Goal: Task Accomplishment & Management: Use online tool/utility

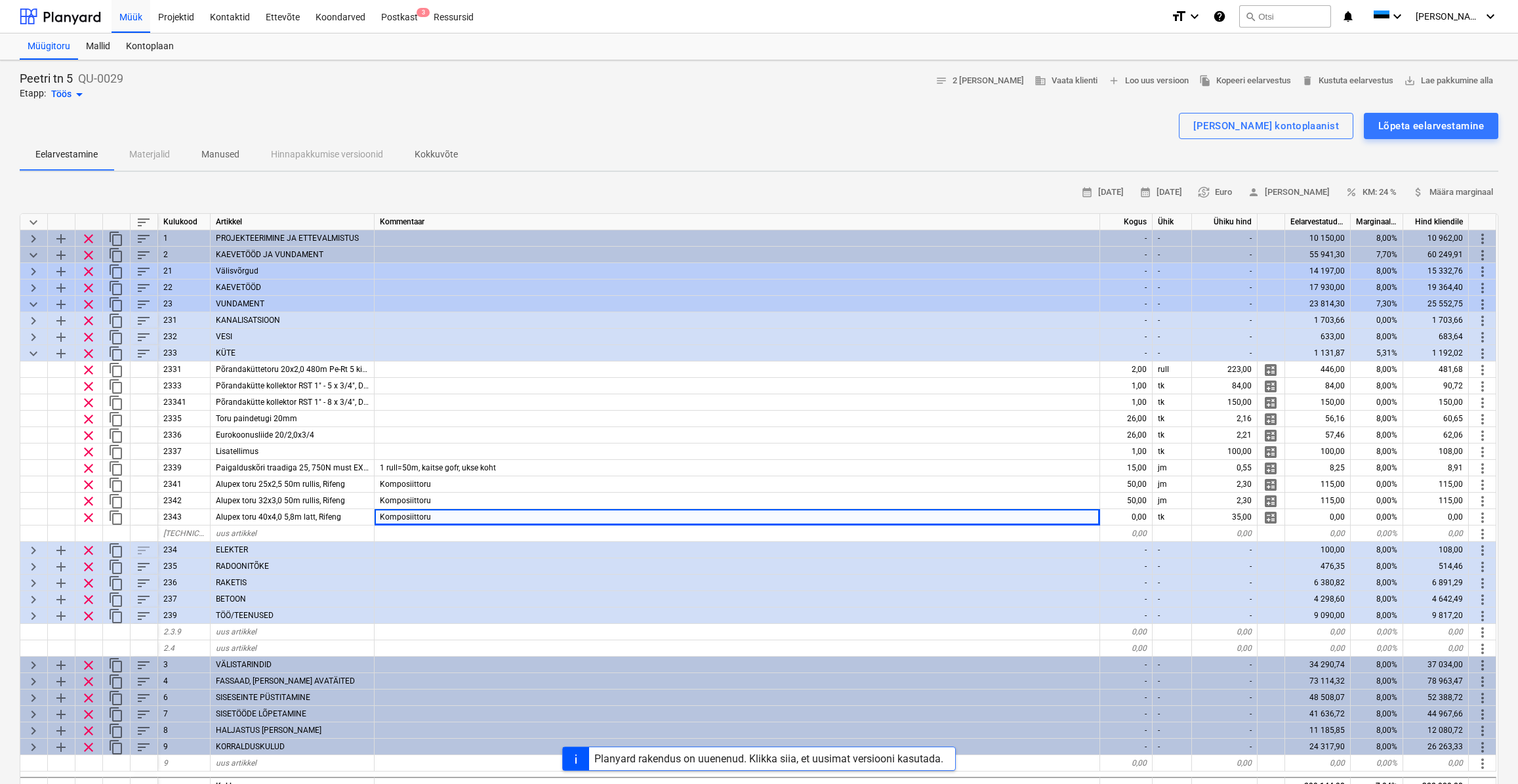
scroll to position [90, 0]
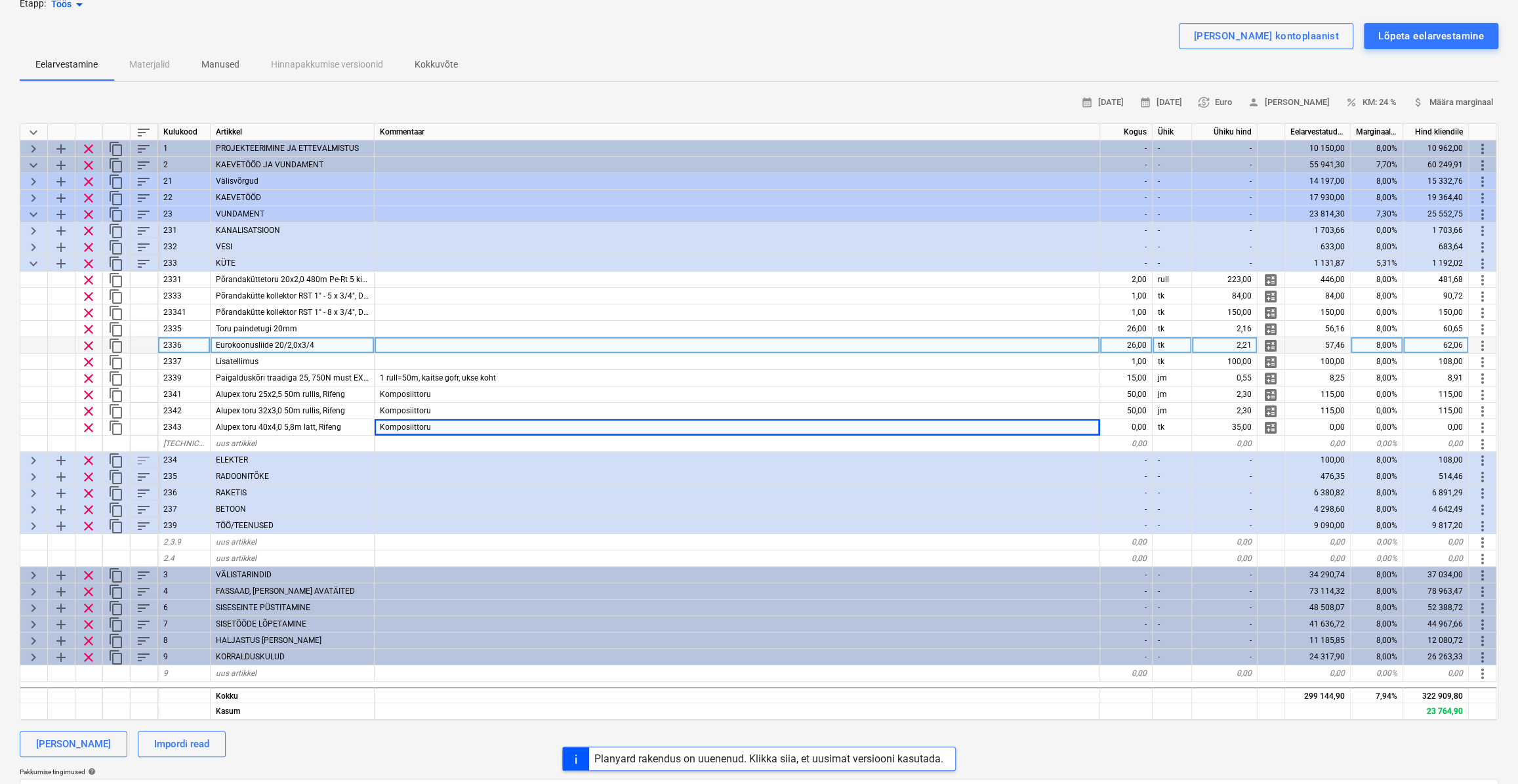
click at [532, 351] on div at bounding box center [737, 346] width 726 height 16
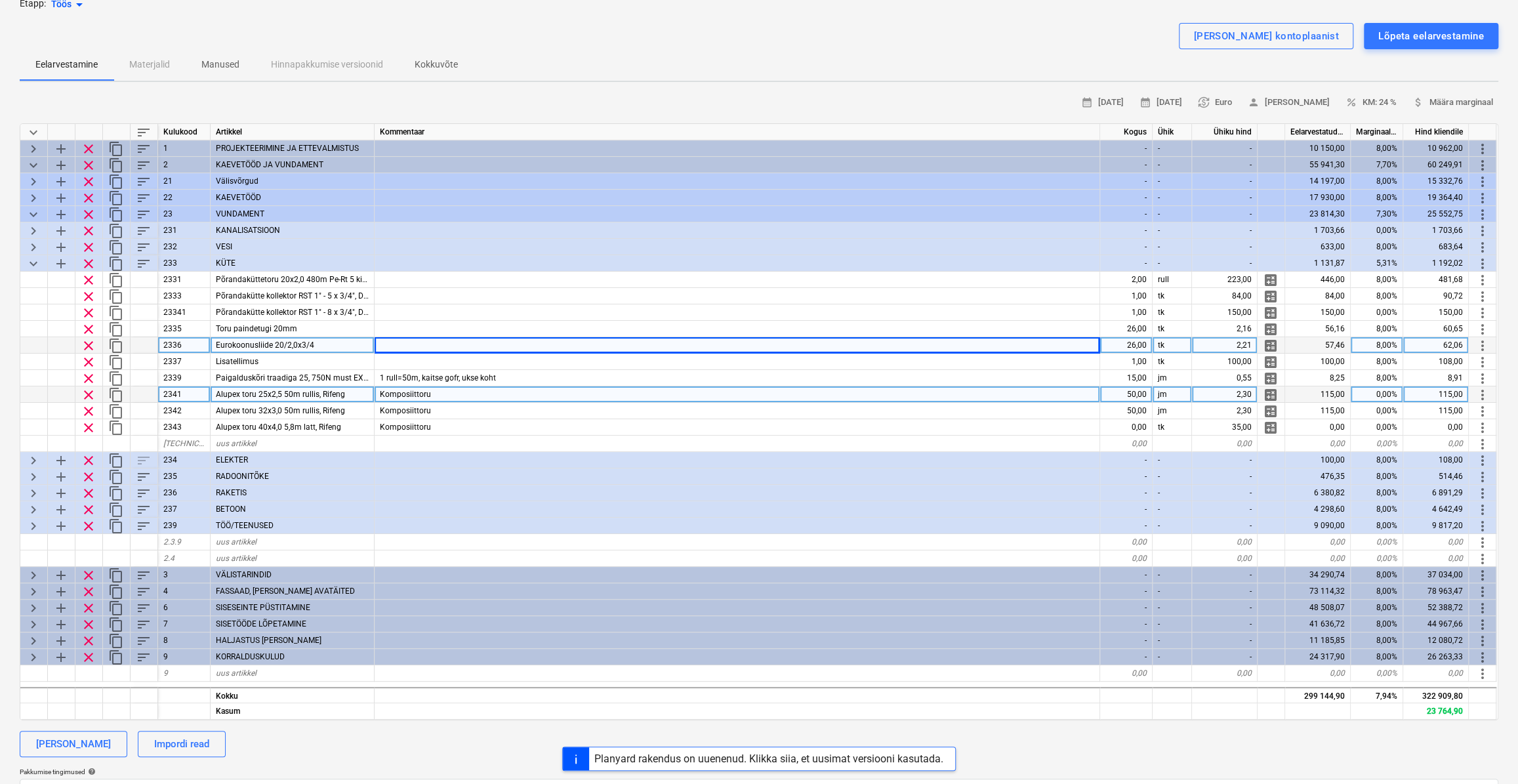
click at [541, 388] on div "Komposiittoru" at bounding box center [737, 395] width 726 height 16
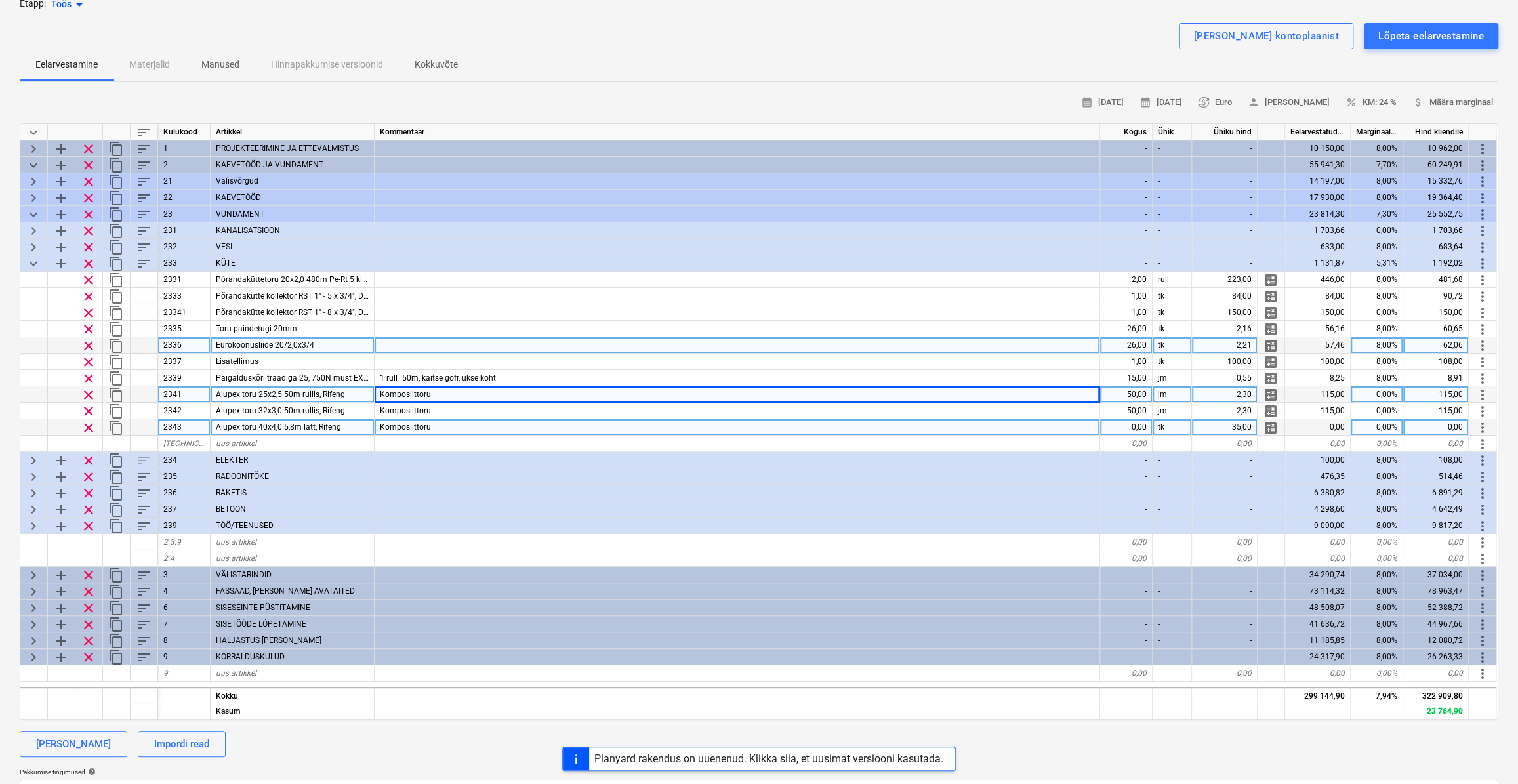
click at [492, 421] on div "Komposiittoru" at bounding box center [737, 427] width 726 height 16
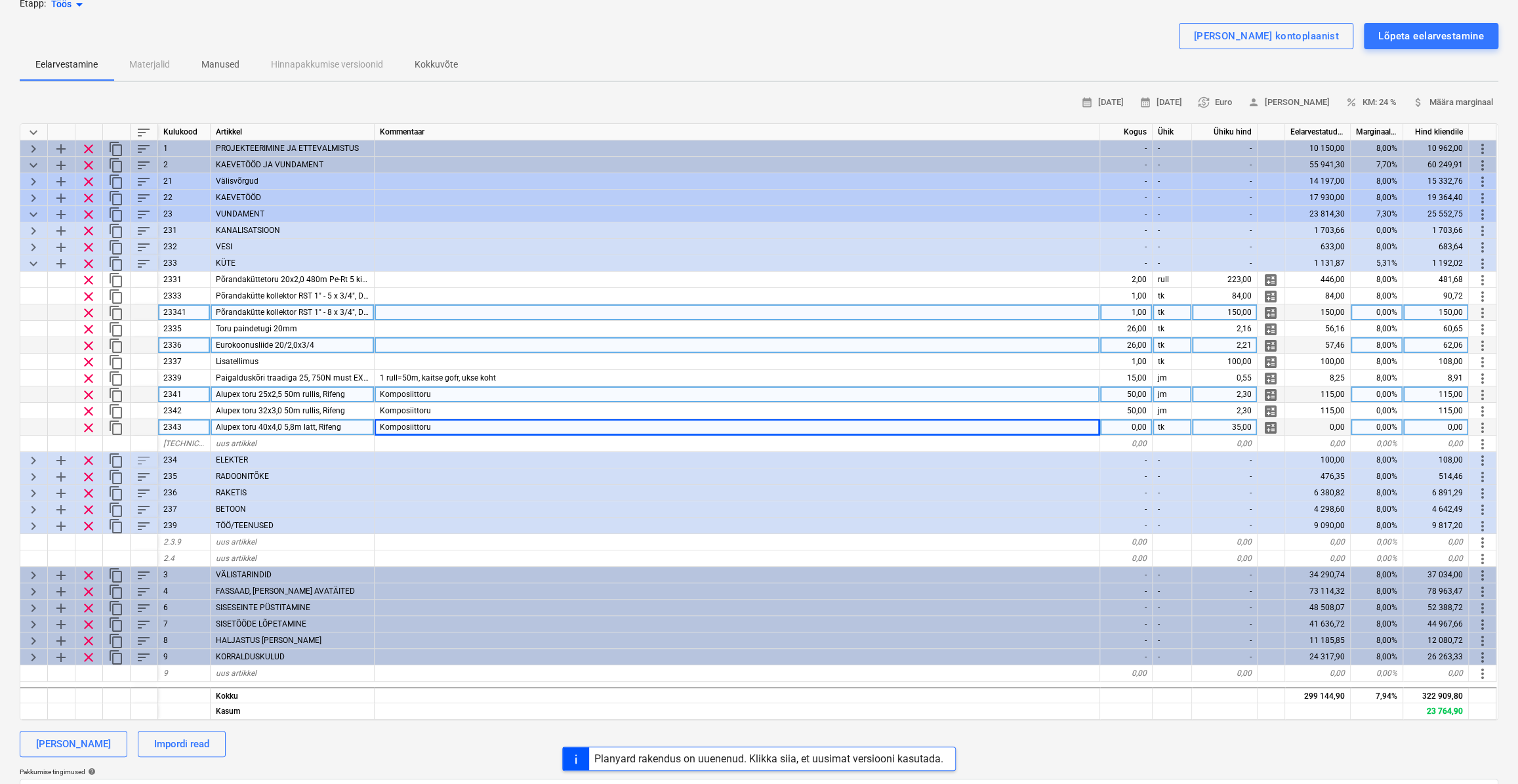
click at [931, 304] on div at bounding box center [737, 313] width 726 height 16
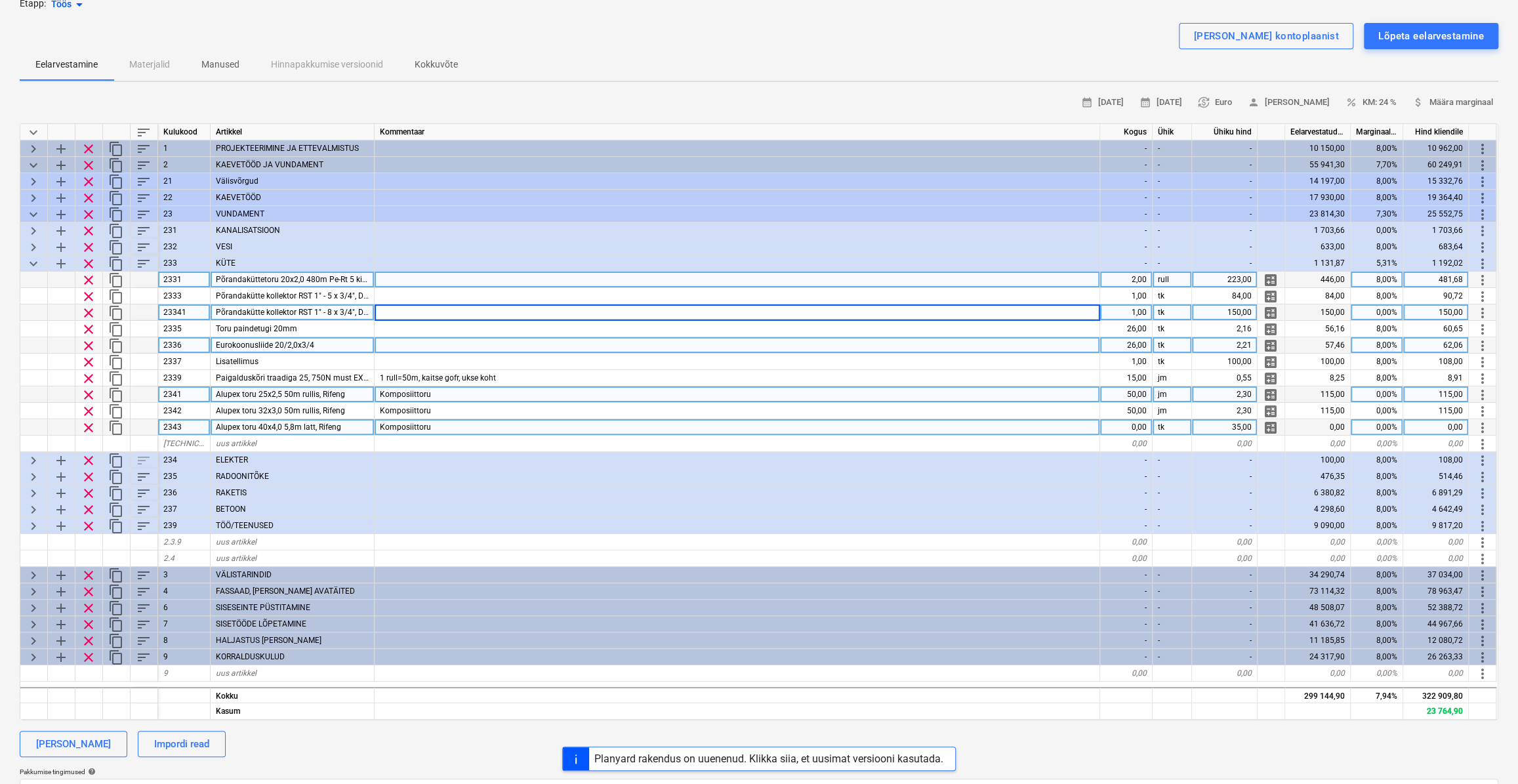
click at [833, 278] on div at bounding box center [737, 280] width 726 height 16
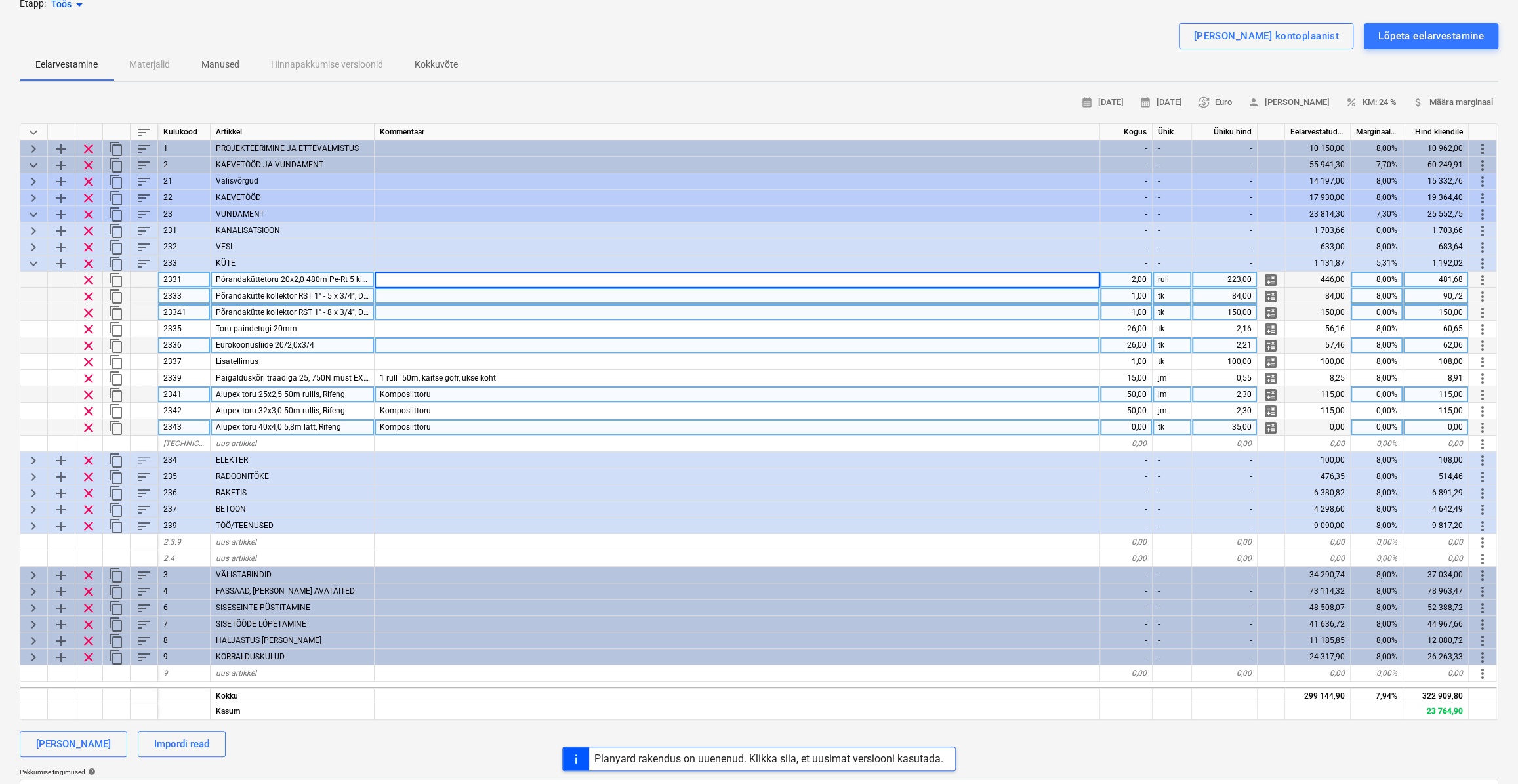
click at [867, 294] on div at bounding box center [737, 296] width 726 height 16
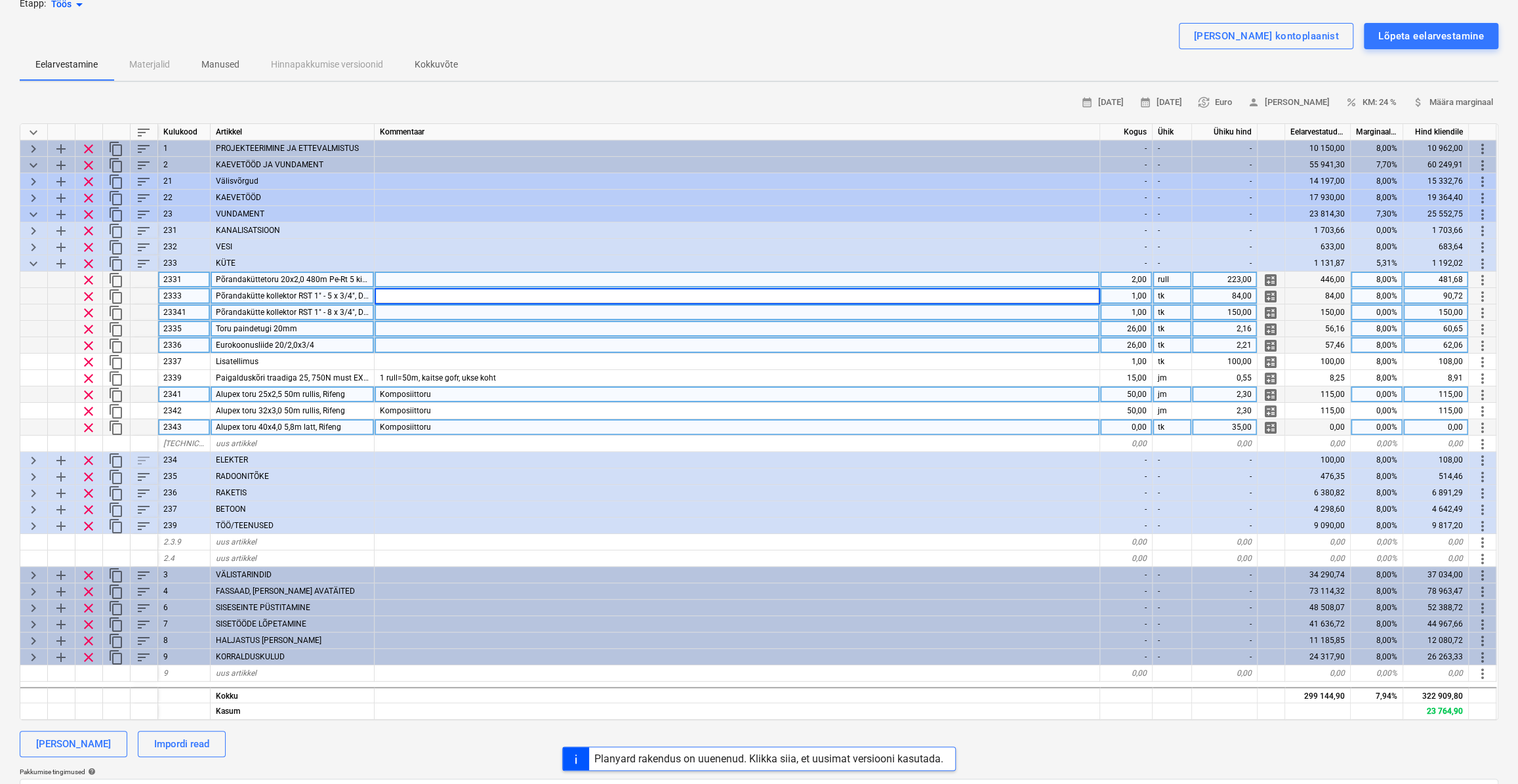
click at [397, 322] on div at bounding box center [737, 329] width 726 height 16
click at [345, 341] on div "Eurokoonusliide 20/2,0x3/4" at bounding box center [292, 346] width 164 height 16
drag, startPoint x: 352, startPoint y: 331, endPoint x: 453, endPoint y: 336, distance: 101.1
click at [352, 330] on div "Toru paindetugi 20mm" at bounding box center [292, 329] width 164 height 16
click at [455, 327] on div at bounding box center [737, 329] width 726 height 16
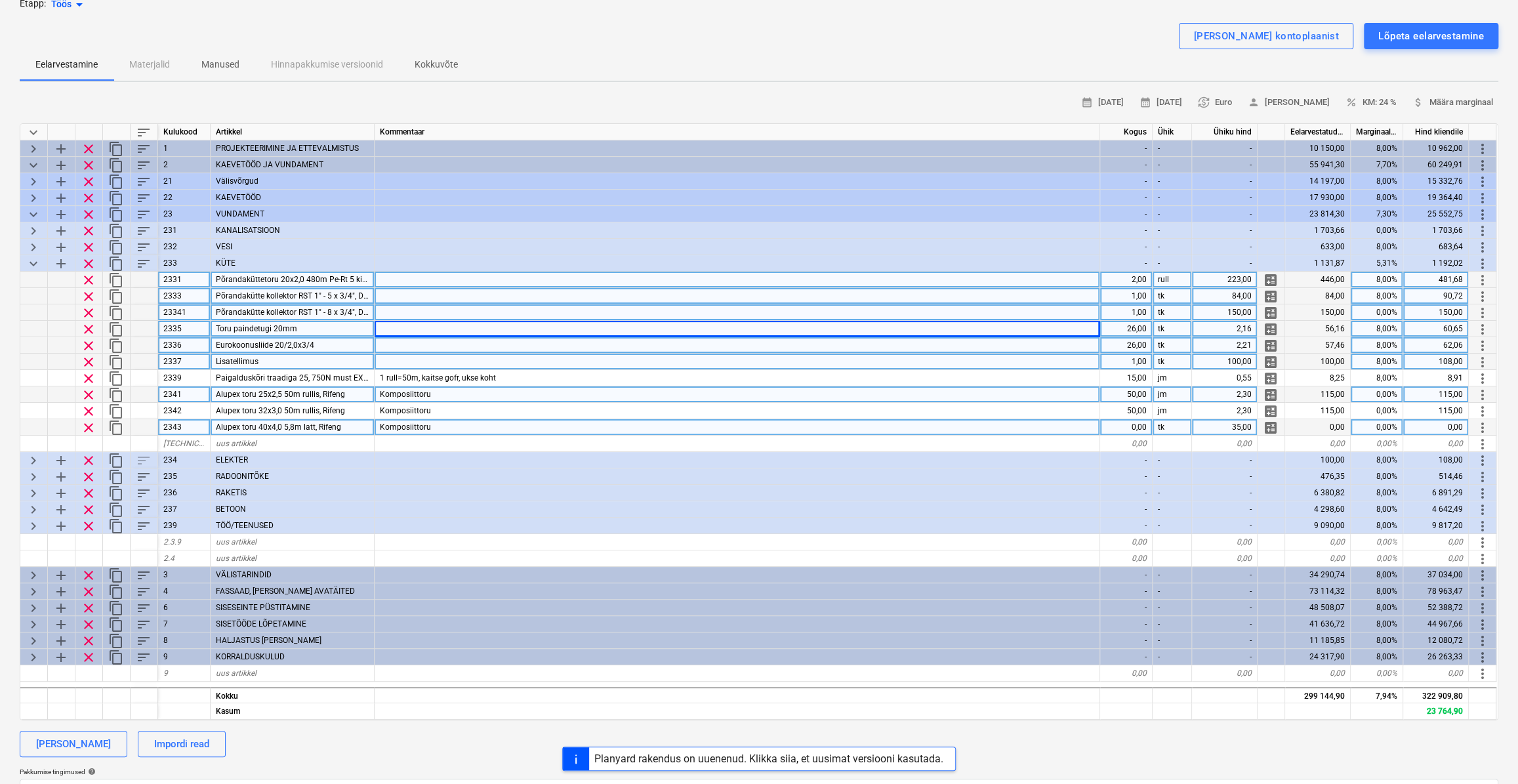
click at [325, 361] on div "Lisatellimus" at bounding box center [292, 362] width 164 height 16
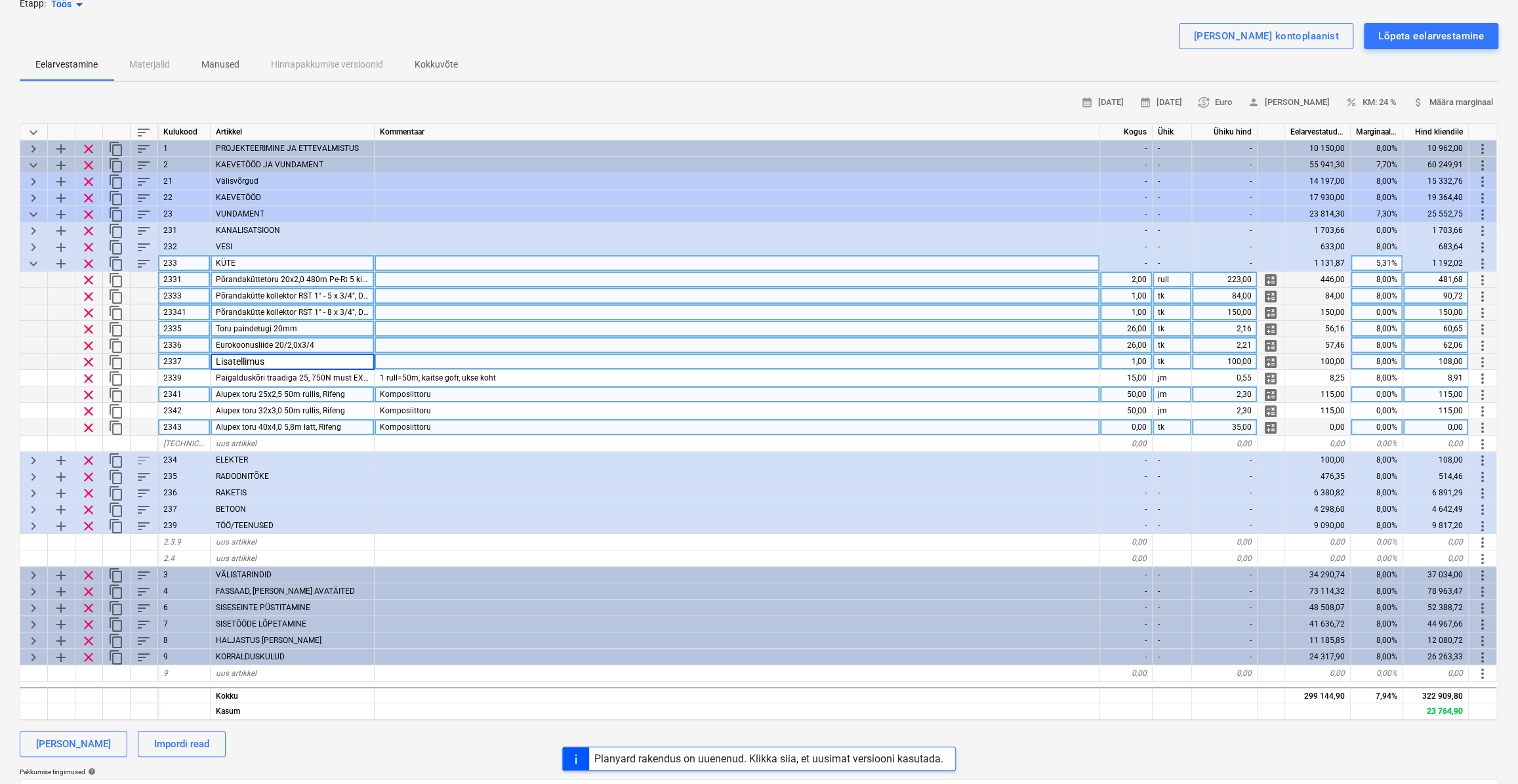
click at [147, 261] on span "sort" at bounding box center [143, 263] width 16 height 16
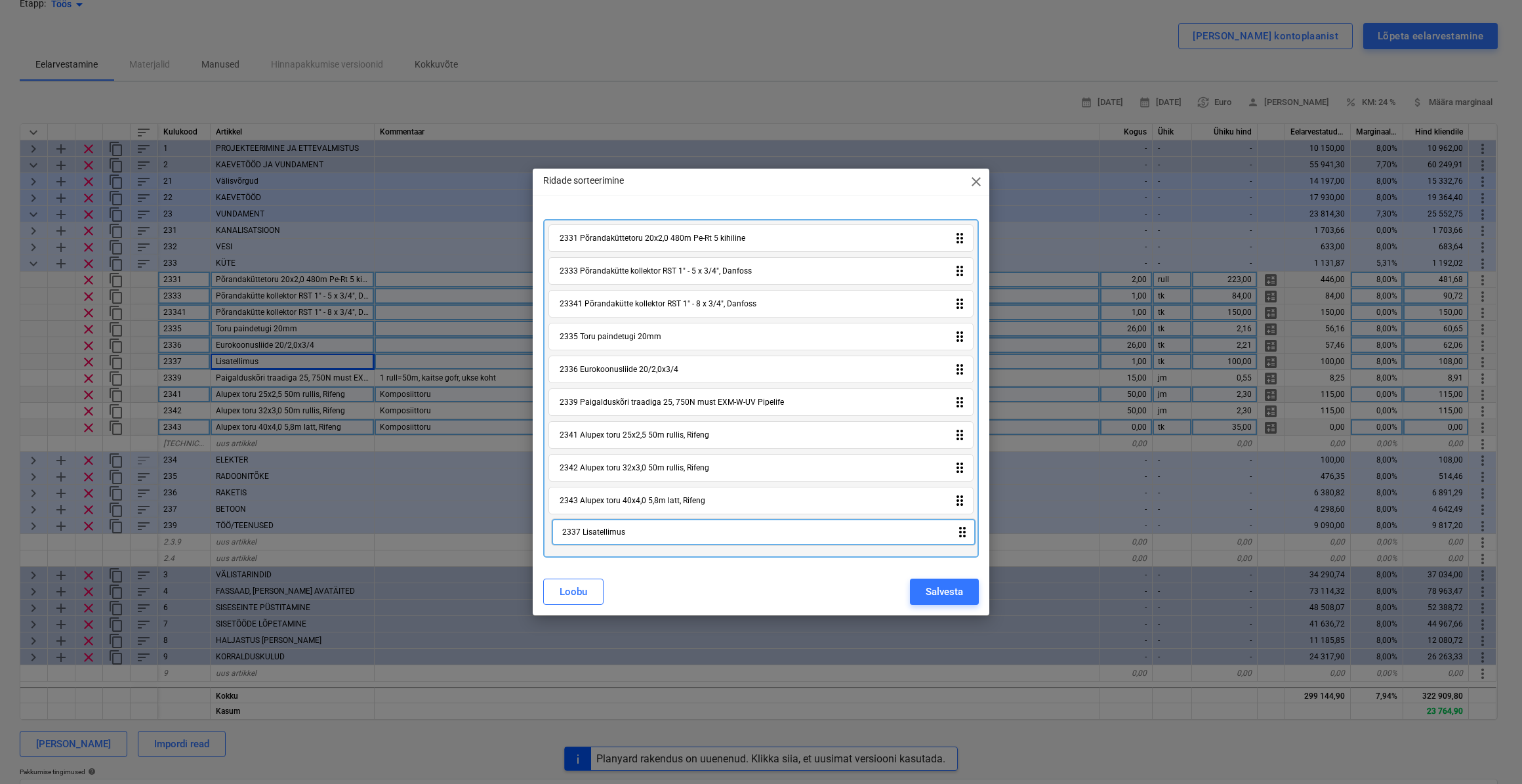
drag, startPoint x: 961, startPoint y: 408, endPoint x: 963, endPoint y: 543, distance: 135.0
click at [963, 543] on div "2331 Põrandaküttetoru 20x2,0 480m Pe-Rt 5 kihiline drag_indicator 2333 Põrandak…" at bounding box center [760, 387] width 435 height 338
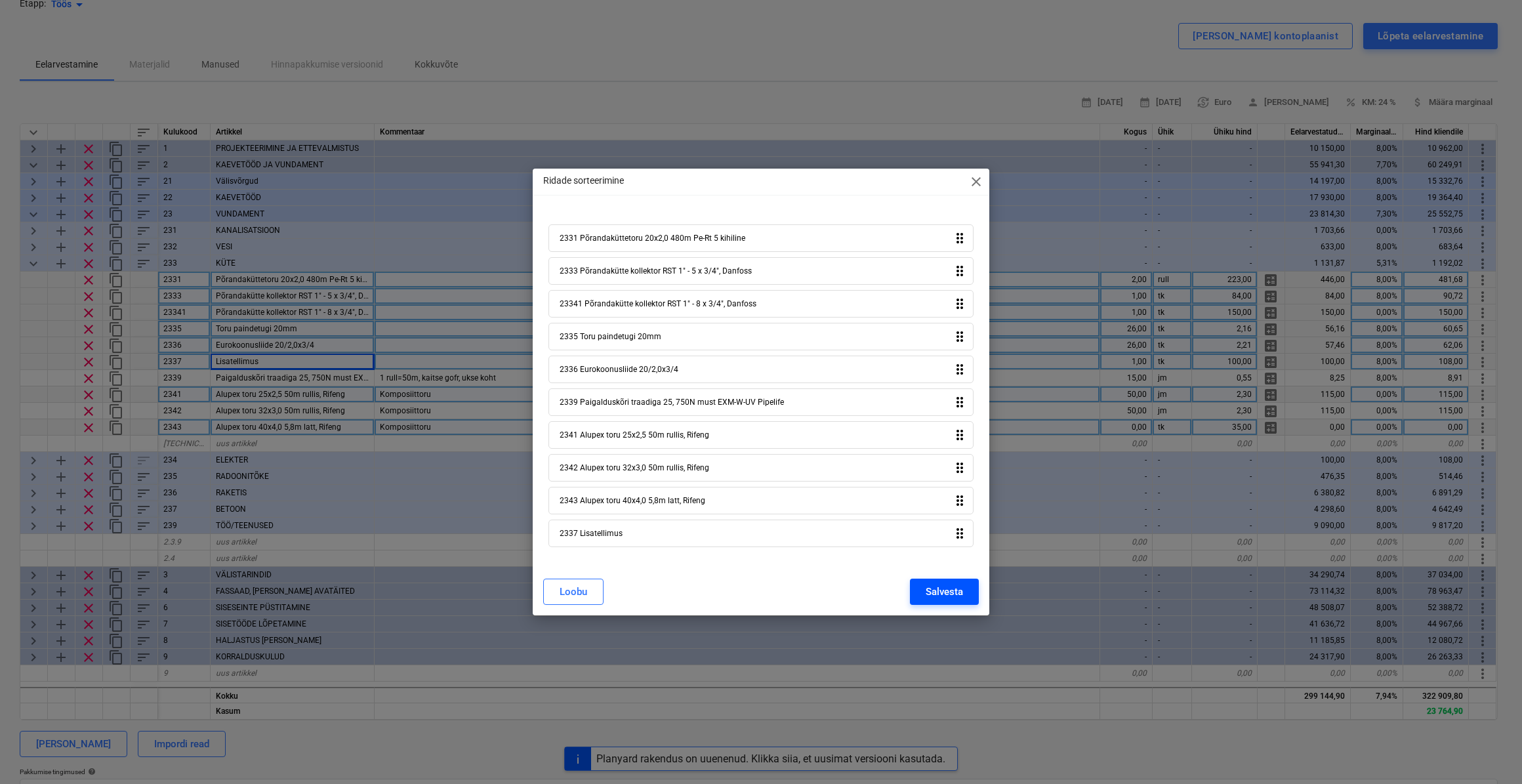
click at [945, 591] on div "Salvesta" at bounding box center [944, 591] width 37 height 17
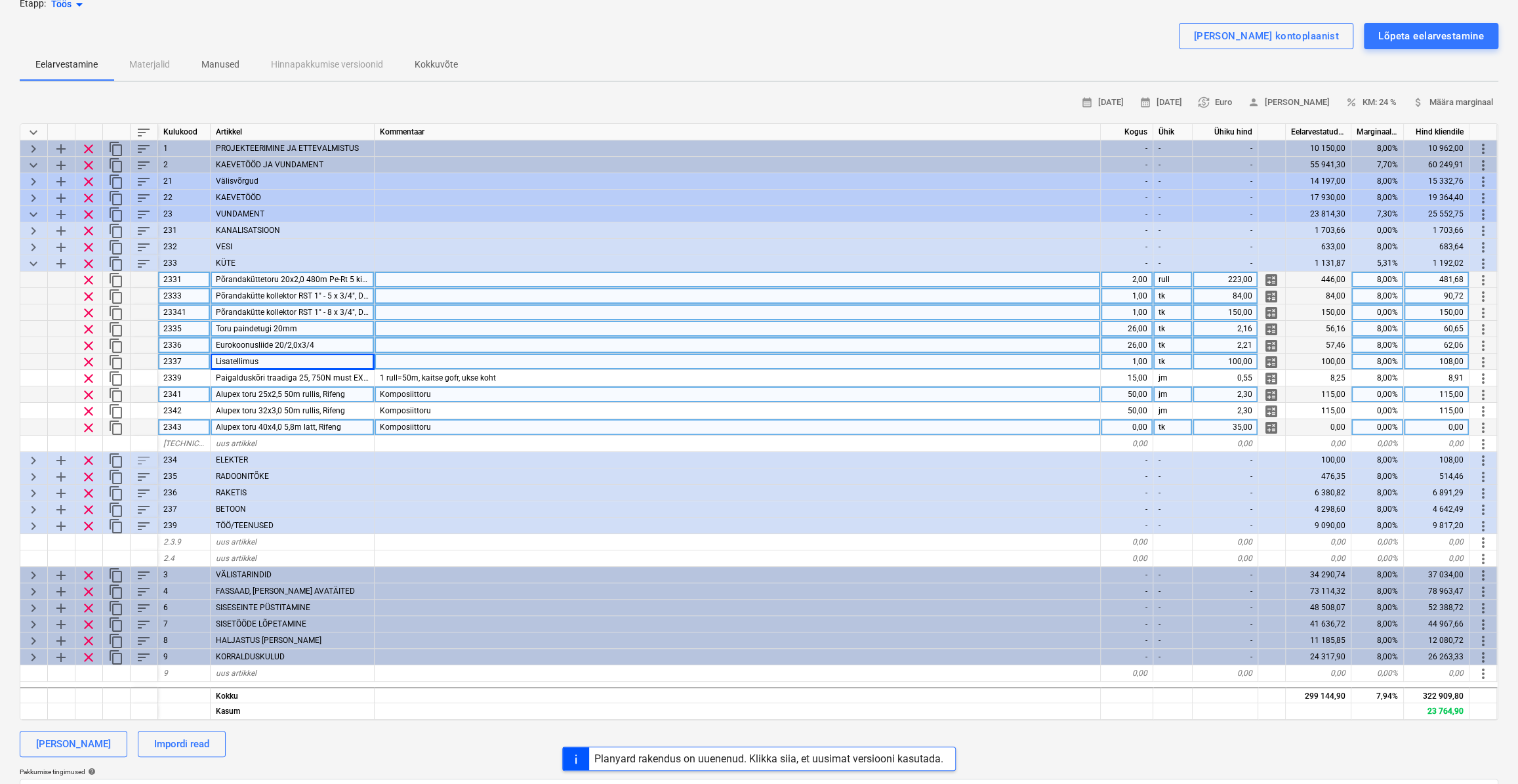
type textarea "x"
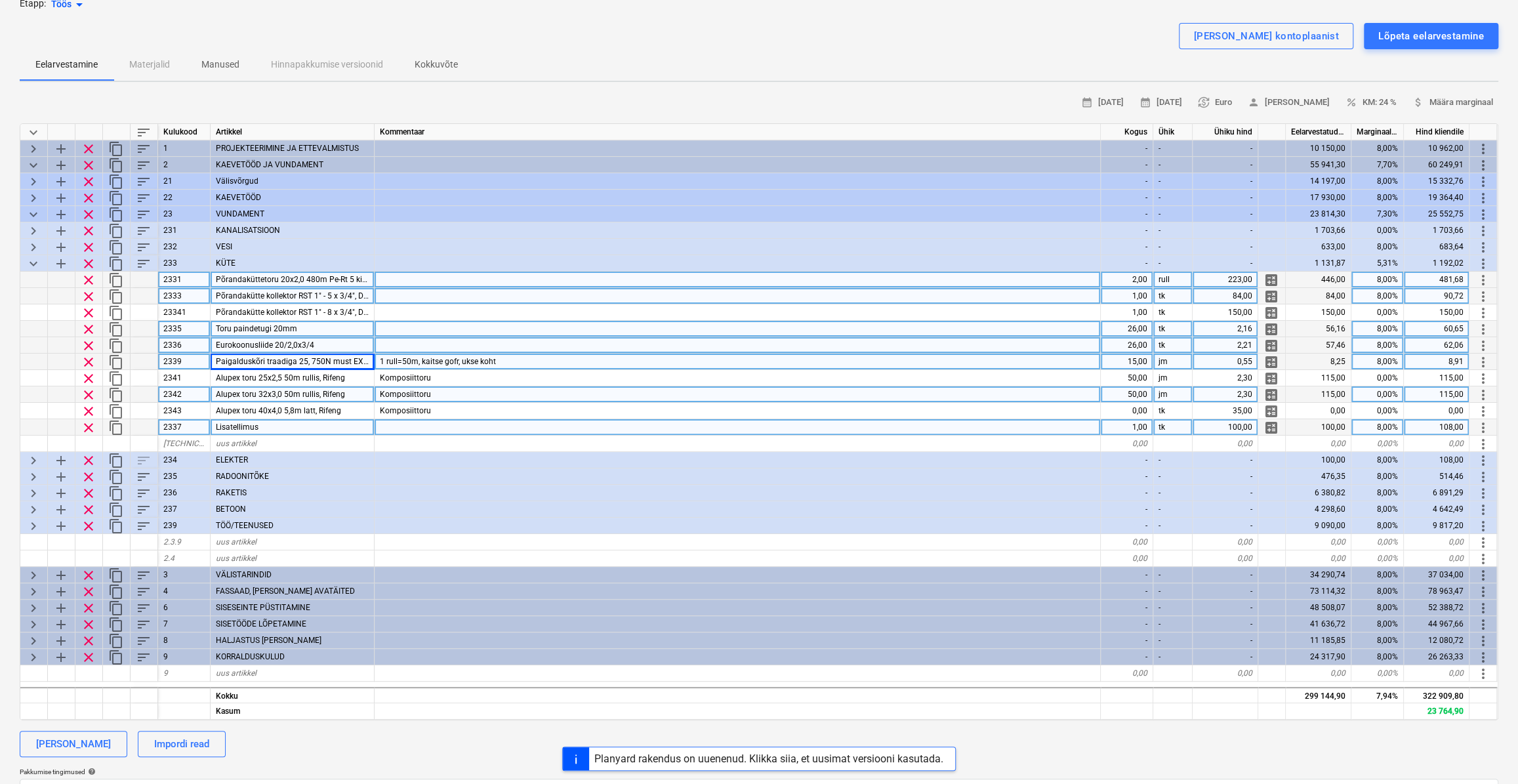
click at [328, 428] on div "Lisatellimus" at bounding box center [292, 427] width 164 height 16
click at [504, 360] on div "1 rull=50m, kaitse gofr, ukse koht" at bounding box center [737, 362] width 727 height 16
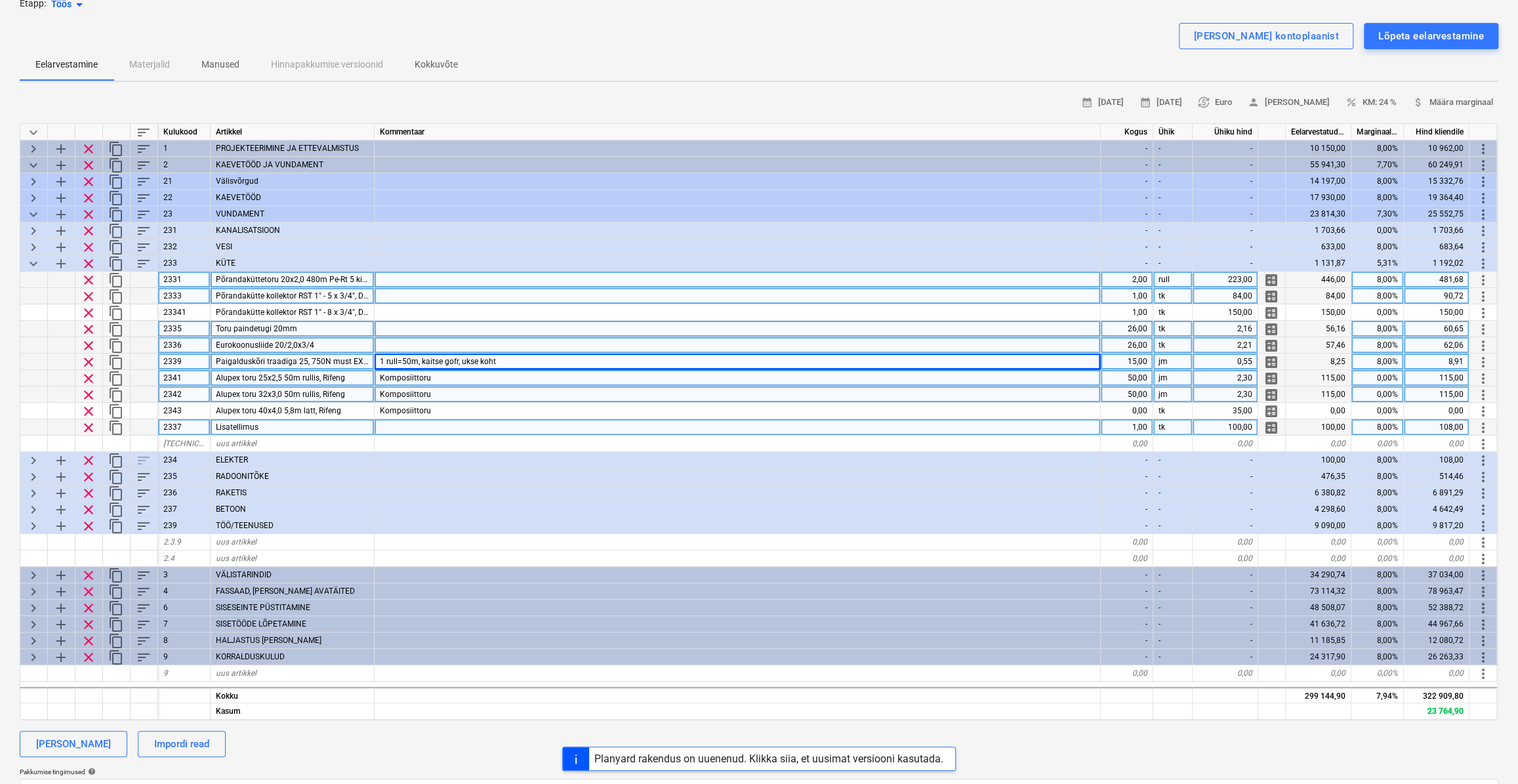
click at [478, 380] on div "Komposiittoru" at bounding box center [737, 378] width 727 height 16
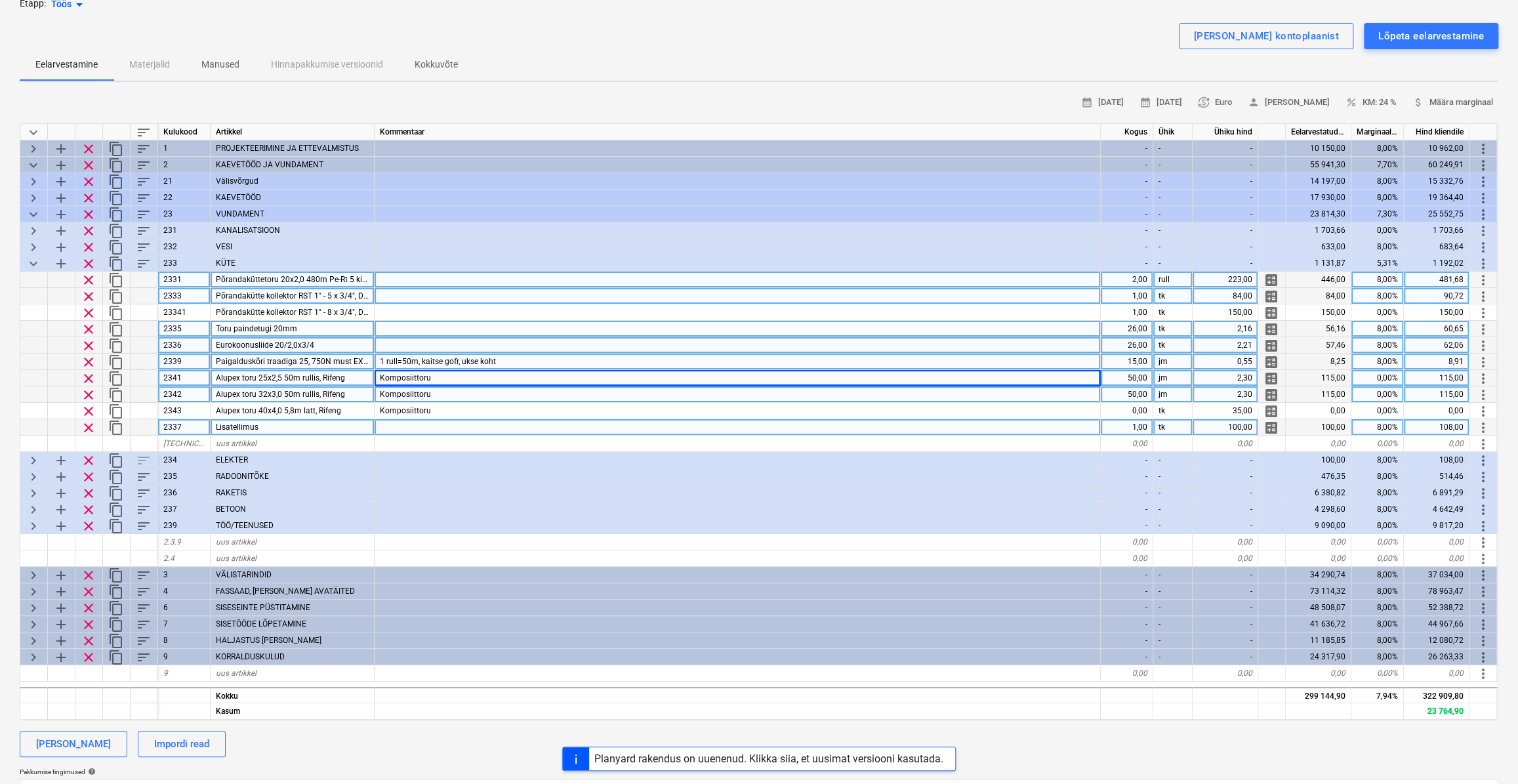
click at [339, 359] on span "Paigalduskõri traadiga 25, 750N must EXM-W-UV Pipelife" at bounding box center [318, 361] width 204 height 9
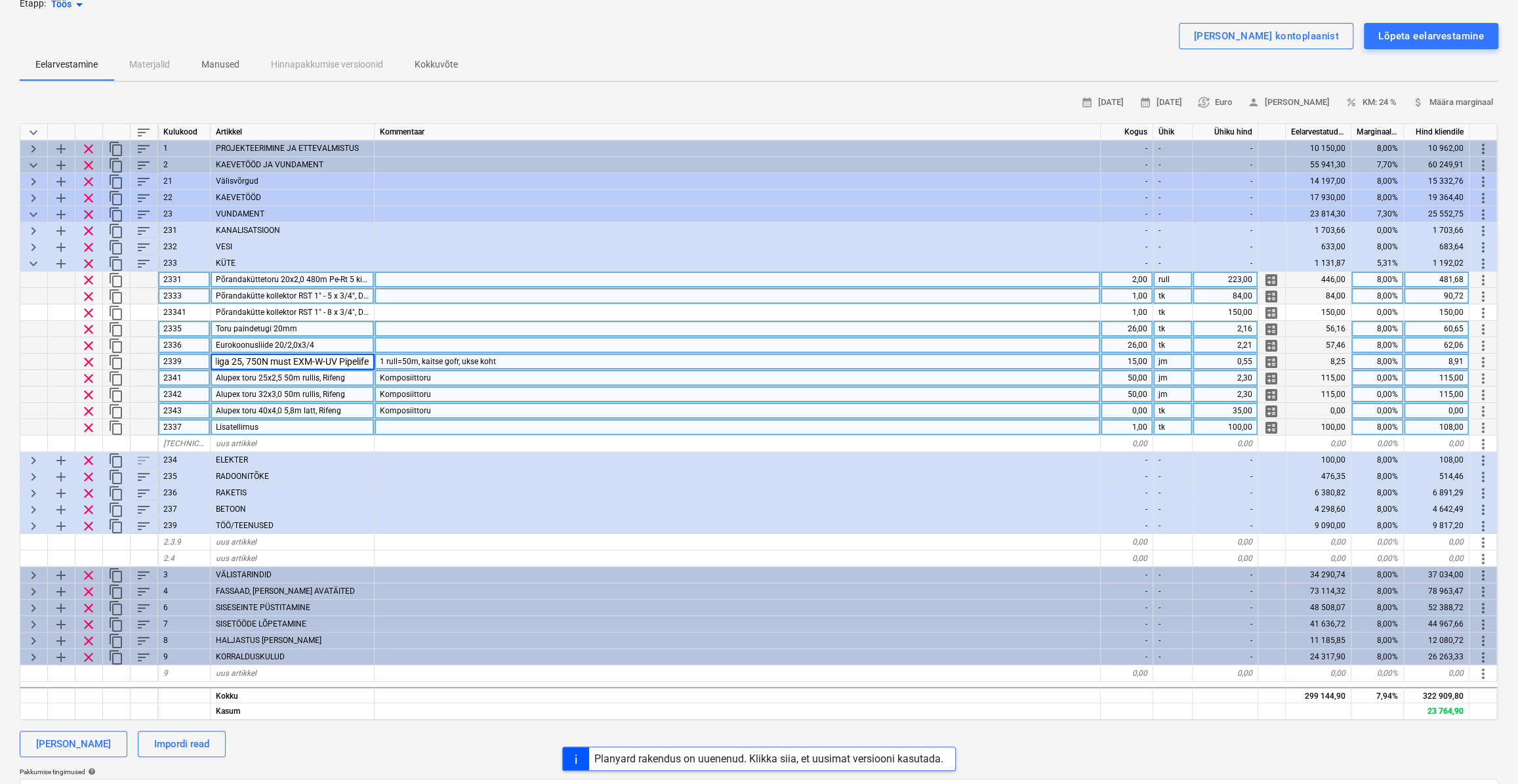
click at [474, 412] on div "Komposiittoru" at bounding box center [737, 411] width 727 height 16
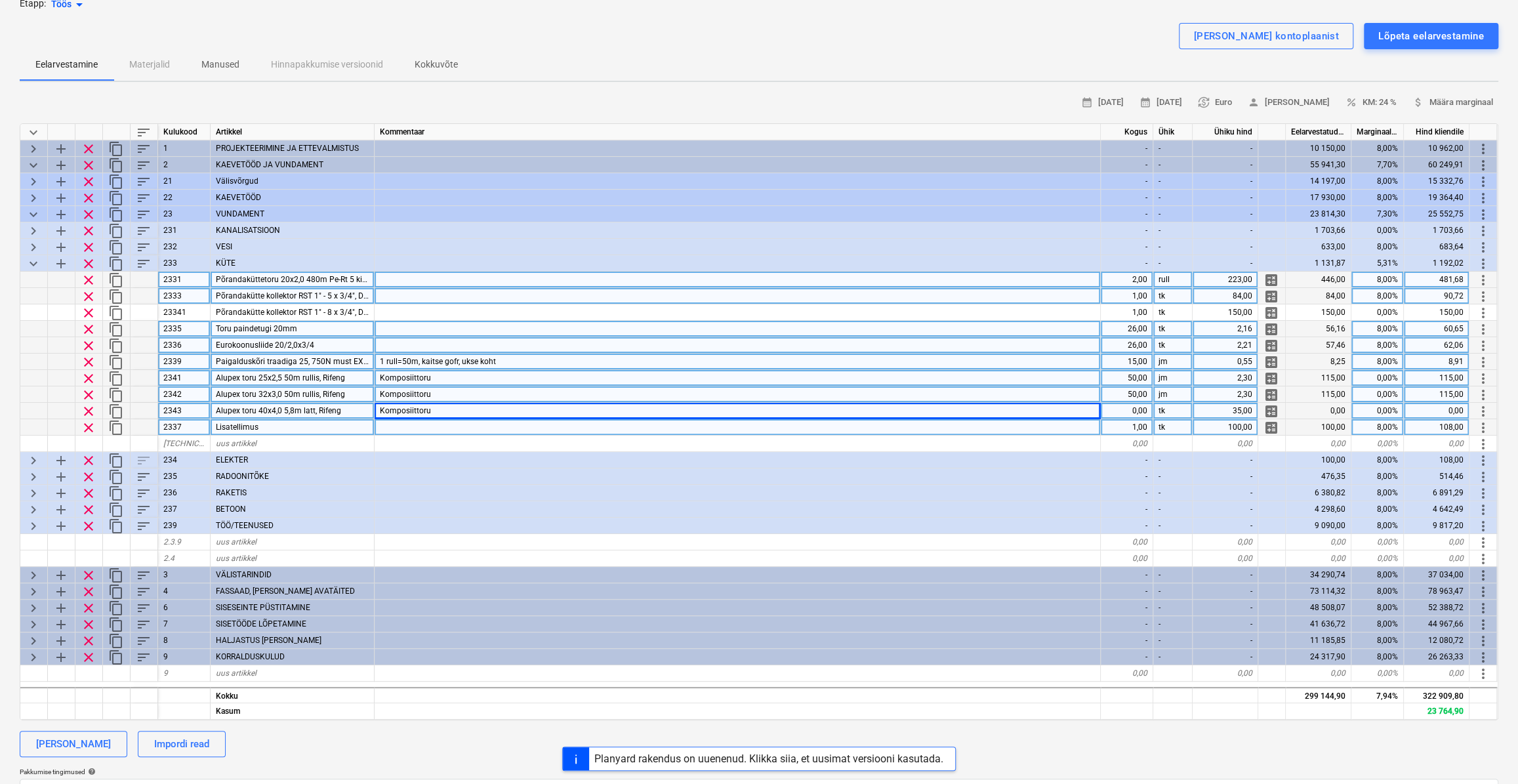
click at [254, 391] on span "Alupex toru 32x3,0 50m rullis, Rifeng" at bounding box center [280, 394] width 129 height 9
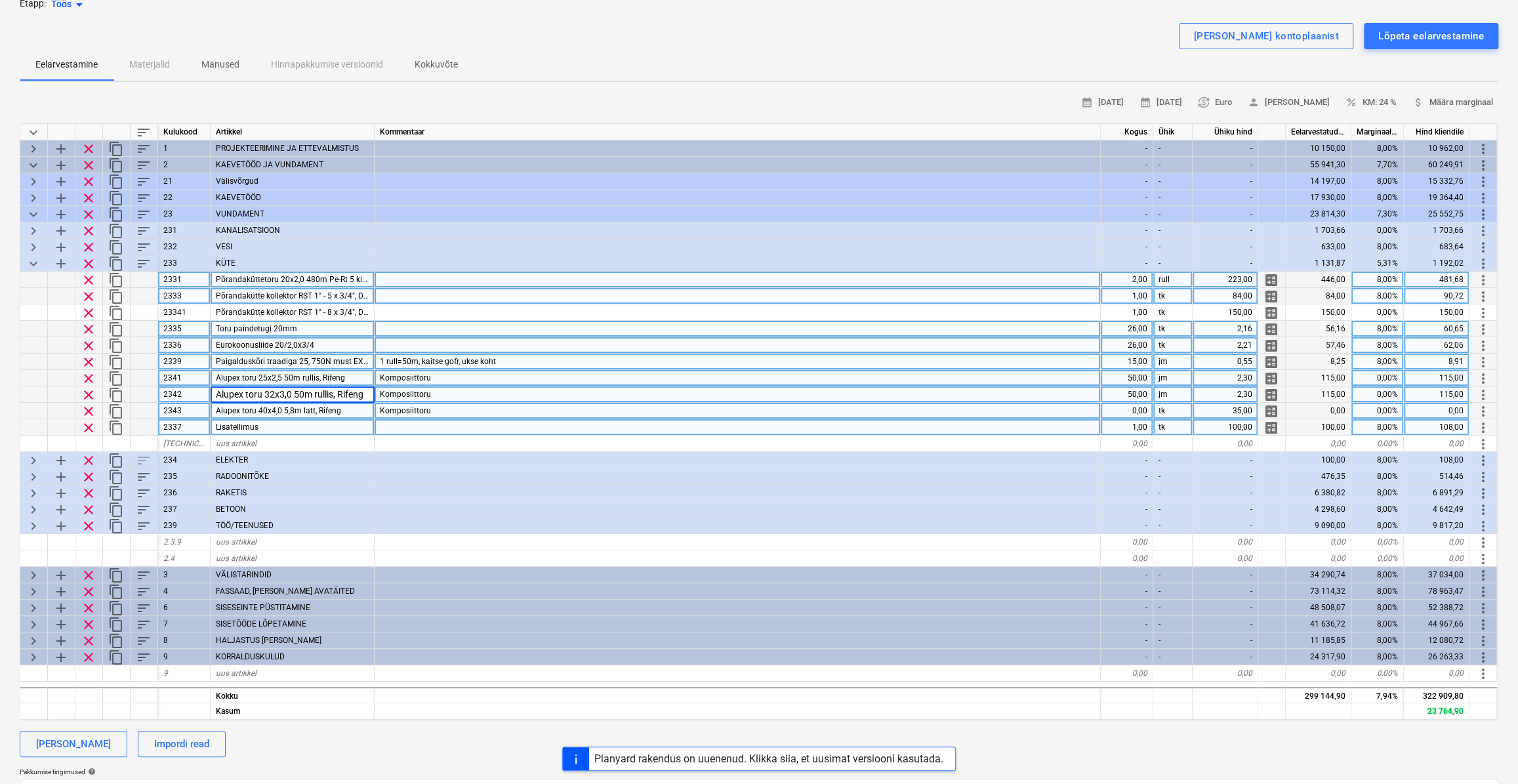
click at [262, 393] on input "Alupex toru 32x3,0 50m rullis, Rifeng" at bounding box center [292, 394] width 164 height 16
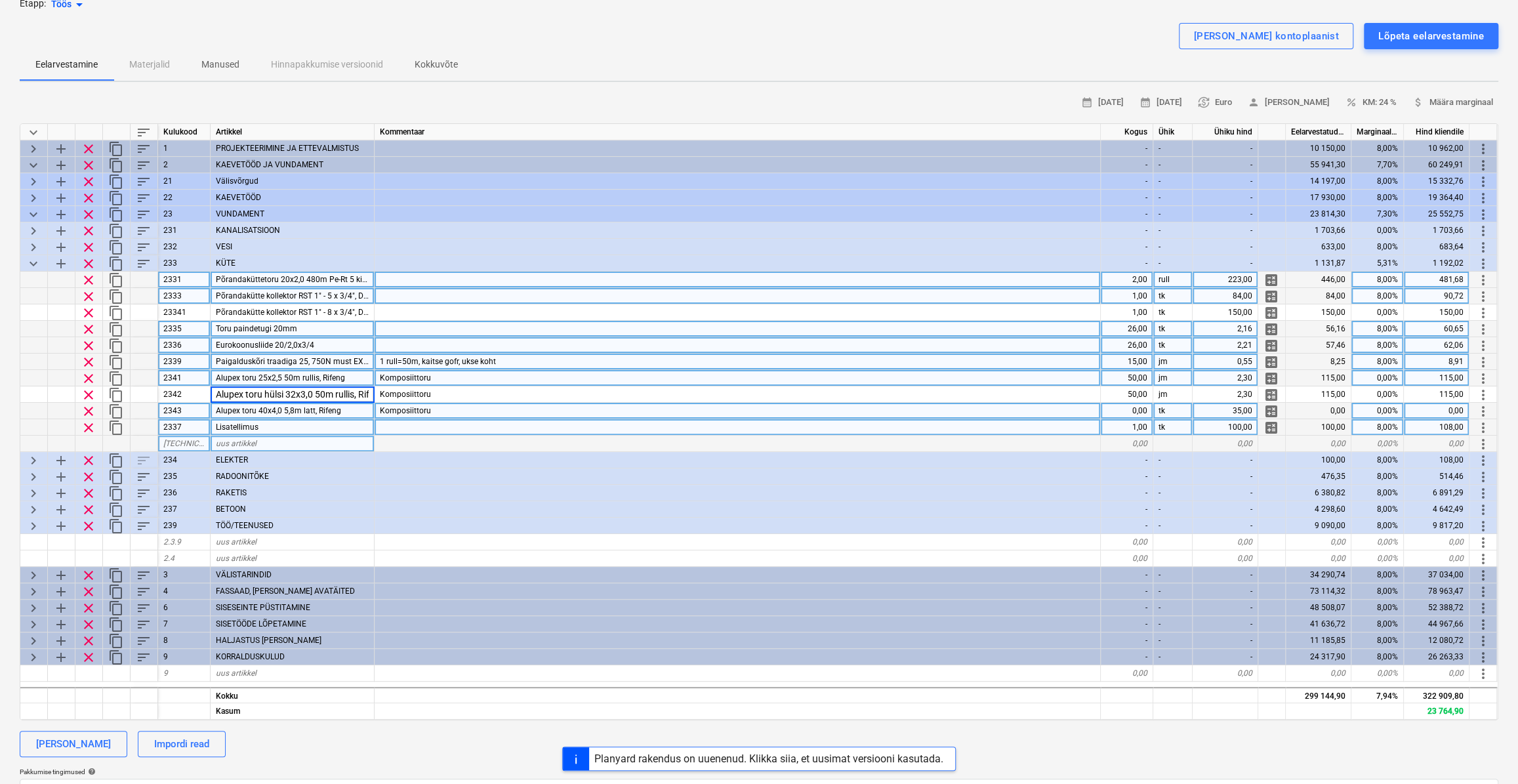
type input "Alupex toru hülsis 32x3,0 50m rullis, Rifeng"
click at [620, 406] on div "Komposiittoru" at bounding box center [737, 411] width 727 height 16
type textarea "x"
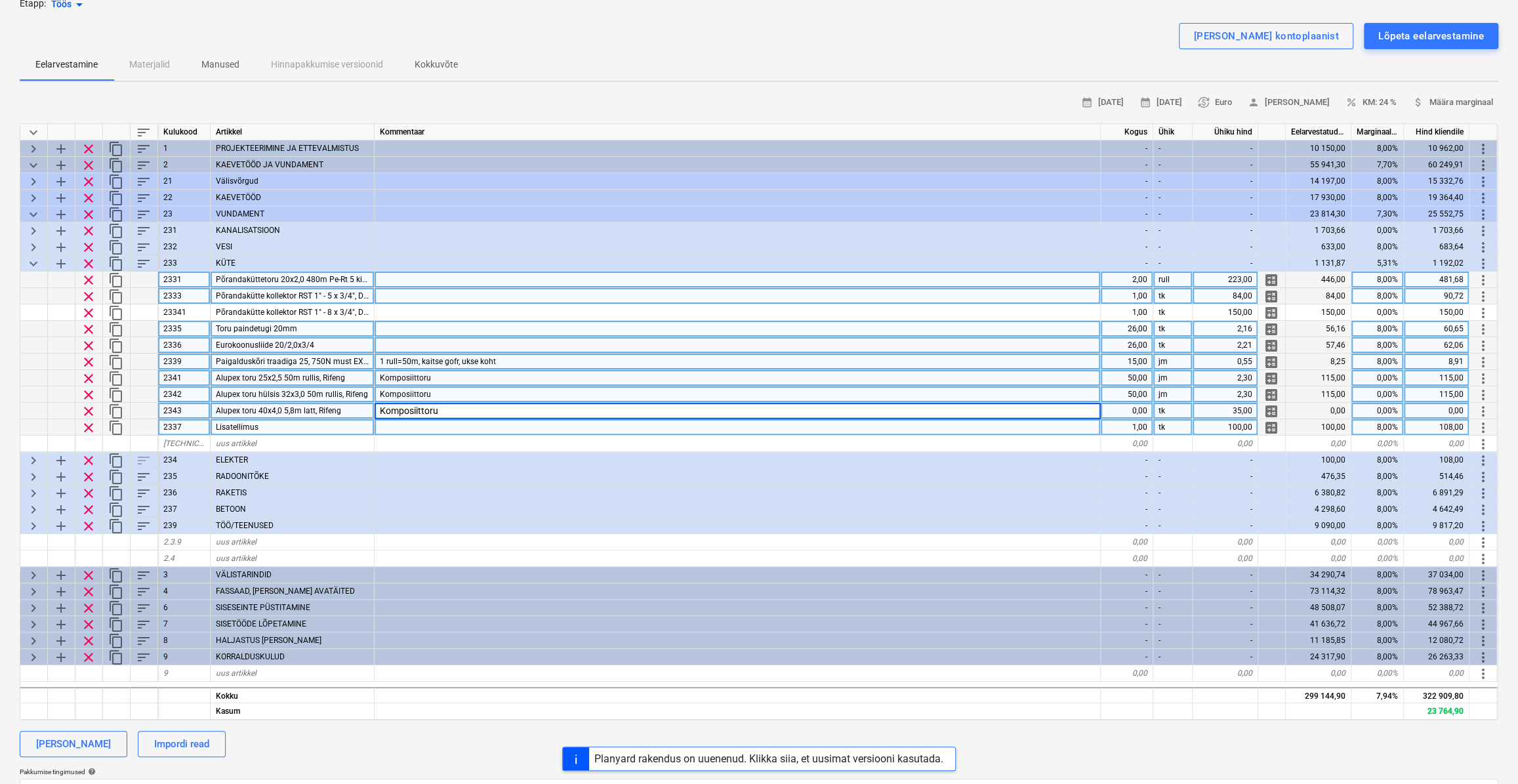
click at [360, 392] on span "Alupex toru hülsis 32x3,0 50m rullis, Rifeng" at bounding box center [291, 394] width 152 height 9
click at [336, 390] on span "Alupex toru hülsis 32x3,0 50m rullis, Rifeng" at bounding box center [291, 394] width 152 height 9
click at [338, 393] on input "Alupex toru hülsis 32x3,0 50m rullis, Rifeng" at bounding box center [292, 394] width 164 height 16
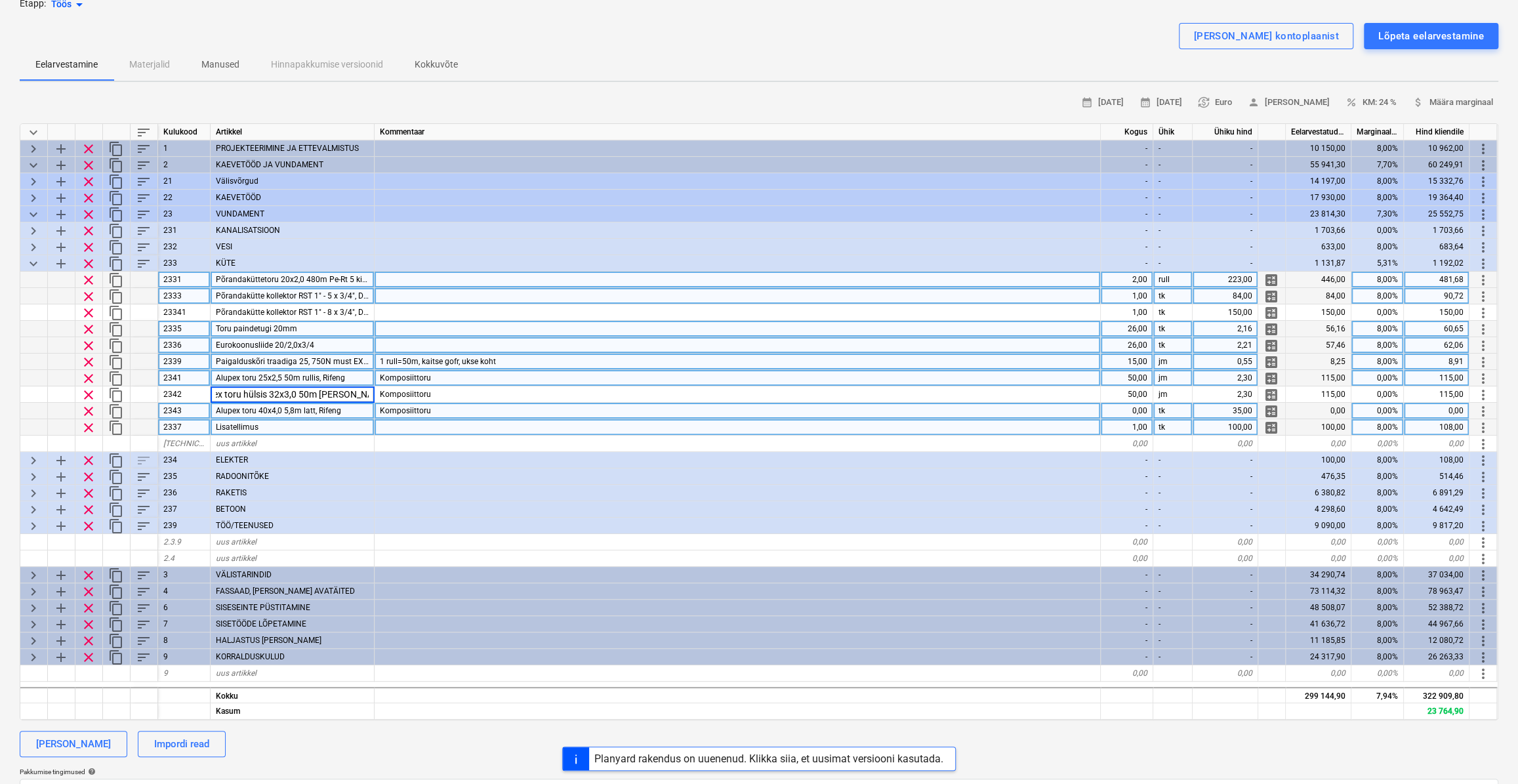
scroll to position [0, 14]
type input "Alupex toru hülsis 32x3,0 50m rull, Rifeng"
type textarea "x"
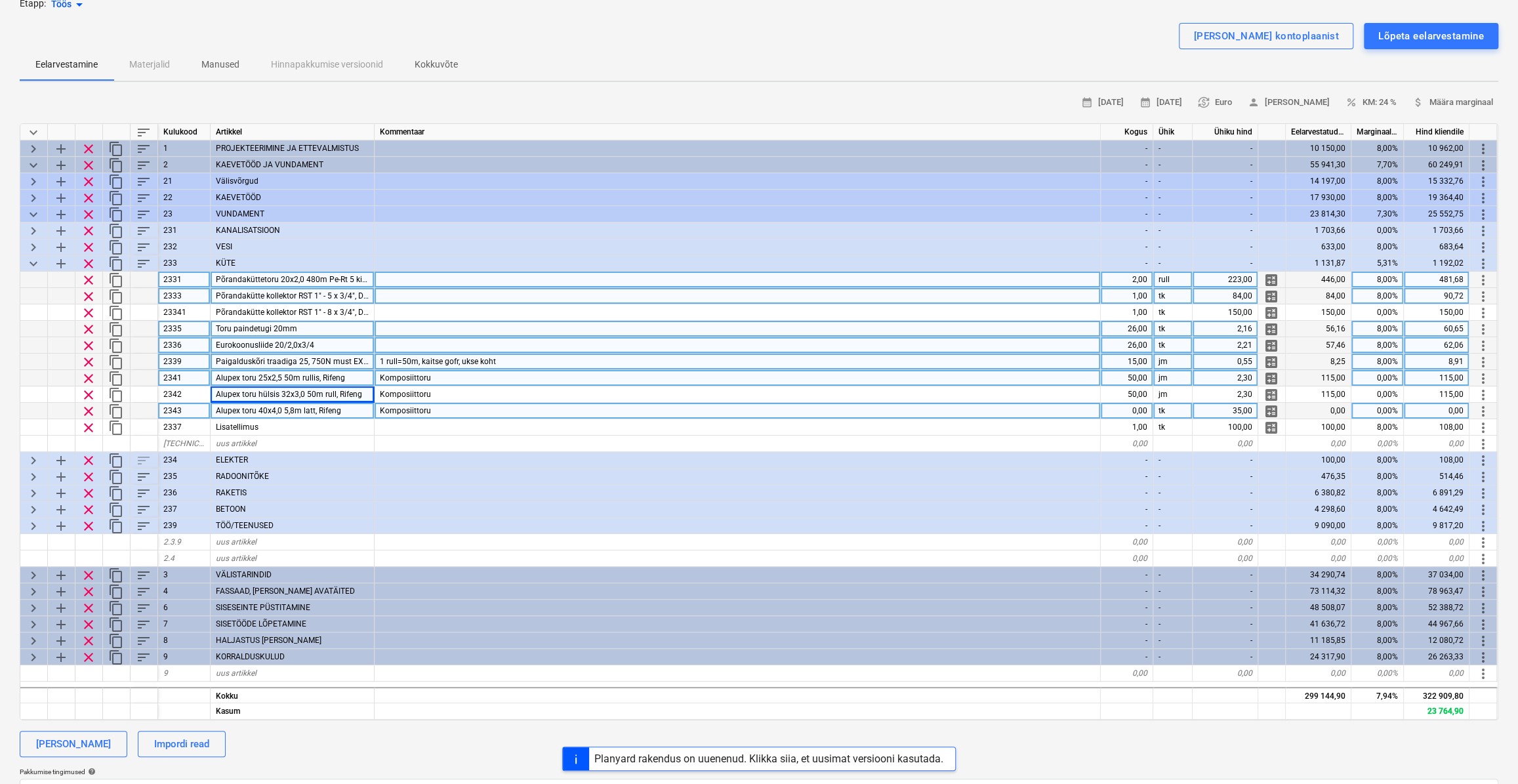
click at [318, 373] on span "Alupex toru 25x2,5 50m rullis, Rifeng" at bounding box center [280, 378] width 129 height 9
click at [314, 374] on input "Alupex toru 25x2,5 50m rullis, Rifeng" at bounding box center [292, 378] width 164 height 16
click at [335, 373] on input "Alupex toru 25x2,5 50m rullis, Rifeng" at bounding box center [292, 378] width 164 height 16
click at [333, 376] on input "Alupex toru 25x2,5 50m rullis, Rifeng" at bounding box center [292, 378] width 164 height 16
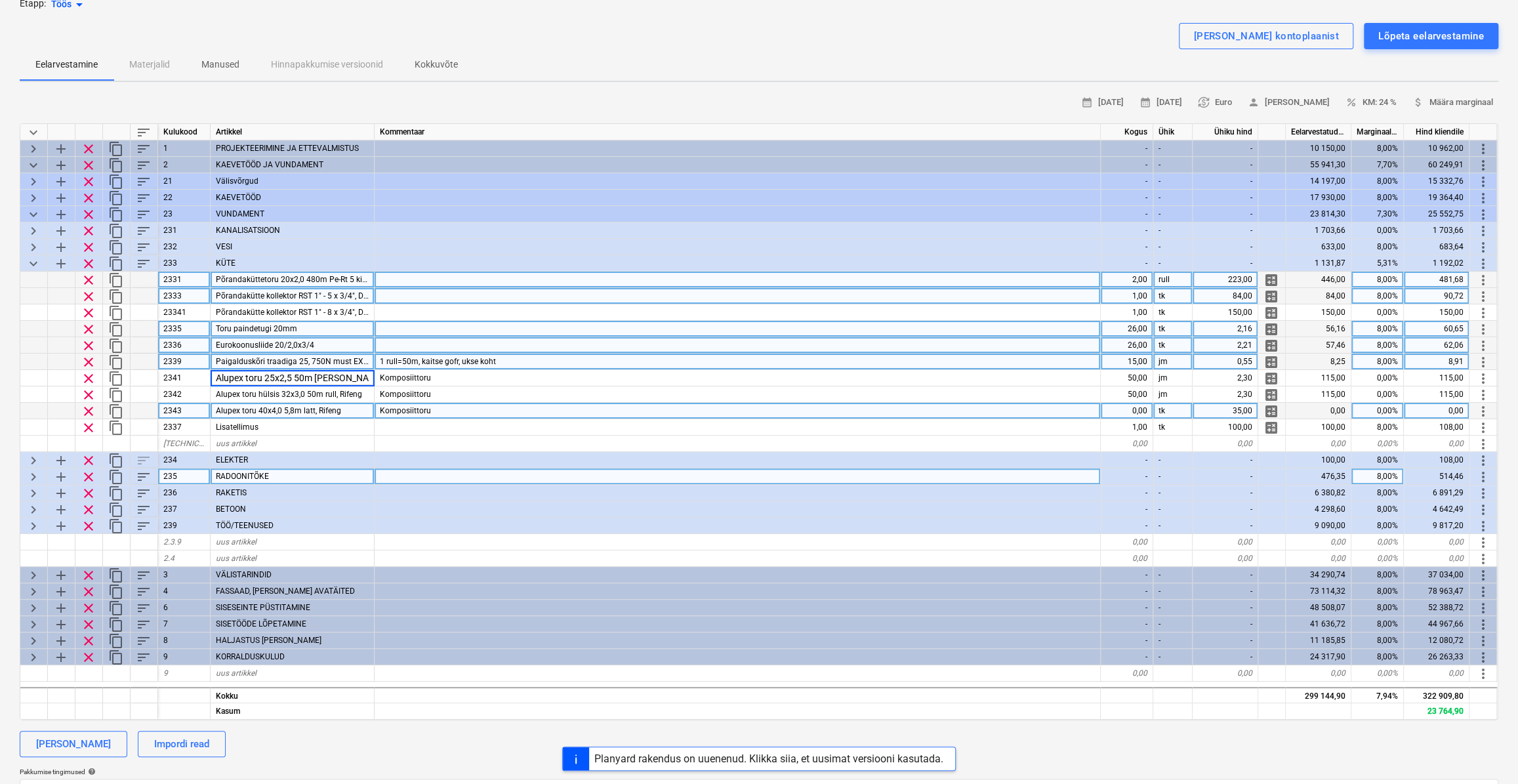
type input "Alupex toru 25x2,5 50m rull, Rifeng"
type textarea "x"
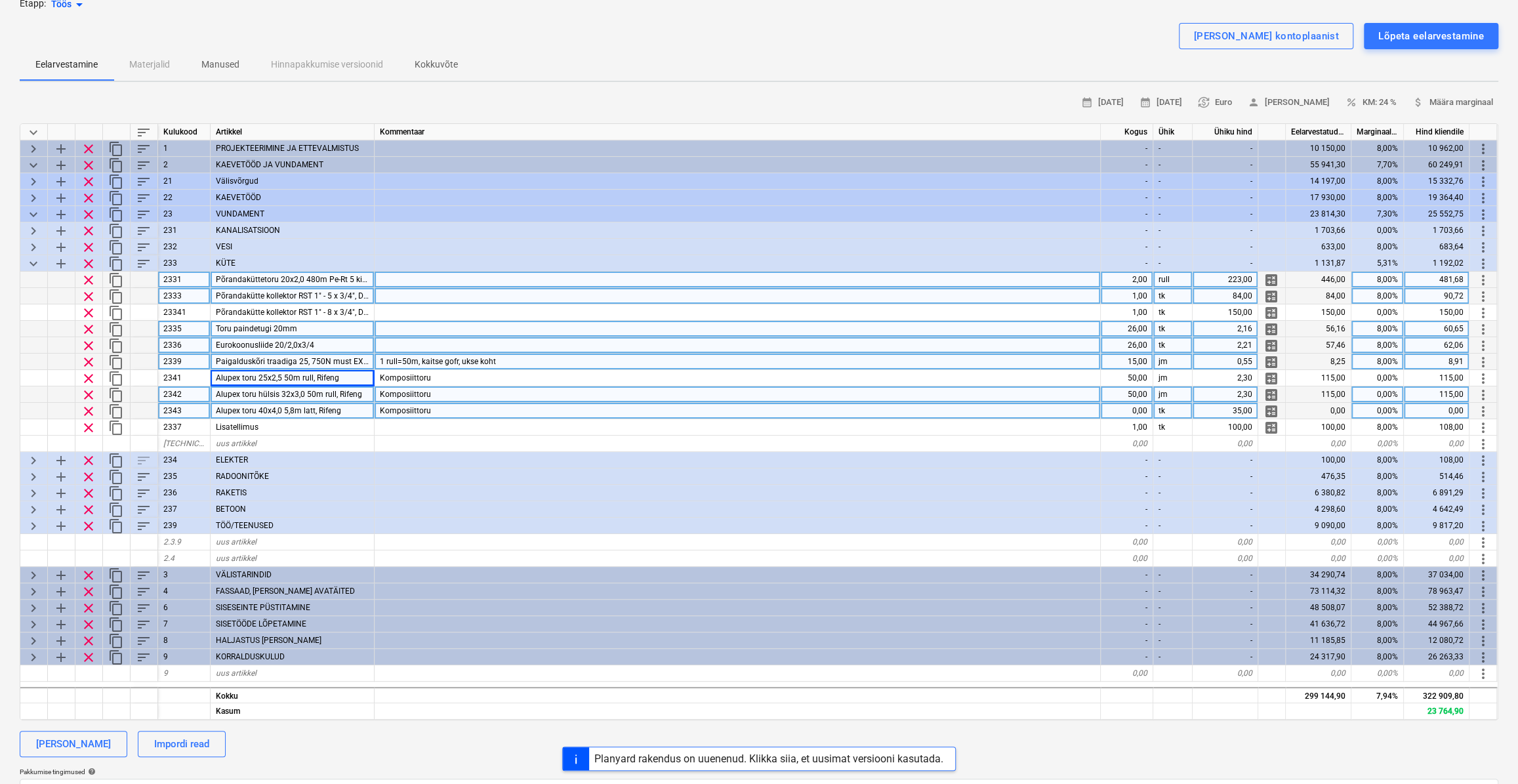
click at [475, 392] on div "Komposiittoru" at bounding box center [737, 395] width 727 height 16
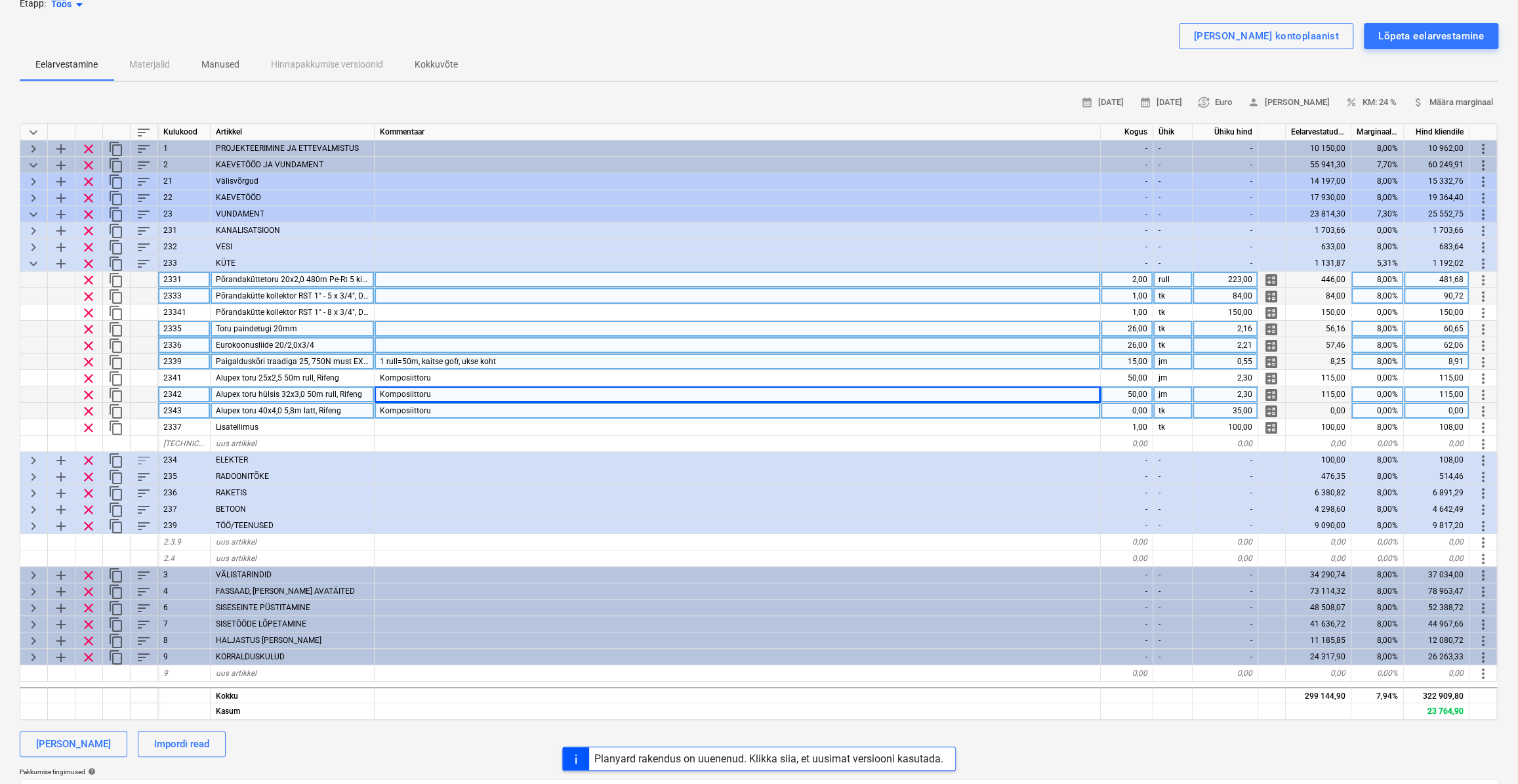
click at [1252, 395] on div "2,30" at bounding box center [1225, 395] width 66 height 16
type input "3,4"
click at [698, 412] on div "Komposiittoru" at bounding box center [737, 411] width 727 height 16
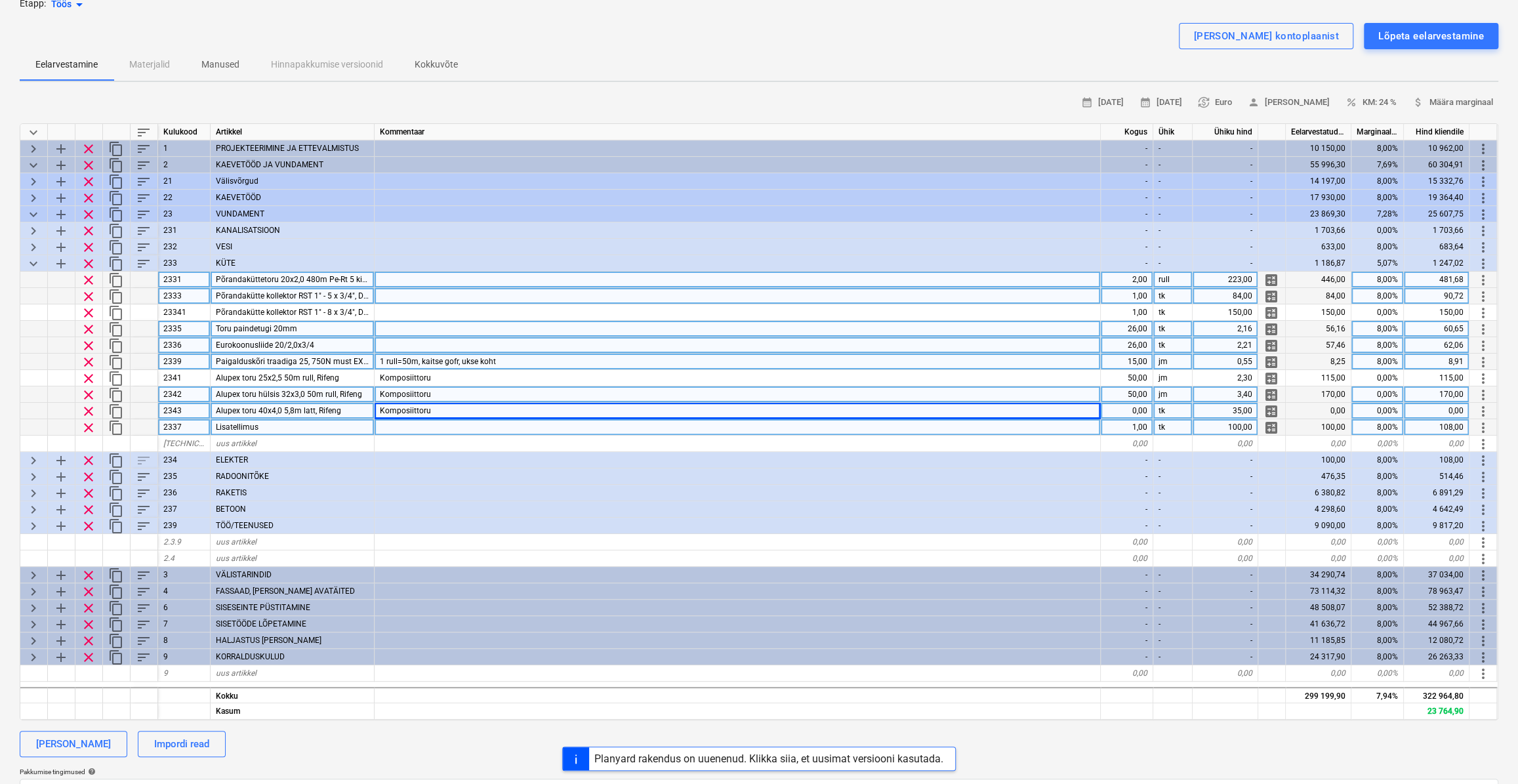
click at [342, 429] on div "Lisatellimus" at bounding box center [292, 427] width 164 height 16
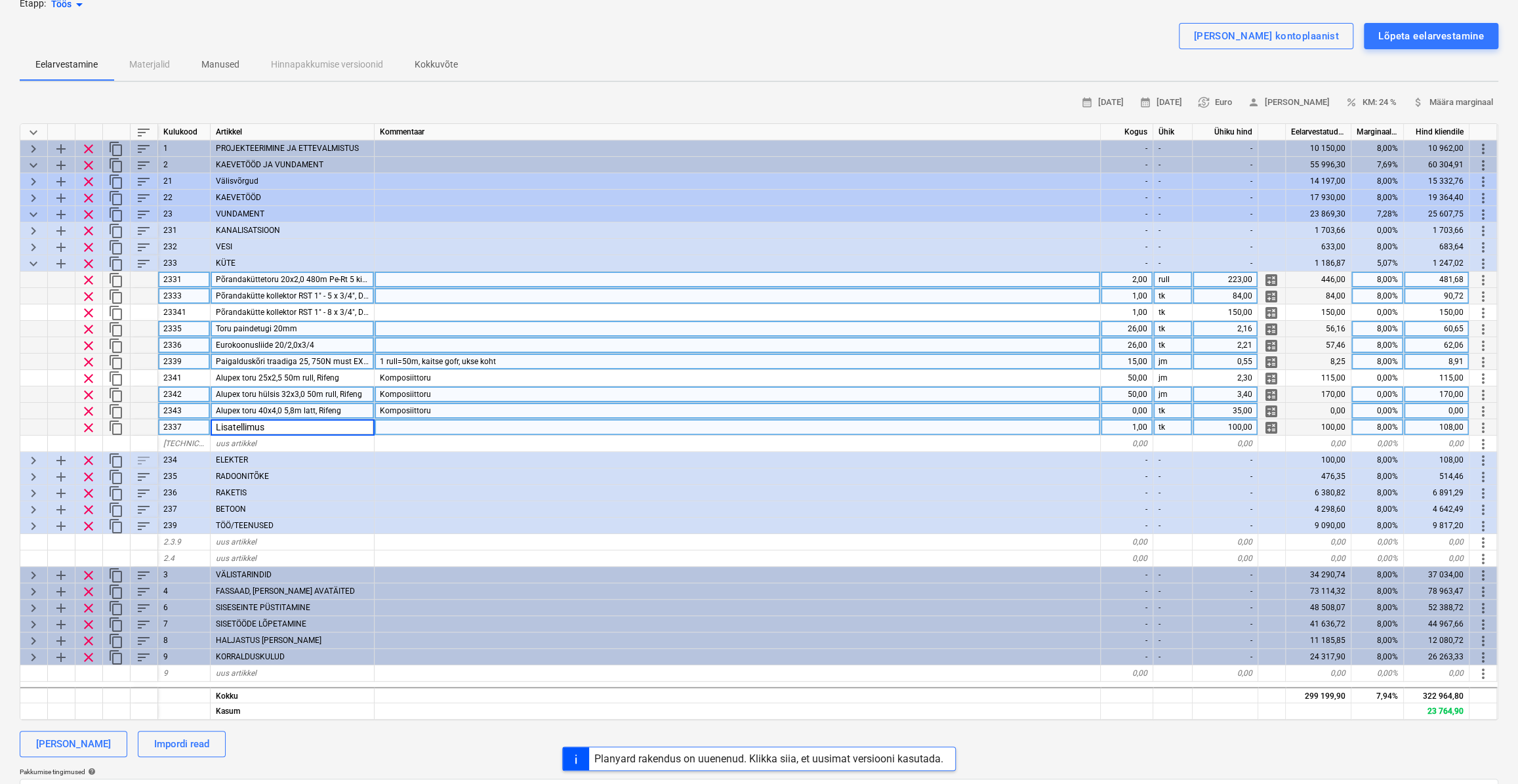
click at [537, 413] on div "Komposiittoru" at bounding box center [737, 411] width 727 height 16
click at [30, 265] on span "keyboard_arrow_down" at bounding box center [33, 263] width 16 height 16
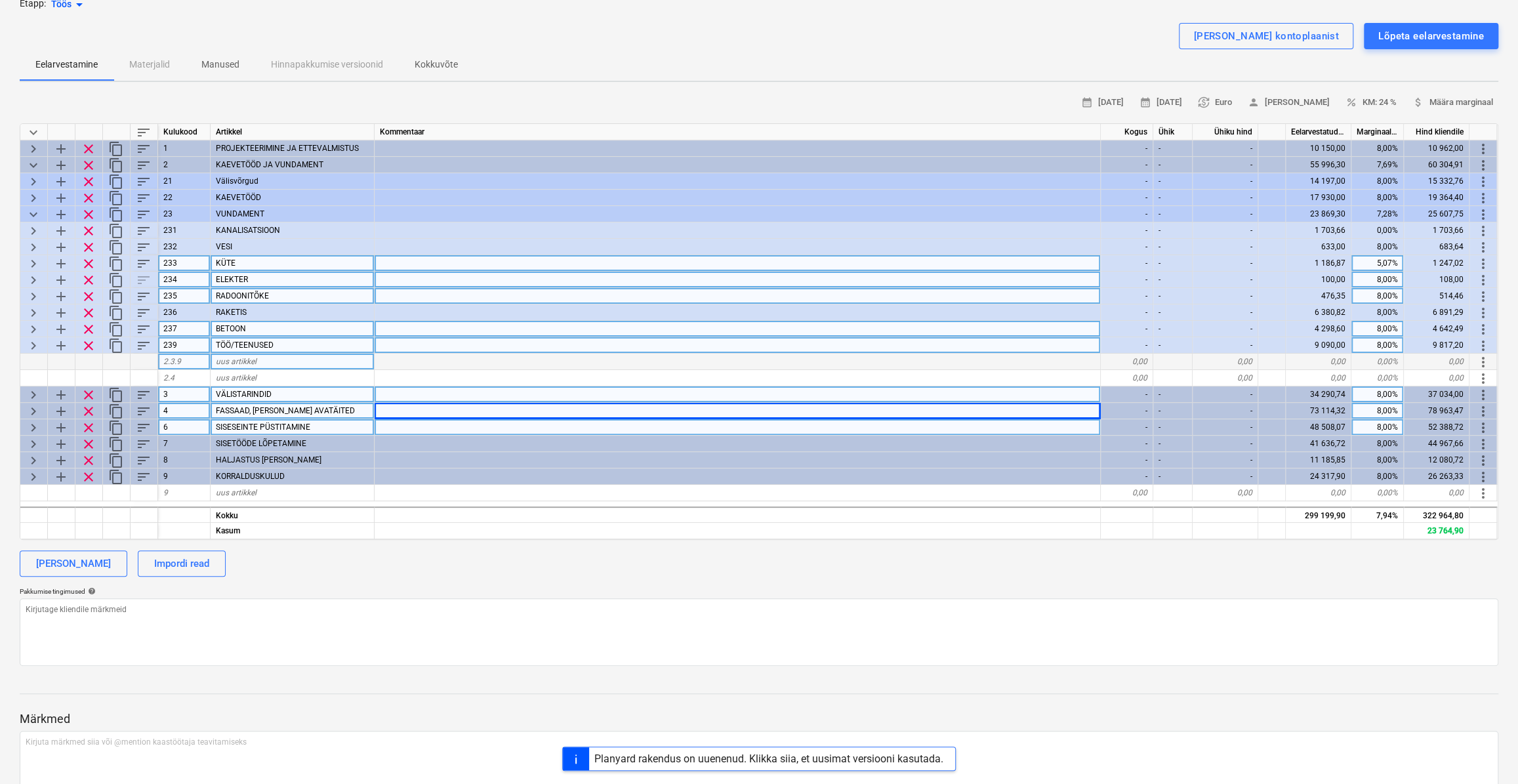
click at [30, 265] on span "keyboard_arrow_right" at bounding box center [33, 263] width 16 height 16
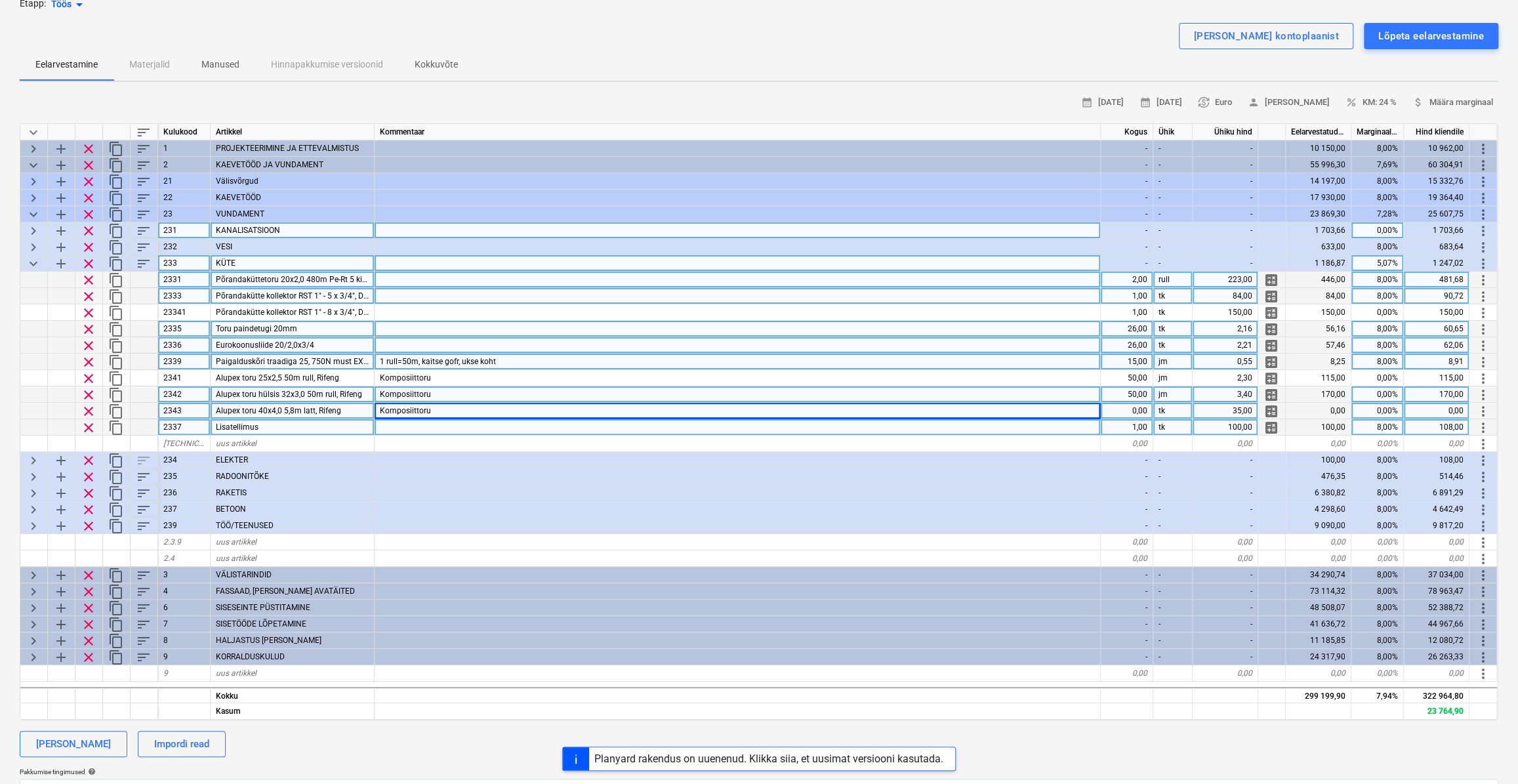
click at [32, 228] on span "keyboard_arrow_right" at bounding box center [33, 230] width 16 height 16
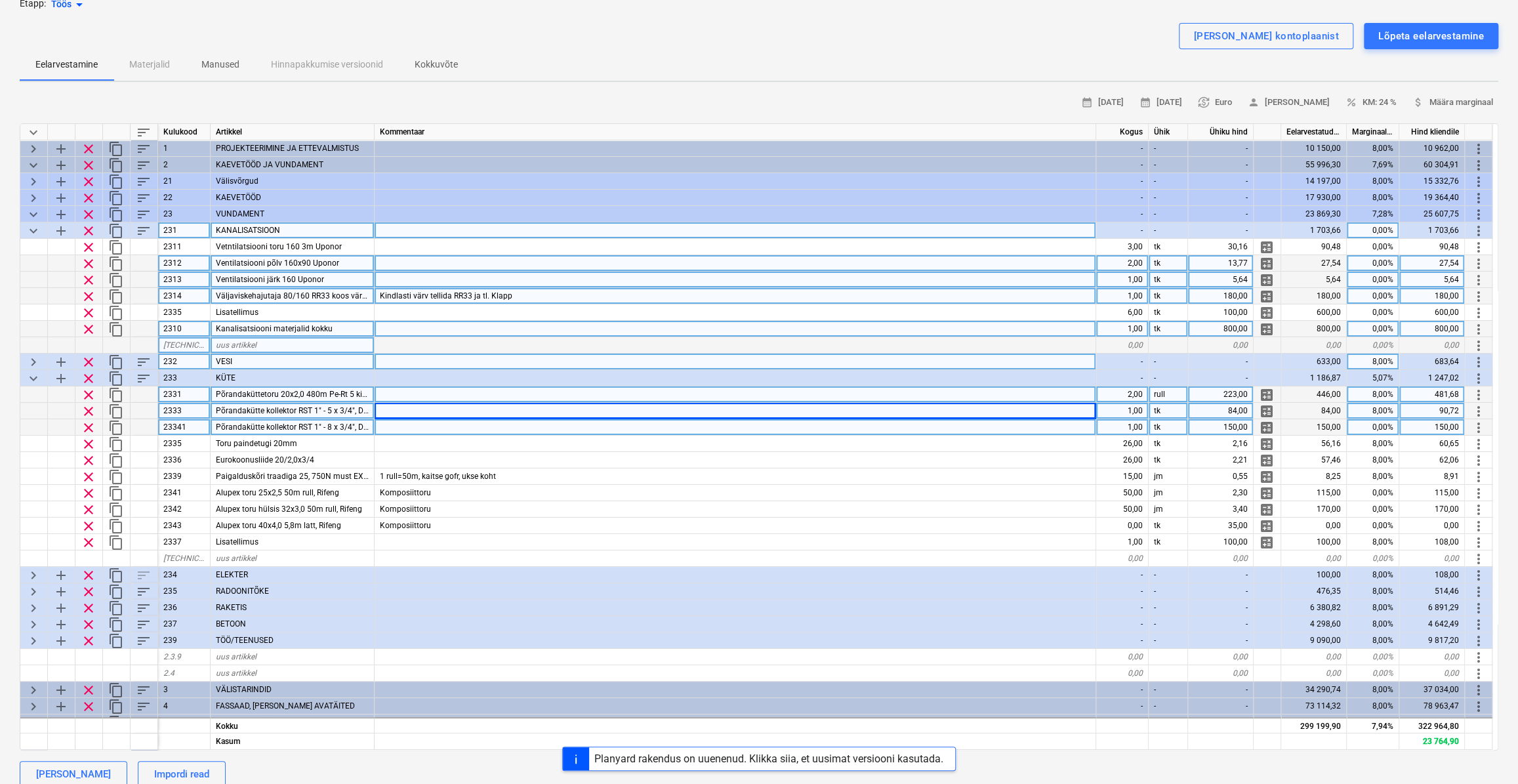
click at [32, 228] on span "keyboard_arrow_down" at bounding box center [33, 230] width 16 height 16
type textarea "x"
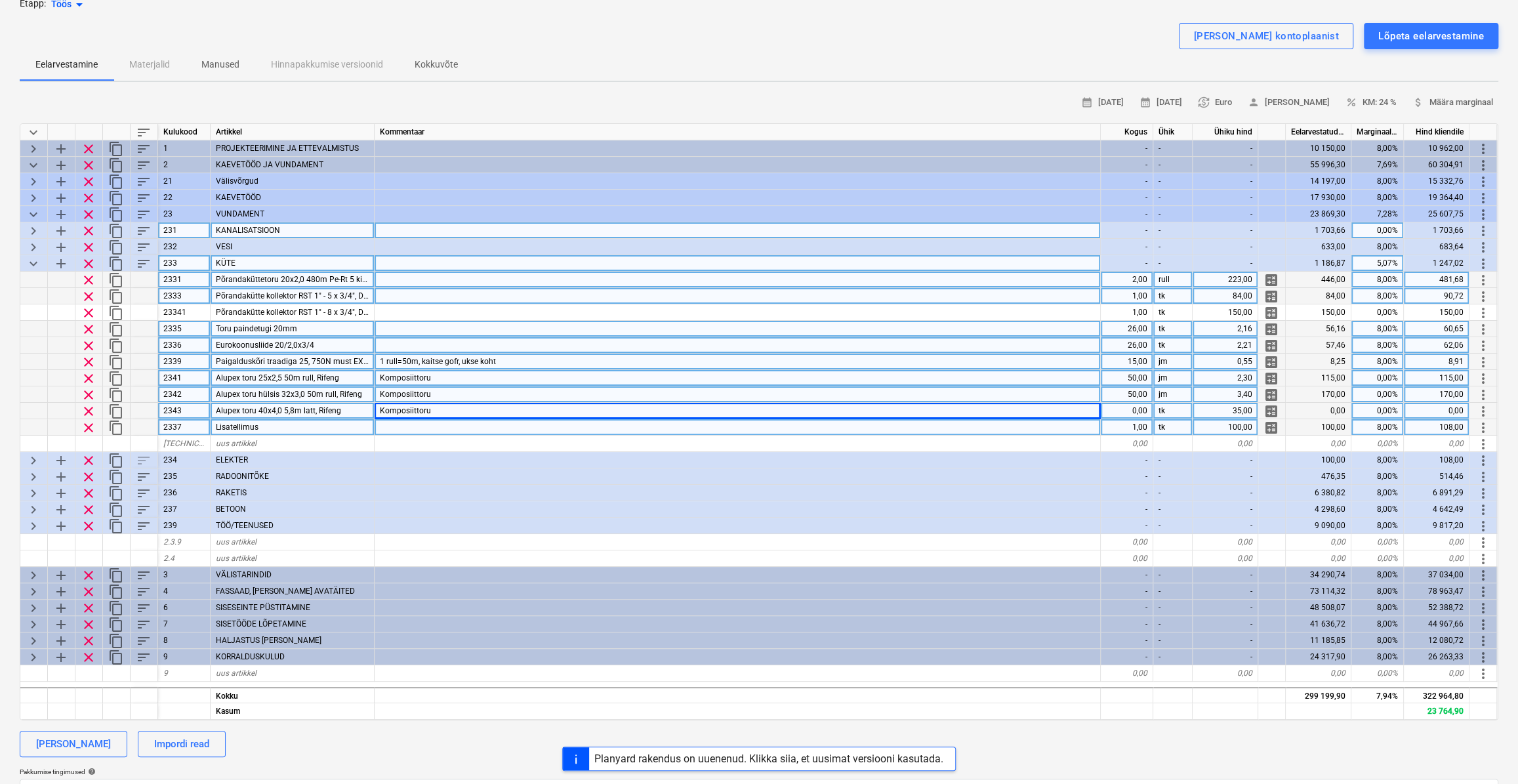
click at [464, 375] on div "Komposiittoru" at bounding box center [737, 378] width 727 height 16
click at [694, 380] on input "Komposiittoru" at bounding box center [737, 378] width 726 height 16
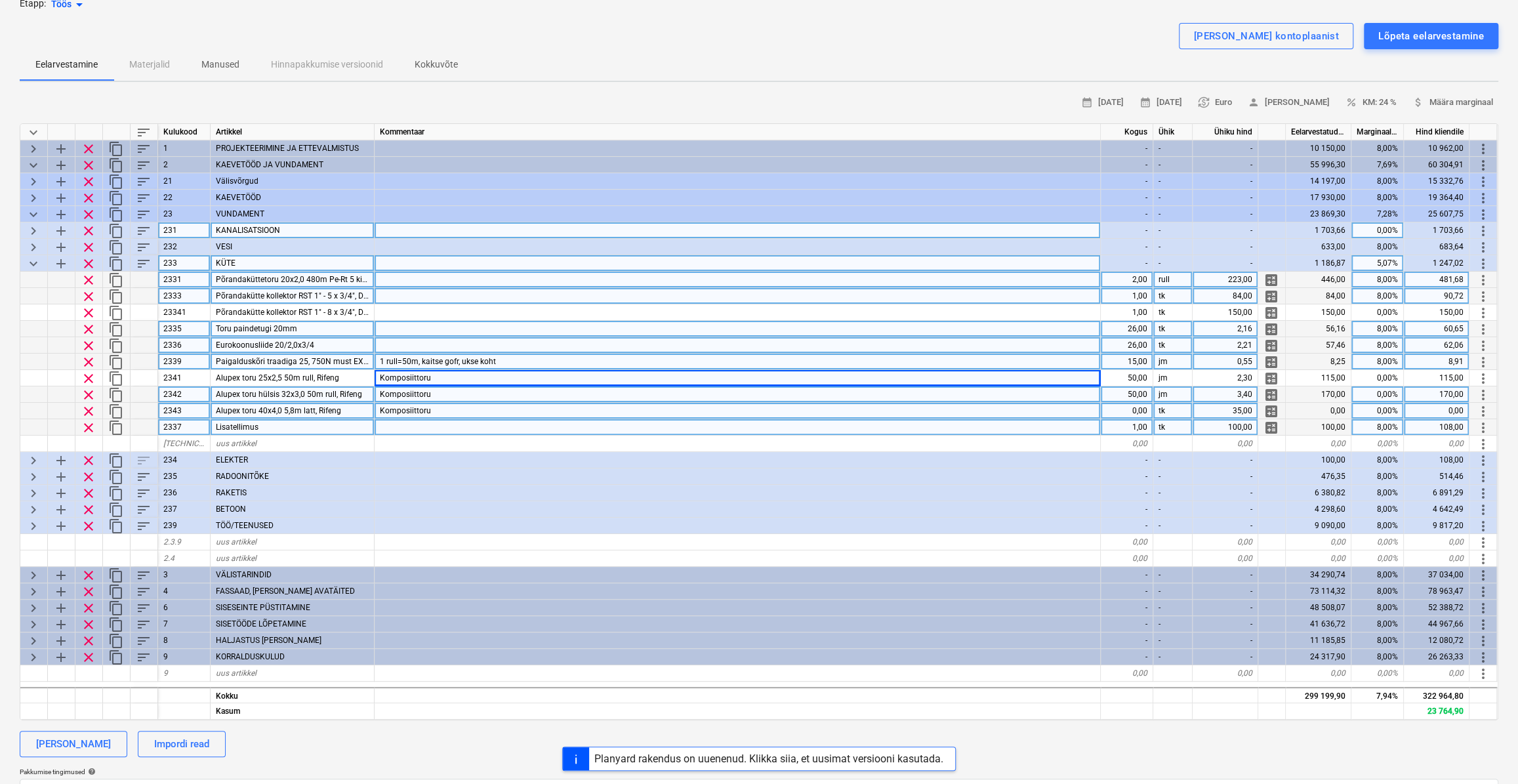
click at [1130, 363] on div "15,00" at bounding box center [1127, 362] width 53 height 16
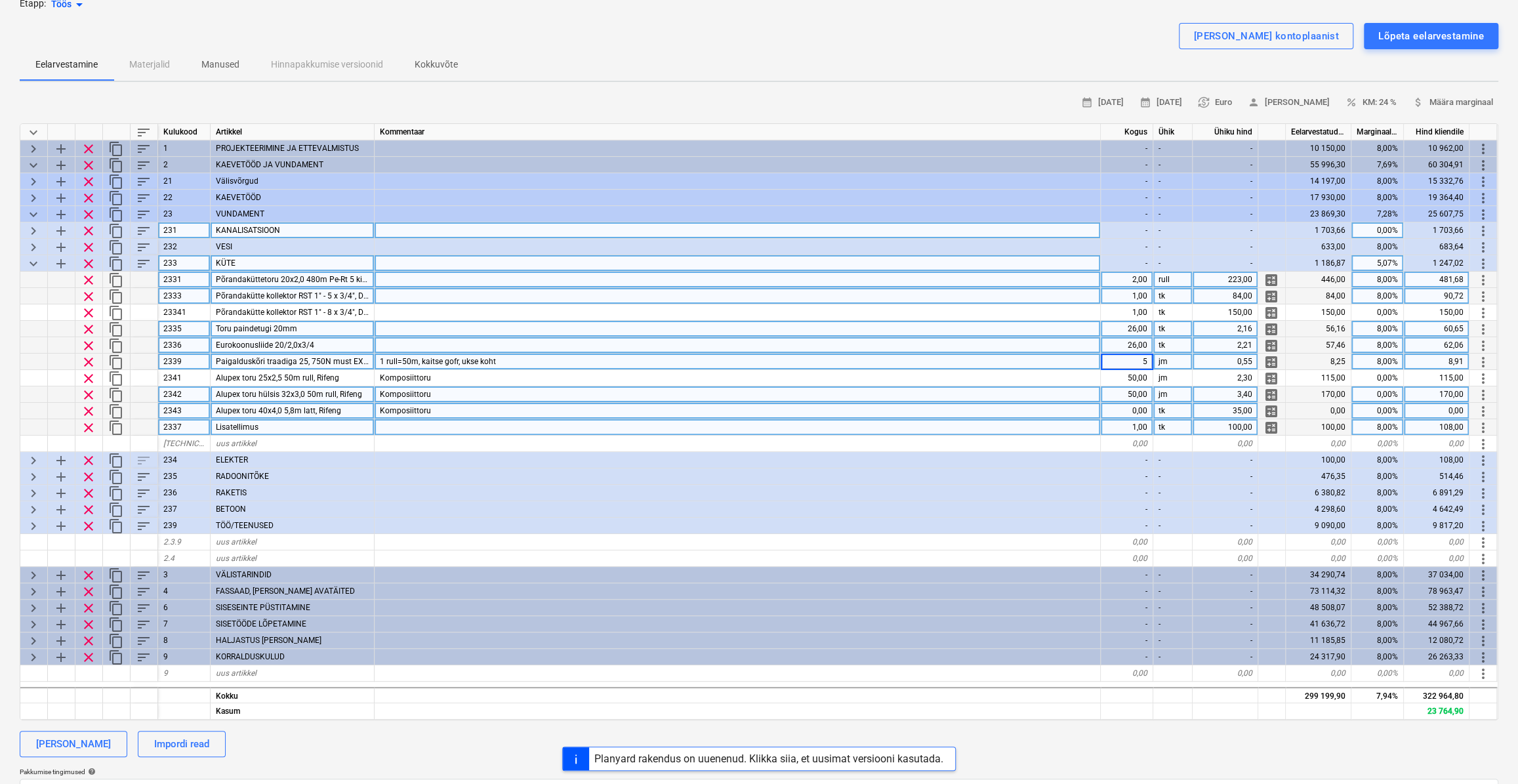
type input "50"
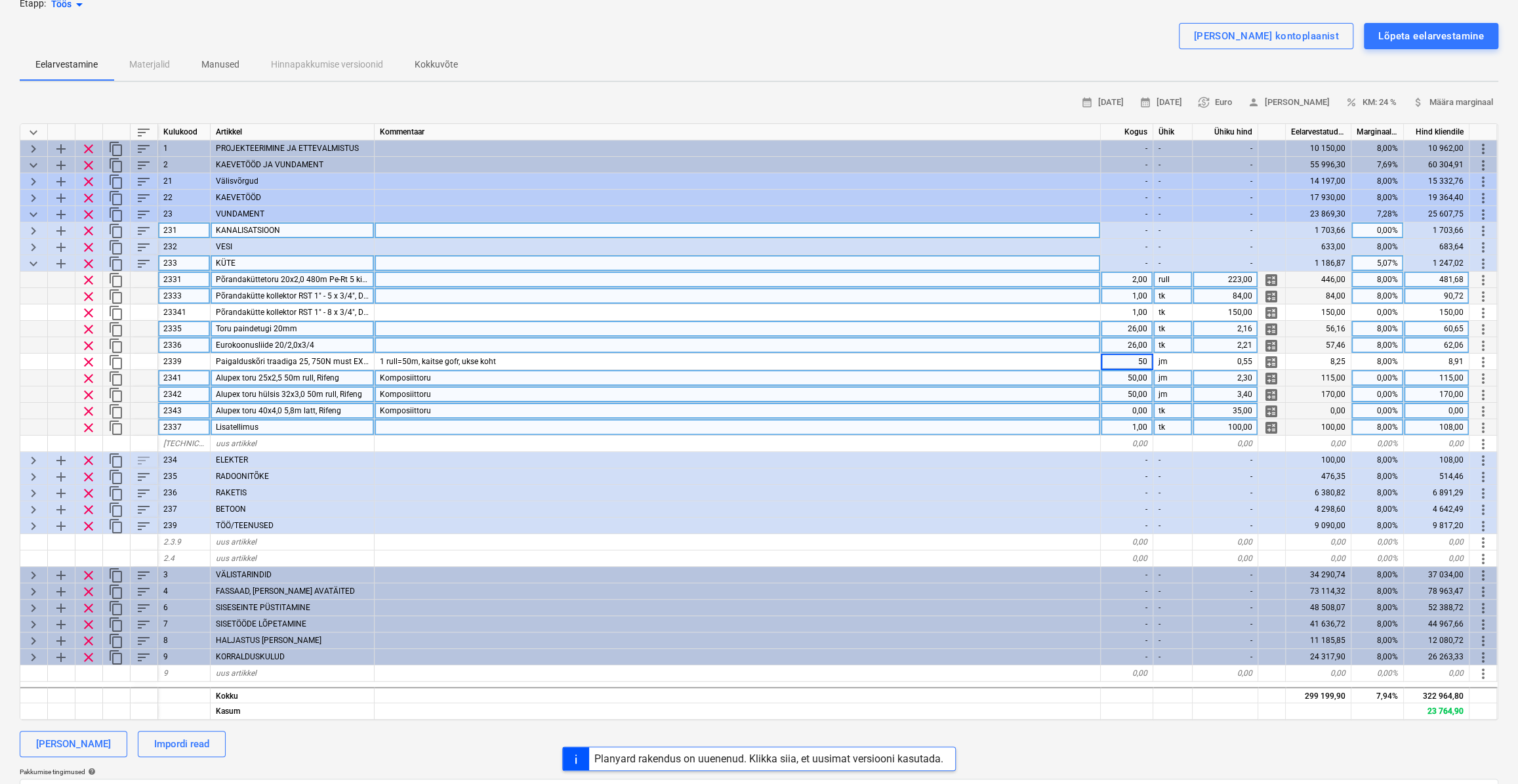
click at [1018, 383] on div "Komposiittoru" at bounding box center [737, 378] width 727 height 16
type textarea "x"
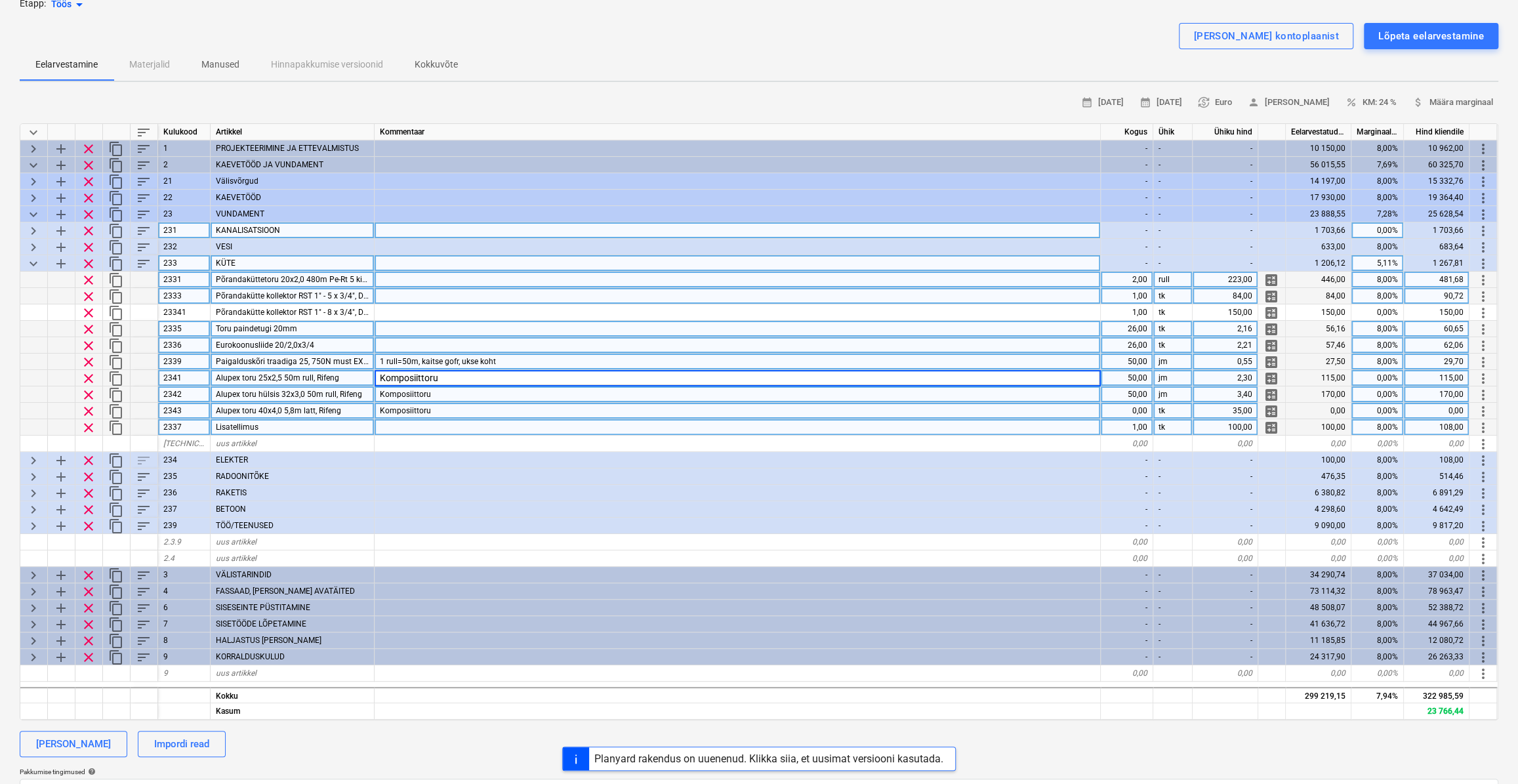
click at [626, 360] on div "1 rull=50m, kaitse gofr, ukse koht" at bounding box center [737, 362] width 727 height 16
click at [1246, 365] on div "0,55" at bounding box center [1225, 362] width 66 height 16
click at [1132, 361] on div "50,00" at bounding box center [1127, 362] width 53 height 16
type input "25"
click at [1050, 393] on div "Komposiittoru" at bounding box center [737, 395] width 727 height 16
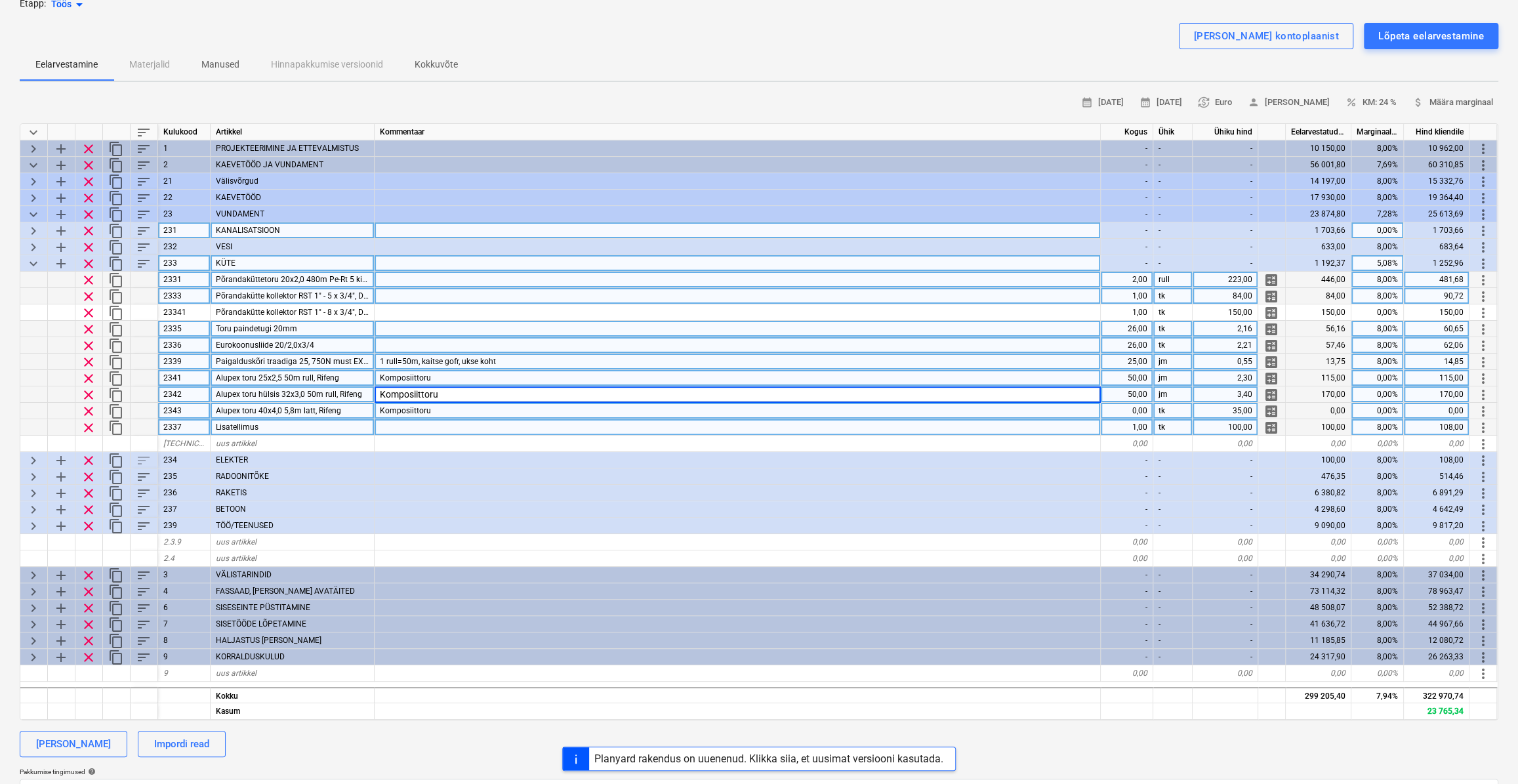
click at [718, 378] on div "Komposiittoru" at bounding box center [737, 378] width 727 height 16
click at [504, 415] on div "Komposiittoru" at bounding box center [737, 411] width 727 height 16
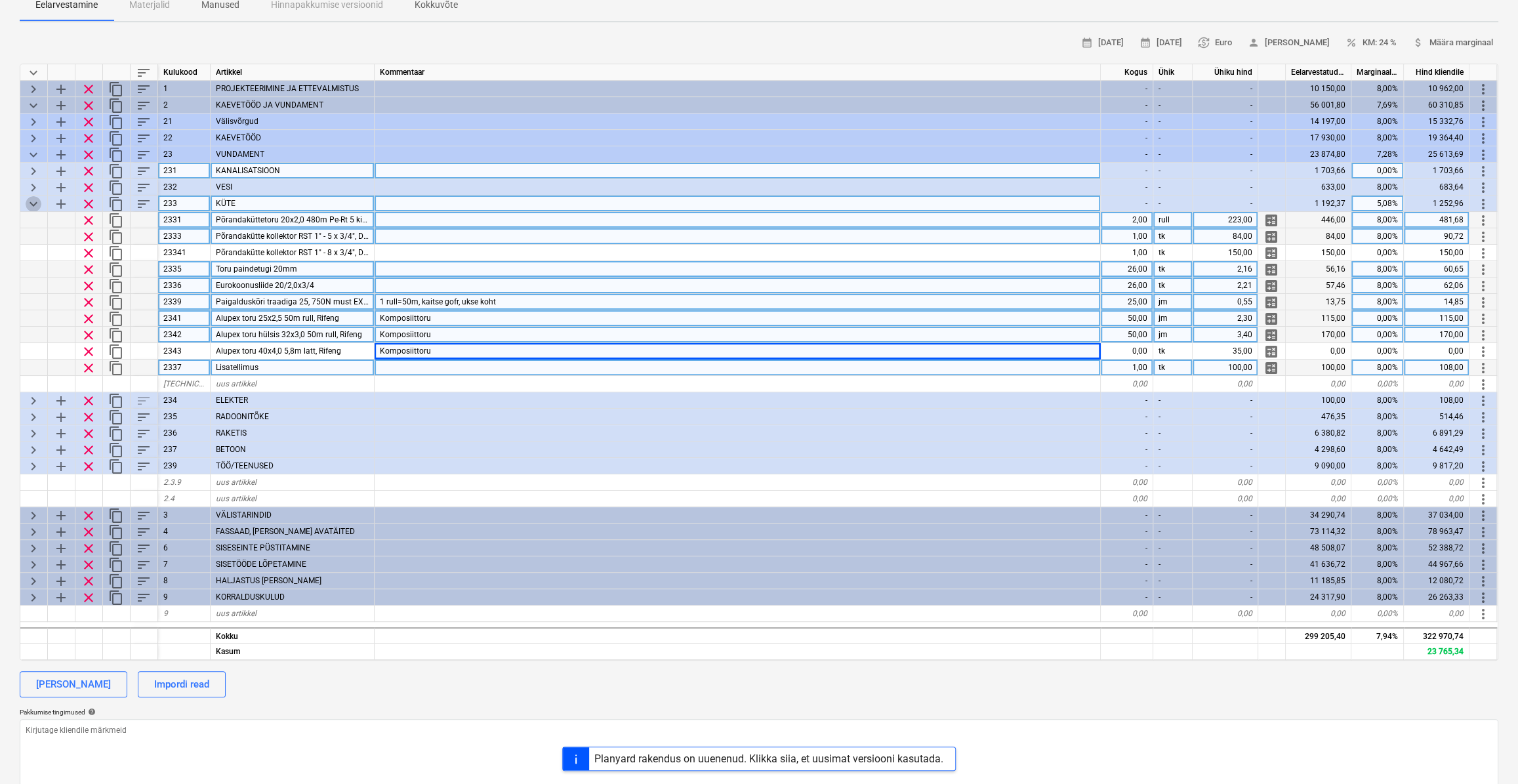
click at [34, 202] on span "keyboard_arrow_down" at bounding box center [33, 203] width 16 height 16
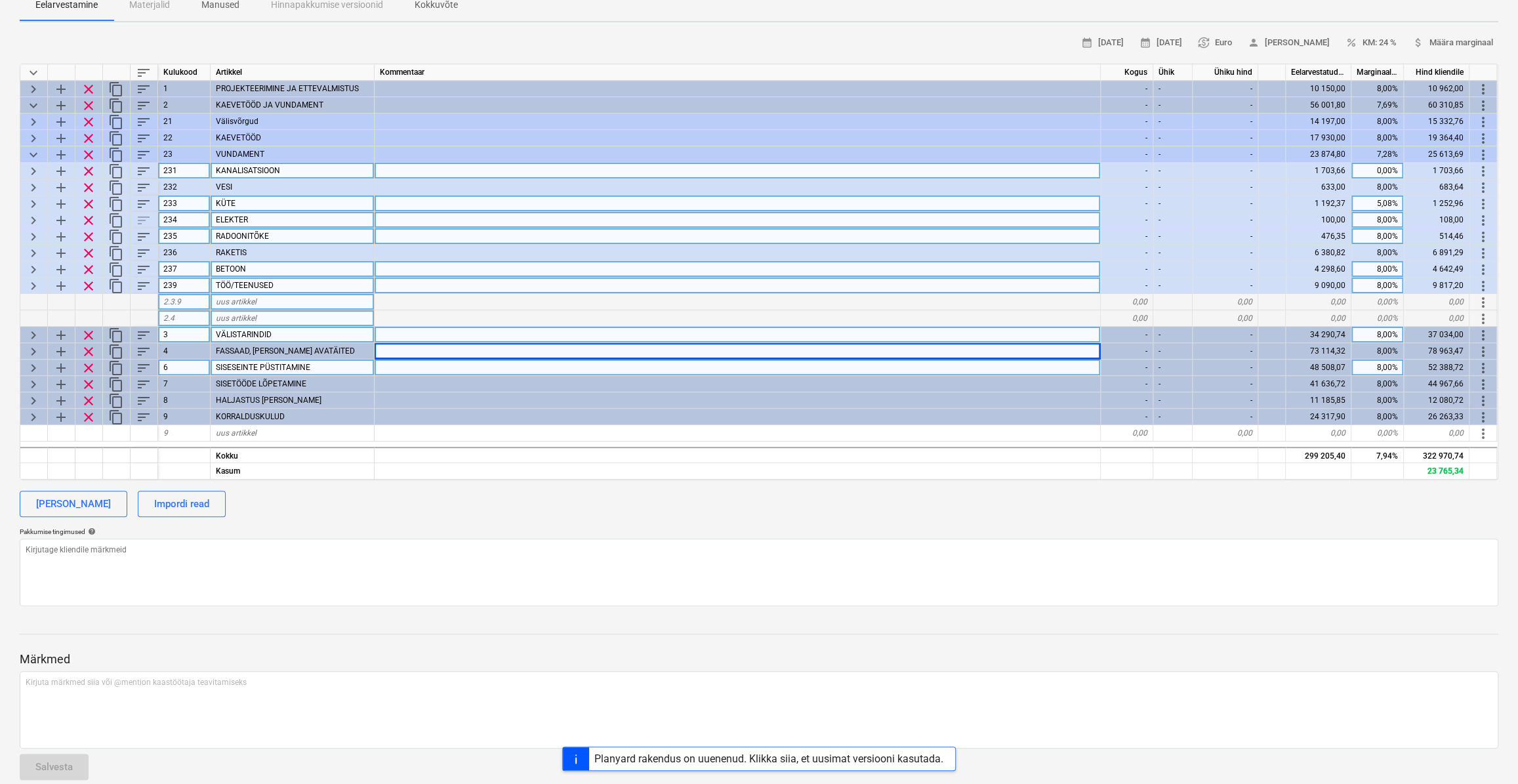
click at [37, 219] on span "keyboard_arrow_right" at bounding box center [33, 220] width 16 height 16
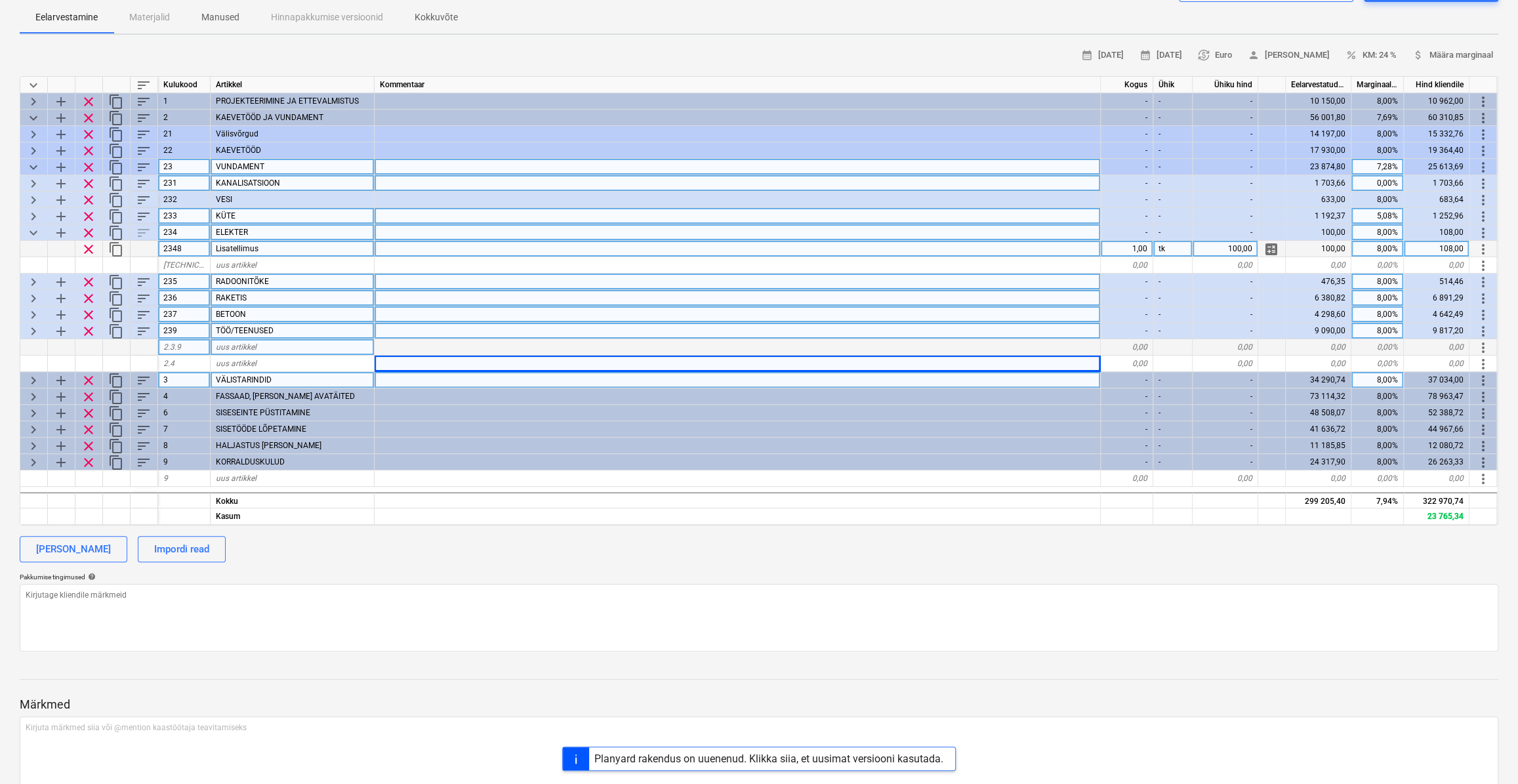
scroll to position [62, 0]
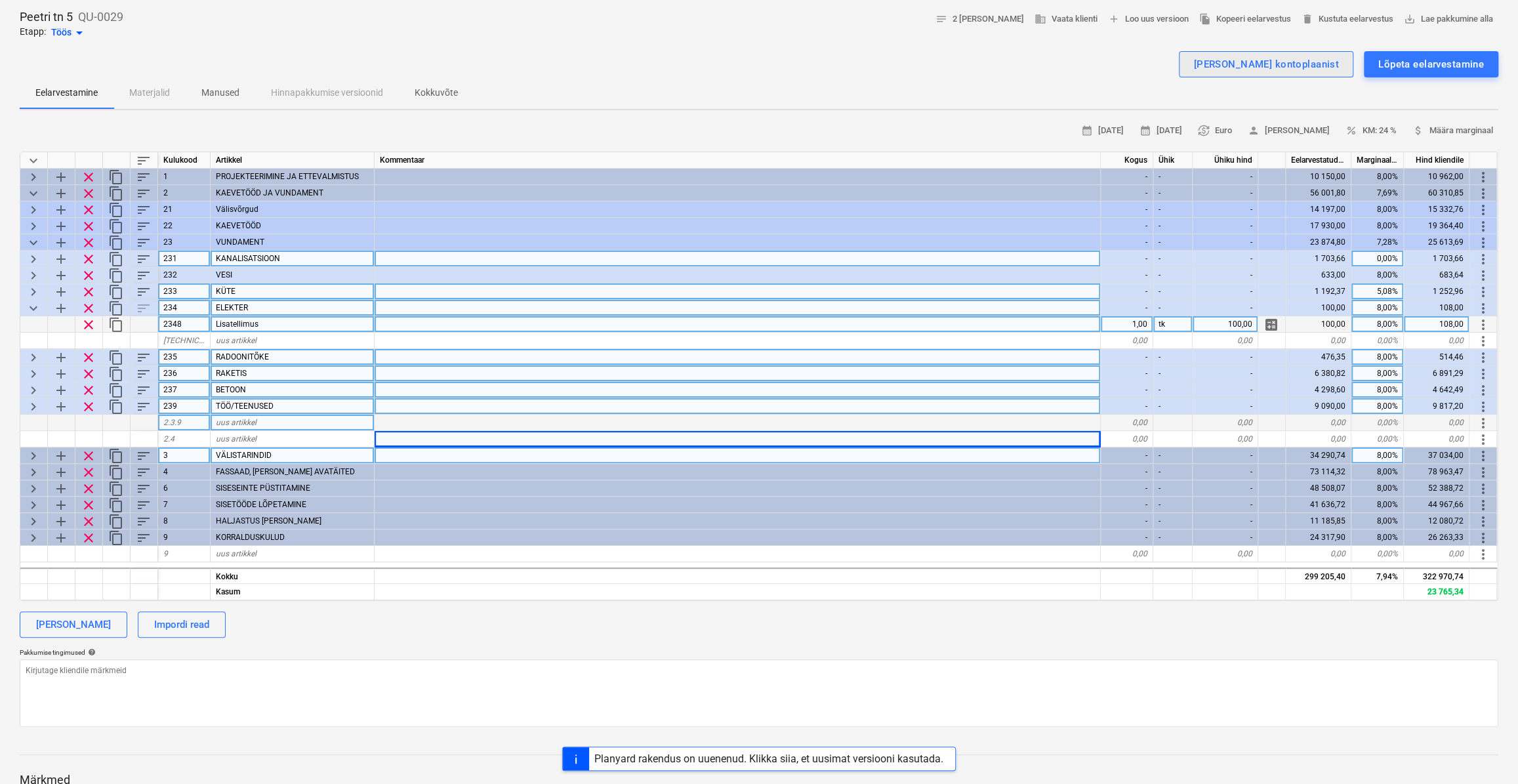
click at [1294, 63] on div "[PERSON_NAME] kontoplaanist" at bounding box center [1265, 64] width 146 height 17
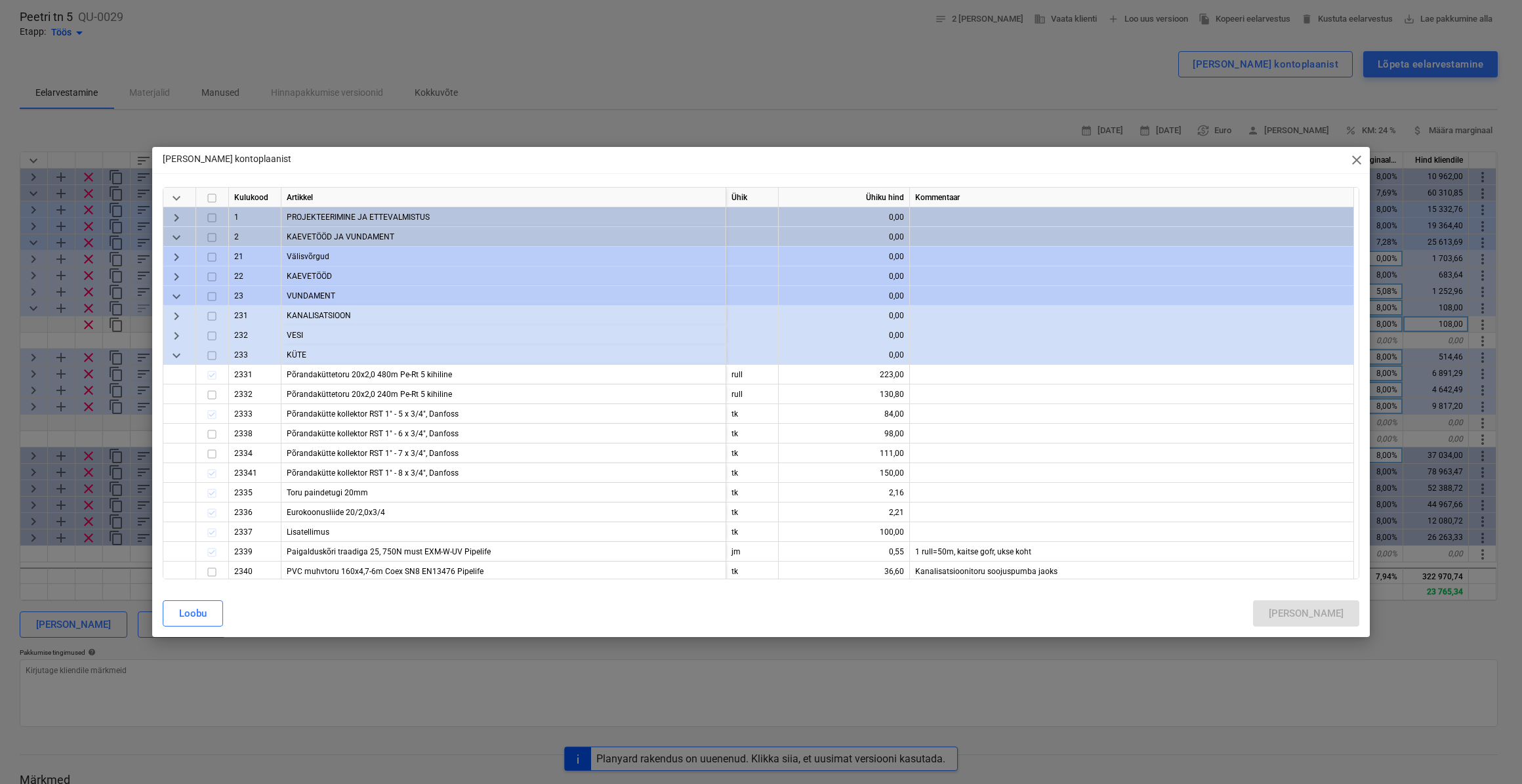
click at [178, 198] on span "keyboard_arrow_down" at bounding box center [176, 197] width 16 height 16
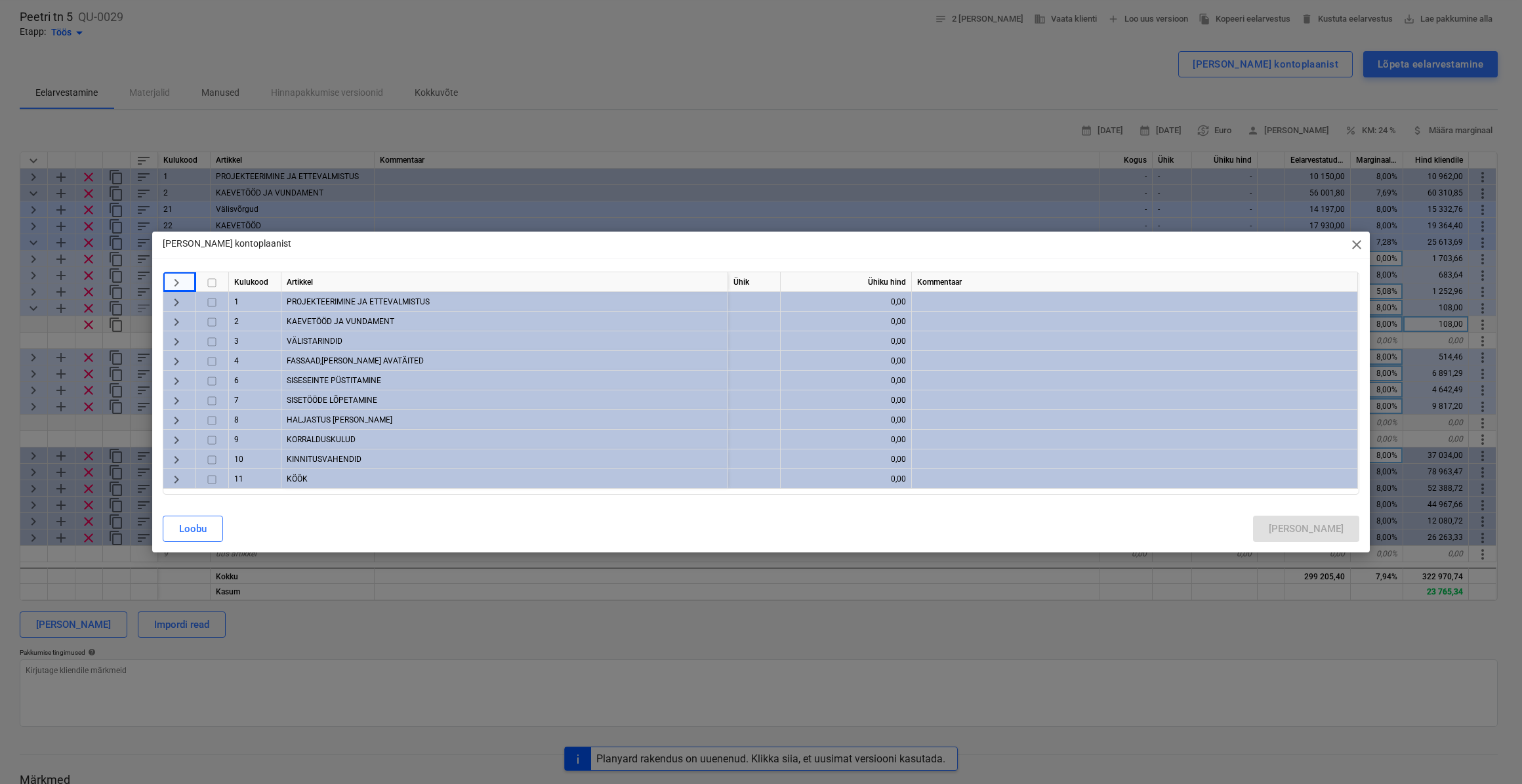
click at [178, 324] on span "keyboard_arrow_right" at bounding box center [176, 322] width 16 height 16
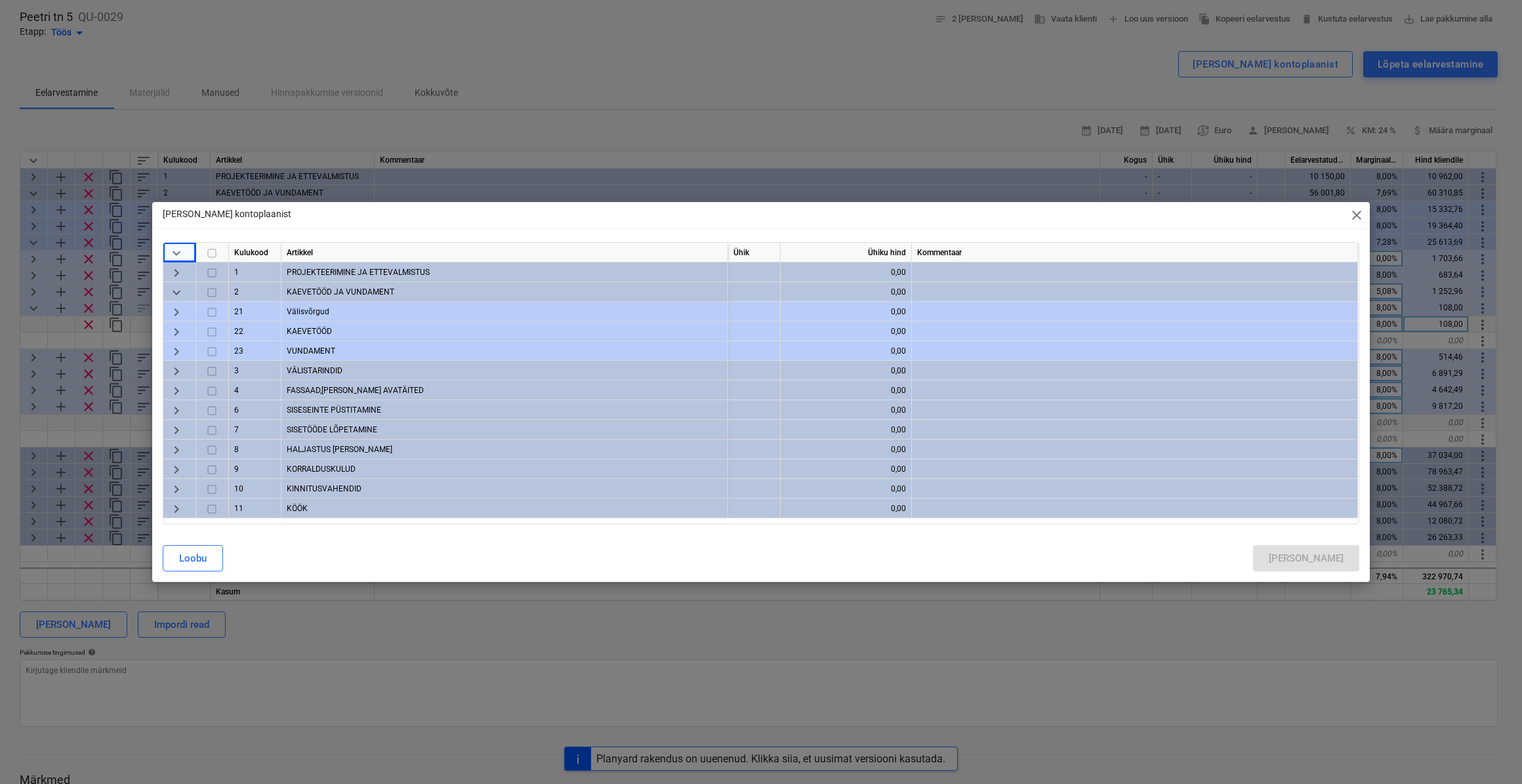
click at [174, 351] on span "keyboard_arrow_right" at bounding box center [176, 351] width 16 height 16
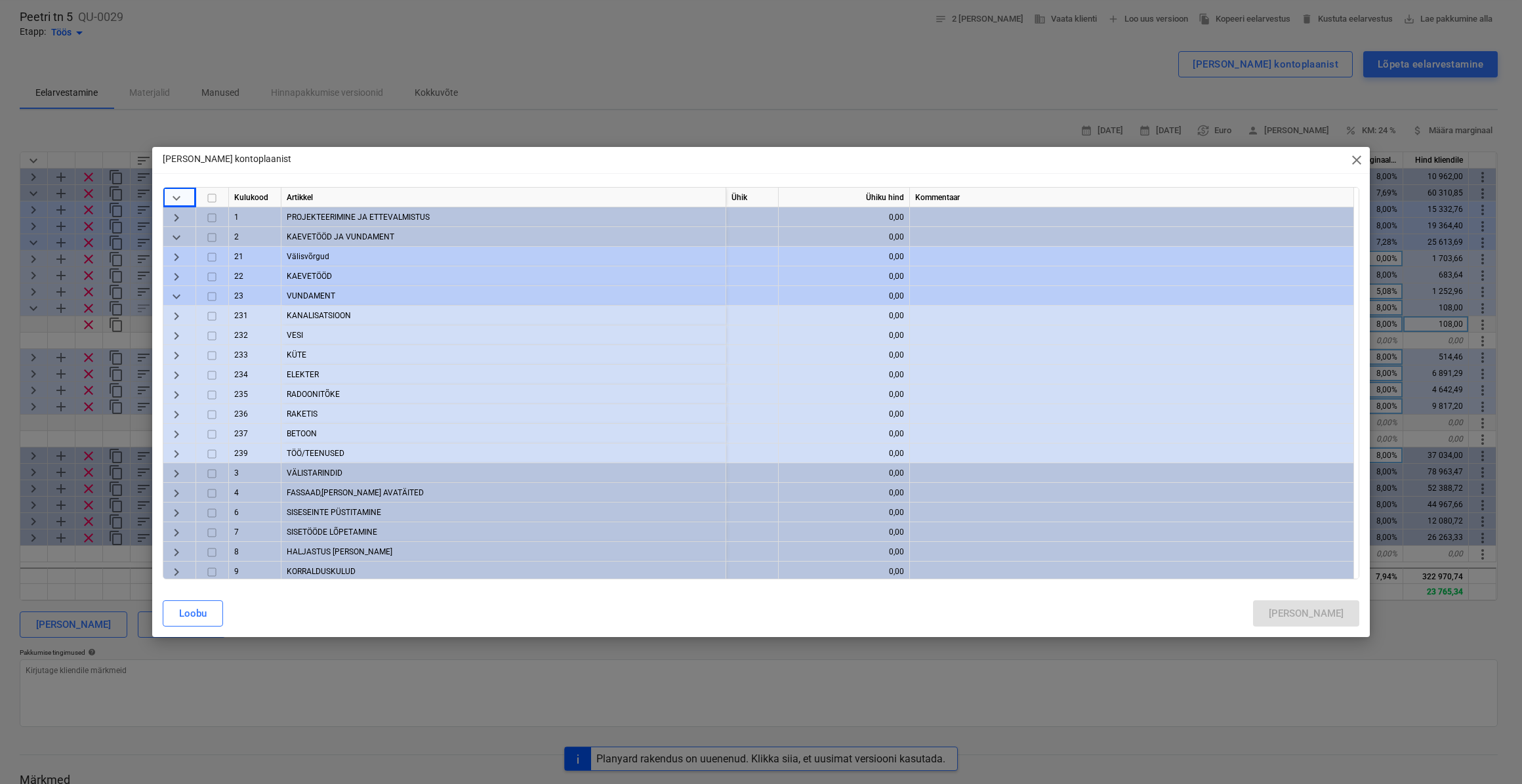
click at [176, 377] on span "keyboard_arrow_right" at bounding box center [176, 374] width 16 height 16
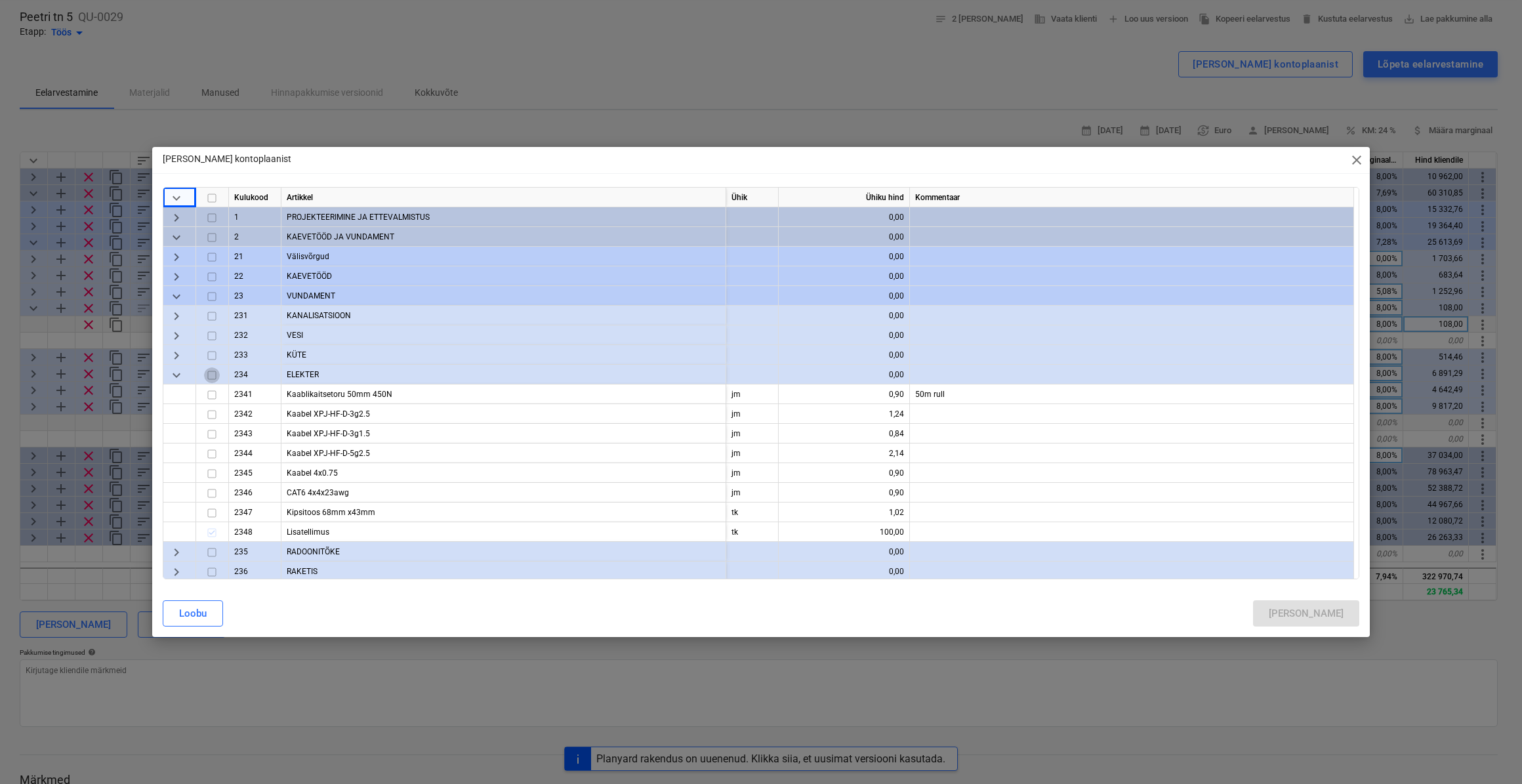
click at [215, 373] on input "checkbox" at bounding box center [211, 374] width 16 height 16
click at [1334, 615] on div "Lisa" at bounding box center [1306, 613] width 75 height 17
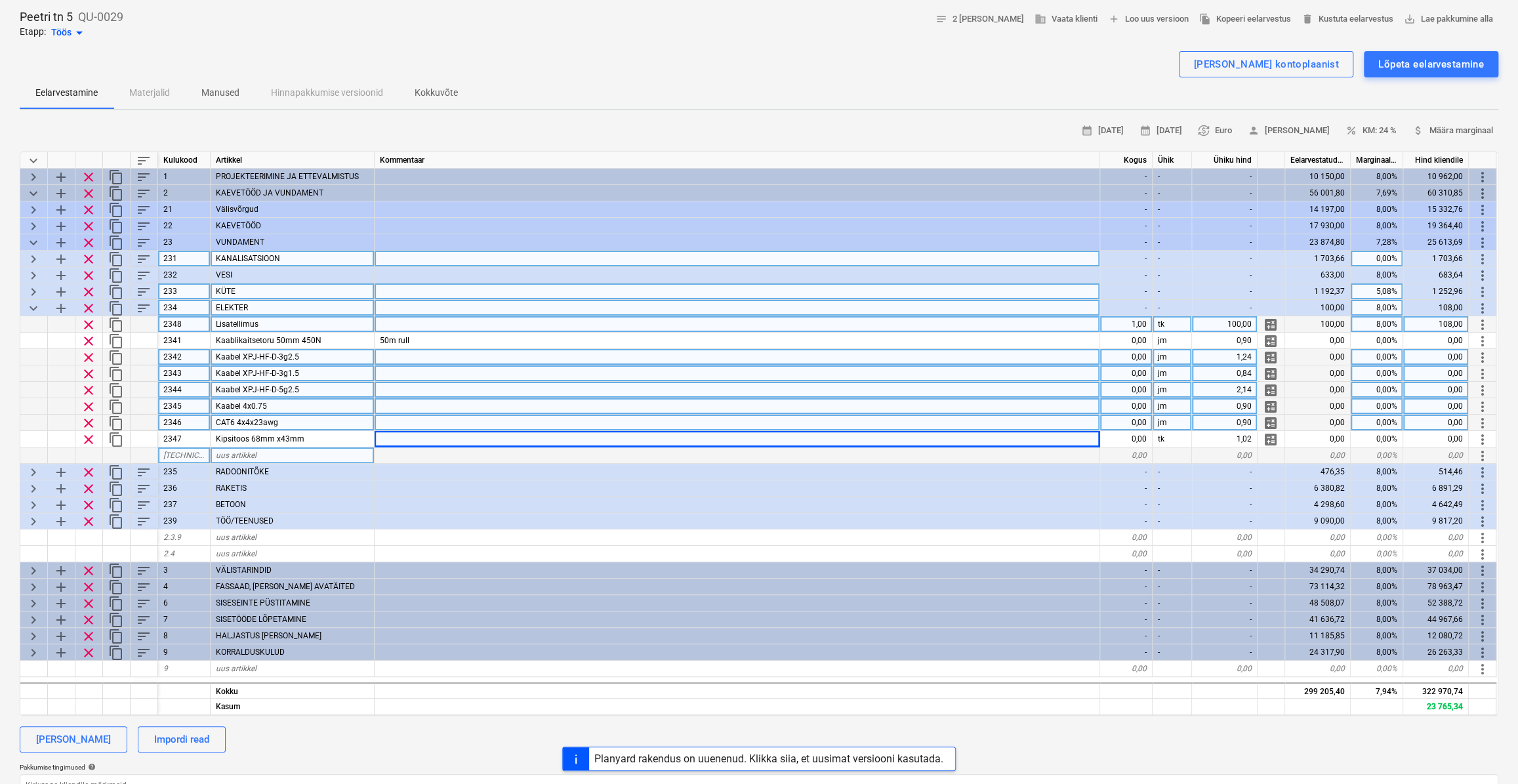
click at [142, 308] on span "sort" at bounding box center [143, 308] width 16 height 16
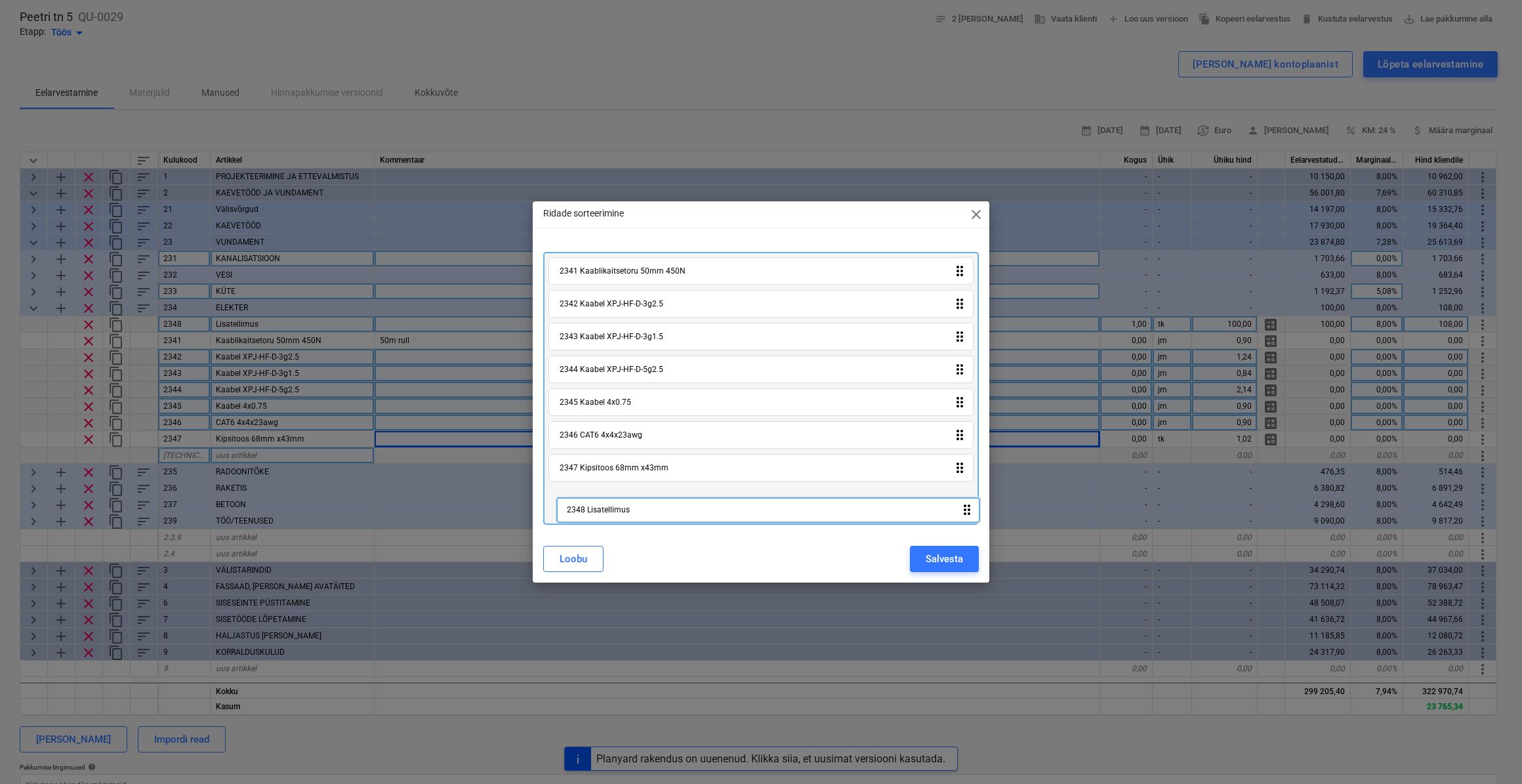
drag, startPoint x: 963, startPoint y: 274, endPoint x: 949, endPoint y: 499, distance: 225.4
click at [969, 514] on div "2348 Lisatellimus drag_indicator 2341 Kaablikaitsetoru 50mm 450N drag_indicator…" at bounding box center [760, 388] width 435 height 273
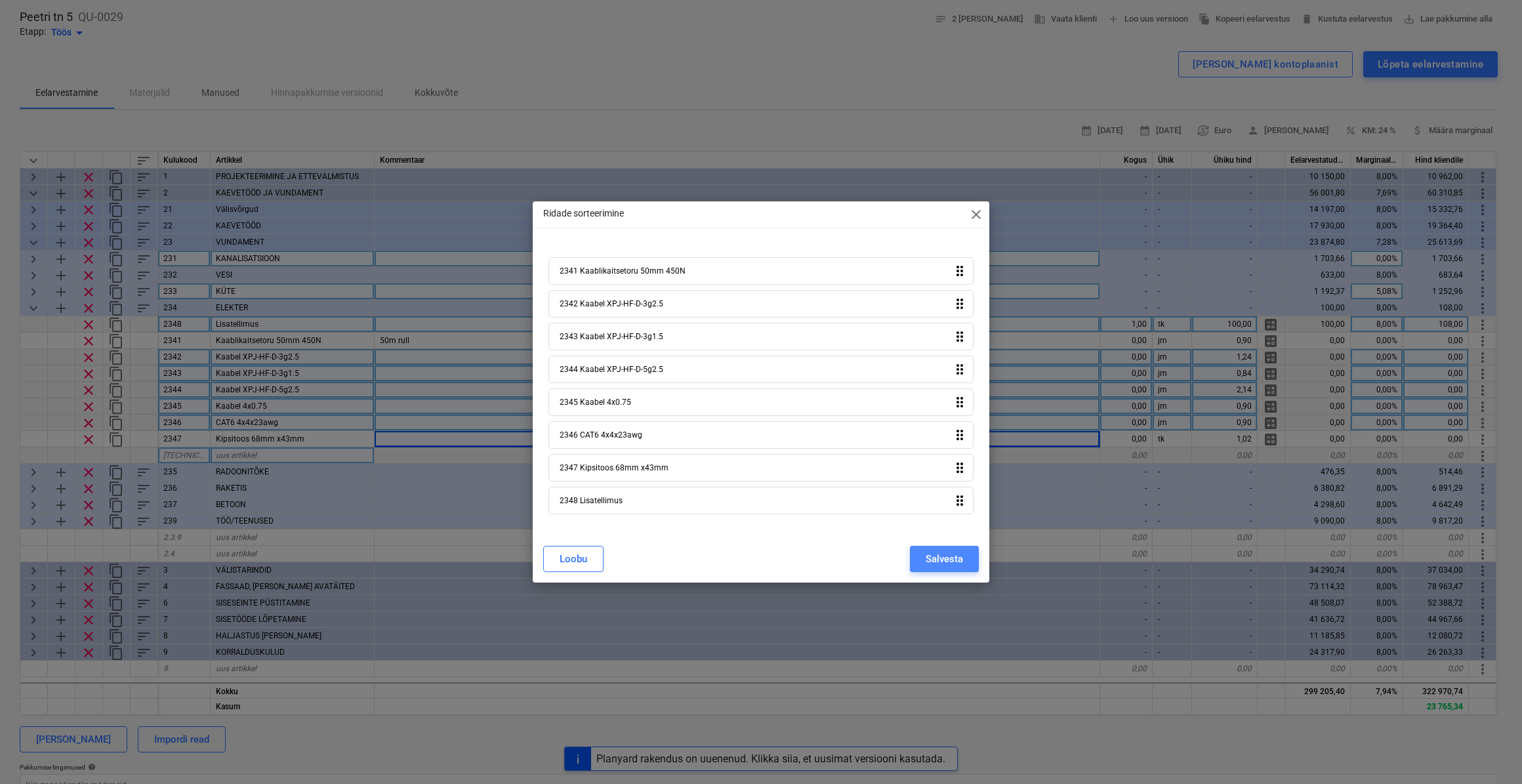
click at [935, 561] on div "Salvesta" at bounding box center [944, 559] width 37 height 17
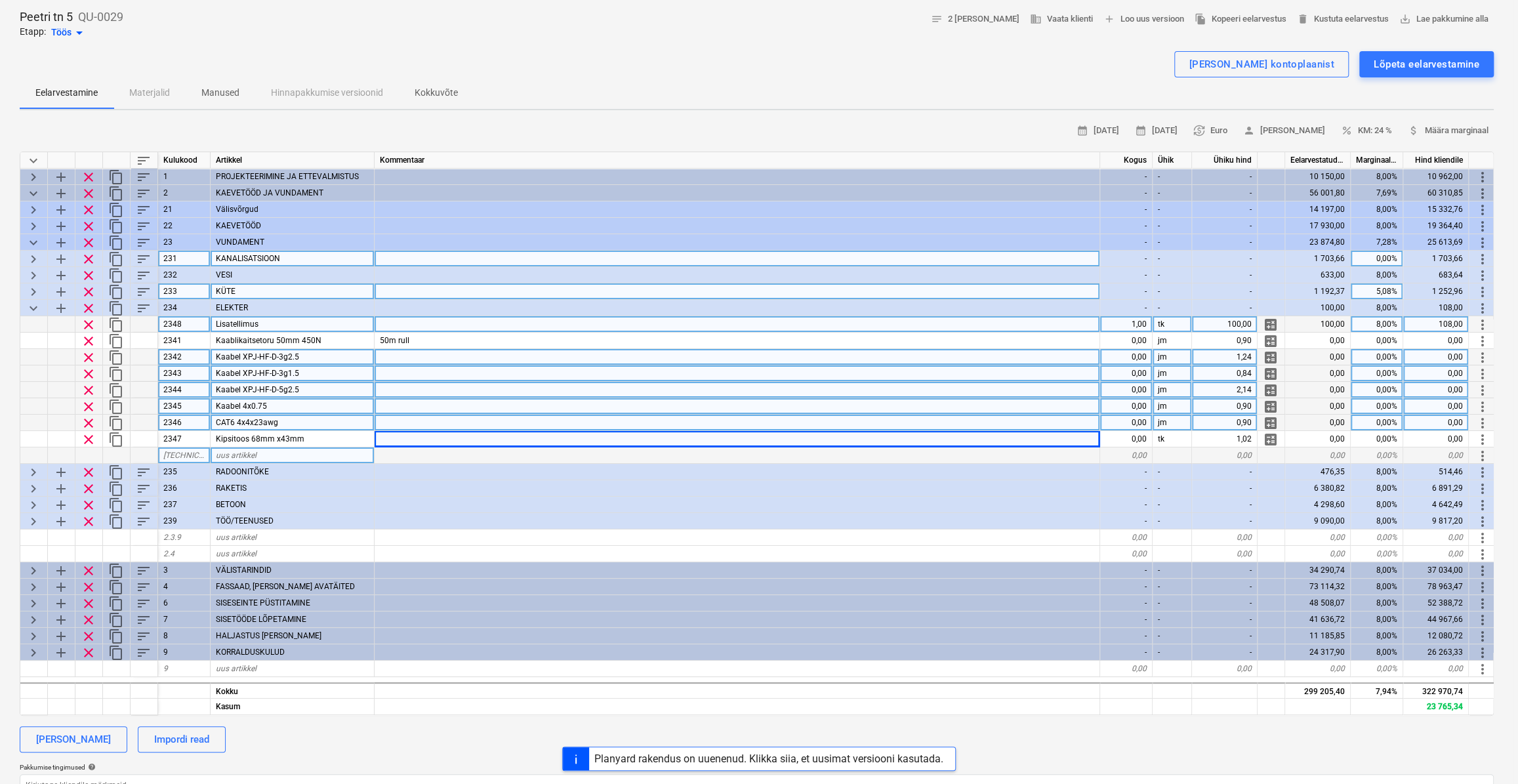
type textarea "x"
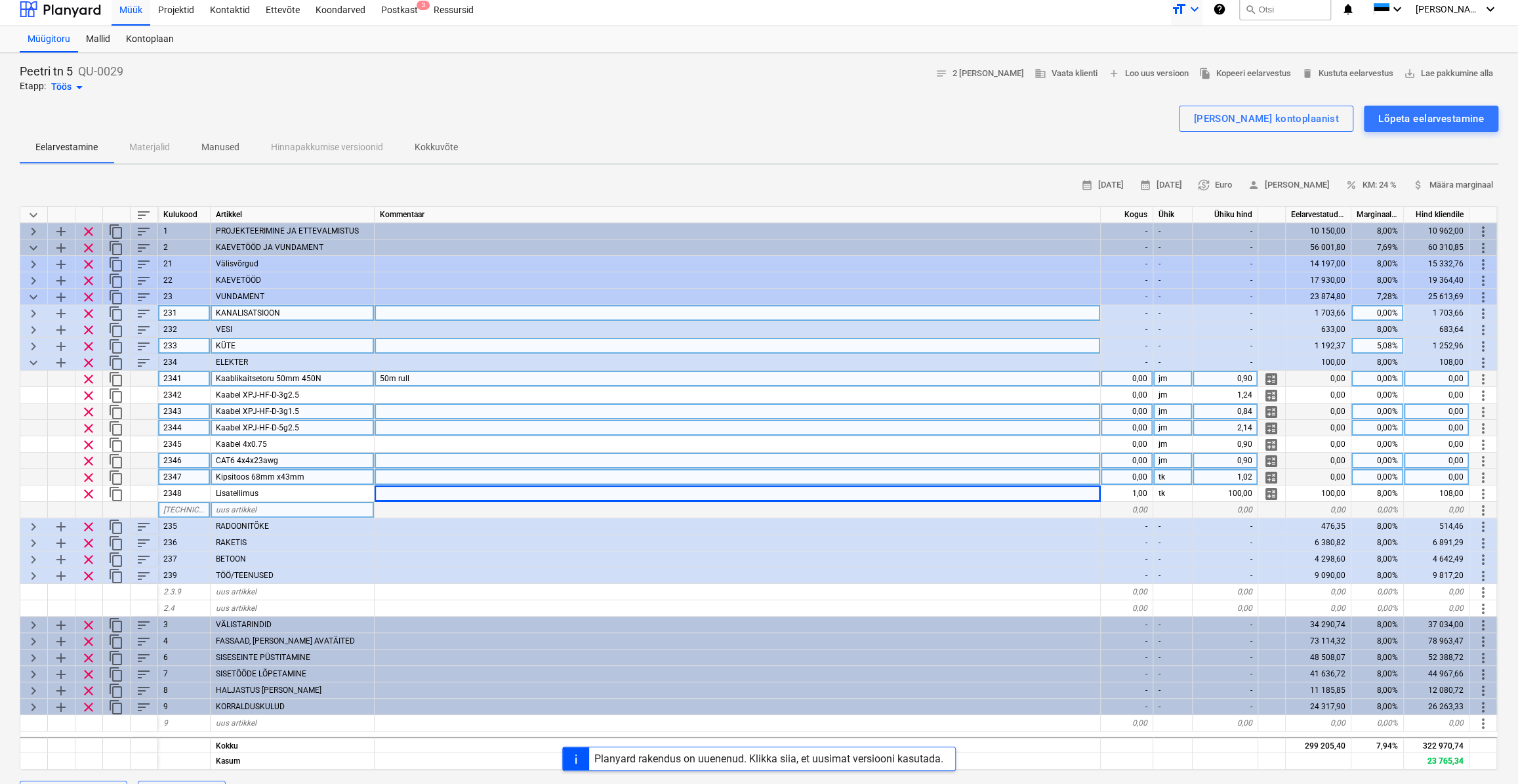
scroll to position [2, 0]
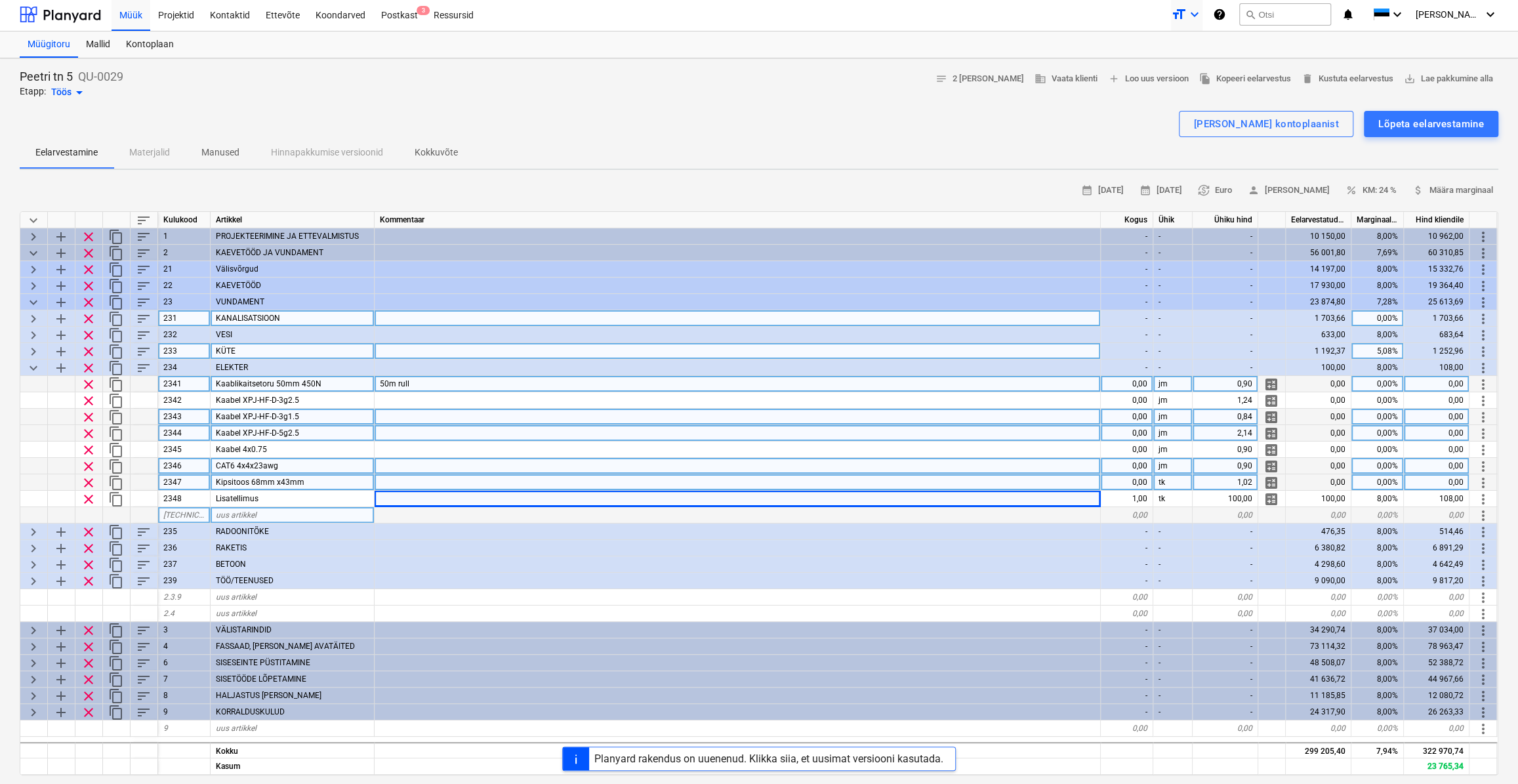
click at [1202, 10] on icon "keyboard_arrow_down" at bounding box center [1194, 14] width 16 height 16
click at [1169, 72] on div "Normal text" at bounding box center [1163, 71] width 79 height 21
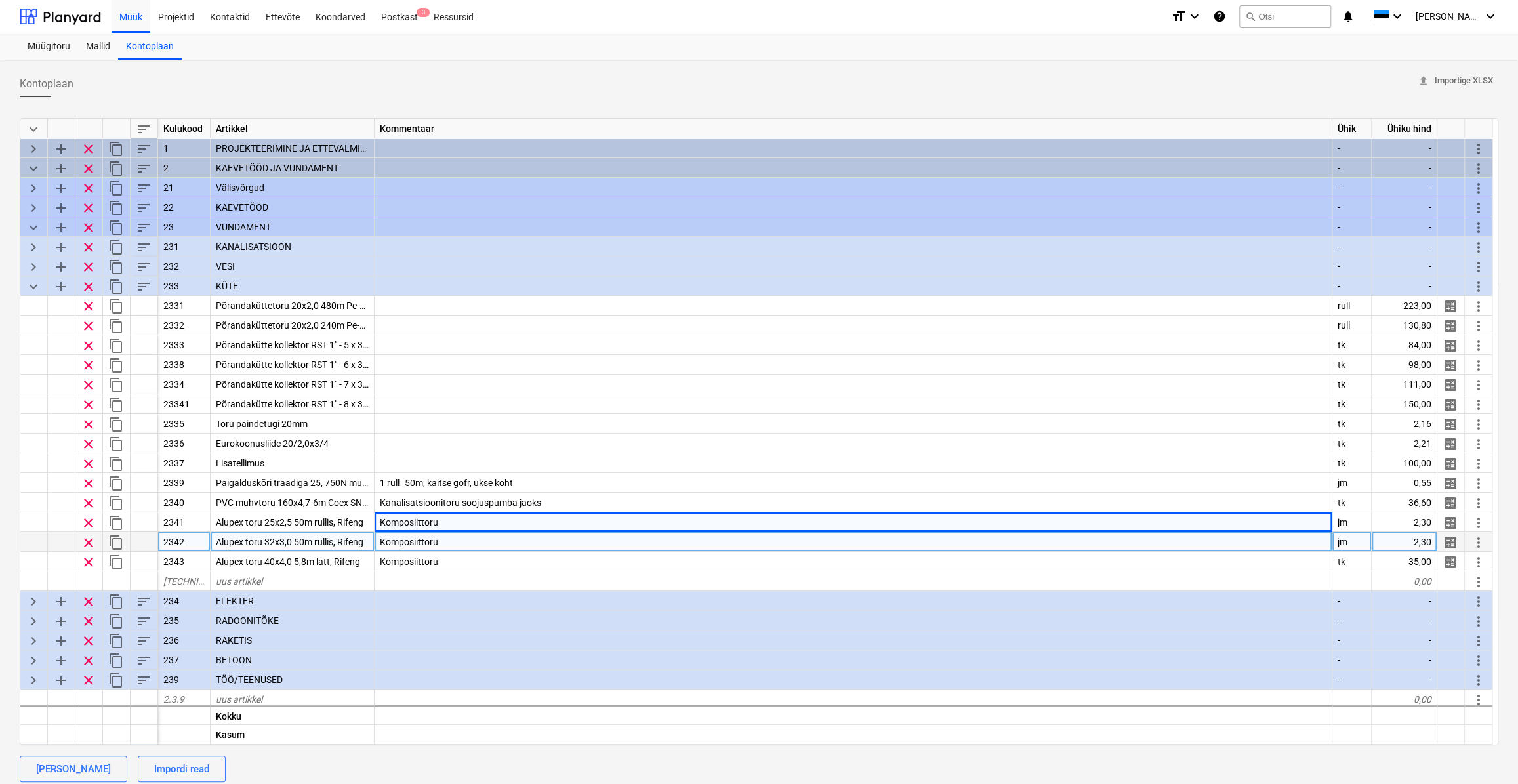
click at [295, 542] on span "Alupex toru 32x3,0 50m rullis, Rifeng" at bounding box center [289, 541] width 147 height 11
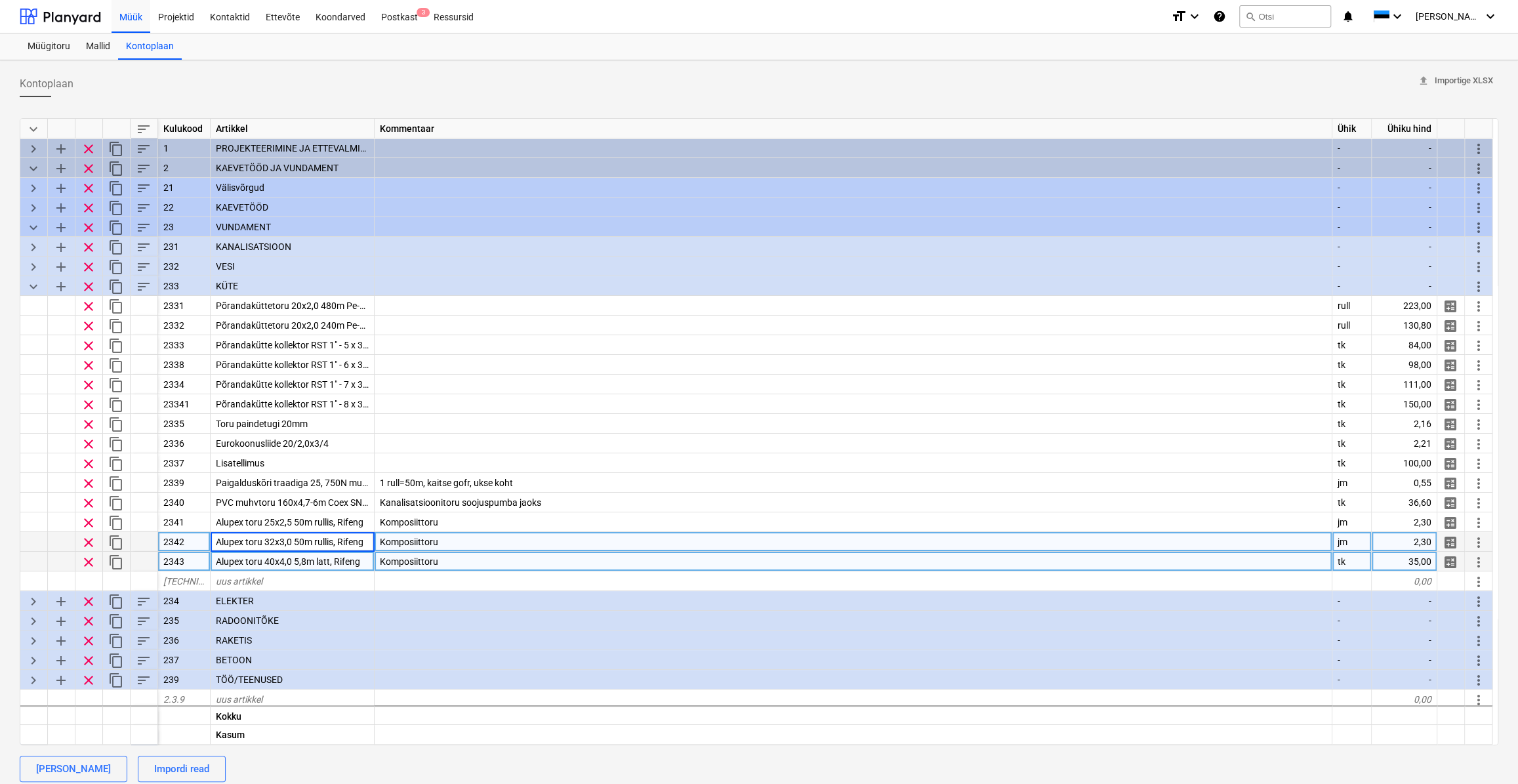
type input "Alupex toru hülsis 32x3,0 50m rullis, Rifeng"
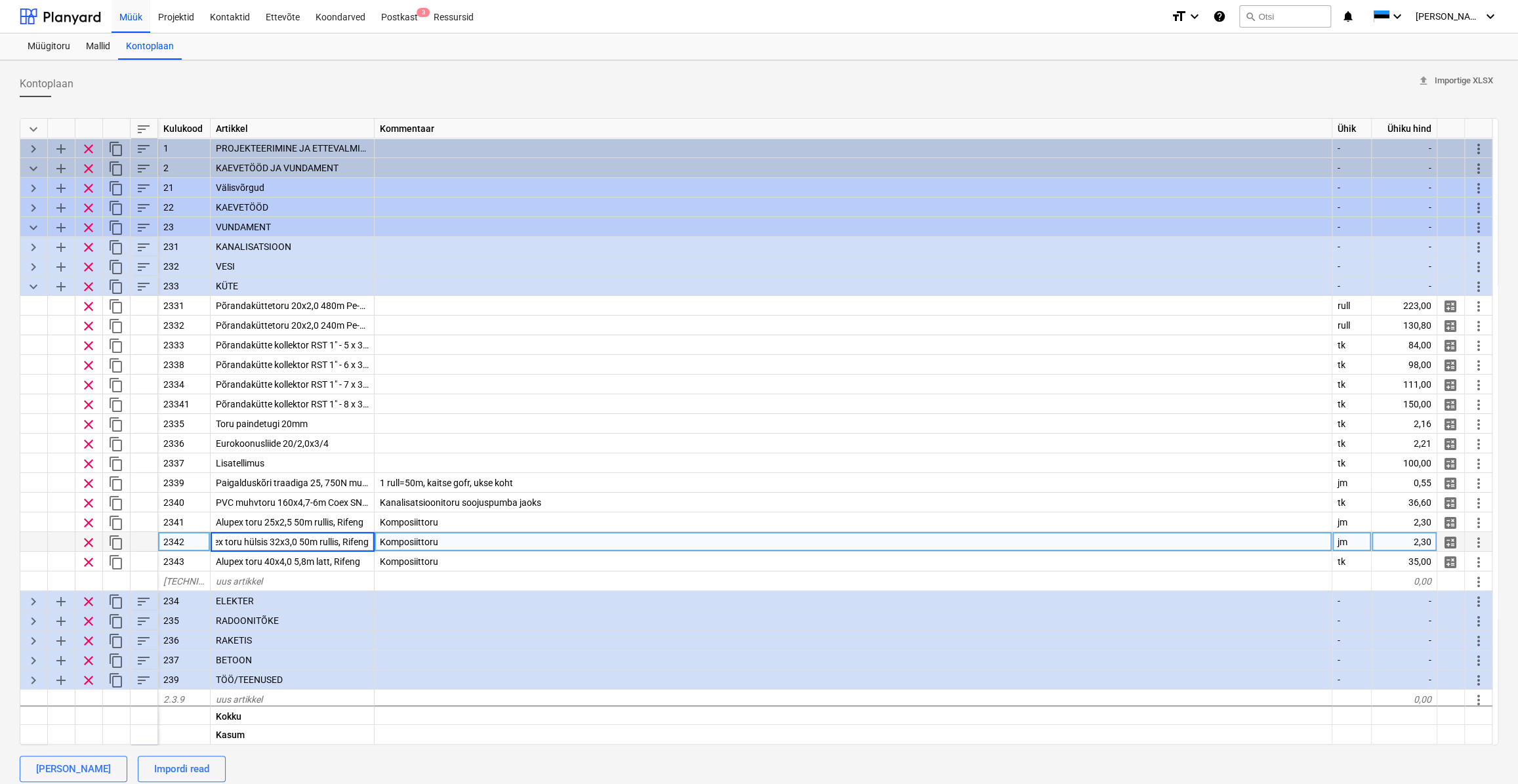
click at [550, 545] on div "Komposiittoru" at bounding box center [853, 542] width 958 height 20
type textarea "x"
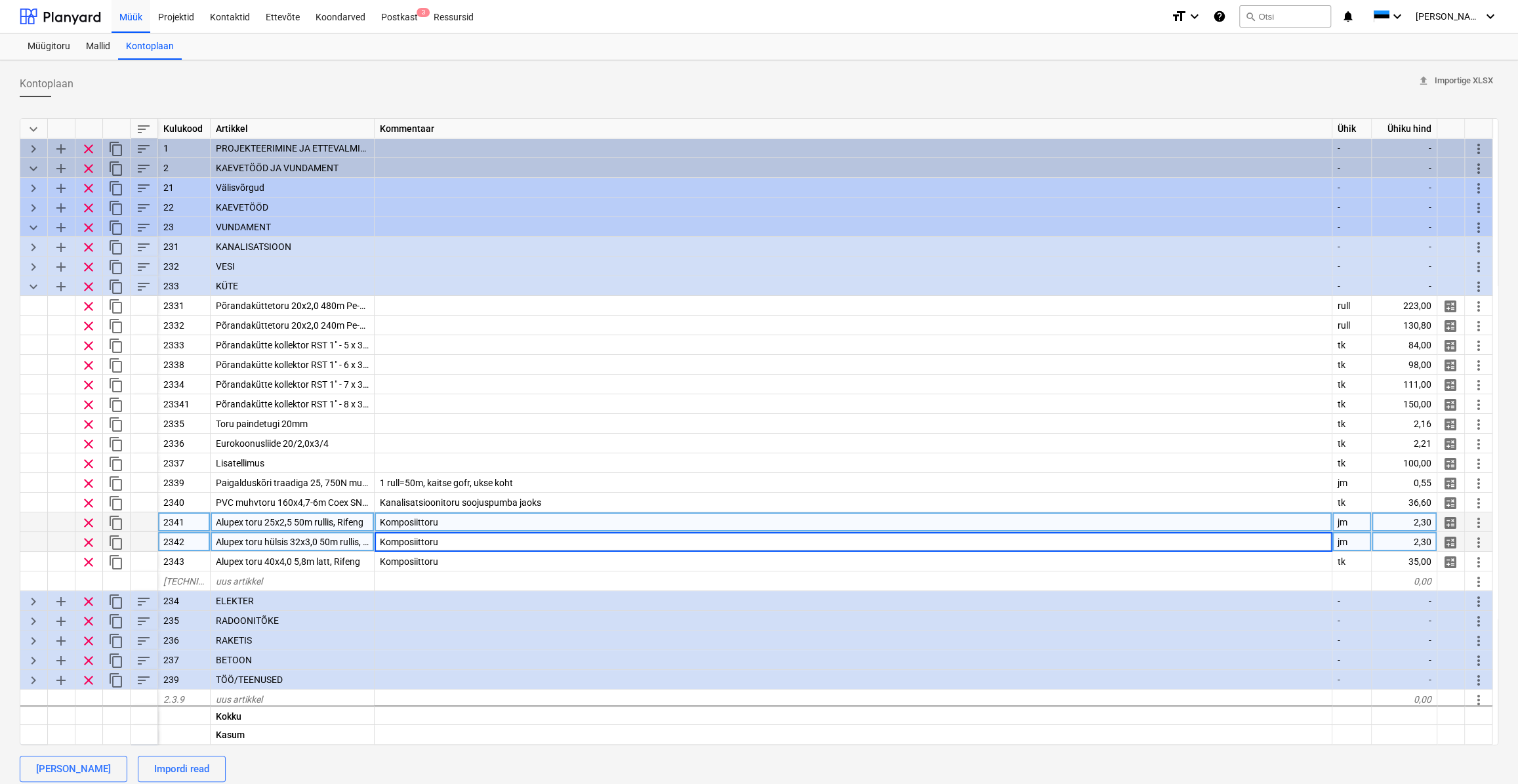
click at [329, 518] on span "Alupex toru 25x2,5 50m rullis, Rifeng" at bounding box center [289, 522] width 147 height 11
click at [329, 522] on input "Alupex toru 25x2,5 50m rullis, Rifeng" at bounding box center [292, 522] width 164 height 19
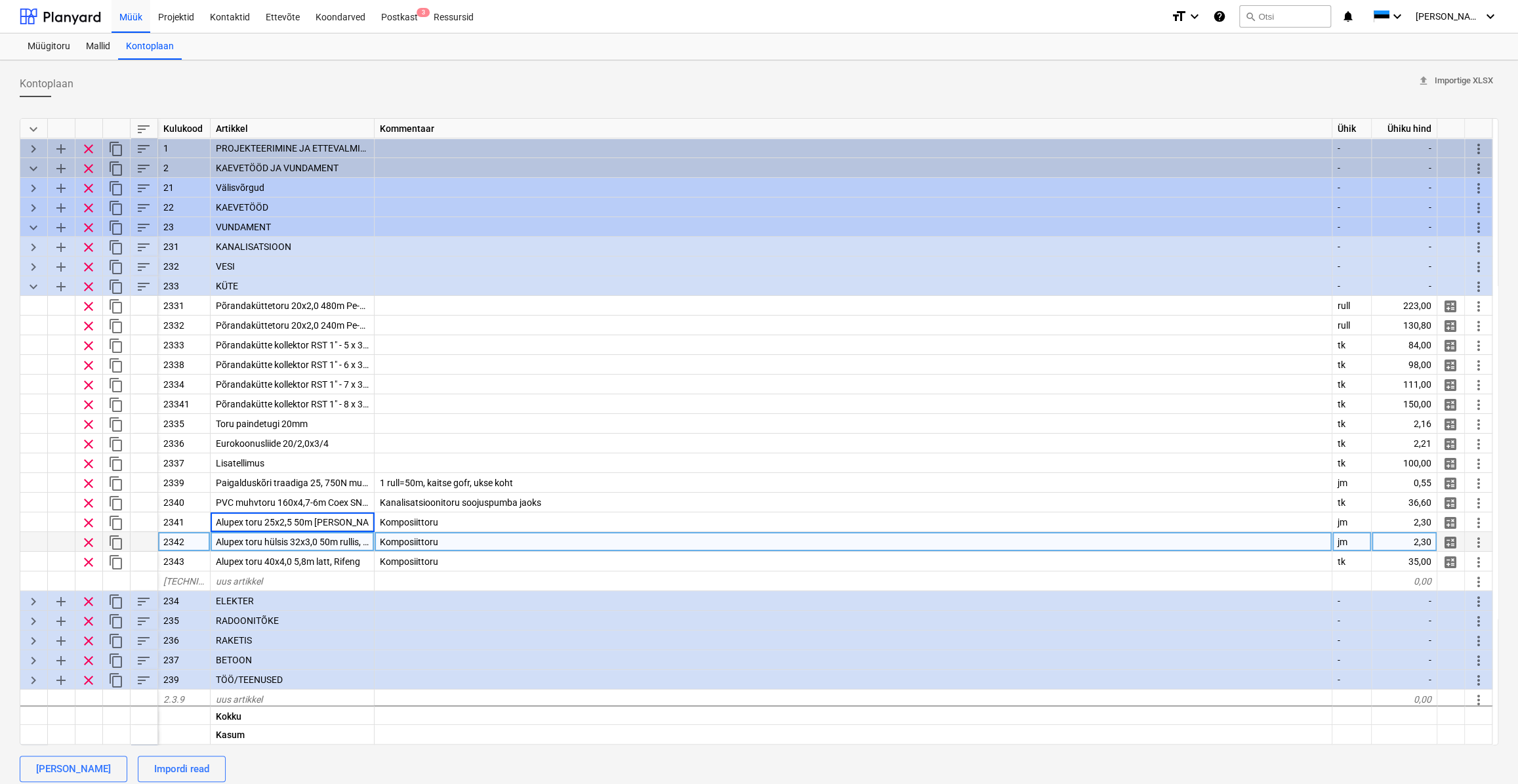
type input "Alupex toru 25x2,5 50m rull, Rifeng"
type textarea "x"
click at [355, 545] on span "Alupex toru hülsis 32x3,0 50m rullis, Rifeng" at bounding box center [302, 541] width 173 height 11
click at [340, 539] on input "Alupex toru hülsis 32x3,0 50m rullis, Rifeng" at bounding box center [292, 541] width 164 height 19
type input "Alupex toru hülsis 32x3,0 50m rull, Rifeng"
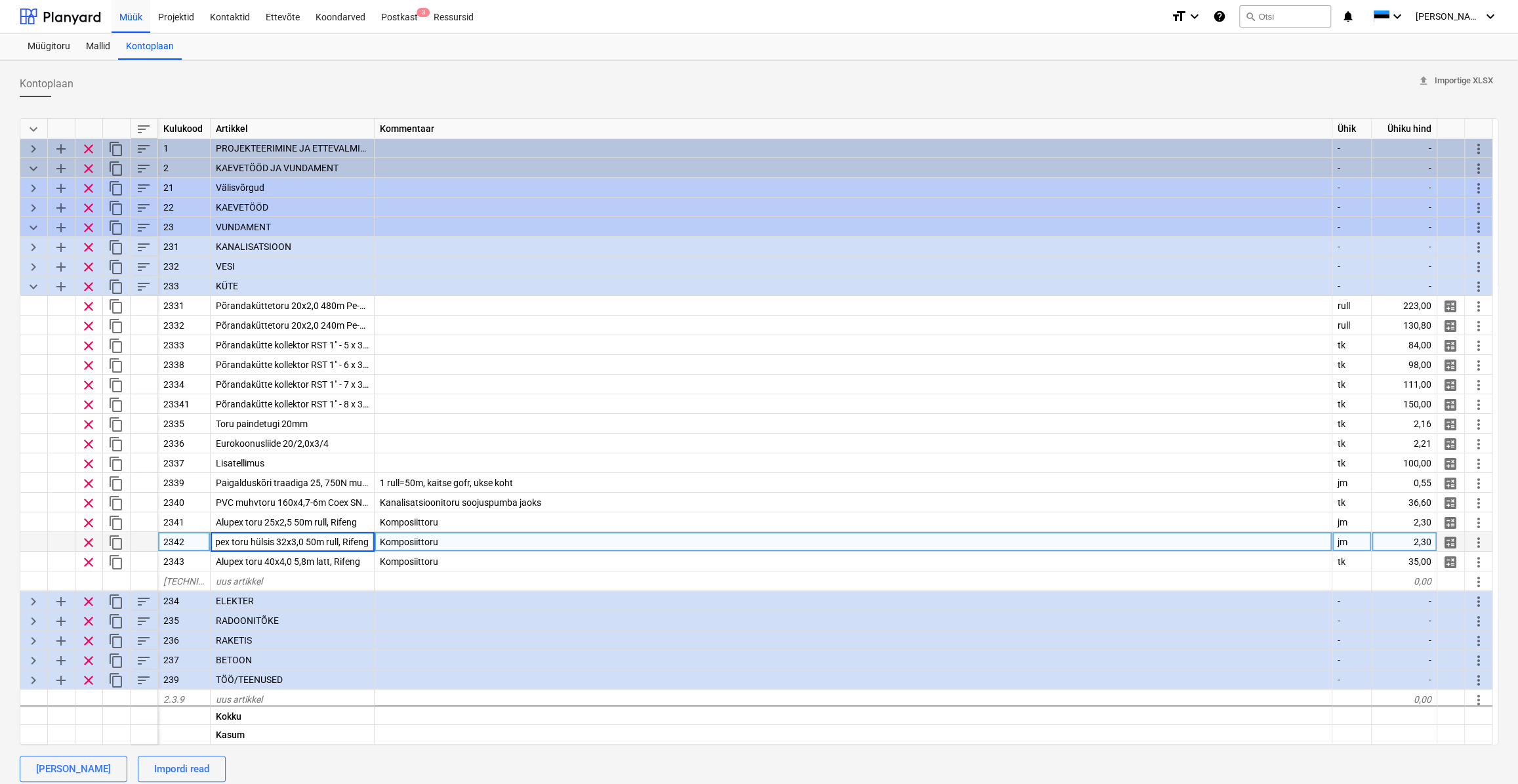
scroll to position [0, 14]
type textarea "x"
click at [1415, 540] on div "2,30" at bounding box center [1404, 542] width 66 height 20
click at [1418, 537] on div "2,30" at bounding box center [1404, 542] width 66 height 20
type input "3,4"
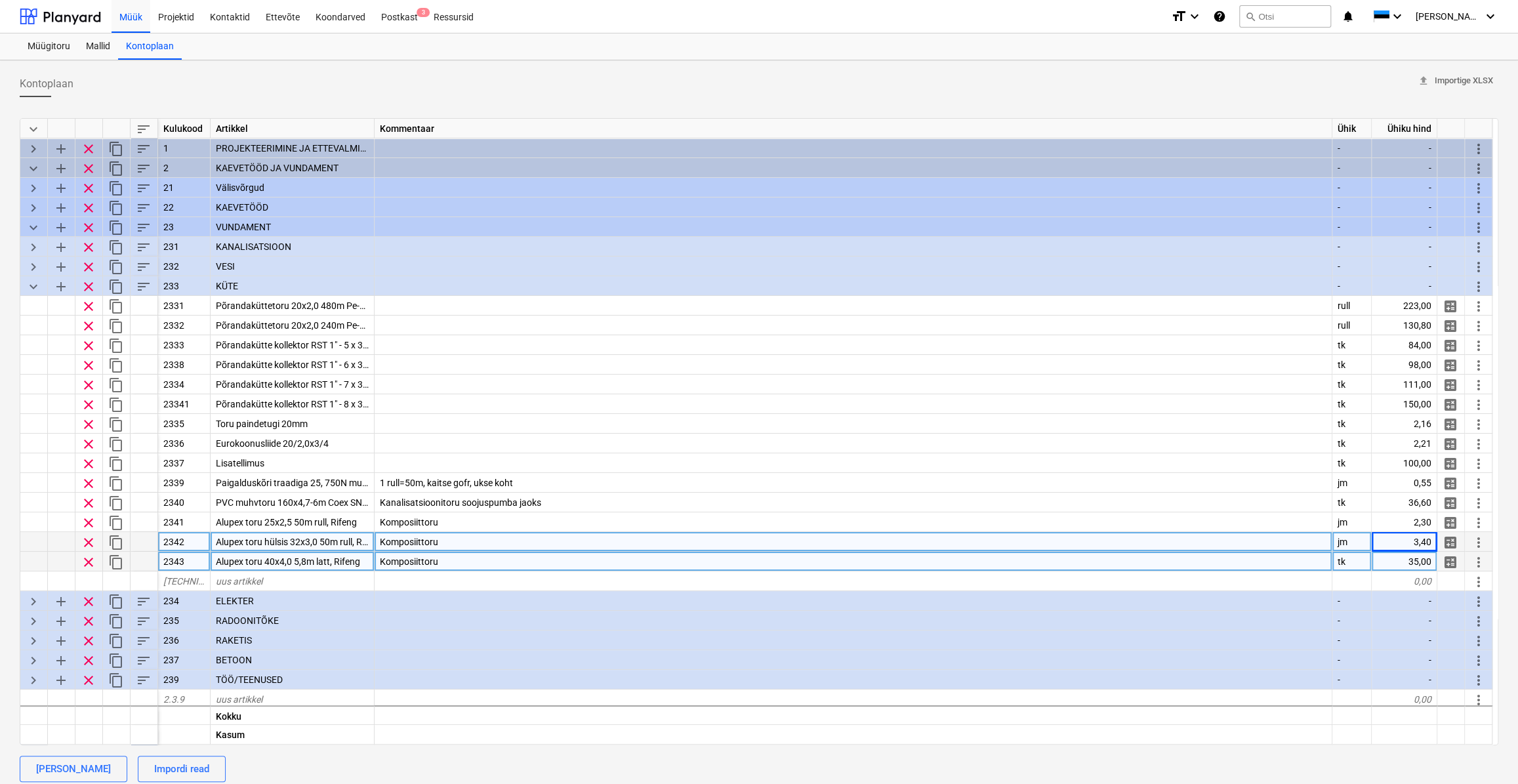
click at [957, 558] on div "Komposiittoru" at bounding box center [853, 561] width 958 height 20
click at [524, 543] on div "Komposiittoru" at bounding box center [853, 542] width 958 height 20
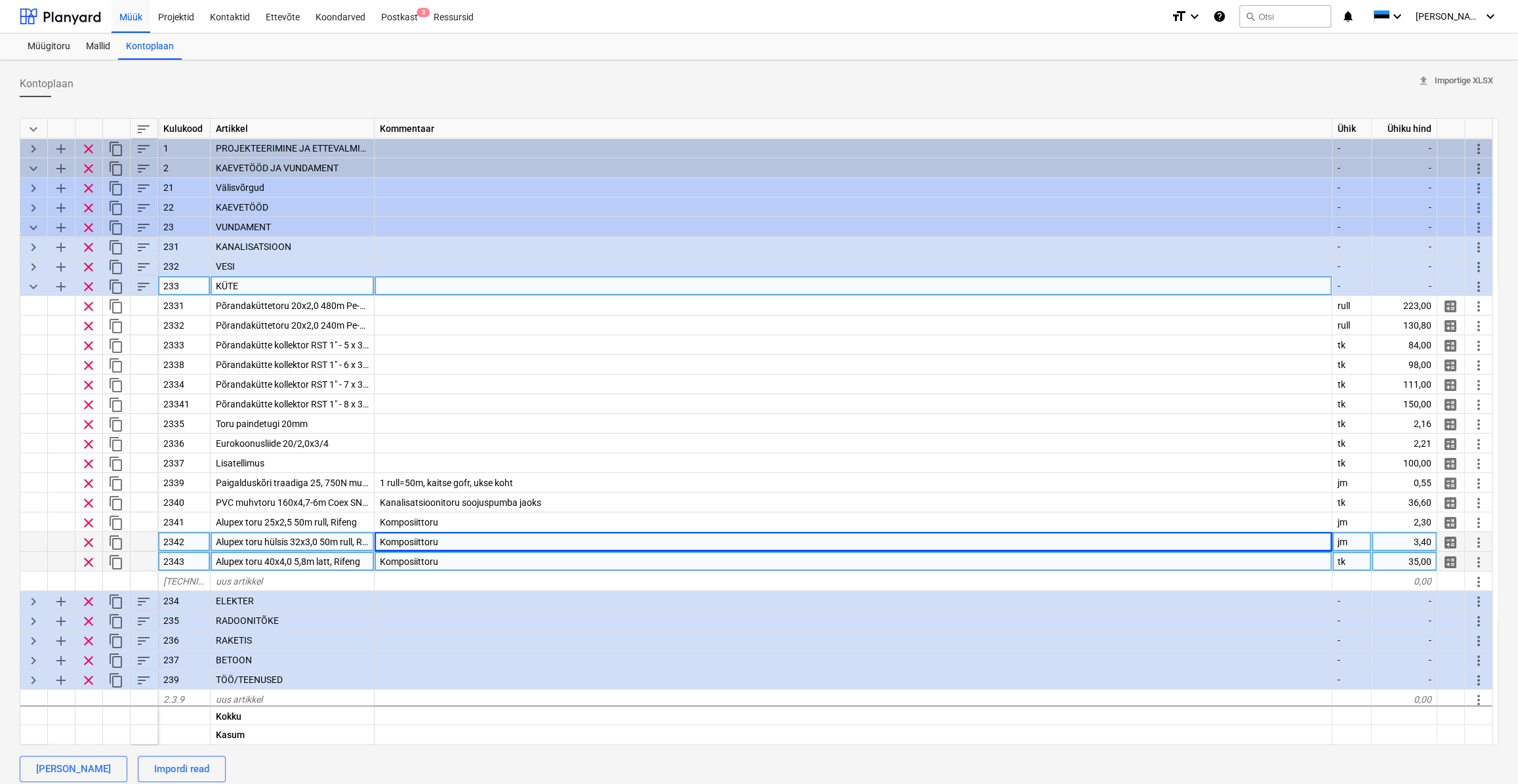
click at [32, 286] on span "keyboard_arrow_down" at bounding box center [33, 286] width 16 height 16
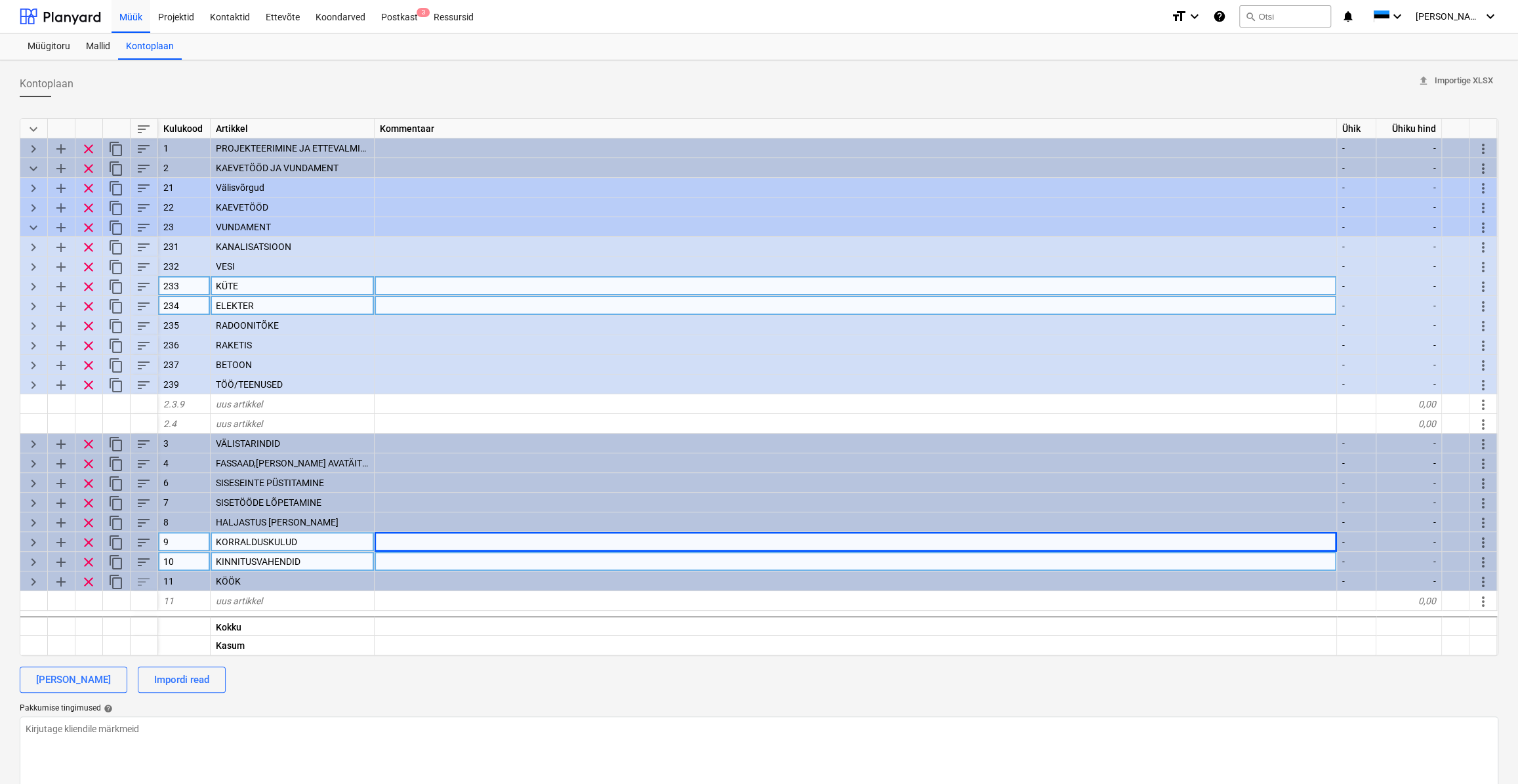
click at [30, 304] on span "keyboard_arrow_right" at bounding box center [33, 306] width 16 height 16
type textarea "x"
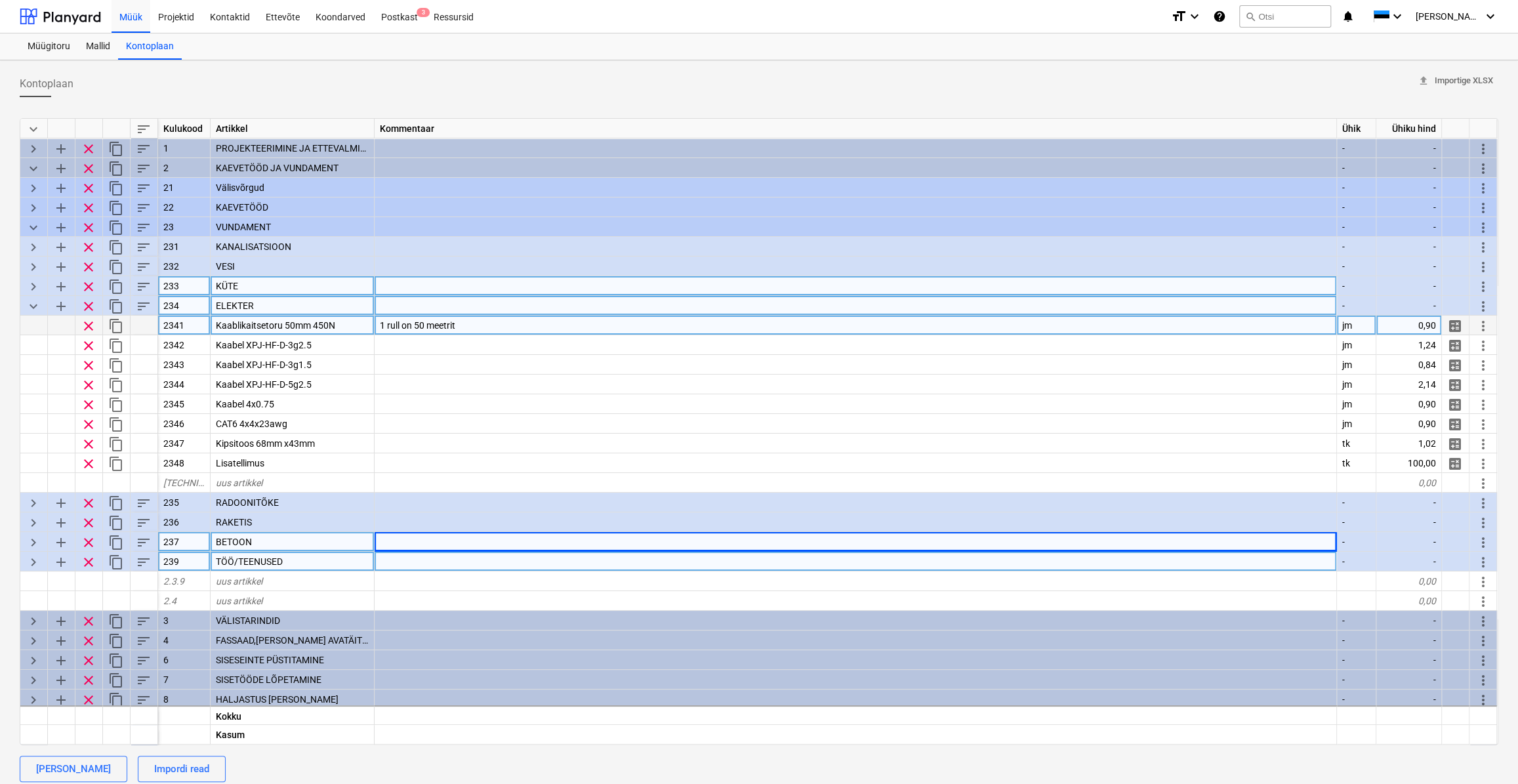
click at [347, 324] on div "Kaablikaitsetoru 50mm 450N" at bounding box center [292, 325] width 164 height 20
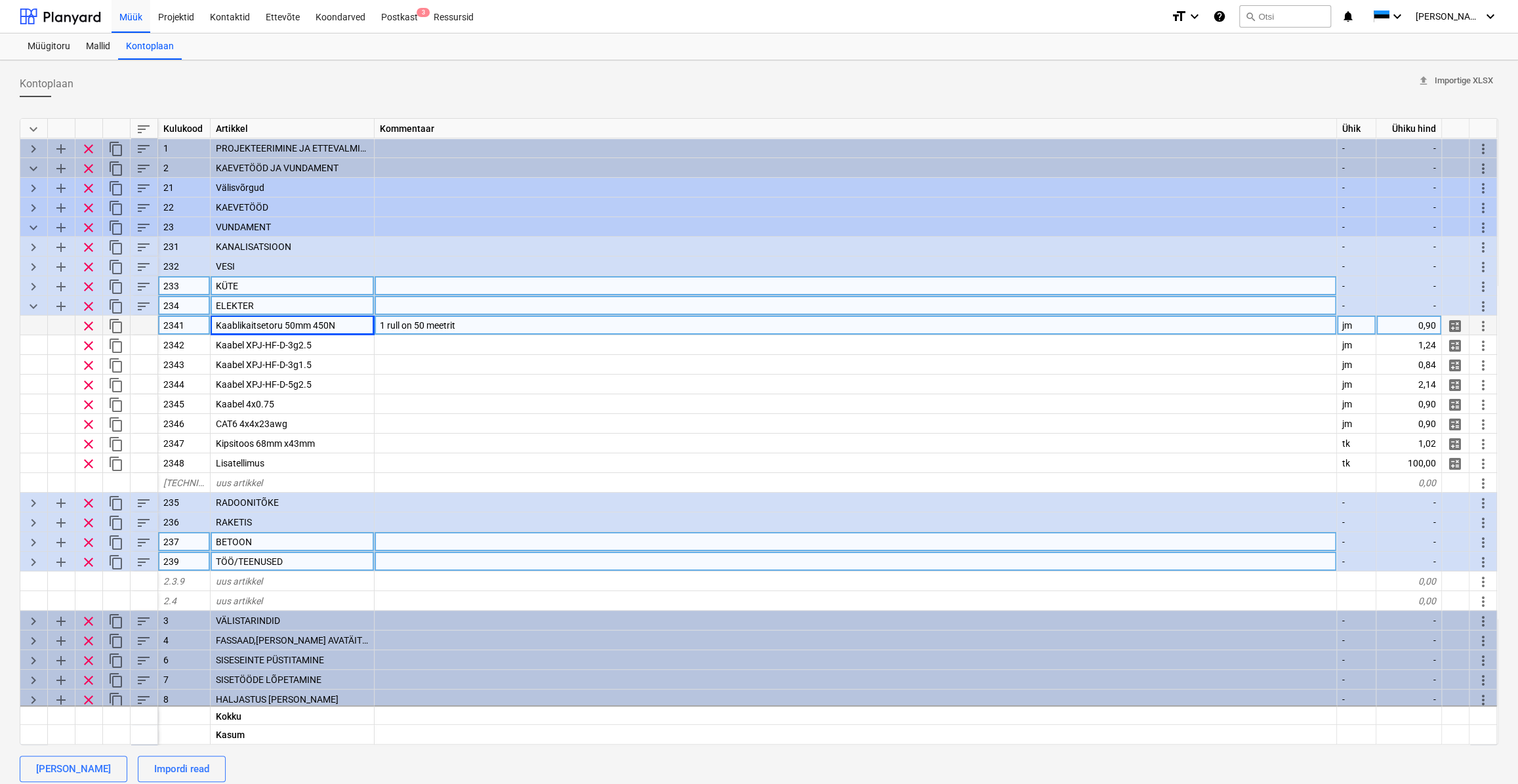
click at [474, 322] on div "1 rull on 50 meetrit" at bounding box center [856, 325] width 963 height 20
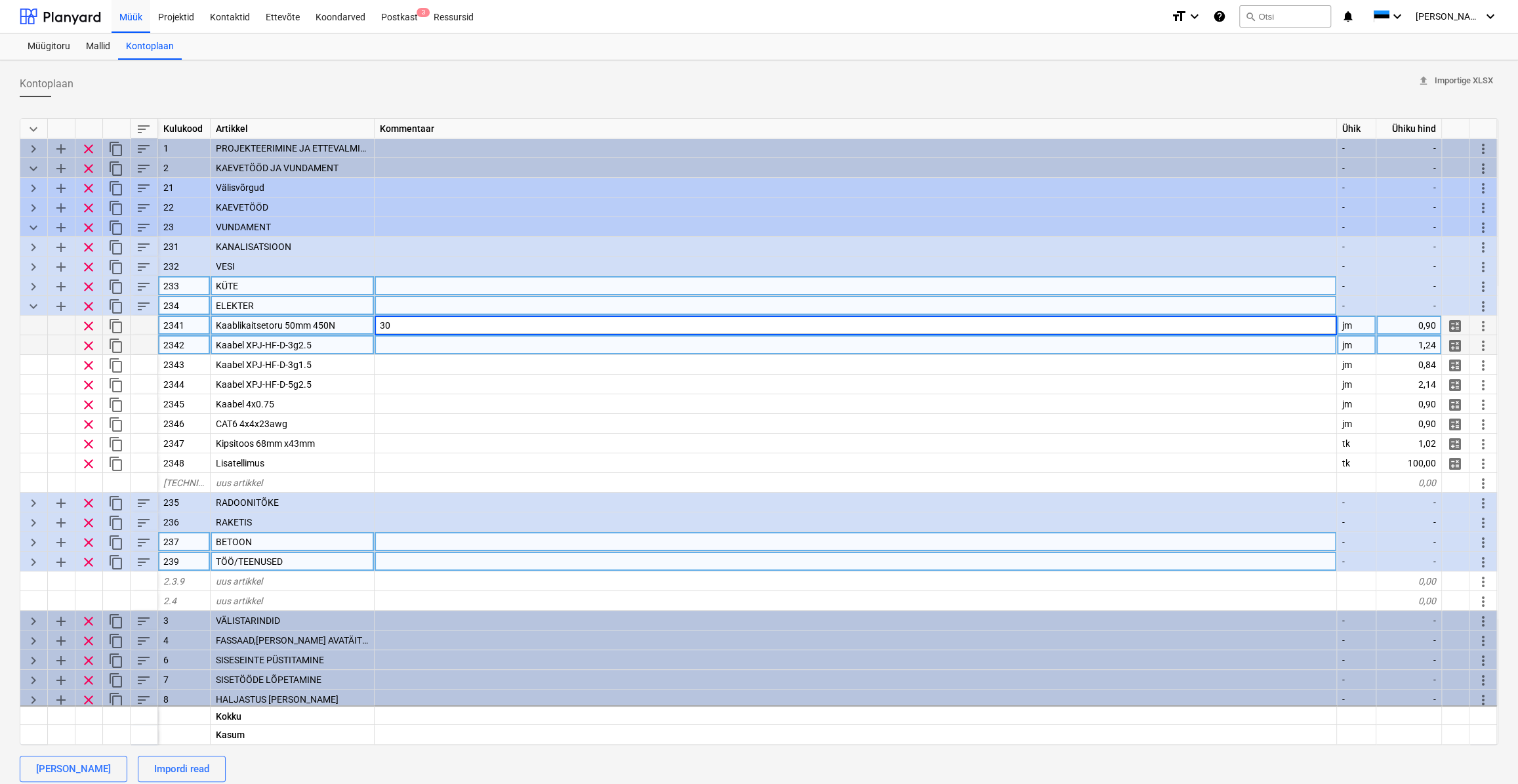
type input "3"
type input "50m rull"
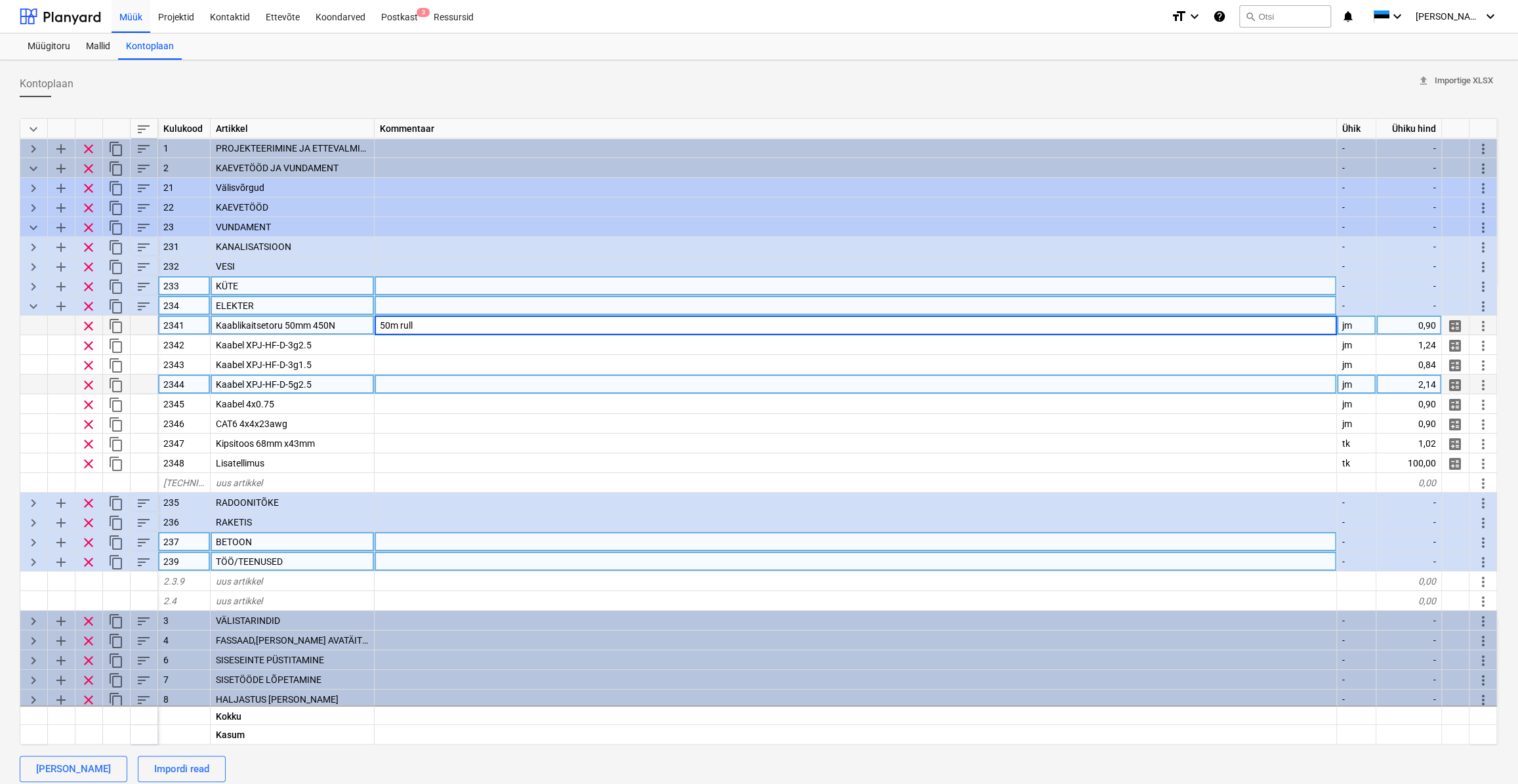
click at [550, 384] on div at bounding box center [856, 384] width 963 height 20
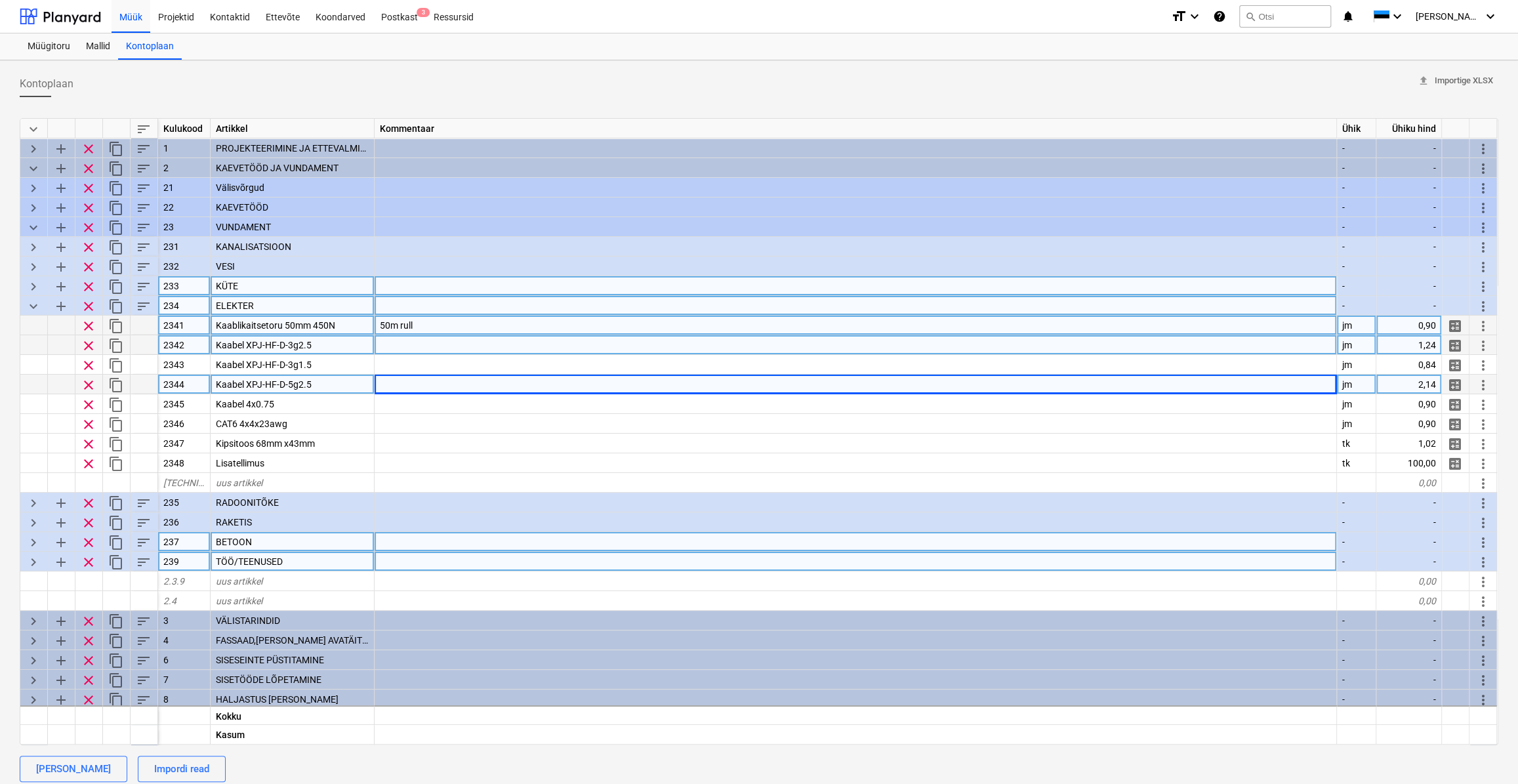
click at [327, 341] on div "Kaabel XPJ-HF-D-3g2.5" at bounding box center [292, 345] width 164 height 20
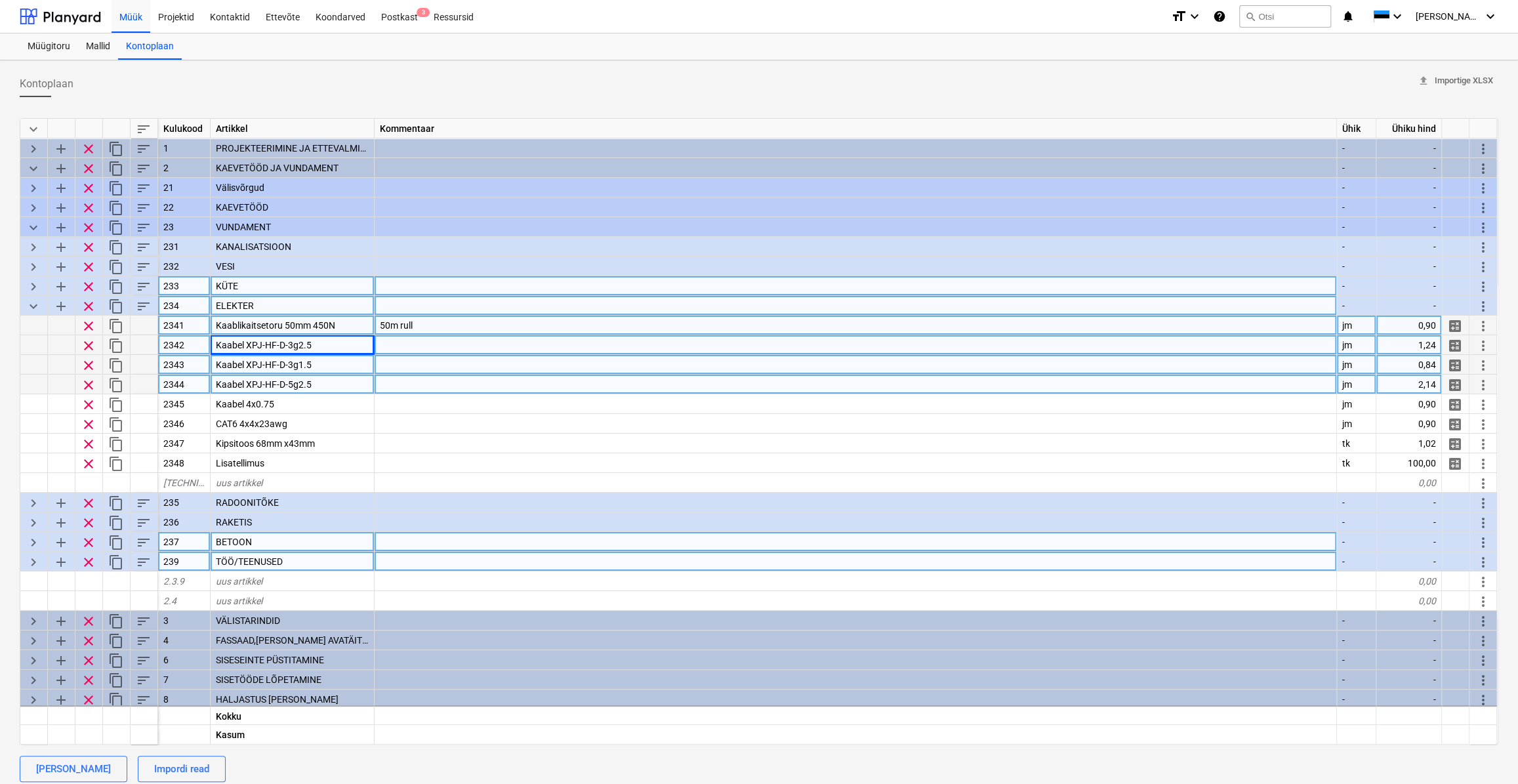
click at [335, 360] on div "Kaabel XPJ-HF-D-3g1.5" at bounding box center [292, 364] width 164 height 20
click at [332, 383] on div "Kaabel XPJ-HF-D-5g2.5" at bounding box center [292, 384] width 164 height 20
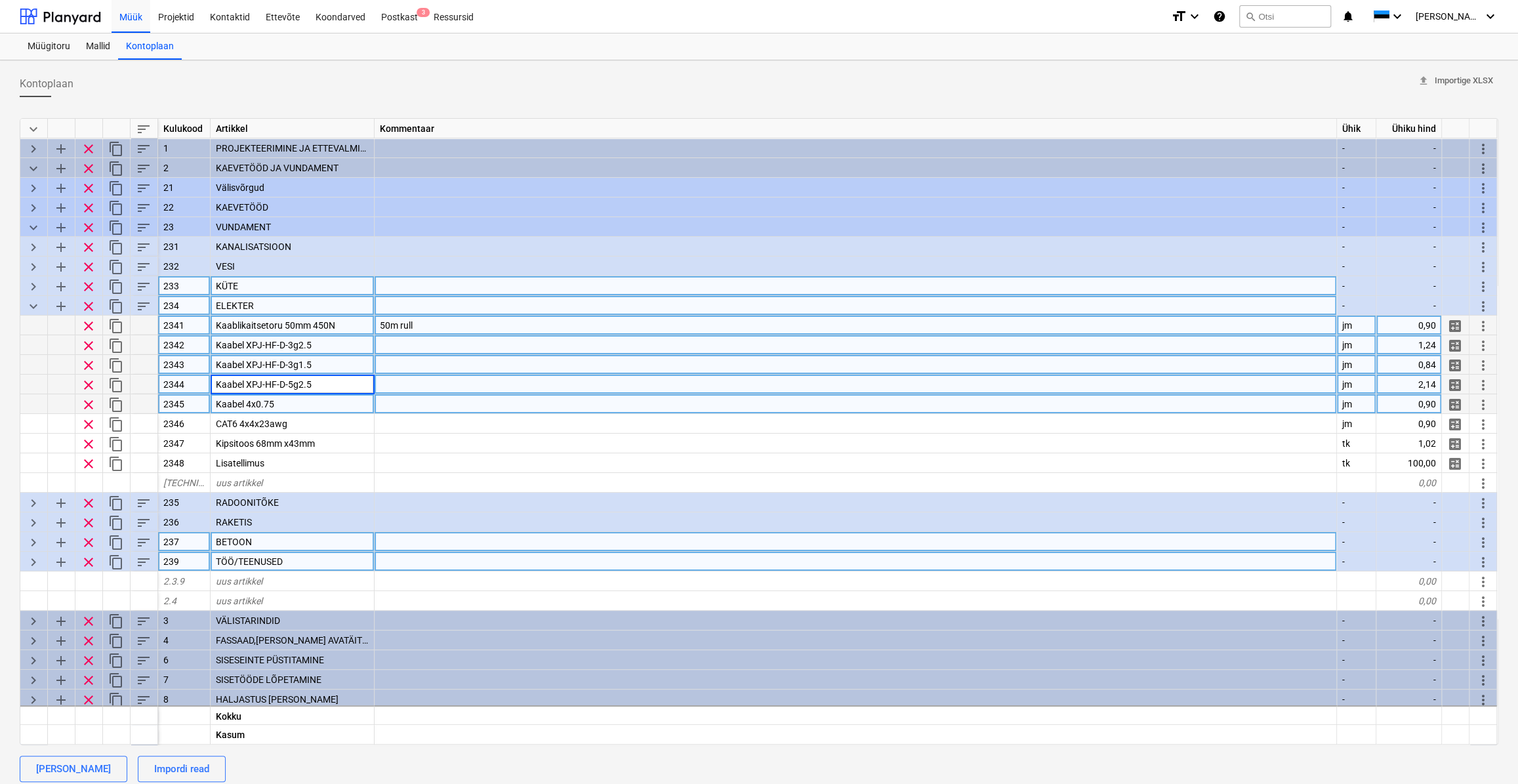
click at [328, 404] on div "Kaabel 4x0.75" at bounding box center [292, 404] width 164 height 20
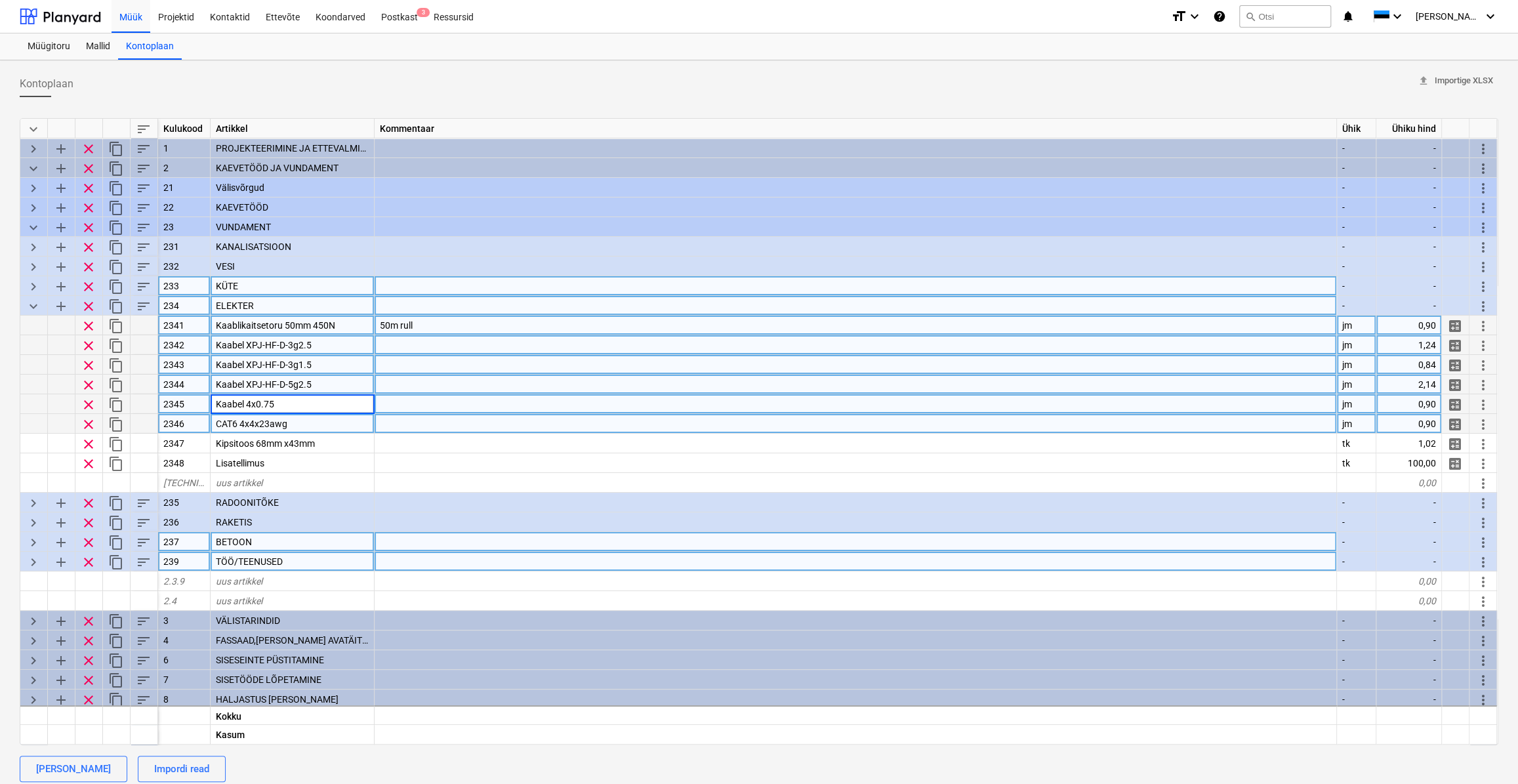
click at [322, 418] on div "CAT6 4x4x23awg" at bounding box center [292, 424] width 164 height 20
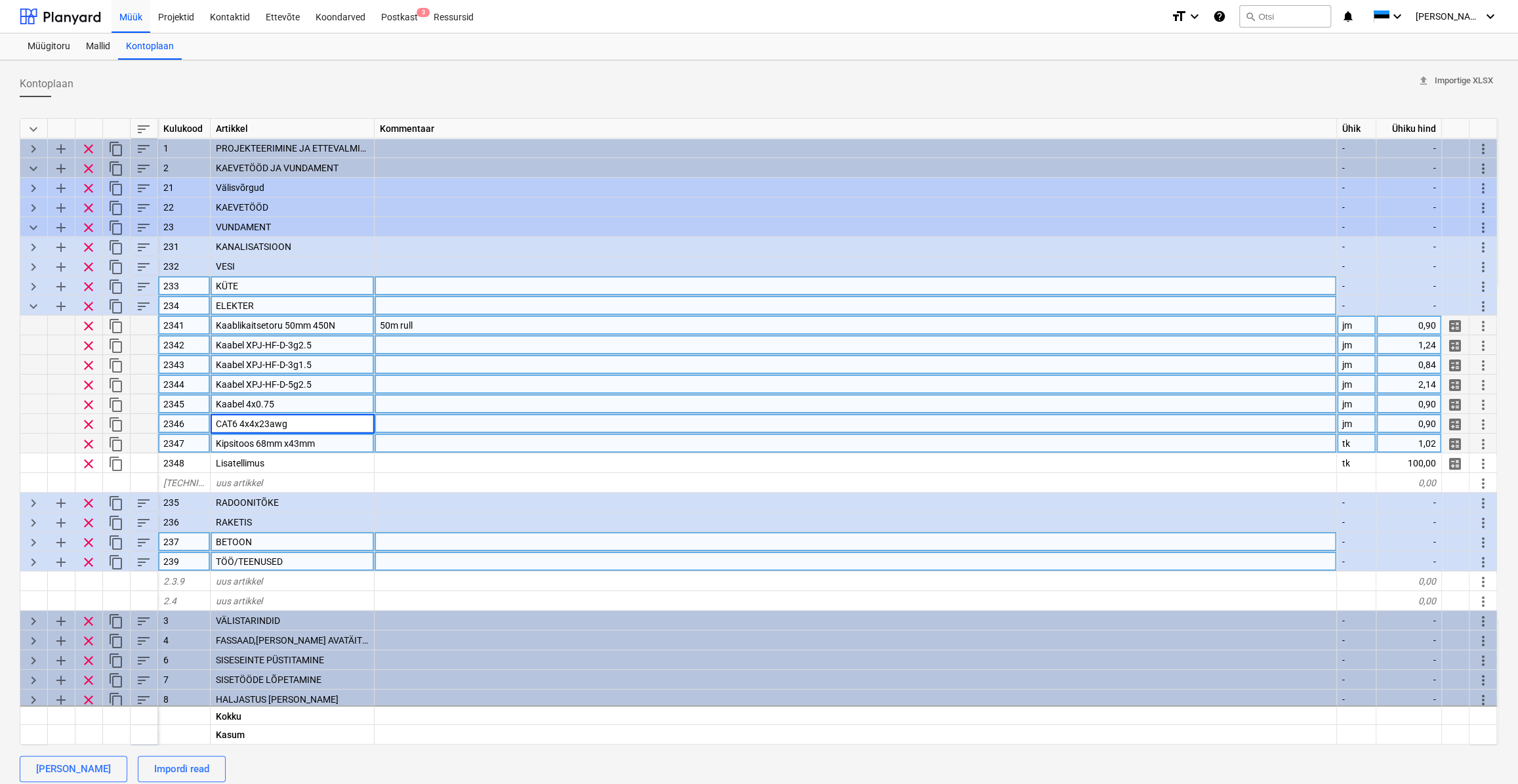
click at [337, 439] on div "Kipsitoos 68mm x43mm" at bounding box center [292, 443] width 164 height 20
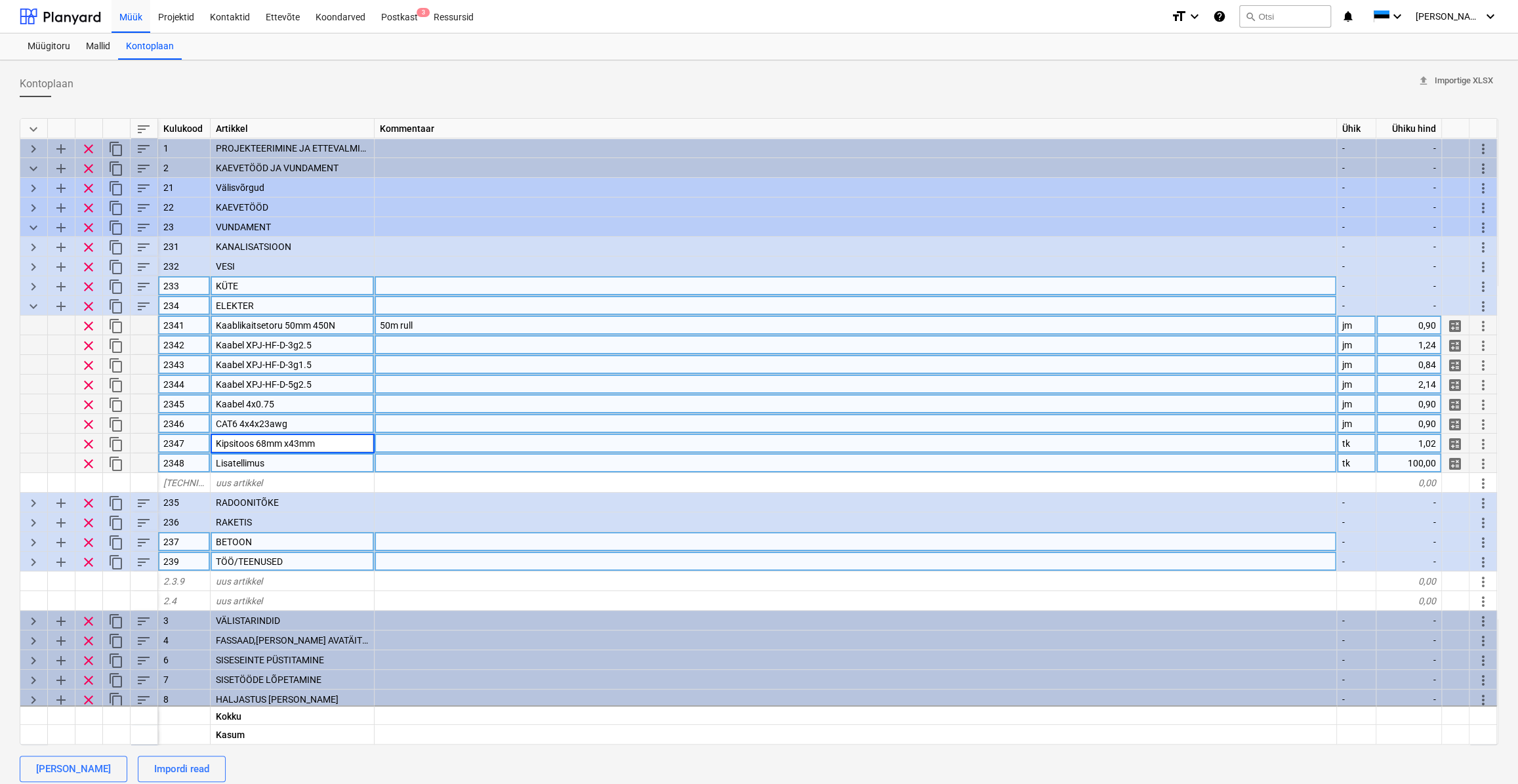
click at [318, 466] on div "Lisatellimus" at bounding box center [292, 463] width 164 height 20
click at [458, 443] on div at bounding box center [856, 443] width 963 height 20
click at [420, 463] on div at bounding box center [856, 463] width 963 height 20
click at [293, 464] on div "Lisatellimus" at bounding box center [292, 463] width 164 height 20
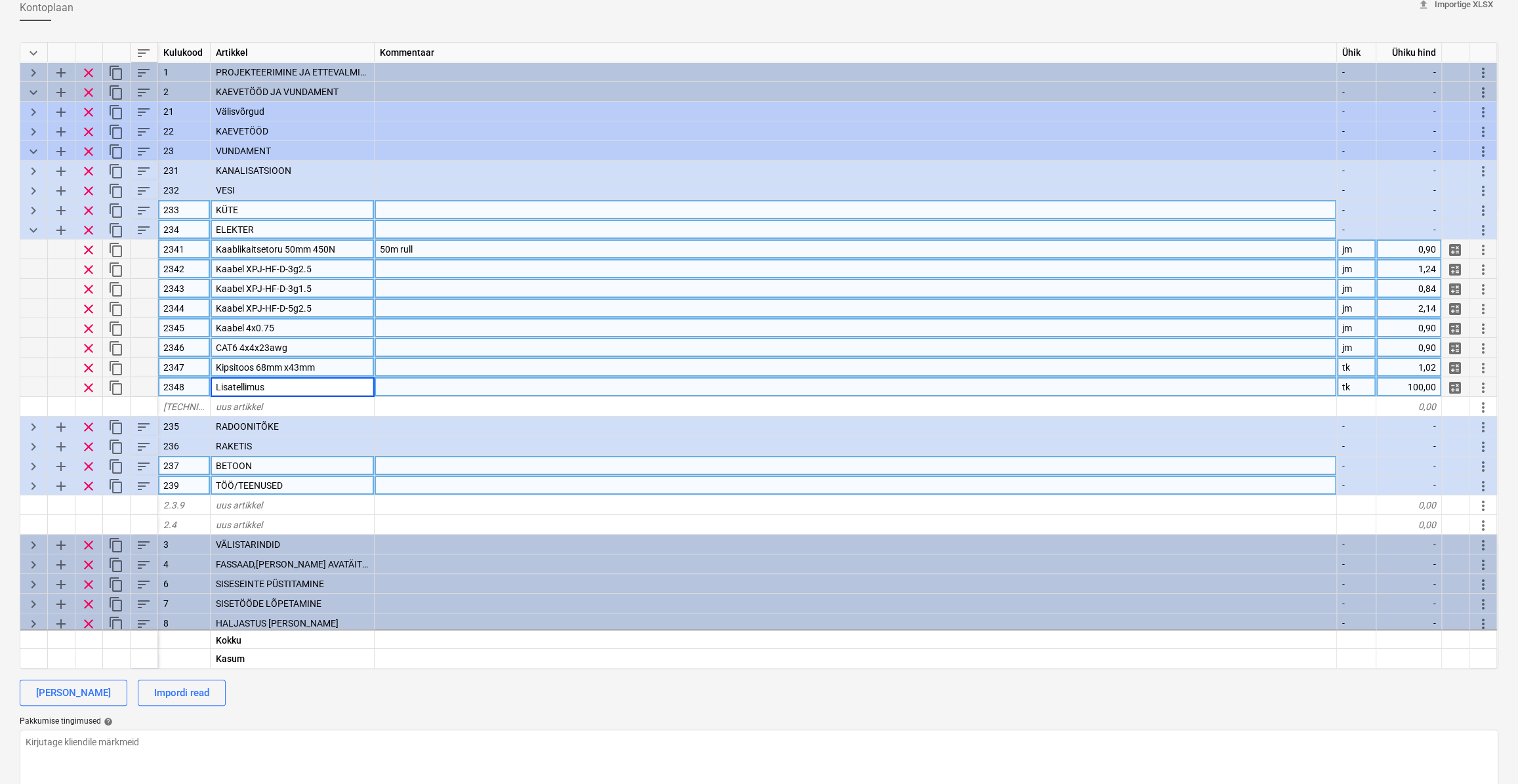
scroll to position [49, 0]
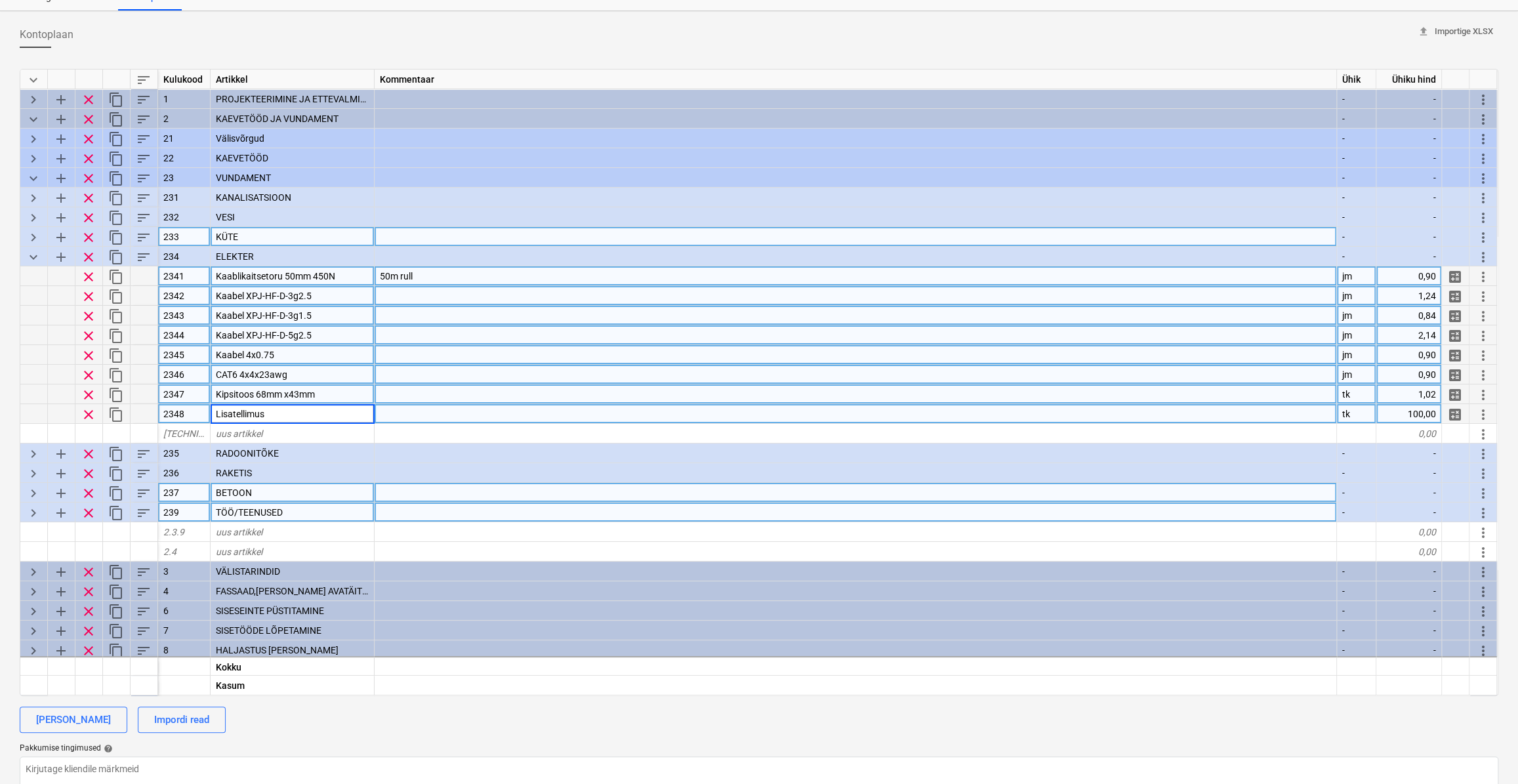
click at [452, 387] on div at bounding box center [856, 394] width 963 height 20
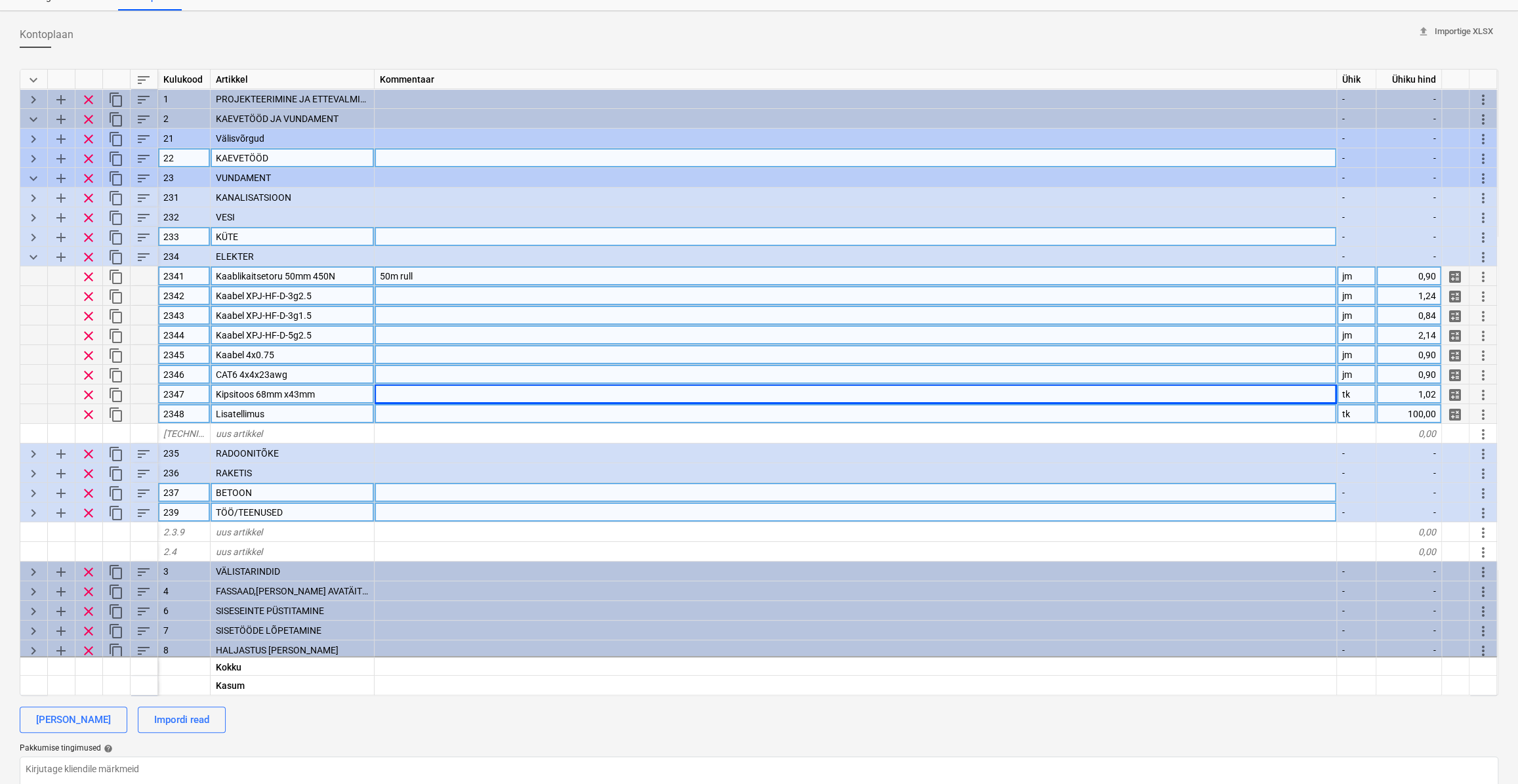
click at [36, 157] on span "keyboard_arrow_right" at bounding box center [33, 158] width 16 height 16
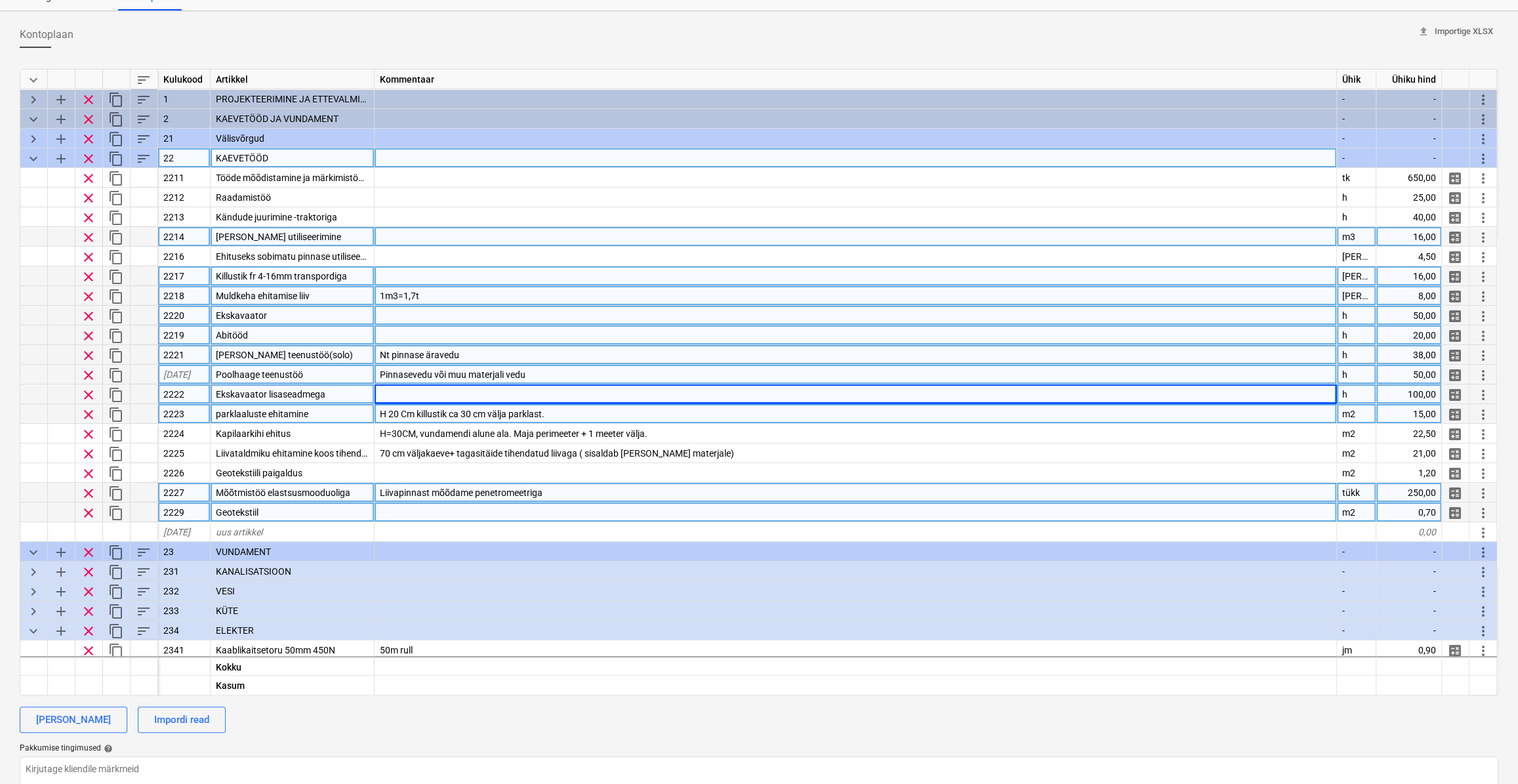
click at [35, 160] on span "keyboard_arrow_down" at bounding box center [33, 158] width 16 height 16
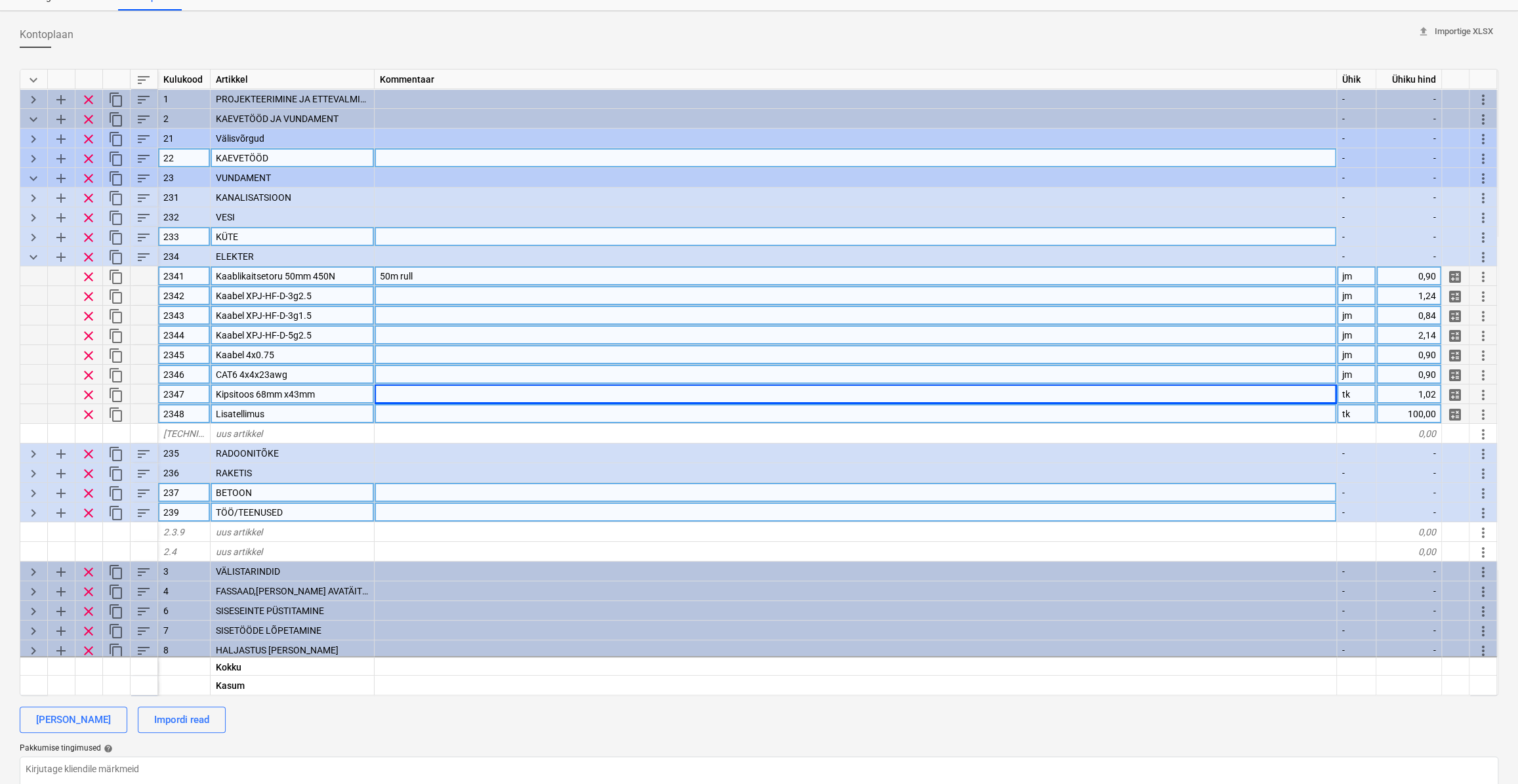
click at [313, 376] on div "CAT6 4x4x23awg" at bounding box center [292, 374] width 164 height 20
click at [427, 346] on div at bounding box center [856, 355] width 963 height 20
click at [415, 384] on div at bounding box center [856, 394] width 963 height 20
click at [402, 345] on div at bounding box center [856, 355] width 963 height 20
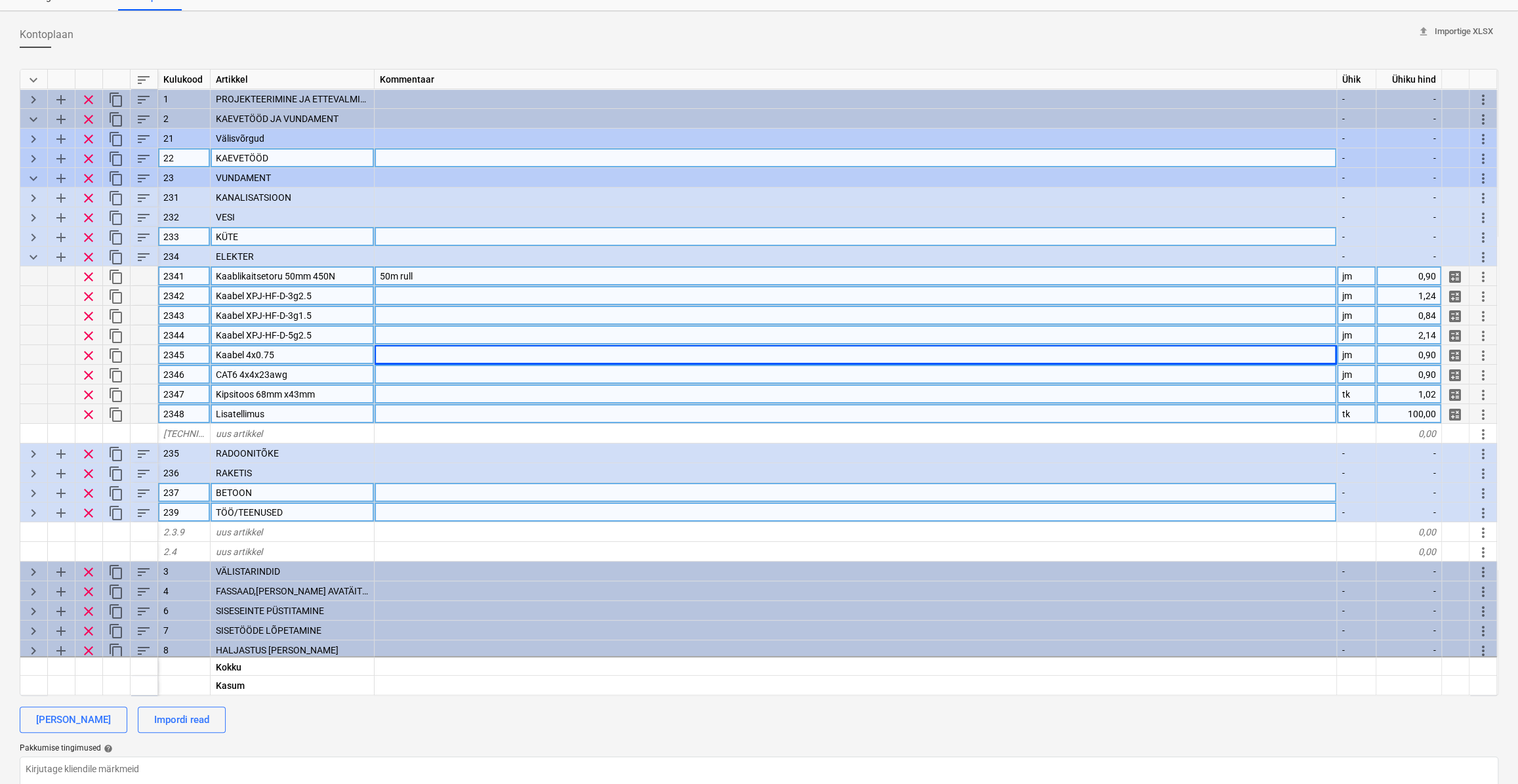
click at [33, 159] on span "keyboard_arrow_right" at bounding box center [33, 158] width 16 height 16
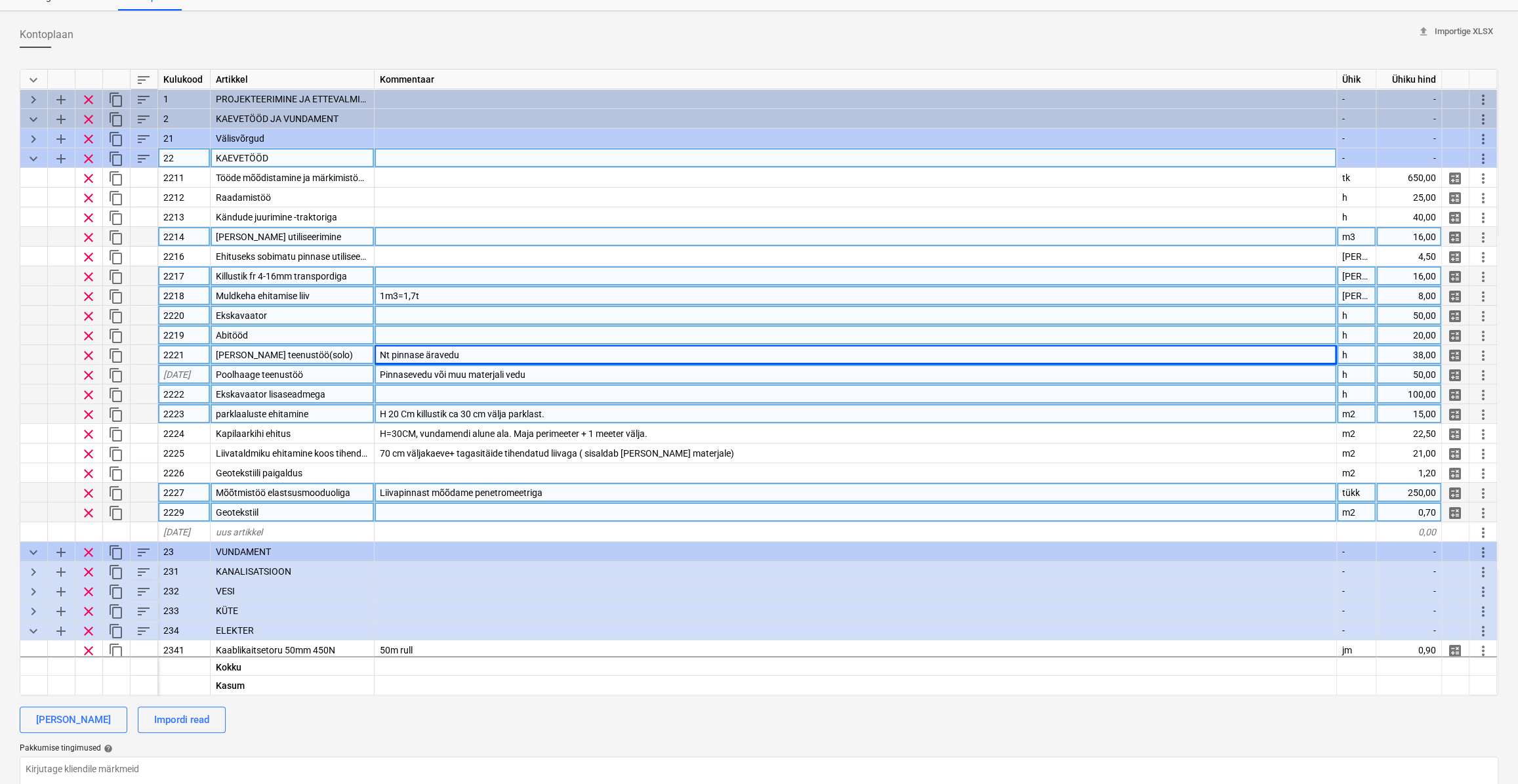
click at [34, 160] on span "keyboard_arrow_down" at bounding box center [33, 158] width 16 height 16
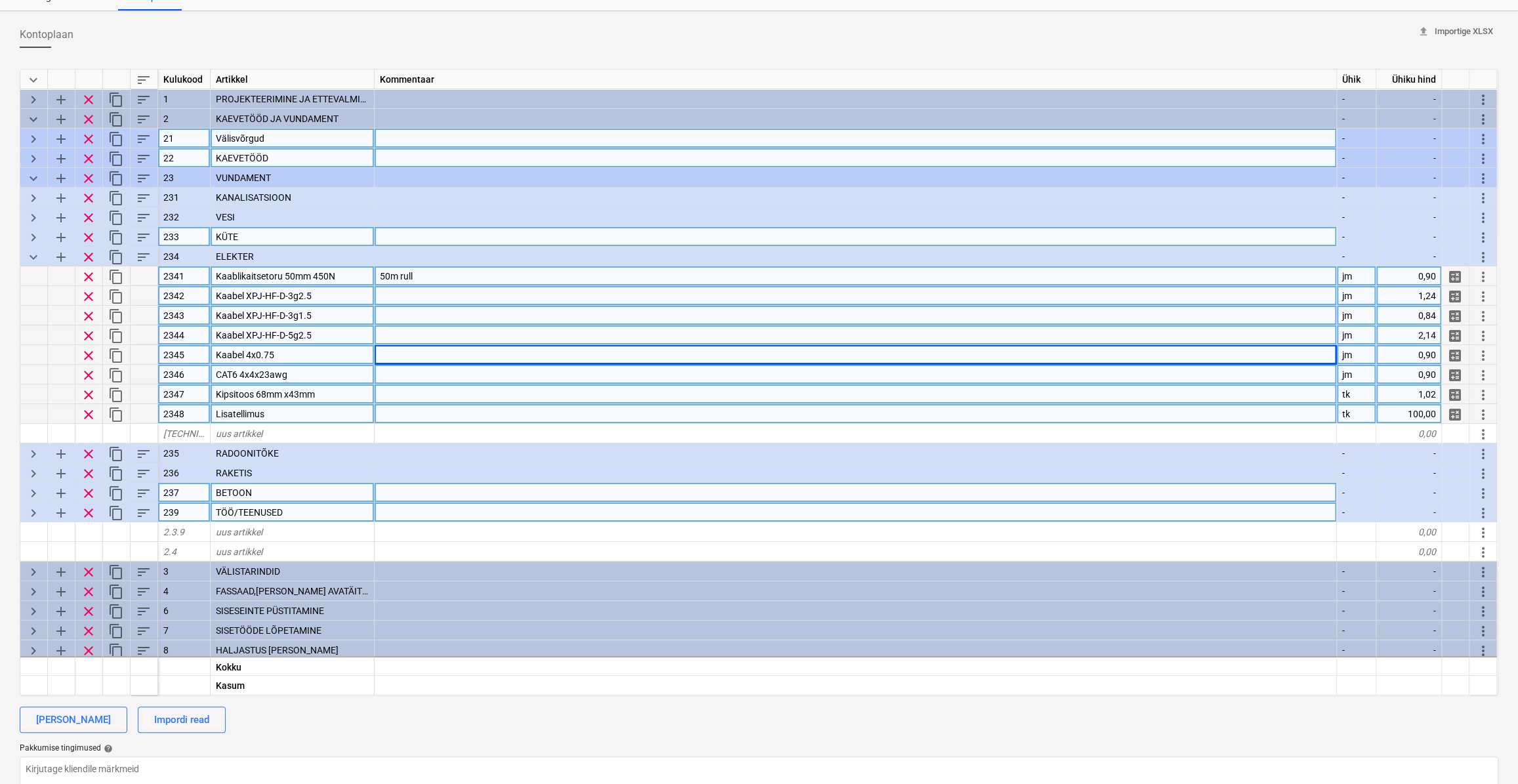
click at [33, 139] on span "keyboard_arrow_right" at bounding box center [33, 138] width 16 height 16
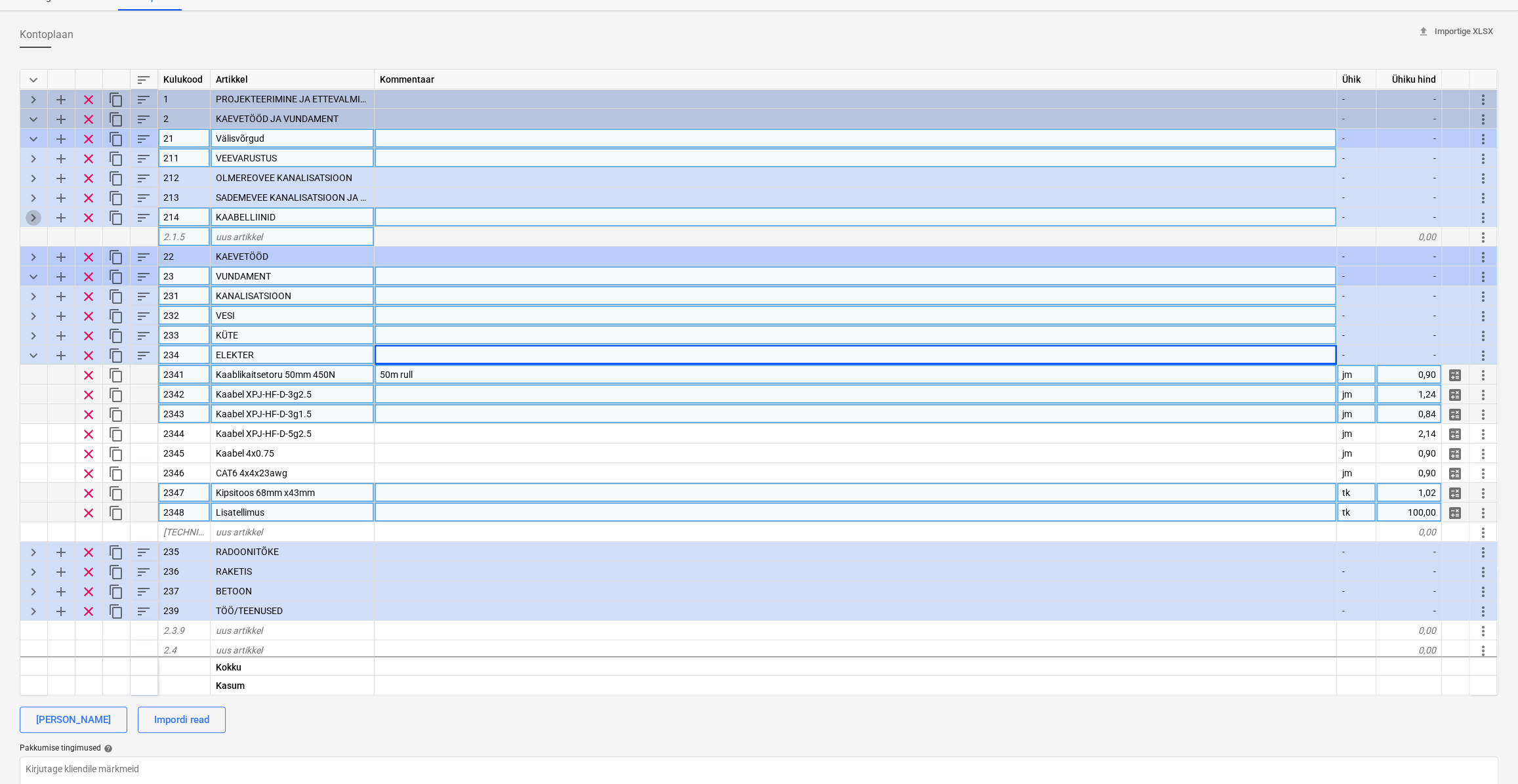
click at [36, 216] on span "keyboard_arrow_right" at bounding box center [33, 217] width 16 height 16
type textarea "x"
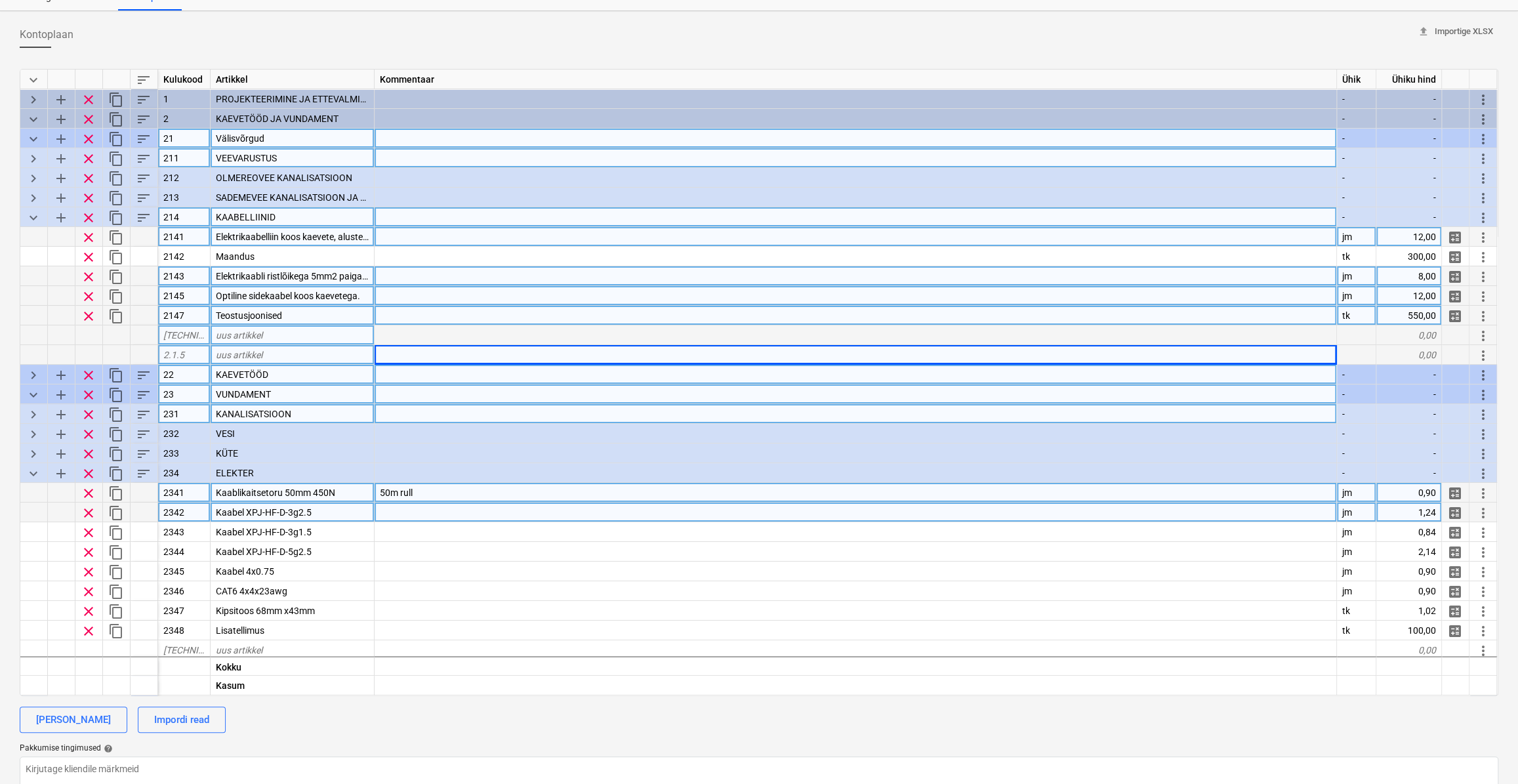
click at [337, 239] on span "Elektrikaabelliin koos kaevete, aluste ja tagasitäitega" at bounding box center [322, 236] width 212 height 11
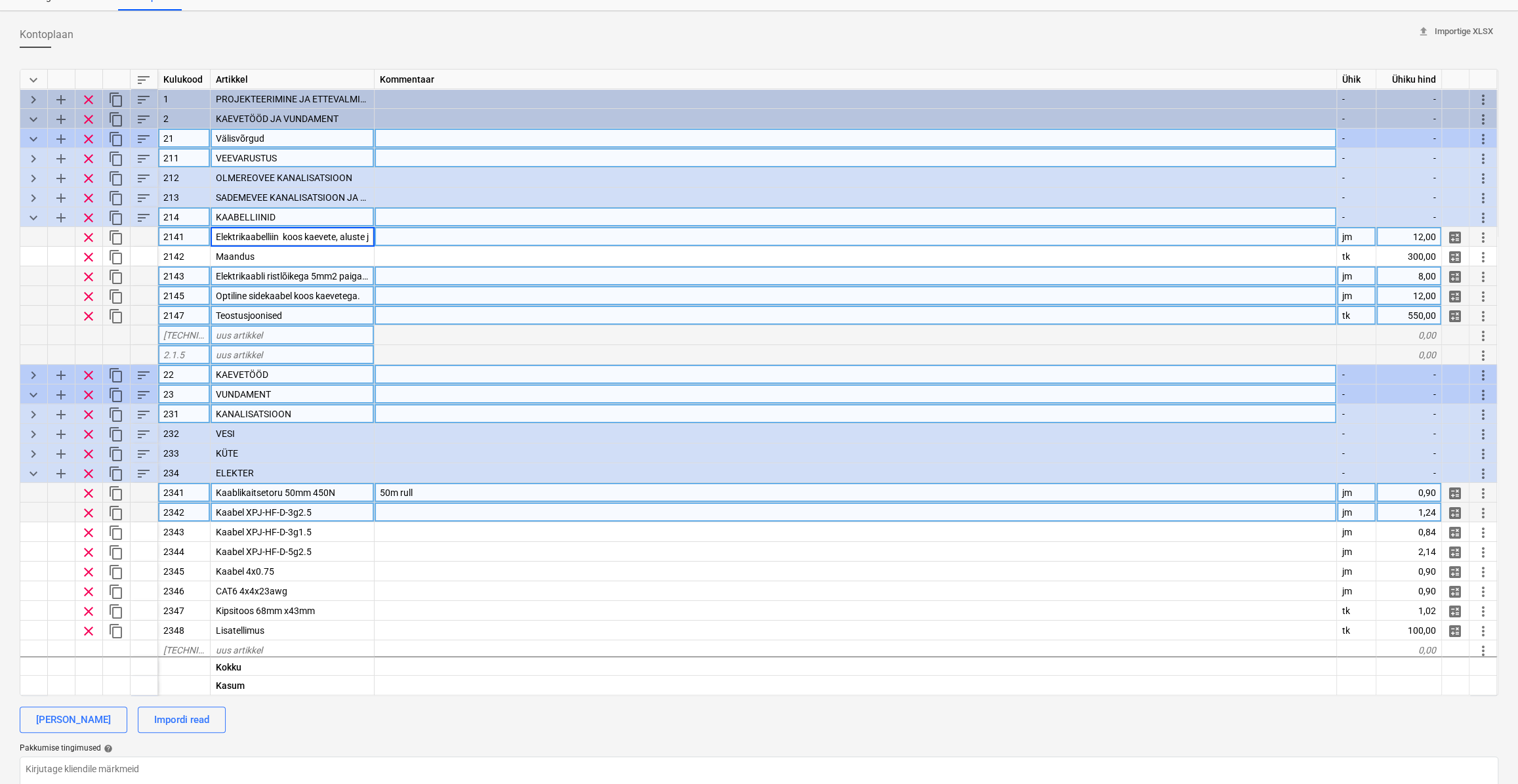
scroll to position [0, 66]
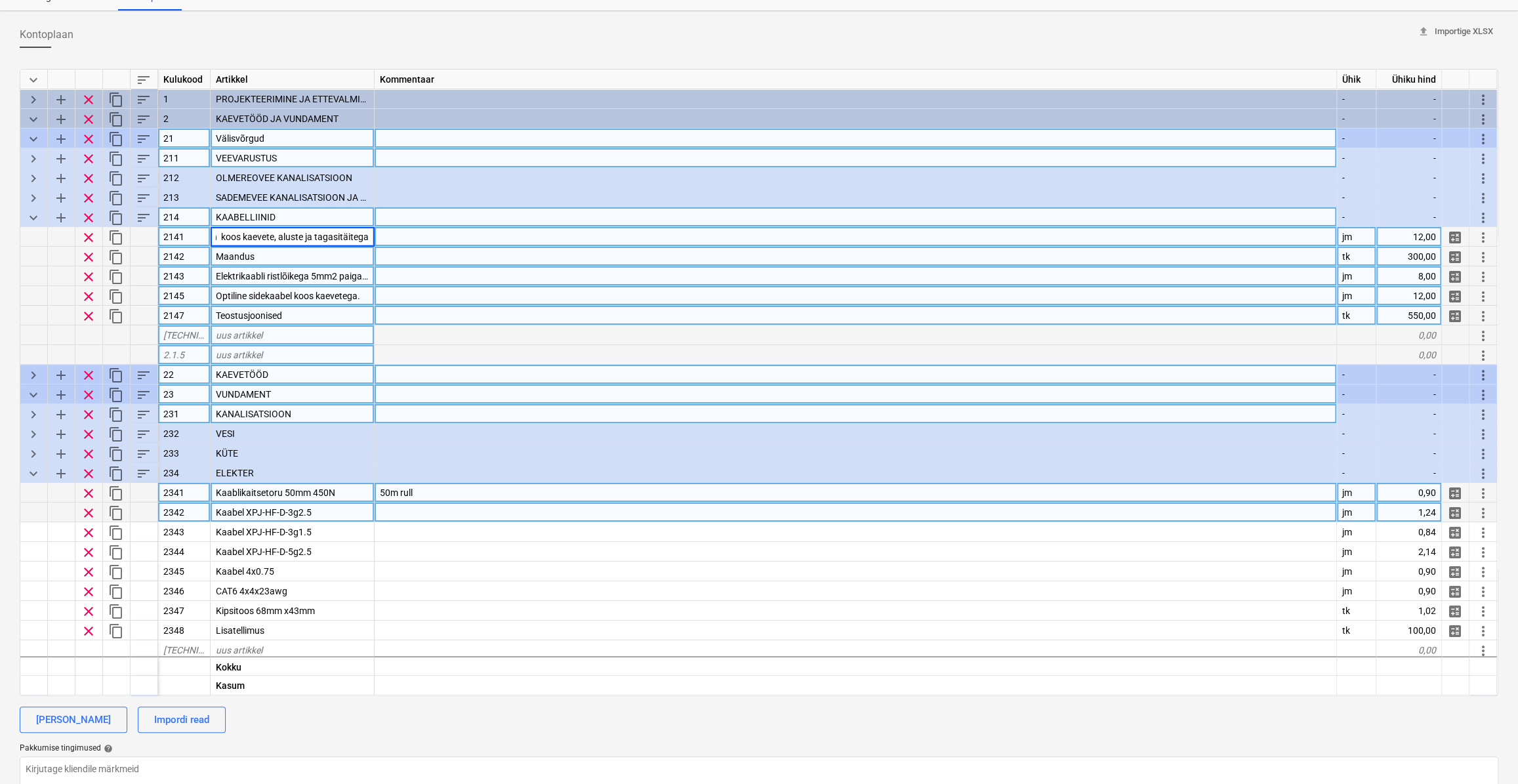
click at [413, 253] on div at bounding box center [856, 257] width 963 height 20
click at [308, 252] on div "Maandus" at bounding box center [292, 257] width 164 height 20
click at [417, 254] on div at bounding box center [856, 257] width 963 height 20
click at [427, 234] on div at bounding box center [856, 237] width 963 height 20
click at [403, 277] on div at bounding box center [856, 276] width 963 height 20
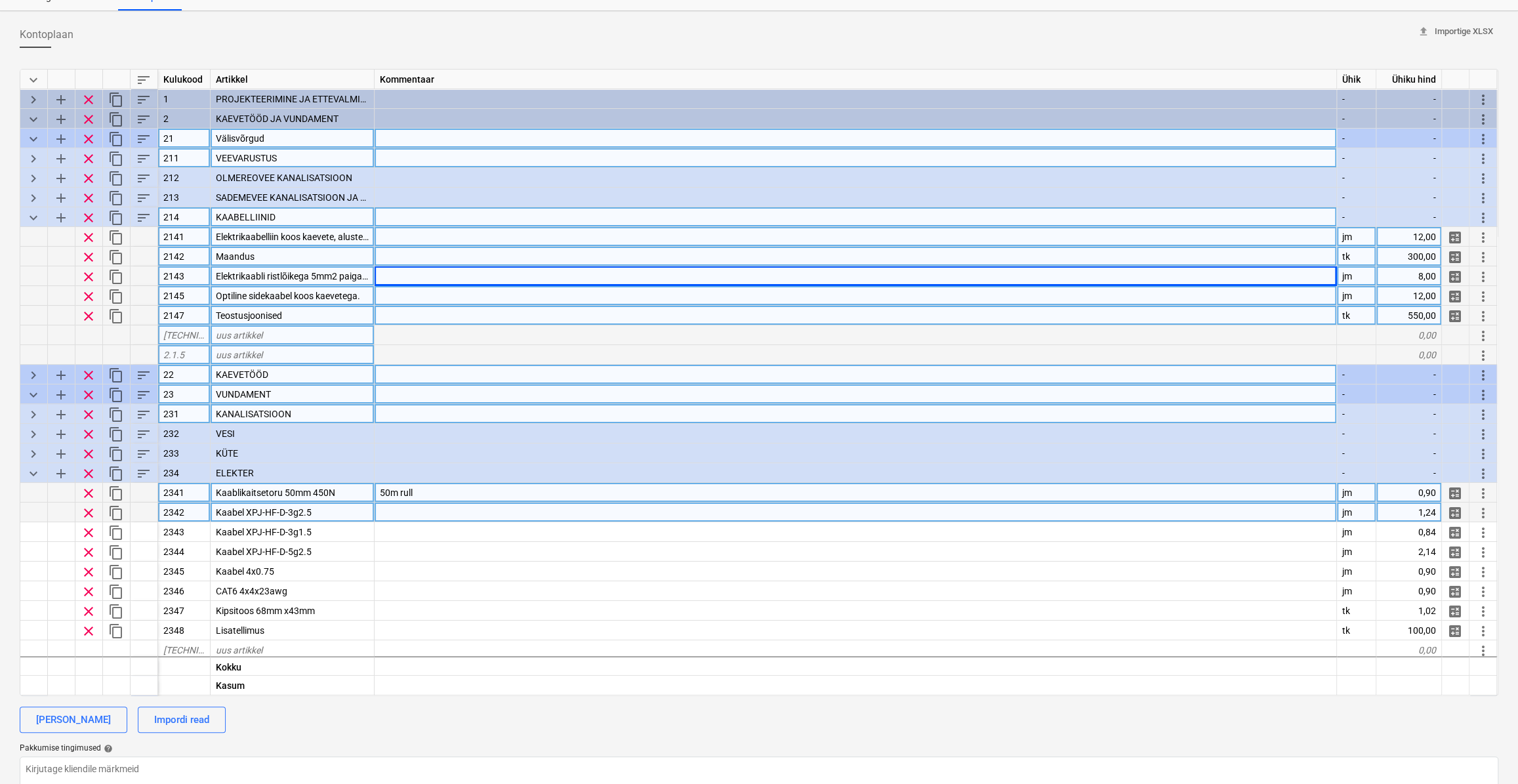
click at [323, 276] on span "Elektrikaabli ristlõikega 5mm2 paigaldus koos kaevete ja tagasitäitega" at bounding box center [357, 276] width 284 height 11
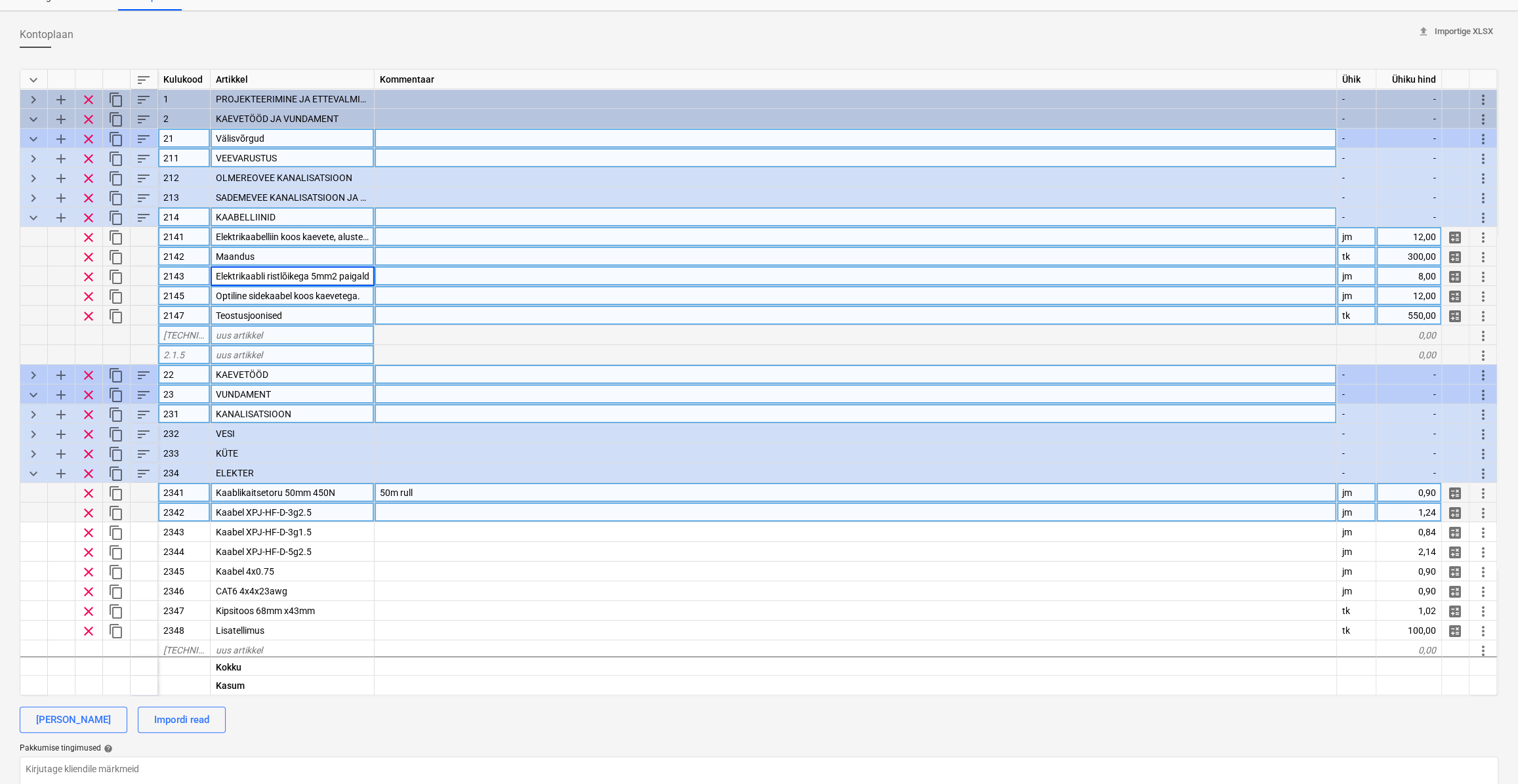
scroll to position [0, 132]
click at [435, 301] on div at bounding box center [856, 296] width 963 height 20
click at [347, 312] on div "Teostusjoonised" at bounding box center [292, 316] width 164 height 20
click at [406, 295] on div at bounding box center [856, 296] width 963 height 20
click at [1428, 275] on div "8,00" at bounding box center [1409, 276] width 66 height 20
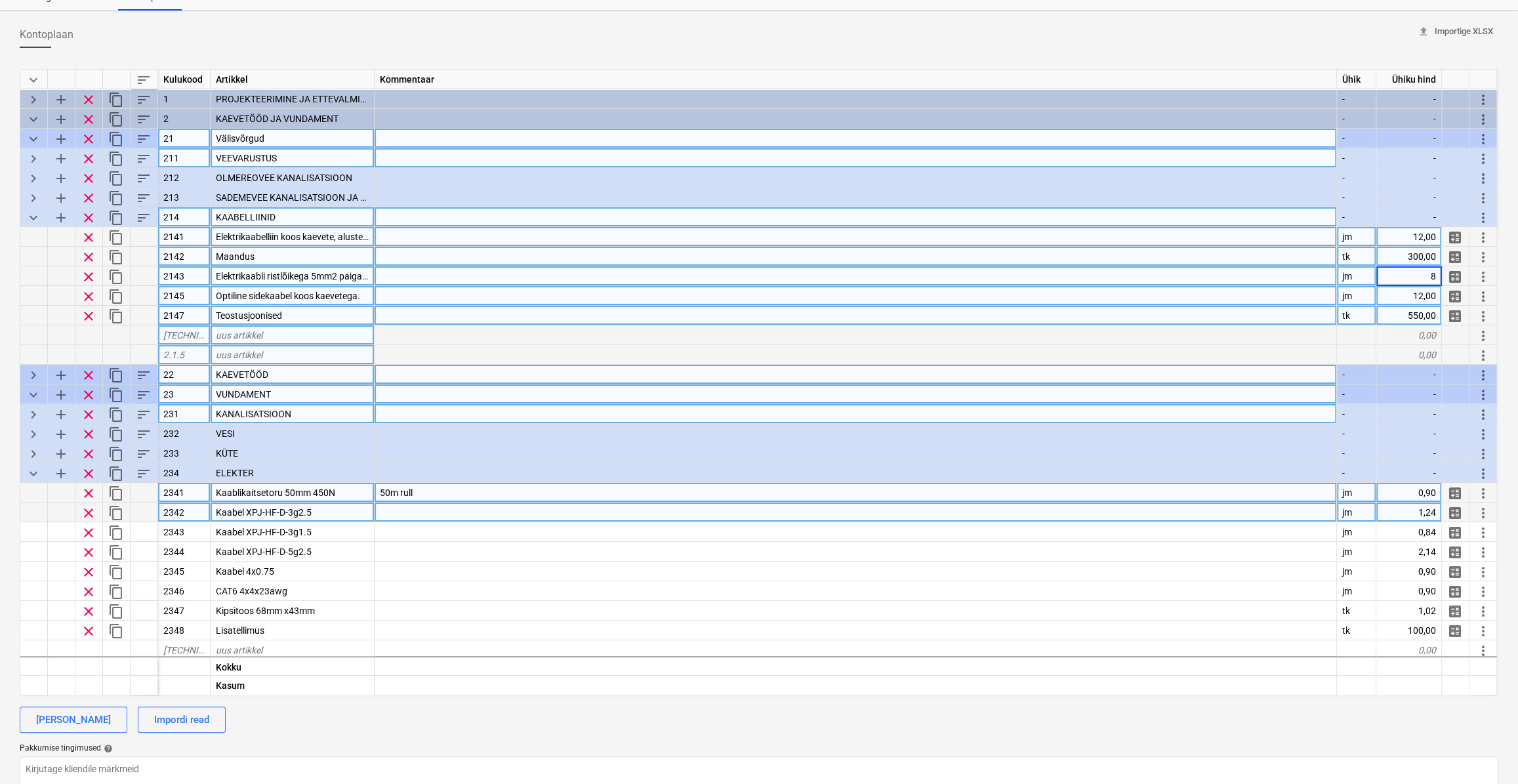
click at [522, 271] on div at bounding box center [856, 276] width 963 height 20
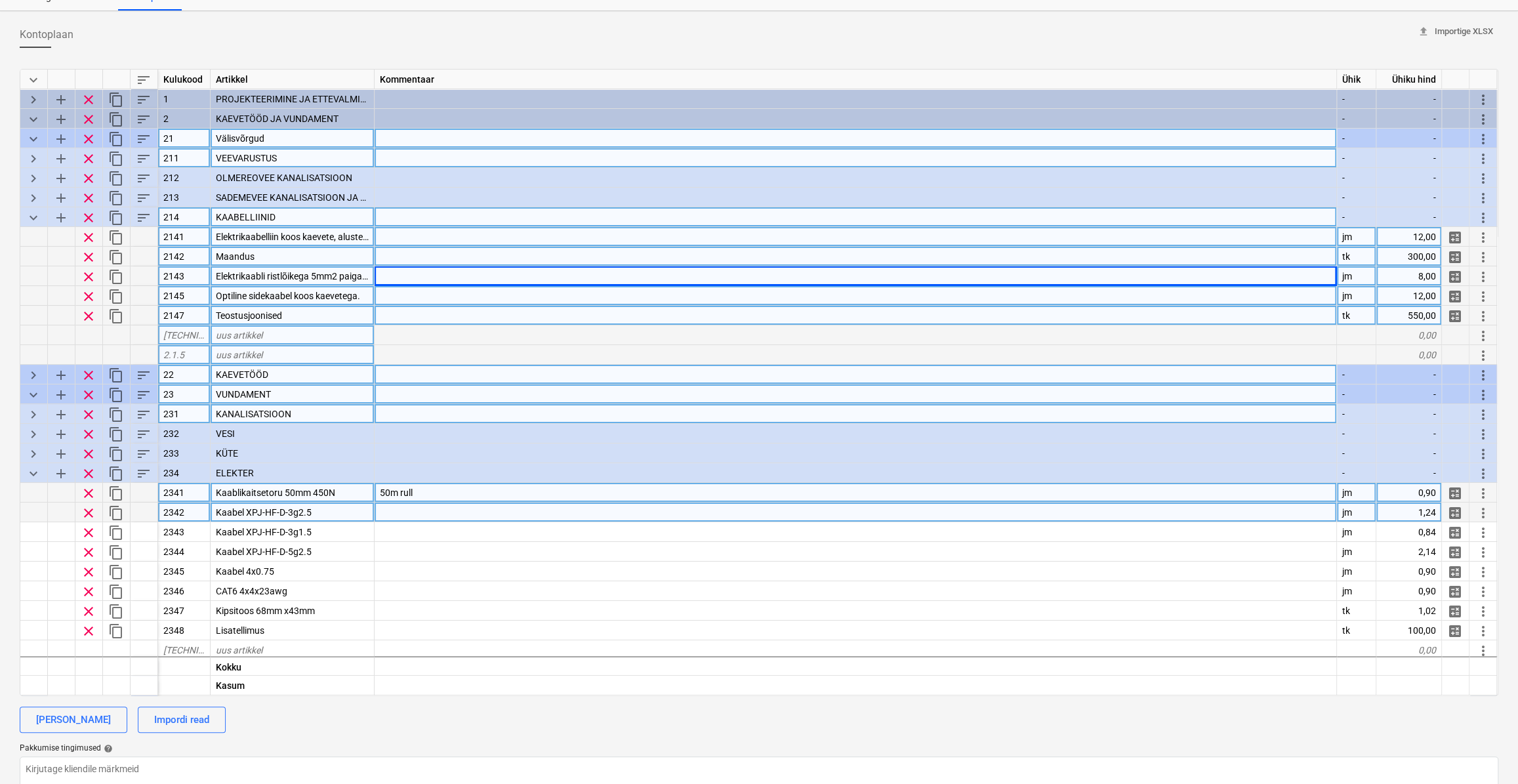
click at [1418, 276] on div "8,00" at bounding box center [1409, 276] width 66 height 20
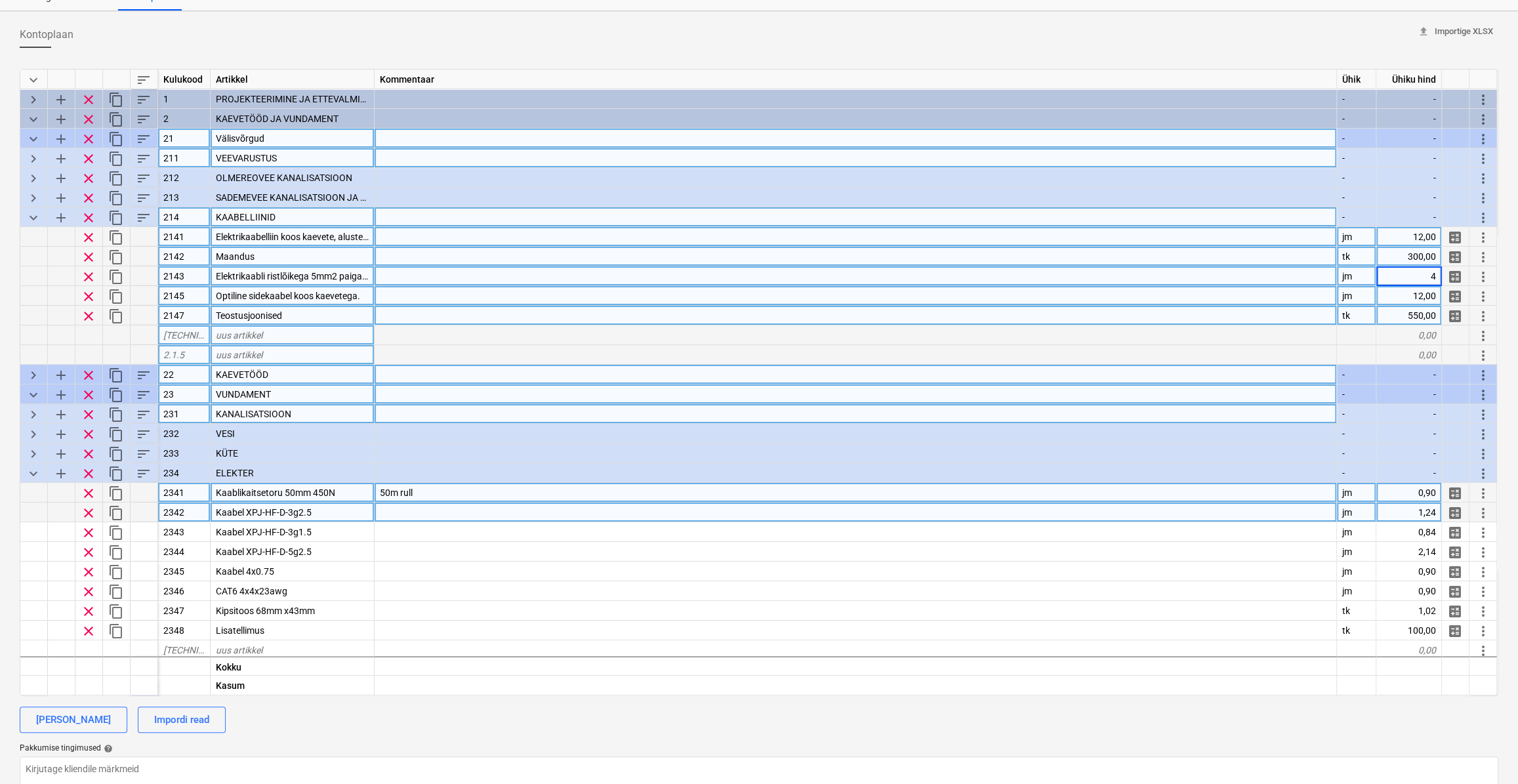
type input "44"
type textarea "x"
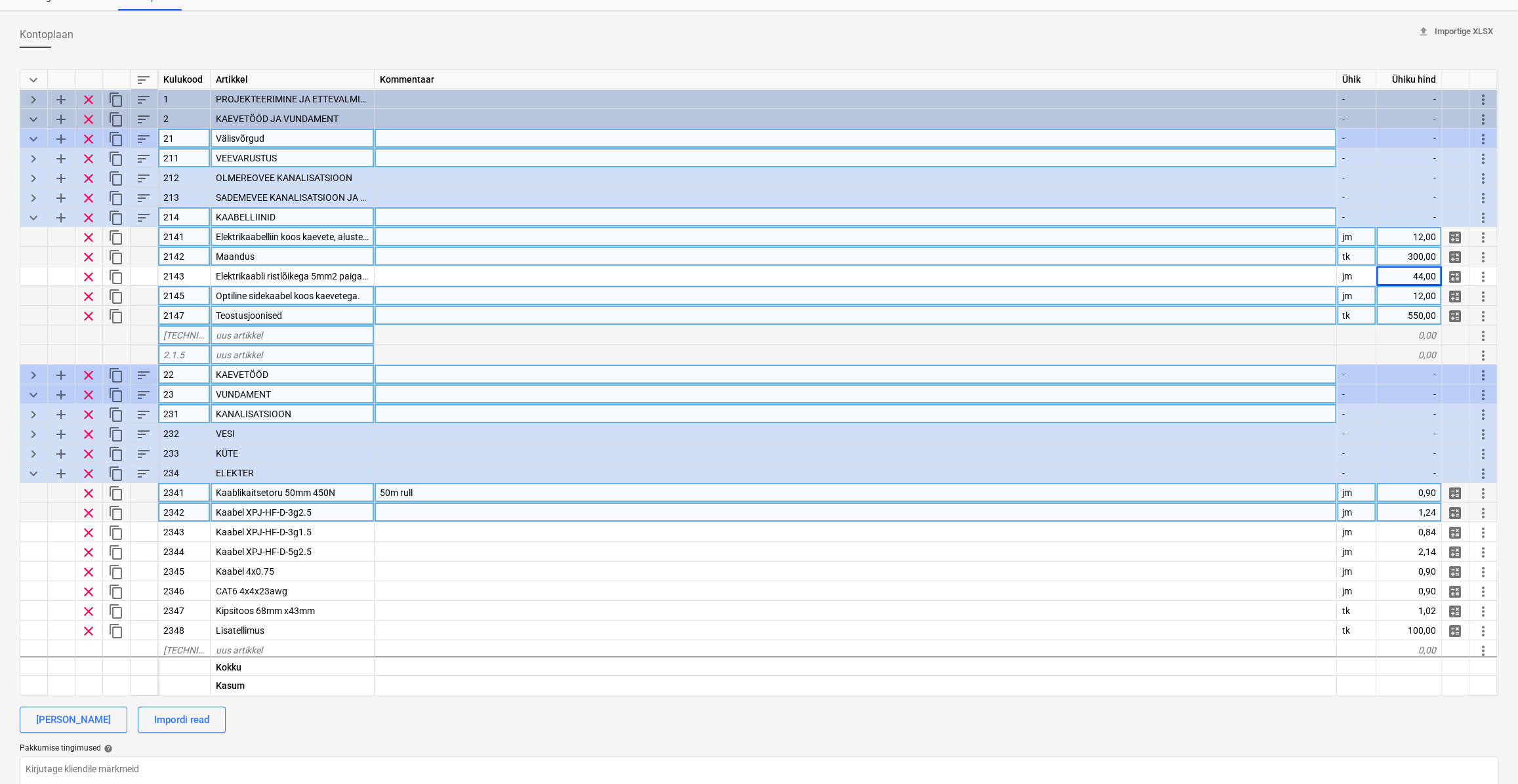
click at [835, 299] on div at bounding box center [856, 296] width 963 height 20
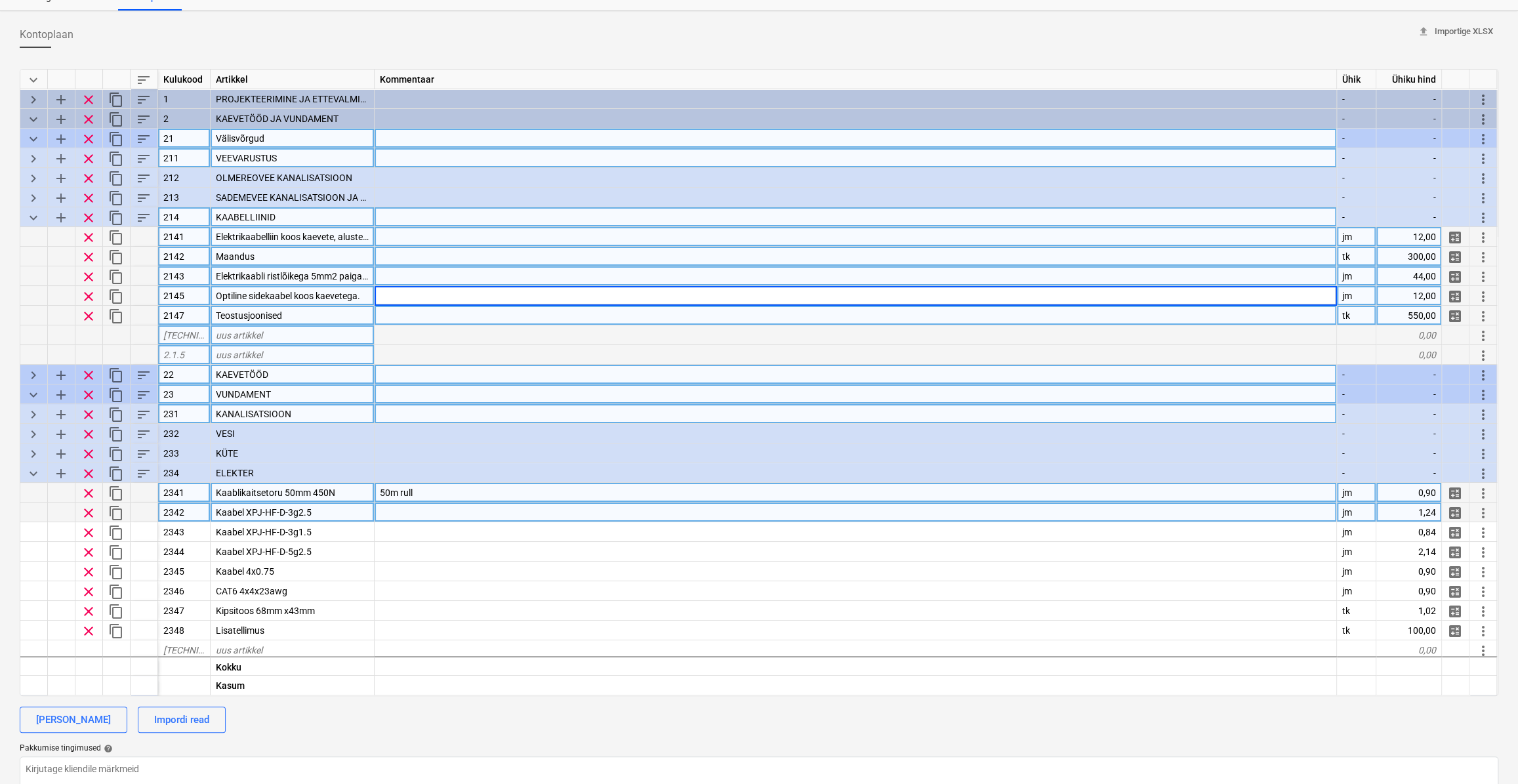
click at [846, 271] on div at bounding box center [856, 276] width 963 height 20
click at [1426, 280] on div "44,00" at bounding box center [1409, 276] width 66 height 20
type input "12"
click at [1286, 315] on div at bounding box center [856, 316] width 963 height 20
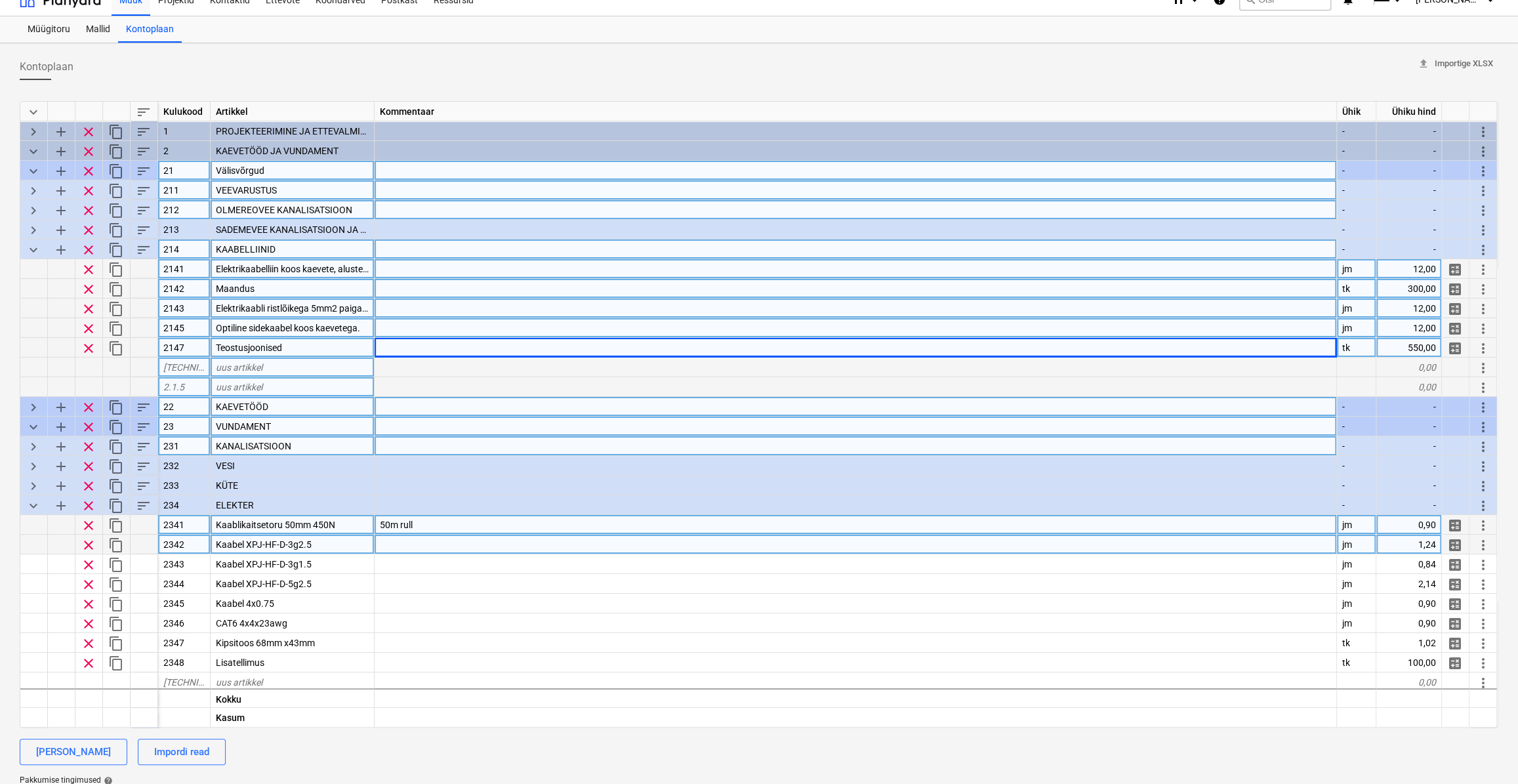
scroll to position [0, 0]
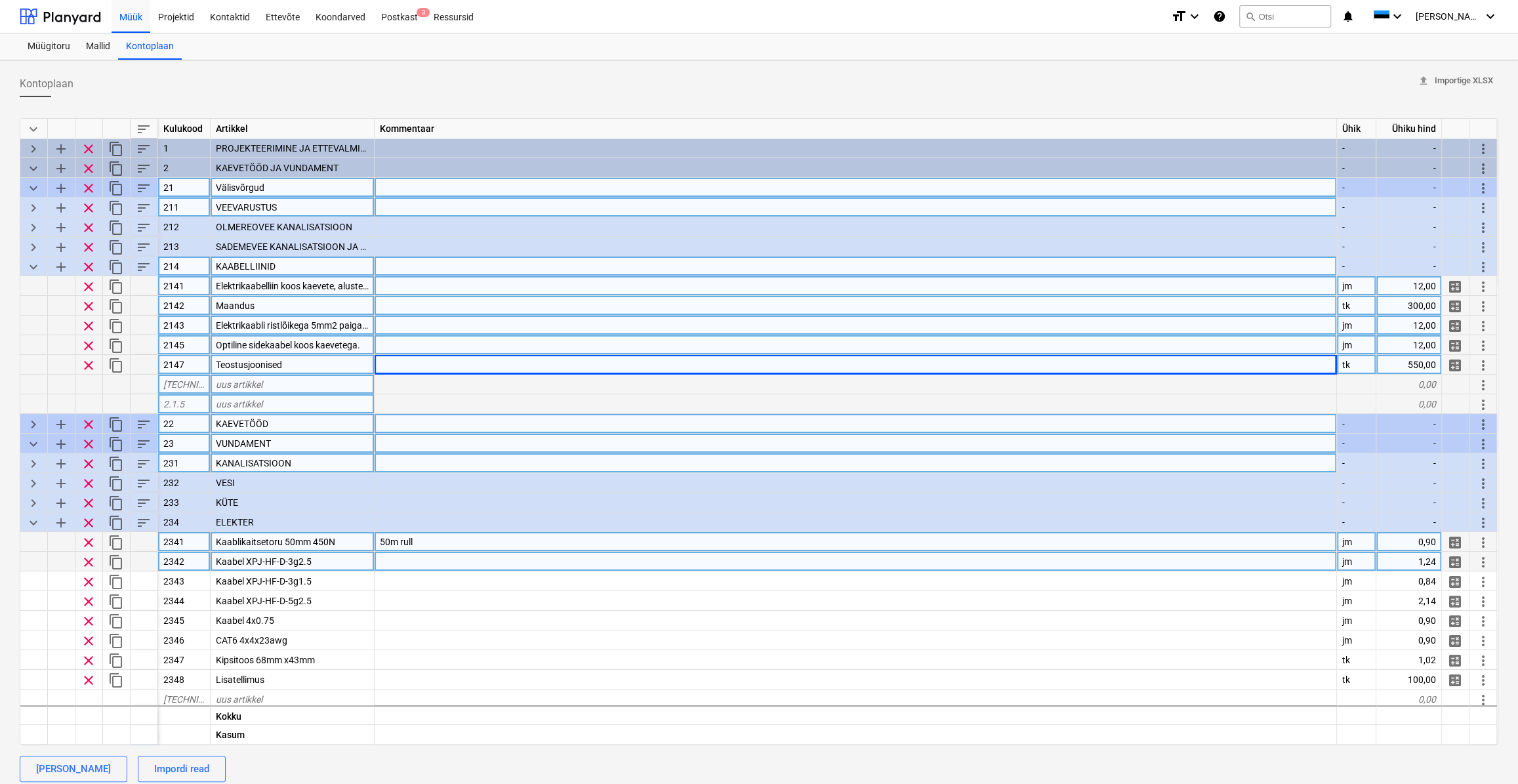
click at [312, 343] on span "Optiline sidekaabel koos kaevetega." at bounding box center [287, 345] width 144 height 11
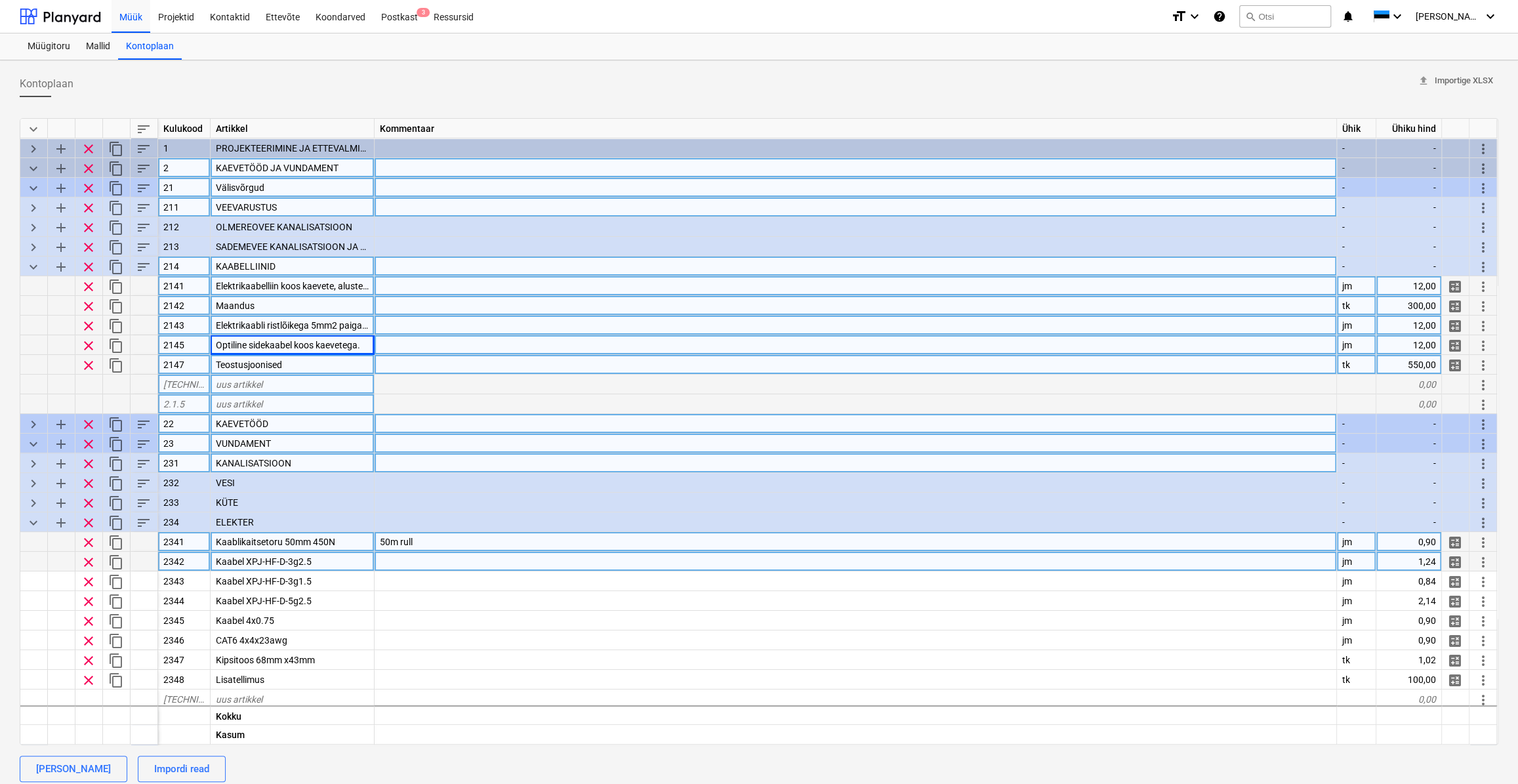
click at [38, 166] on span "keyboard_arrow_down" at bounding box center [33, 168] width 16 height 16
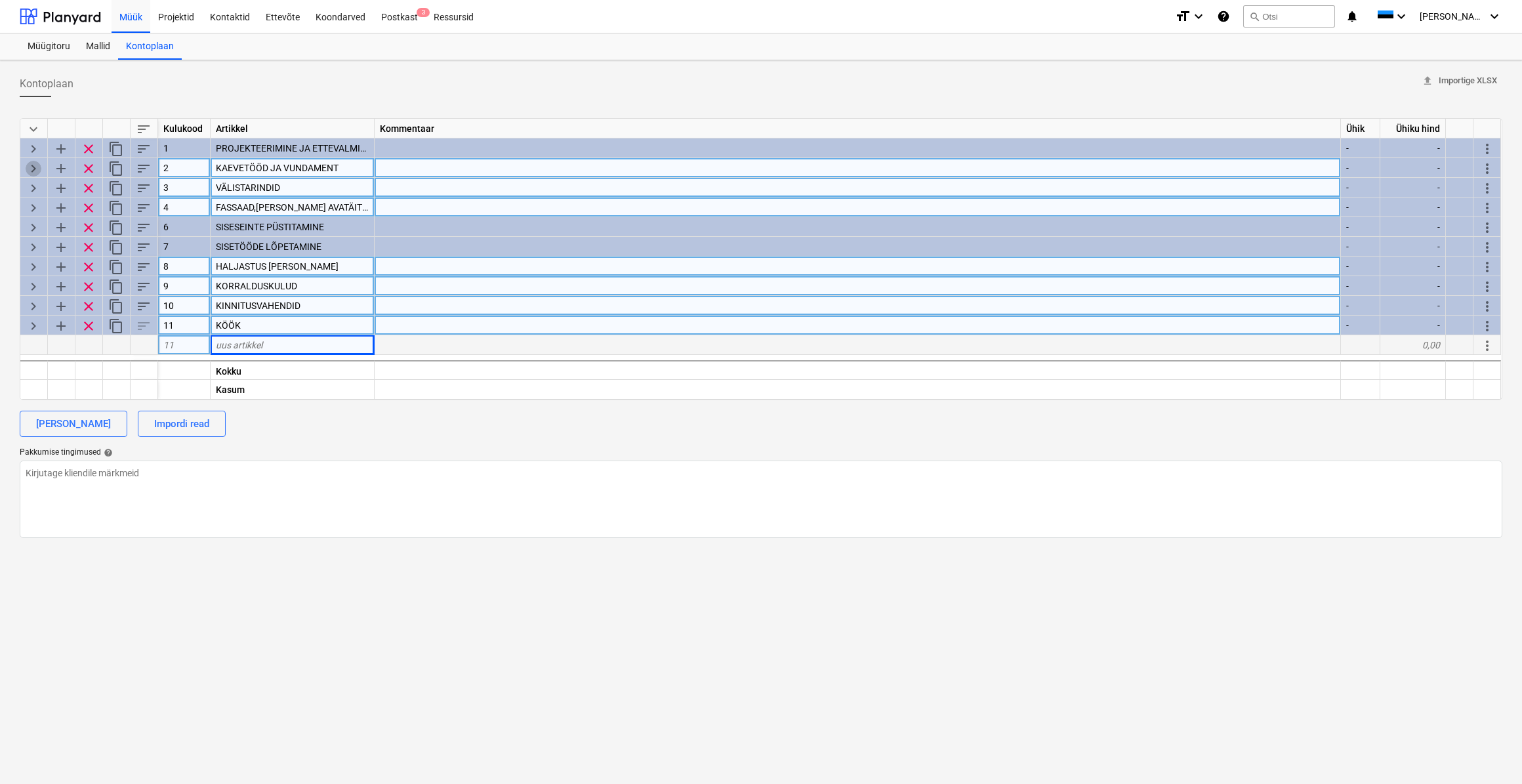
click at [35, 165] on span "keyboard_arrow_right" at bounding box center [33, 168] width 16 height 16
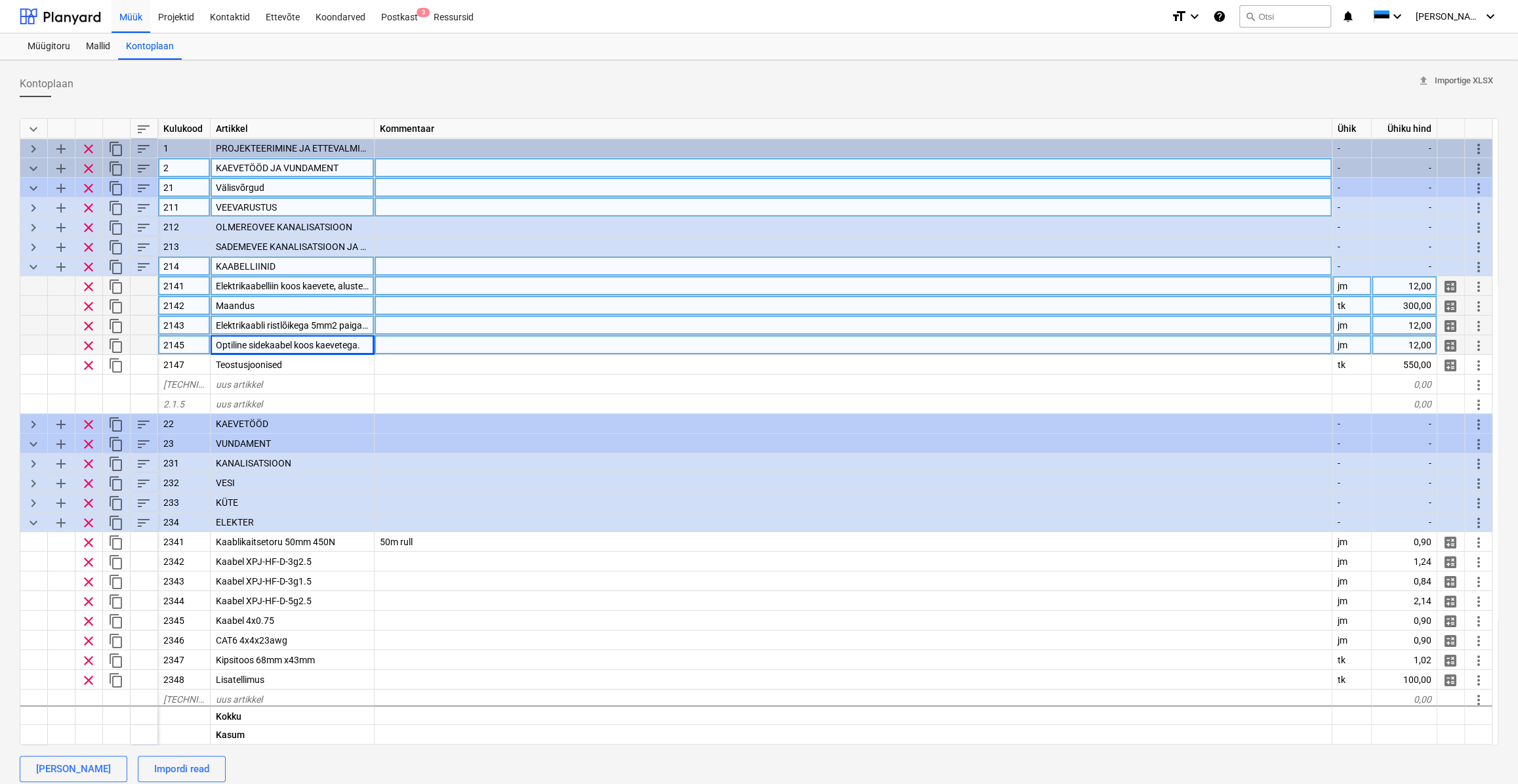
click at [30, 208] on span "keyboard_arrow_right" at bounding box center [33, 207] width 16 height 16
type textarea "x"
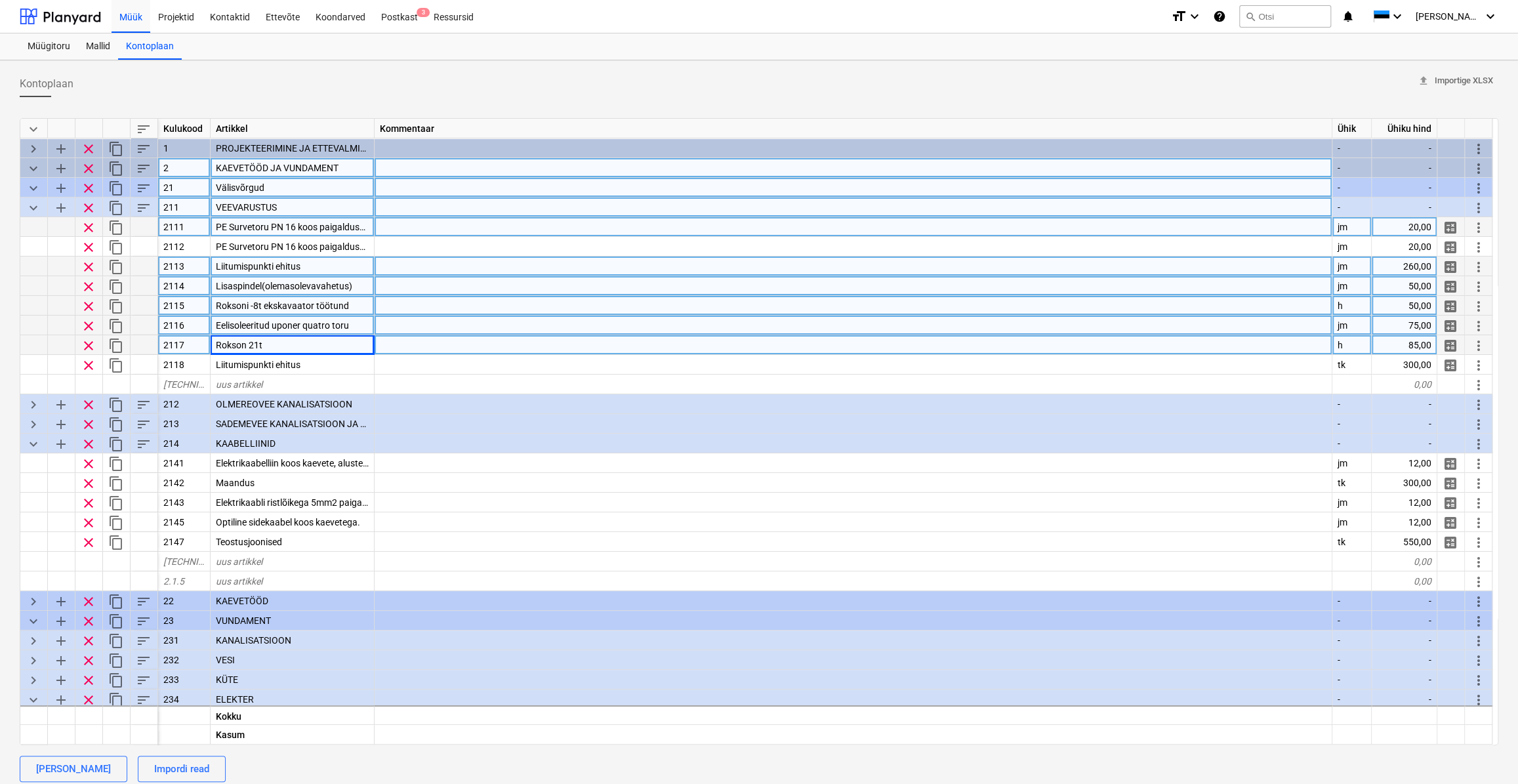
click at [341, 221] on span "PE Survetoru PN 16 koos paigalduse ja kaevetega" at bounding box center [316, 226] width 202 height 11
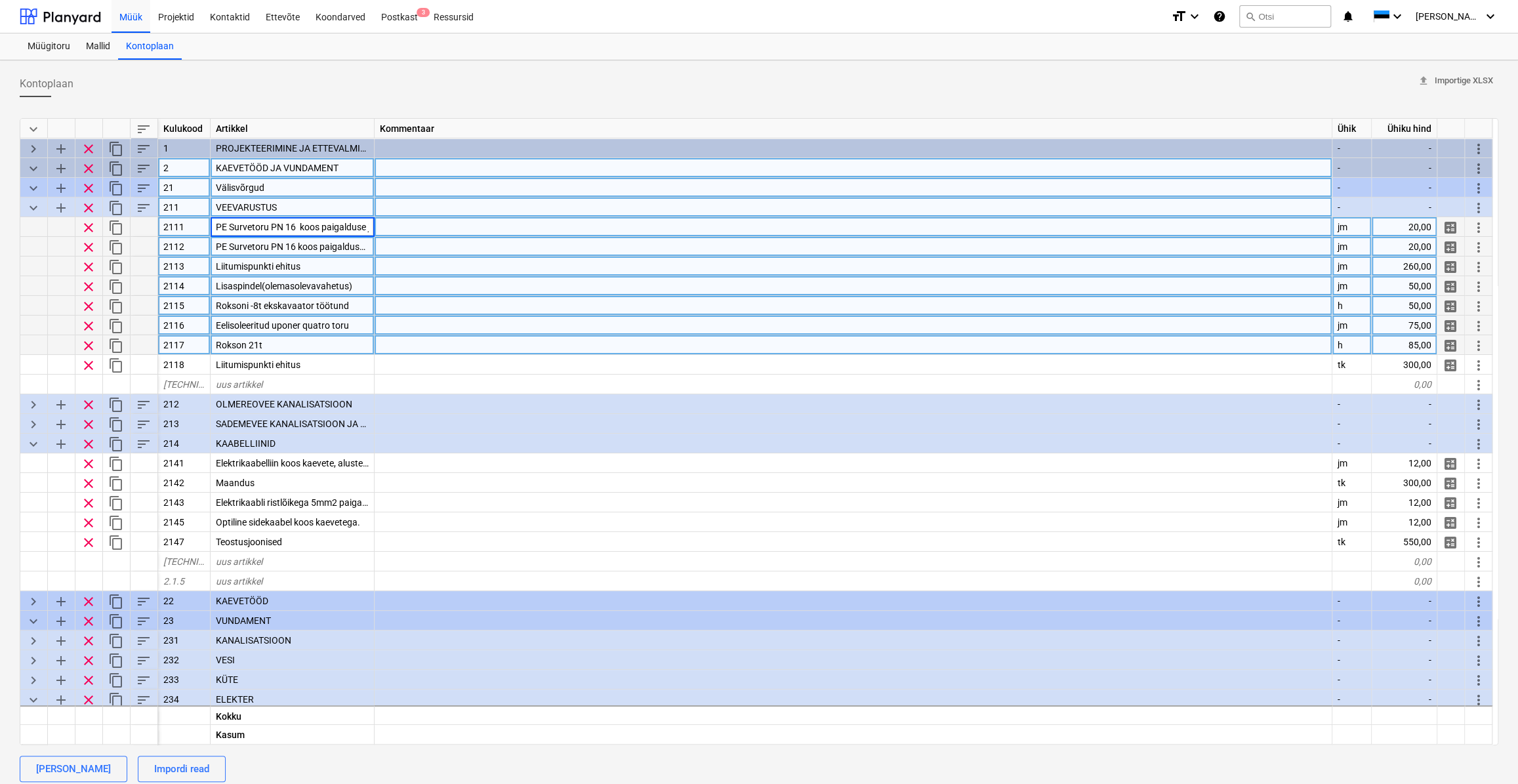
scroll to position [0, 51]
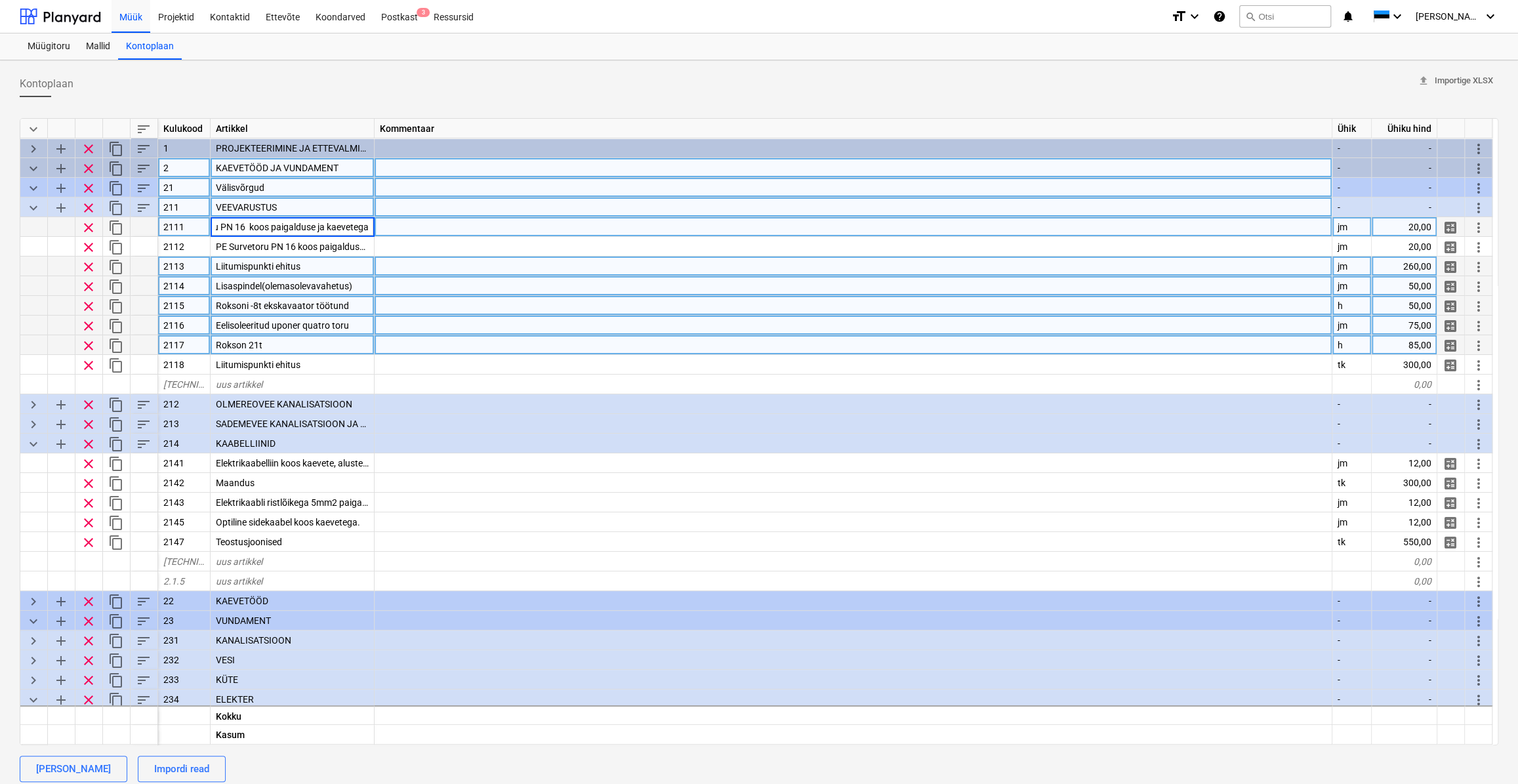
drag, startPoint x: 334, startPoint y: 245, endPoint x: 334, endPoint y: 261, distance: 16.0
click at [335, 245] on span "PE Survetoru PN 16 koos paigalduse ja kaevetega" at bounding box center [316, 246] width 202 height 11
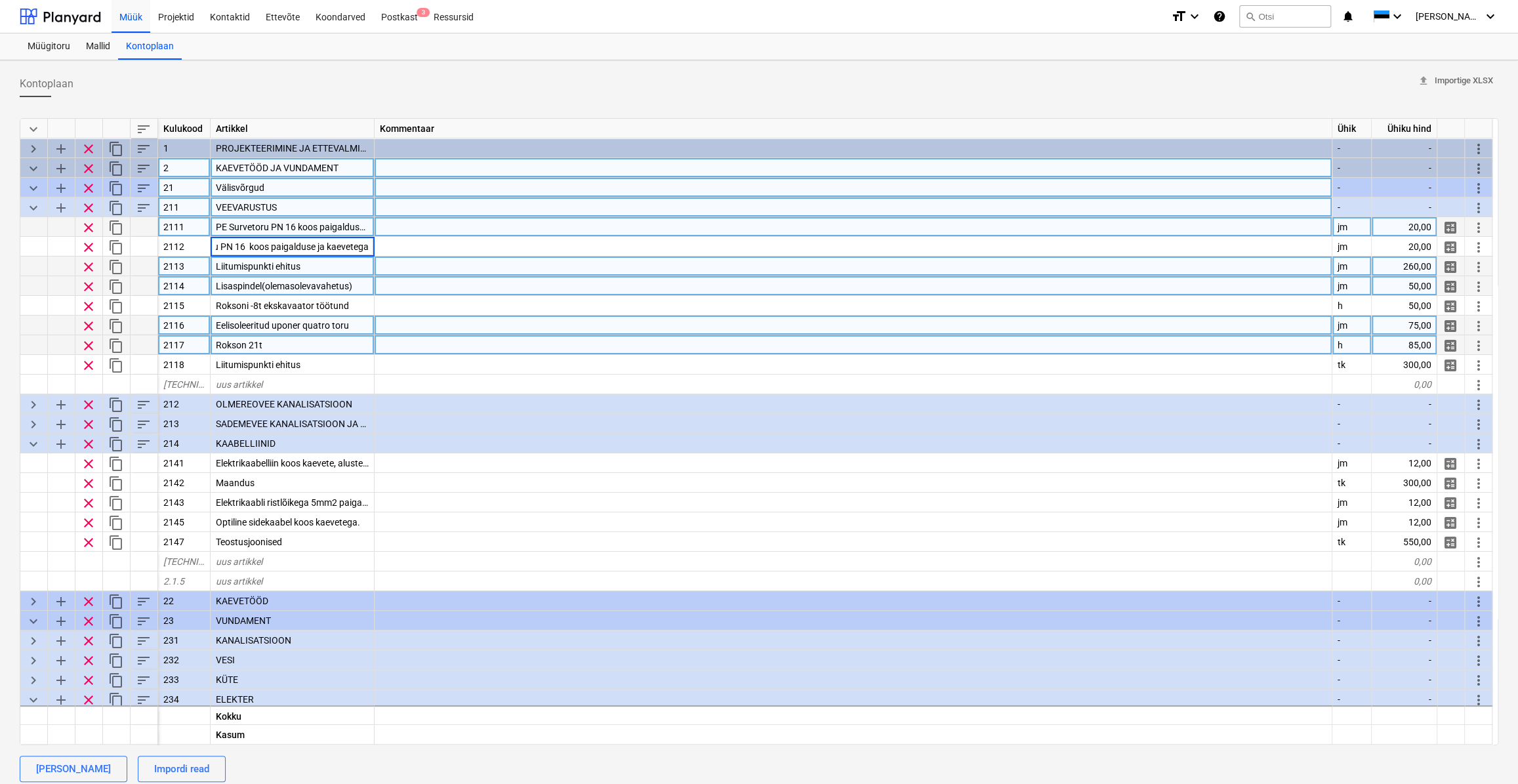
click at [314, 269] on div "Liitumispunkti ehitus" at bounding box center [292, 267] width 164 height 20
click at [347, 286] on span "Lisaspindel(olemasolevavahetus)" at bounding box center [284, 285] width 137 height 11
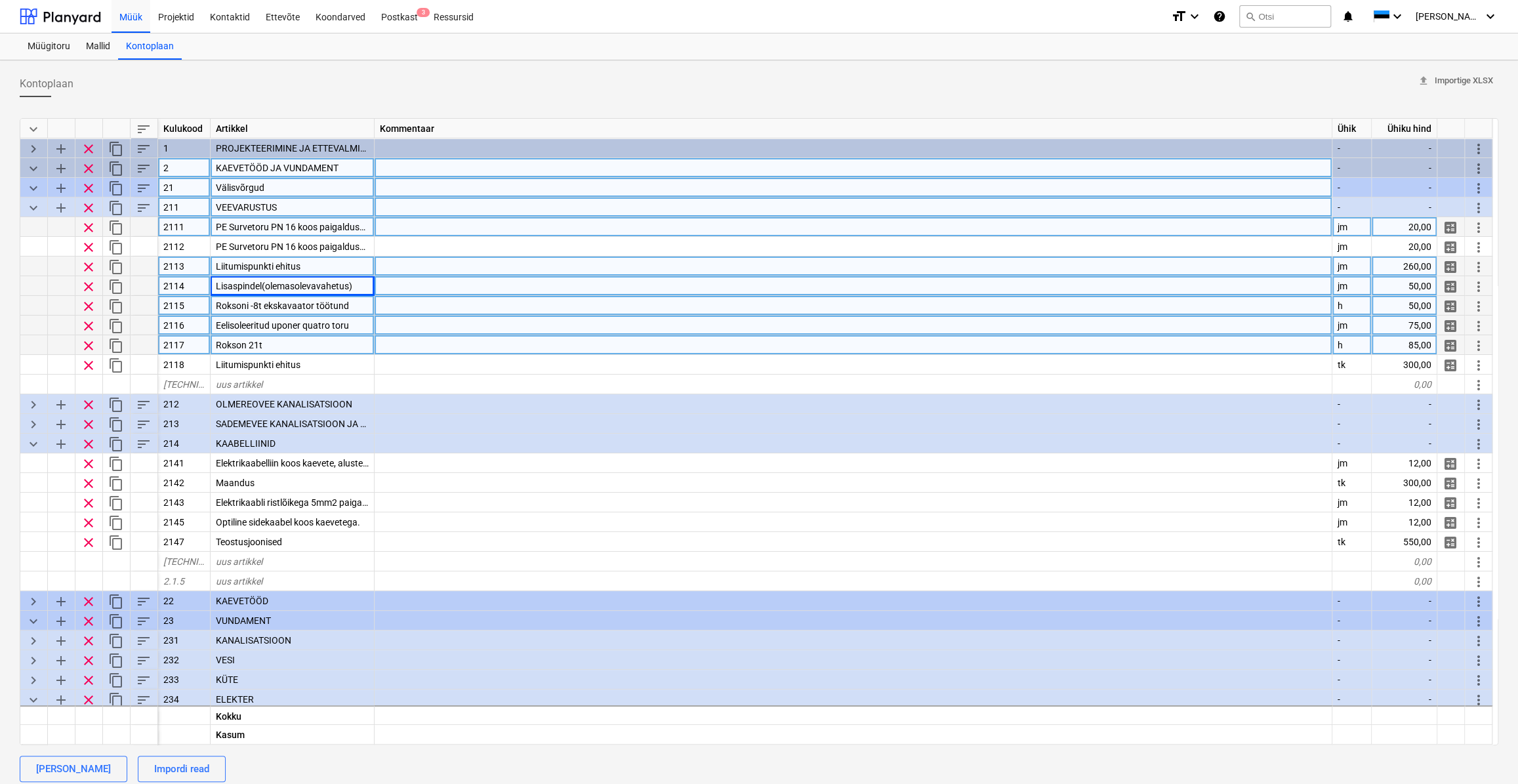
click at [325, 307] on span "Roksoni -8t ekskavaator töötund" at bounding box center [282, 305] width 133 height 11
click at [320, 326] on span "Eelisoleeritud uponer quatro toru" at bounding box center [282, 325] width 133 height 11
click at [328, 345] on div "Rokson 21t" at bounding box center [292, 345] width 164 height 20
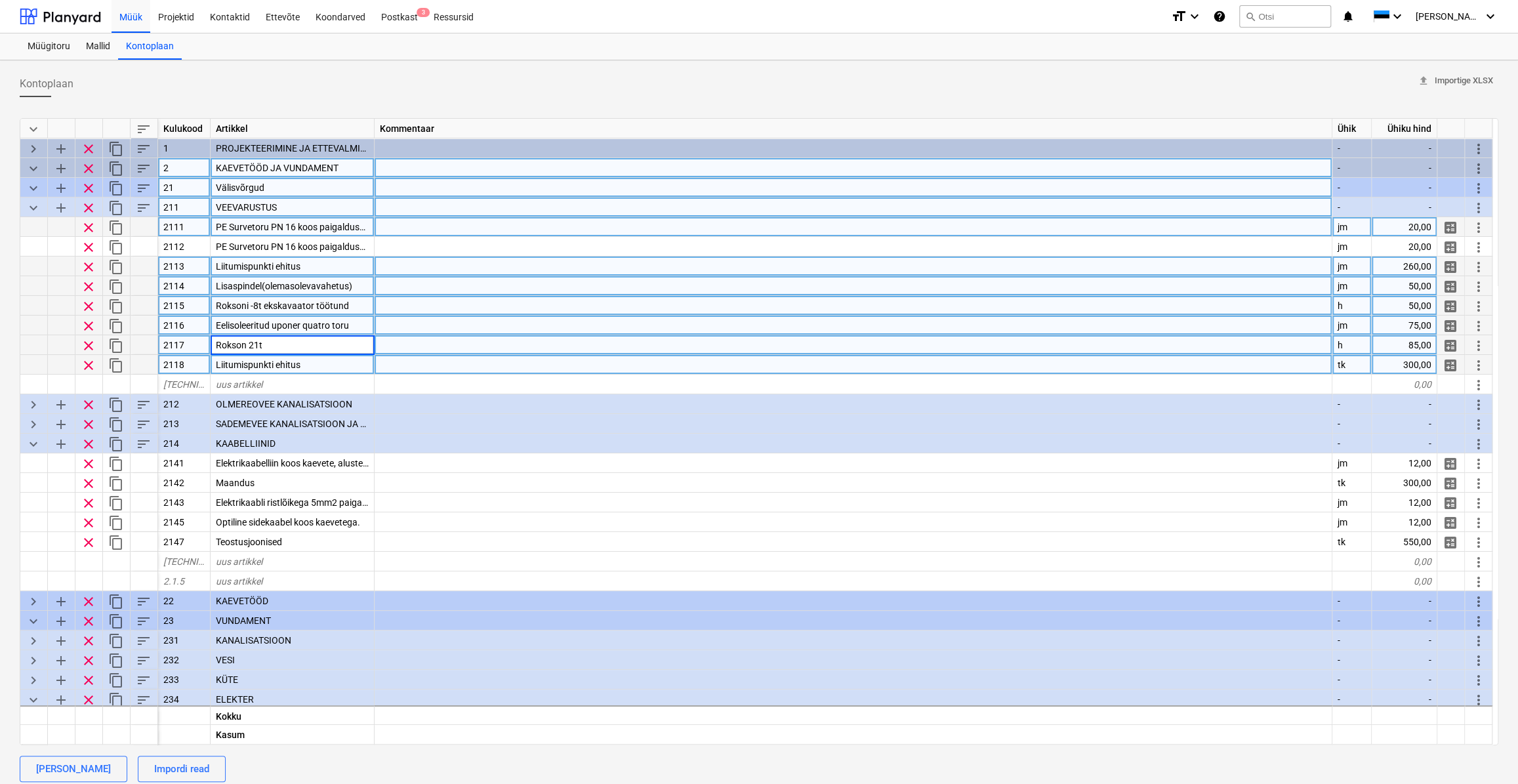
click at [312, 360] on div "Liitumispunkti ehitus" at bounding box center [292, 364] width 164 height 20
click at [342, 262] on div "Liitumispunkti ehitus" at bounding box center [292, 267] width 164 height 20
click at [451, 347] on div at bounding box center [853, 345] width 958 height 20
type input "2m/h. Paas madalamas kihis"
click at [458, 325] on div at bounding box center [853, 325] width 958 height 20
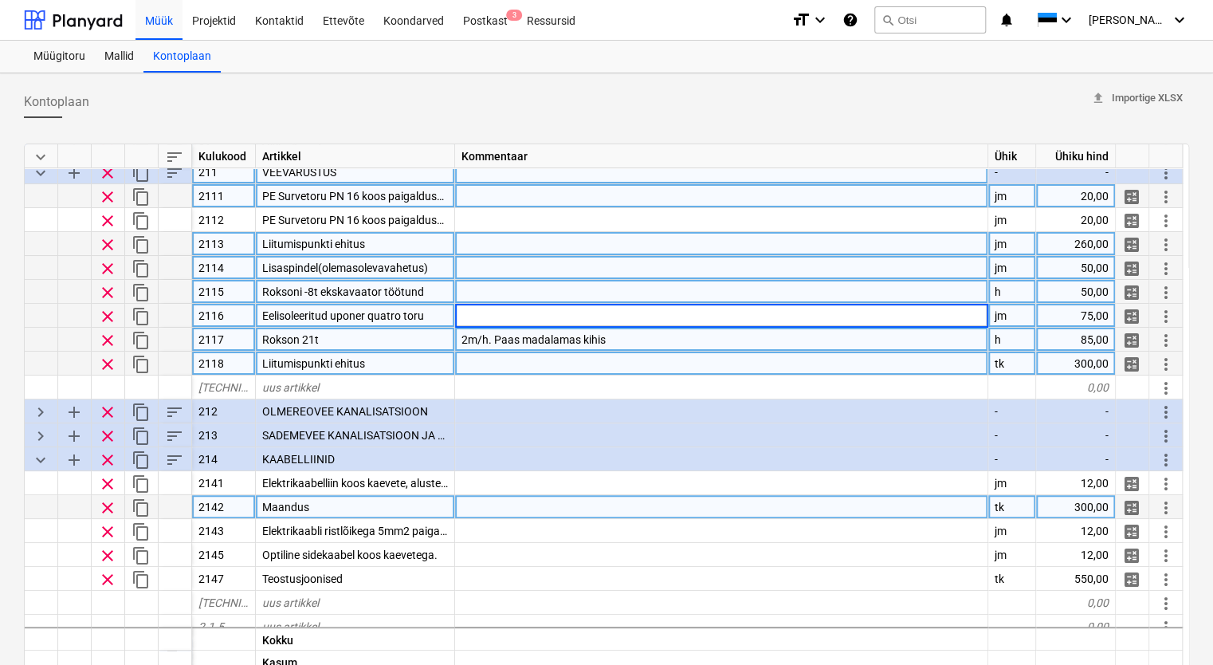
scroll to position [159, 0]
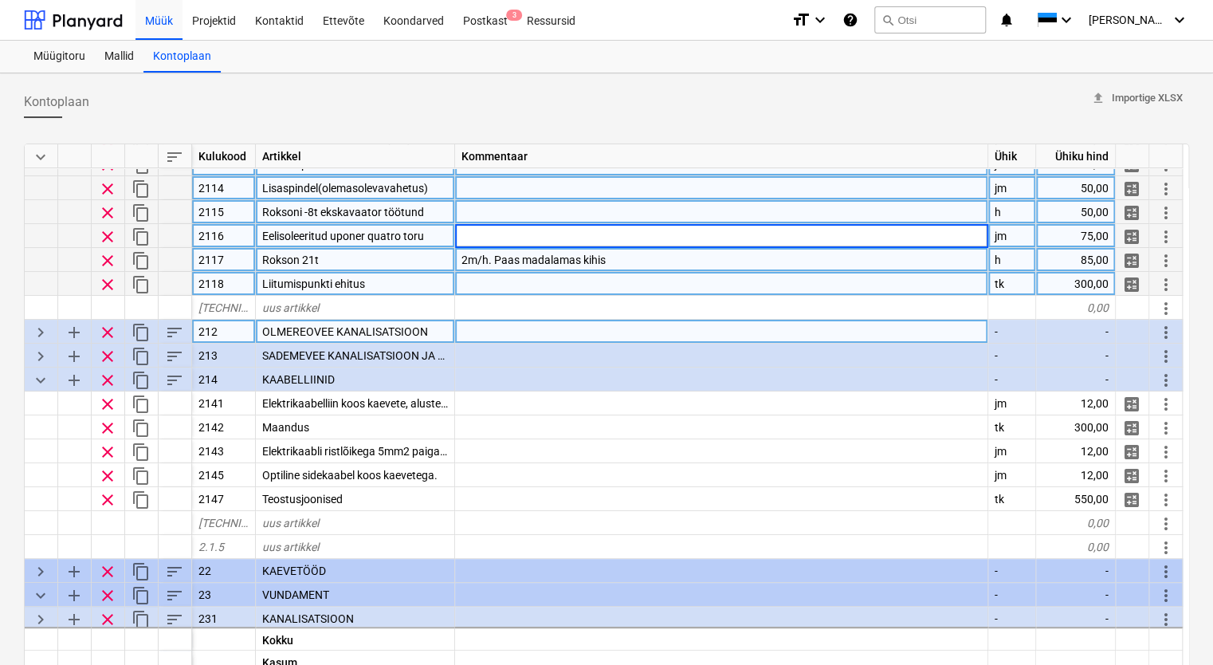
click at [41, 329] on span "keyboard_arrow_right" at bounding box center [40, 332] width 19 height 19
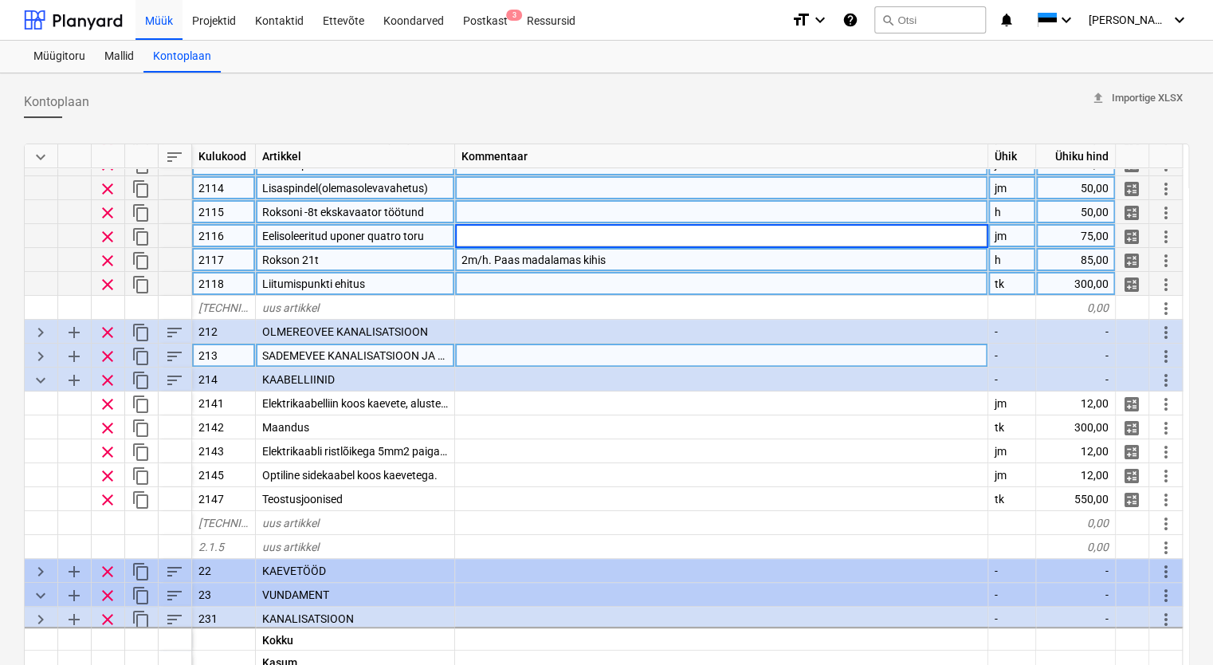
type textarea "x"
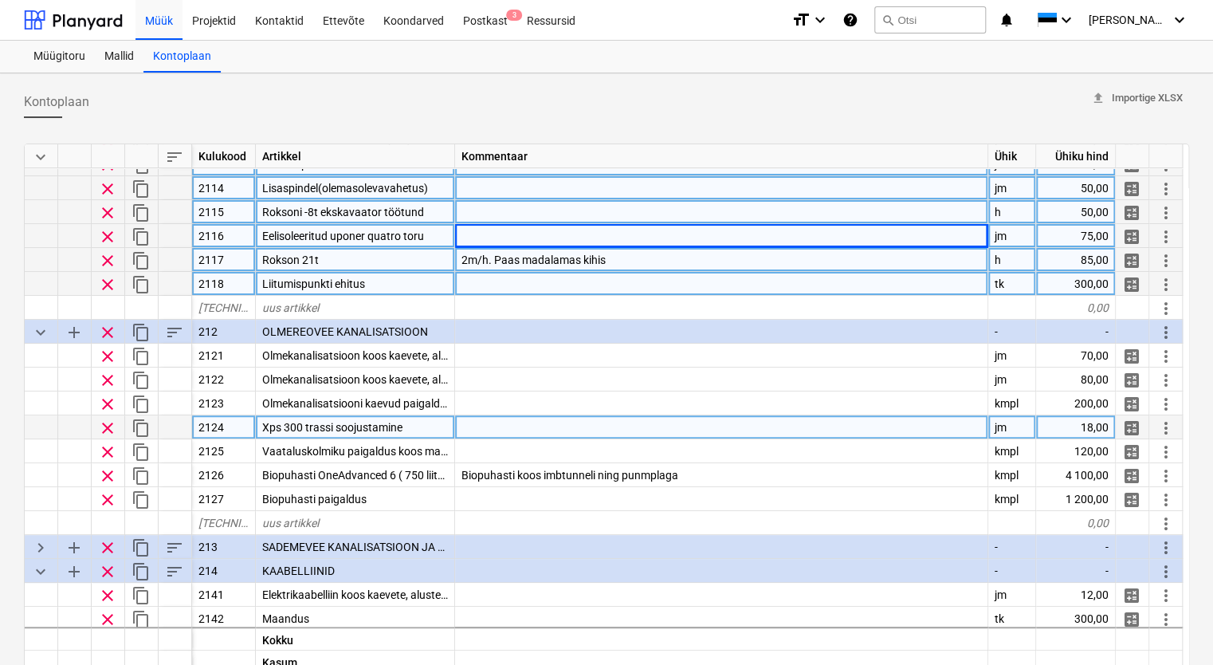
click at [409, 425] on div "Xps 300 trassi soojustamine" at bounding box center [355, 427] width 199 height 24
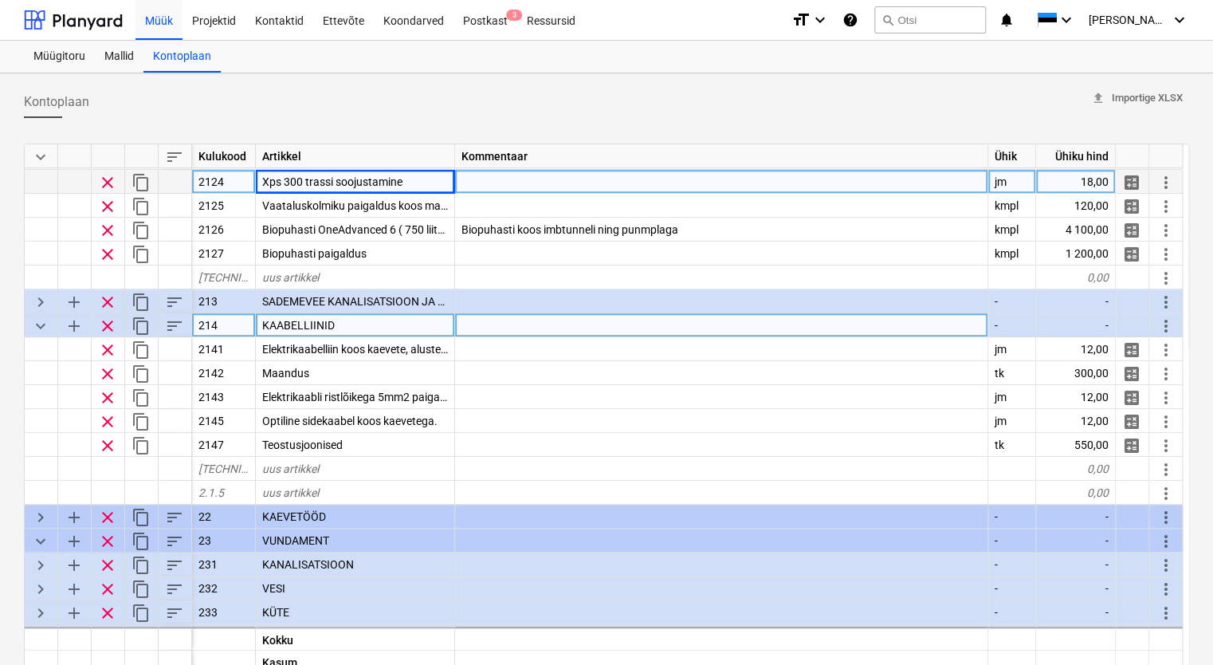
scroll to position [399, 0]
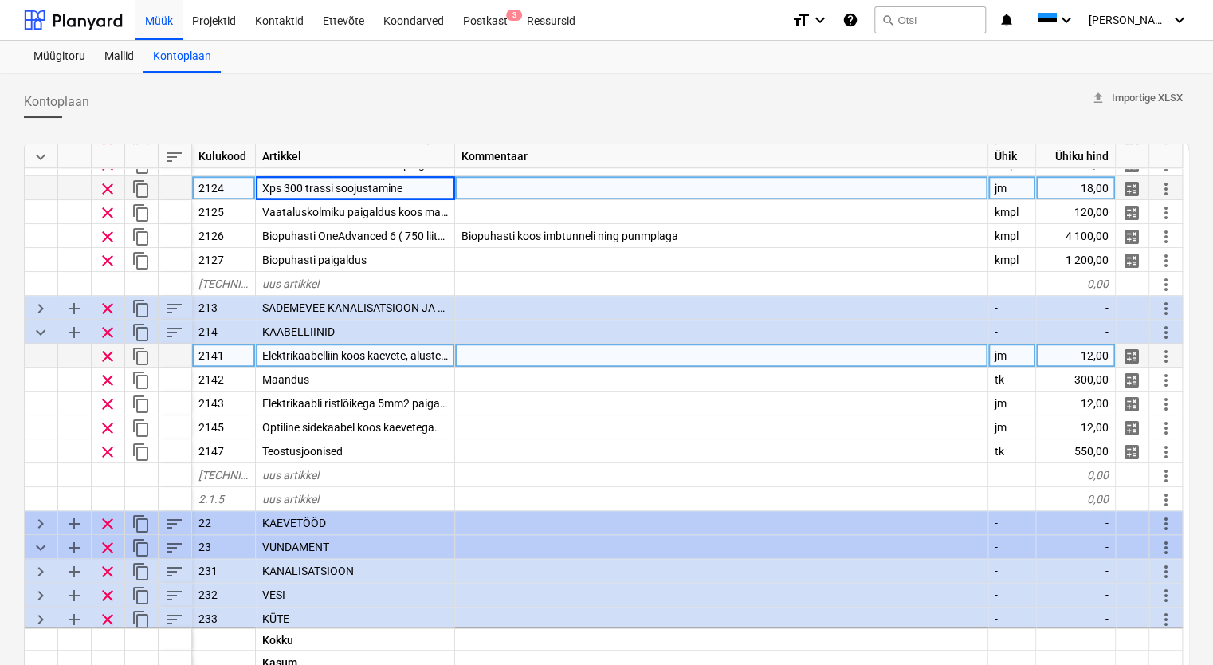
click at [386, 352] on span "Elektrikaabelliin koos kaevete, aluste ja tagasitäitega" at bounding box center [391, 355] width 258 height 13
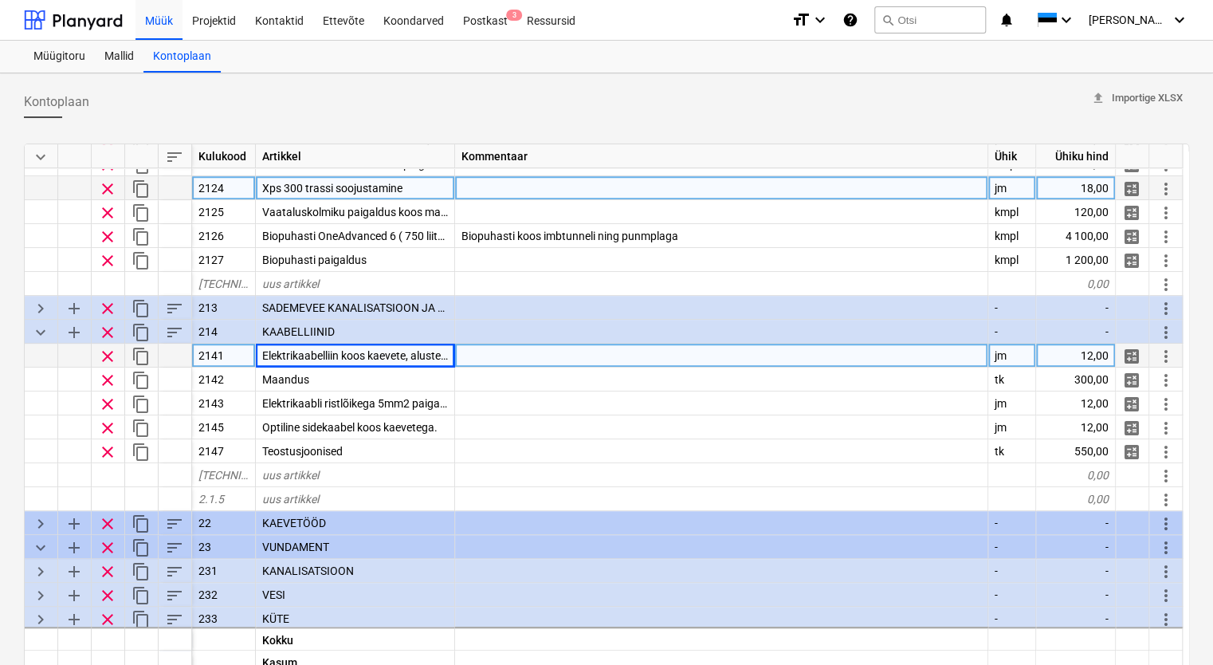
click at [513, 346] on div at bounding box center [721, 356] width 533 height 24
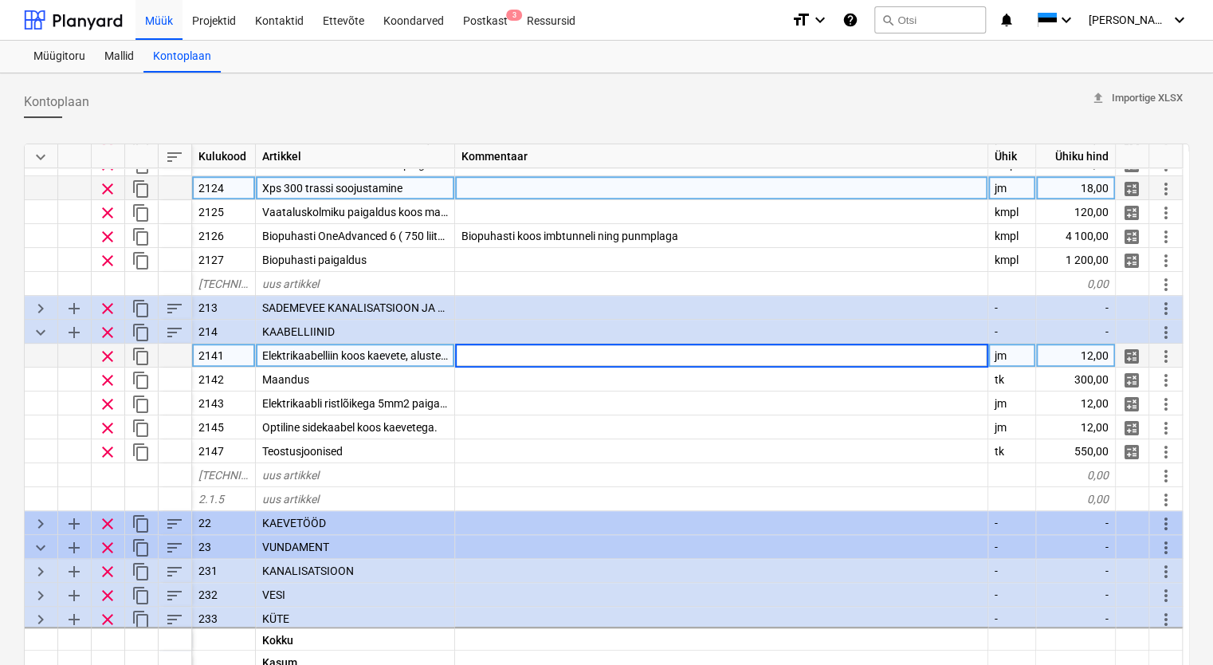
click at [500, 359] on input at bounding box center [721, 355] width 533 height 23
type input "Peakaabel"
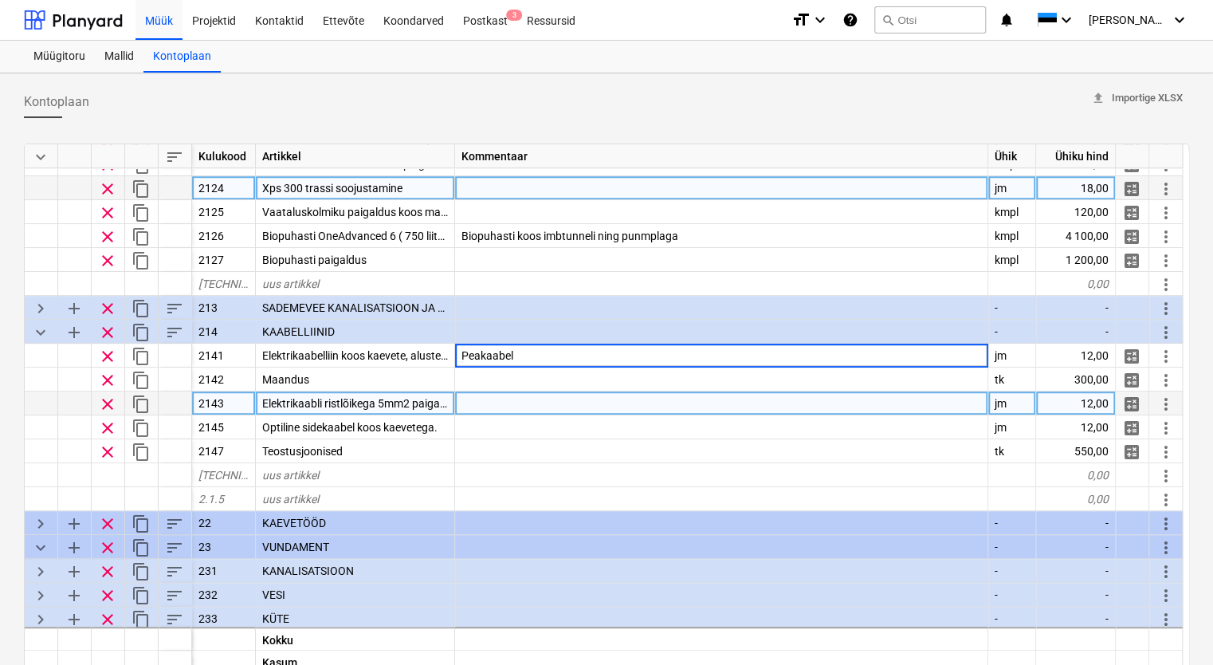
click at [502, 405] on div at bounding box center [721, 403] width 533 height 24
type textarea "x"
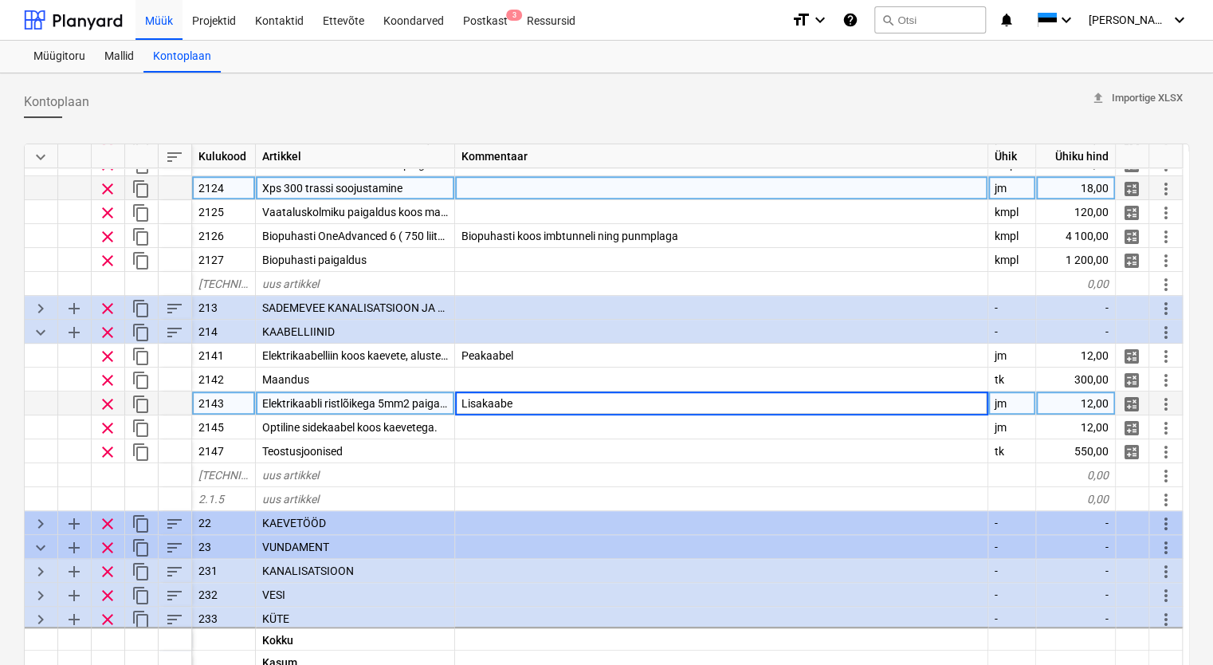
type input "Lisakaabel"
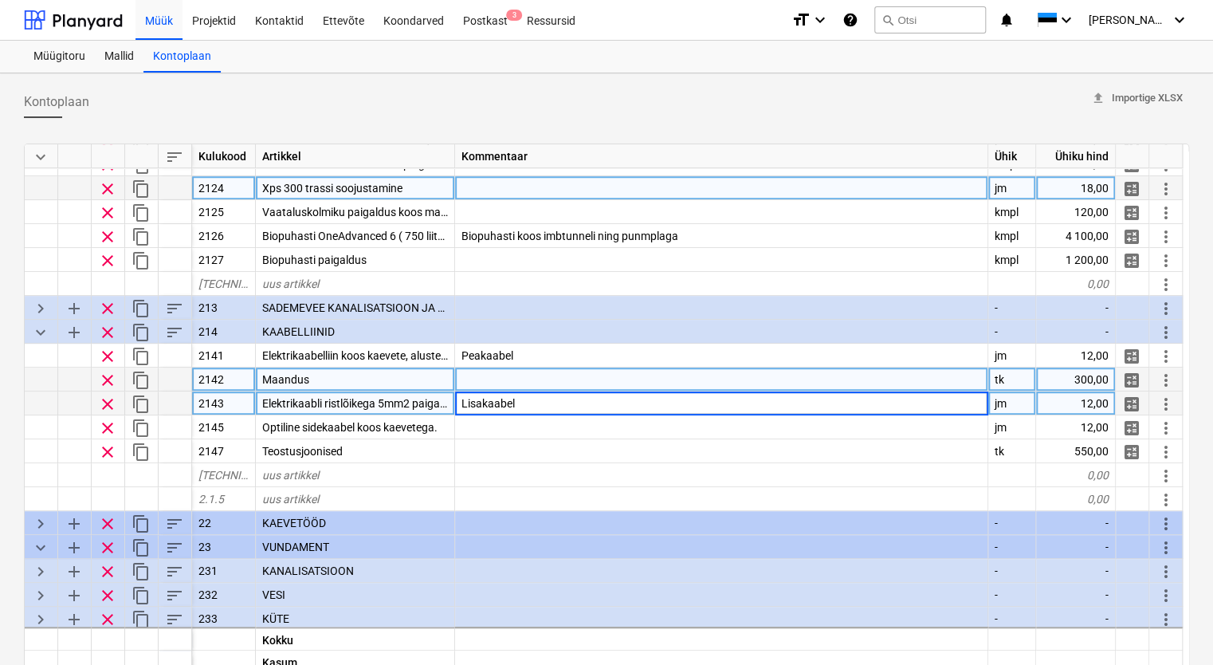
click at [709, 381] on div at bounding box center [721, 380] width 533 height 24
type textarea "x"
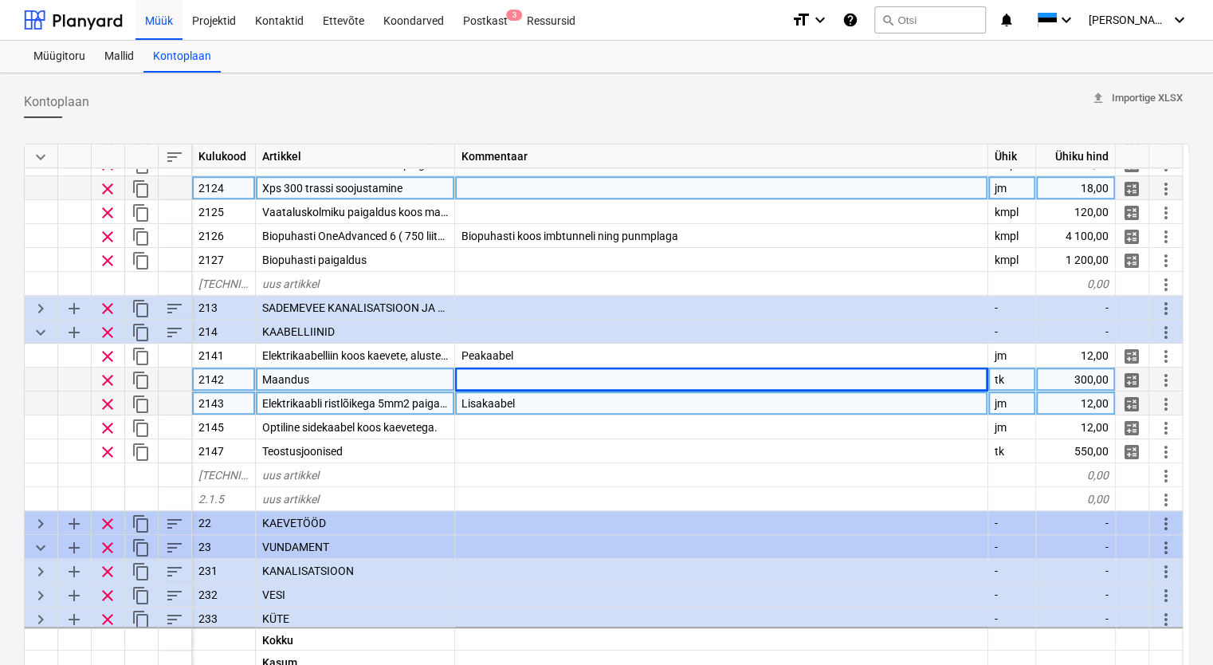
click at [643, 406] on div "Lisakaabel" at bounding box center [721, 403] width 533 height 24
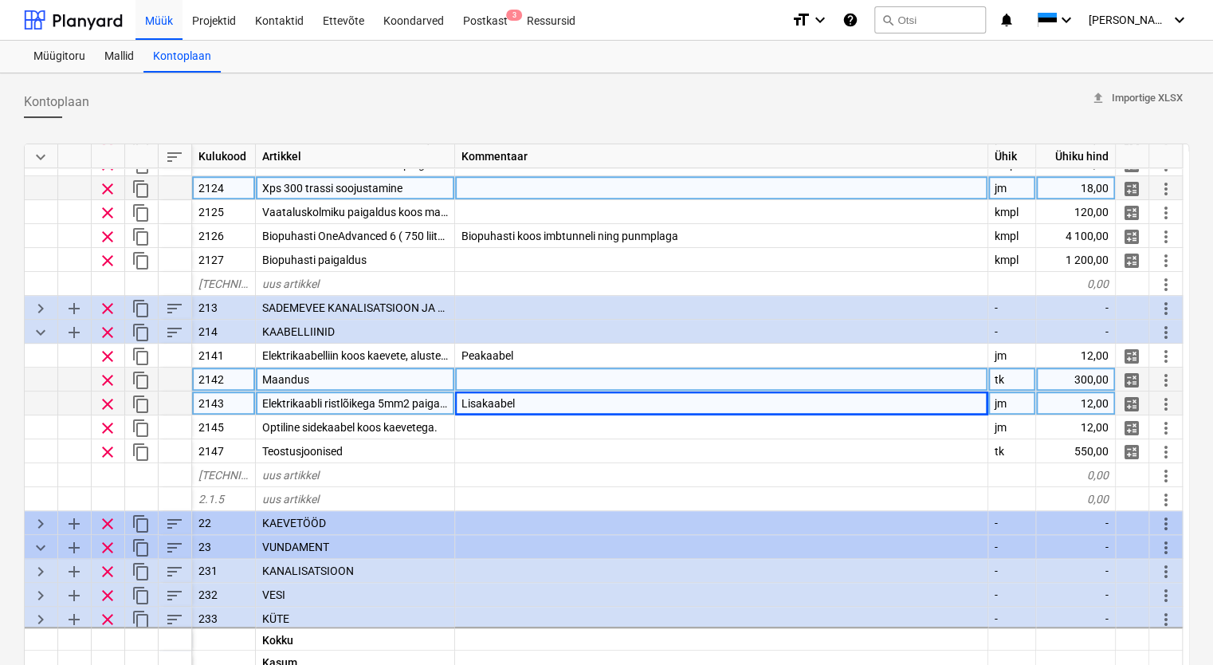
click at [1088, 403] on div "12,00" at bounding box center [1076, 403] width 80 height 24
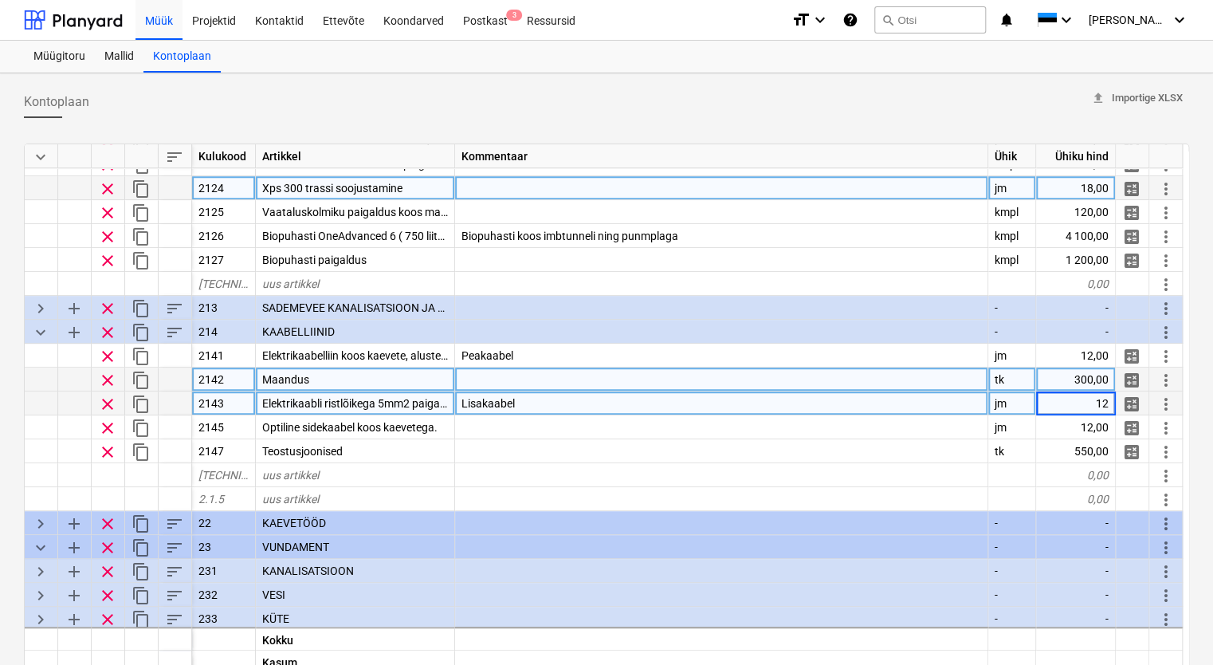
type input "8"
click at [576, 397] on div "Lisakaabel" at bounding box center [721, 403] width 533 height 24
type textarea "x"
click at [574, 402] on input "Lisakaabel" at bounding box center [721, 402] width 533 height 23
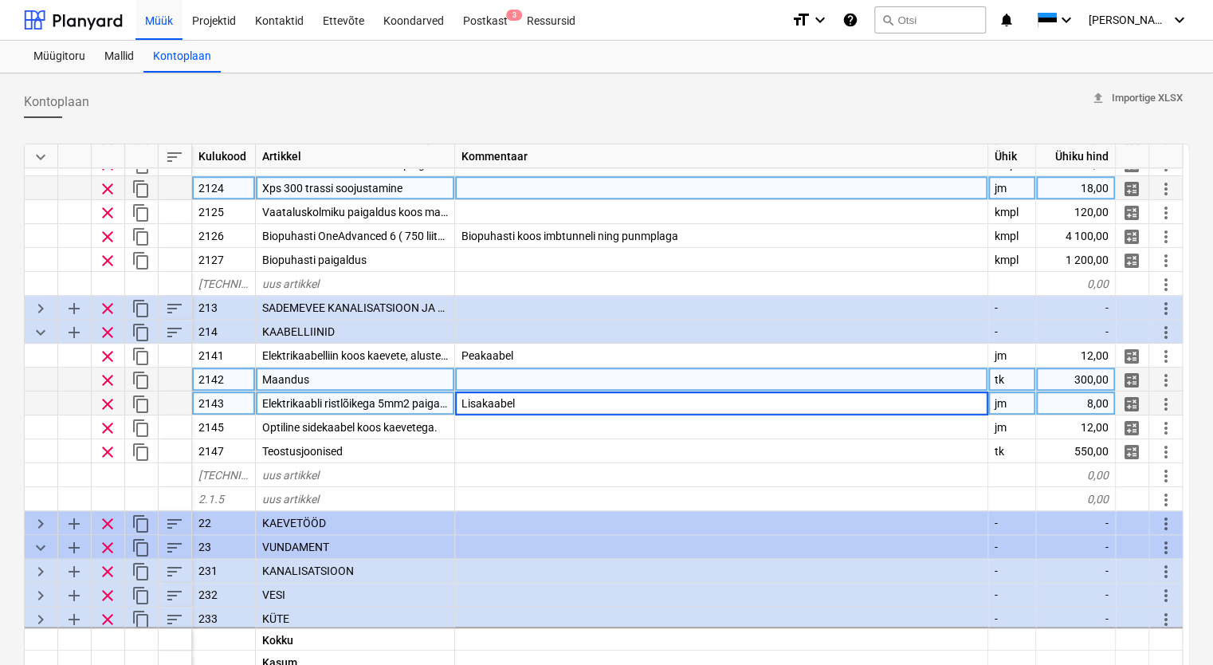
click at [574, 402] on input "Lisakaabel" at bounding box center [721, 402] width 533 height 23
click at [556, 407] on input "Lisakaabel" at bounding box center [721, 402] width 533 height 23
type input "Lisakaabel 1,5 ja 2,5mm2"
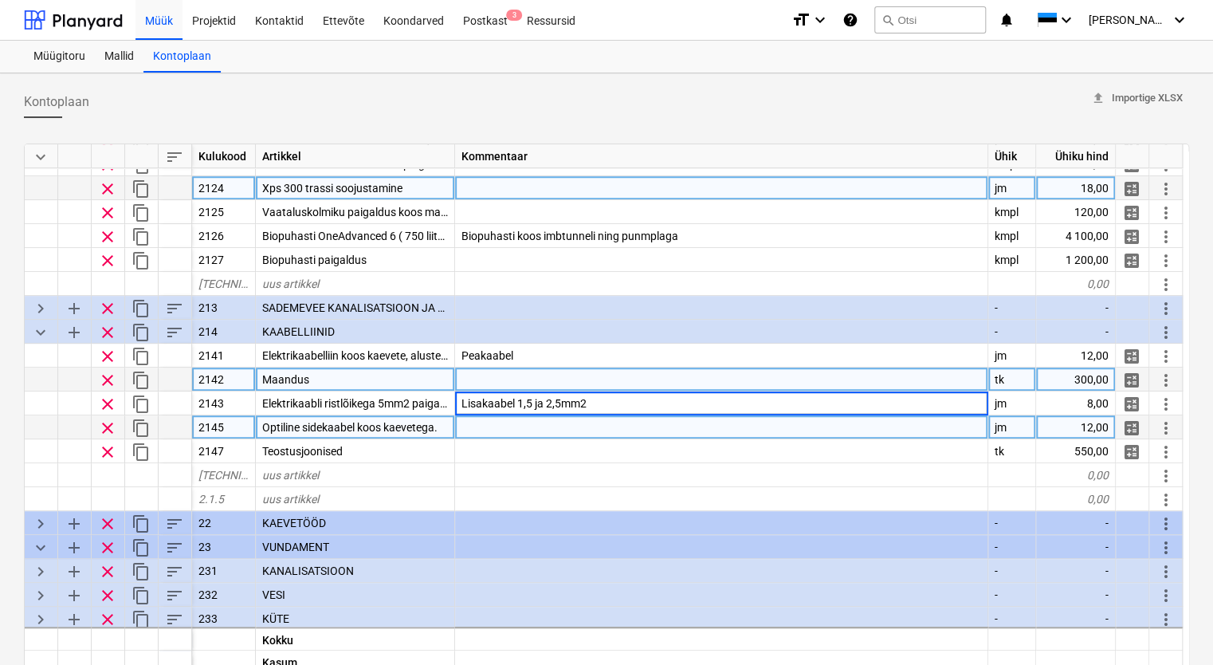
click at [531, 426] on div at bounding box center [721, 427] width 533 height 24
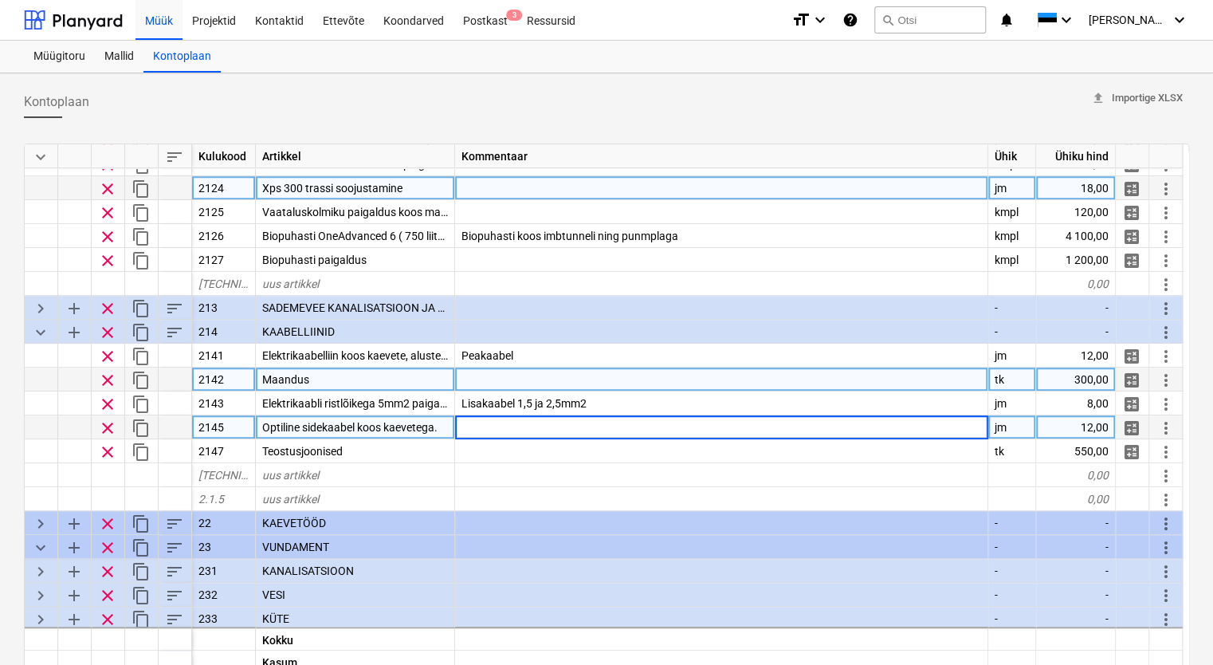
click at [535, 375] on div at bounding box center [721, 380] width 533 height 24
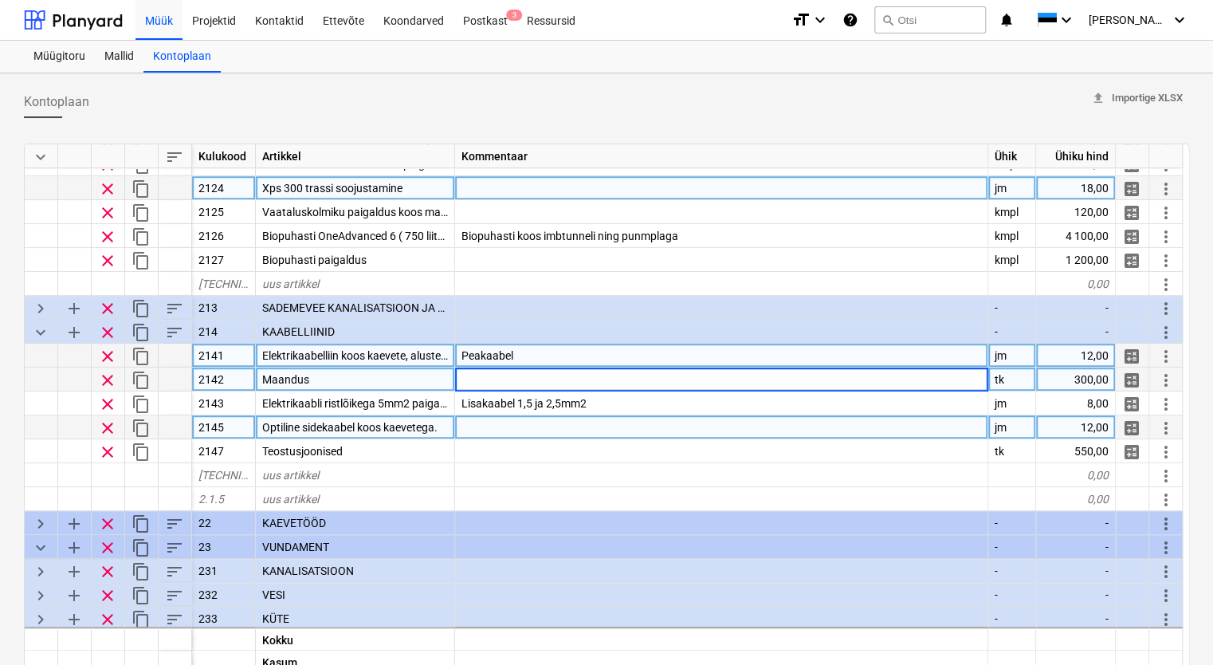
click at [539, 360] on div "Peakaabel" at bounding box center [721, 356] width 533 height 24
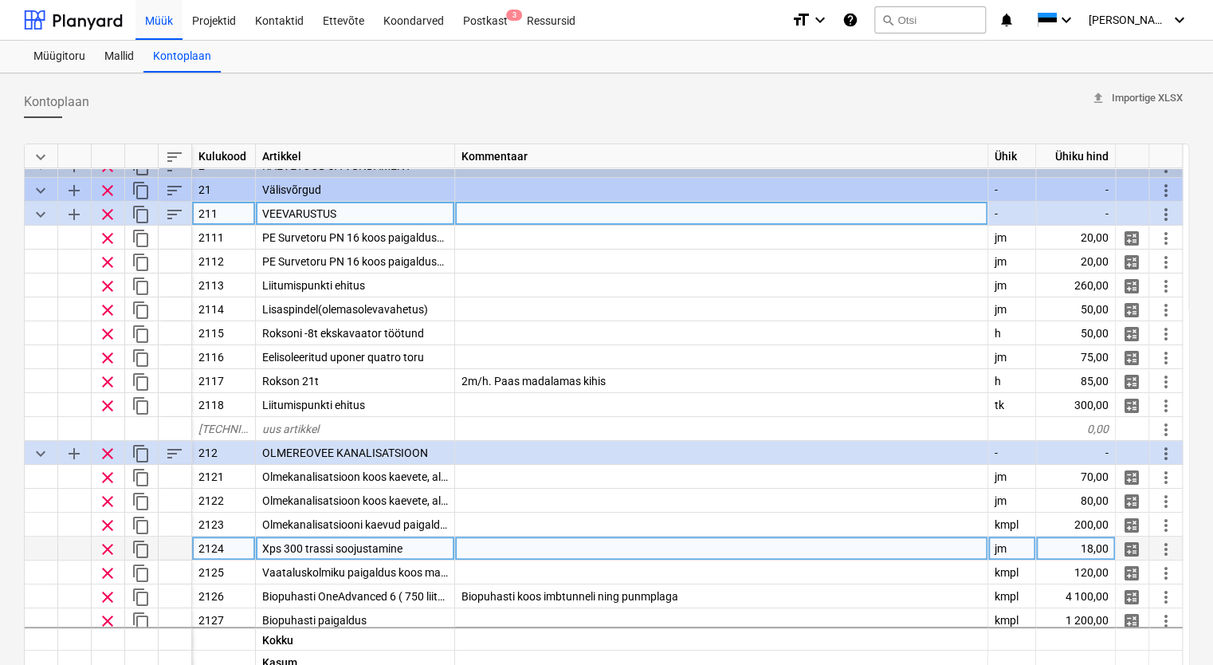
scroll to position [0, 0]
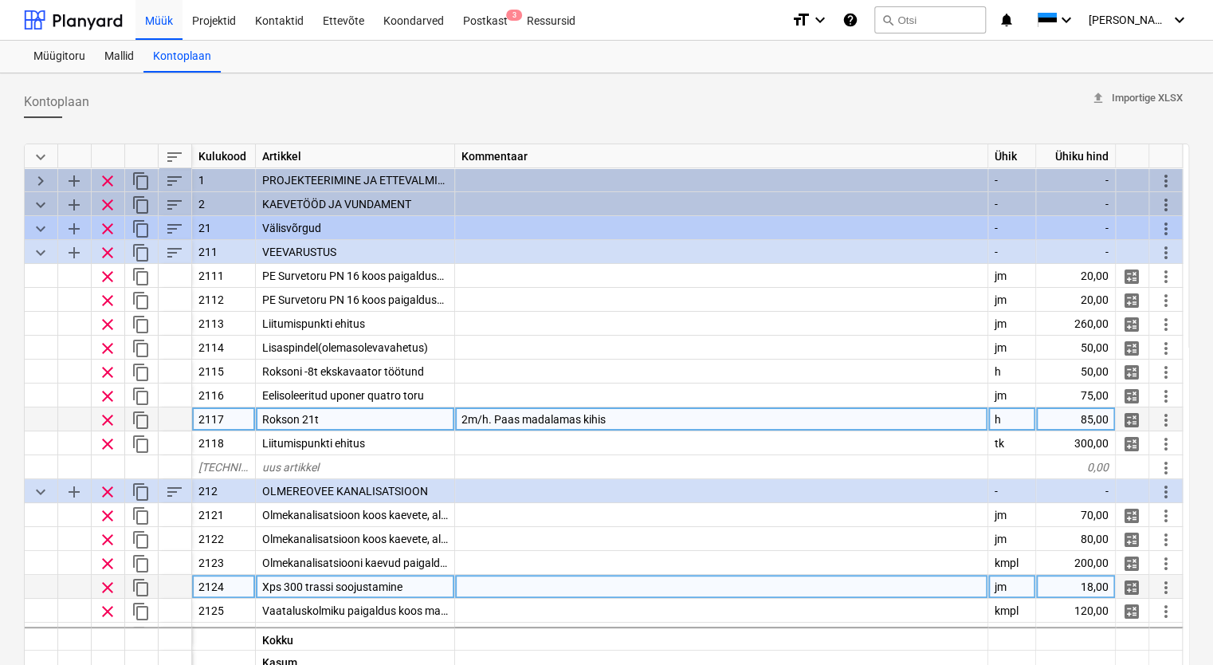
click at [698, 419] on div "2m/h. Paas madalamas kihis" at bounding box center [721, 419] width 533 height 24
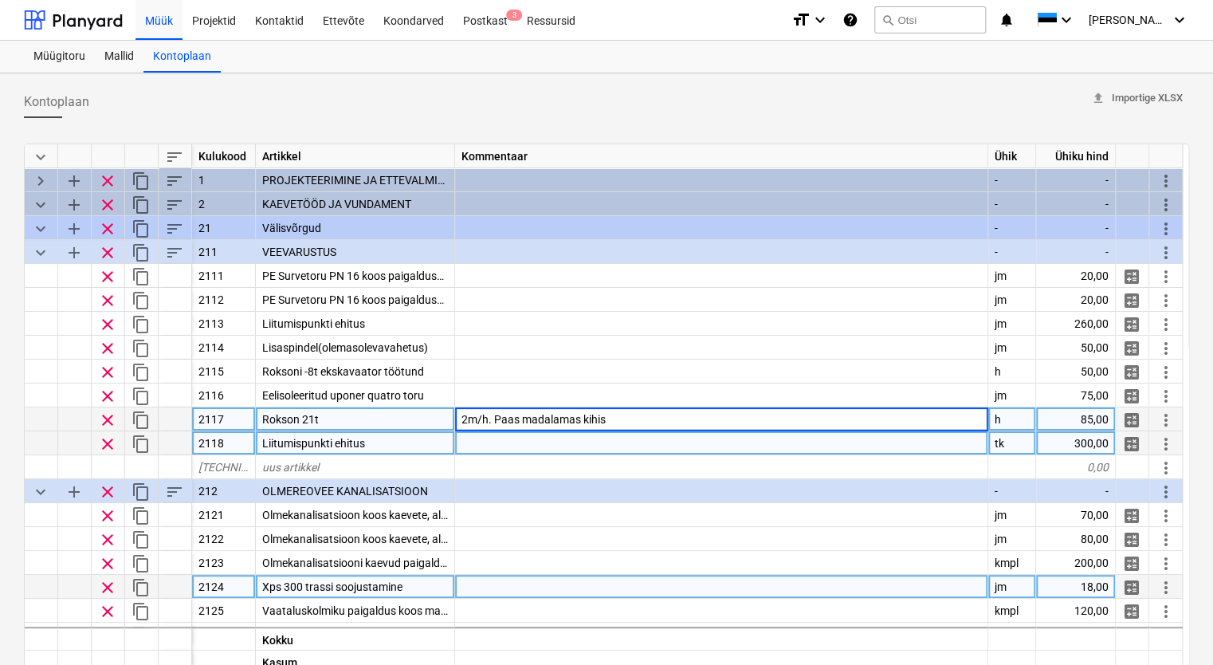
click at [680, 440] on div at bounding box center [721, 443] width 533 height 24
click at [651, 415] on div "2m/h. Paas madalamas kihis" at bounding box center [721, 419] width 533 height 24
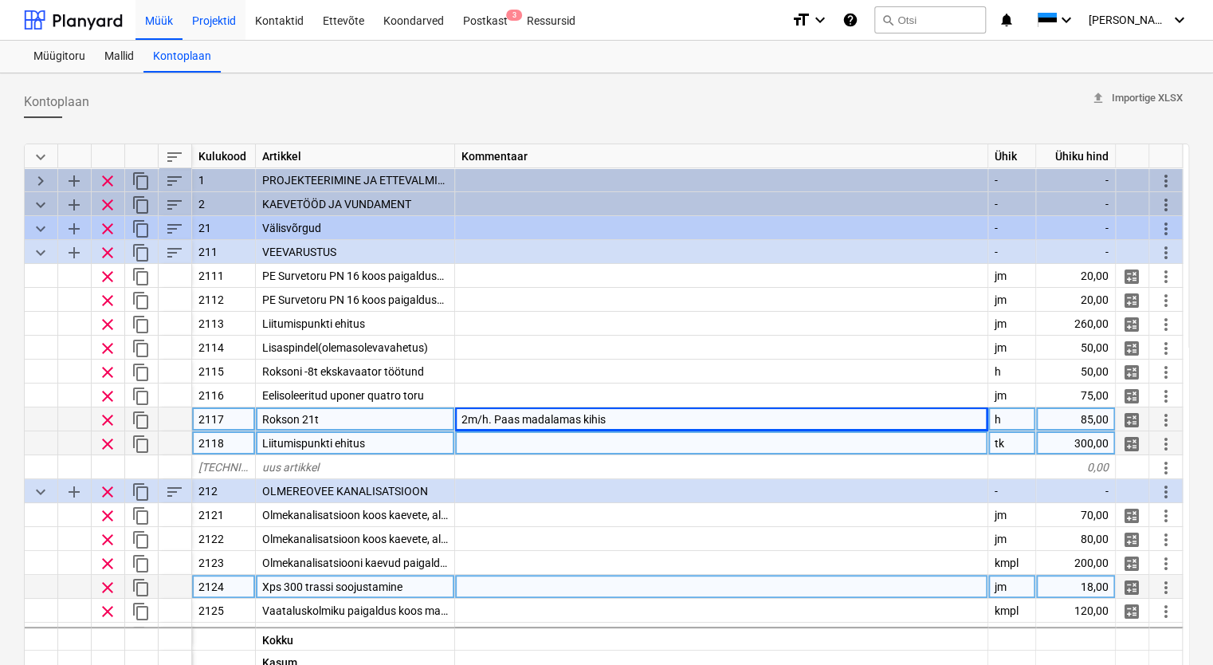
click at [218, 22] on div "Projektid" at bounding box center [214, 19] width 63 height 41
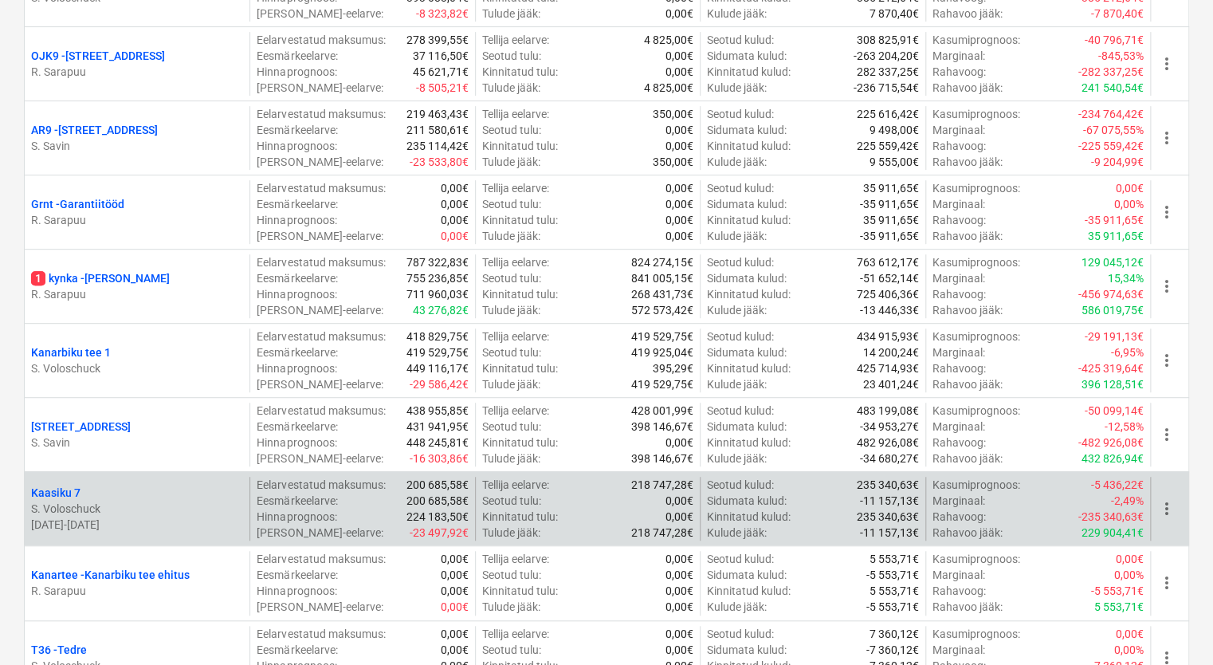
scroll to position [319, 0]
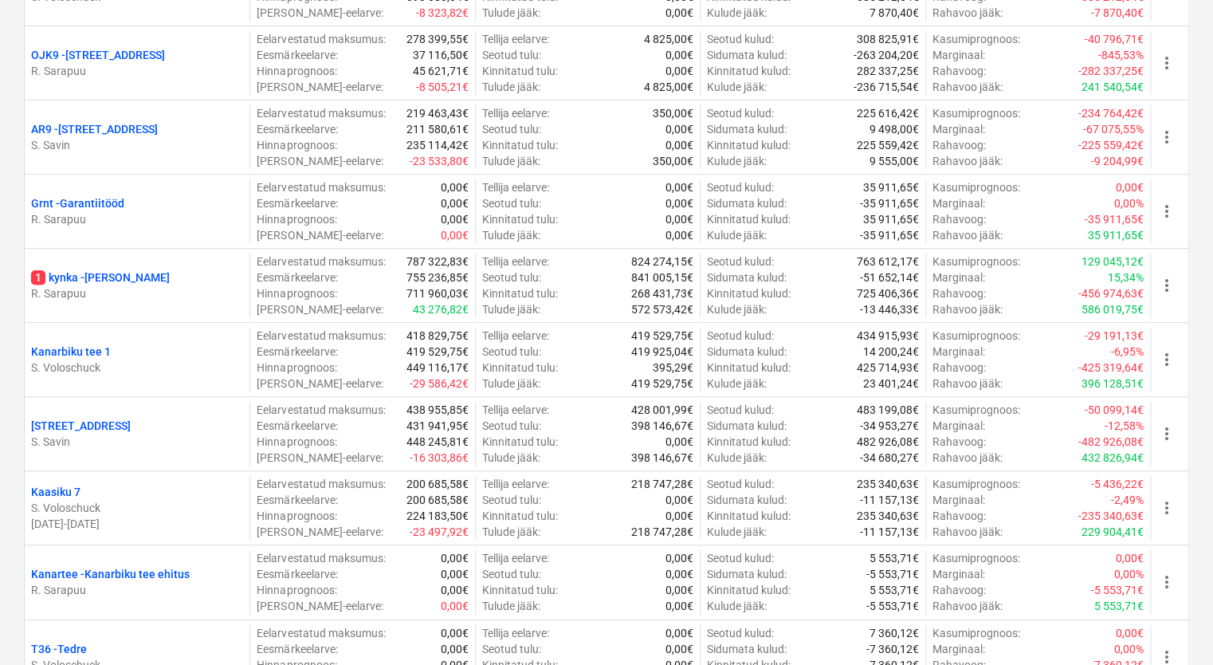
click at [113, 274] on p "1 kynka - Künka" at bounding box center [100, 277] width 139 height 16
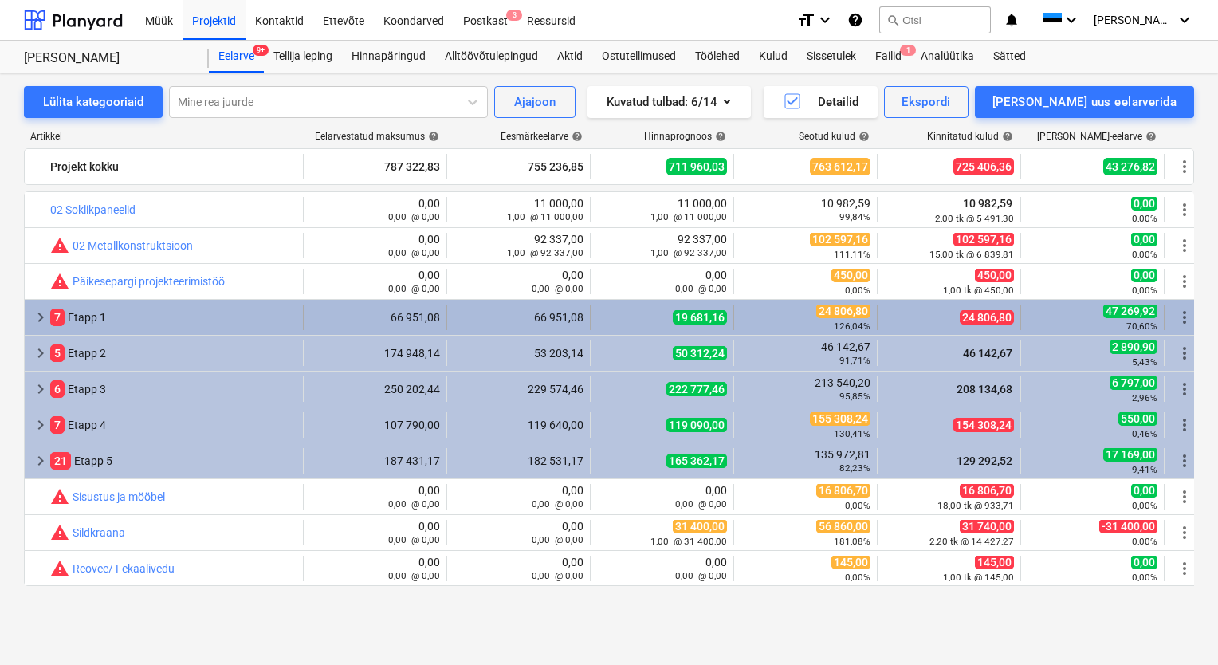
click at [45, 314] on span "keyboard_arrow_right" at bounding box center [40, 317] width 19 height 19
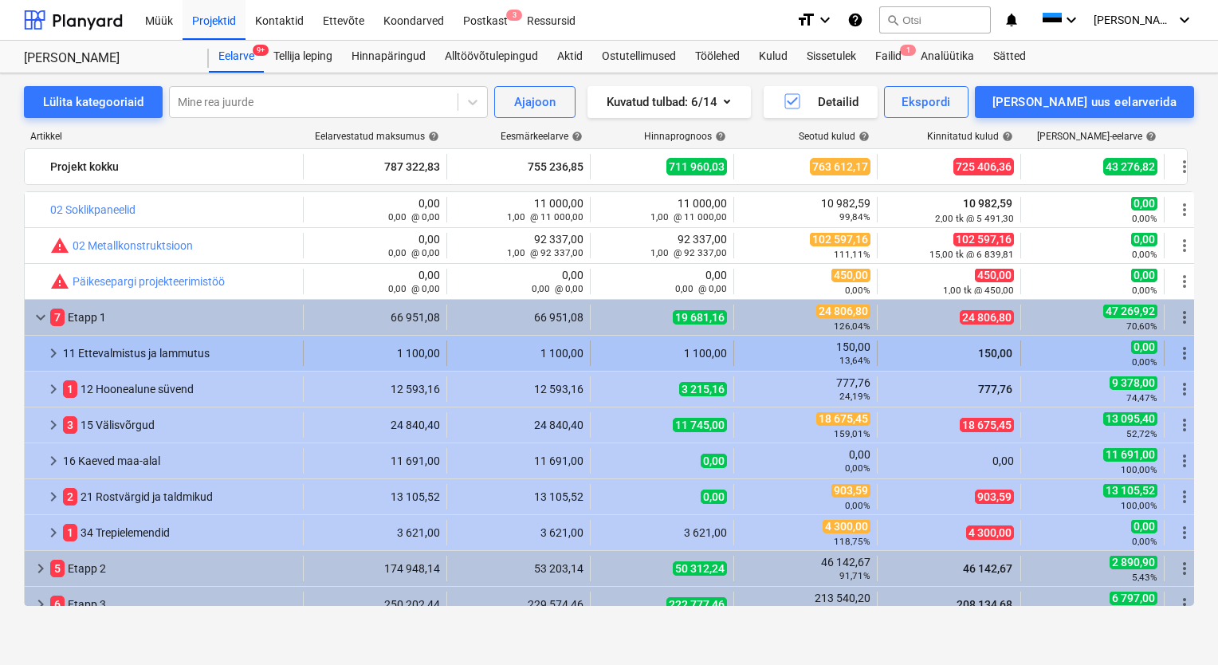
click at [53, 346] on span "keyboard_arrow_right" at bounding box center [53, 353] width 19 height 19
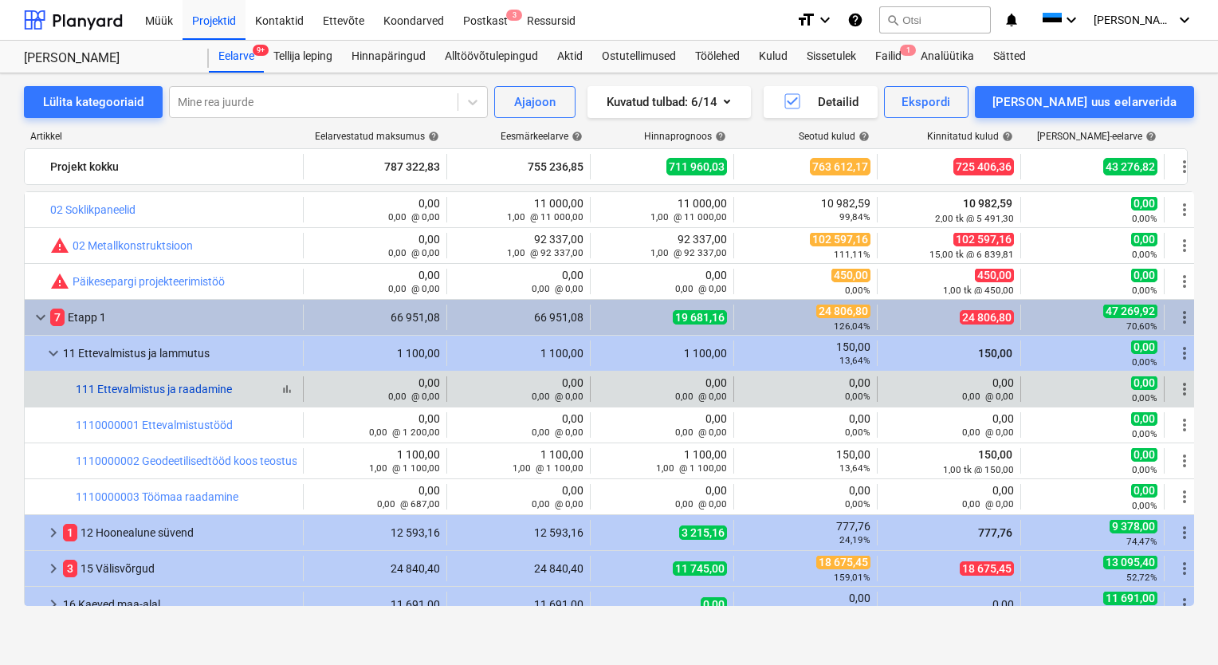
click at [172, 391] on link "111 Ettevalmistus ja raadamine" at bounding box center [154, 389] width 156 height 13
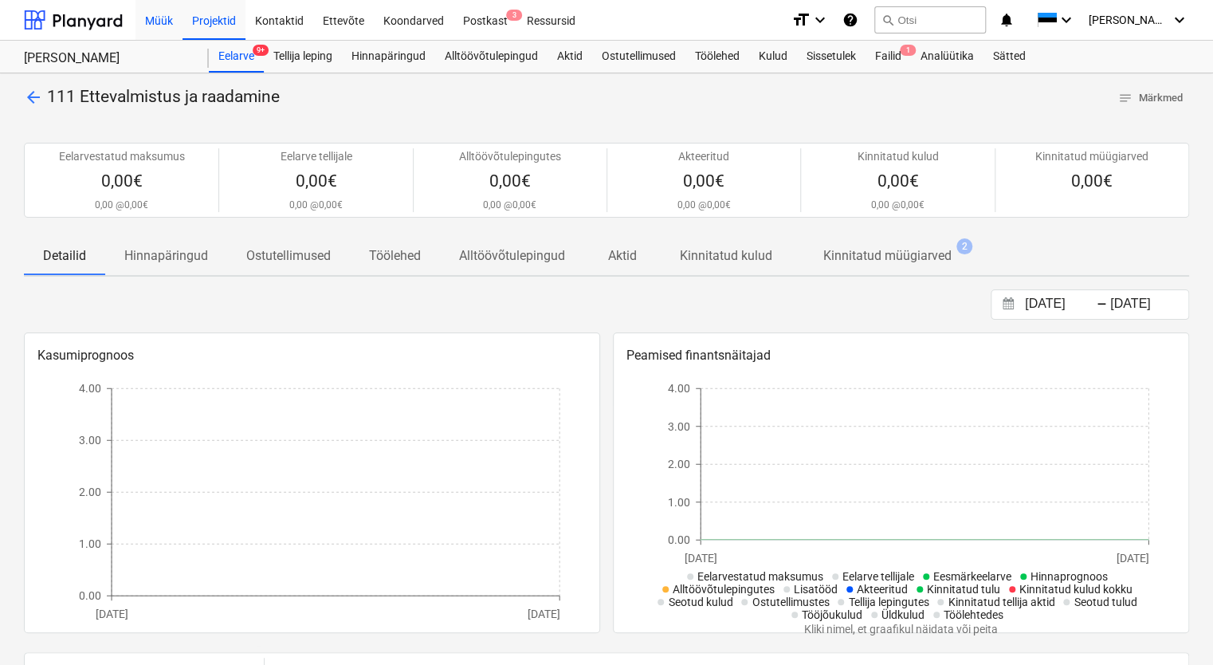
click at [167, 22] on div "Müük" at bounding box center [159, 19] width 47 height 41
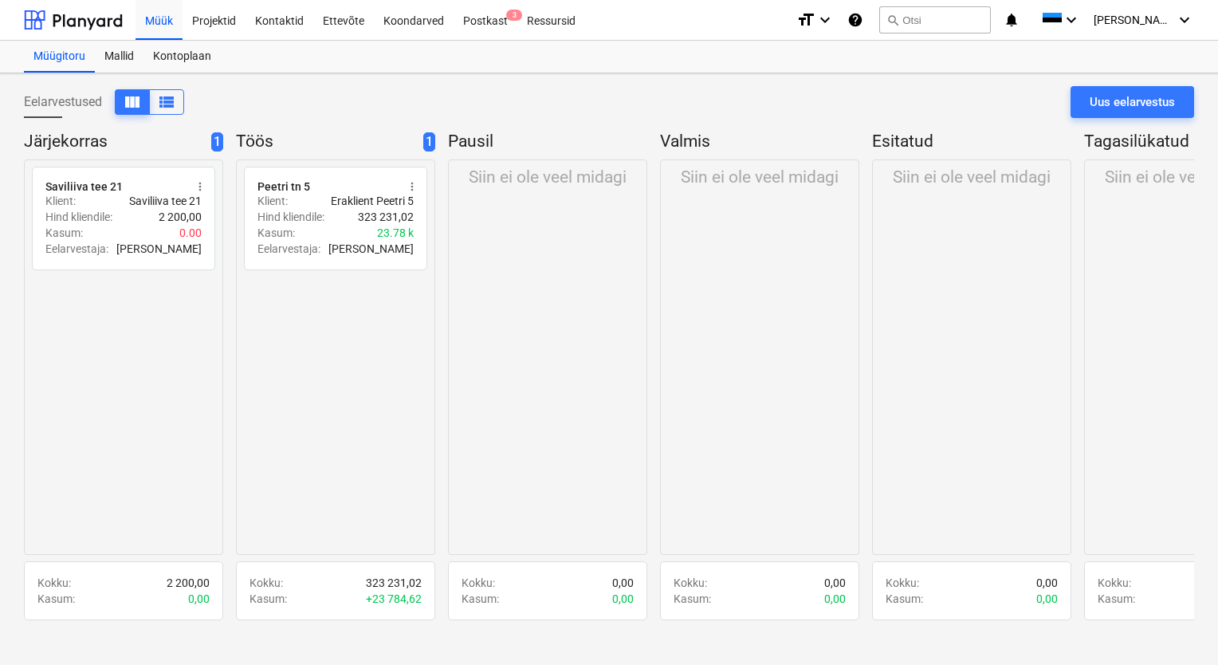
click at [360, 375] on div "radio_button_unchecked Peetri tn 5 more_vert Klient : Eraklient Peetri 5 Hind k…" at bounding box center [335, 356] width 199 height 395
click at [623, 92] on div "Eelarvestused view_column view_list Uus eelarvestus" at bounding box center [609, 108] width 1170 height 45
click at [185, 55] on div "Kontoplaan" at bounding box center [182, 57] width 77 height 32
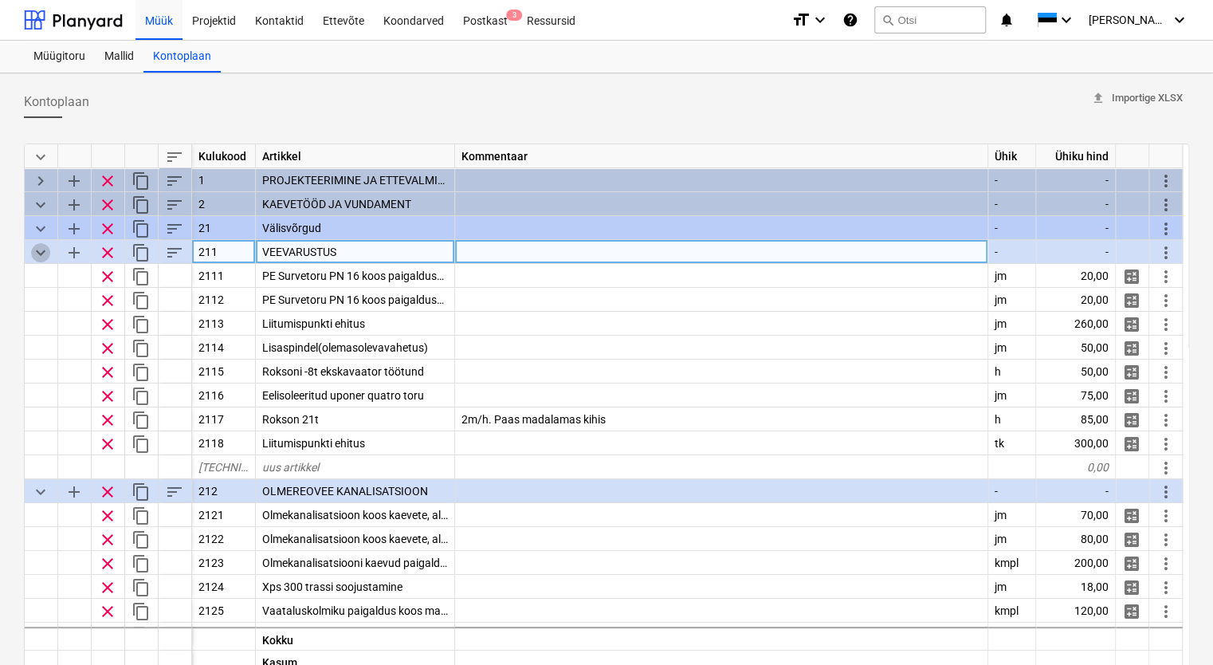
click at [42, 254] on span "keyboard_arrow_down" at bounding box center [40, 252] width 19 height 19
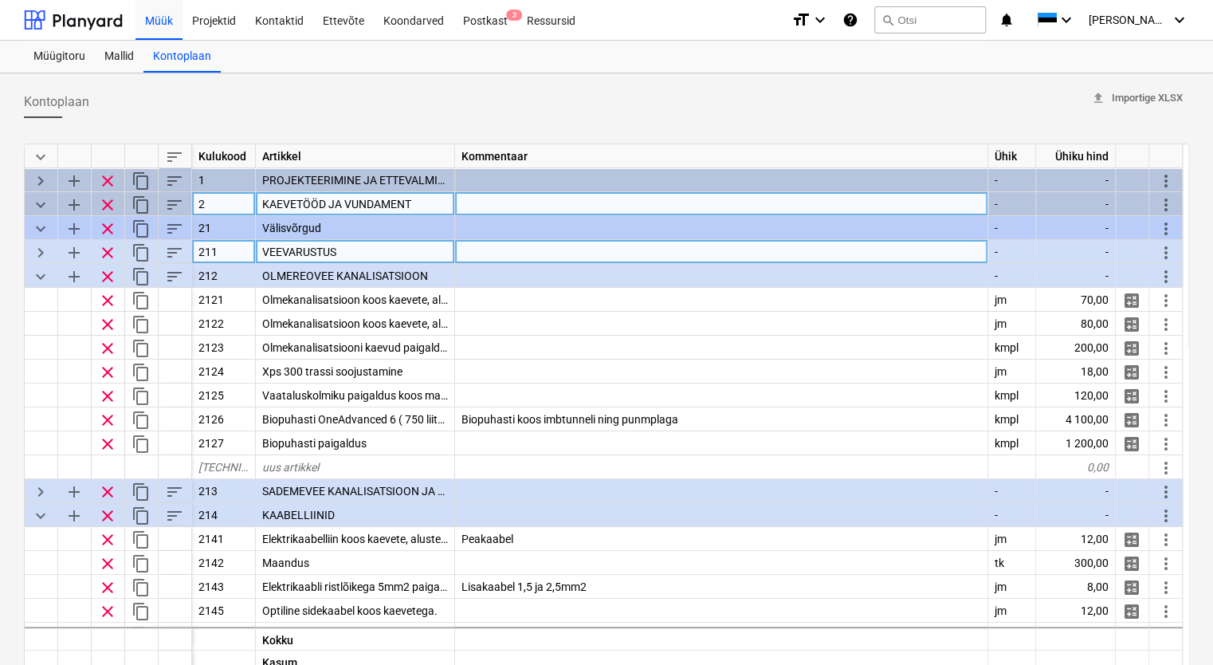
click at [37, 200] on span "keyboard_arrow_down" at bounding box center [40, 204] width 19 height 19
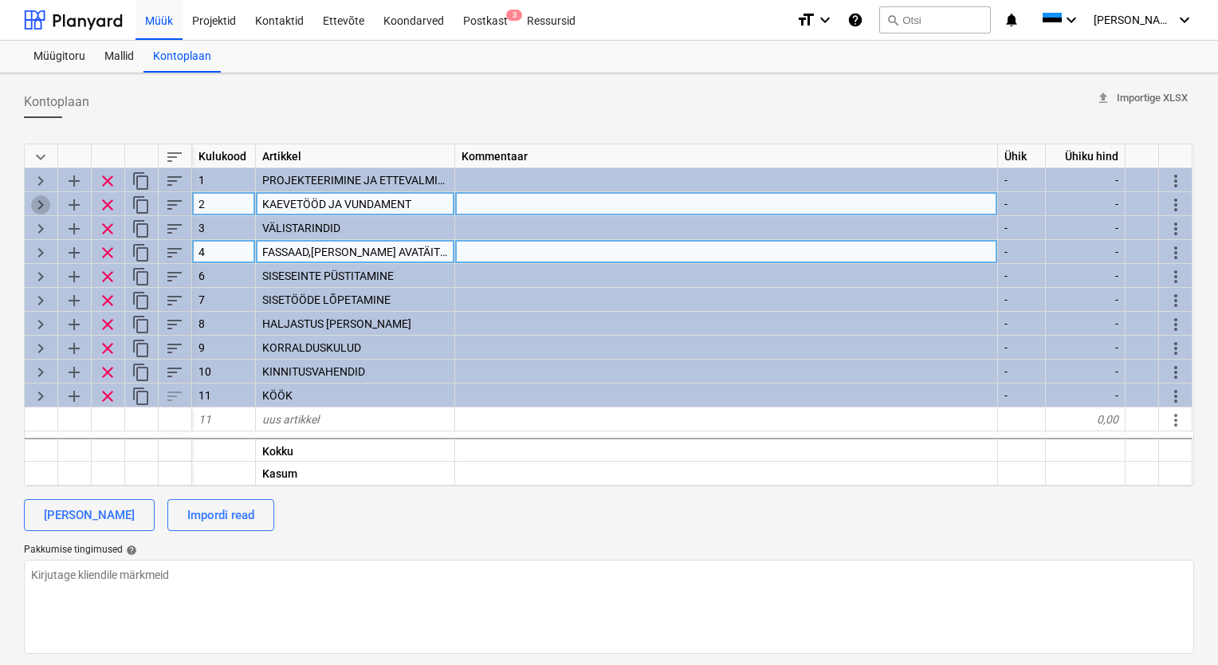
click at [40, 199] on span "keyboard_arrow_right" at bounding box center [40, 204] width 19 height 19
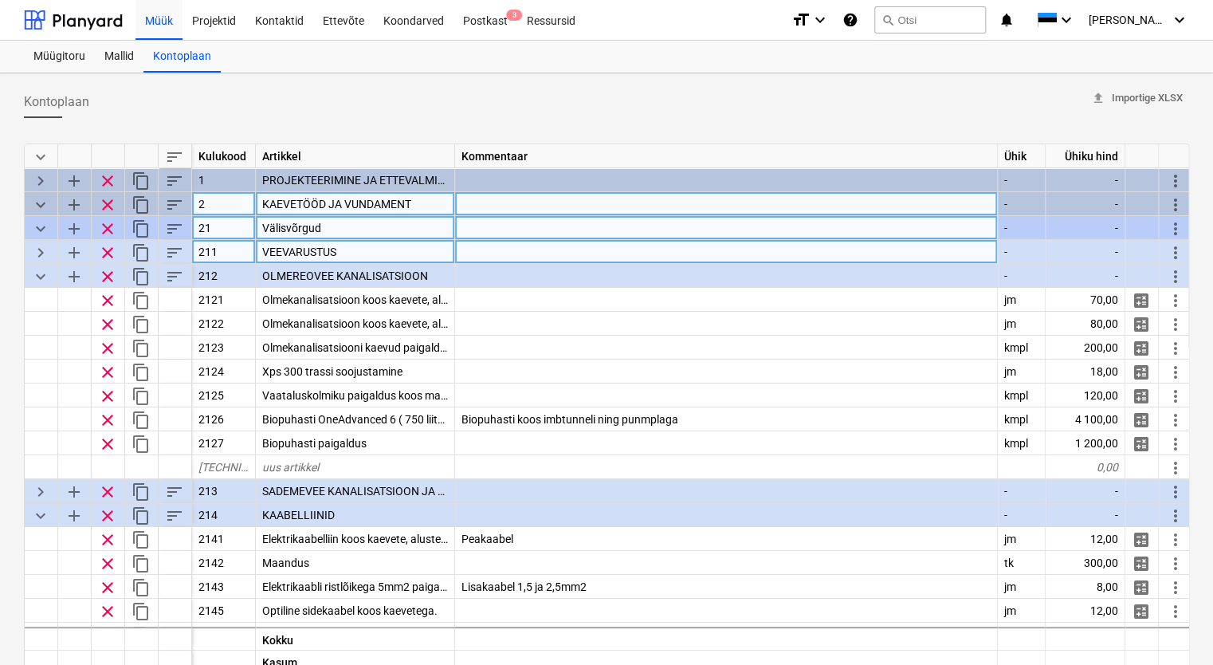
click at [41, 225] on span "keyboard_arrow_down" at bounding box center [40, 228] width 19 height 19
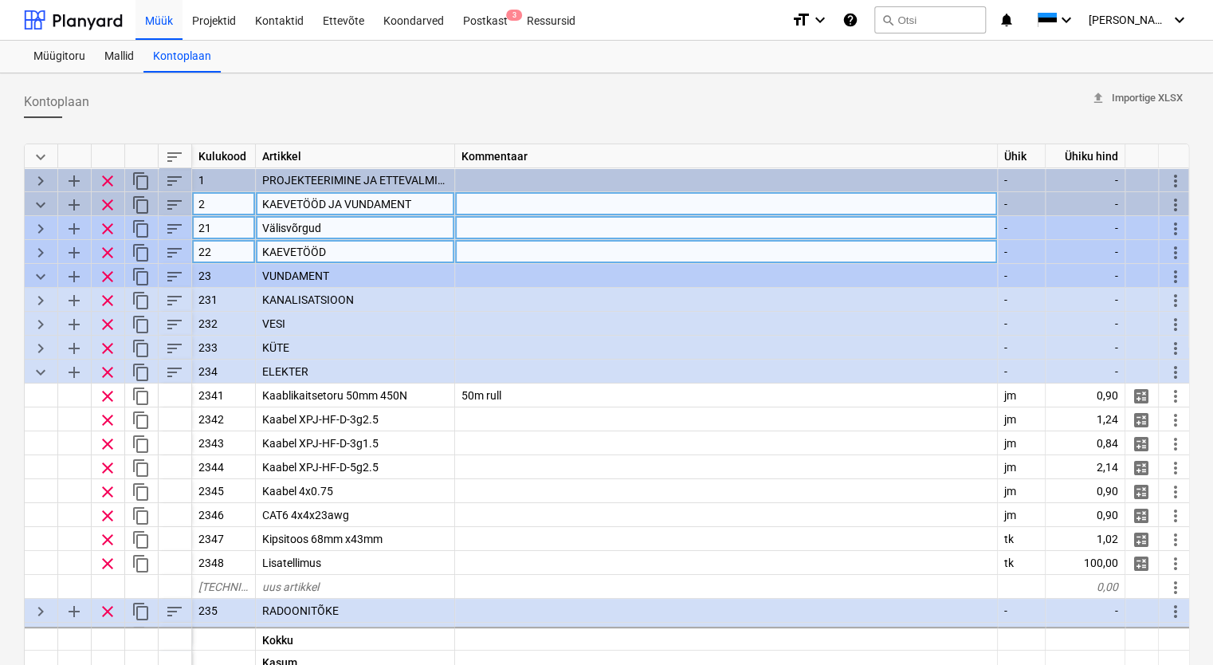
click at [43, 254] on span "keyboard_arrow_right" at bounding box center [40, 252] width 19 height 19
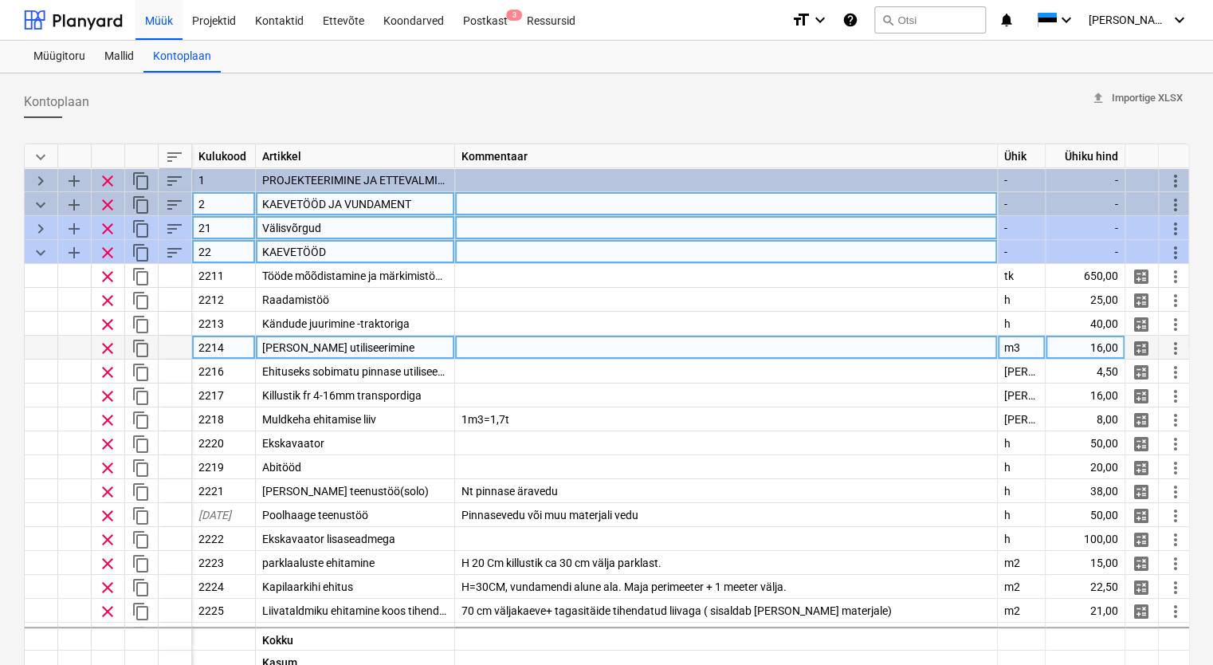
click at [826, 349] on div at bounding box center [726, 348] width 543 height 24
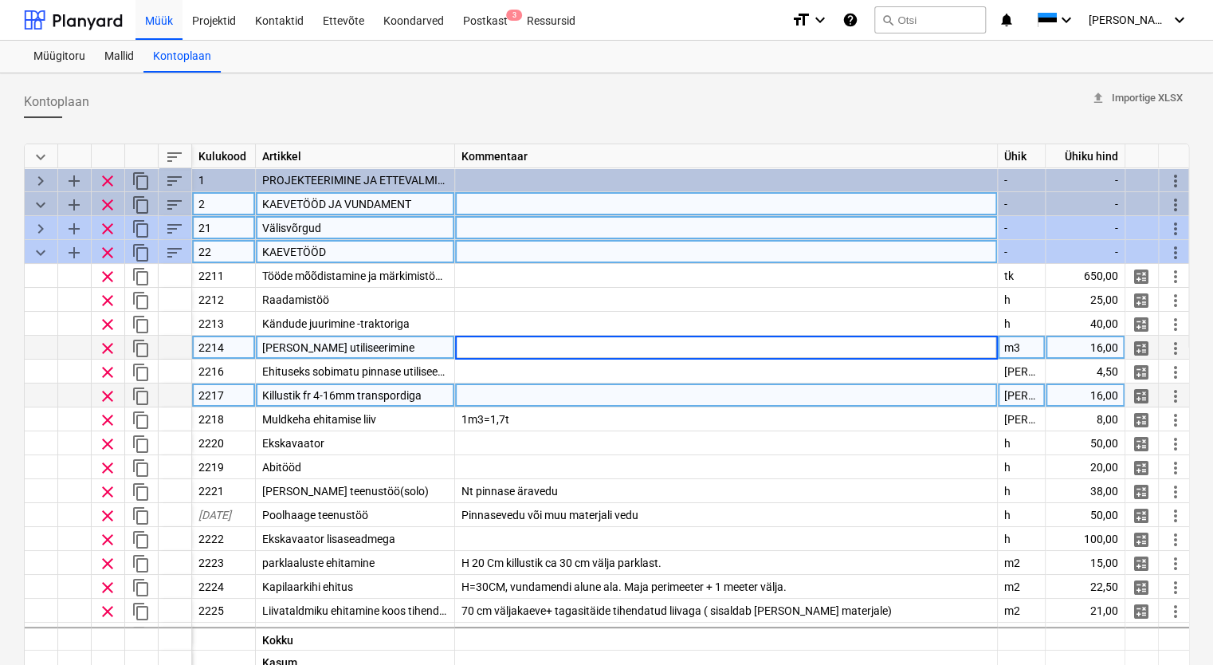
click at [581, 394] on div at bounding box center [726, 395] width 543 height 24
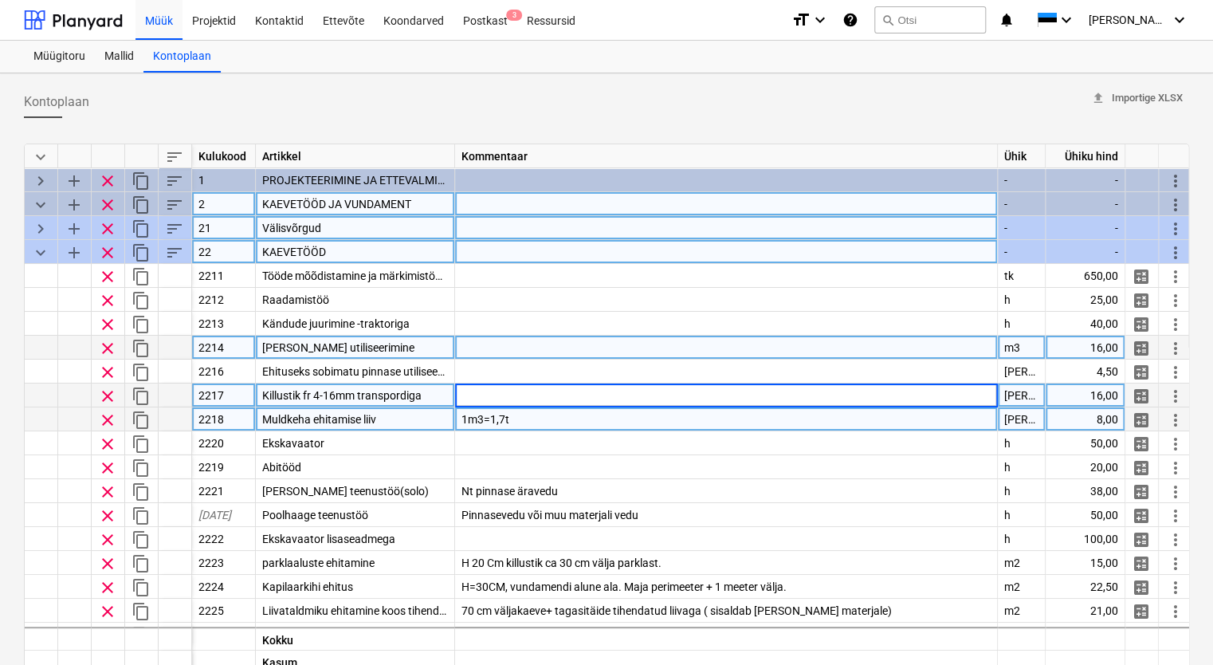
click at [433, 418] on div "Muldkeha ehitamise liiv" at bounding box center [355, 419] width 199 height 24
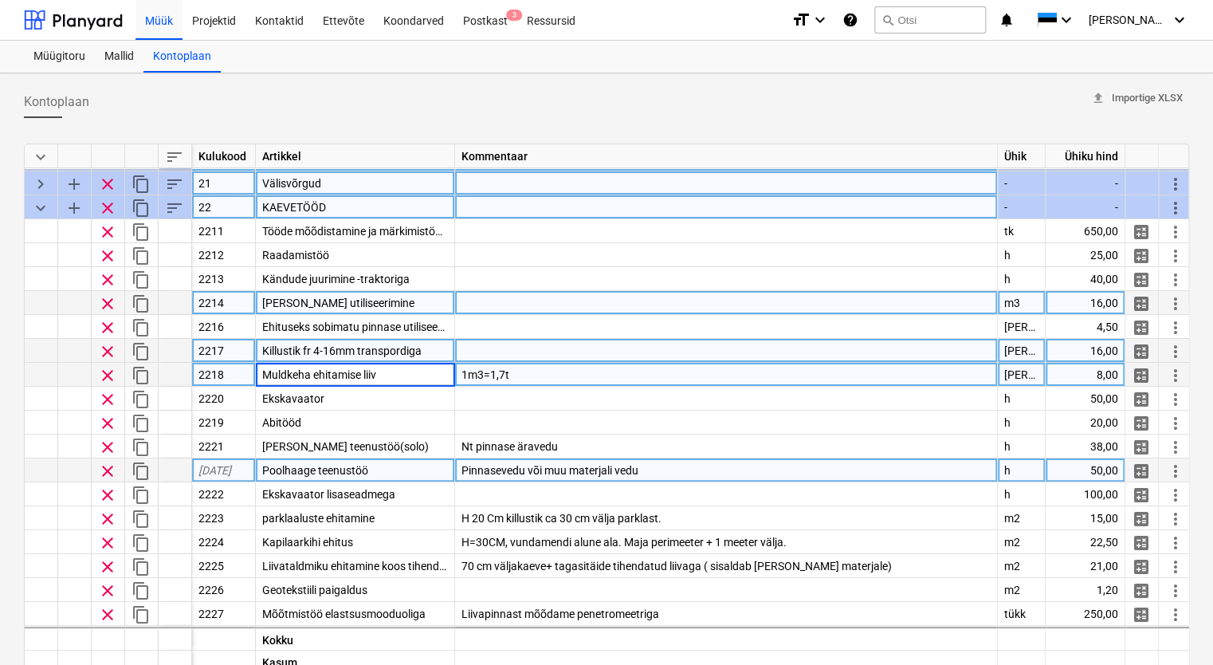
scroll to position [80, 0]
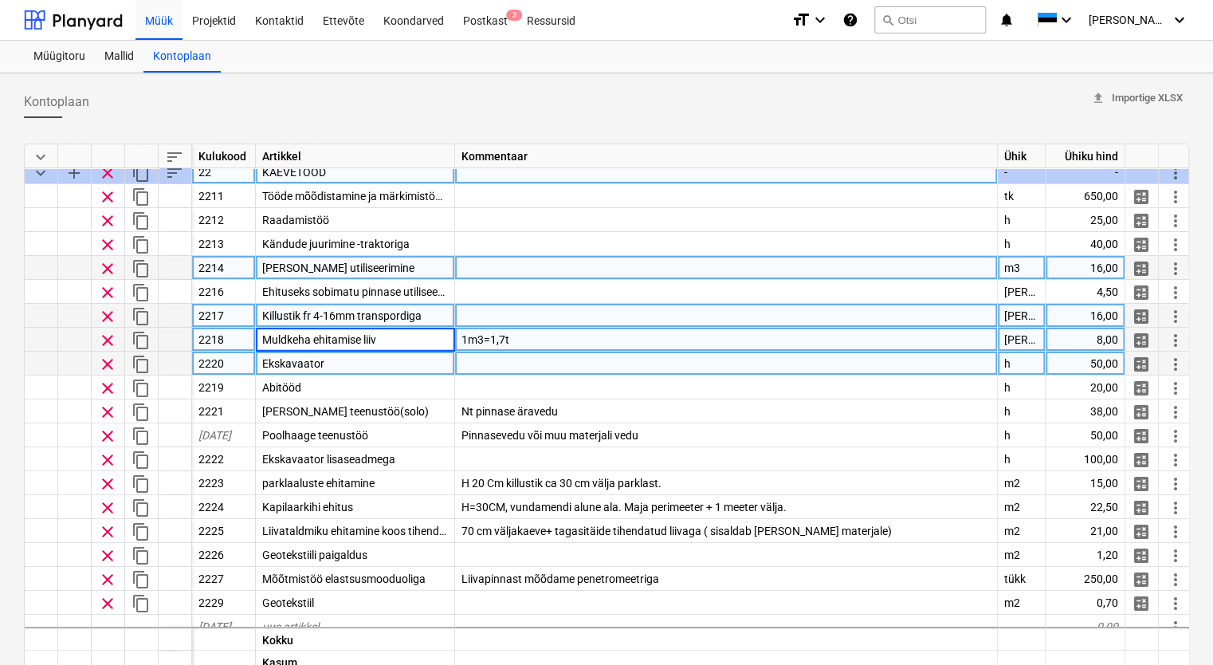
click at [398, 355] on div "Ekskavaator" at bounding box center [355, 364] width 199 height 24
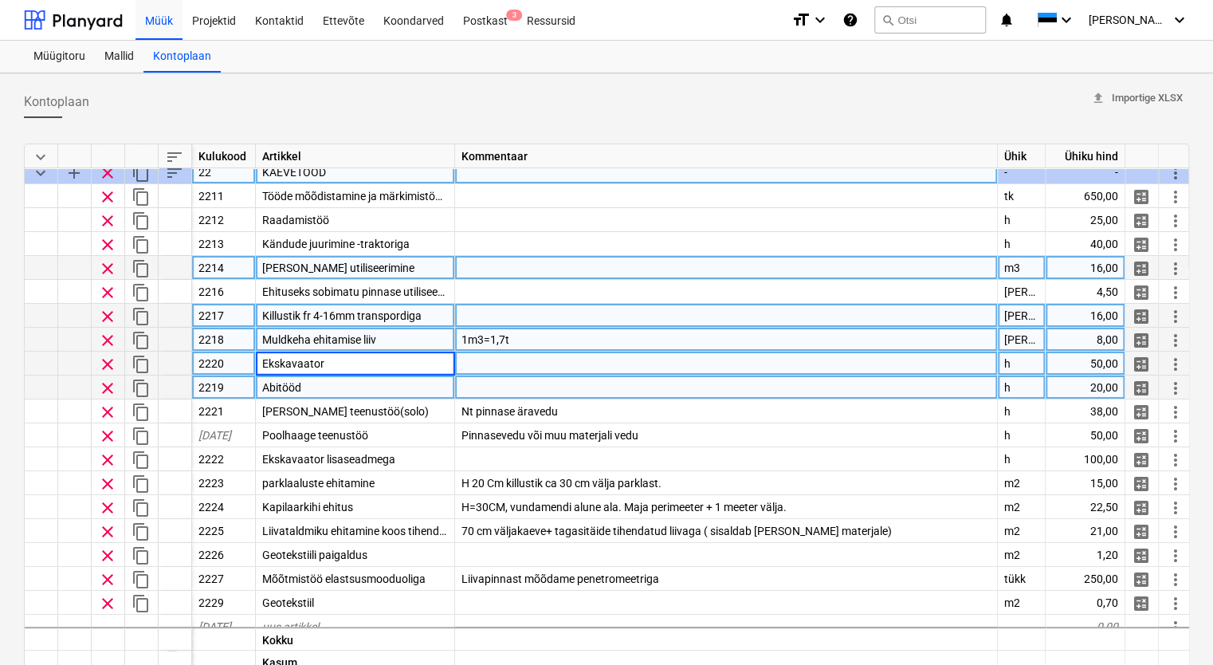
click at [387, 388] on div "Abitööd" at bounding box center [355, 387] width 199 height 24
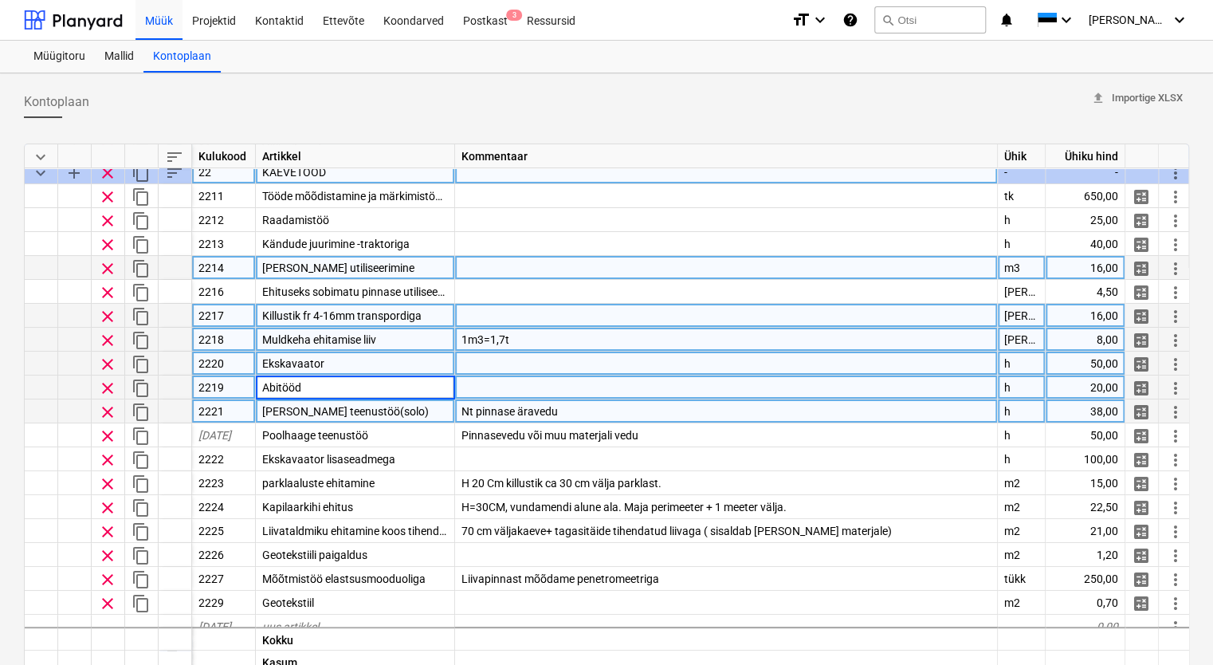
click at [382, 403] on div "Kalluri teenustöö(solo)" at bounding box center [355, 411] width 199 height 24
click at [415, 386] on div "Abitööd" at bounding box center [355, 387] width 199 height 24
click at [391, 368] on div "Ekskavaator" at bounding box center [355, 364] width 199 height 24
click at [407, 407] on div "Kalluri teenustöö(solo)" at bounding box center [355, 411] width 199 height 24
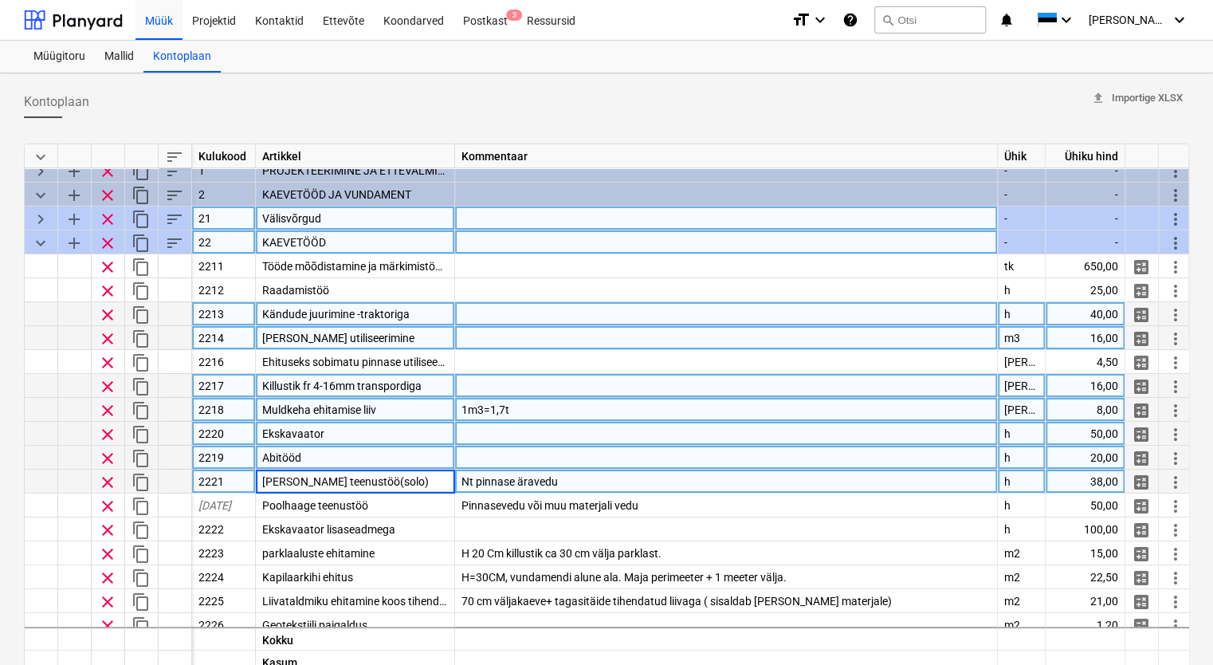
scroll to position [0, 0]
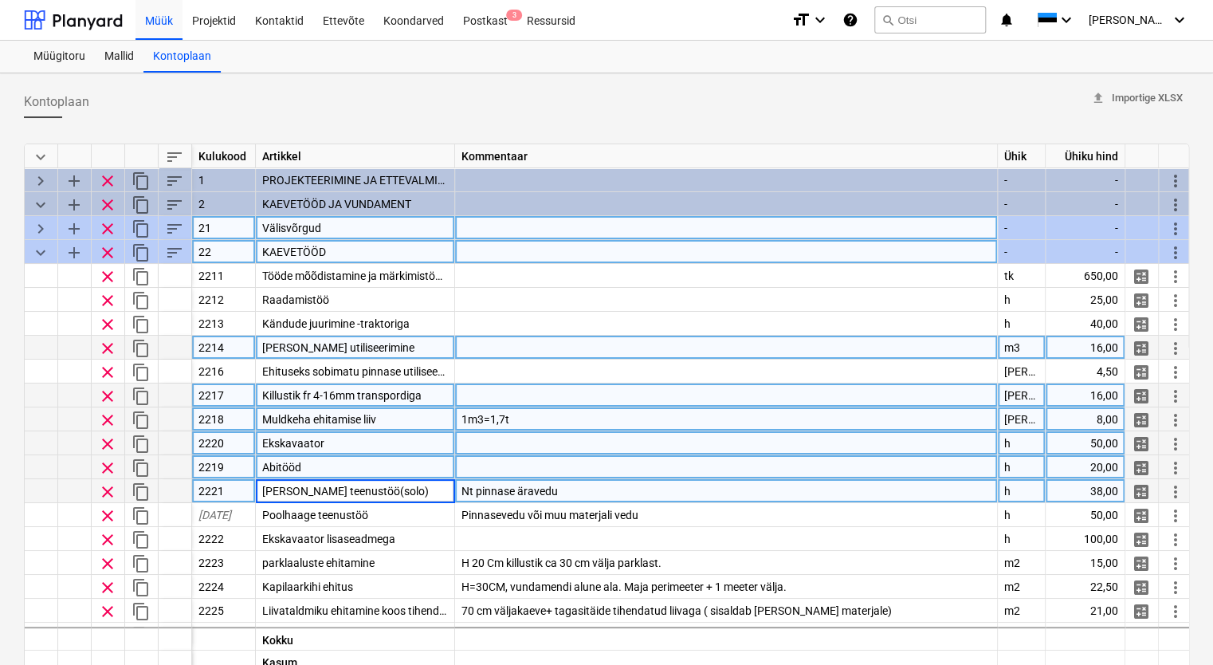
click at [45, 250] on span "keyboard_arrow_down" at bounding box center [40, 252] width 19 height 19
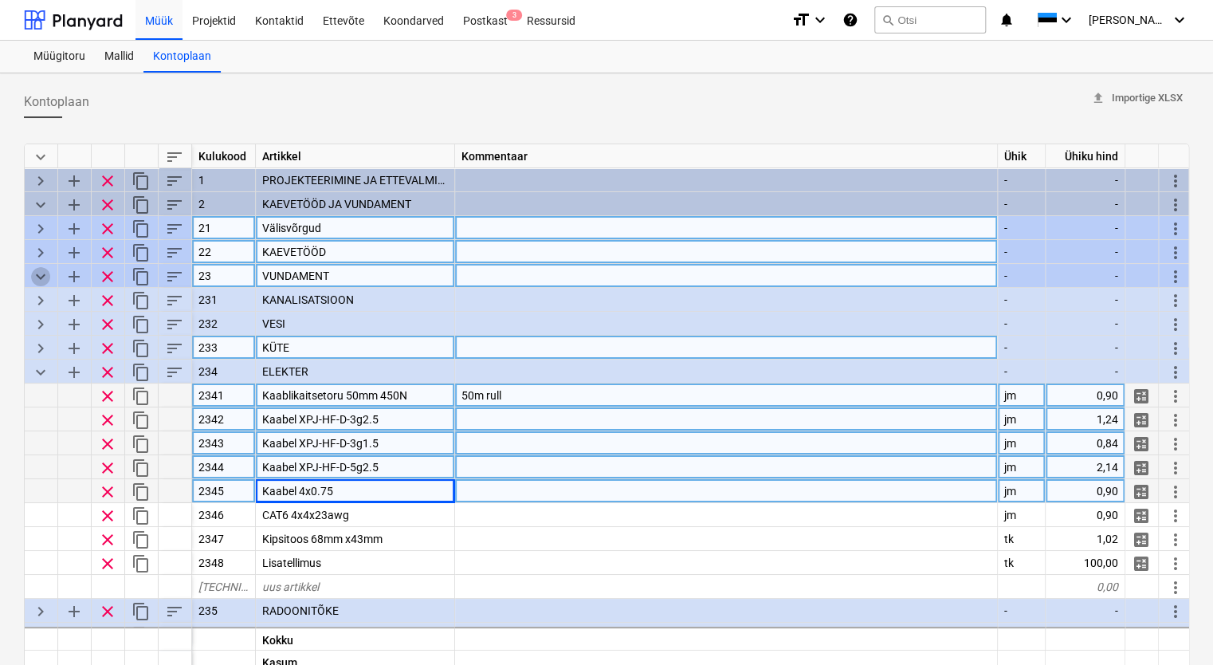
click at [41, 282] on span "keyboard_arrow_down" at bounding box center [40, 276] width 19 height 19
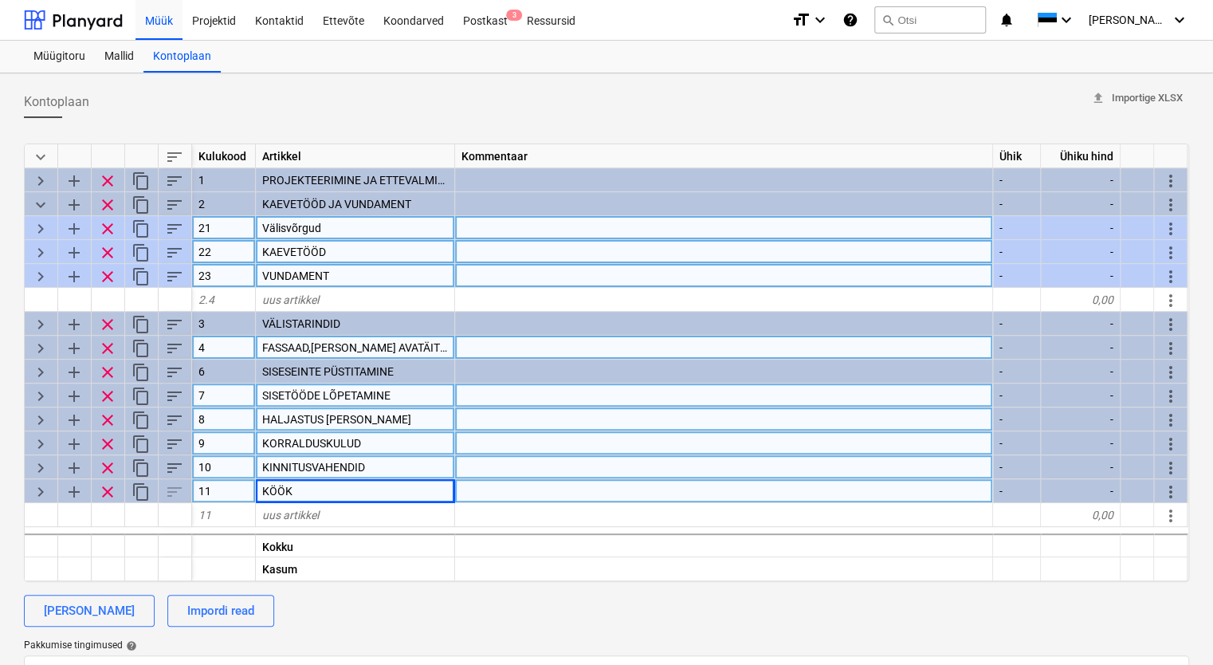
click at [45, 273] on span "keyboard_arrow_right" at bounding box center [40, 276] width 19 height 19
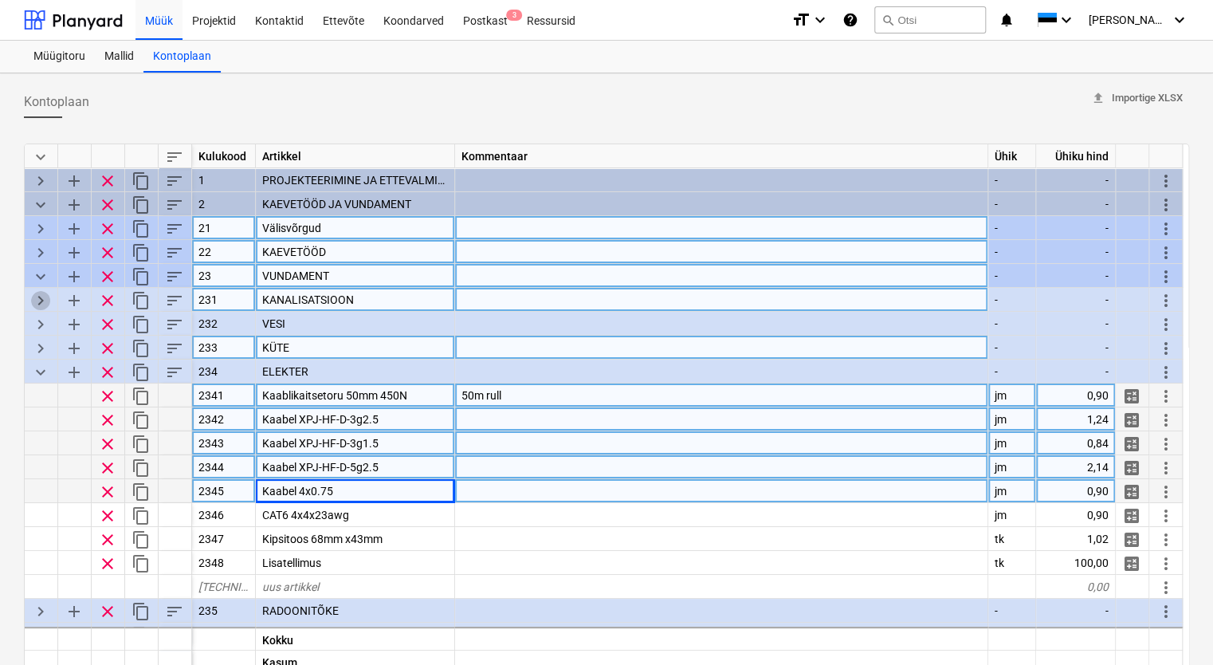
click at [38, 301] on span "keyboard_arrow_right" at bounding box center [40, 300] width 19 height 19
type textarea "x"
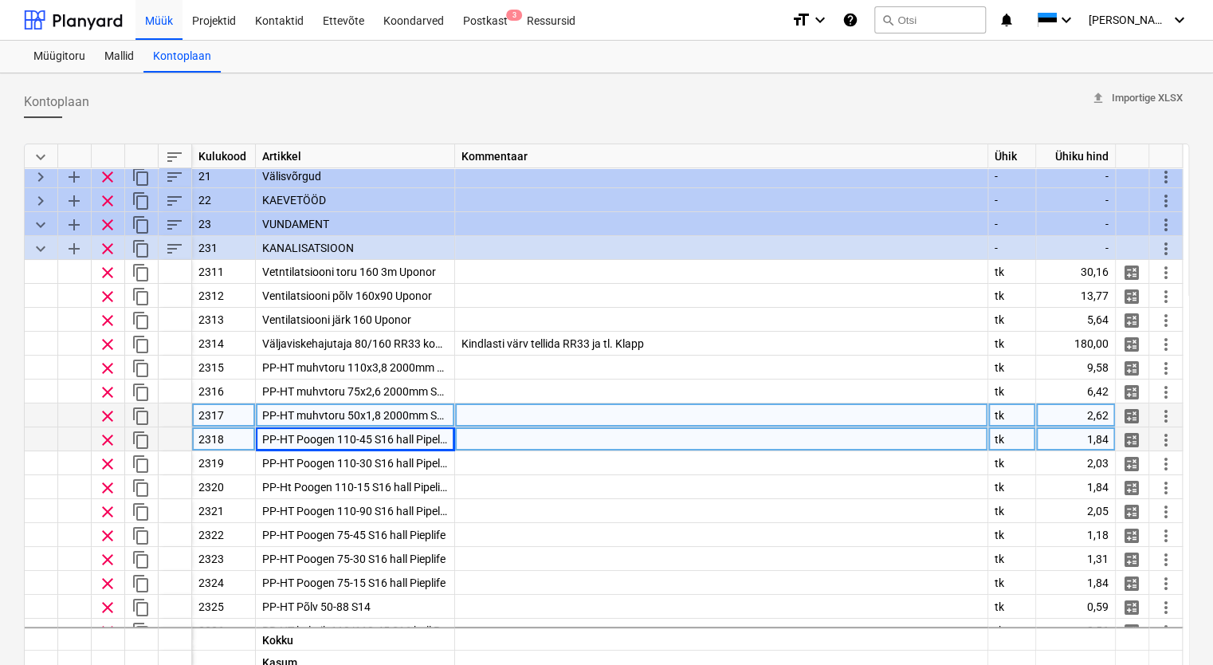
scroll to position [80, 0]
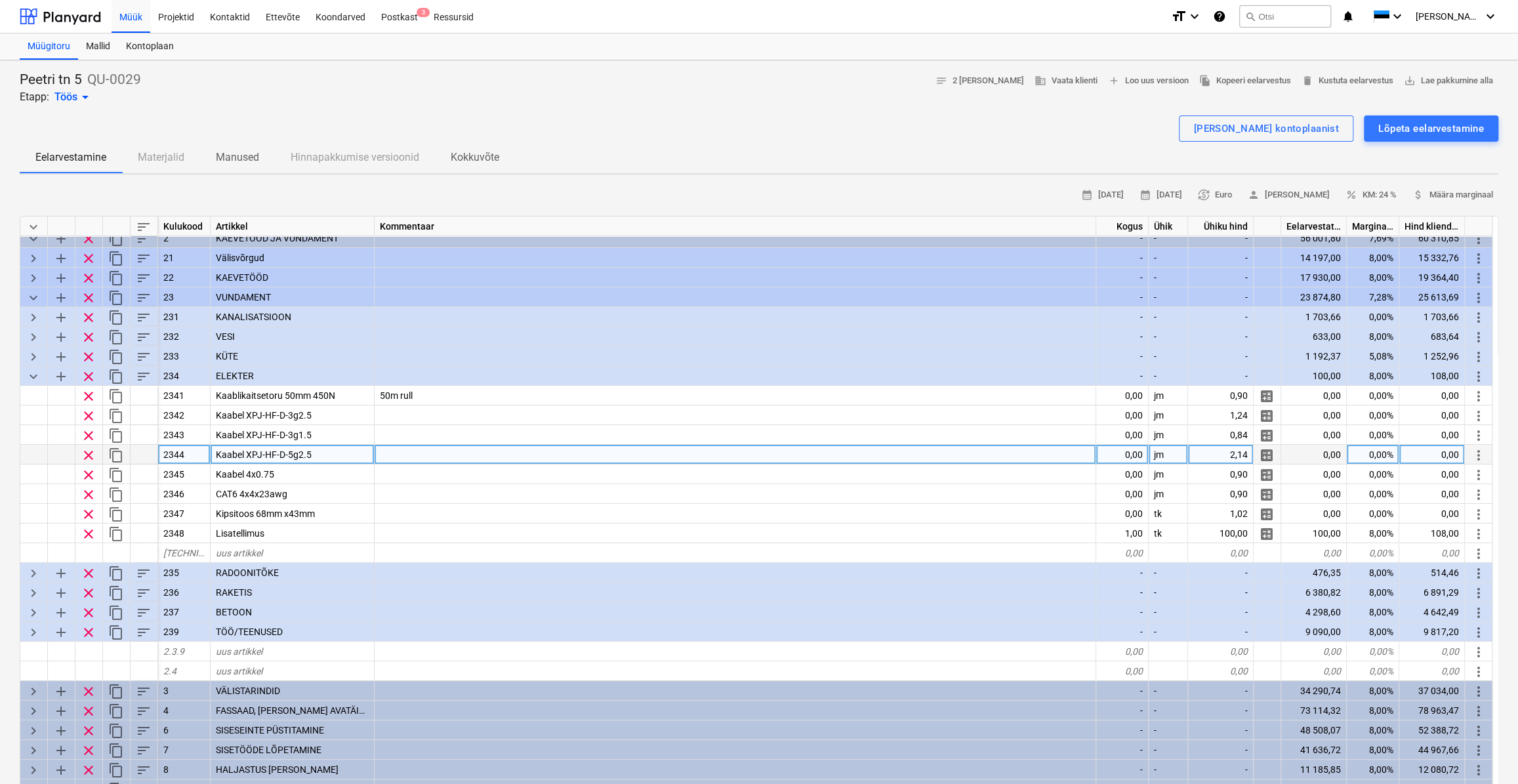
scroll to position [44, 0]
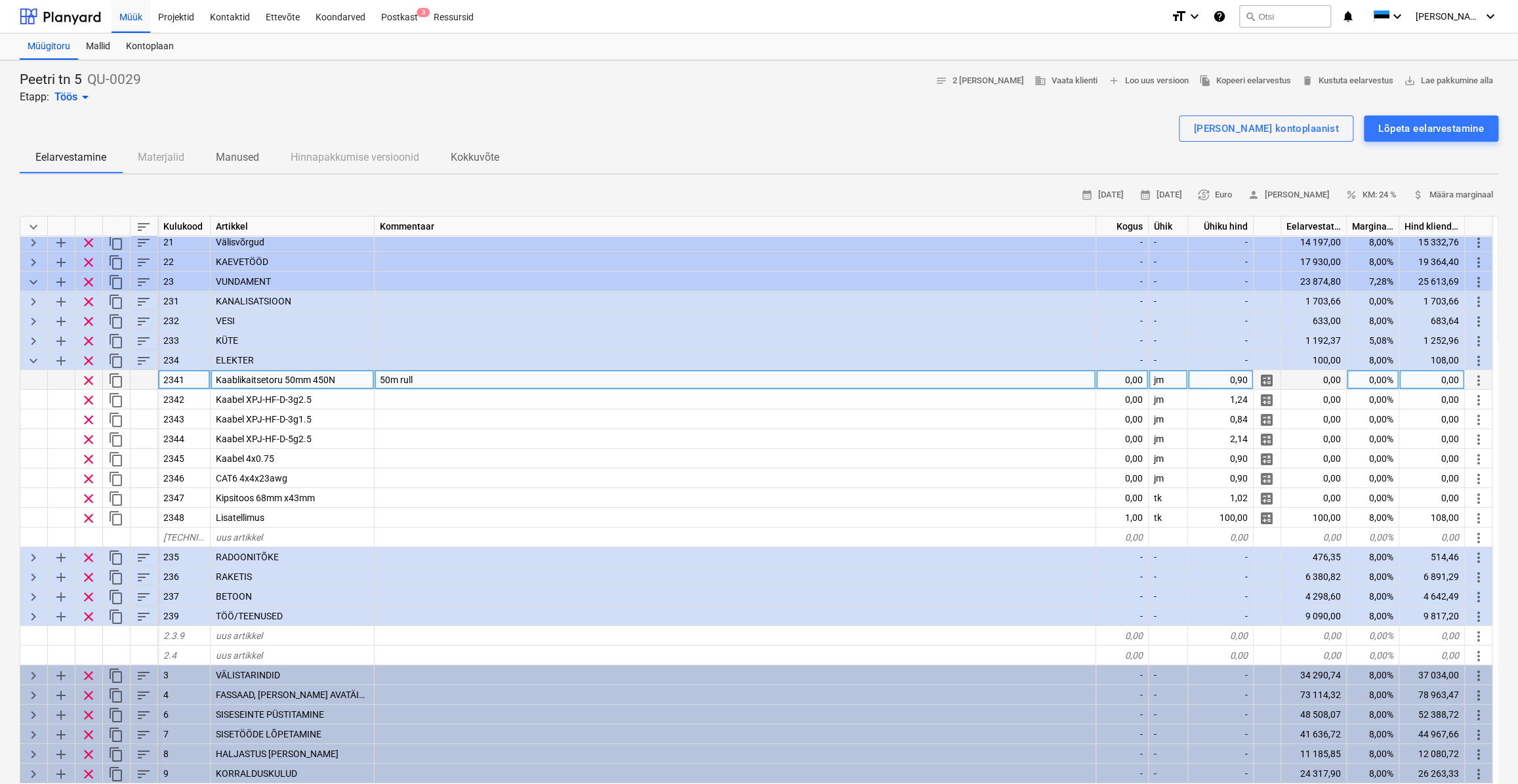
click at [448, 373] on div "50m rull" at bounding box center [735, 380] width 722 height 20
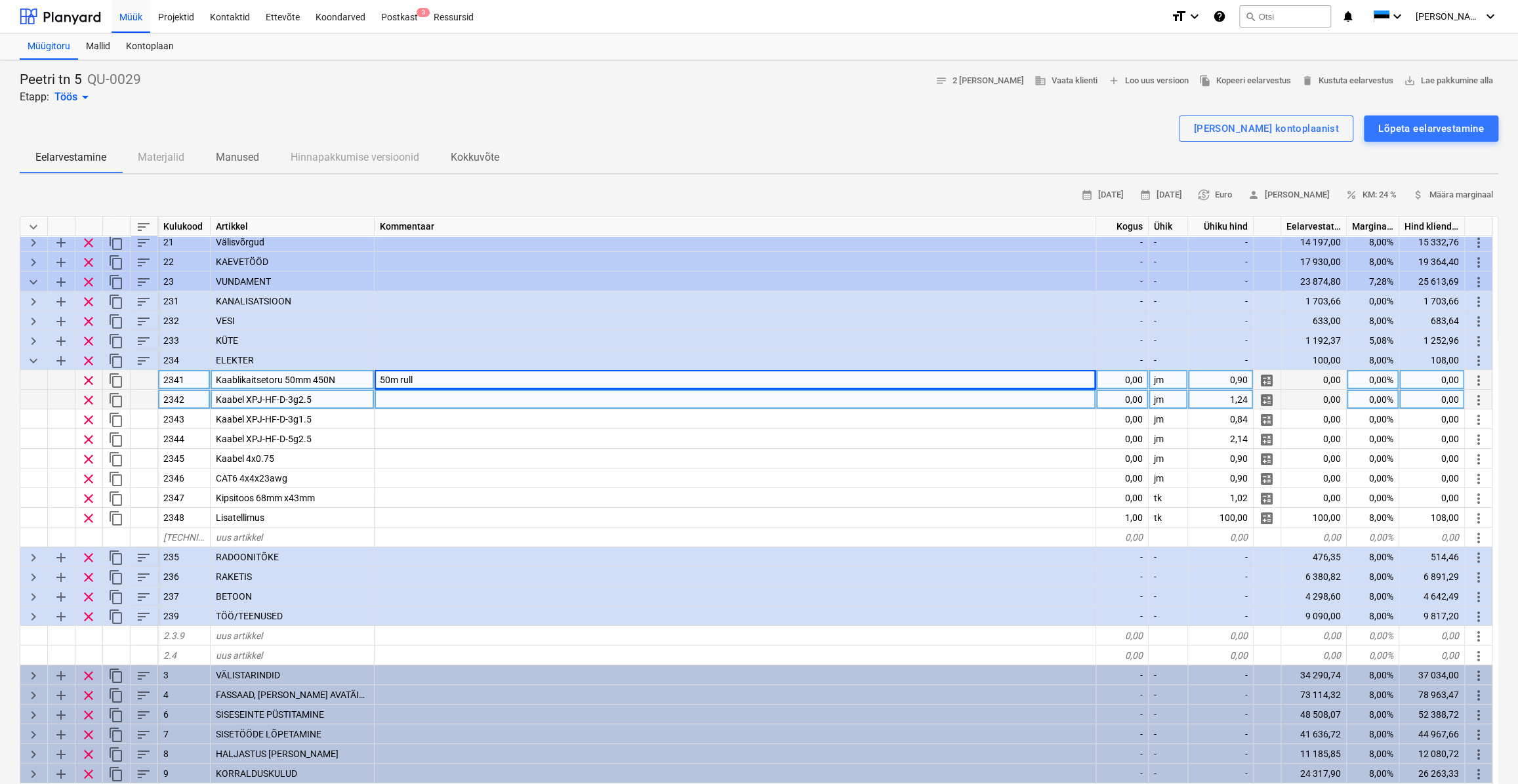
click at [412, 402] on div at bounding box center [735, 400] width 722 height 20
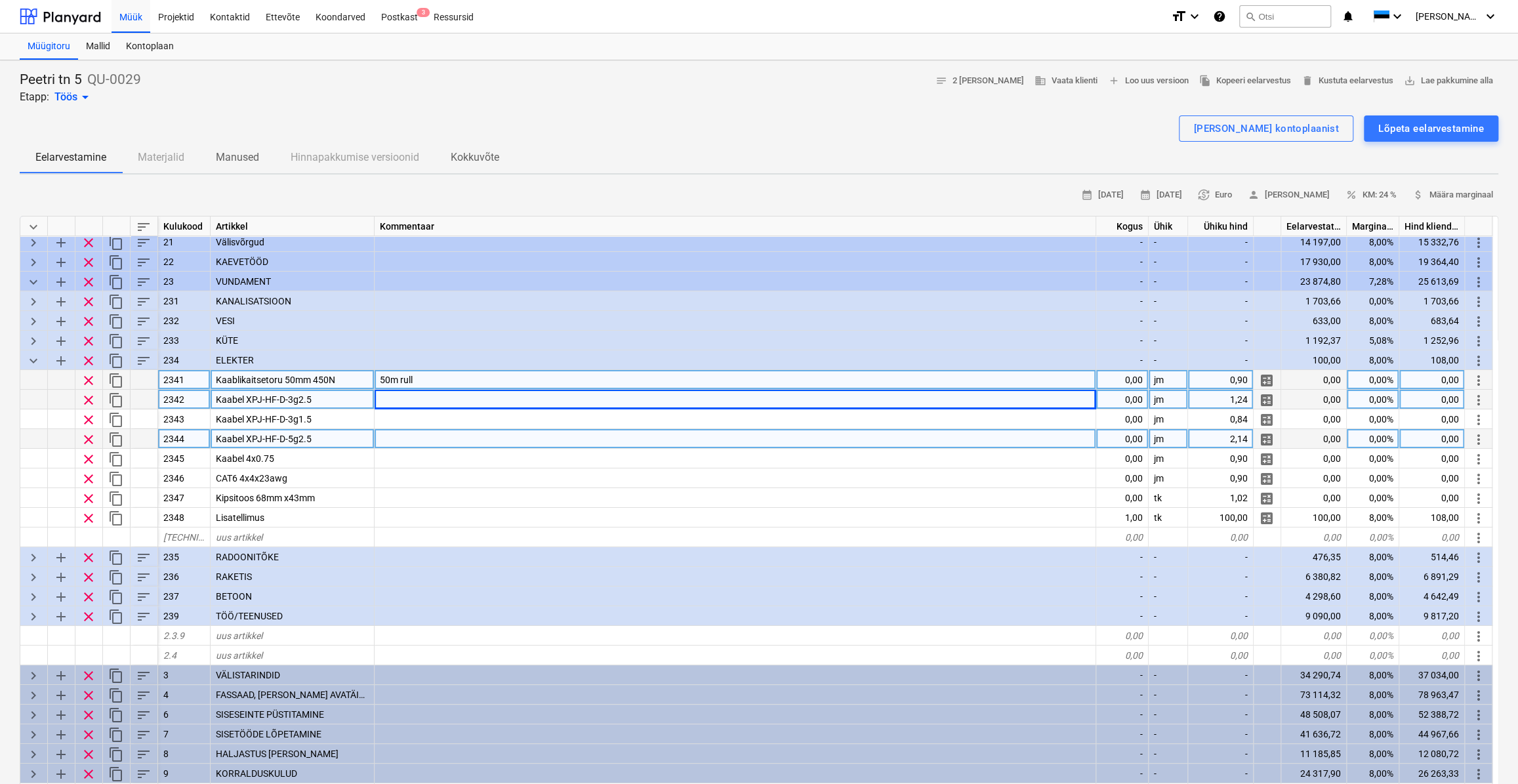
click at [409, 438] on div at bounding box center [735, 438] width 722 height 20
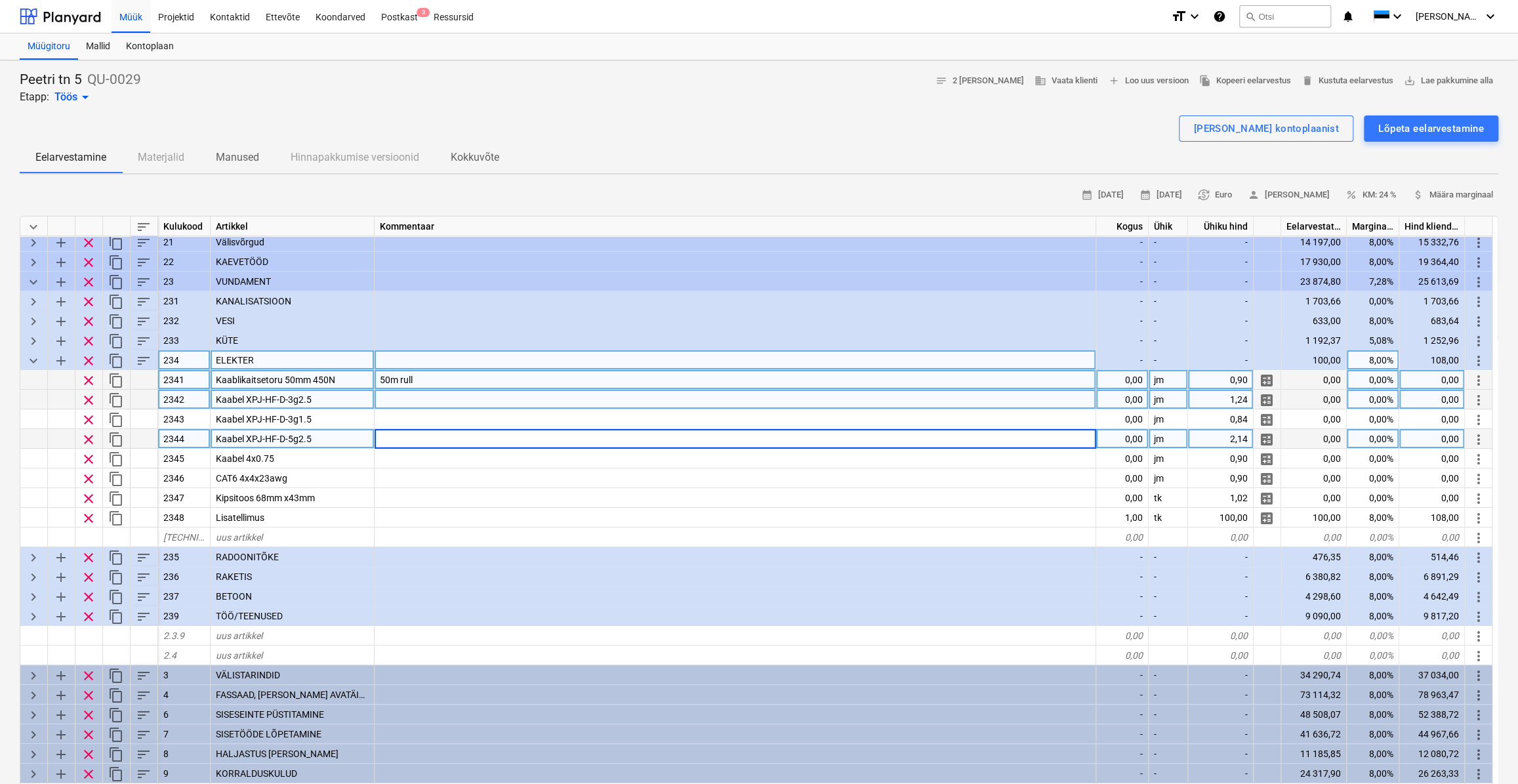
click at [141, 359] on span "sort" at bounding box center [143, 360] width 16 height 16
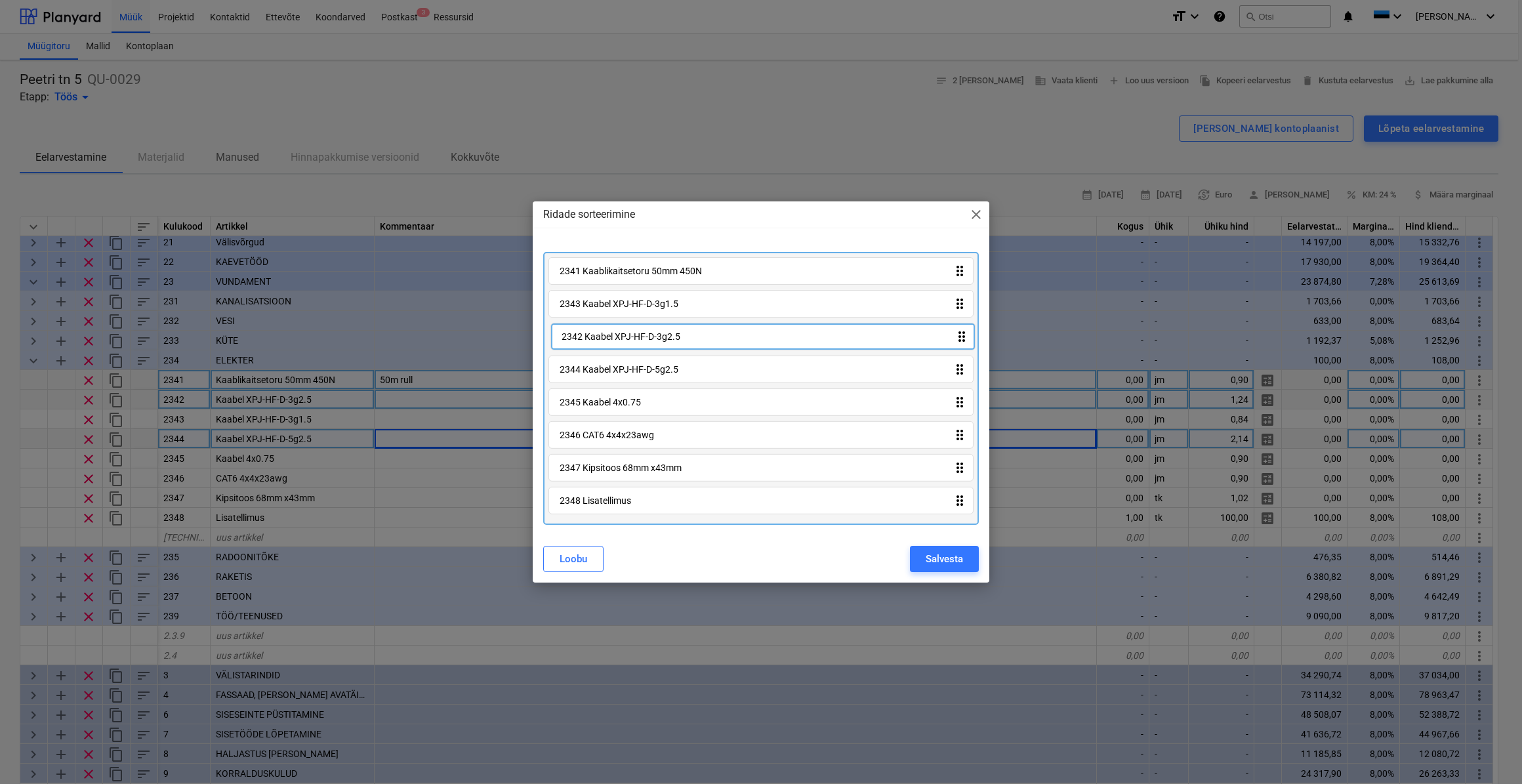
drag, startPoint x: 959, startPoint y: 308, endPoint x: 961, endPoint y: 341, distance: 33.1
click at [961, 341] on div "2341 Kaablikaitsetoru 50mm 450N drag_indicator 2342 Kaabel XPJ-HF-D-3g2.5 drag_…" at bounding box center [760, 388] width 435 height 273
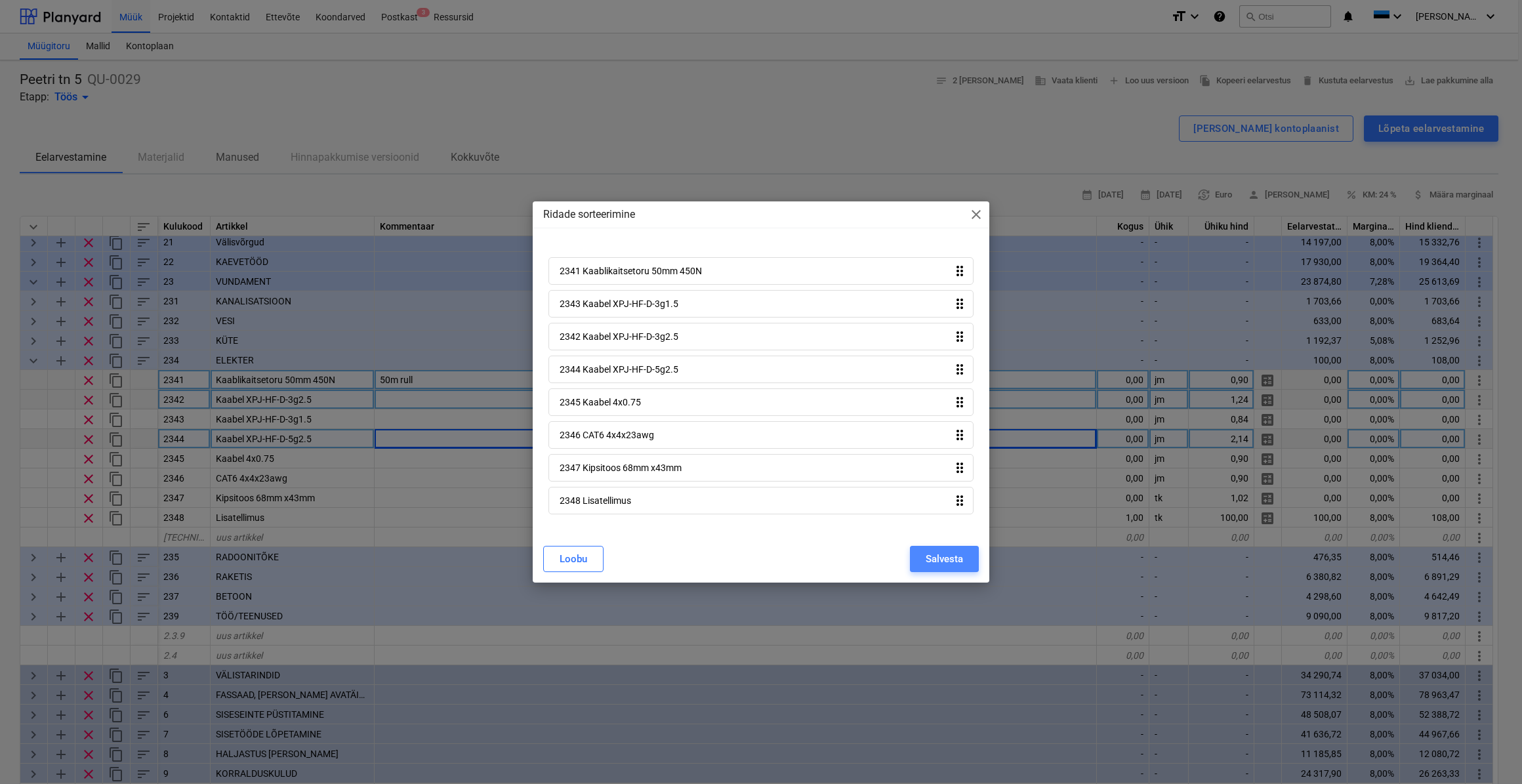
click at [946, 558] on div "Salvesta" at bounding box center [944, 559] width 37 height 17
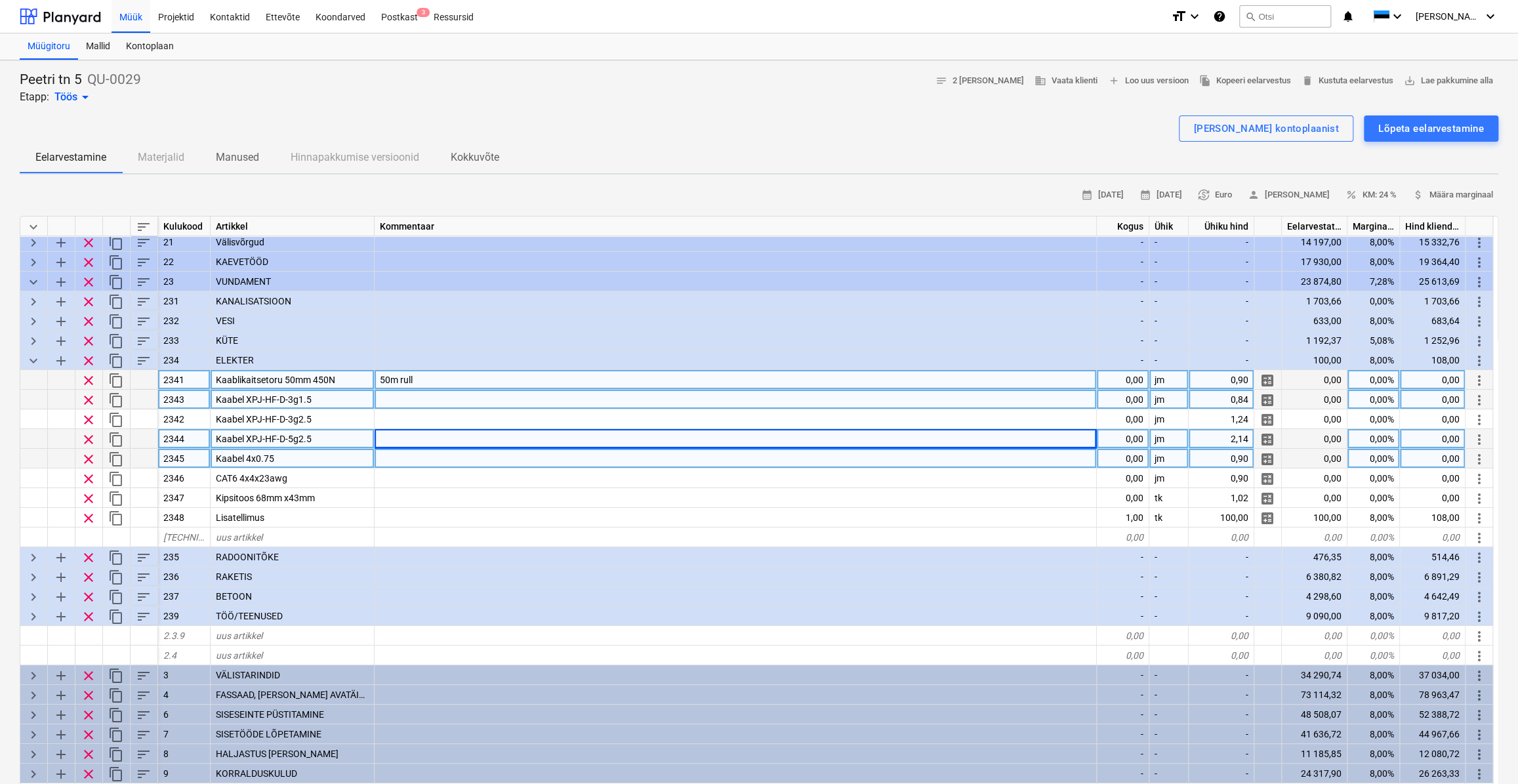
click at [400, 454] on div at bounding box center [736, 458] width 722 height 20
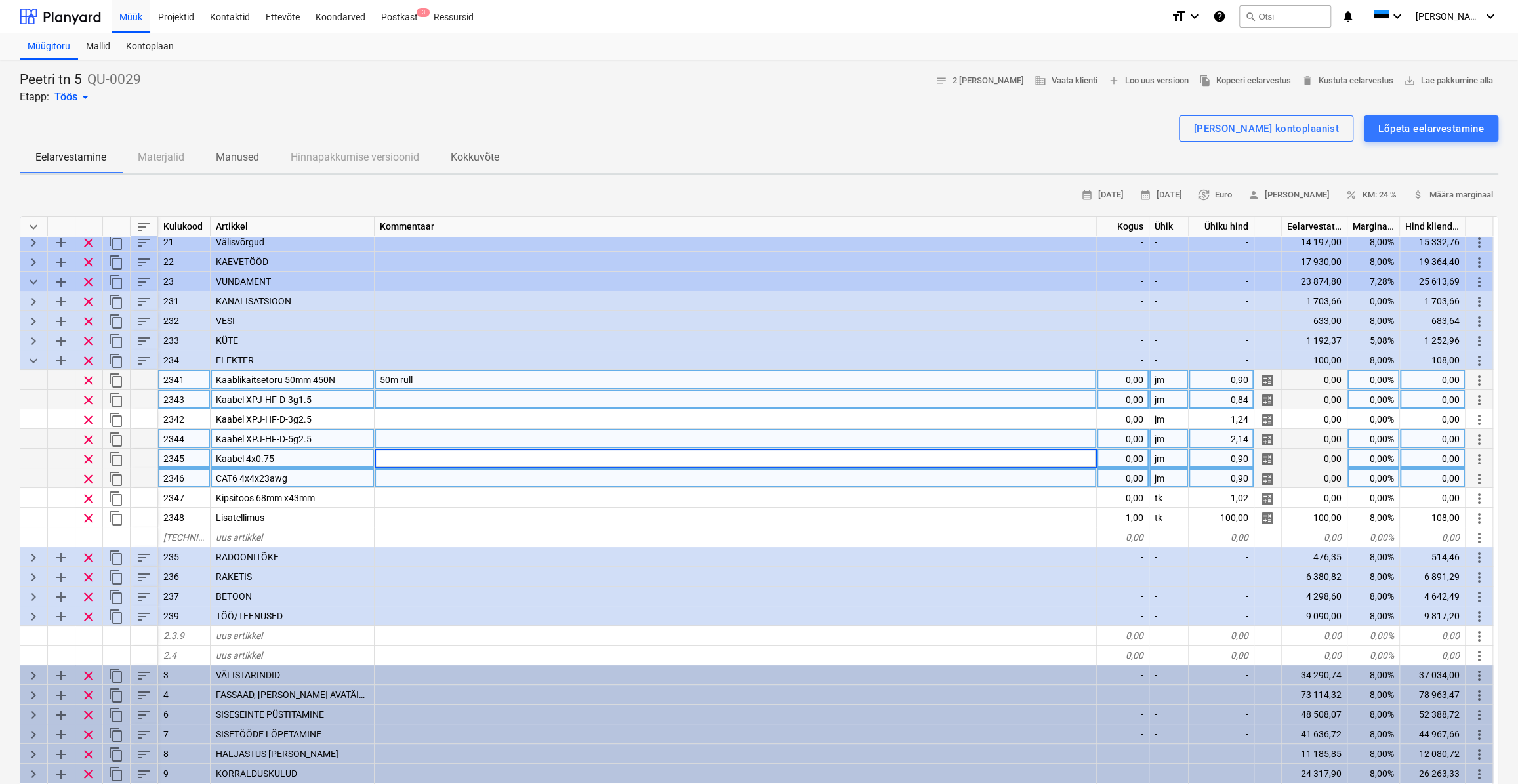
click at [420, 476] on div at bounding box center [736, 478] width 722 height 20
click at [308, 455] on div "Kaabel 4x0.75" at bounding box center [292, 458] width 164 height 20
click at [432, 459] on div at bounding box center [736, 458] width 722 height 20
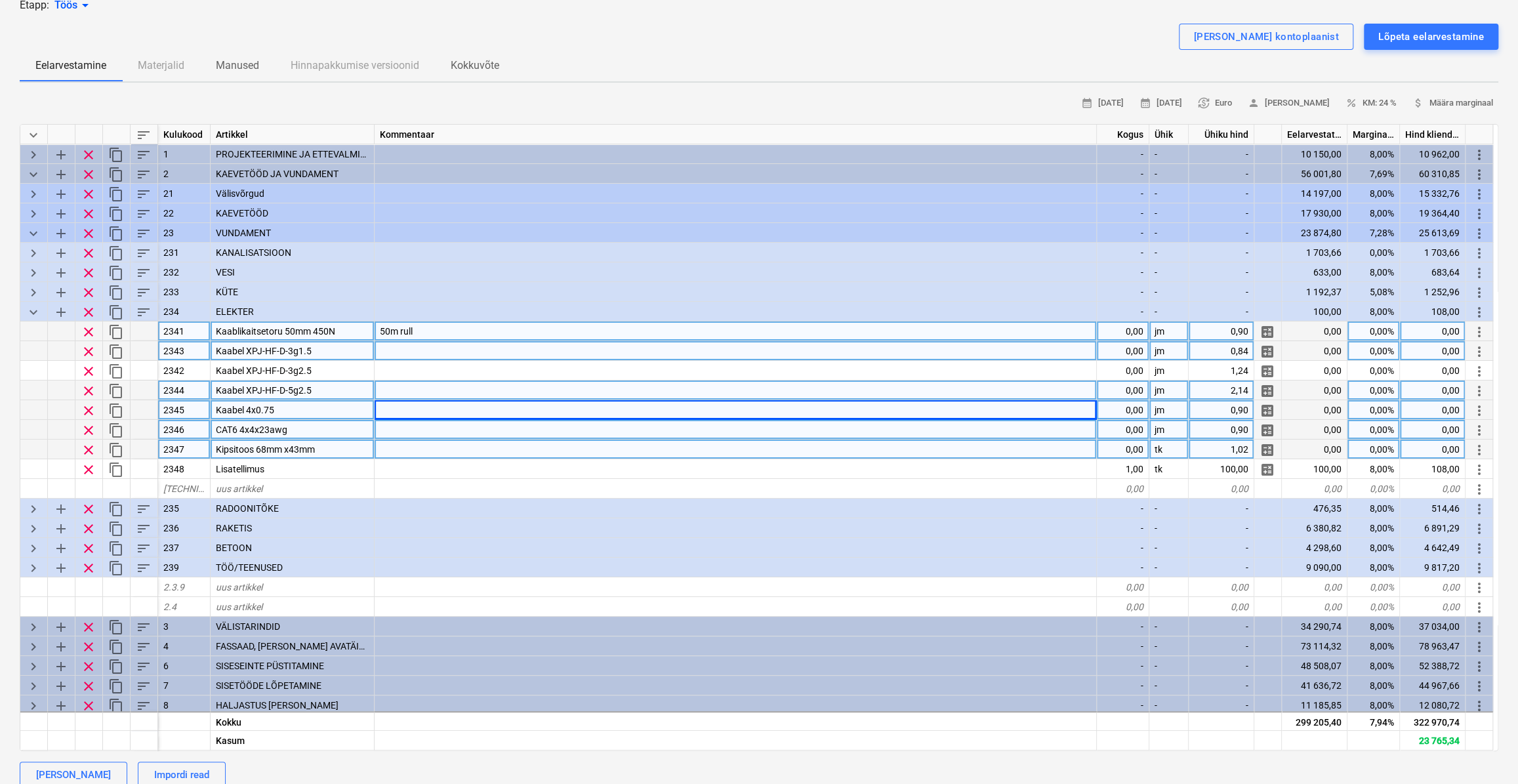
scroll to position [59, 0]
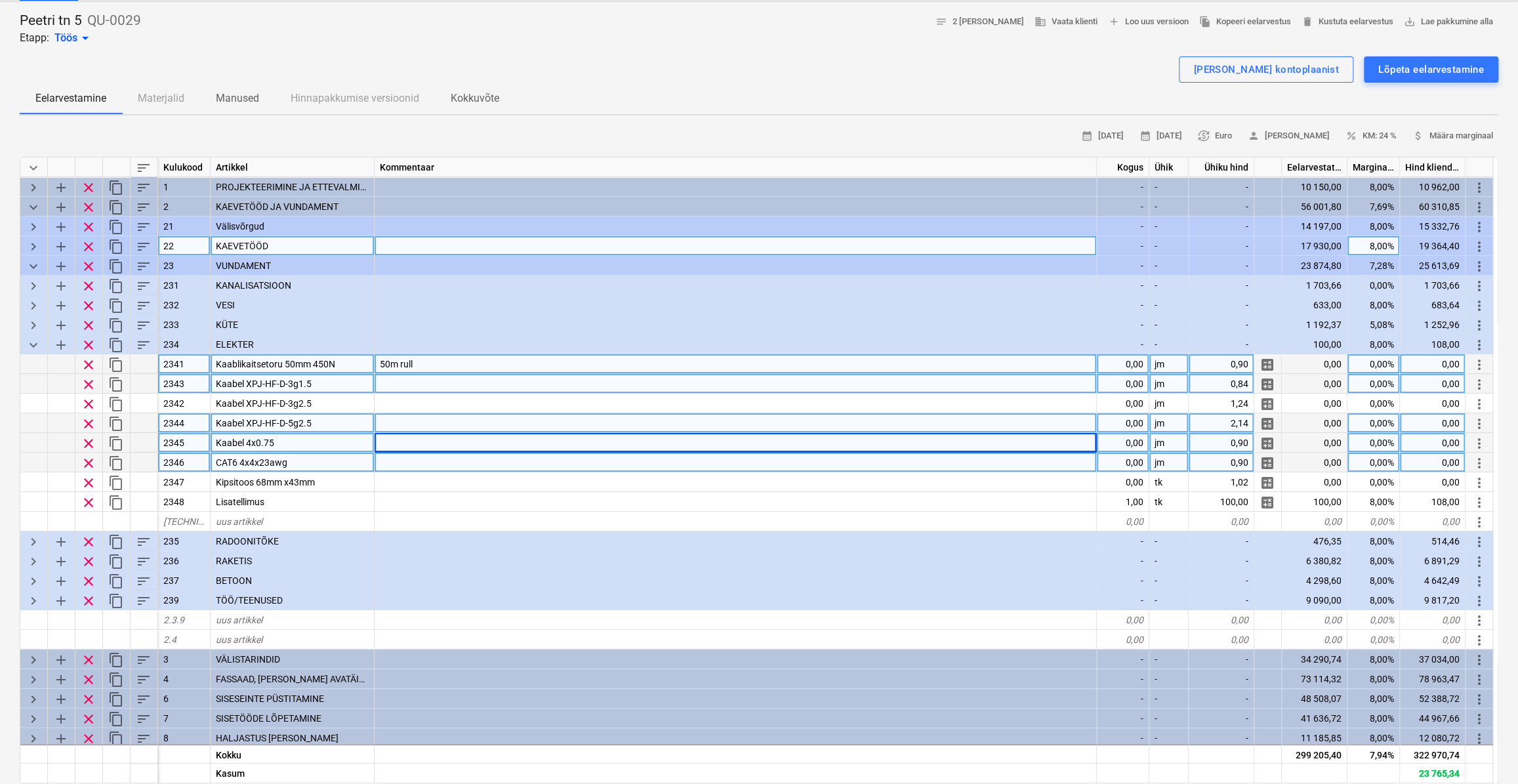
click at [35, 241] on span "keyboard_arrow_right" at bounding box center [33, 246] width 16 height 16
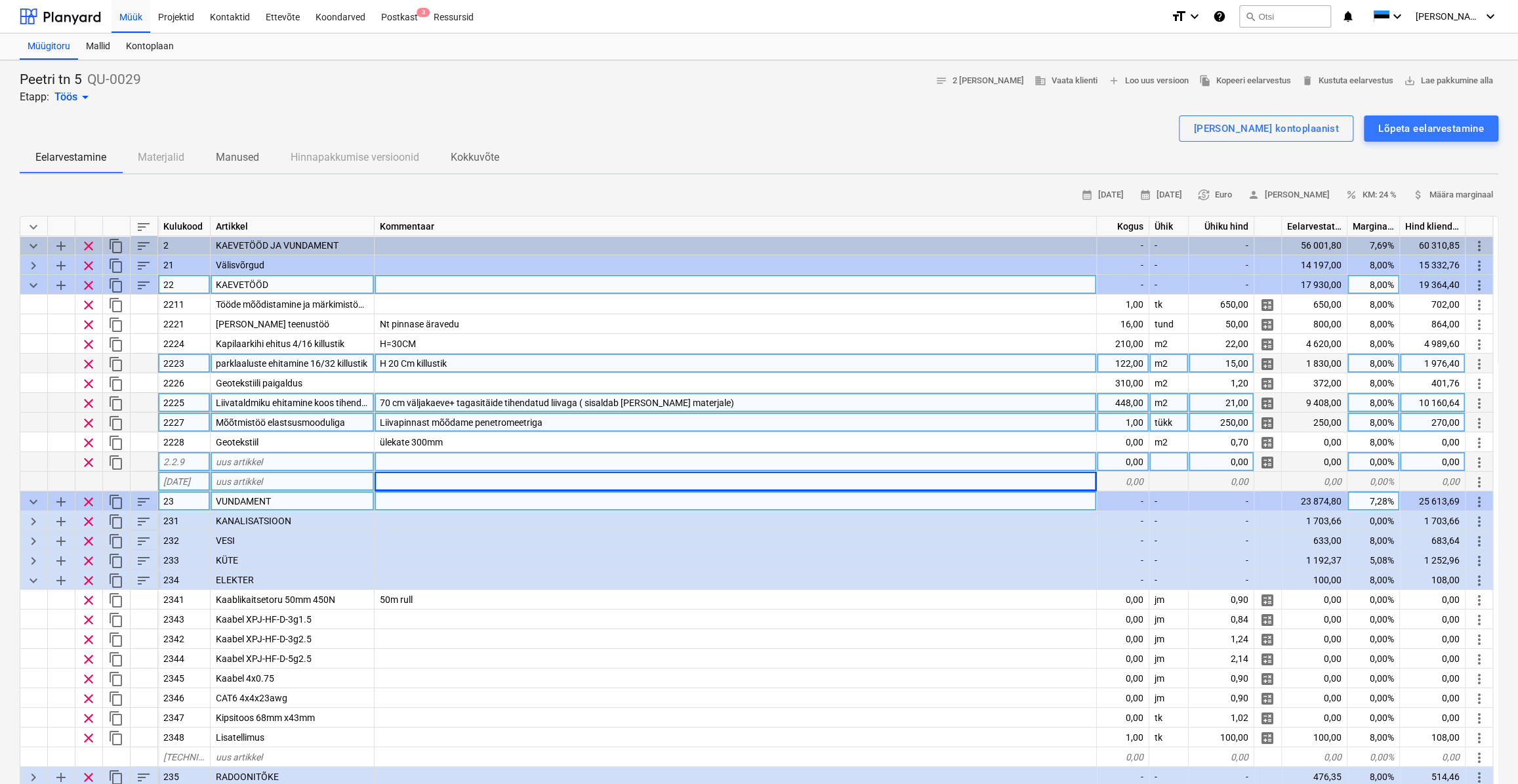
scroll to position [0, 0]
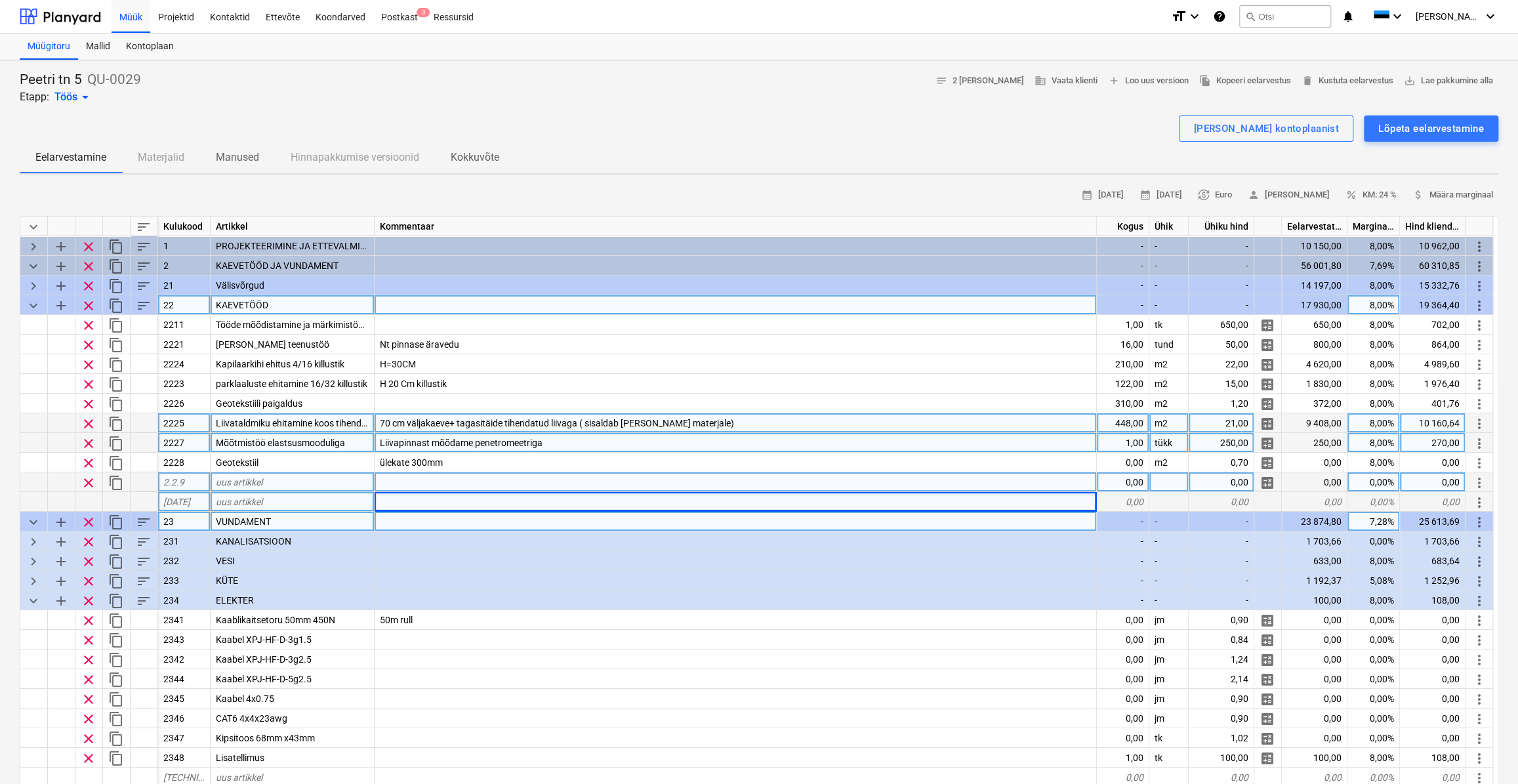
click at [30, 304] on span "keyboard_arrow_down" at bounding box center [33, 305] width 16 height 16
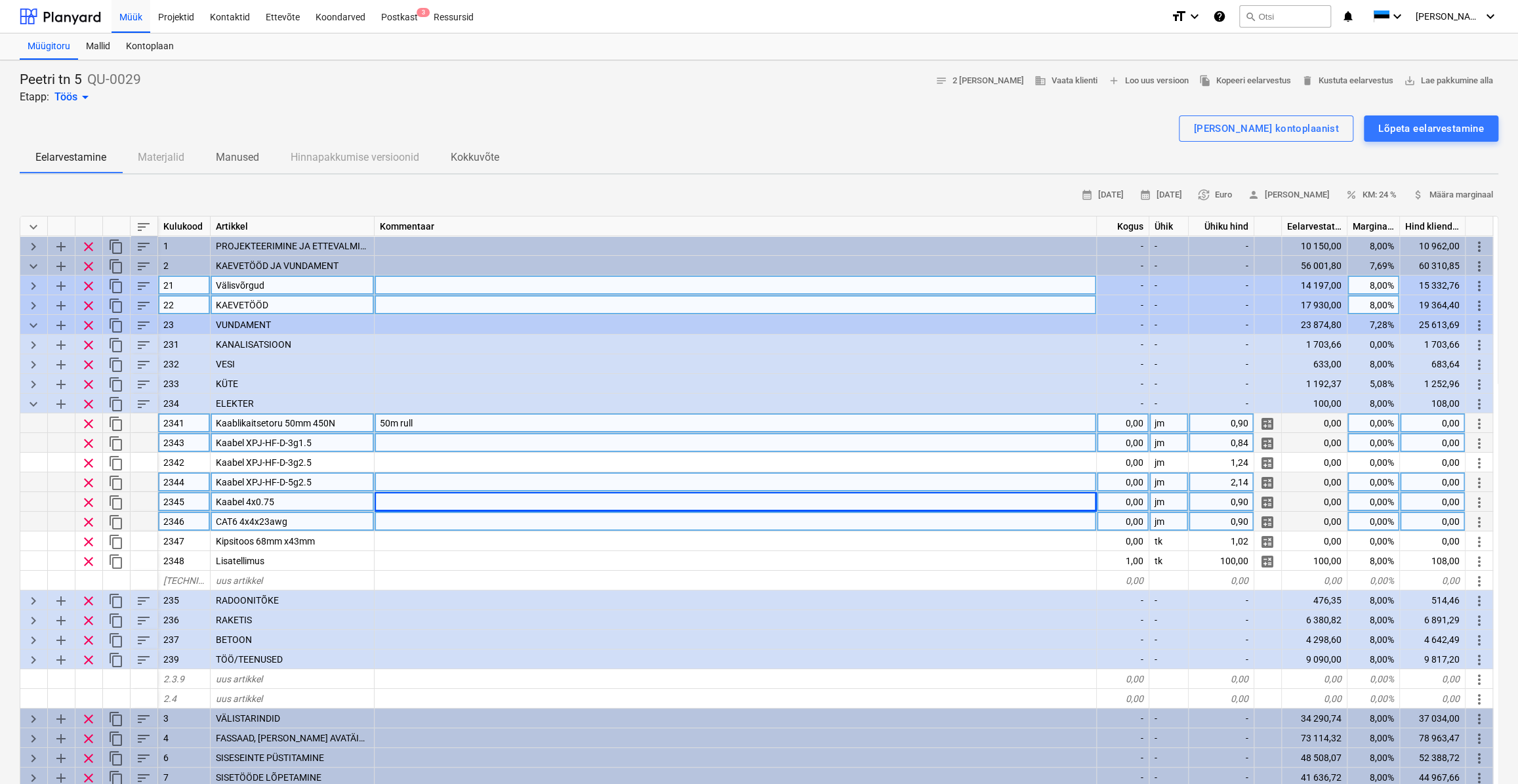
drag, startPoint x: 34, startPoint y: 285, endPoint x: 50, endPoint y: 291, distance: 17.1
click at [34, 285] on span "keyboard_arrow_right" at bounding box center [33, 285] width 16 height 16
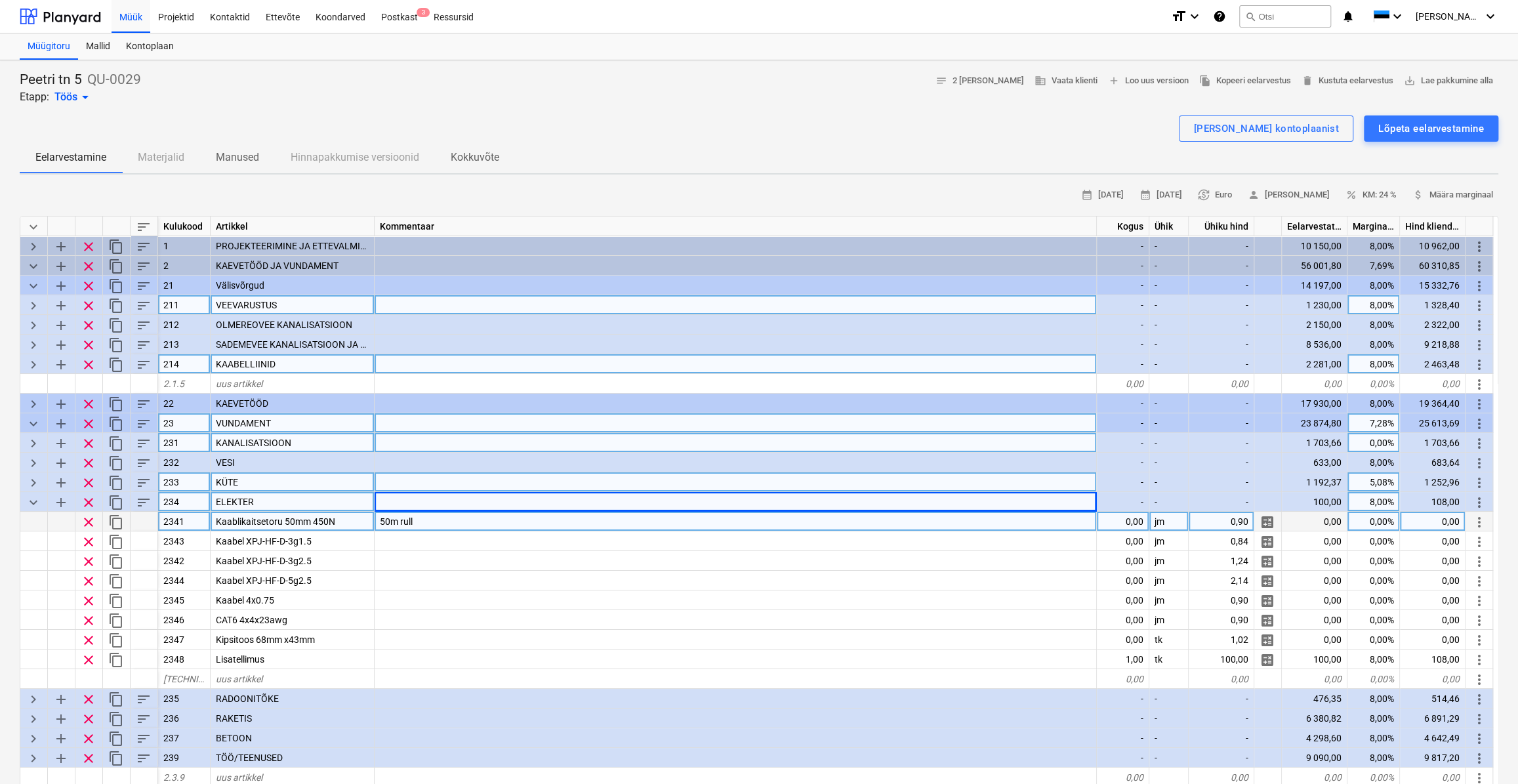
click at [33, 363] on span "keyboard_arrow_right" at bounding box center [33, 364] width 16 height 16
type textarea "x"
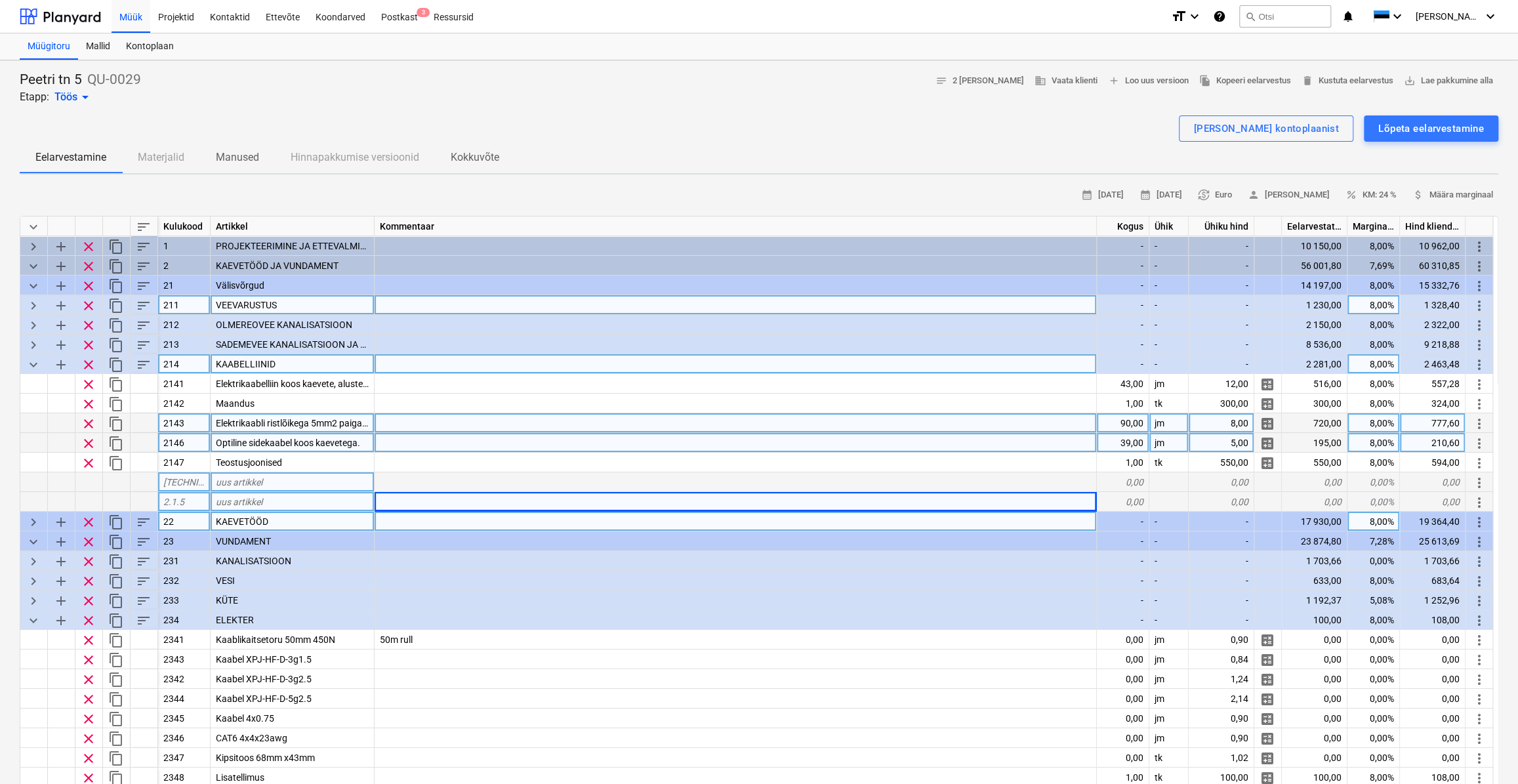
click at [342, 422] on span "Elektrikaabli ristlõikega 5mm2 paigaldus koos kaevete ja tagasitäitega" at bounding box center [357, 423] width 284 height 11
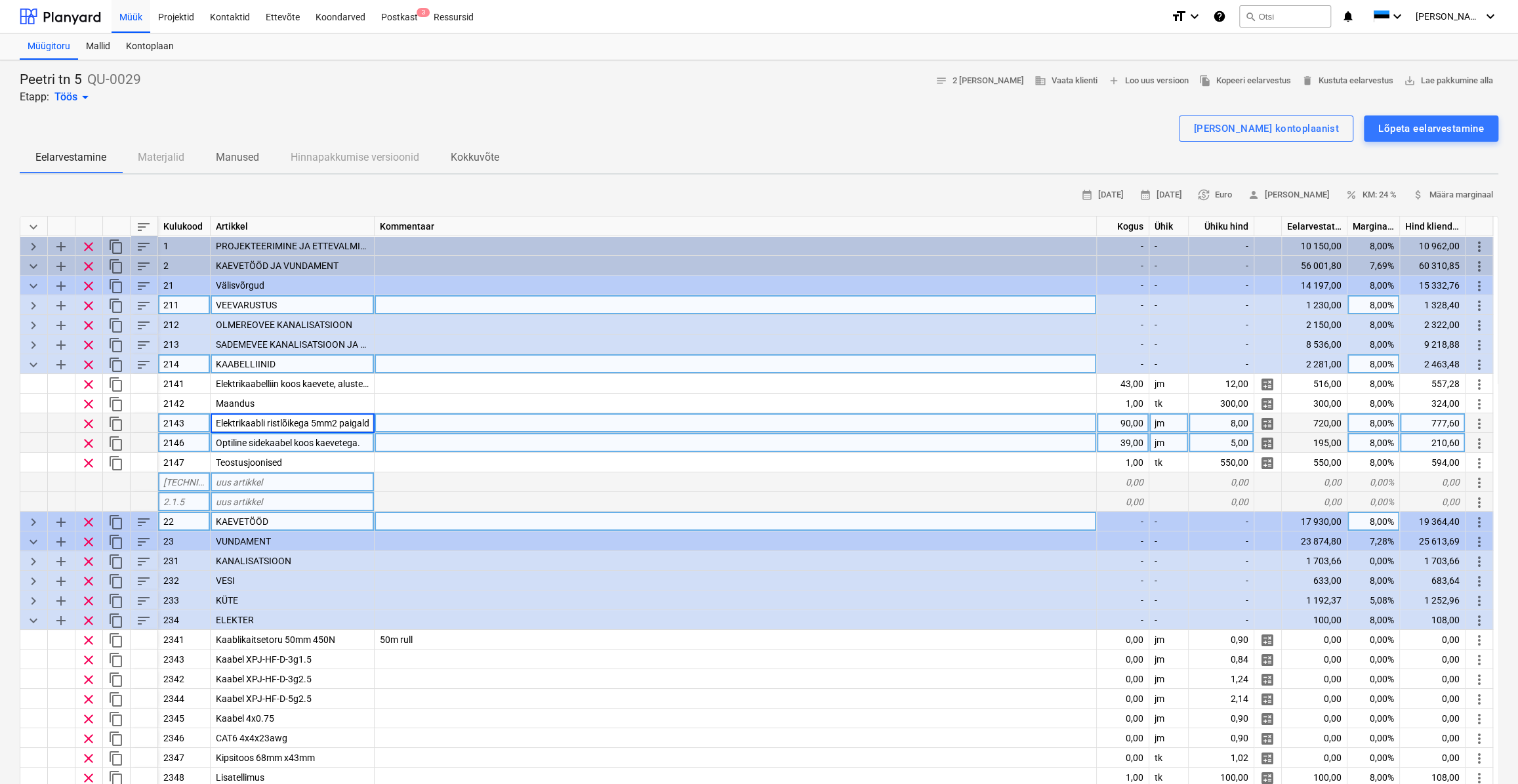
scroll to position [0, 132]
click at [411, 419] on div at bounding box center [736, 423] width 722 height 20
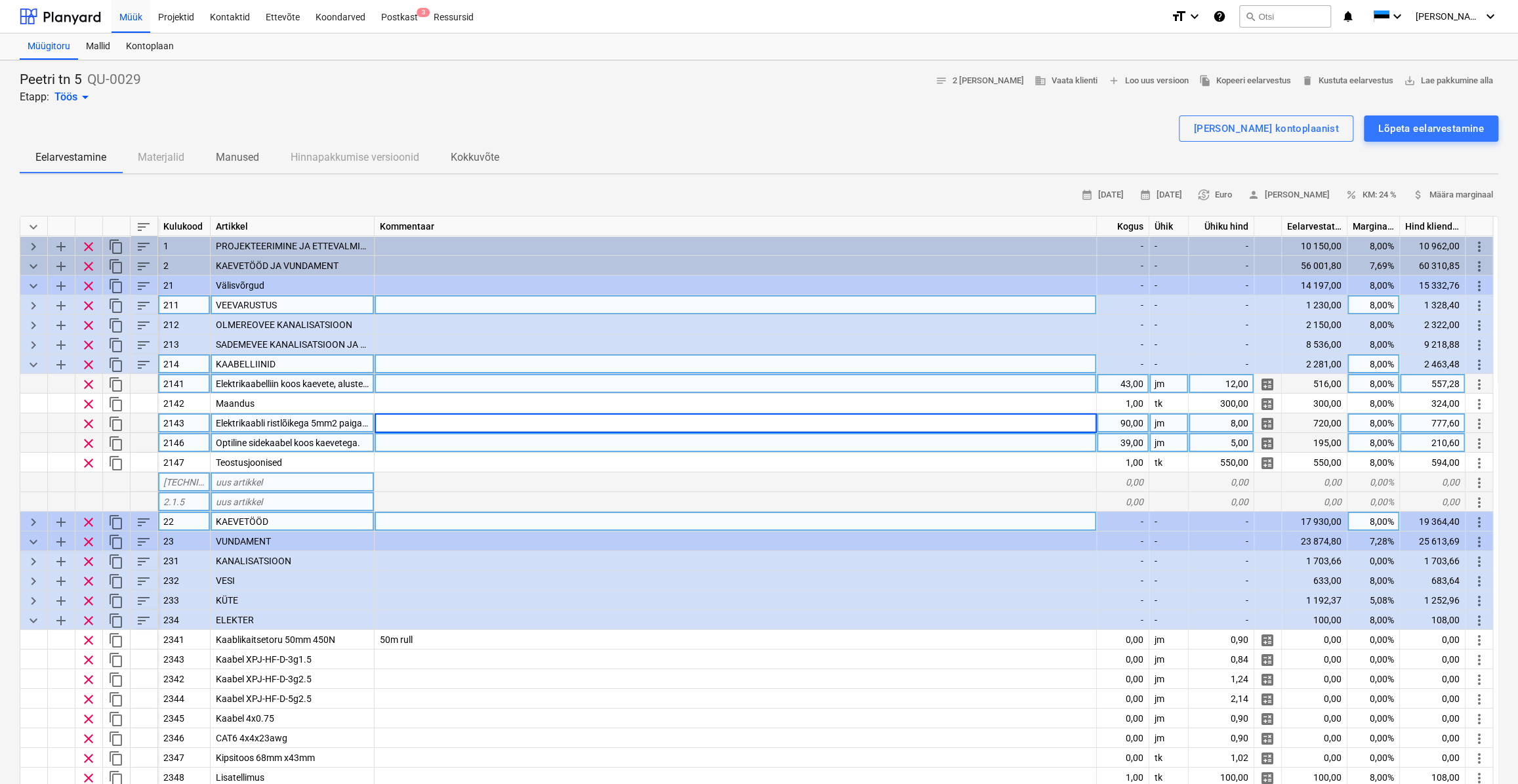
click at [1119, 380] on div "43,00" at bounding box center [1123, 383] width 53 height 20
type input "90"
type textarea "x"
click at [1126, 421] on div "90,00" at bounding box center [1123, 423] width 53 height 20
type input "44"
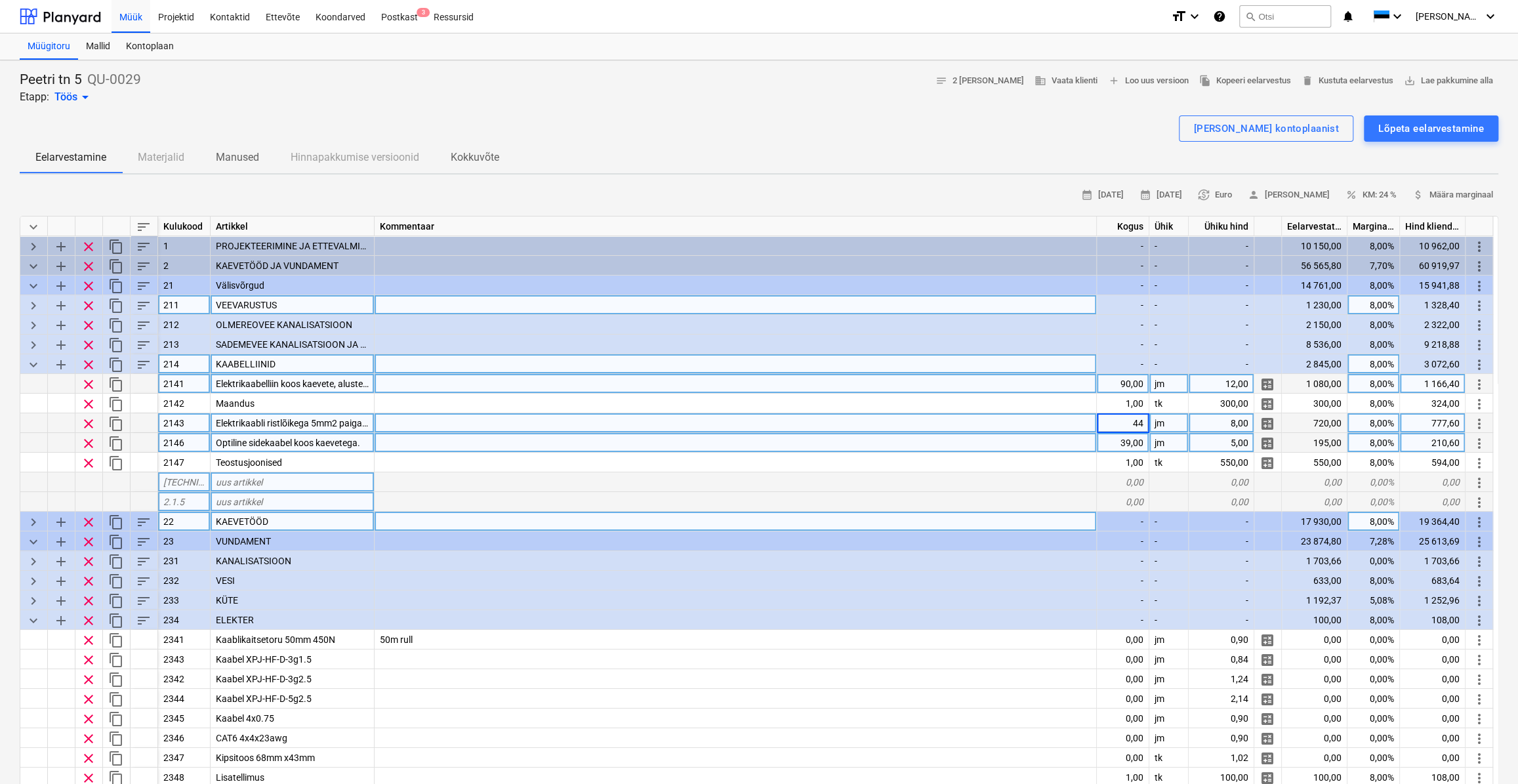
type textarea "x"
click at [1121, 445] on div "39,00" at bounding box center [1123, 443] width 53 height 20
type input "44"
type textarea "x"
click at [610, 443] on div at bounding box center [736, 443] width 722 height 20
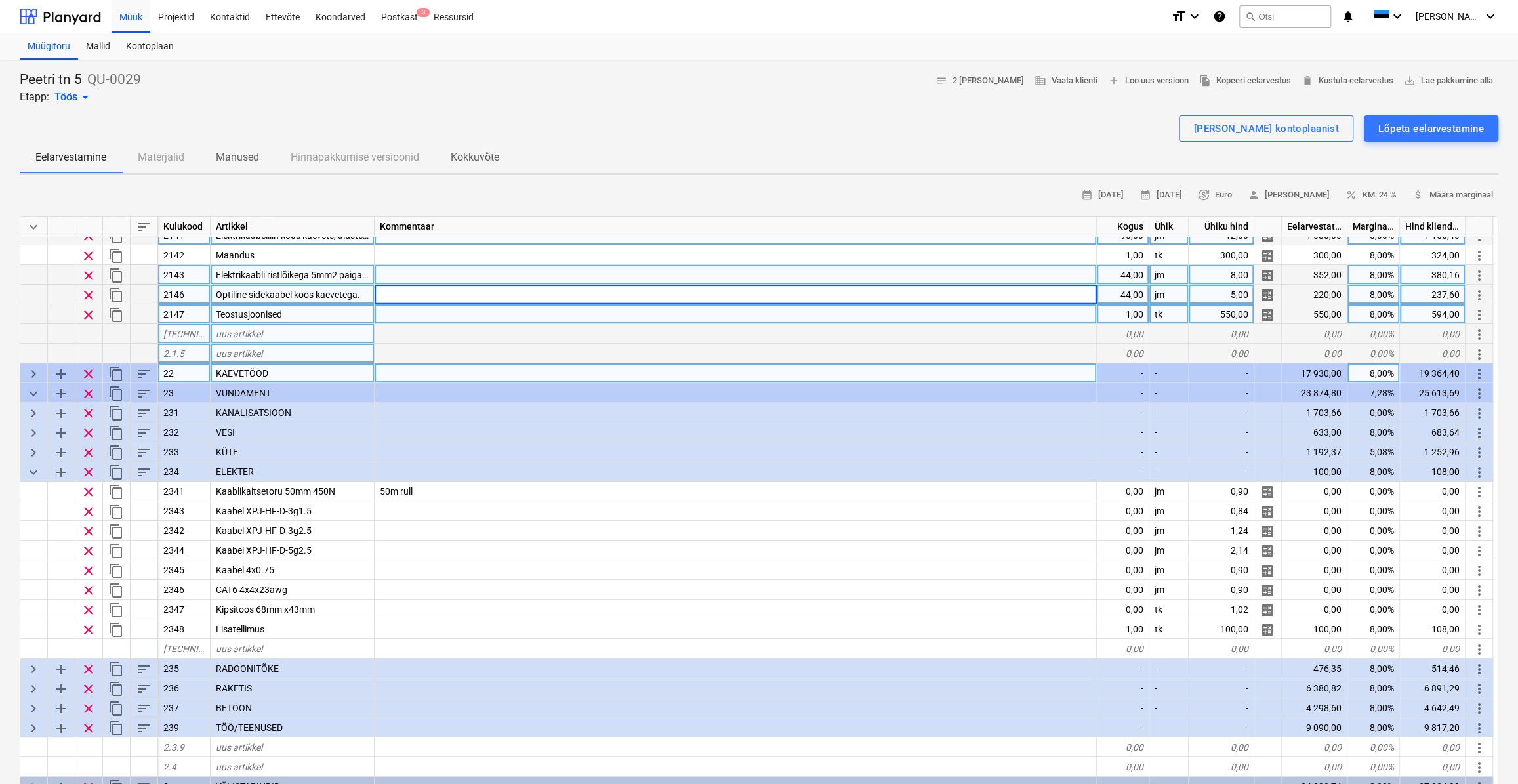
scroll to position [118, 0]
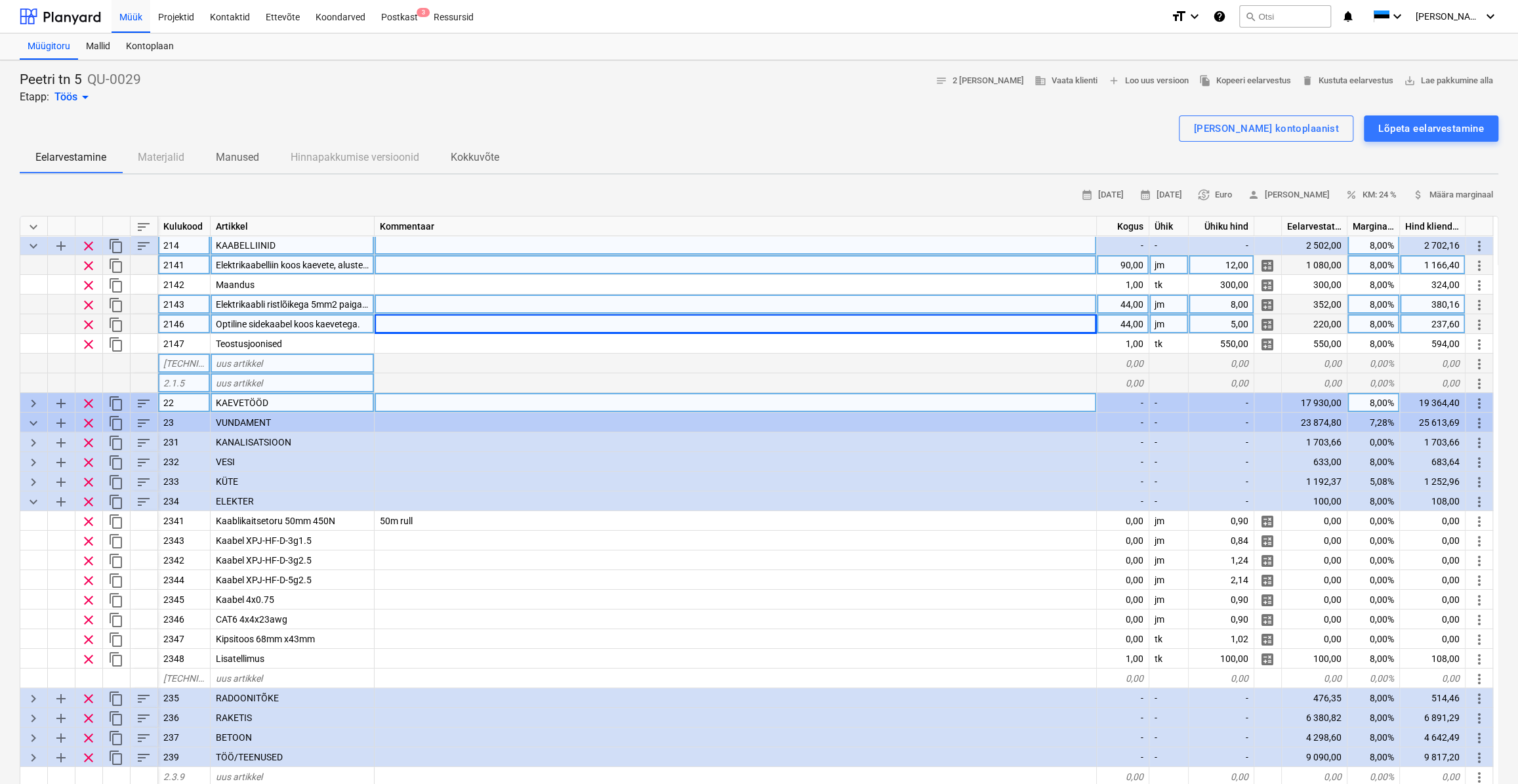
click at [186, 299] on div "2143" at bounding box center [184, 304] width 53 height 20
click at [849, 323] on div at bounding box center [736, 324] width 722 height 20
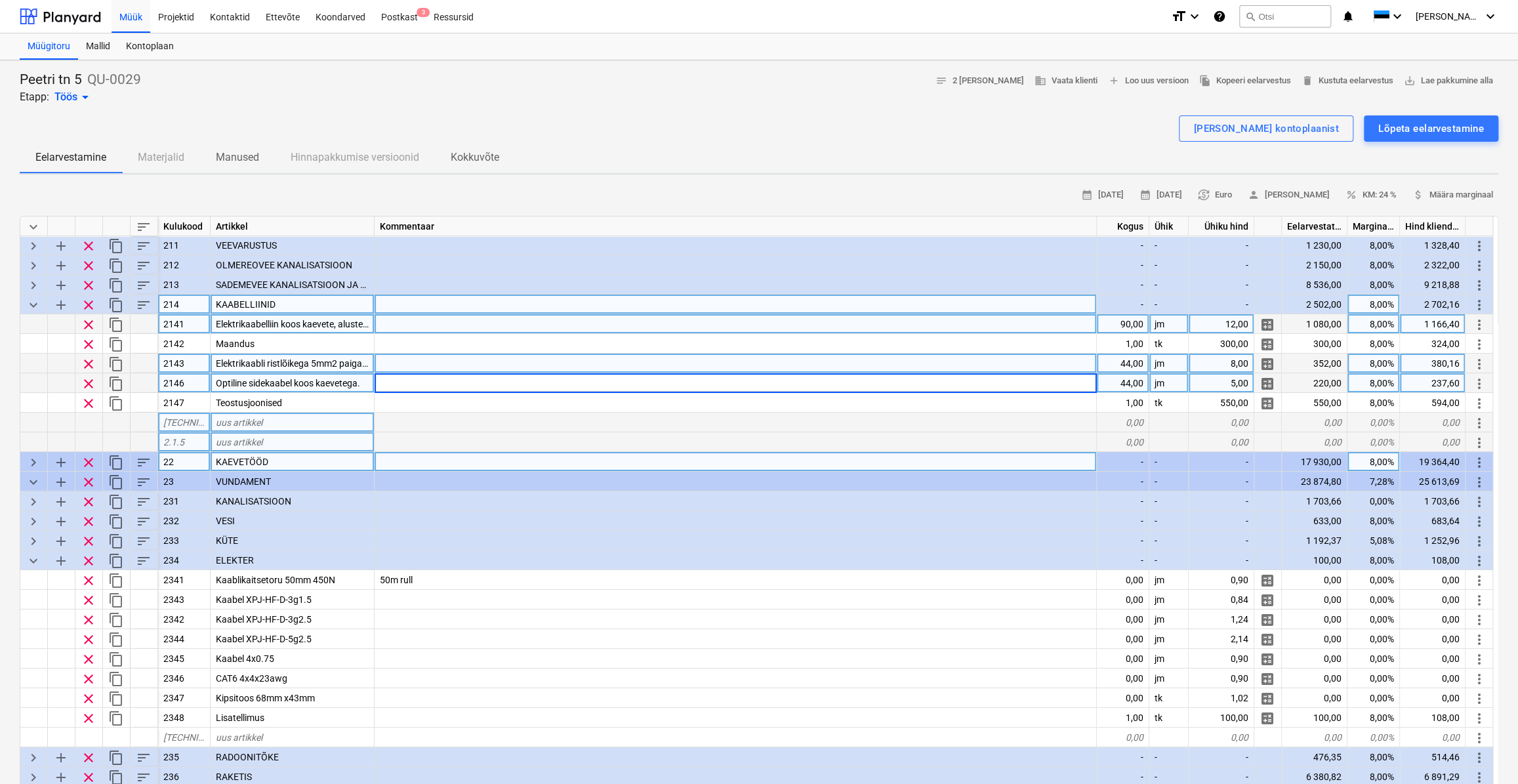
scroll to position [59, 0]
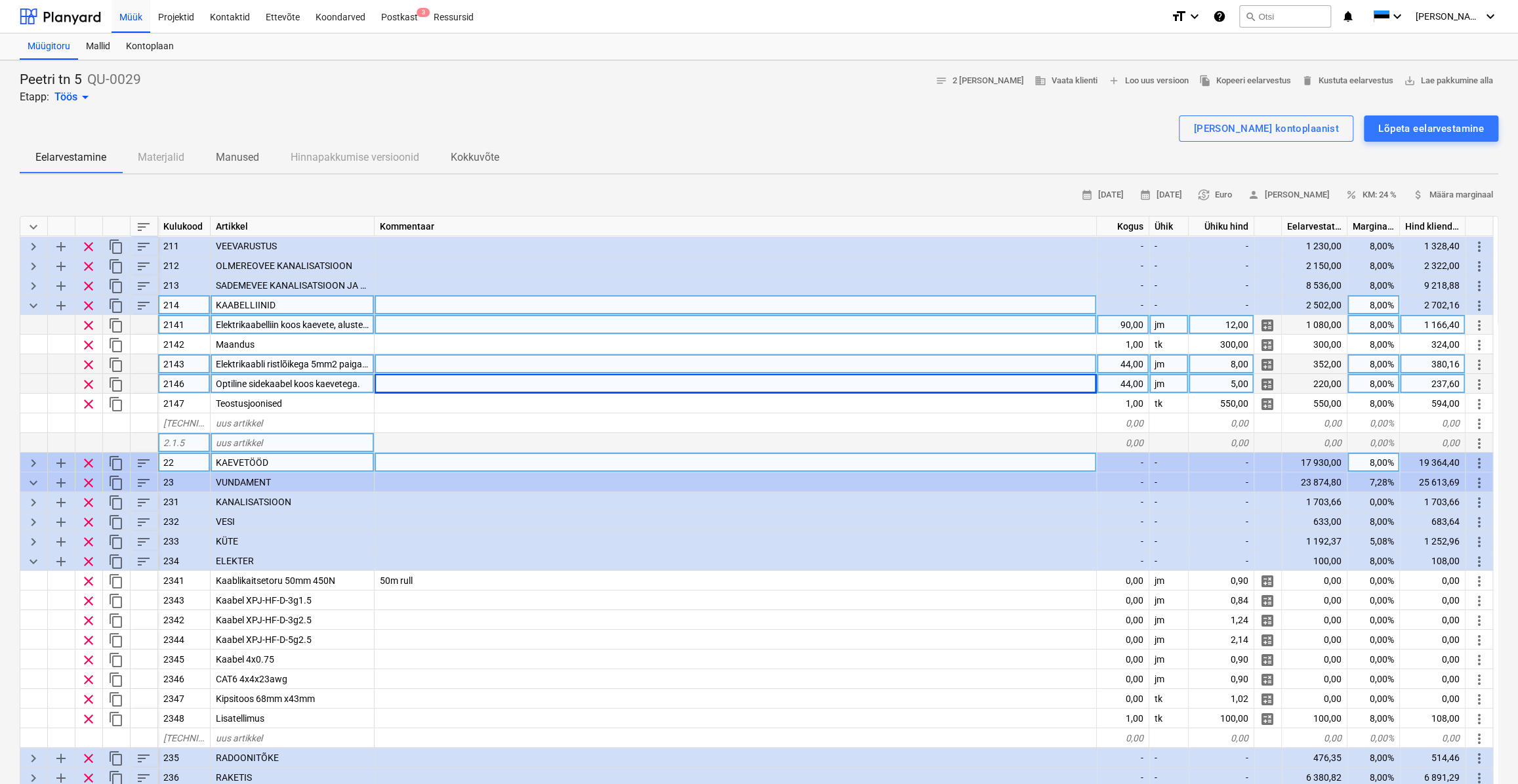
click at [1243, 383] on div "5,00" at bounding box center [1222, 383] width 66 height 20
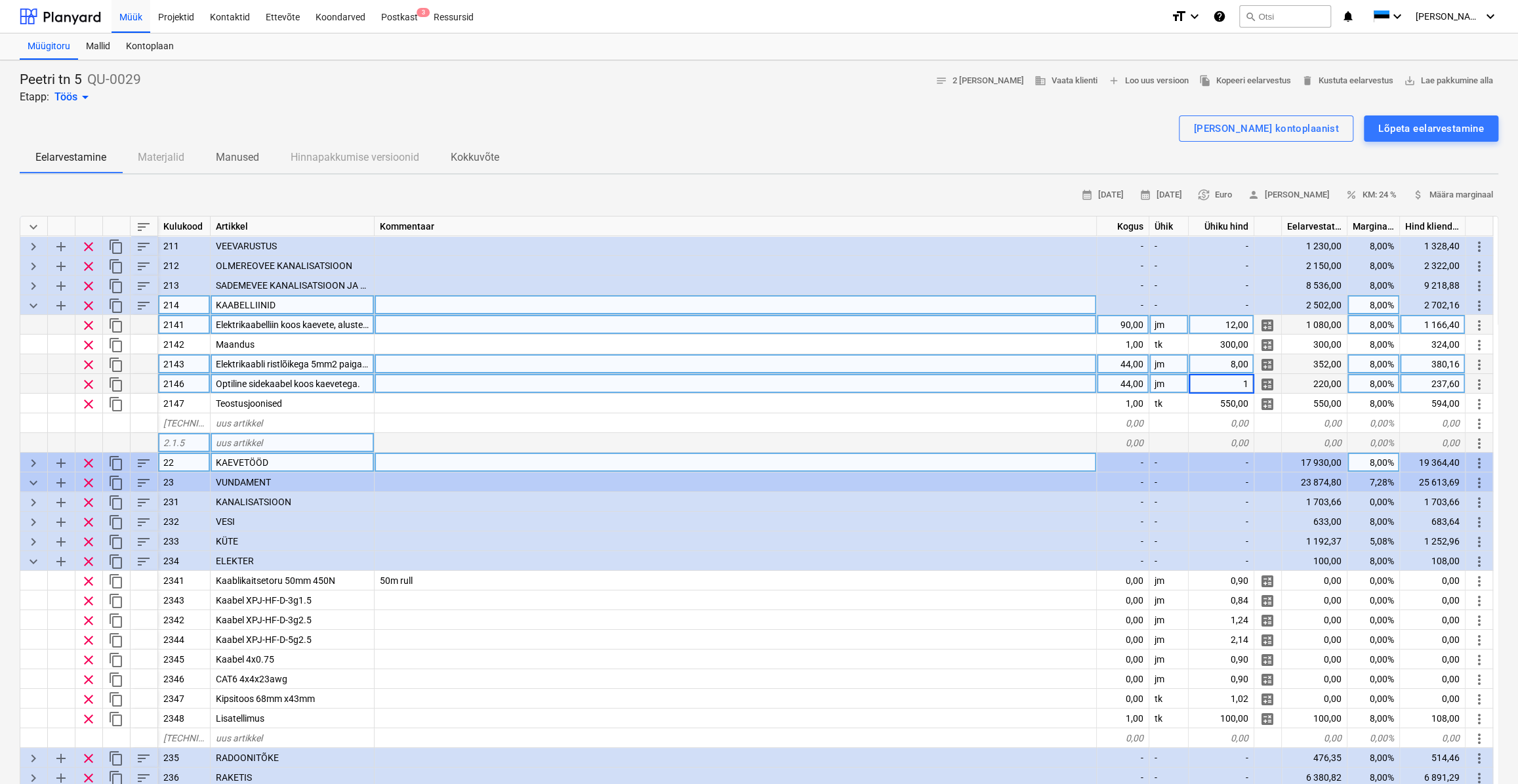
type input "12"
type textarea "x"
click at [1234, 363] on div "8,00" at bounding box center [1222, 364] width 66 height 20
type input "12"
type textarea "x"
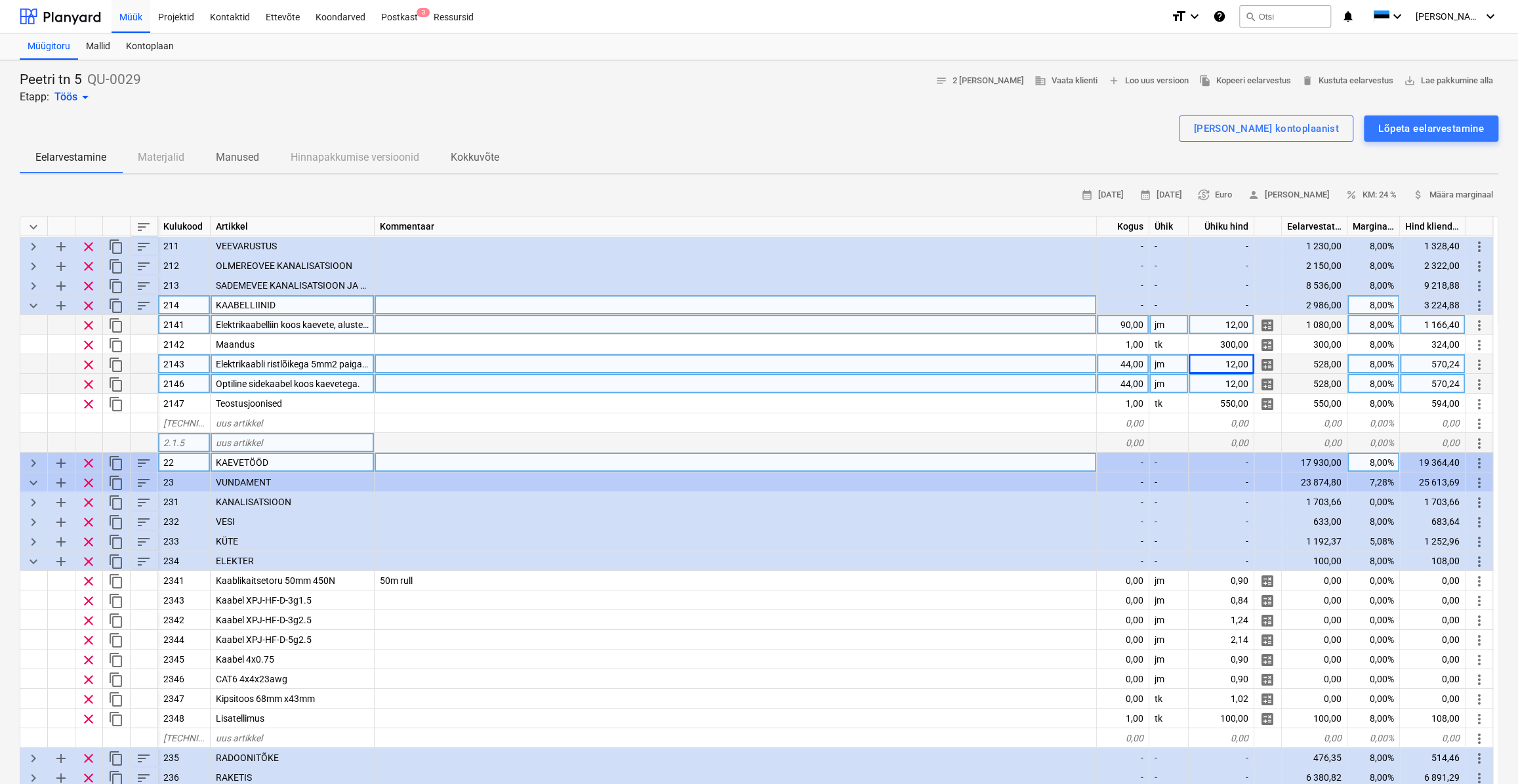
click at [993, 380] on div at bounding box center [736, 383] width 722 height 20
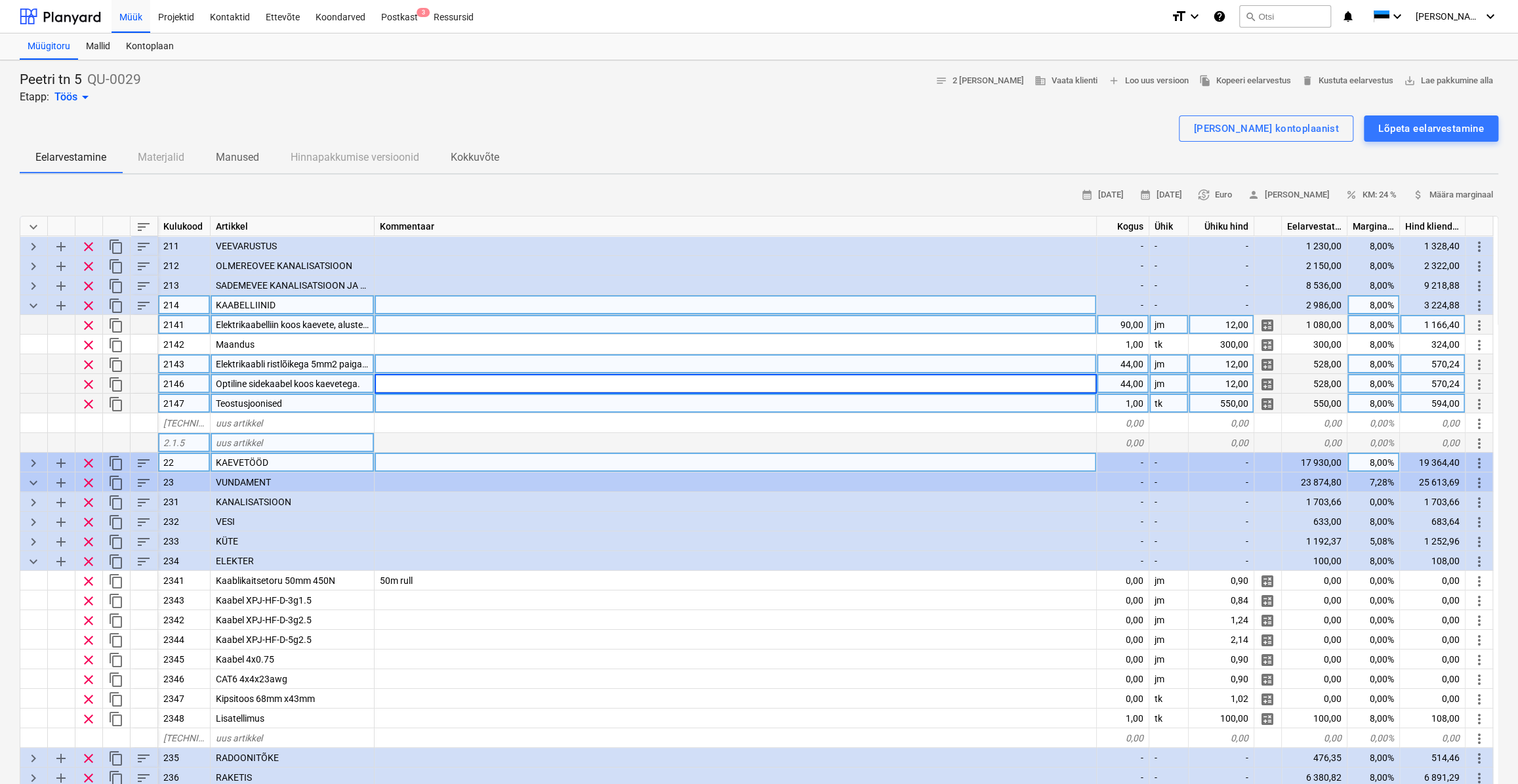
click at [445, 407] on div at bounding box center [736, 403] width 722 height 20
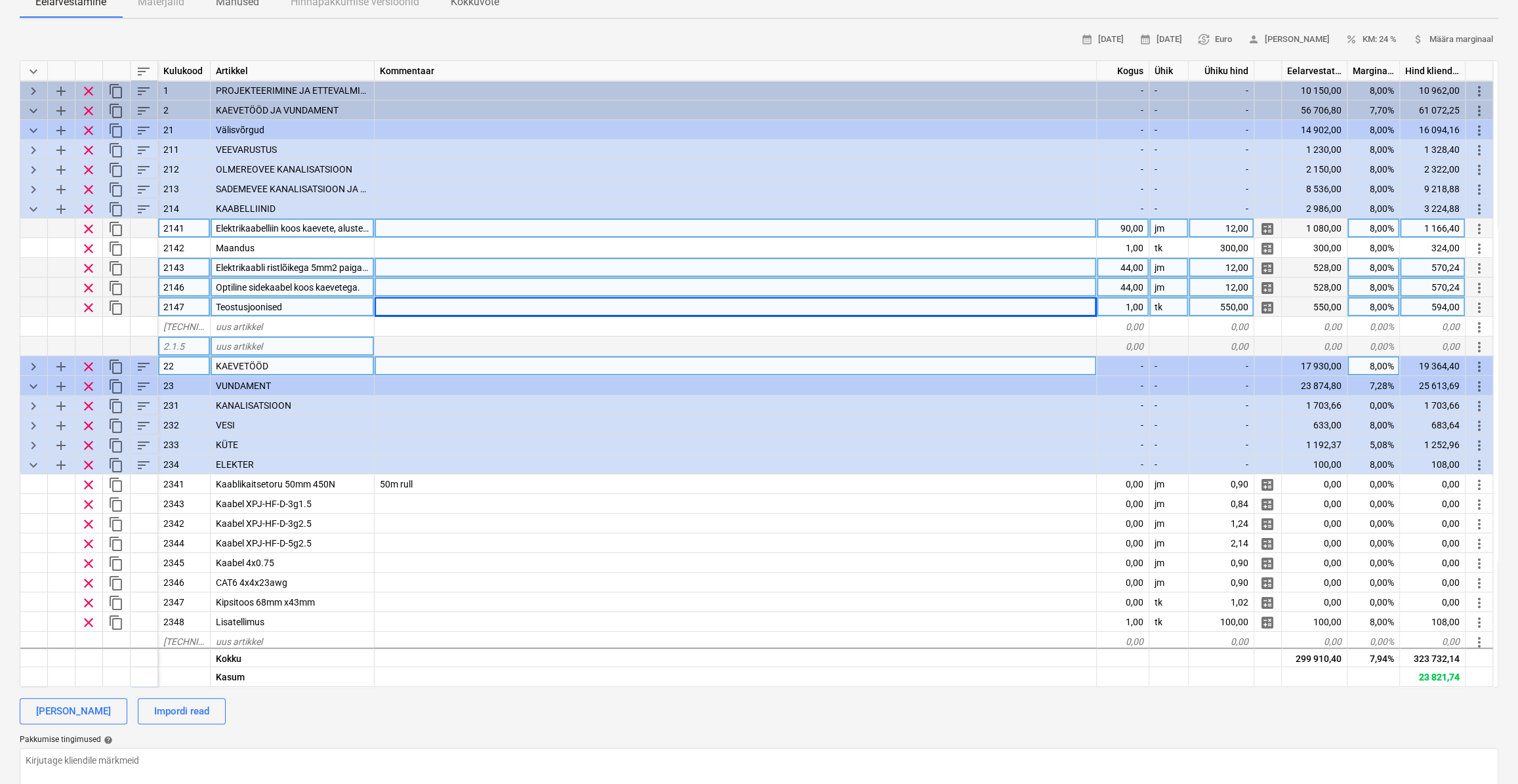
scroll to position [0, 0]
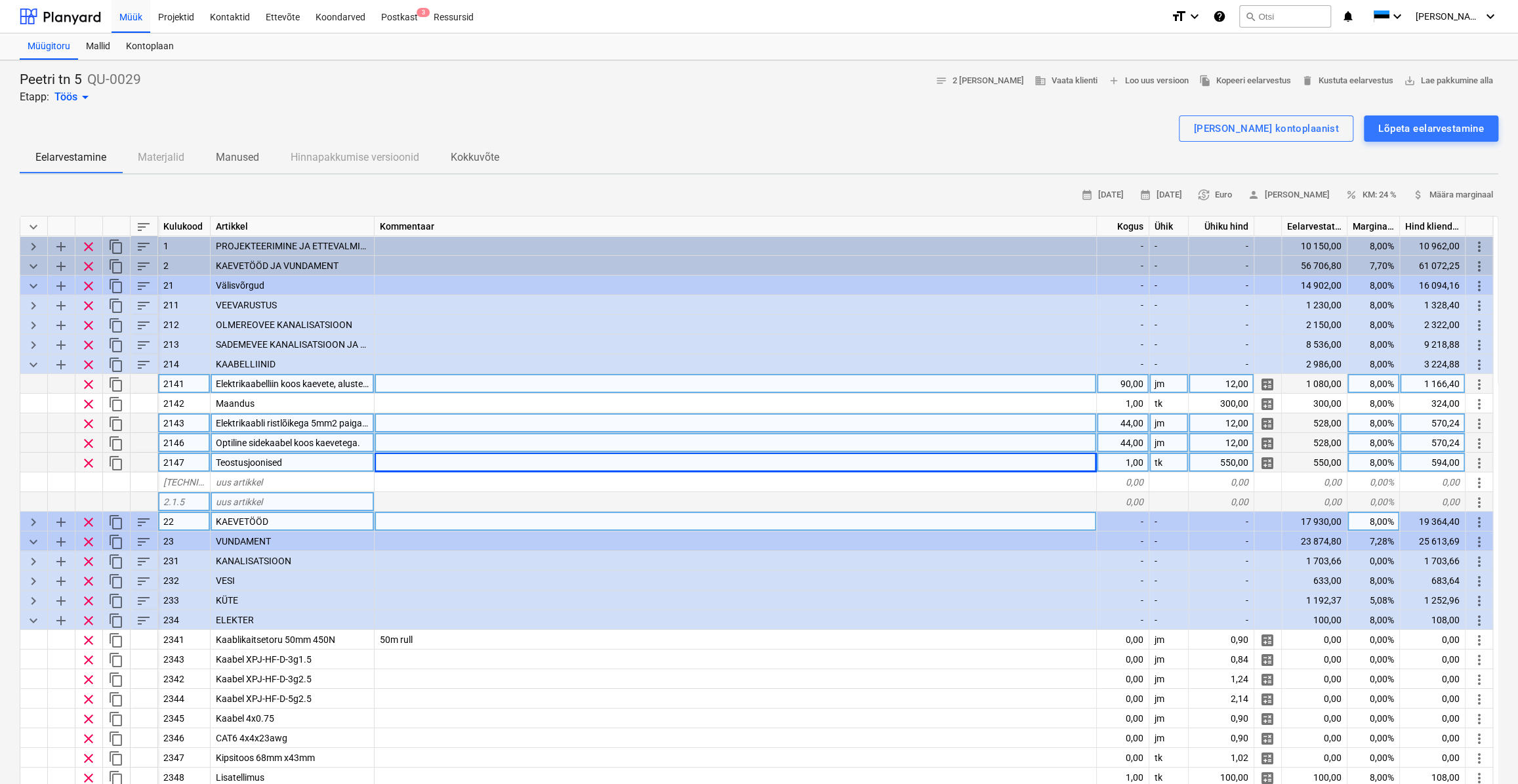
click at [596, 380] on div at bounding box center [736, 383] width 722 height 20
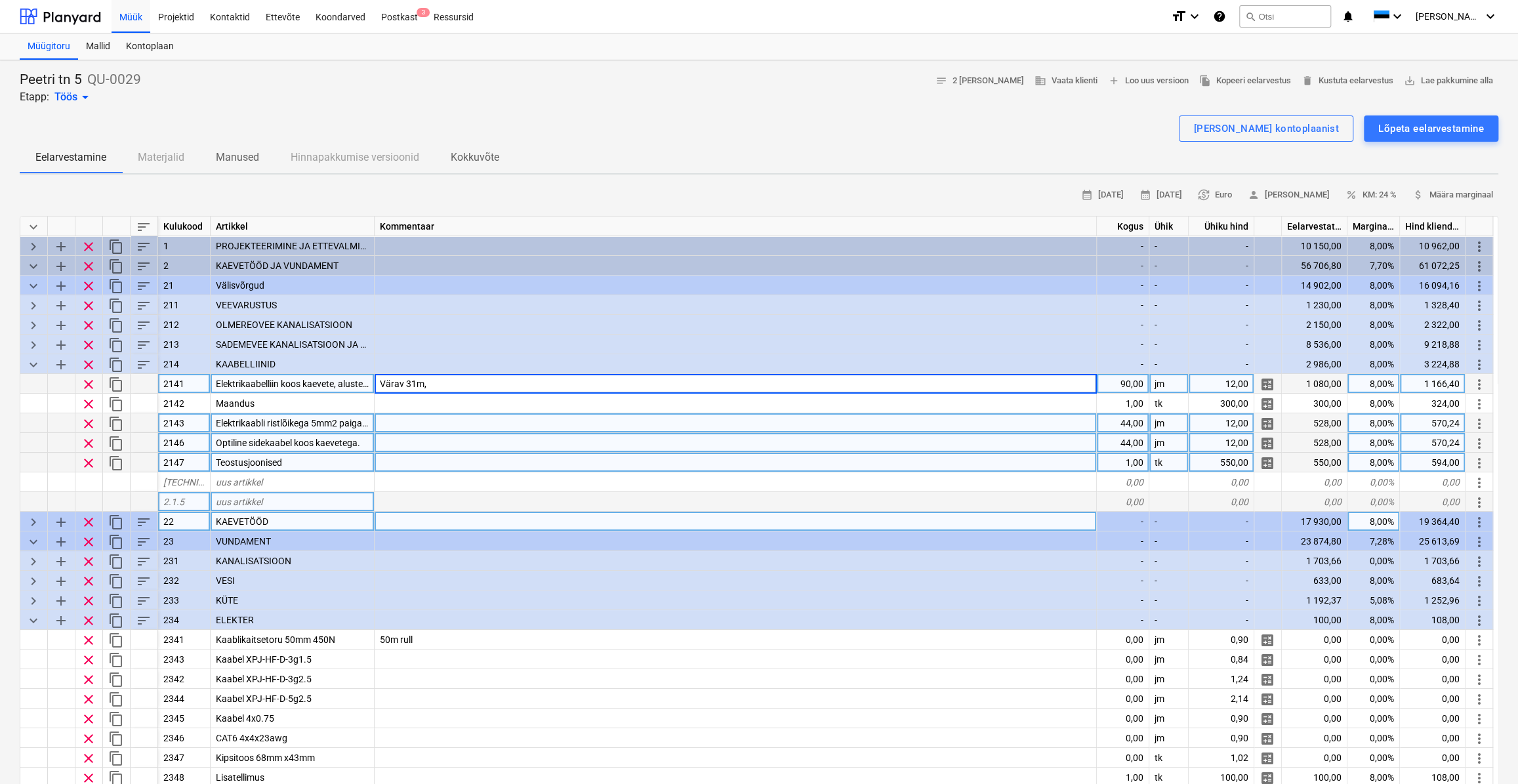
click at [439, 380] on input "Värav 31m," at bounding box center [735, 383] width 722 height 19
type input "Värav 31m,"
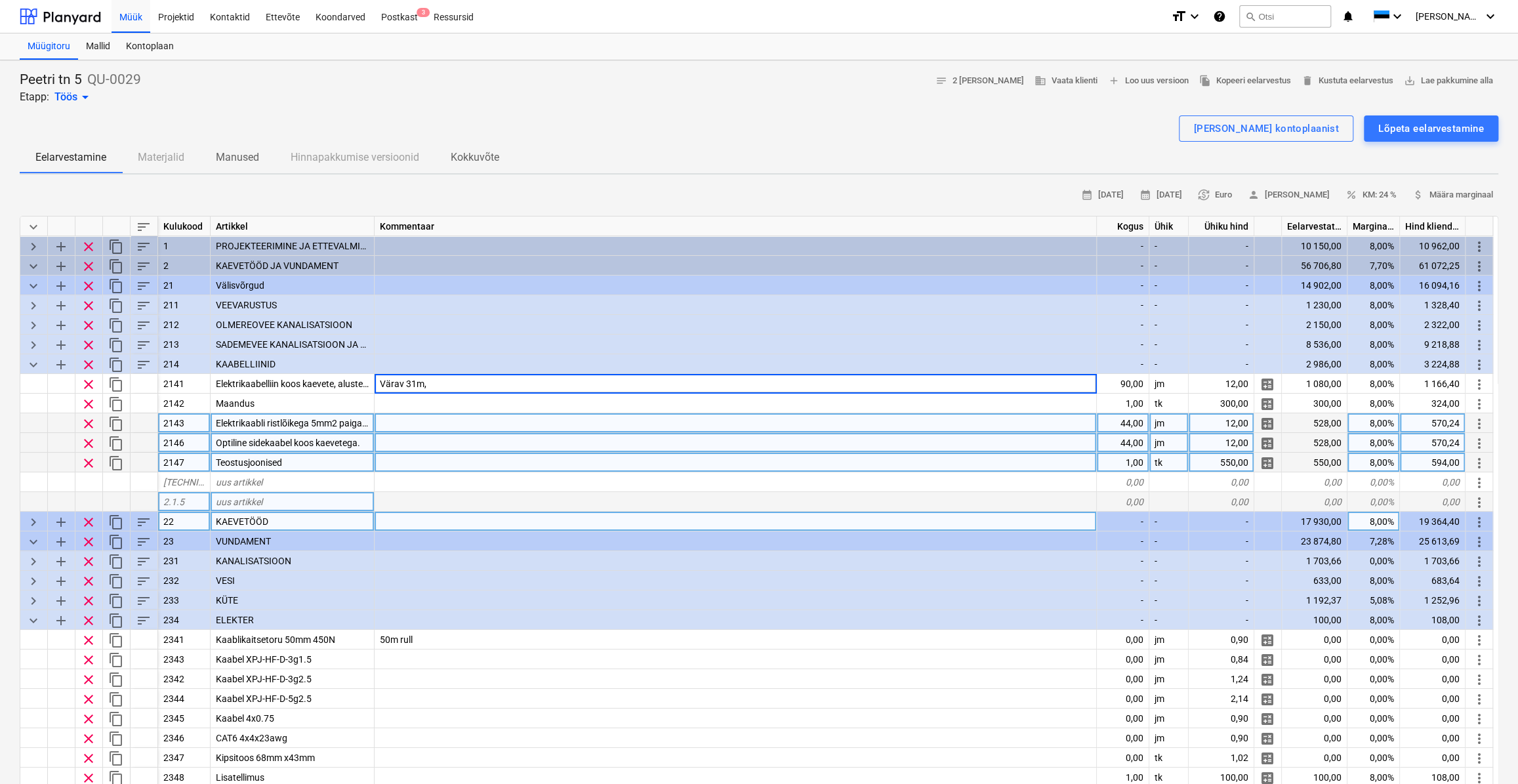
type textarea "x"
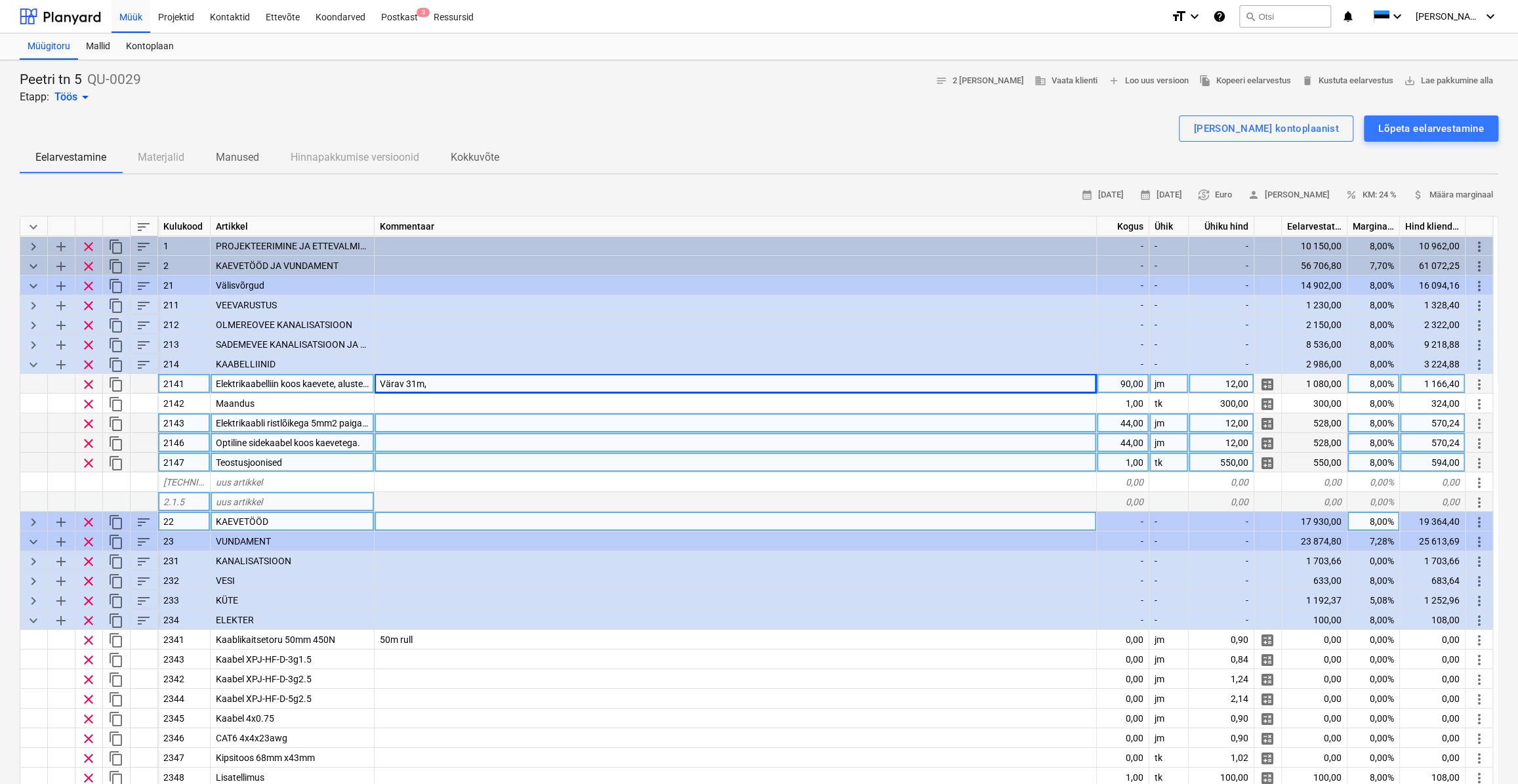
click at [476, 383] on div "Värav 31m," at bounding box center [736, 383] width 722 height 20
click at [476, 383] on input "Värav 31m," at bounding box center [735, 383] width 722 height 19
type input "Värav 31m, Sajuveepump"
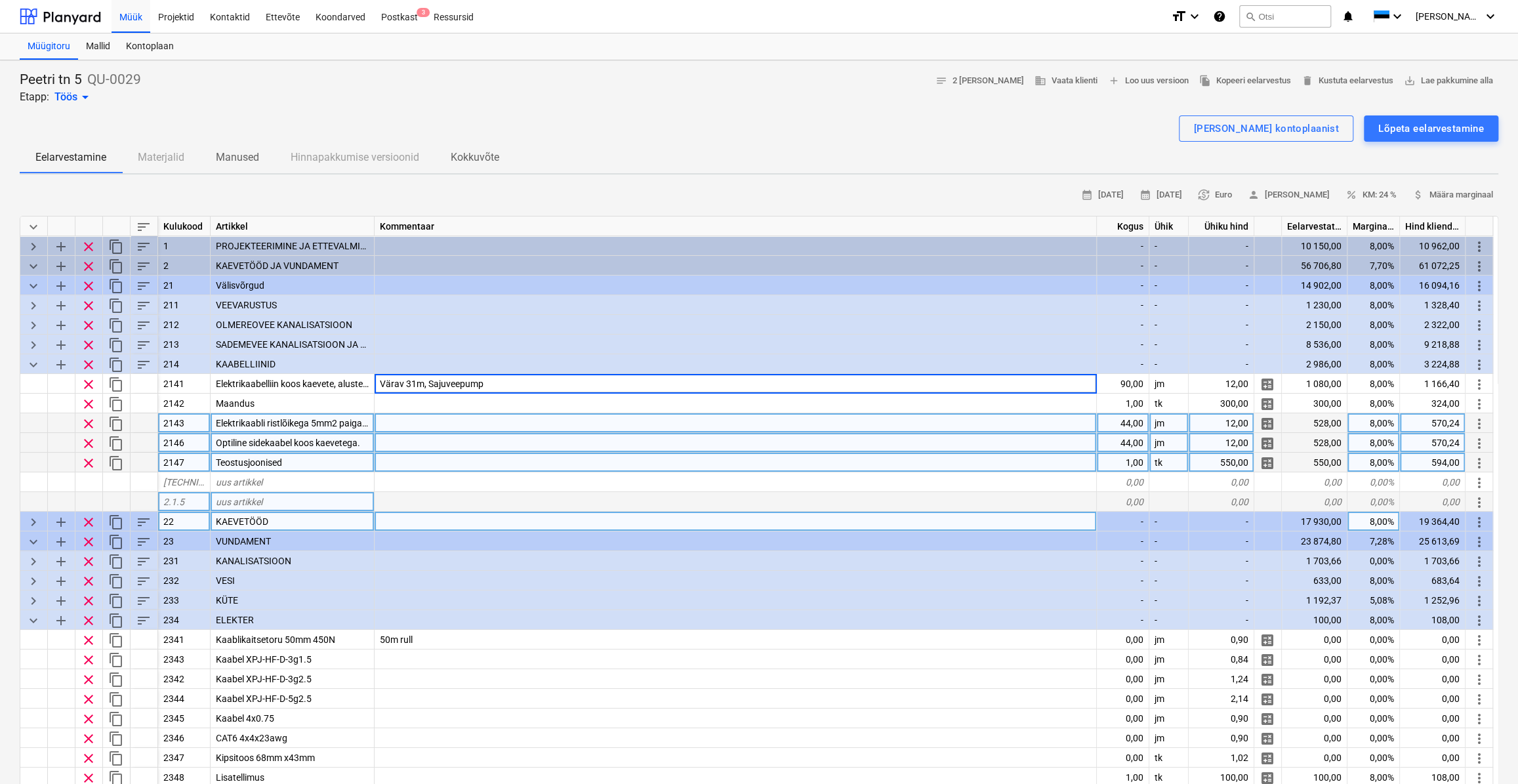
type textarea "x"
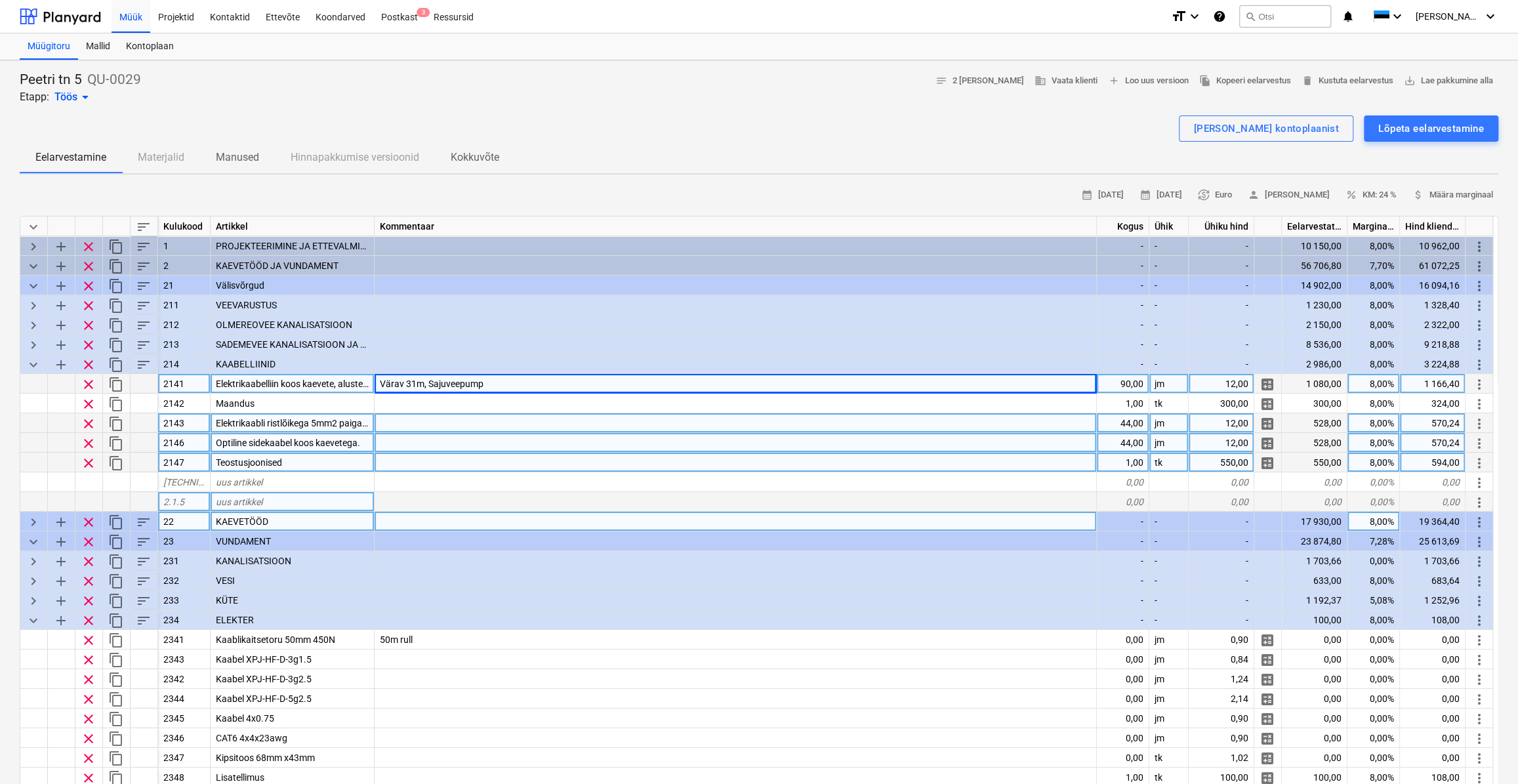
click at [528, 381] on div "Värav 31m, Sajuveepump" at bounding box center [736, 383] width 722 height 20
click at [528, 381] on input "Värav 31m, Sajuveepump" at bounding box center [735, 383] width 722 height 19
type input "Värav 31m, Sajuveepump 30m, Terassi all"
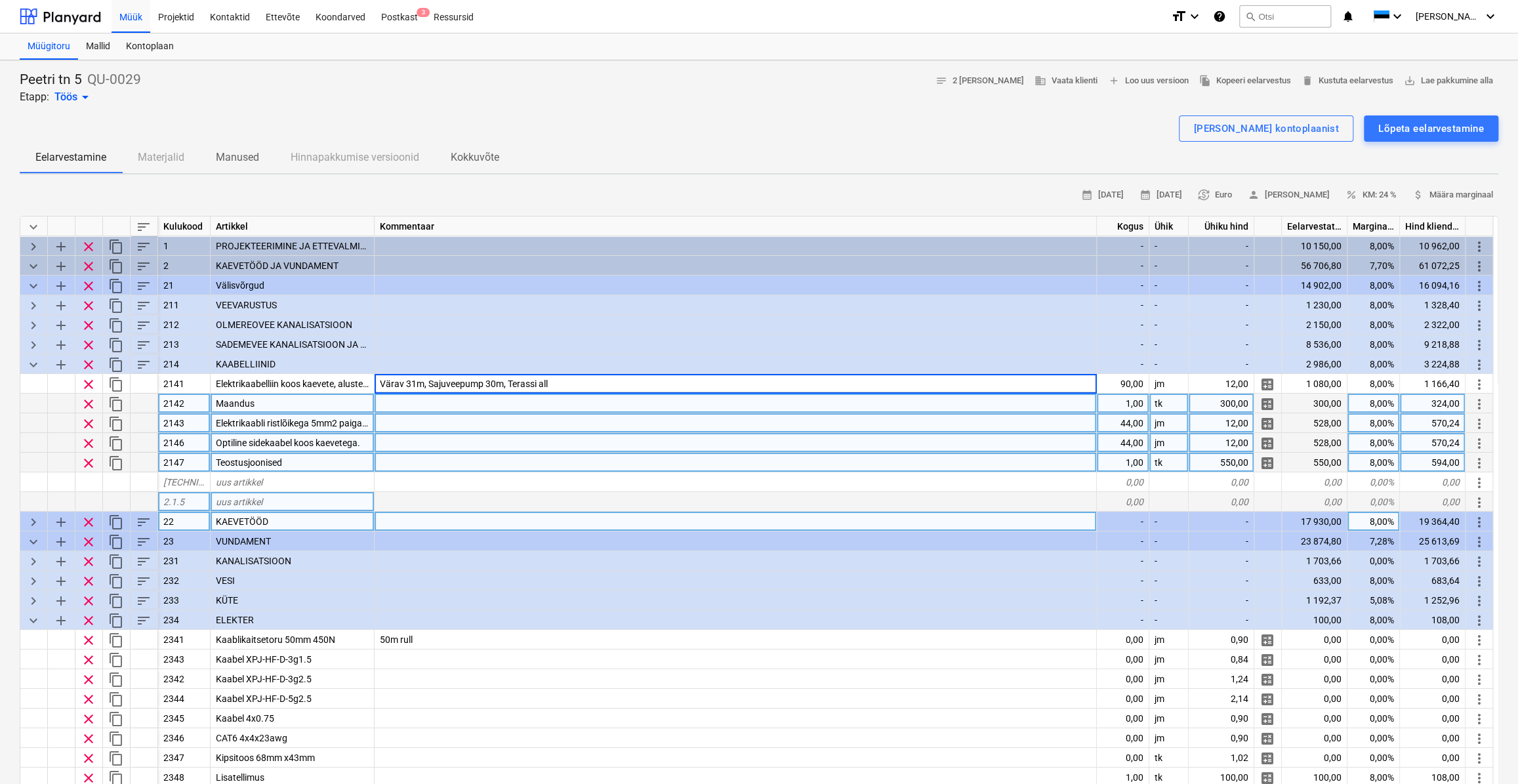
type textarea "x"
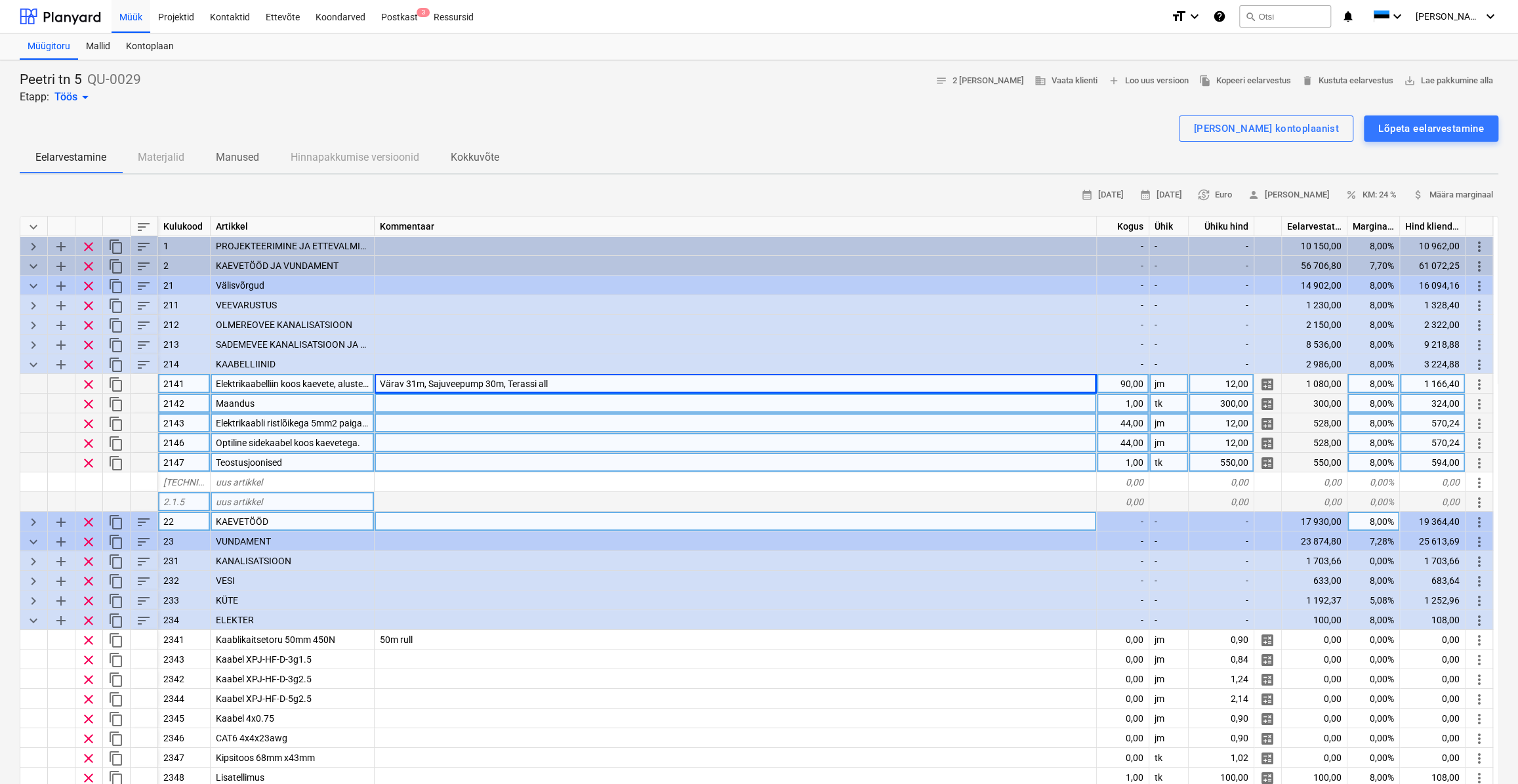
click at [603, 377] on div "Värav 31m, Sajuveepump 30m, Terassi all" at bounding box center [736, 383] width 722 height 20
click at [600, 380] on input "Värav 31m, Sajuveepump 30m, Terassi all" at bounding box center [735, 383] width 722 height 19
type input "Värav 31m, Sajuveepump 30m, Terassi all 66m"
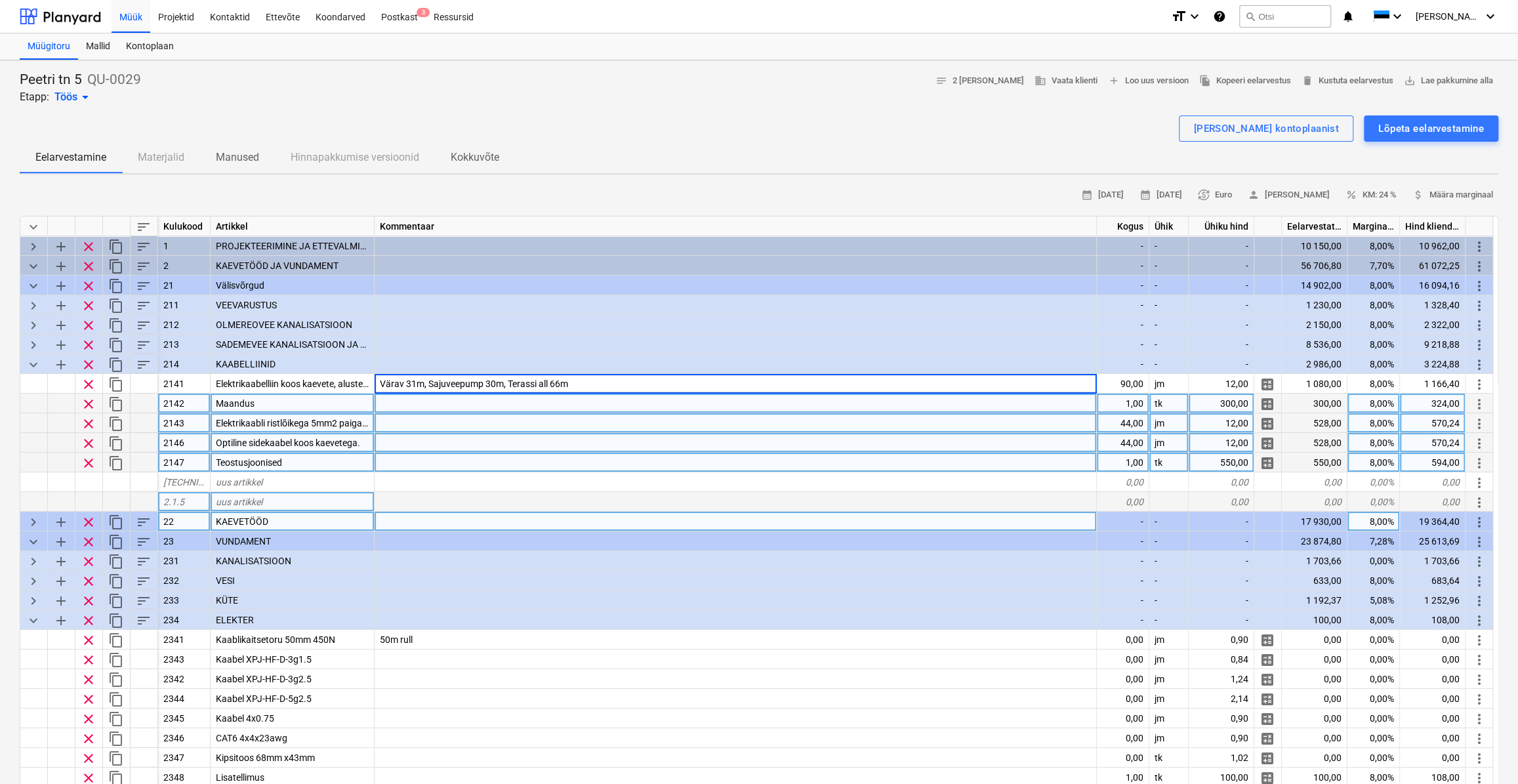
click at [630, 401] on div at bounding box center [736, 403] width 722 height 20
type textarea "x"
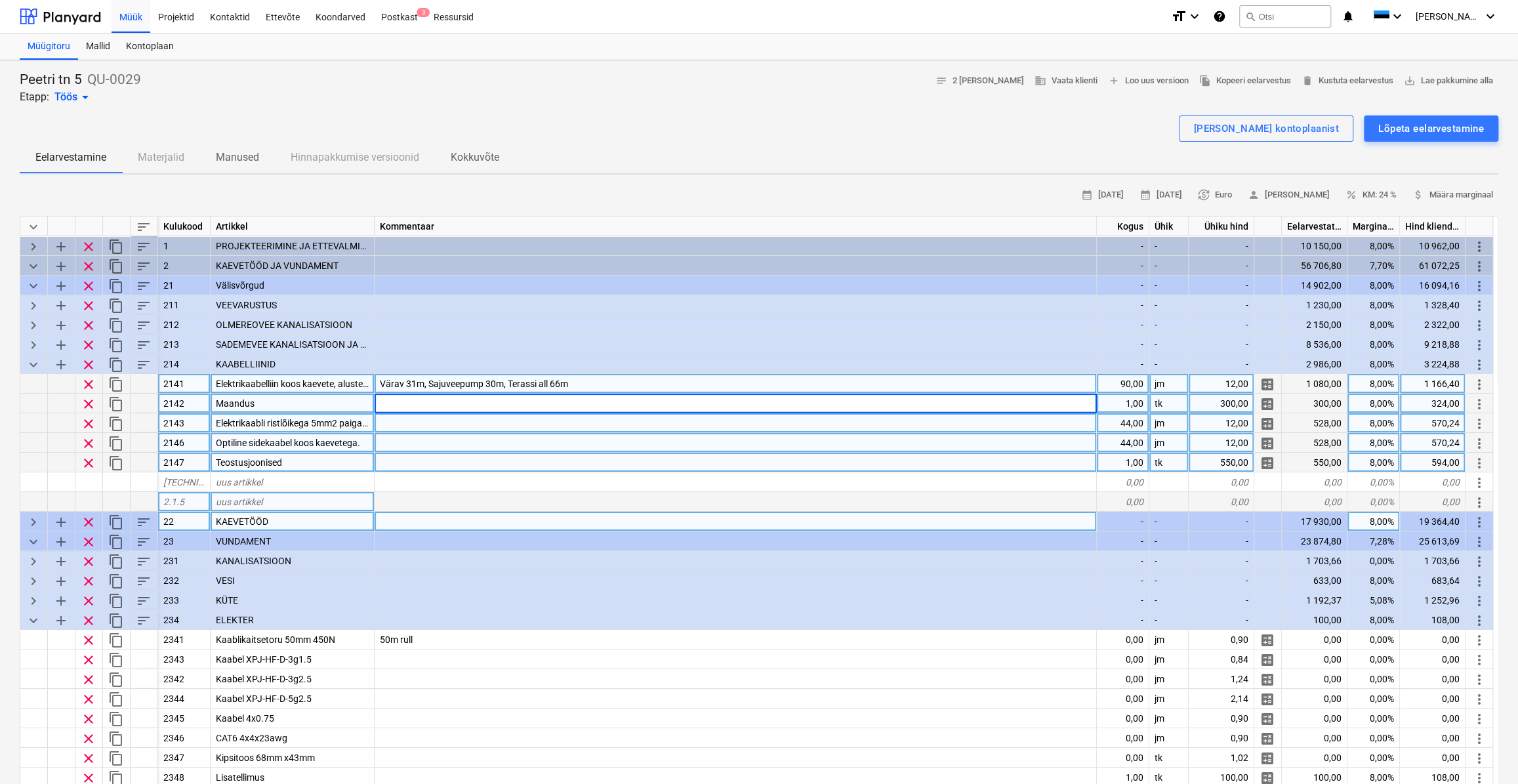
click at [648, 373] on div "Värav 31m, Sajuveepump 30m, Terassi all 66m" at bounding box center [736, 383] width 722 height 20
click at [325, 419] on span "Elektrikaabli ristlõikega 5mm2 paigaldus koos kaevete ja tagasitäitega" at bounding box center [357, 423] width 284 height 11
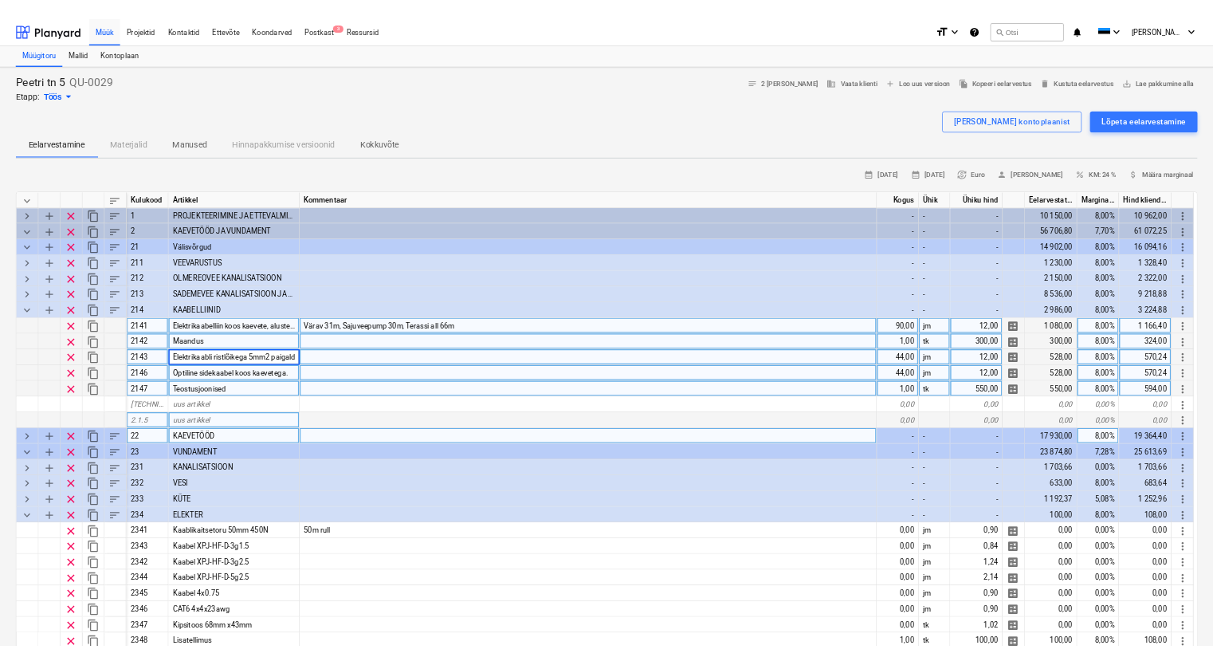
scroll to position [0, 161]
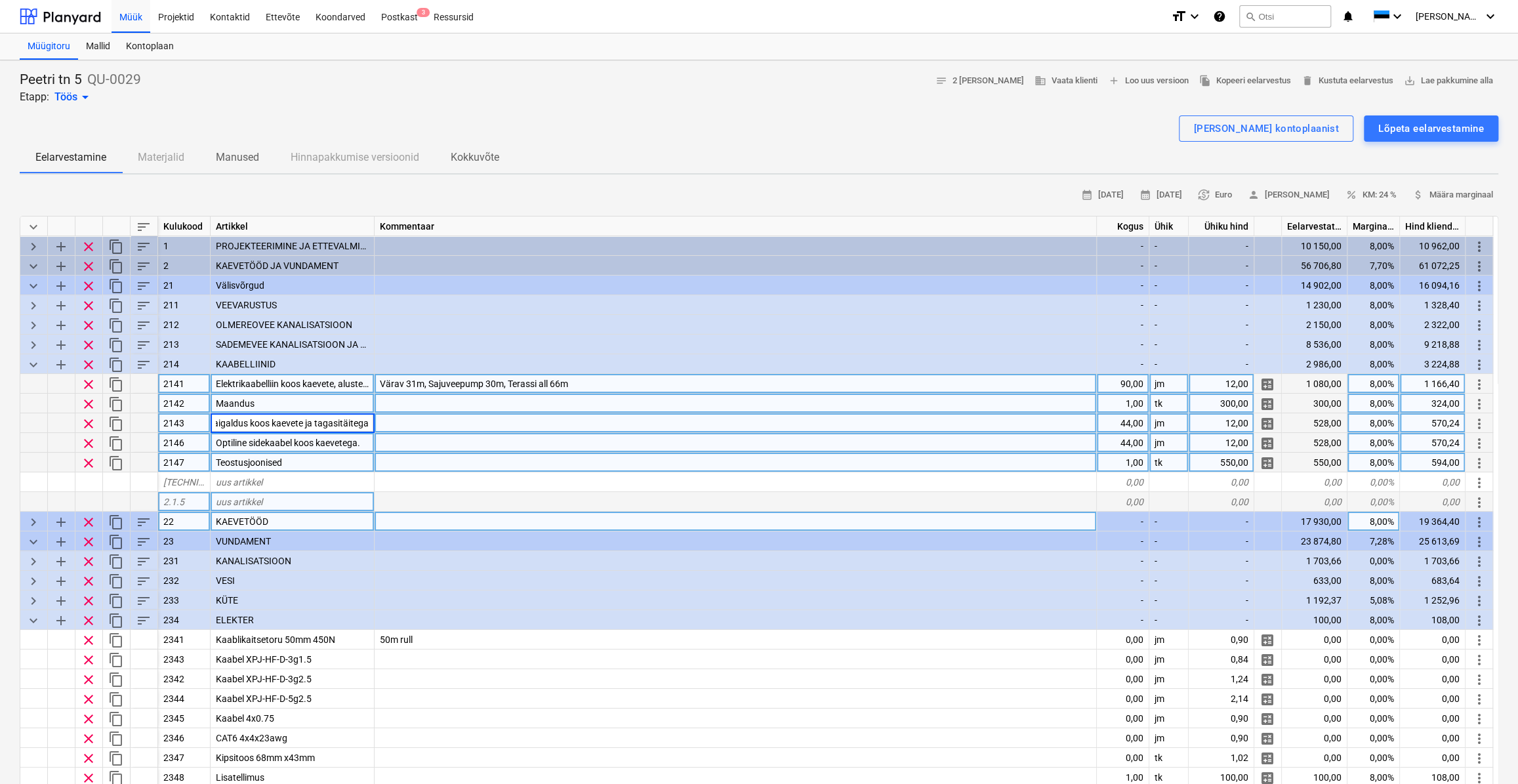
click at [1131, 421] on div "44,00" at bounding box center [1123, 423] width 53 height 20
type input "28"
type textarea "x"
click at [1060, 440] on div at bounding box center [736, 443] width 722 height 20
click at [1133, 445] on div "44,00" at bounding box center [1123, 443] width 53 height 20
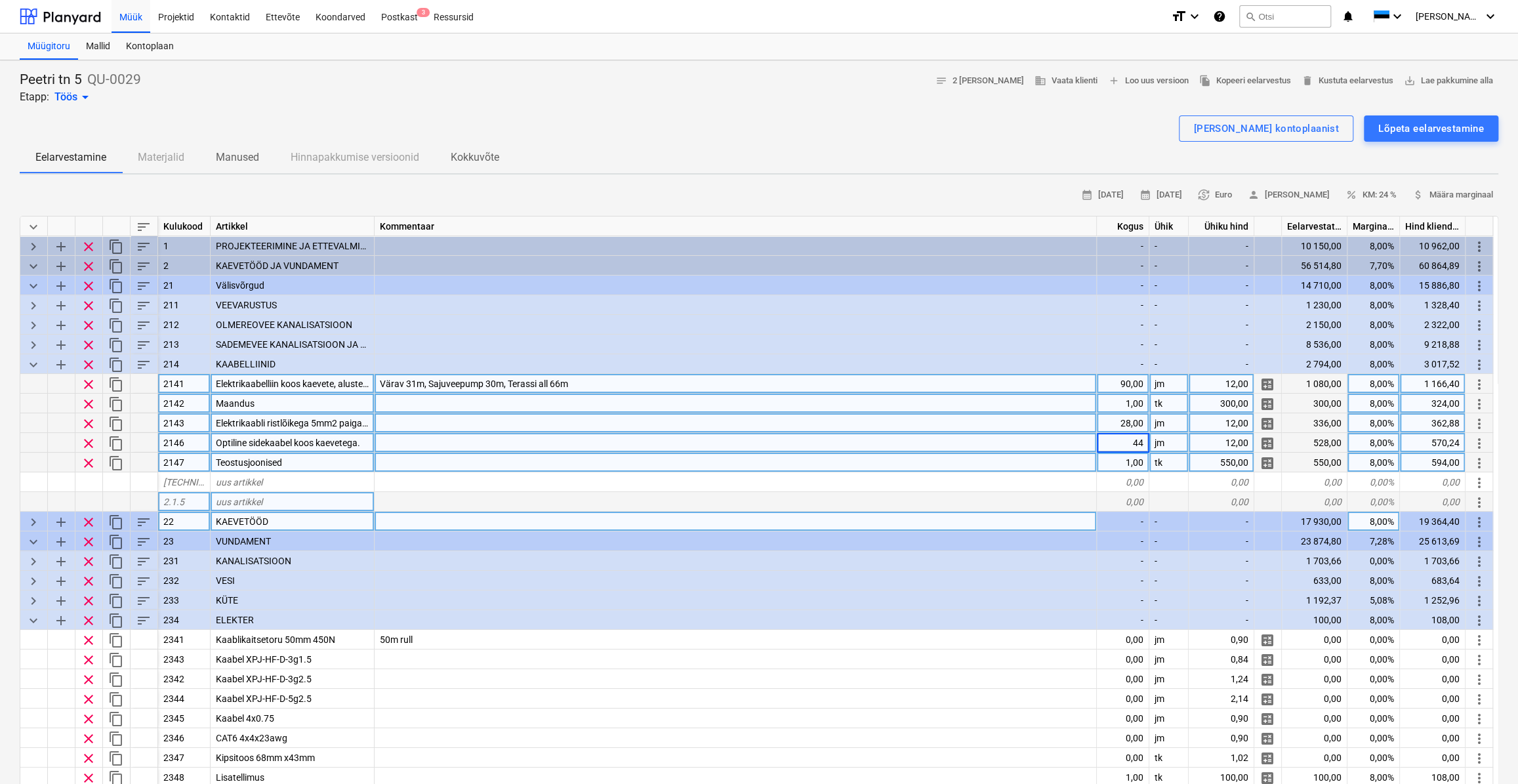
click at [1130, 420] on div "28,00" at bounding box center [1123, 423] width 53 height 20
type input "31"
type textarea "x"
click at [1125, 443] on div "44,00" at bounding box center [1123, 443] width 53 height 20
type input "31"
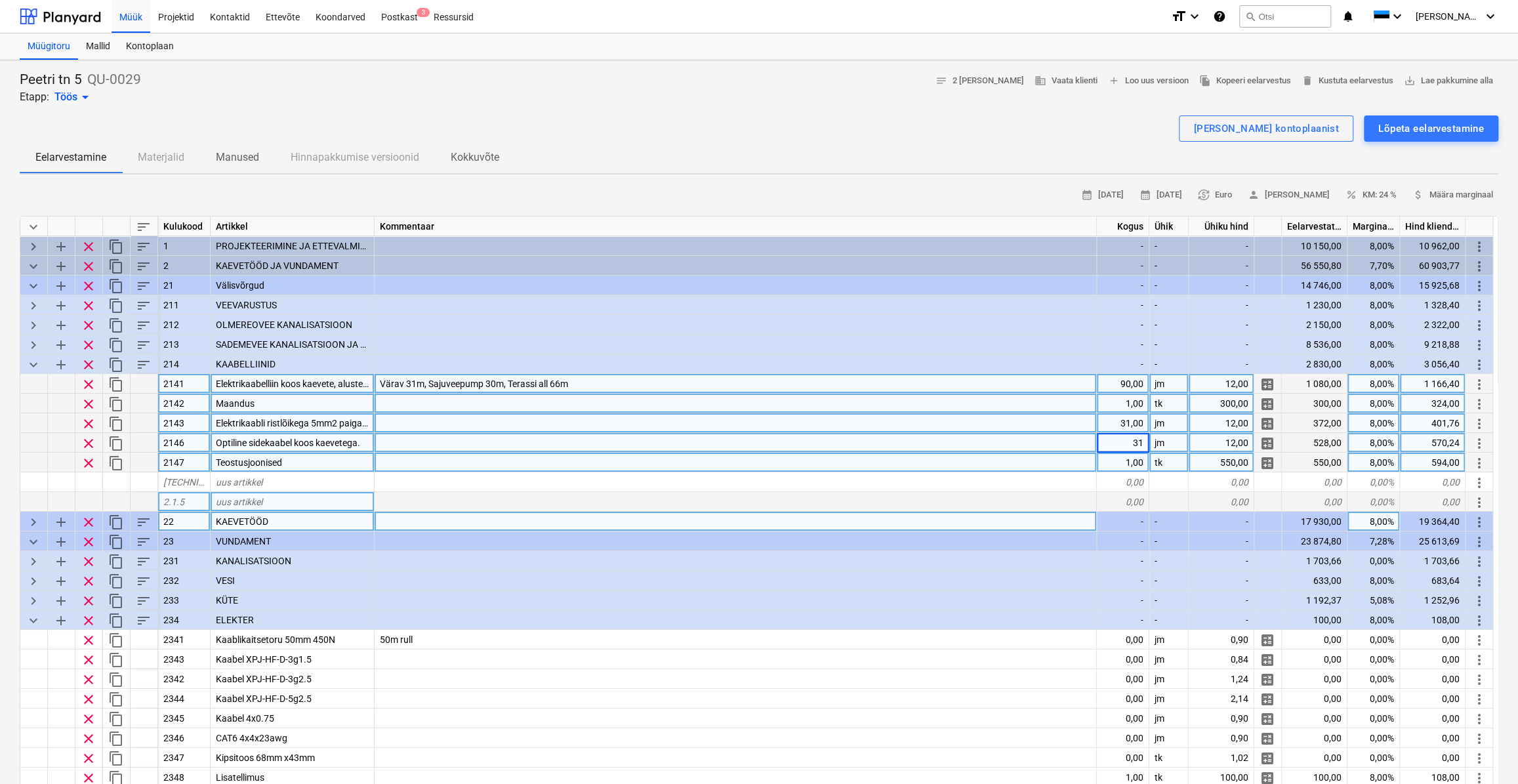
type textarea "x"
click at [1054, 464] on div at bounding box center [736, 462] width 722 height 20
click at [779, 439] on div at bounding box center [736, 443] width 722 height 20
click at [643, 416] on div at bounding box center [736, 423] width 722 height 20
click at [435, 462] on div at bounding box center [736, 462] width 722 height 20
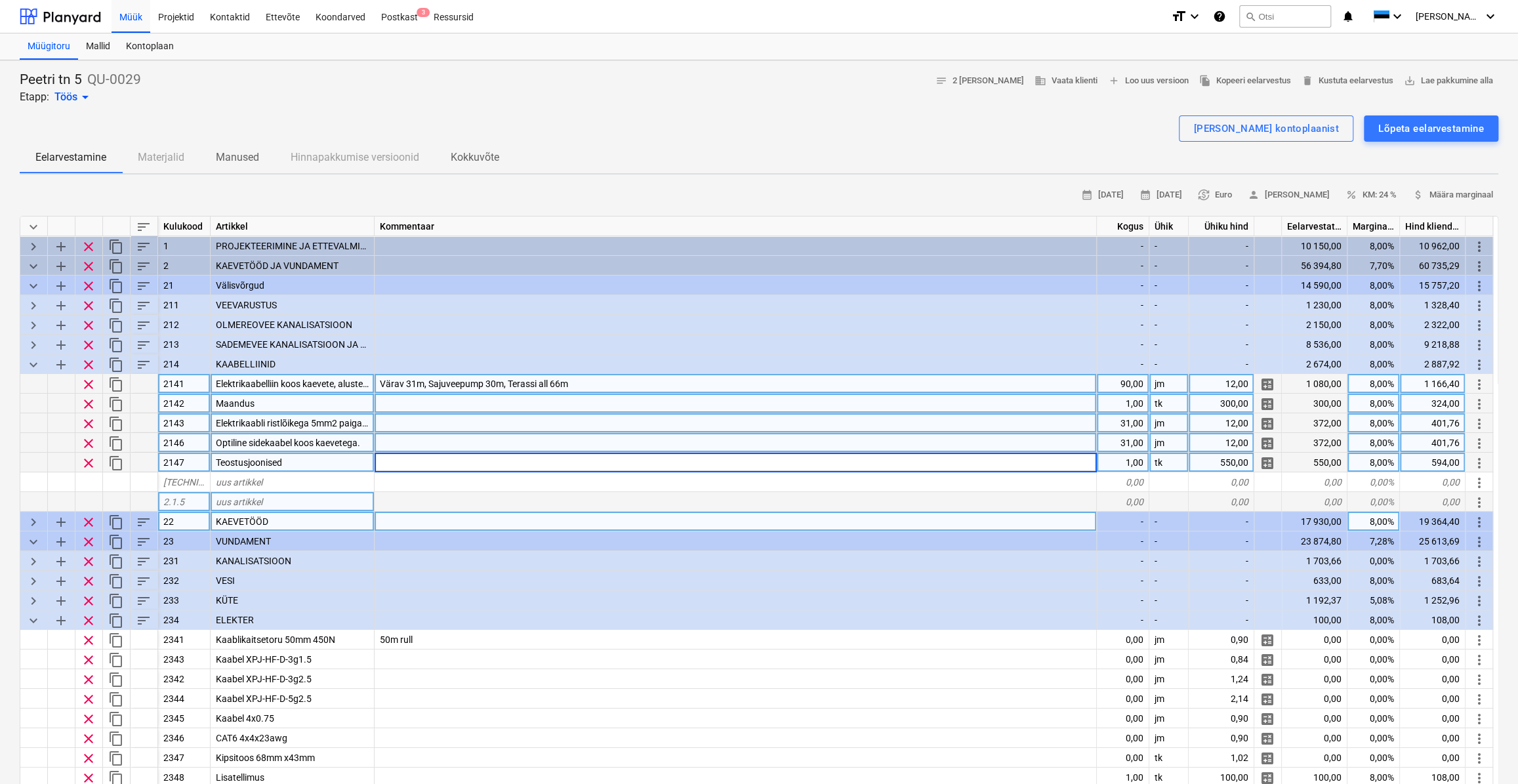
click at [427, 403] on div at bounding box center [736, 403] width 722 height 20
click at [515, 383] on span "Värav 31m, Sajuveepump 30m, Terassi all 66m" at bounding box center [474, 383] width 188 height 11
click at [603, 380] on input "Värav 31m, Sajuveepump 30m, Terassi all 66m" at bounding box center [735, 383] width 722 height 19
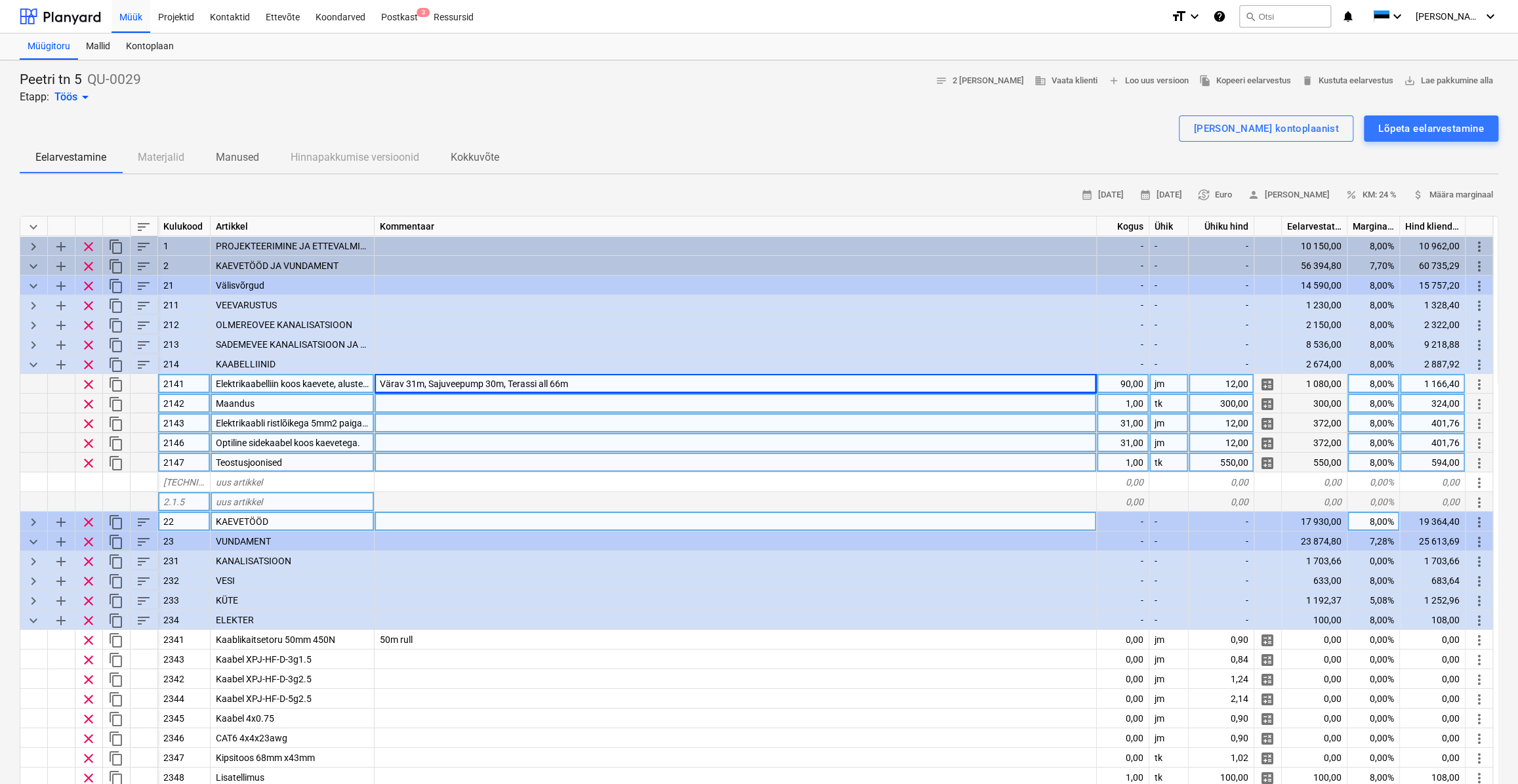
click at [413, 381] on span "Värav 31m, Sajuveepump 30m, Terassi all 66m" at bounding box center [474, 383] width 188 height 11
click at [414, 383] on input "Värav 31m, Sajuveepump 30m, Terassi all 66m" at bounding box center [735, 383] width 722 height 19
type input "Värav 21m, Sajuveepump 30m, Terassi all 66m"
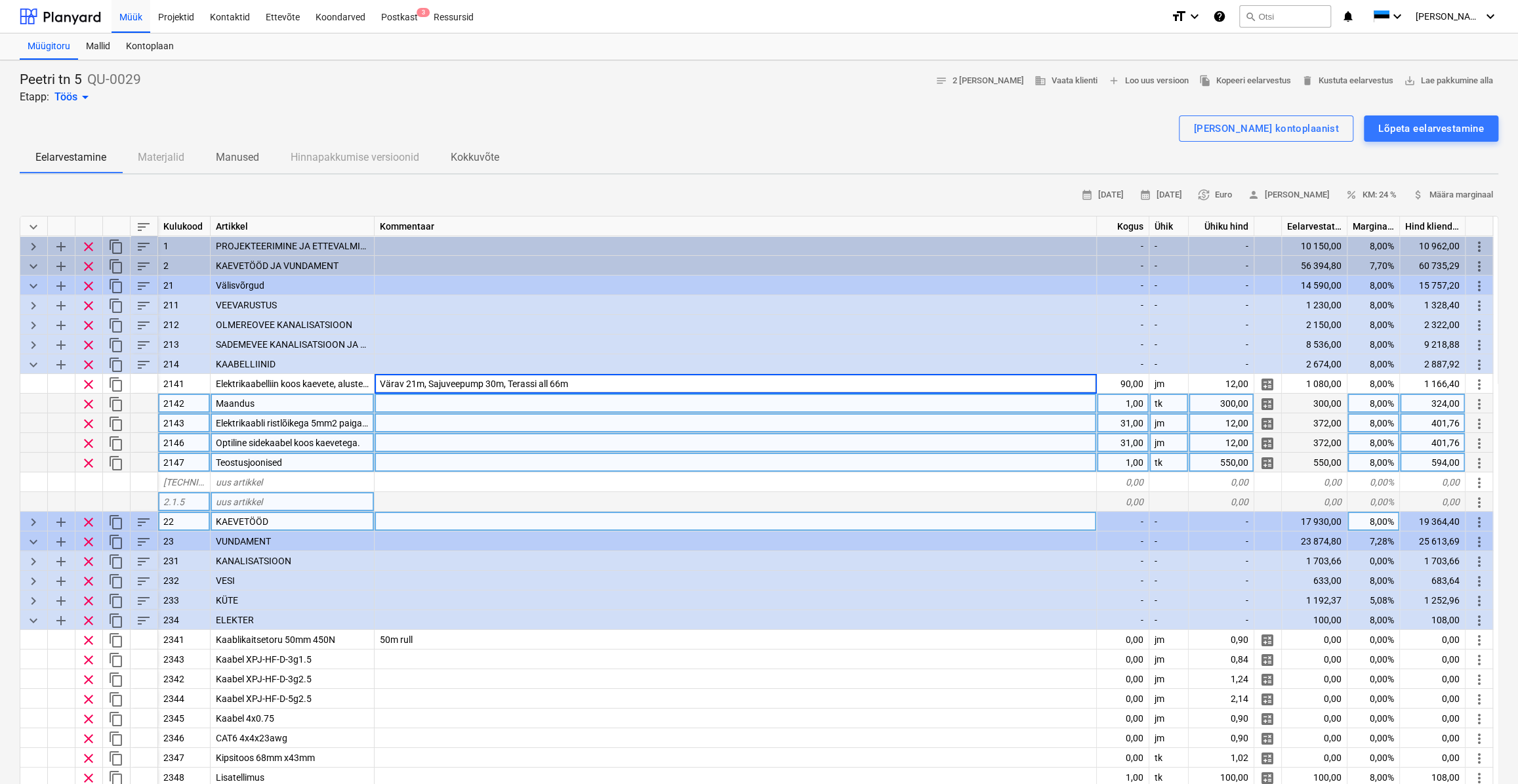
click at [585, 406] on div at bounding box center [736, 403] width 722 height 20
type textarea "x"
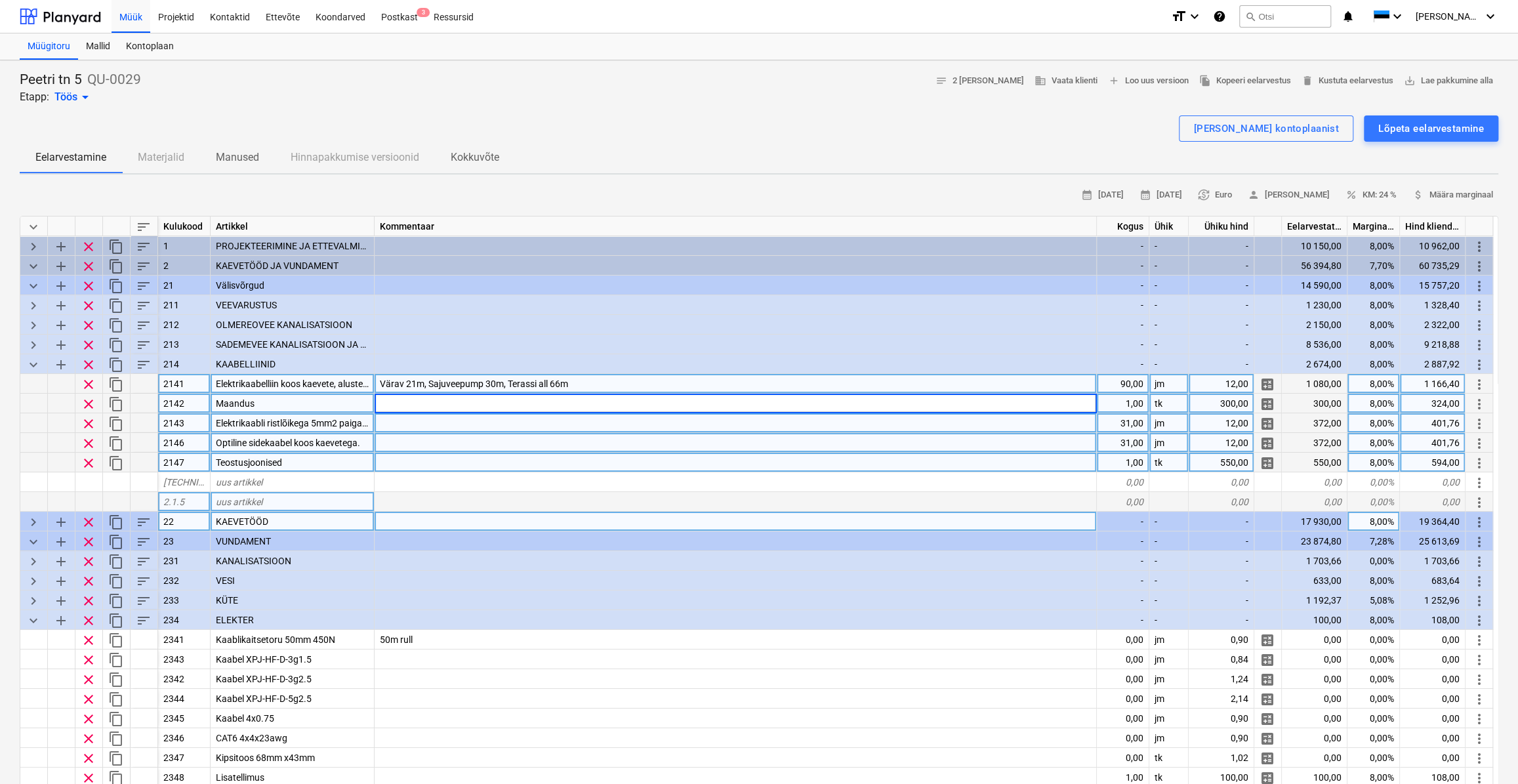
click at [601, 378] on div "Värav 21m, Sajuveepump 30m, Terassi all 66m" at bounding box center [736, 383] width 722 height 20
click at [495, 380] on span "Värav 21m, Sajuveepump 30m, Terassi all 66m" at bounding box center [474, 383] width 188 height 11
click at [499, 380] on input "Värav 21m, Sajuveepump 30m, Terassi all 66m" at bounding box center [735, 383] width 722 height 19
click at [492, 380] on span "Värav 21m, Sajuveepump 30m, Terassi all 66m" at bounding box center [474, 383] width 188 height 11
click at [493, 383] on input "Värav 21m, Sajuveepump 30m, Terassi all 66m" at bounding box center [735, 383] width 722 height 19
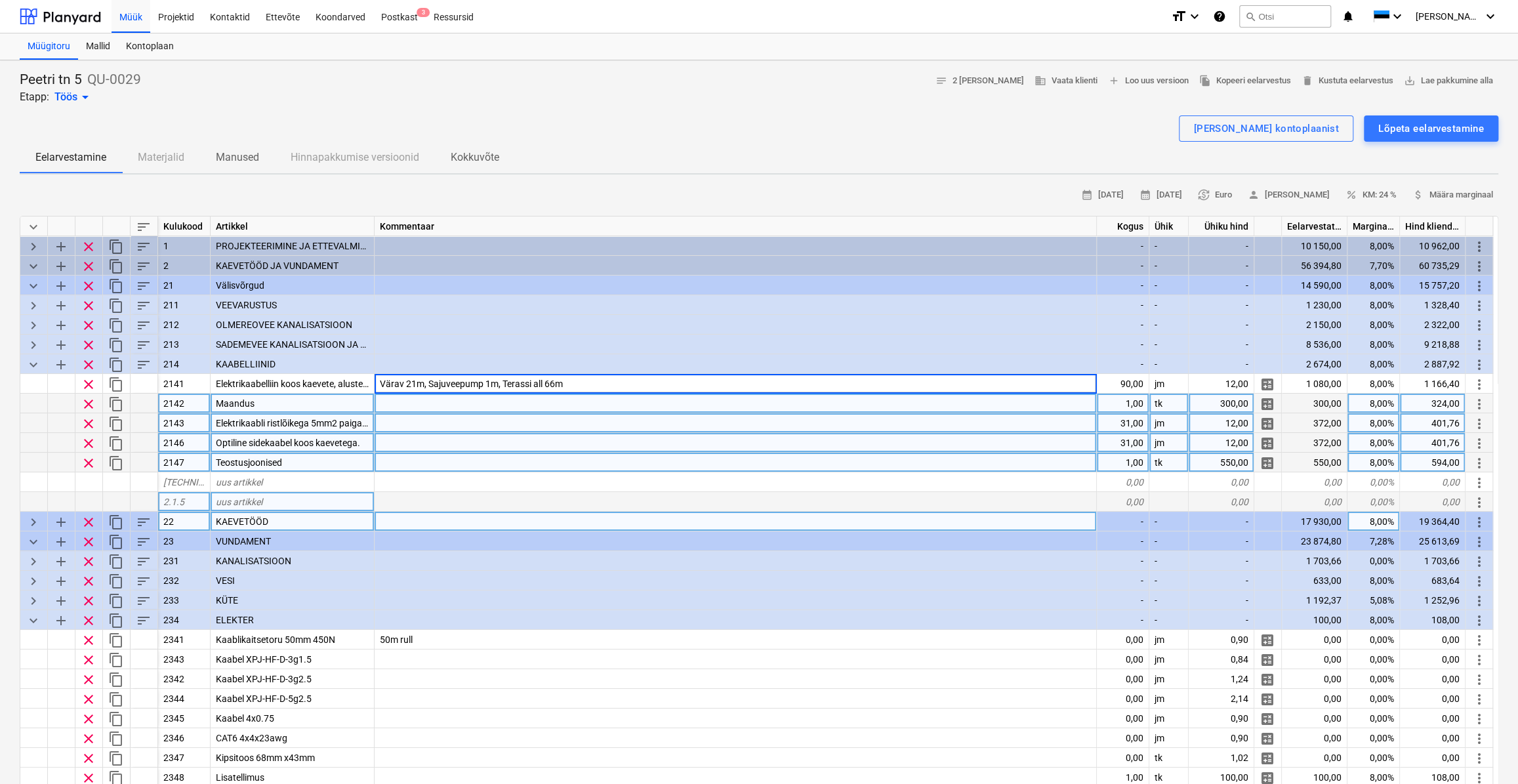
type input "Värav 21m, Sajuveepump 19m, Terassi all 66m"
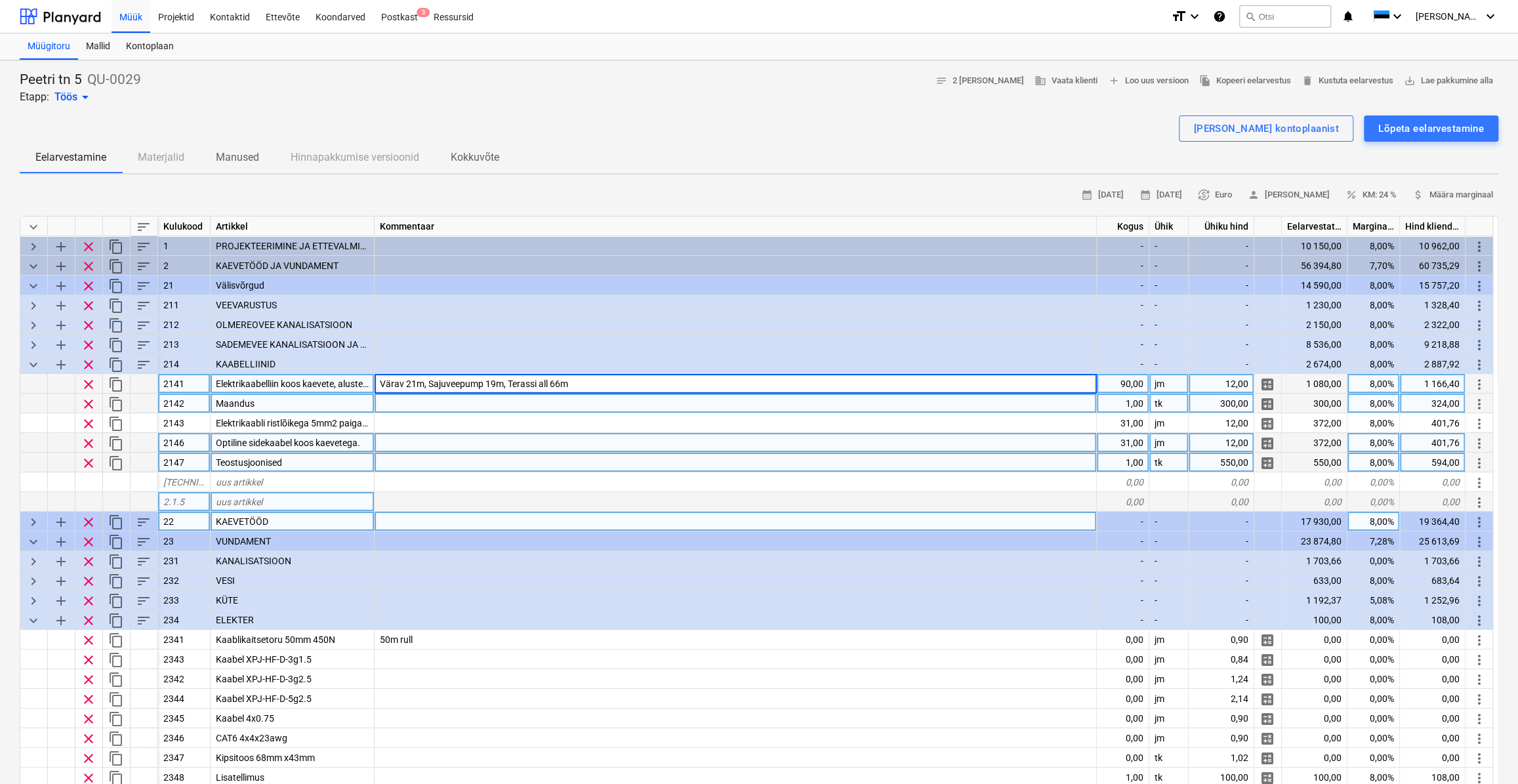
click at [578, 382] on input "Värav 21m, Sajuveepump 19m, Terassi all 66m" at bounding box center [735, 383] width 722 height 19
type input "Värav 21m, Sajuveepump 30m, Terassi all 66m"
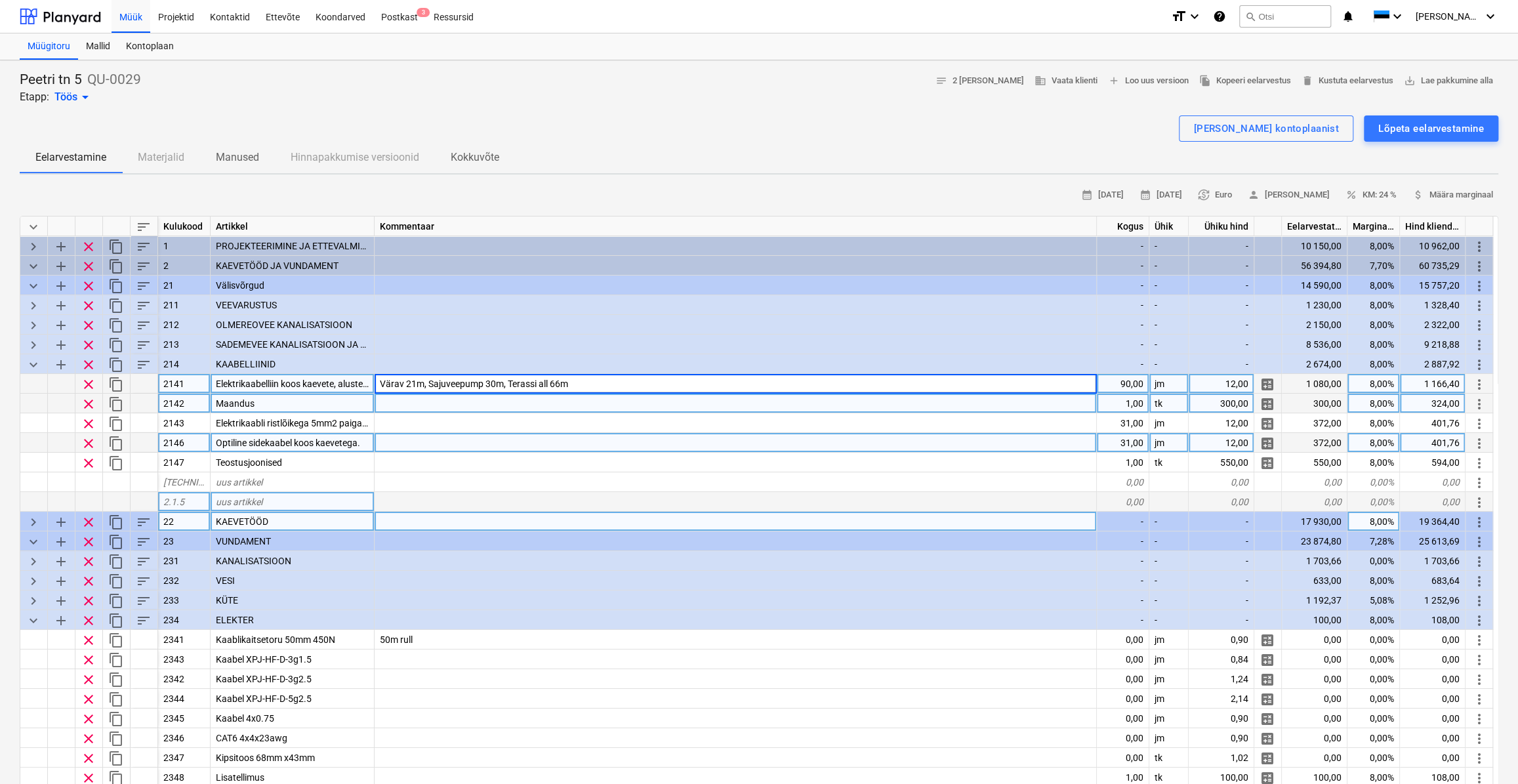
click at [876, 401] on div at bounding box center [736, 403] width 722 height 20
click at [668, 382] on div "Värav 21m, Sajuveepump 30m, Terassi all 66m" at bounding box center [736, 383] width 722 height 20
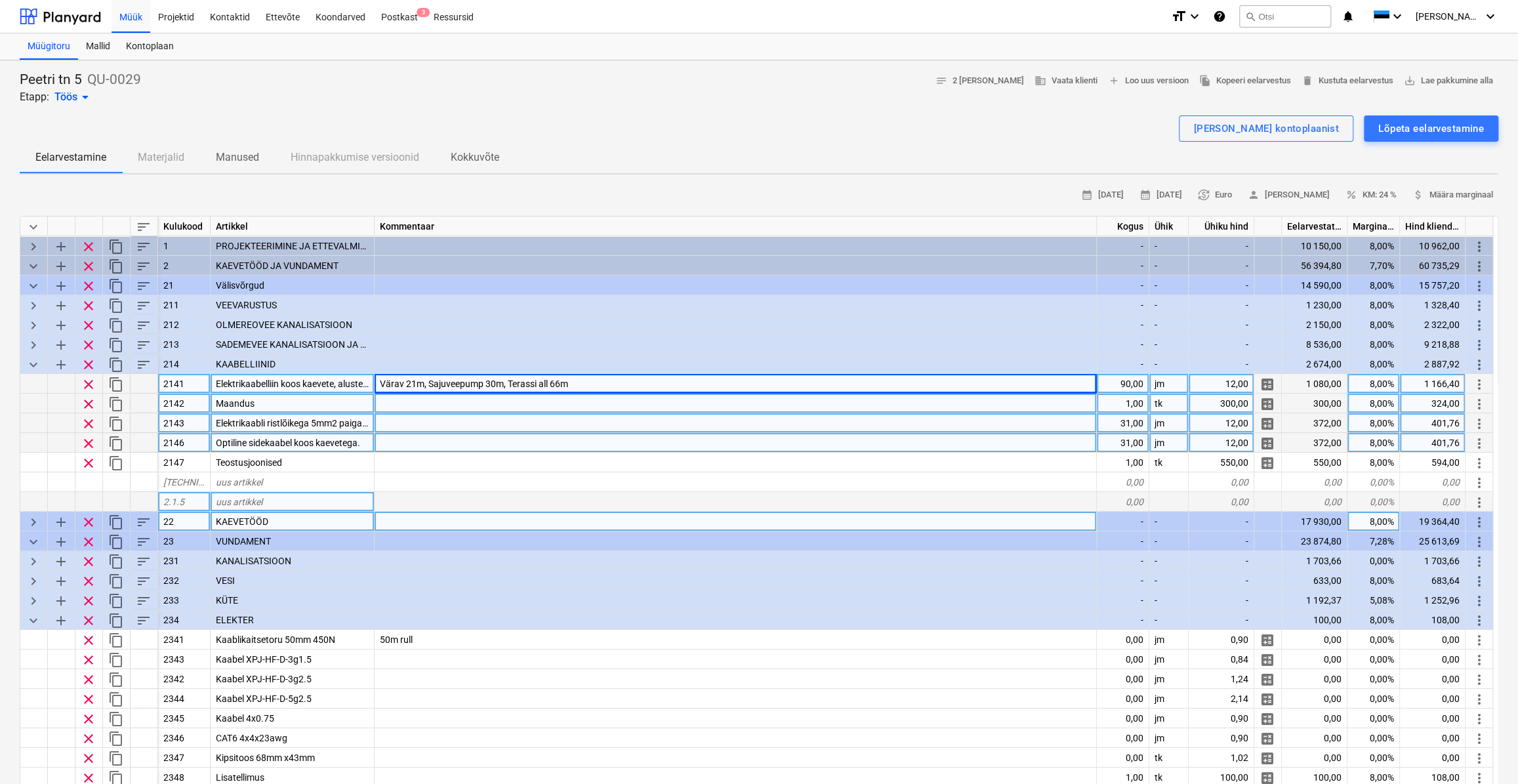
click at [416, 422] on div at bounding box center [736, 423] width 722 height 20
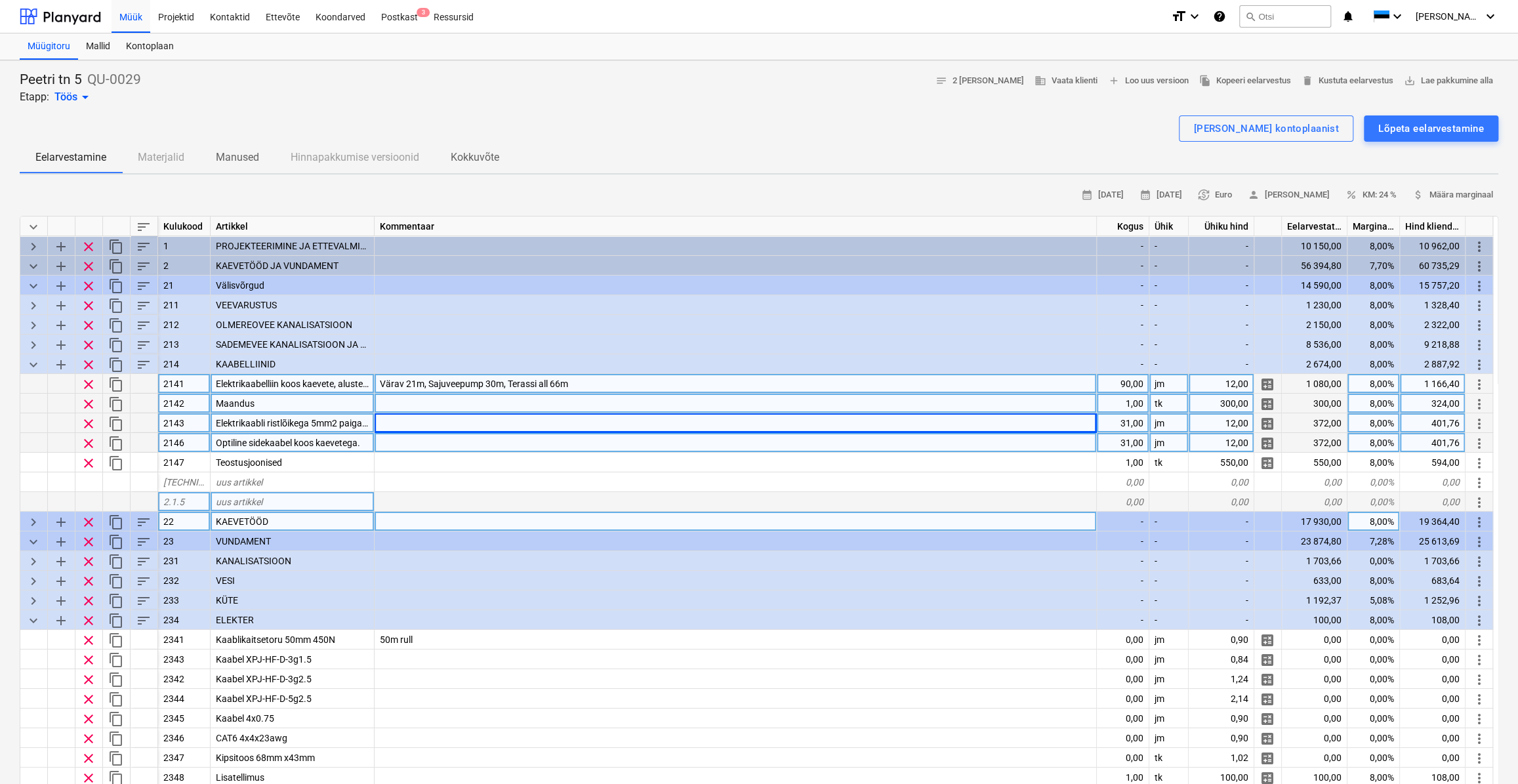
click at [560, 380] on span "Värav 21m, Sajuveepump 30m, Terassi all 66m" at bounding box center [474, 383] width 188 height 11
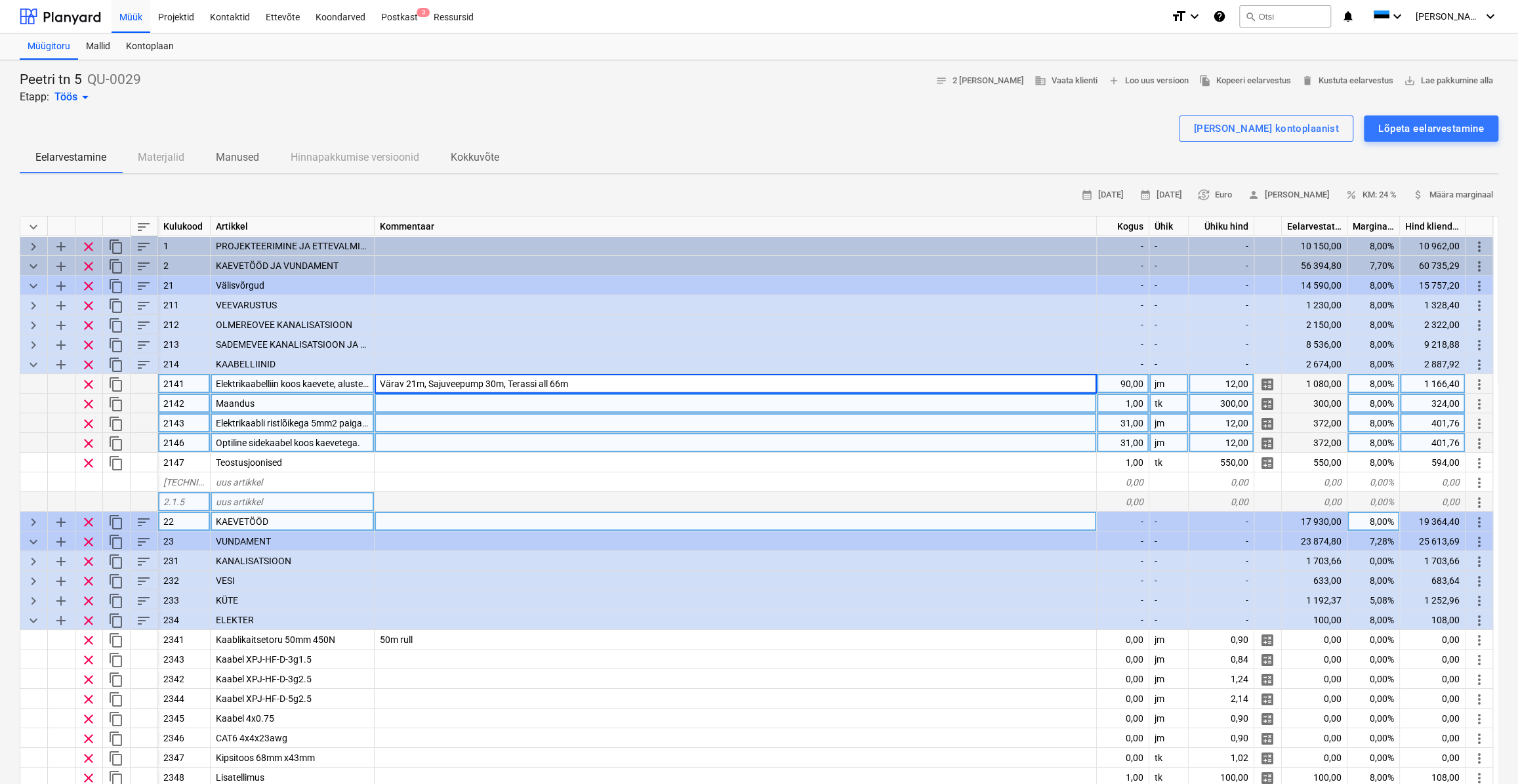
click at [560, 385] on input "Värav 21m, Sajuveepump 30m, Terassi all 66m" at bounding box center [735, 383] width 722 height 19
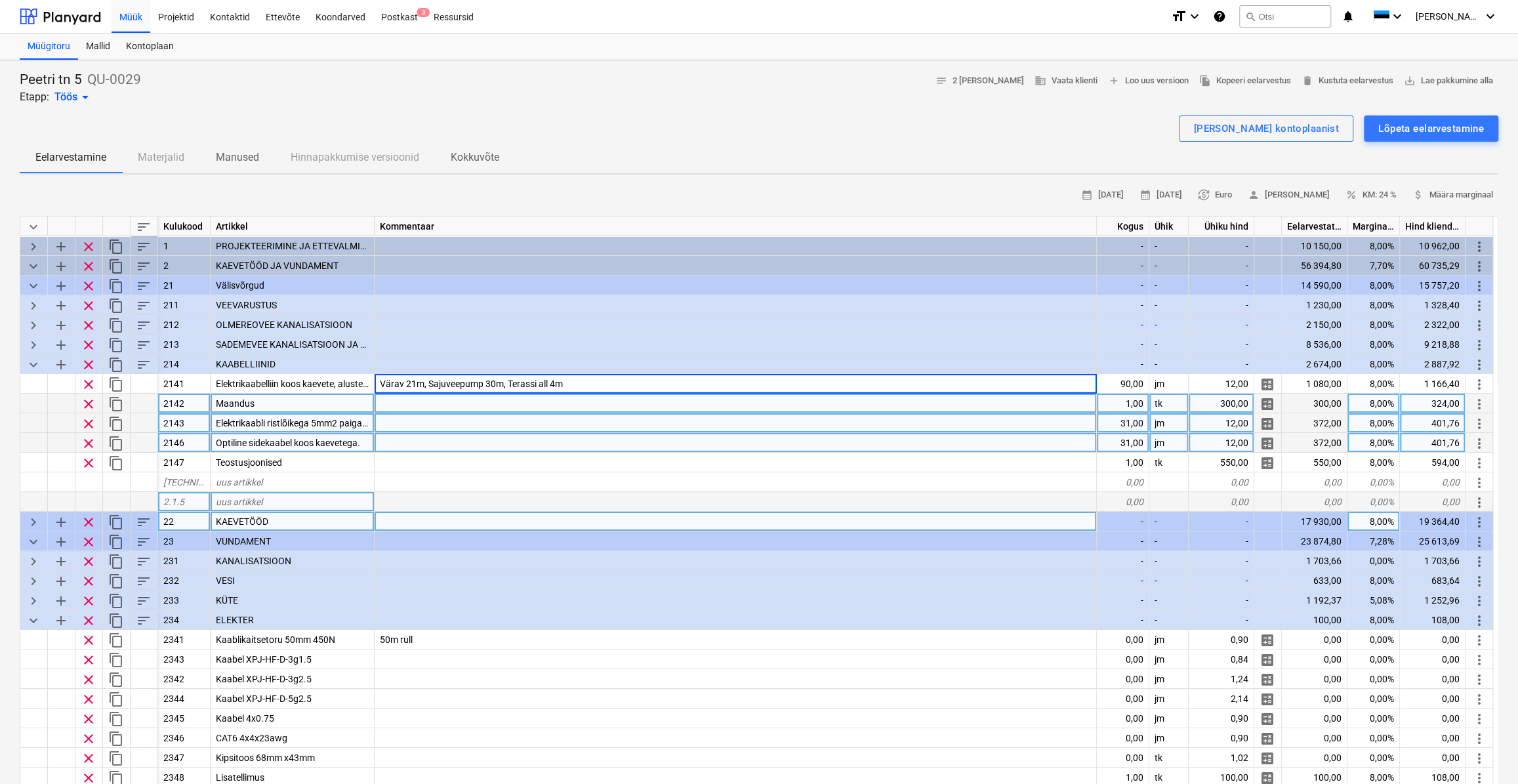
type input "Värav 21m, Sajuveepump 30m, Terassi all 45m"
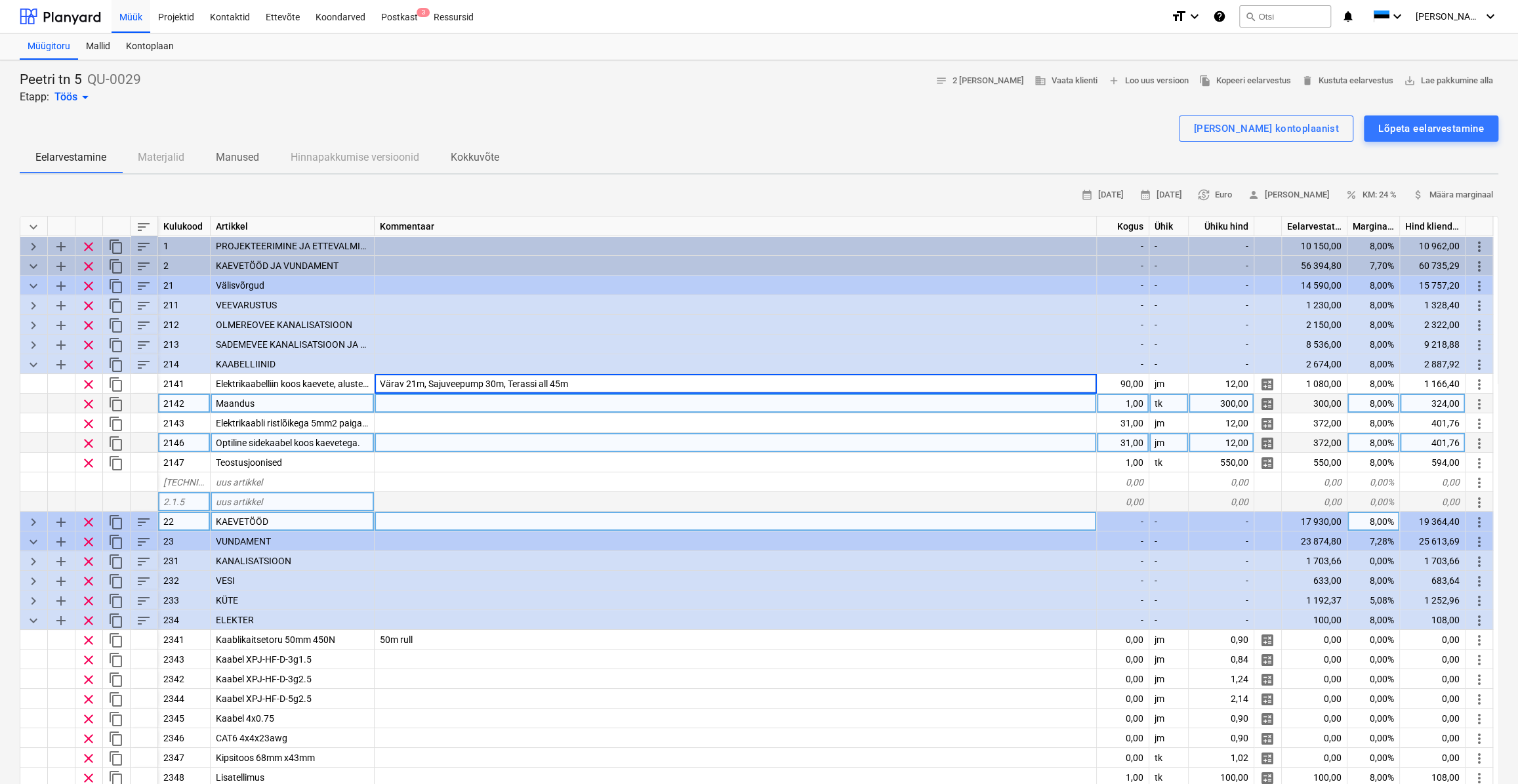
click at [631, 438] on div at bounding box center [736, 443] width 722 height 20
type textarea "x"
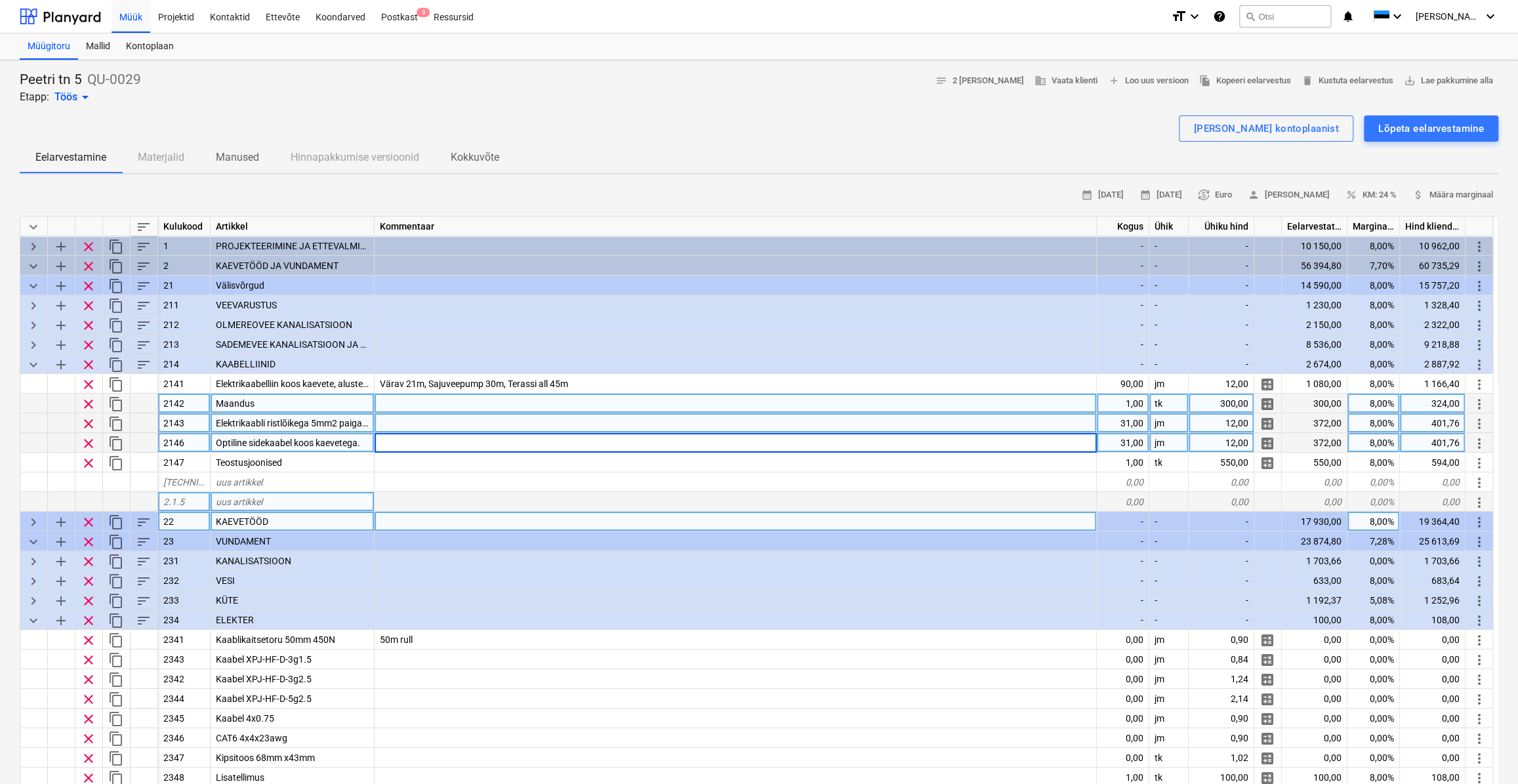
click at [490, 414] on div at bounding box center [736, 423] width 722 height 20
click at [518, 403] on div at bounding box center [736, 403] width 722 height 20
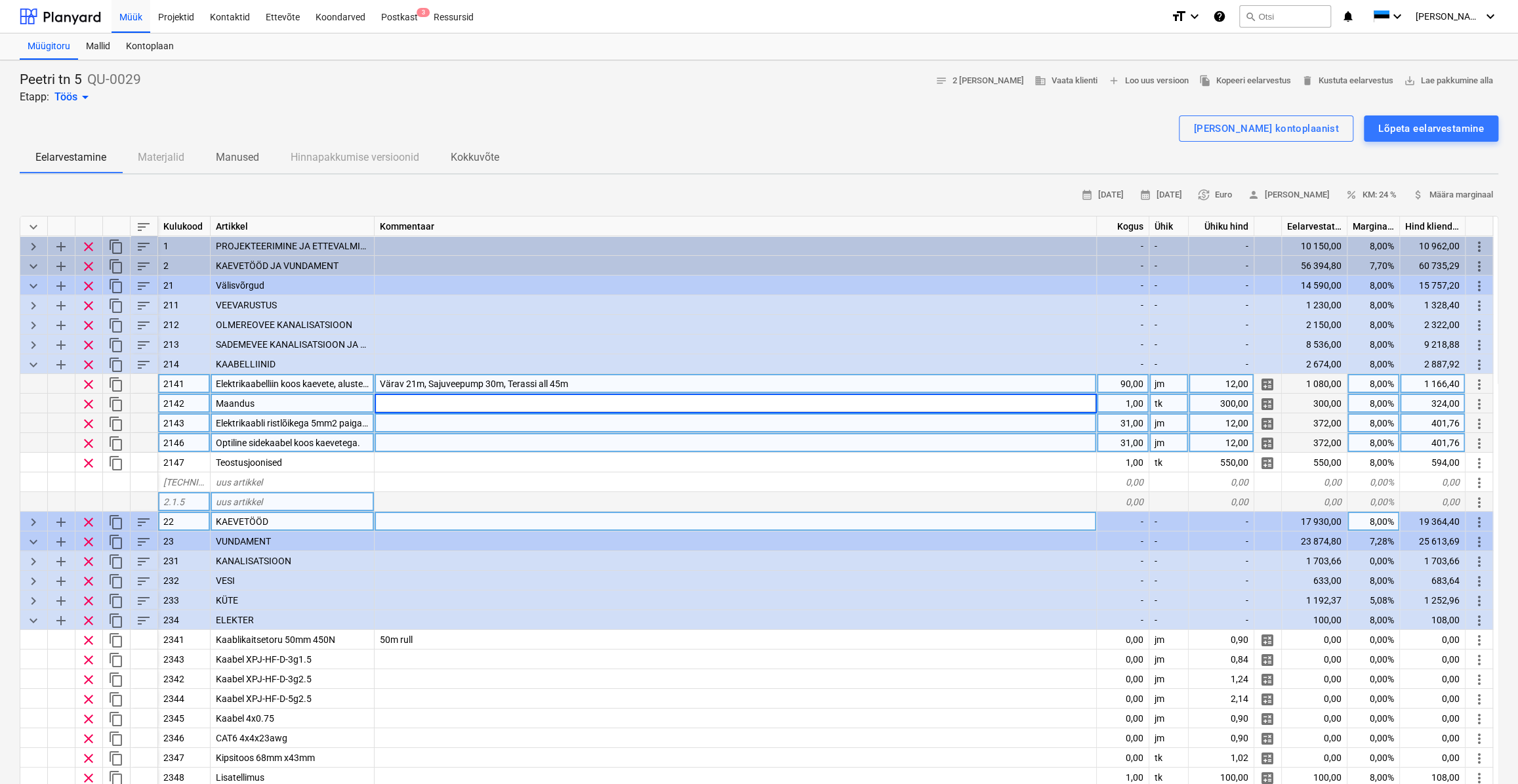
click at [616, 377] on div "Värav 21m, Sajuveepump 30m, Terassi all 45m" at bounding box center [736, 383] width 722 height 20
click at [603, 387] on input "Värav 21m, Sajuveepump 30m, Terassi all 45m" at bounding box center [735, 383] width 722 height 19
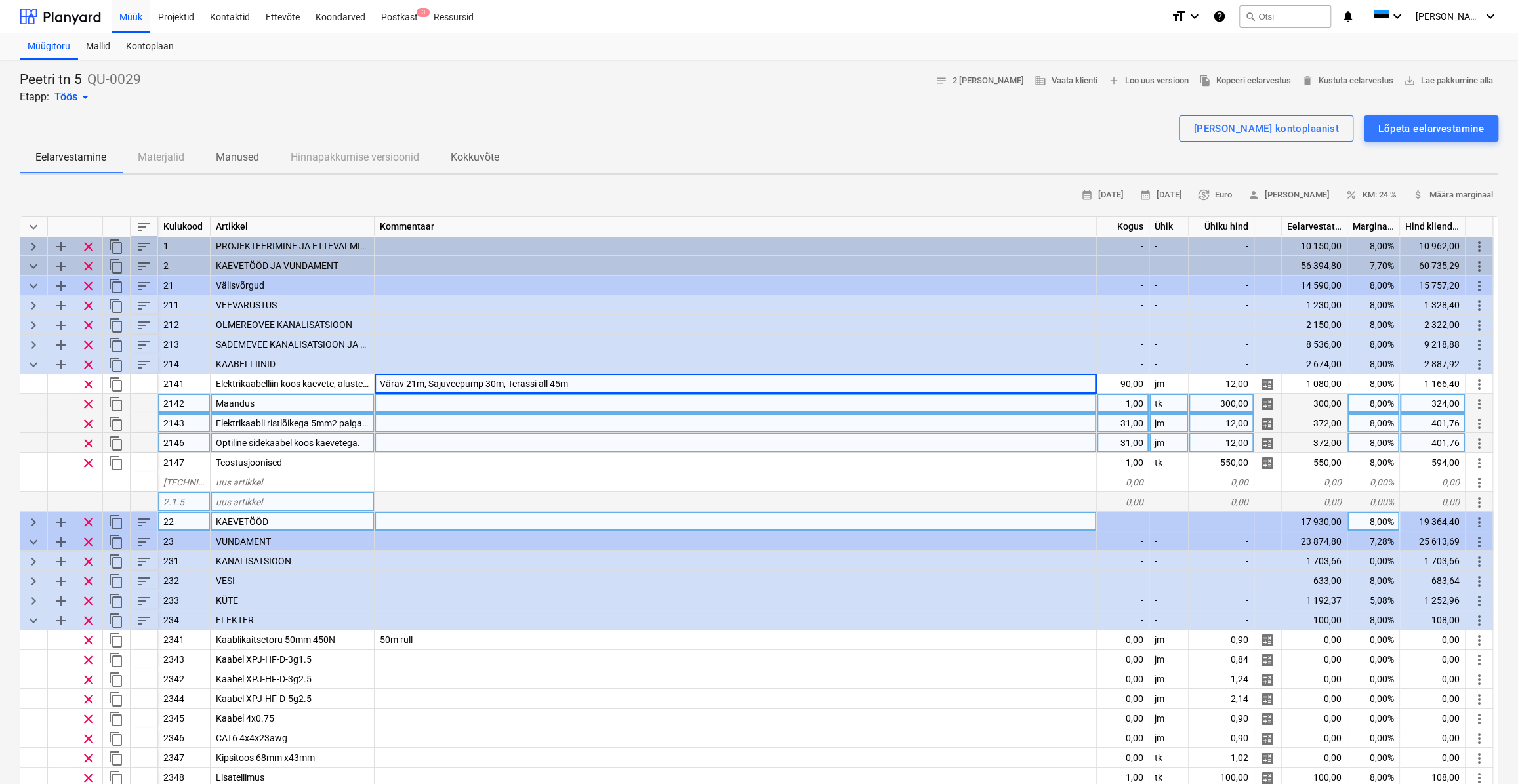
click at [573, 401] on div at bounding box center [736, 403] width 722 height 20
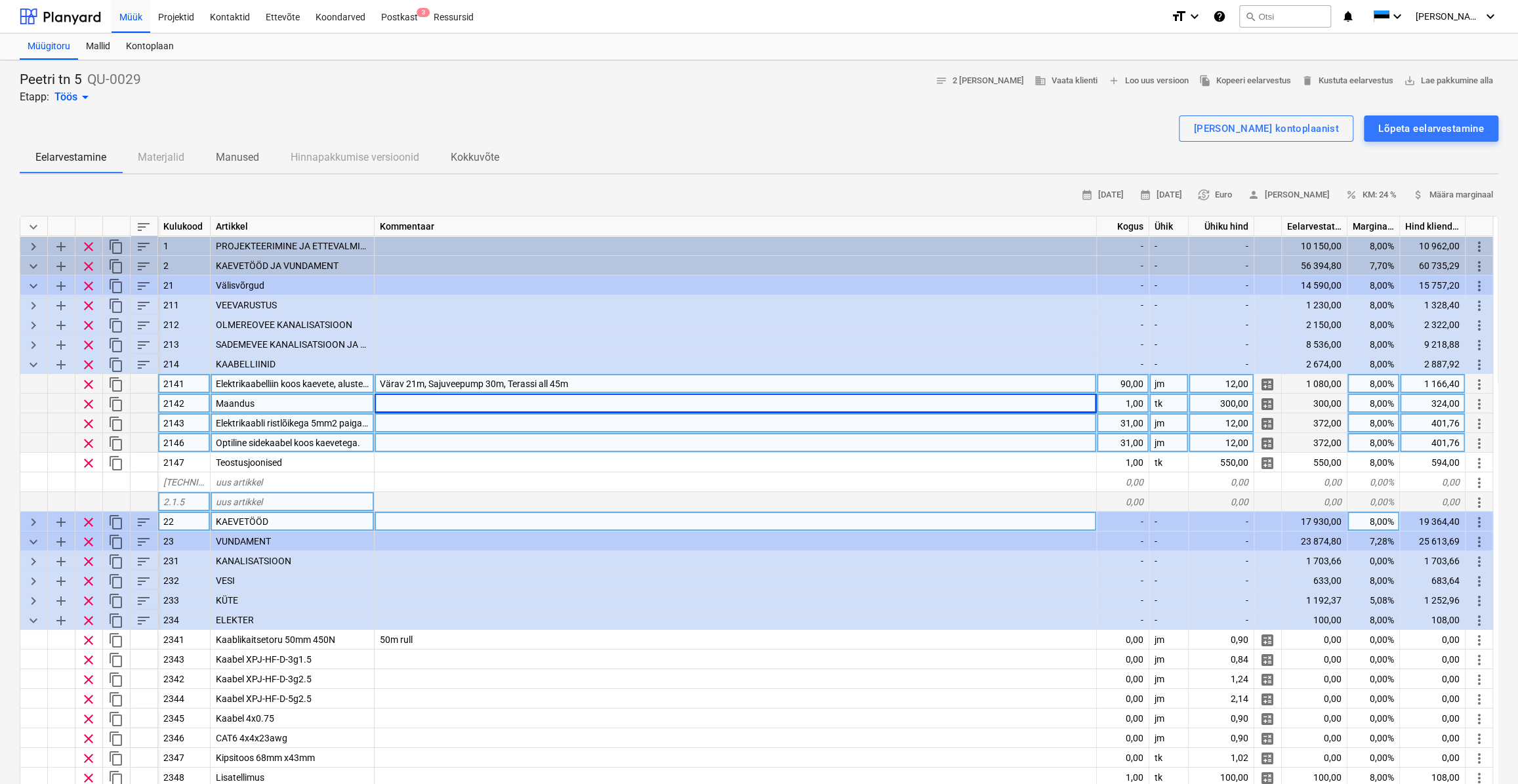
click at [1122, 380] on div "90,00" at bounding box center [1123, 383] width 53 height 20
type input "96"
click at [426, 397] on div at bounding box center [736, 403] width 722 height 20
click at [606, 383] on div "Värav 21m, Sajuveepump 30m, Terassi all 45m" at bounding box center [736, 383] width 722 height 20
click at [558, 400] on div at bounding box center [736, 403] width 722 height 20
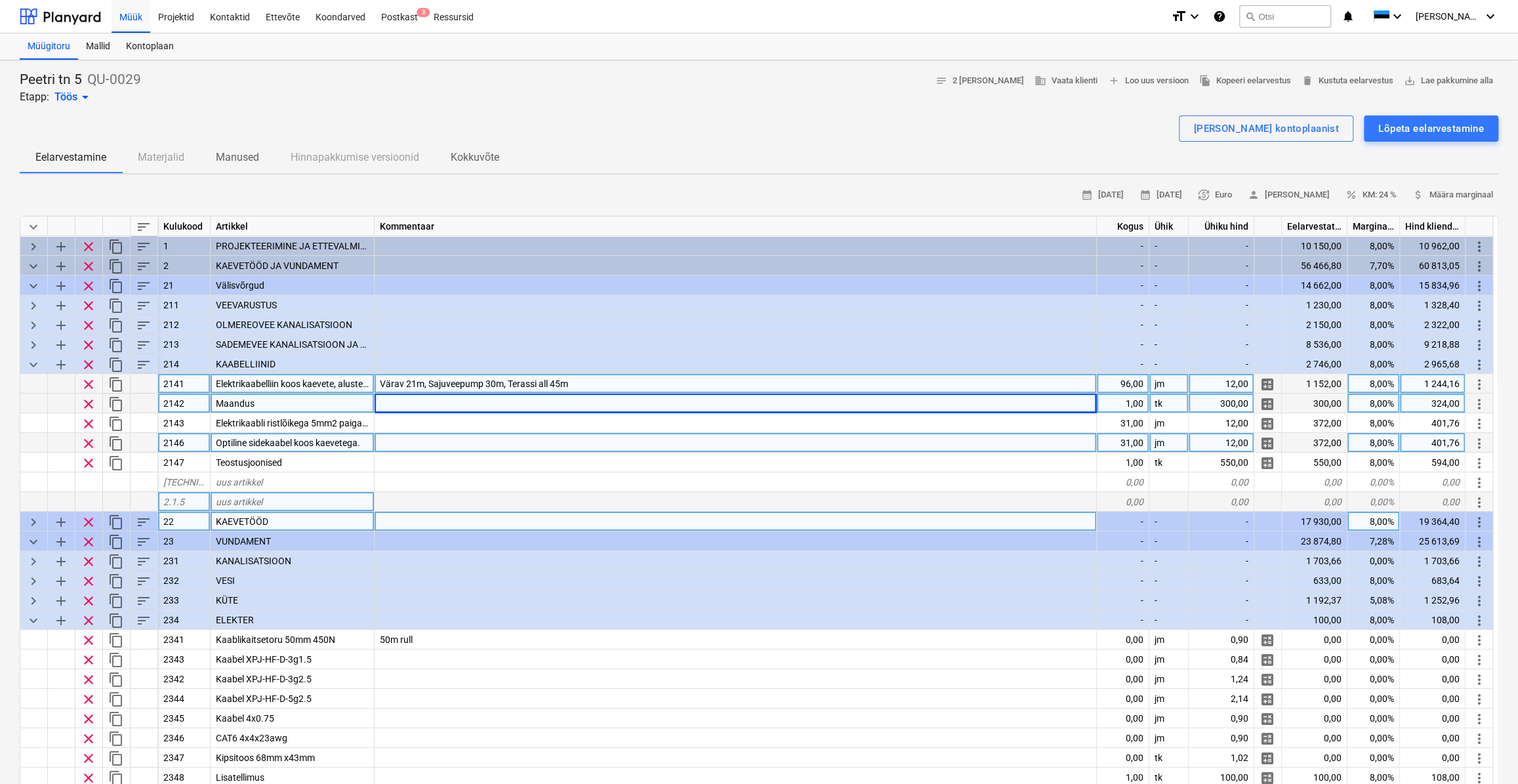
click at [476, 397] on div at bounding box center [736, 403] width 722 height 20
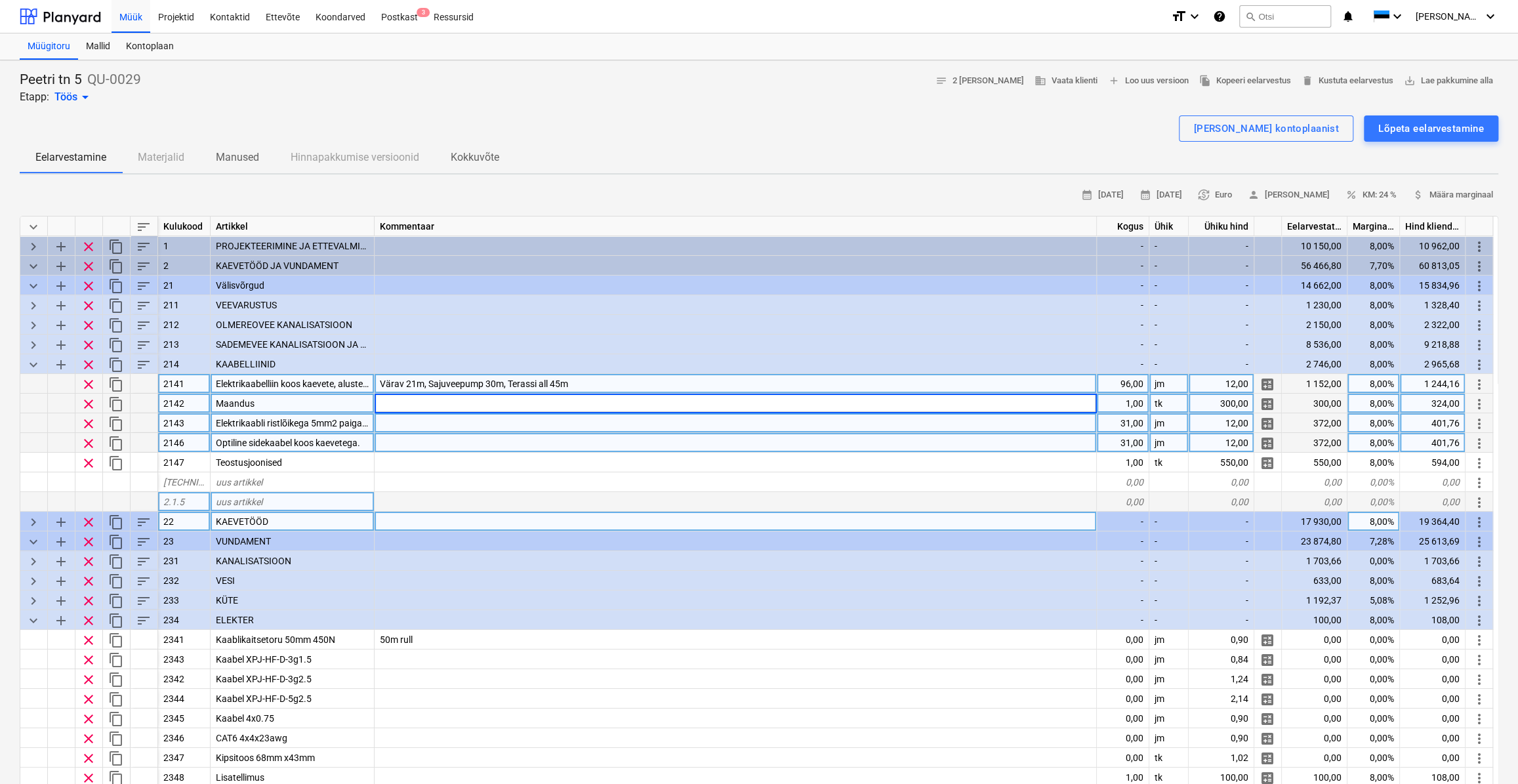
click at [472, 413] on div at bounding box center [736, 423] width 722 height 20
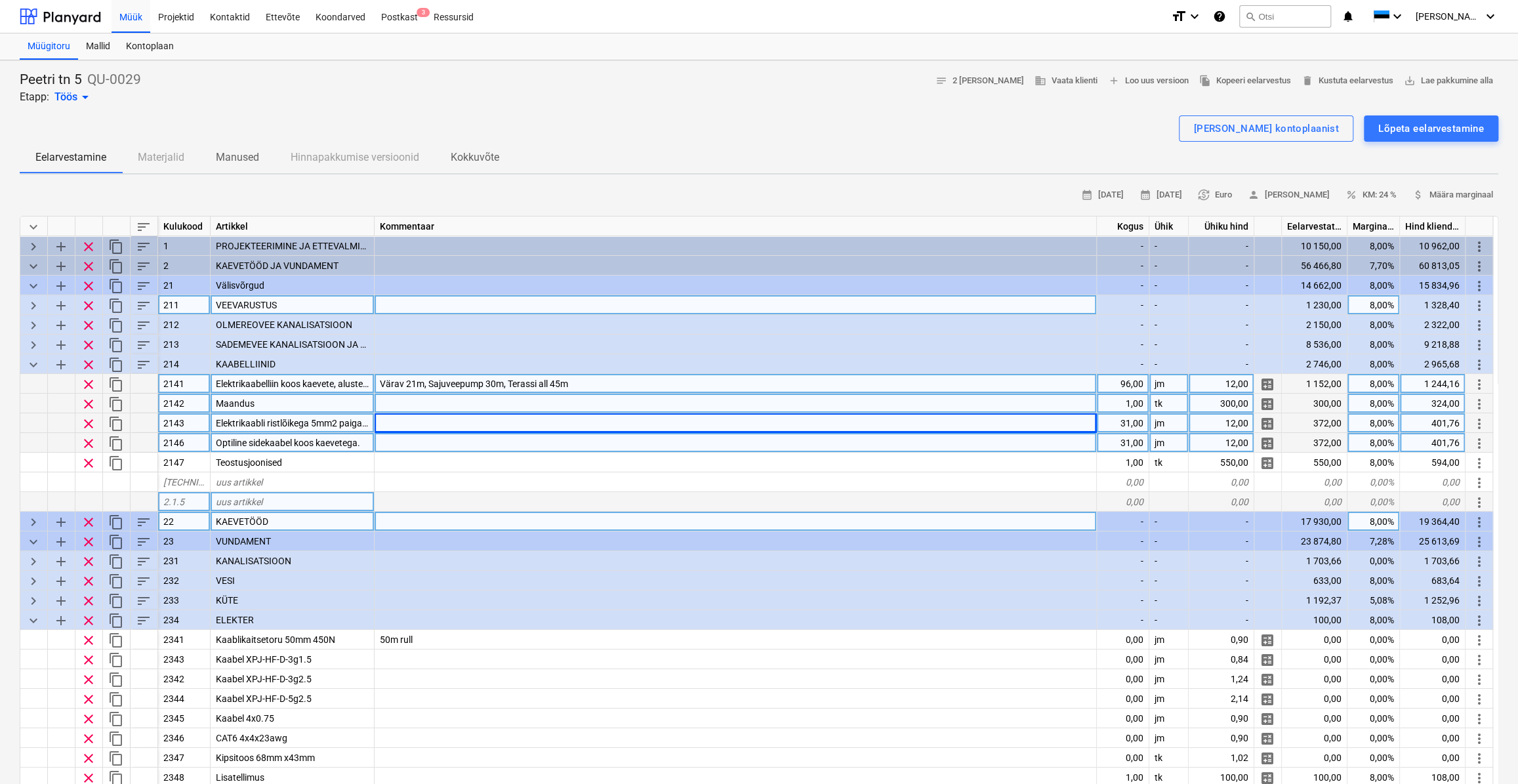
click at [34, 304] on span "keyboard_arrow_right" at bounding box center [33, 305] width 16 height 16
type textarea "x"
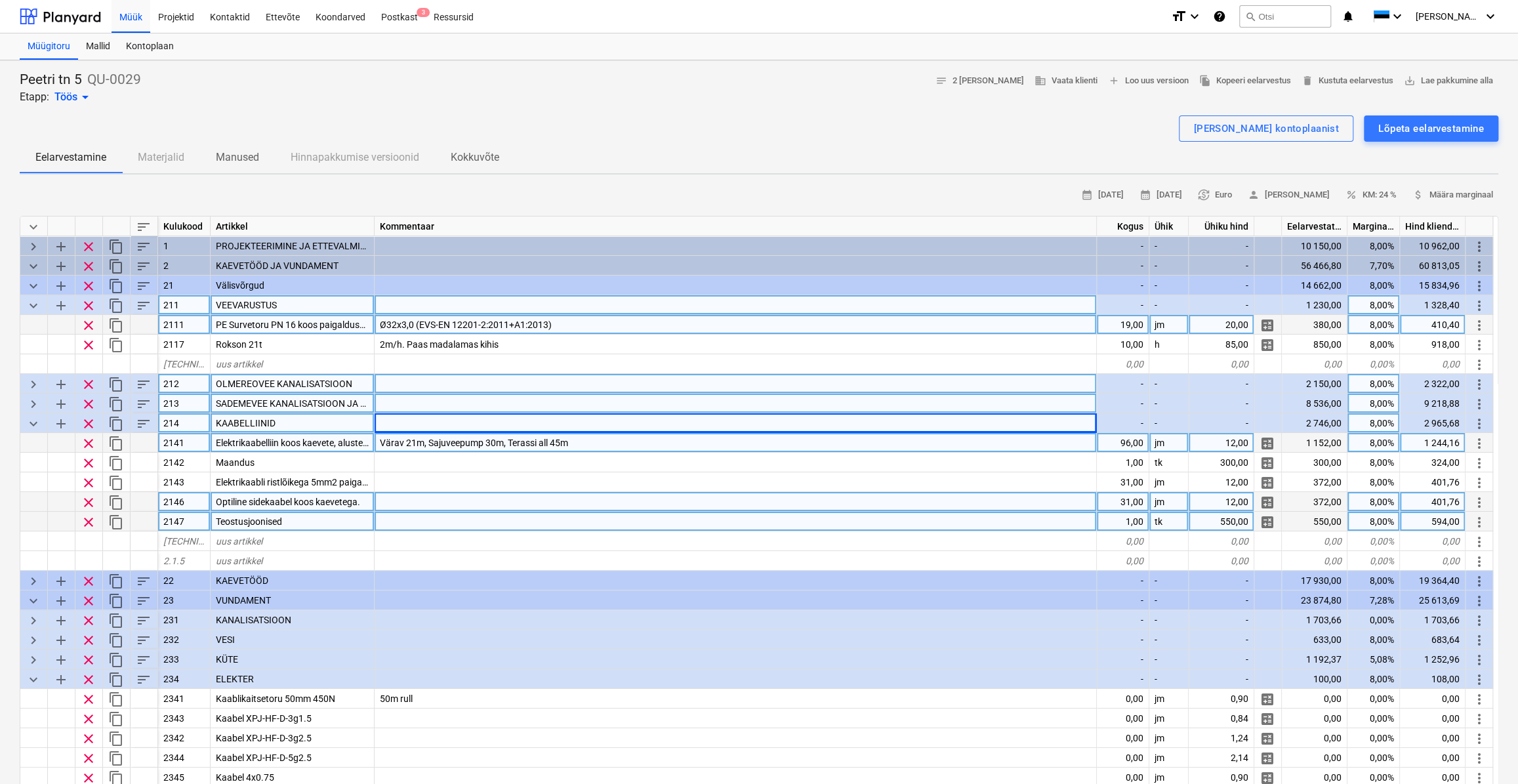
click at [1117, 325] on div "19,00" at bounding box center [1123, 325] width 53 height 20
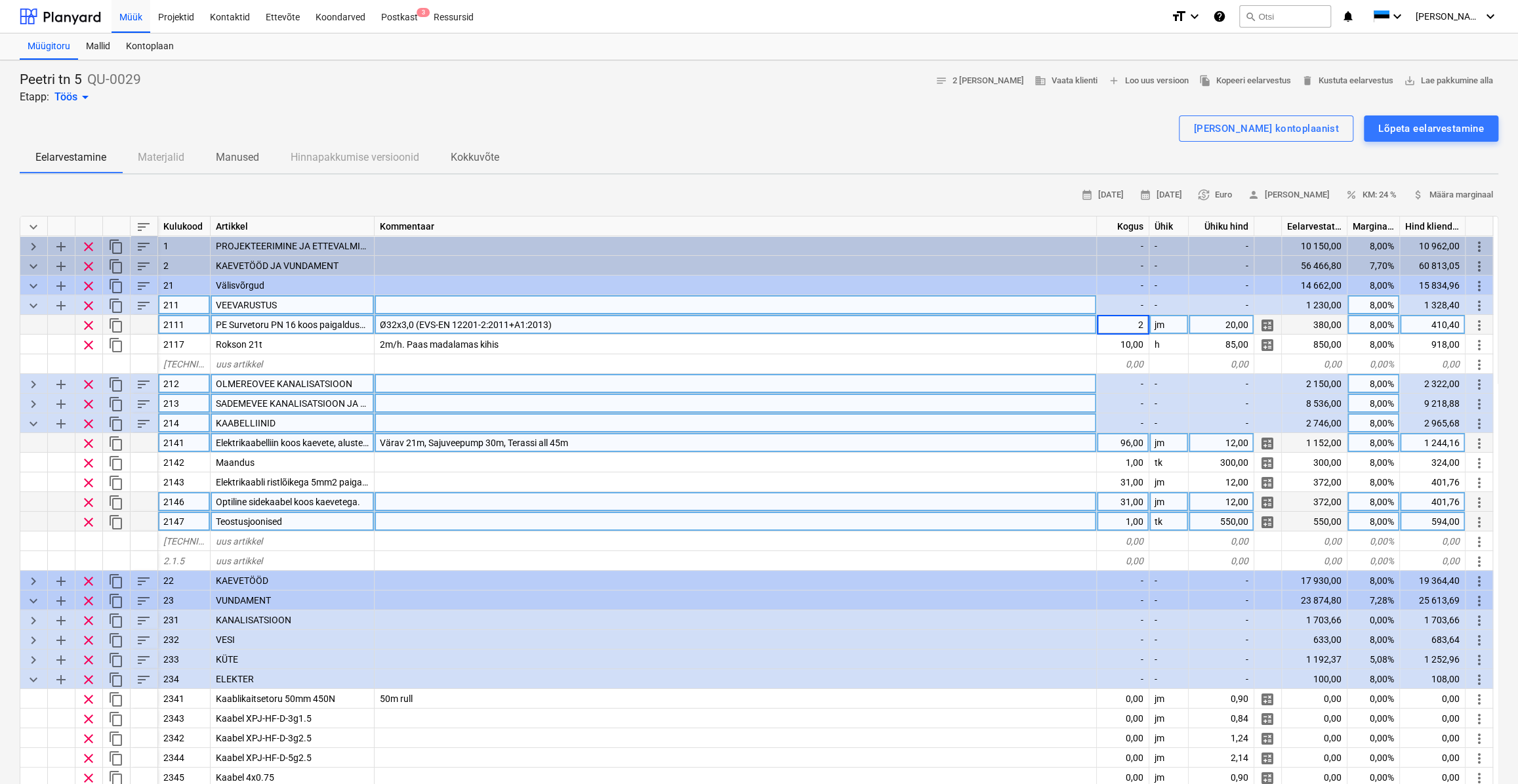
type input "20"
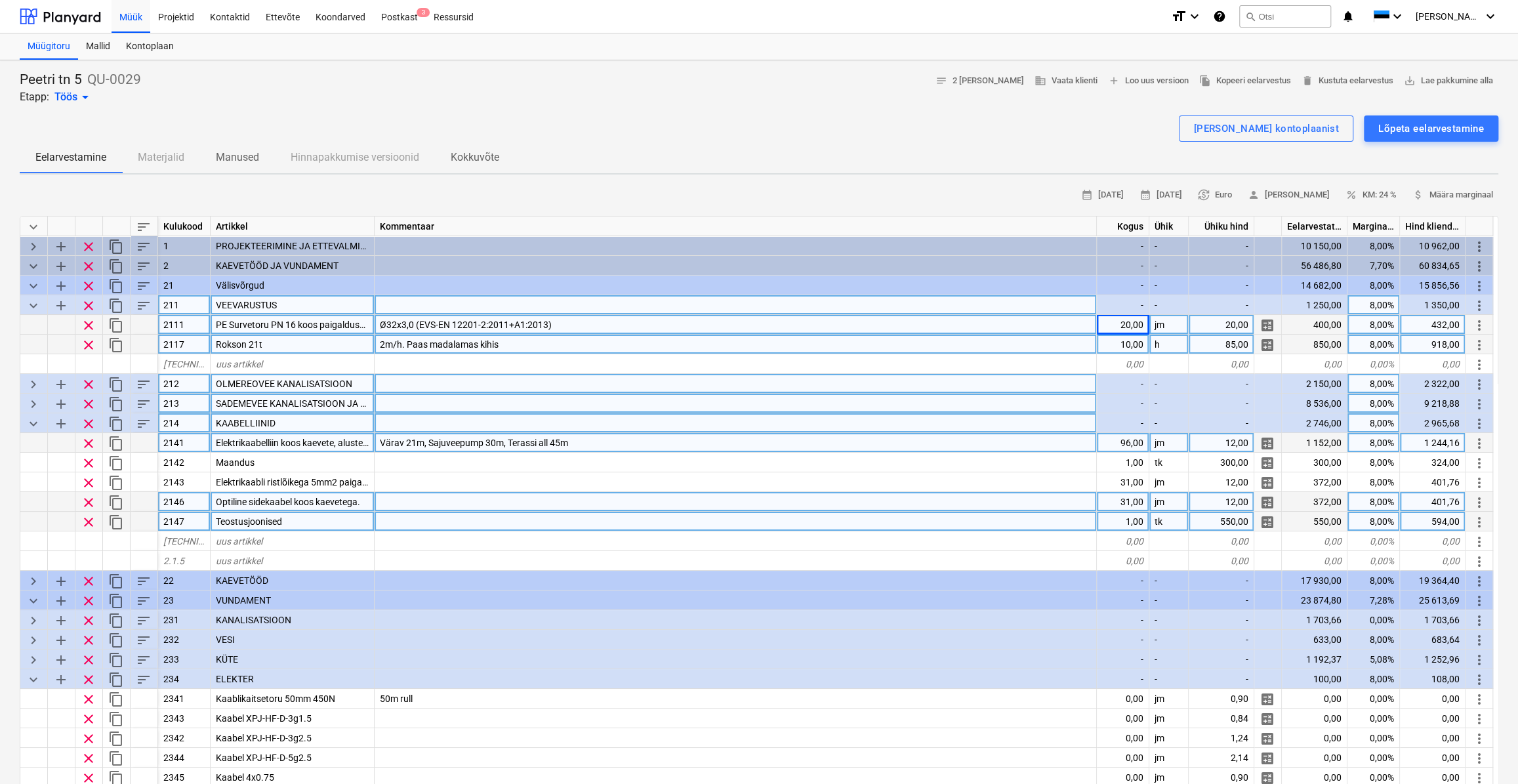
click at [1121, 342] on div "10,00" at bounding box center [1123, 345] width 53 height 20
click at [522, 345] on div "2m/h. Paas madalamas kihis" at bounding box center [736, 345] width 722 height 20
click at [522, 345] on input "2m/h. Paas madalamas kihis" at bounding box center [735, 344] width 722 height 19
click at [492, 348] on input "2m/h. Paas madalamas kihis" at bounding box center [735, 344] width 722 height 19
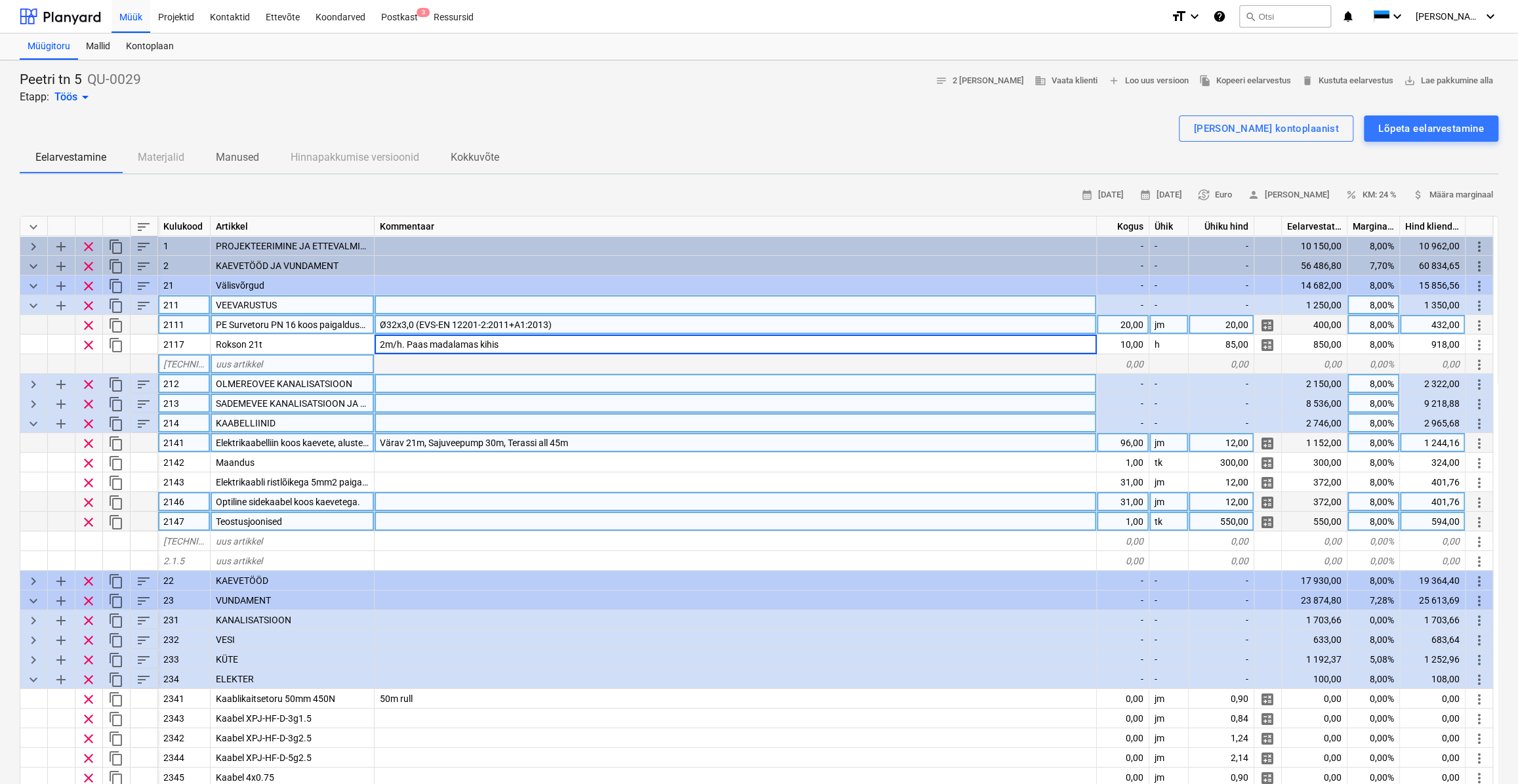
drag, startPoint x: 509, startPoint y: 342, endPoint x: 258, endPoint y: 362, distance: 251.8
click at [258, 362] on div "keyboard_arrow_down sort Kulukood Artikkel Kommentaar Kogus Ühik Ühiku hind Eel…" at bounding box center [759, 529] width 1479 height 627
click at [30, 304] on span "keyboard_arrow_down" at bounding box center [33, 305] width 16 height 16
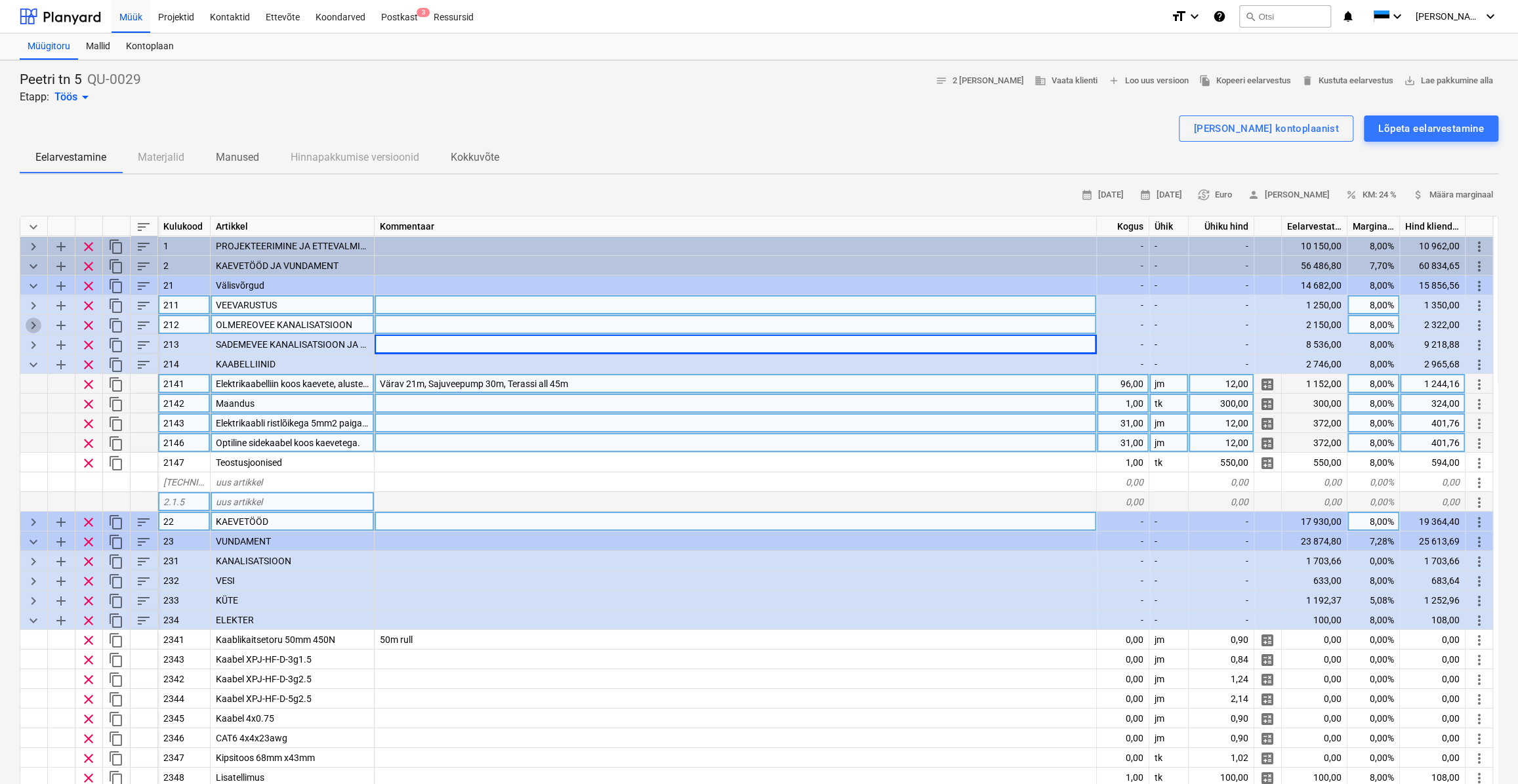
click at [36, 323] on span "keyboard_arrow_right" at bounding box center [33, 325] width 16 height 16
type textarea "x"
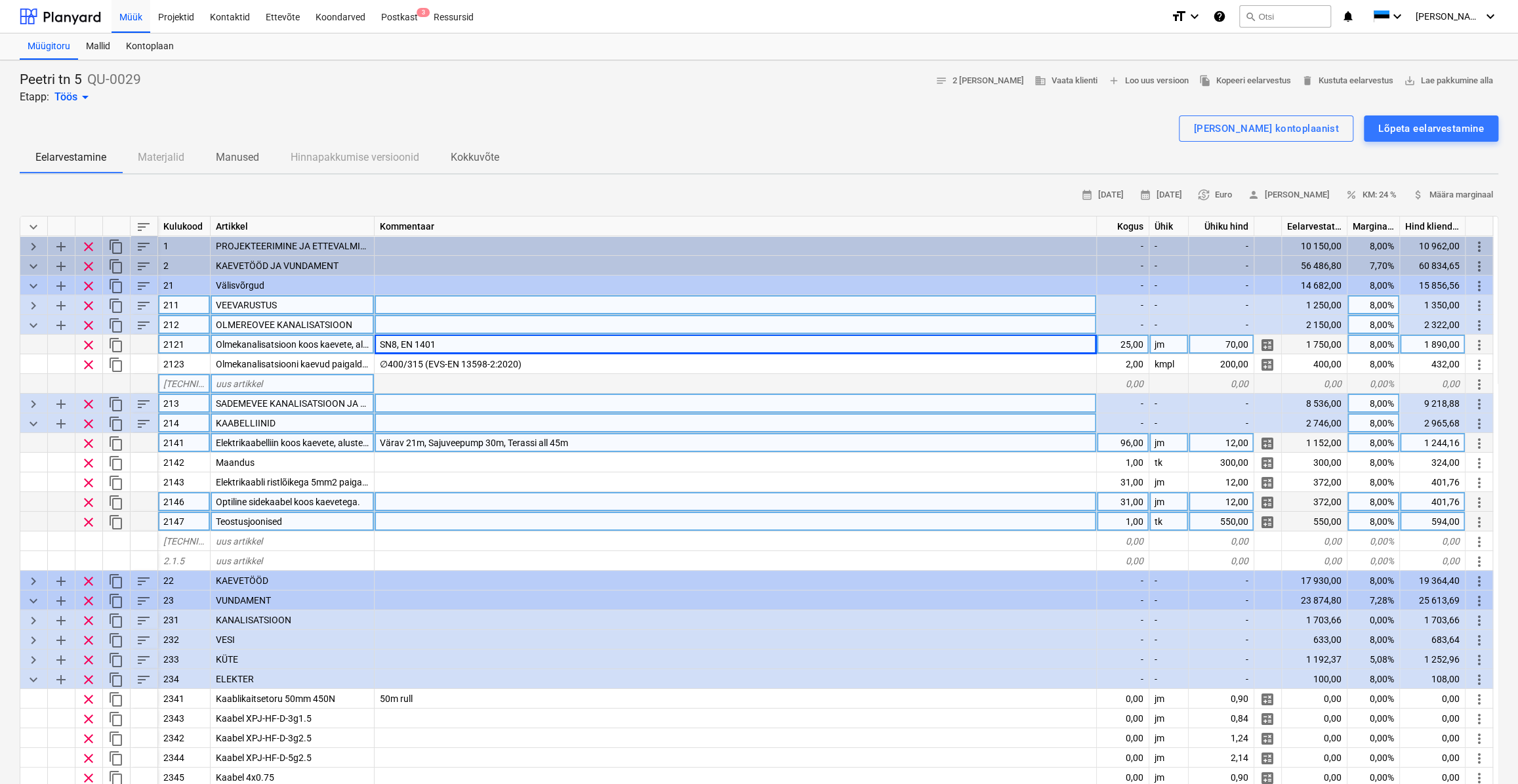
click at [1123, 338] on div "25,00" at bounding box center [1123, 345] width 53 height 20
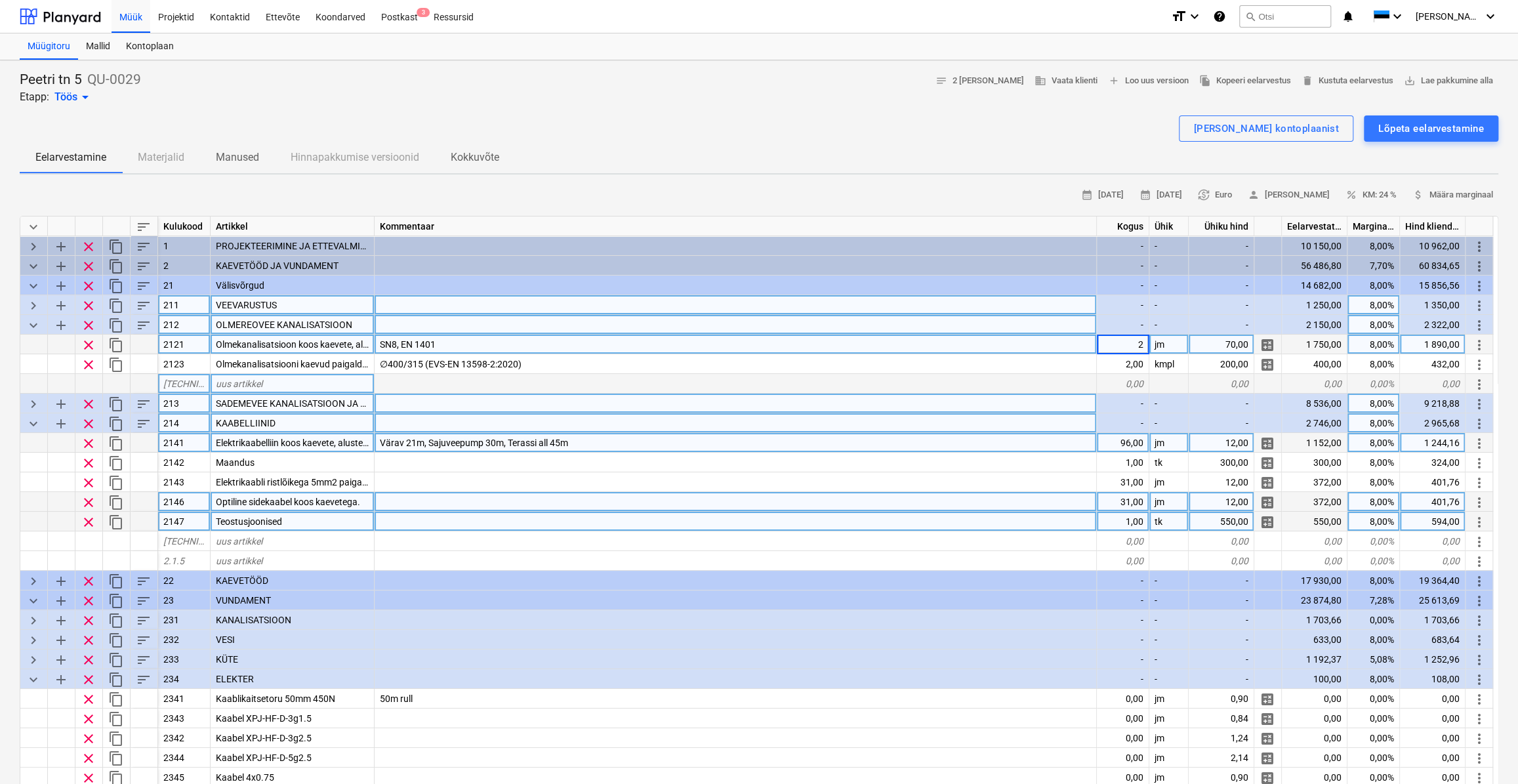
type input "27"
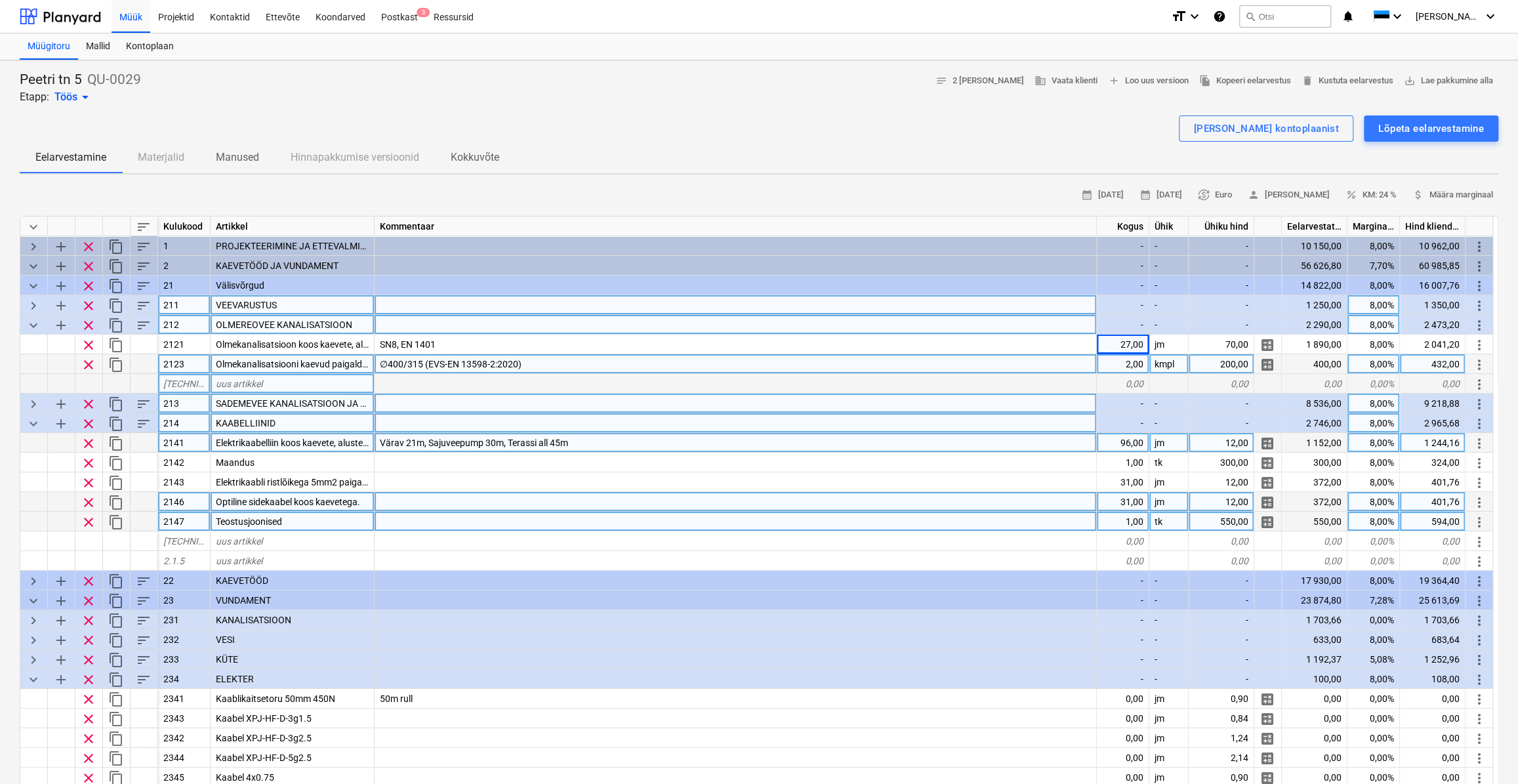
click at [1063, 360] on div "∅400/315 (EVS-EN 13598-2:2020)" at bounding box center [736, 364] width 722 height 20
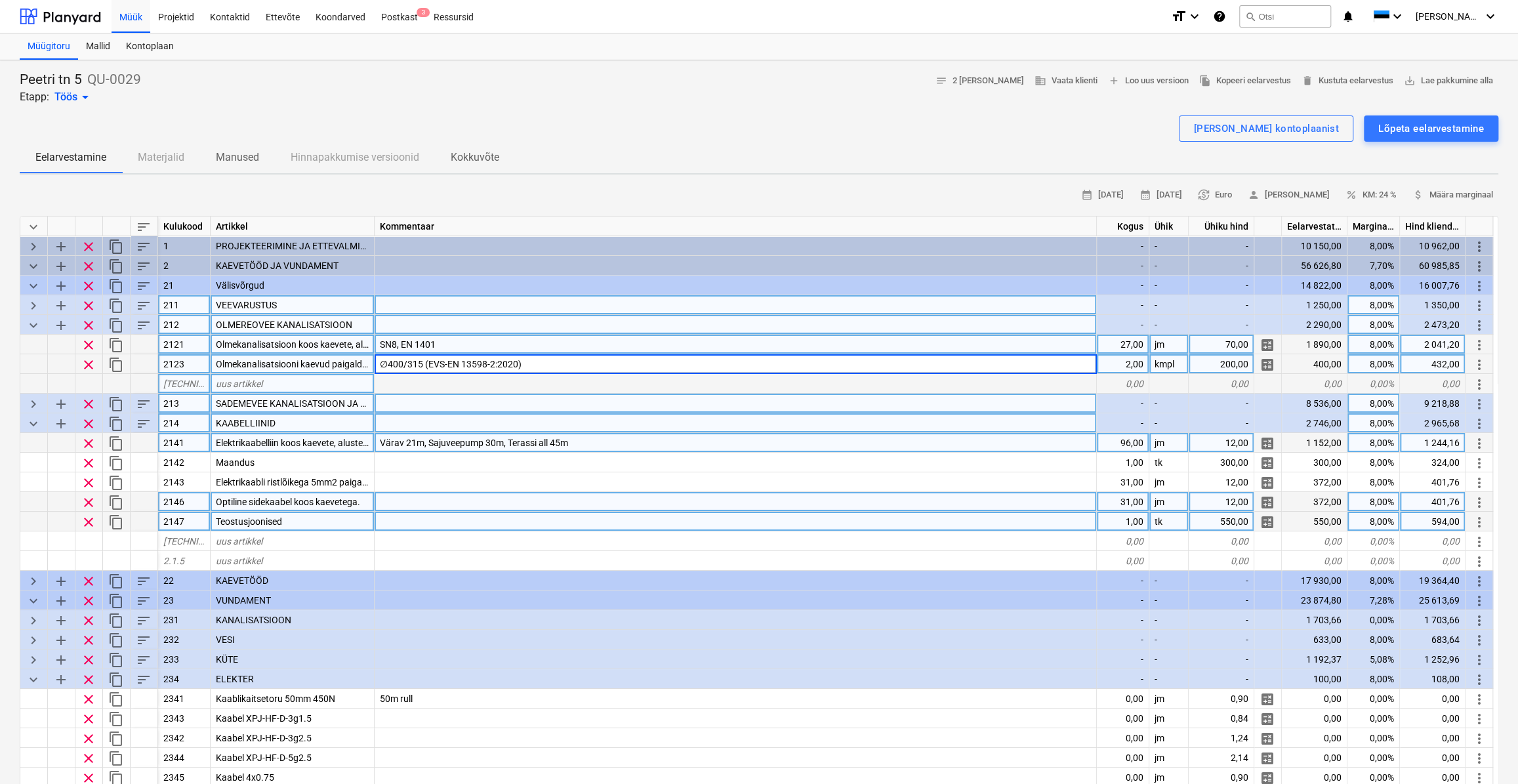
click at [488, 341] on div "SN8, EN 1401" at bounding box center [736, 345] width 722 height 20
click at [33, 324] on span "keyboard_arrow_down" at bounding box center [33, 325] width 16 height 16
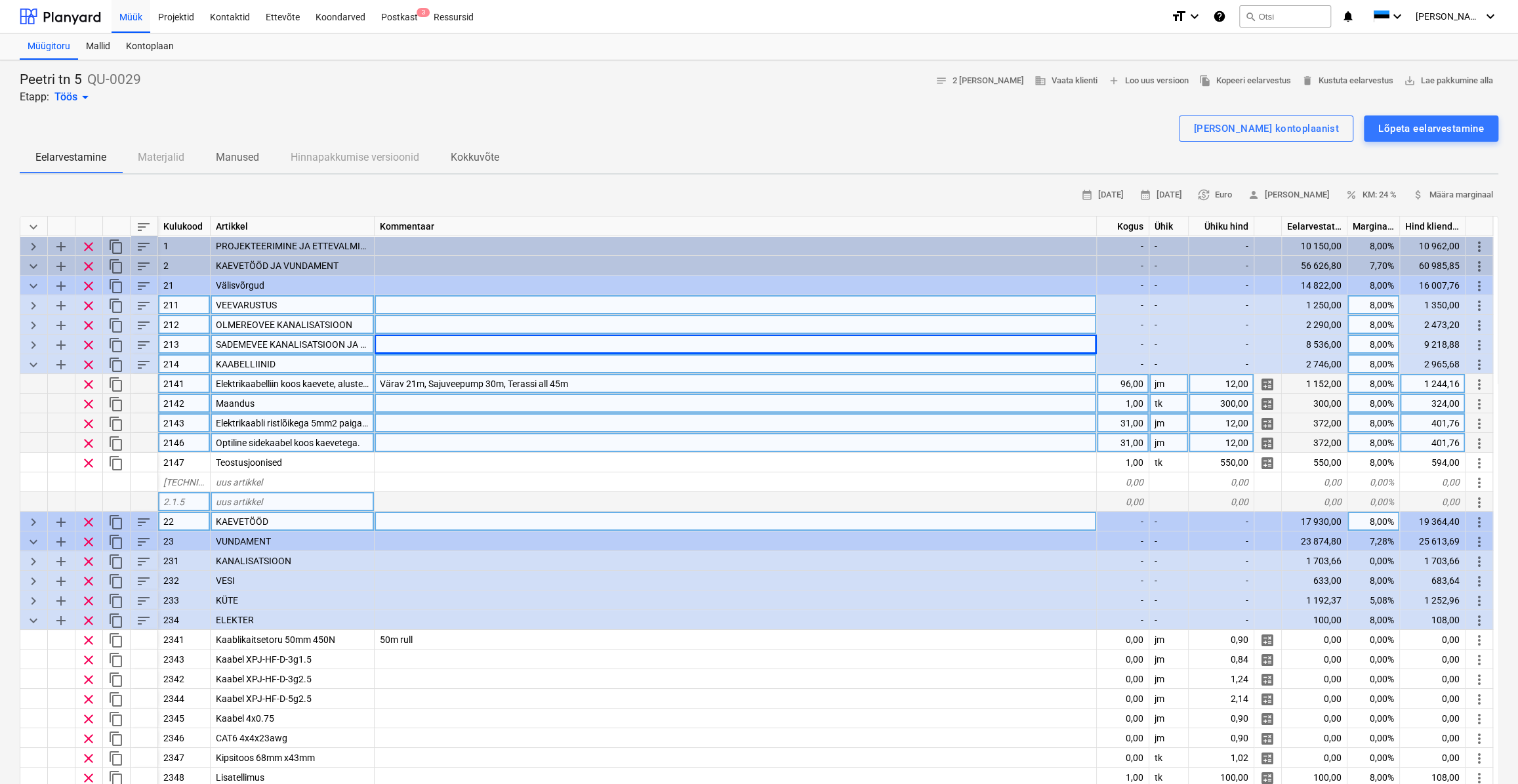
click at [33, 345] on span "keyboard_arrow_right" at bounding box center [33, 345] width 16 height 16
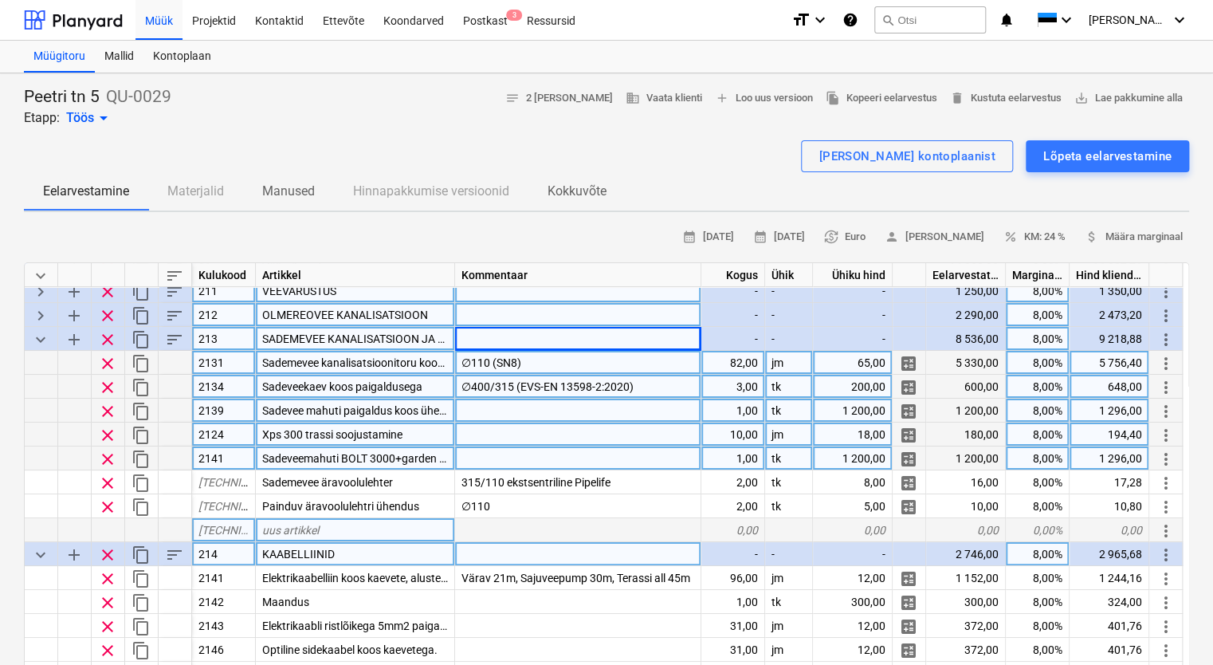
scroll to position [0, 0]
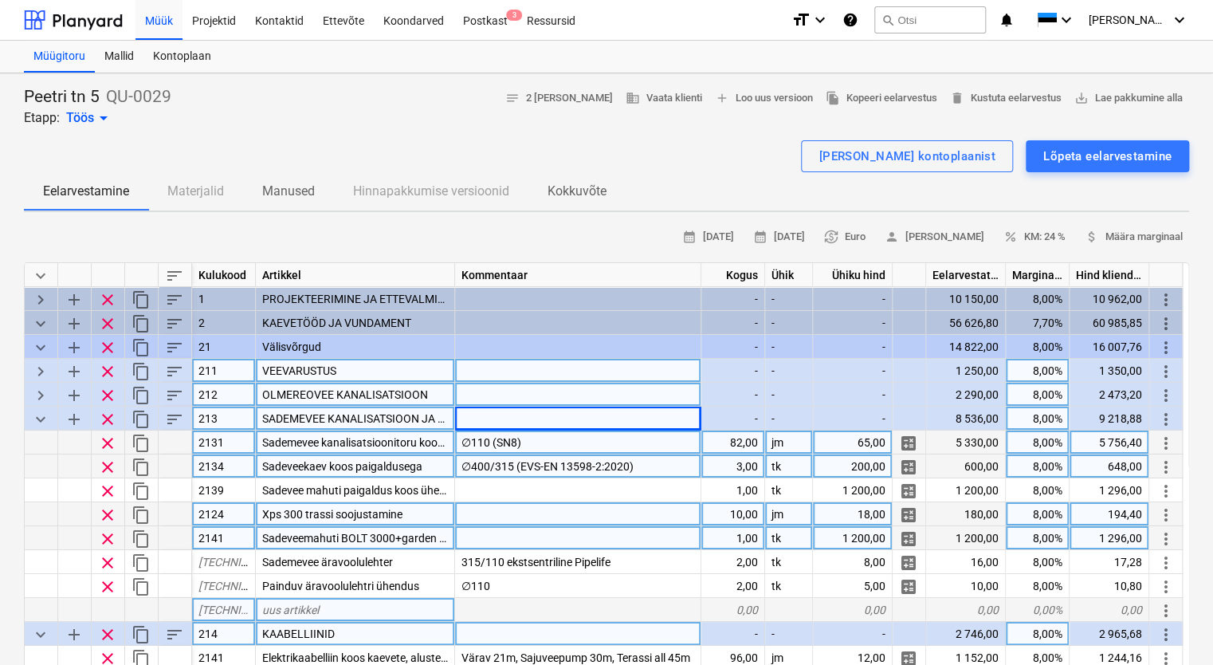
click at [545, 503] on div at bounding box center [578, 514] width 246 height 24
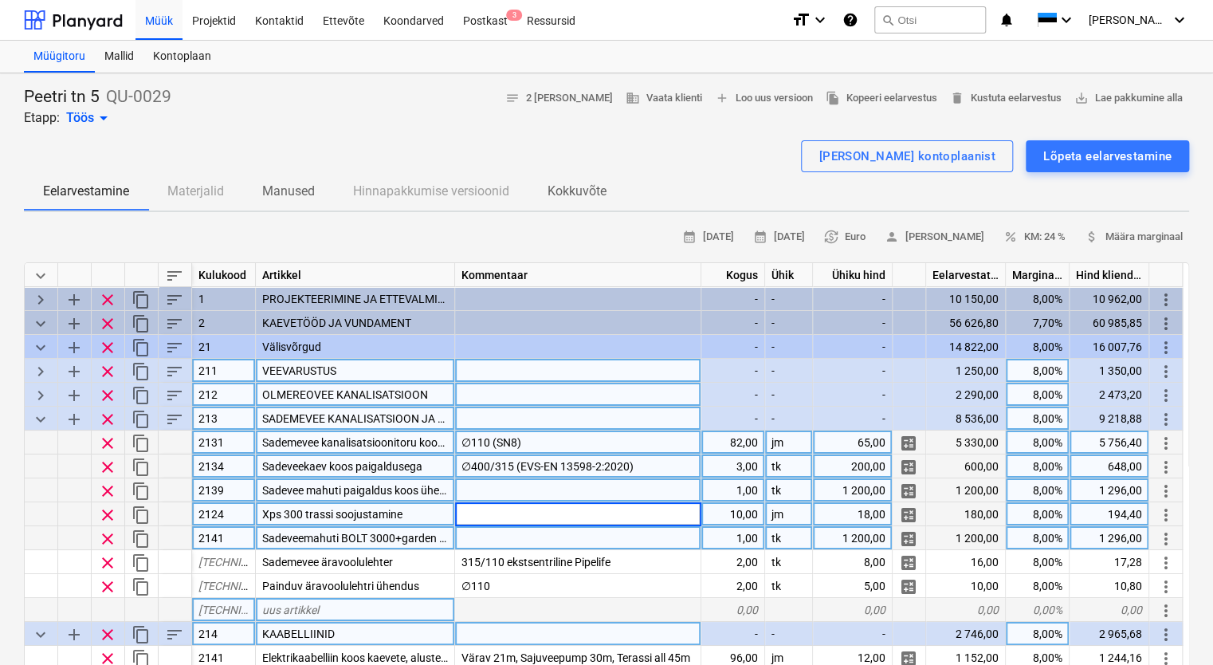
click at [517, 490] on div at bounding box center [578, 490] width 246 height 24
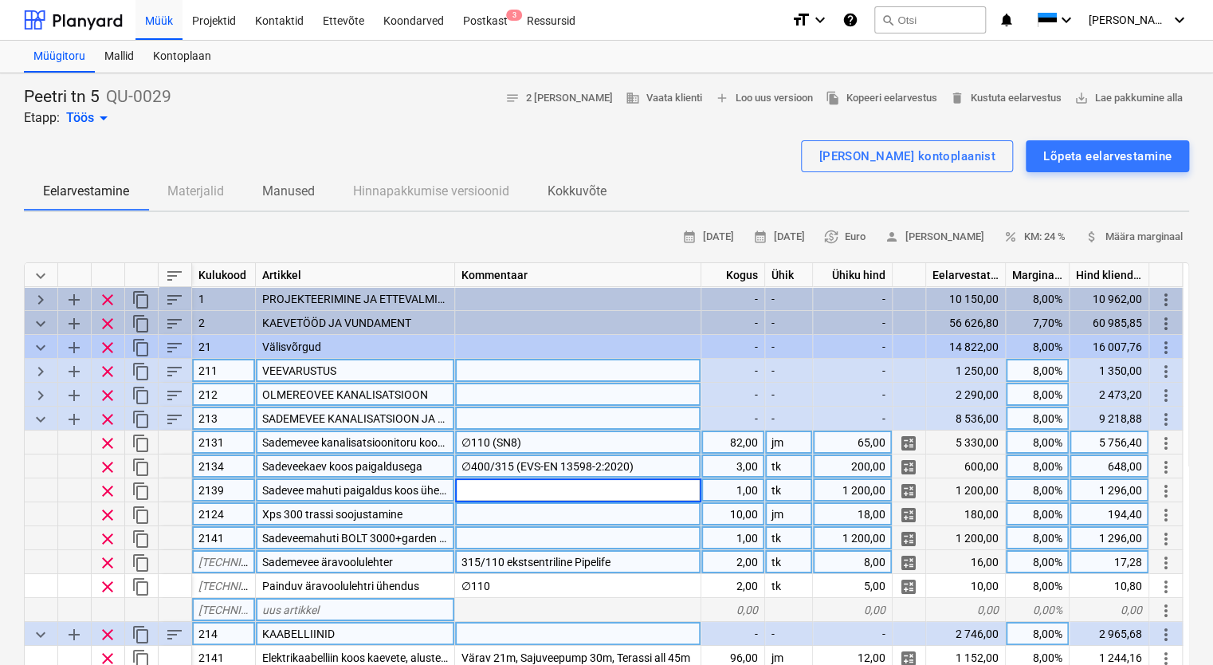
click at [226, 560] on span "2.1.3.6" at bounding box center [239, 562] width 81 height 13
click at [602, 521] on div at bounding box center [578, 514] width 246 height 24
click at [547, 537] on div at bounding box center [578, 538] width 246 height 24
click at [491, 491] on div at bounding box center [578, 490] width 246 height 24
click at [595, 436] on div "∅110 (SN8)" at bounding box center [578, 443] width 246 height 24
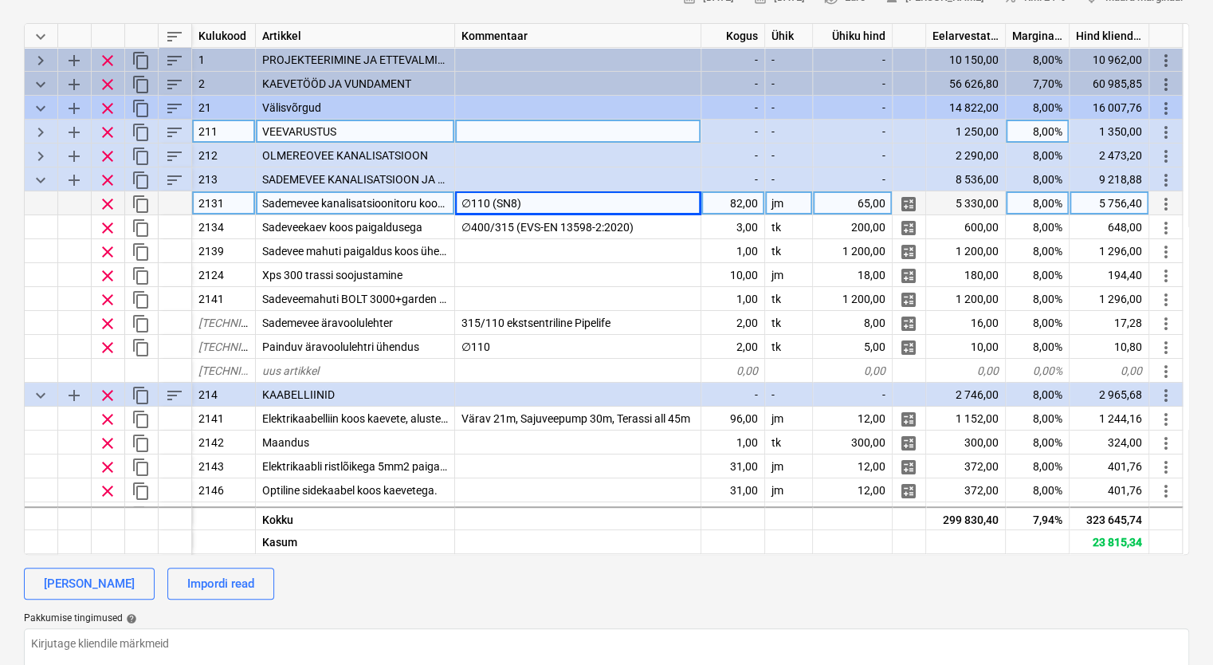
drag, startPoint x: 41, startPoint y: 109, endPoint x: 42, endPoint y: 120, distance: 10.4
click at [41, 109] on span "keyboard_arrow_down" at bounding box center [40, 108] width 19 height 19
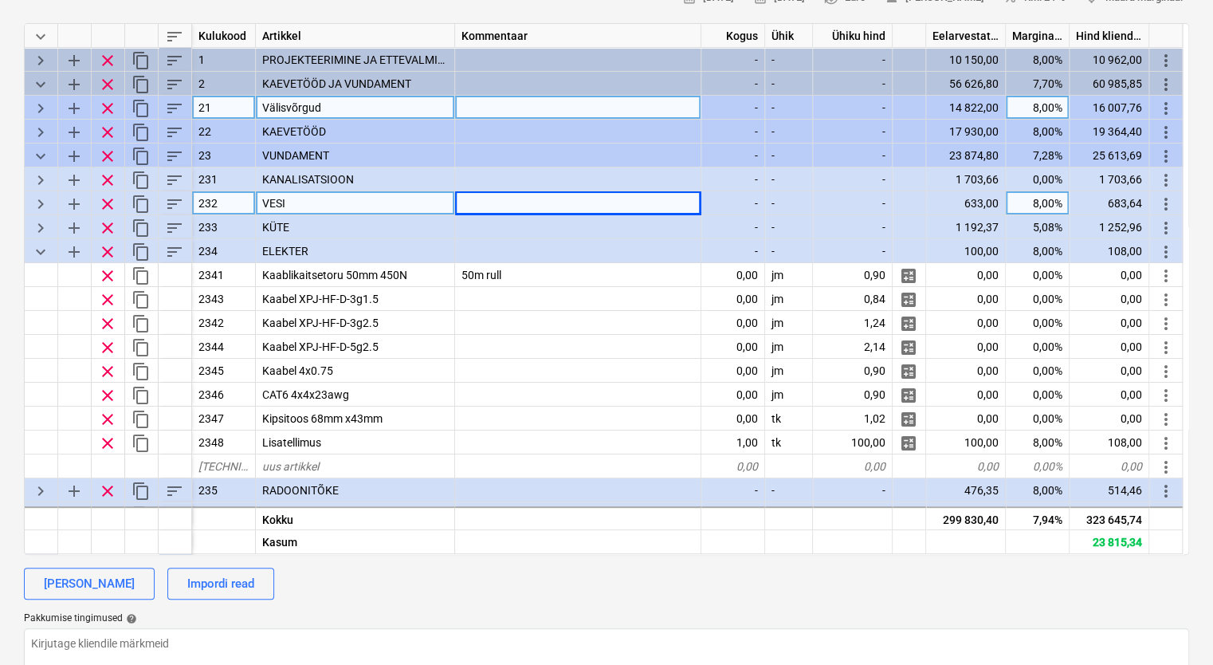
click at [41, 107] on span "keyboard_arrow_right" at bounding box center [40, 108] width 19 height 19
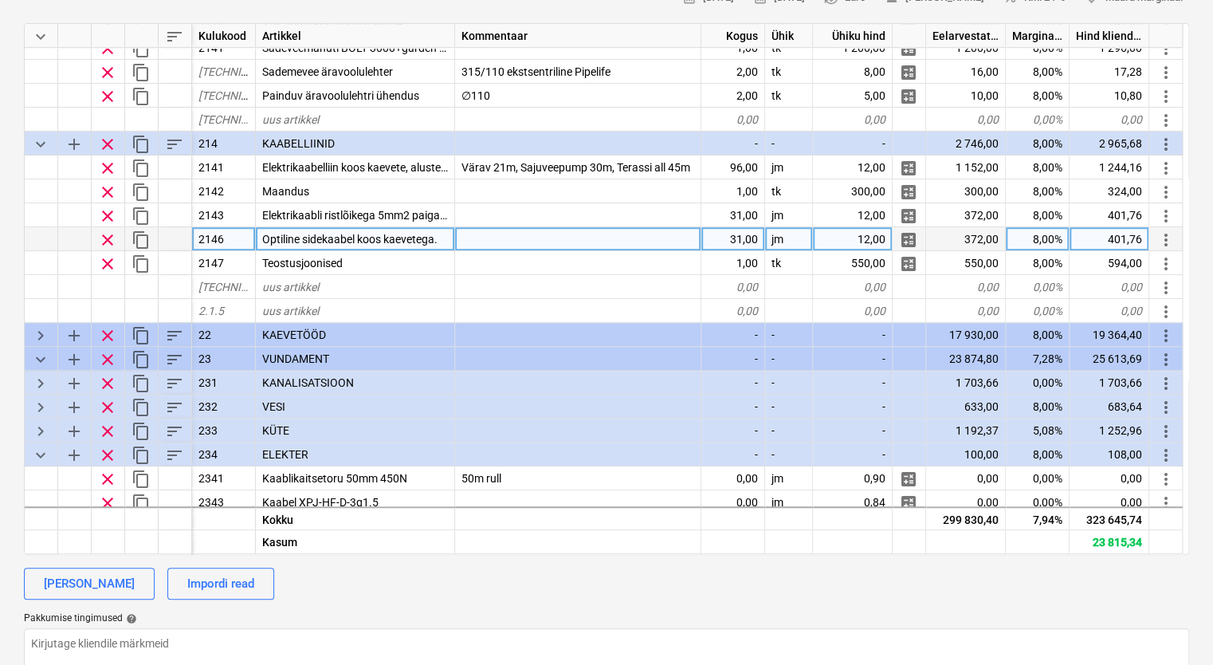
scroll to position [319, 0]
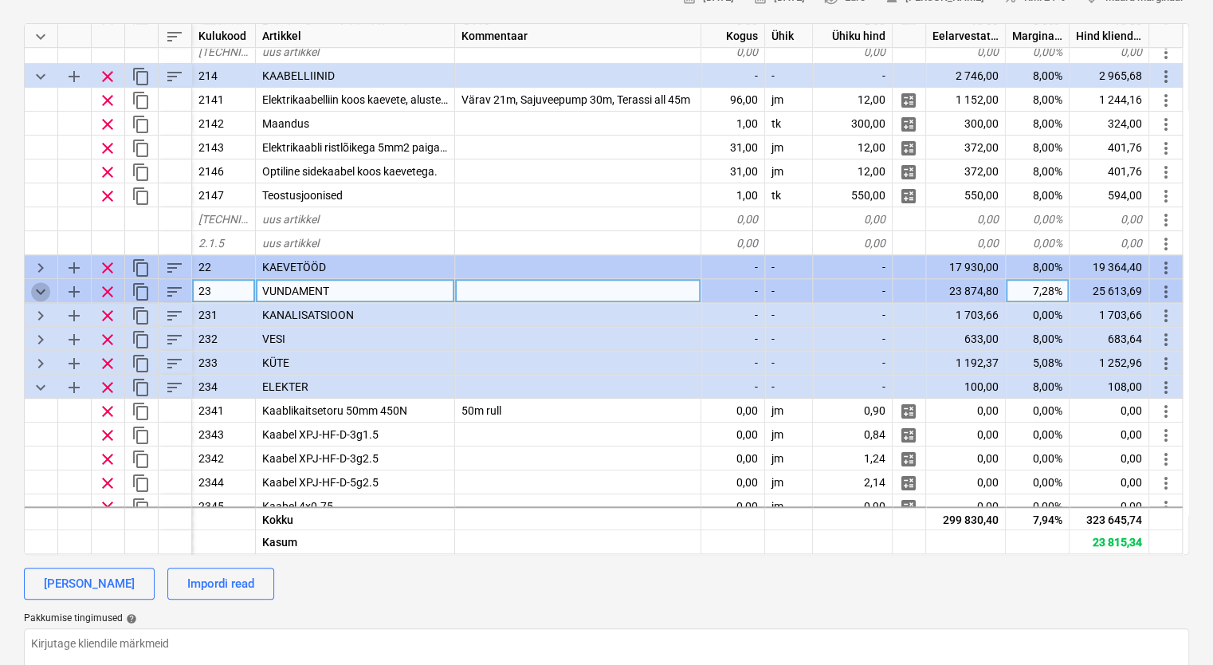
click at [38, 292] on span "keyboard_arrow_down" at bounding box center [40, 291] width 19 height 19
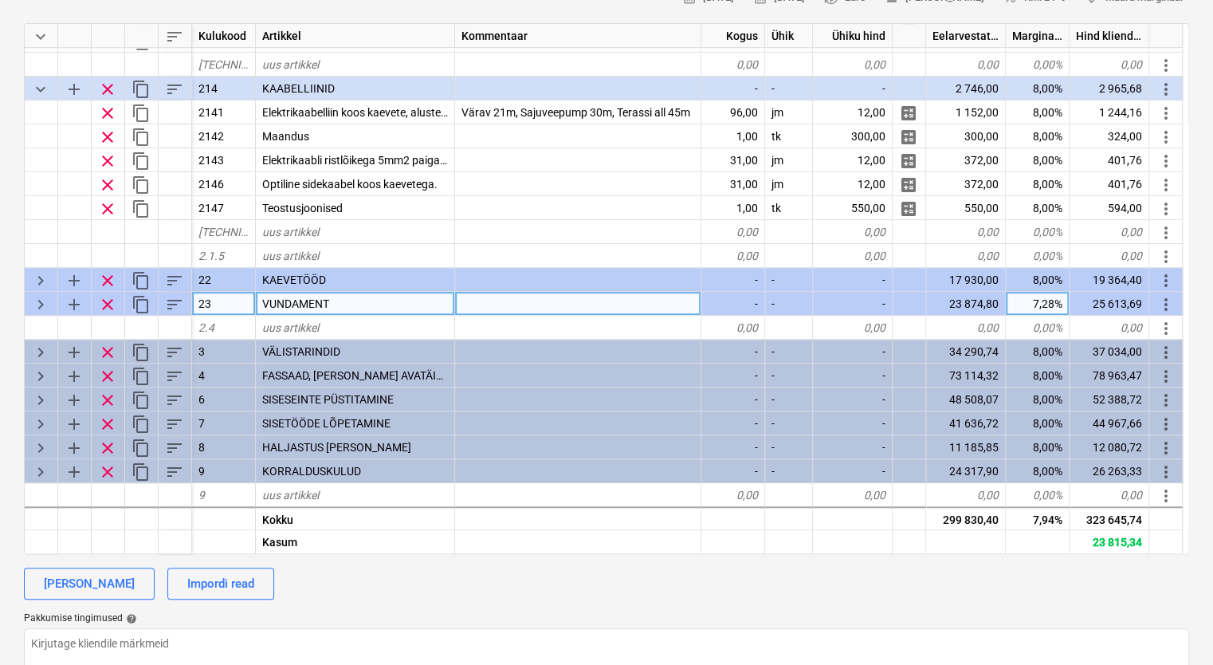
click at [36, 304] on span "keyboard_arrow_right" at bounding box center [40, 304] width 19 height 19
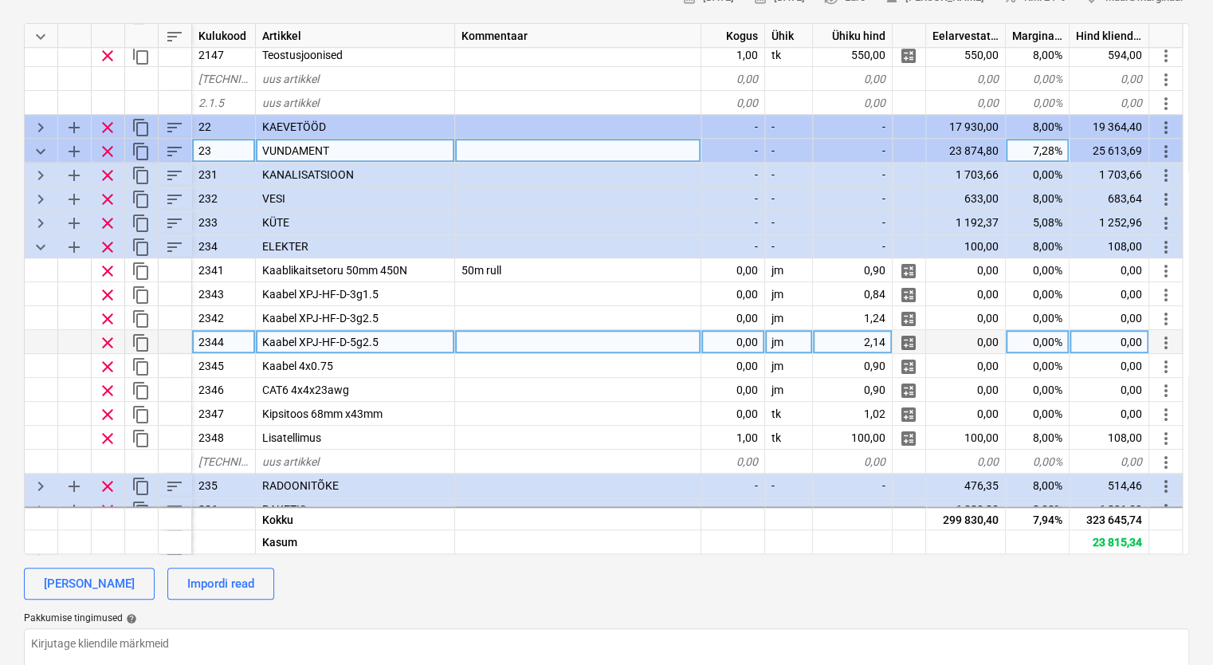
scroll to position [466, 0]
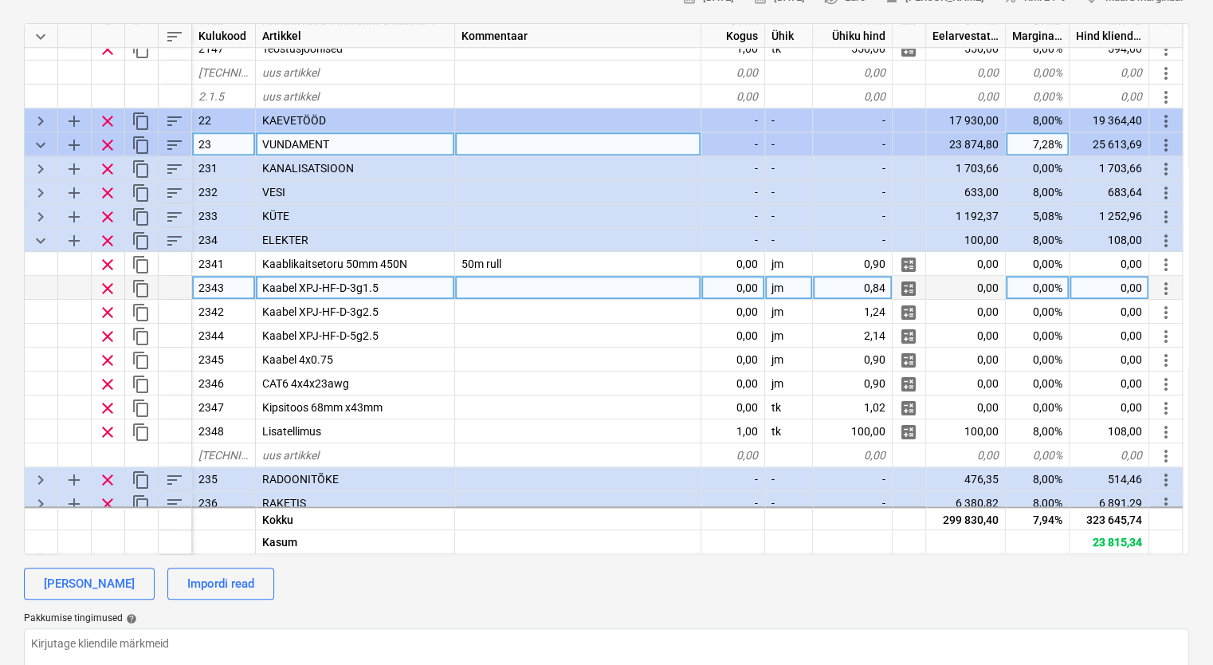
click at [425, 287] on div "Kaabel XPJ-HF-D-3g1.5" at bounding box center [355, 288] width 199 height 24
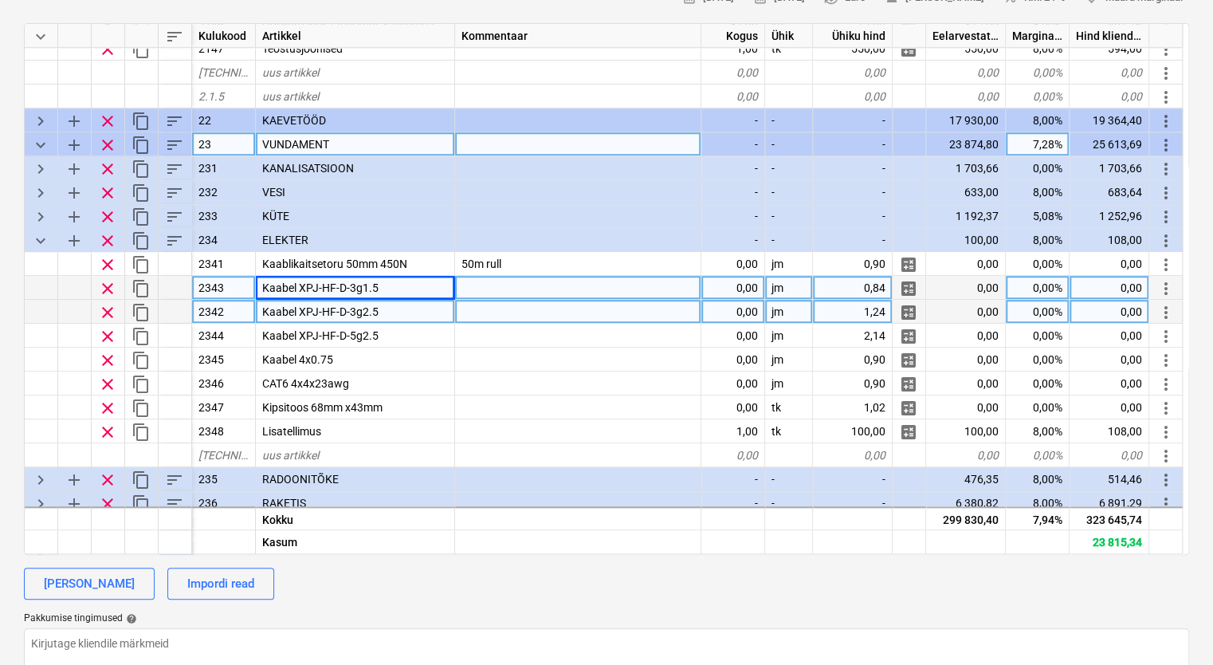
click at [584, 310] on div at bounding box center [578, 312] width 246 height 24
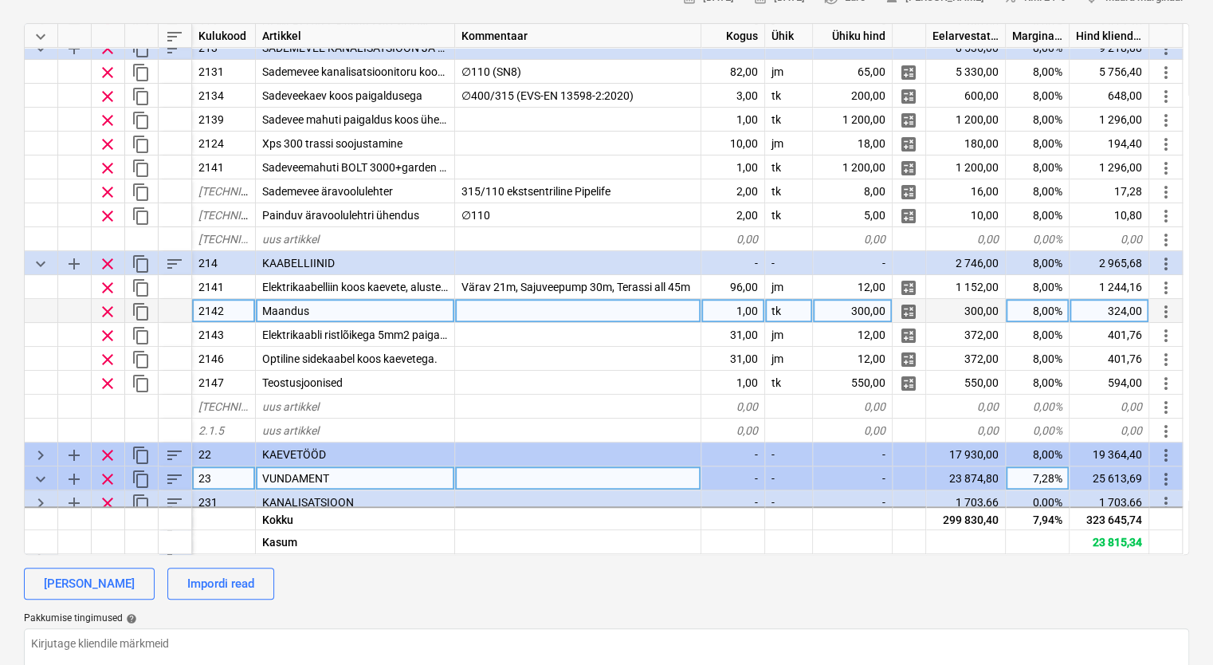
scroll to position [159, 0]
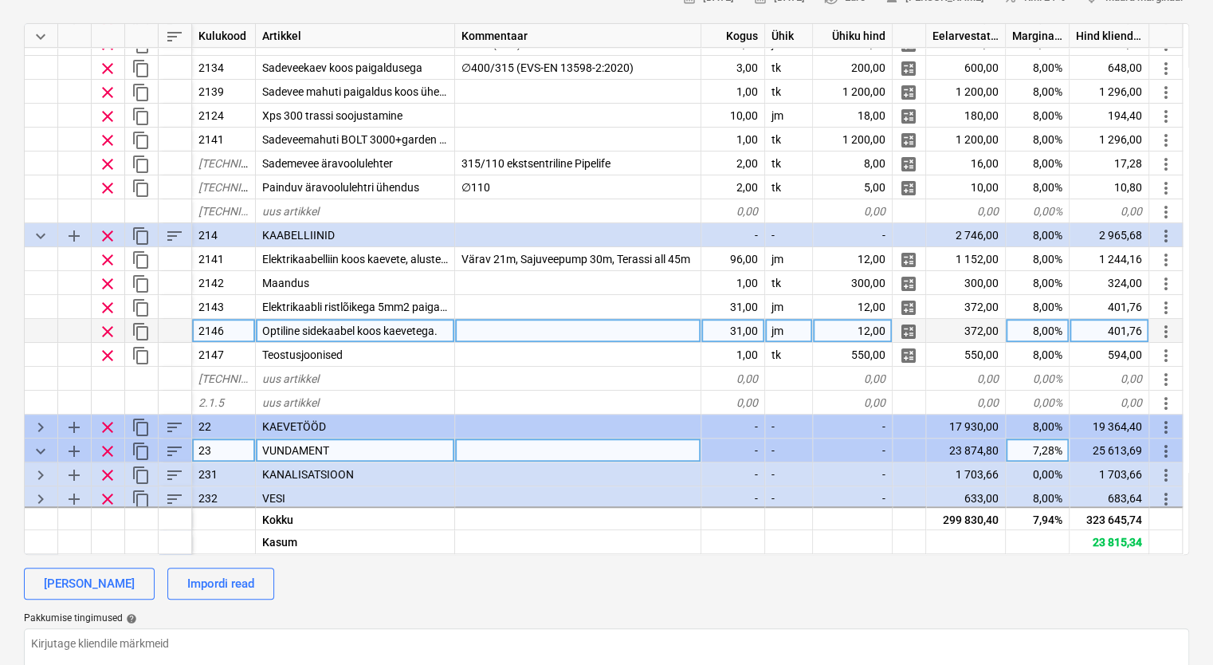
click at [577, 329] on div at bounding box center [578, 331] width 246 height 24
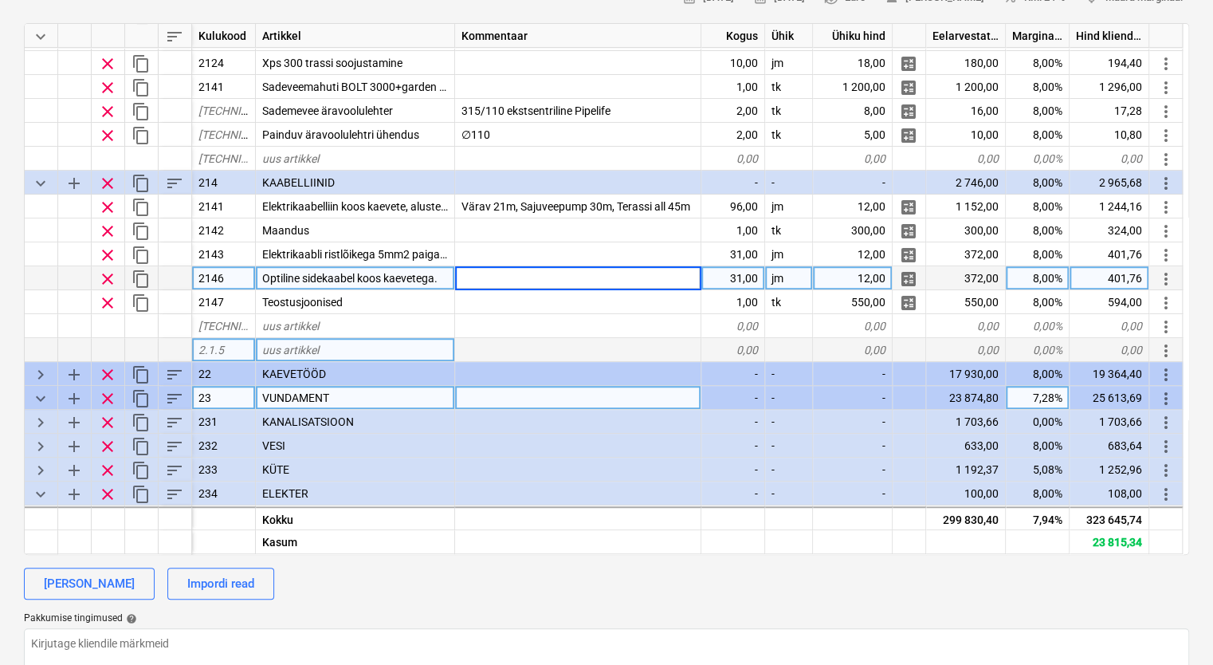
scroll to position [239, 0]
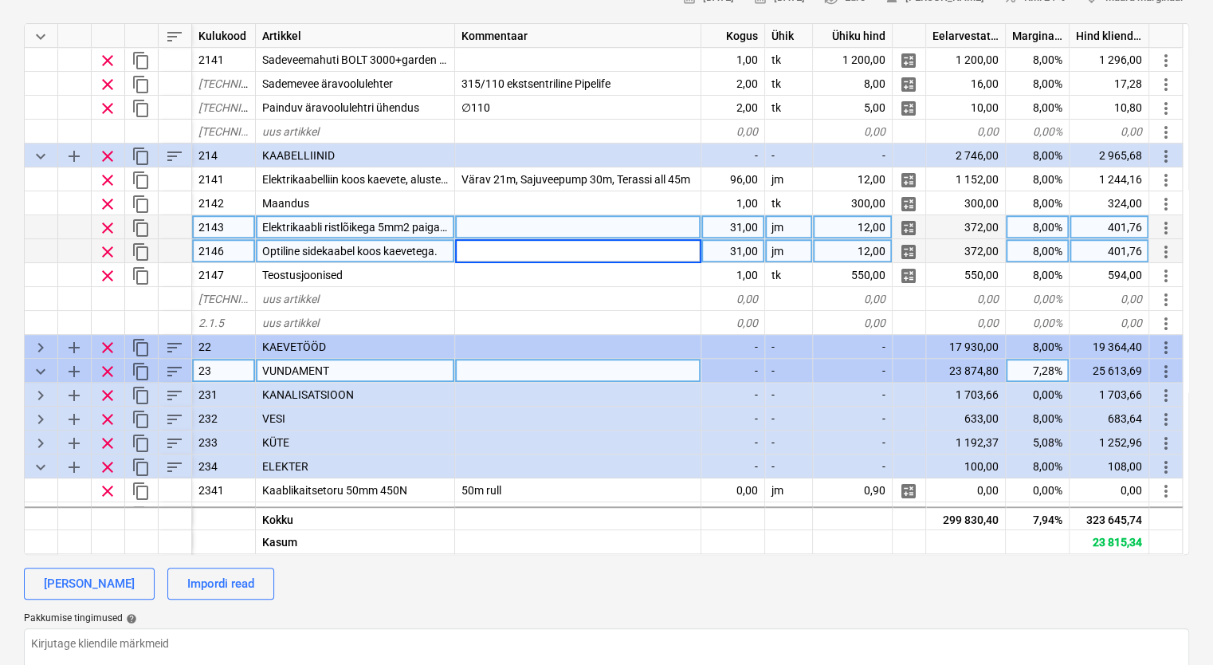
click at [527, 231] on div at bounding box center [578, 227] width 246 height 24
click at [531, 246] on div at bounding box center [578, 251] width 246 height 24
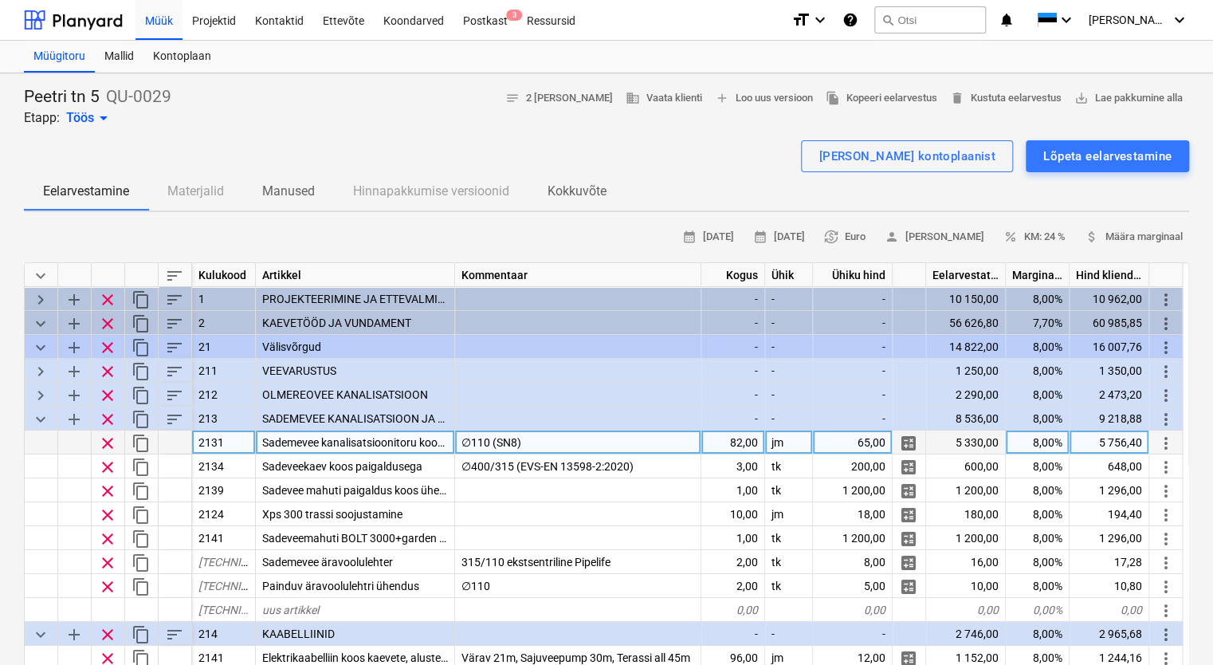
scroll to position [80, 0]
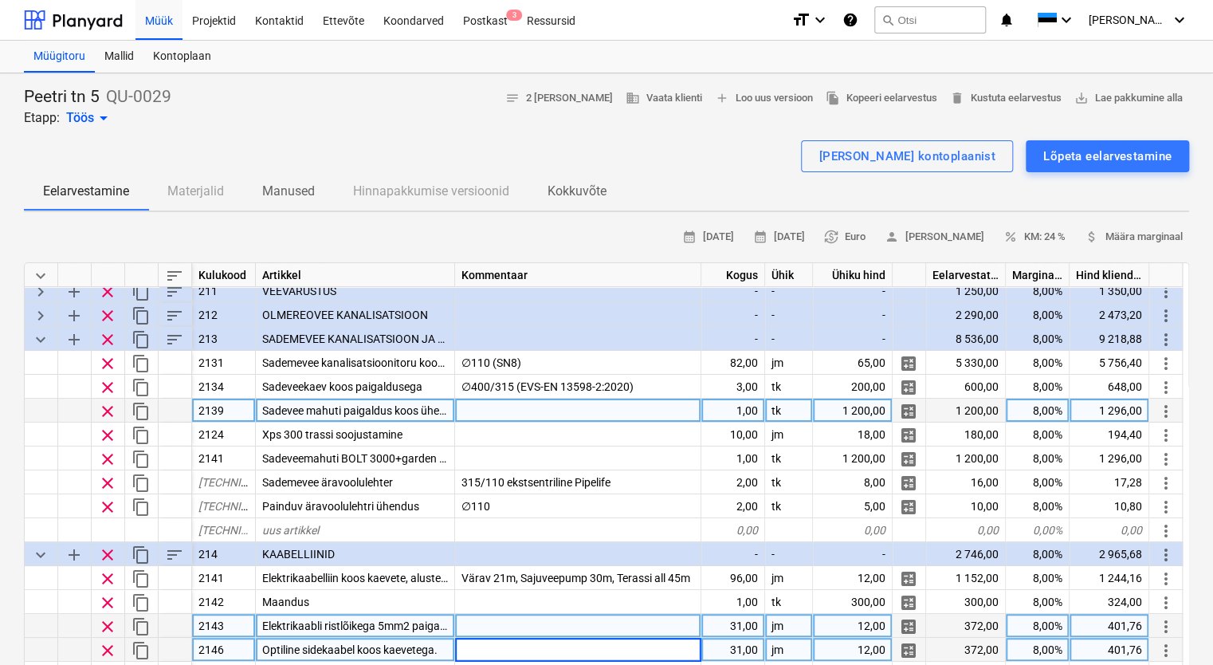
click at [545, 403] on div at bounding box center [578, 411] width 246 height 24
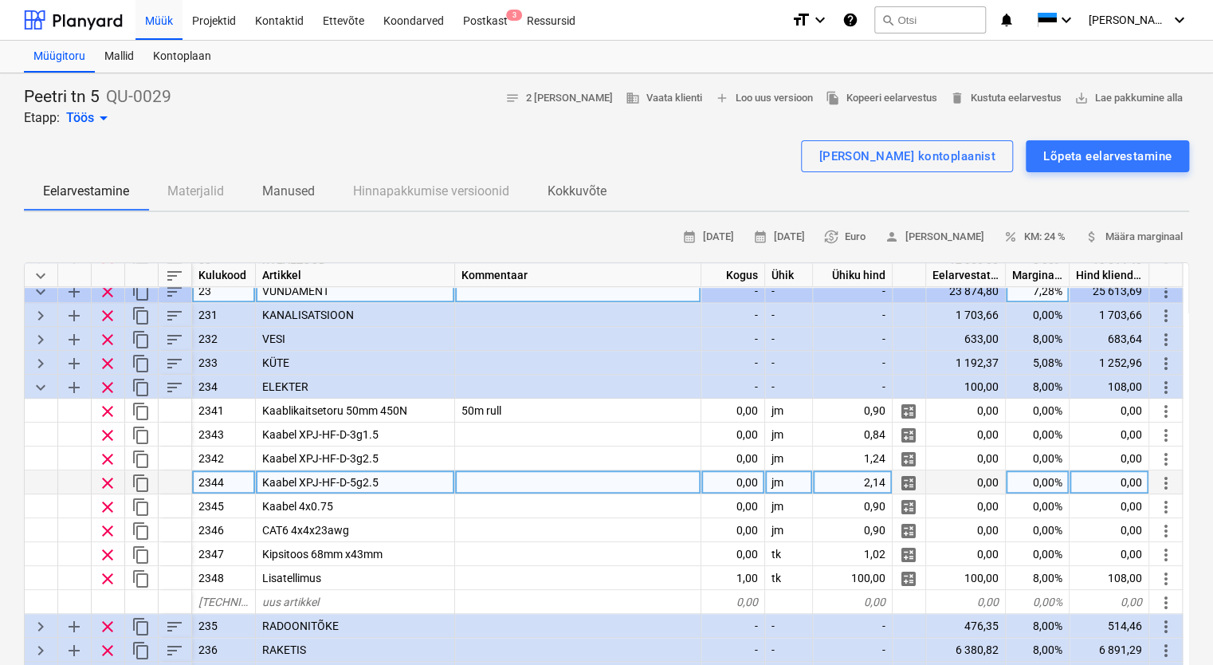
scroll to position [239, 0]
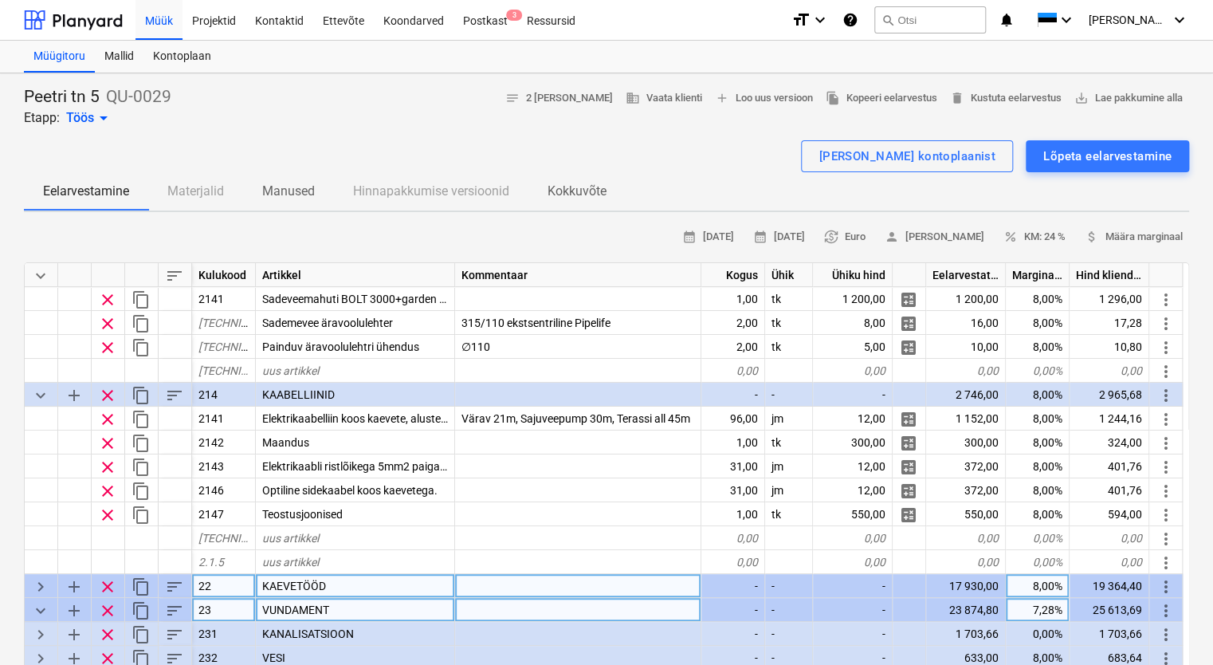
click at [45, 580] on span "keyboard_arrow_right" at bounding box center [40, 586] width 19 height 19
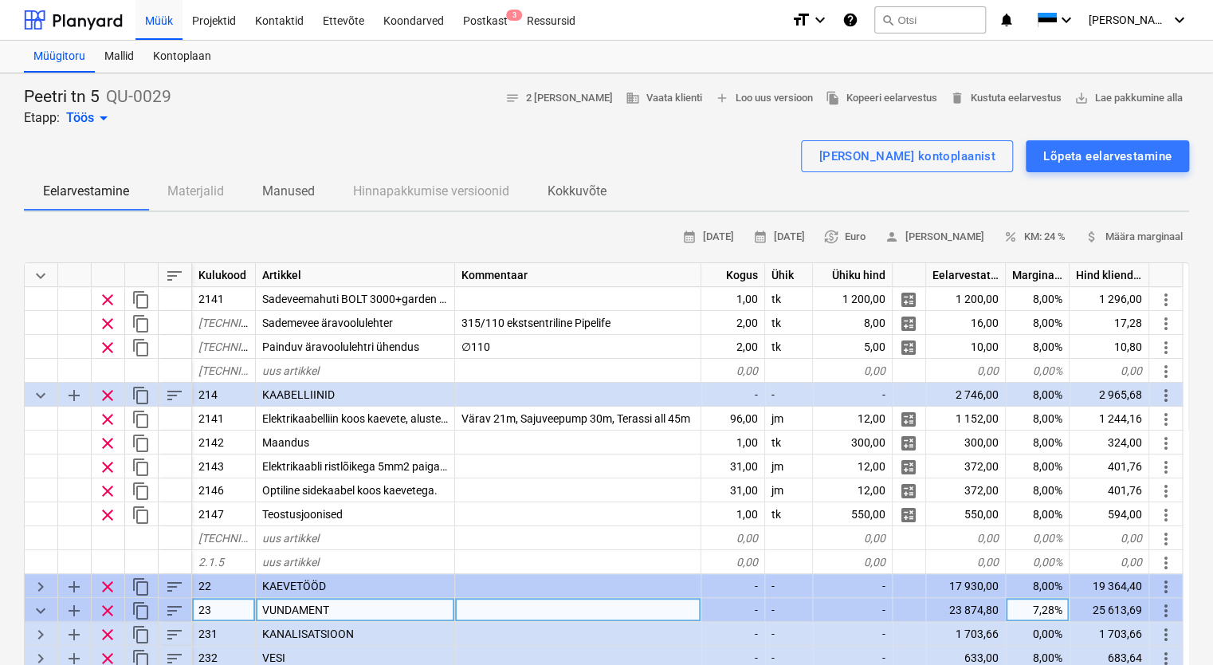
type textarea "x"
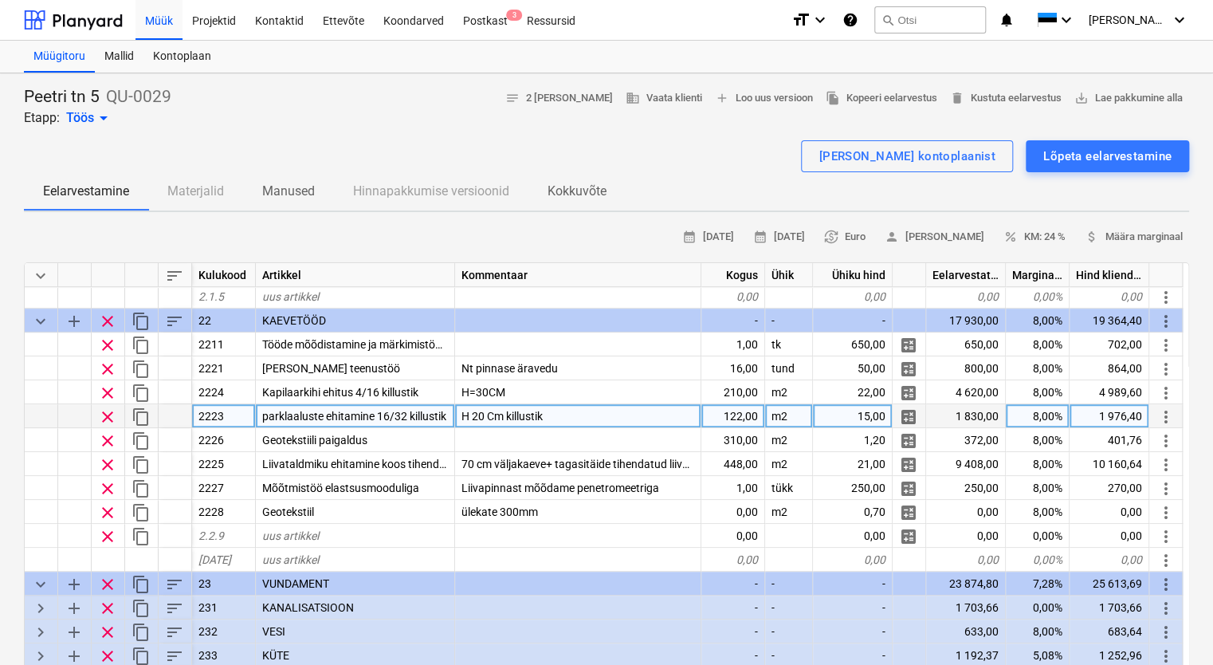
scroll to position [478, 0]
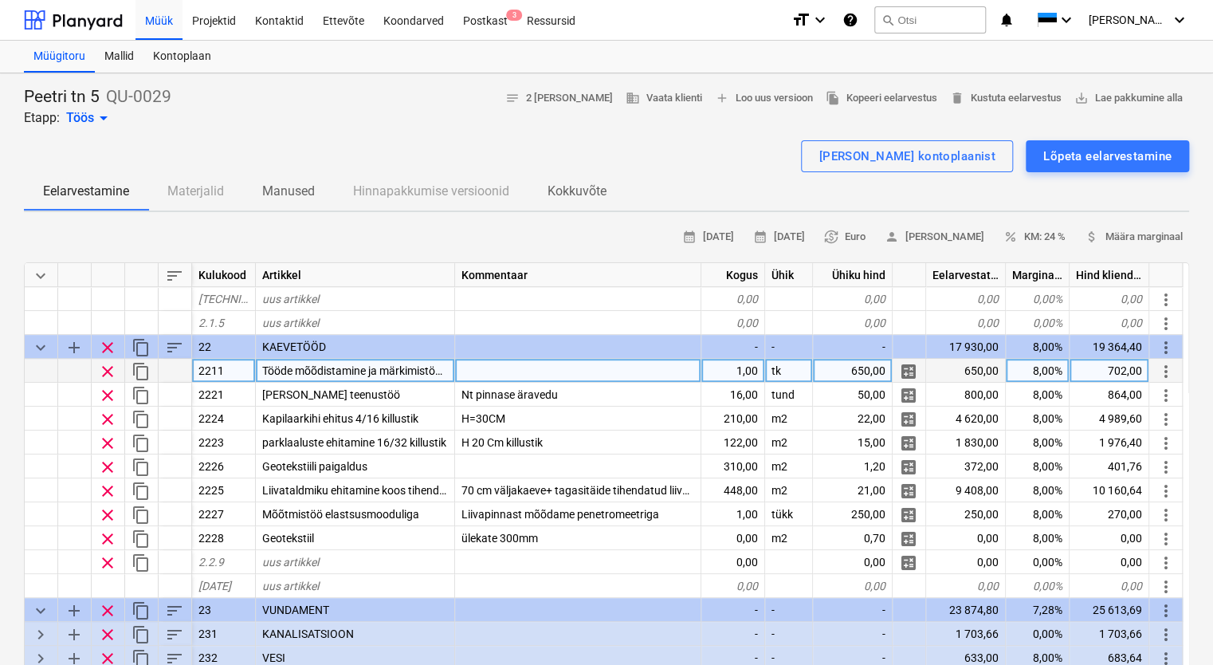
click at [577, 372] on div at bounding box center [578, 371] width 246 height 24
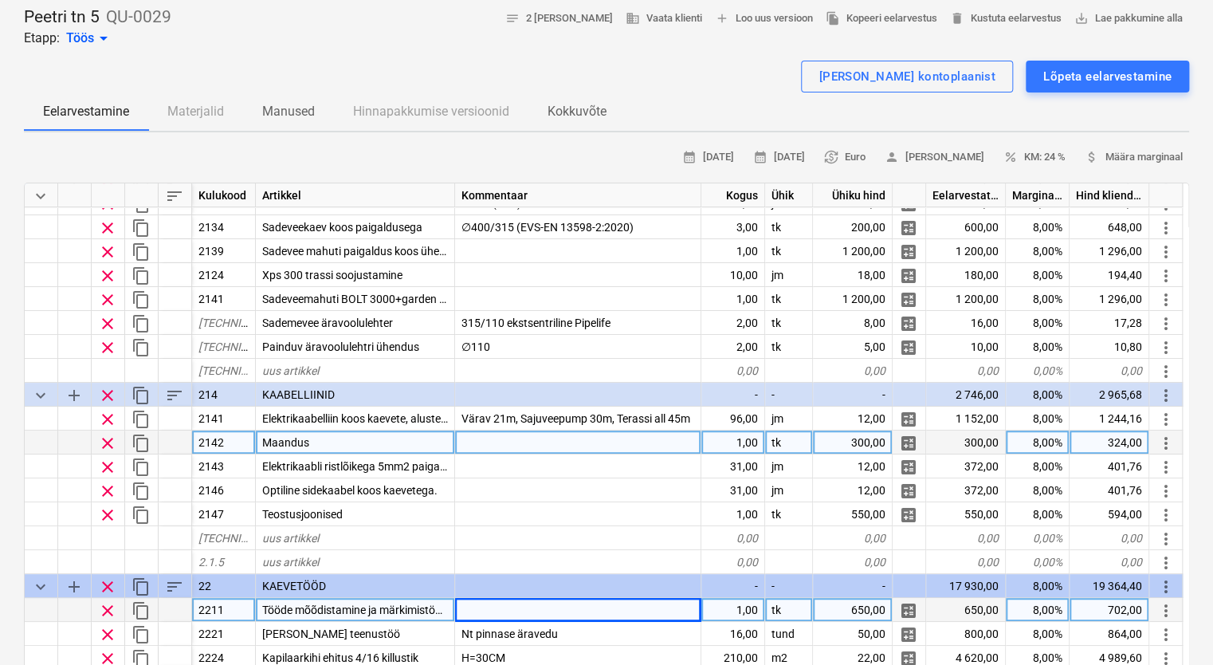
scroll to position [179, 0]
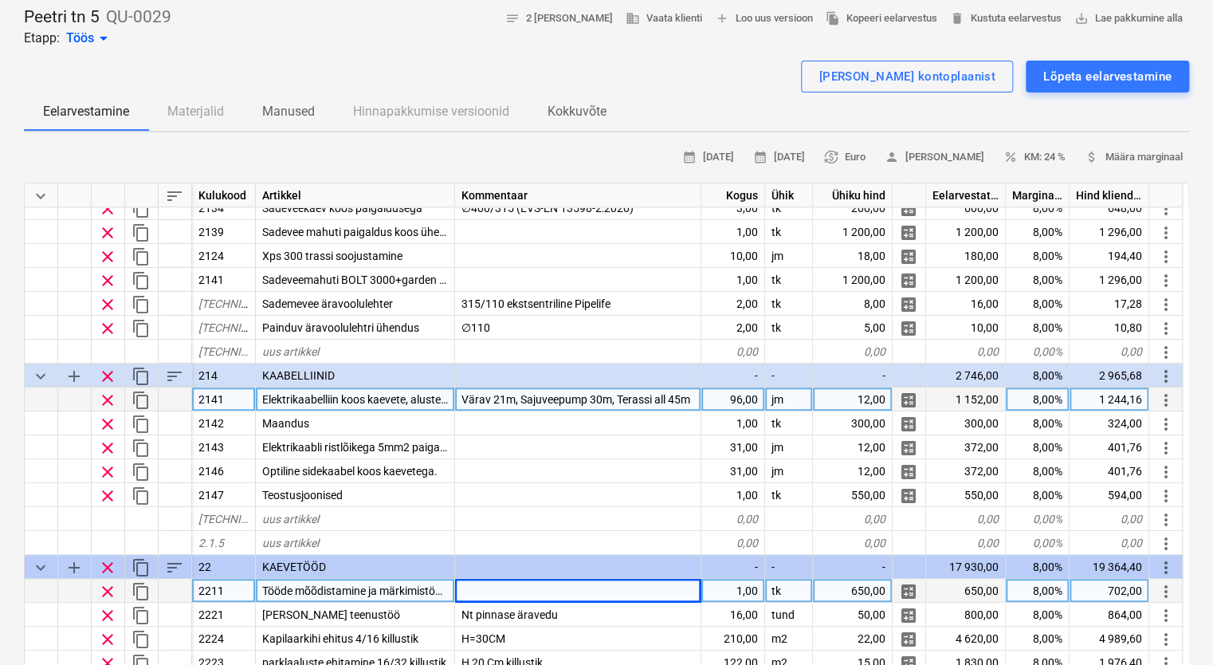
click at [739, 397] on div "96,00" at bounding box center [734, 399] width 64 height 24
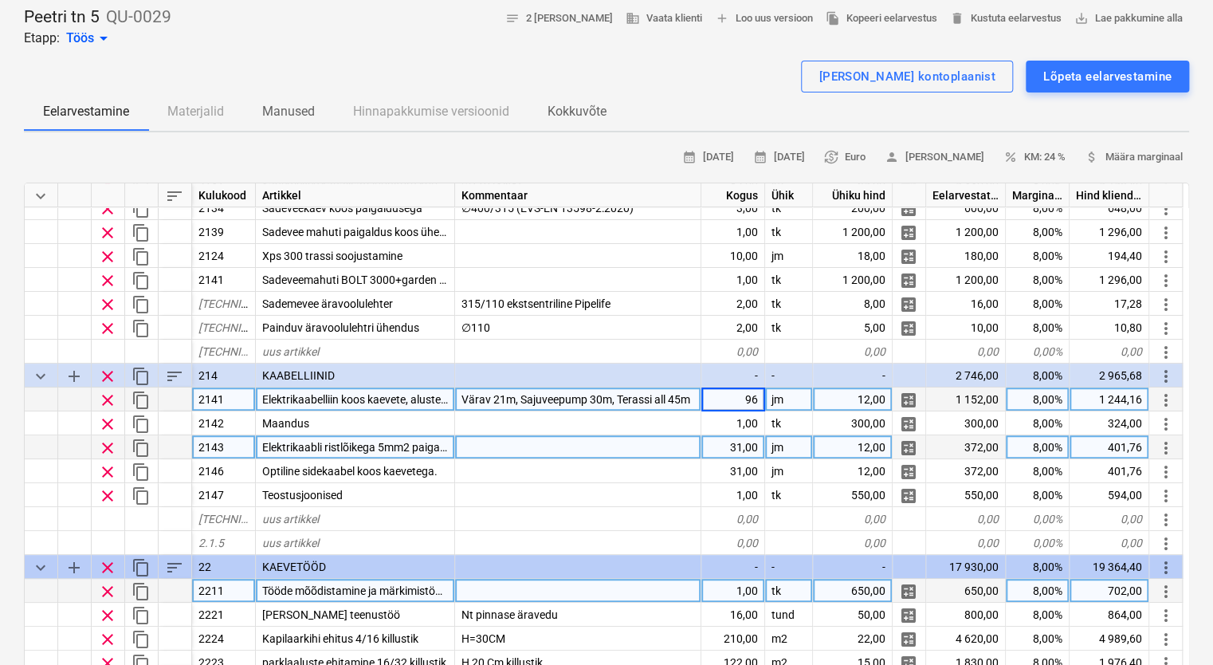
click at [726, 442] on div "31,00" at bounding box center [734, 447] width 64 height 24
type input "96"
click at [729, 395] on div "96,00" at bounding box center [734, 399] width 64 height 24
type textarea "x"
type input "31"
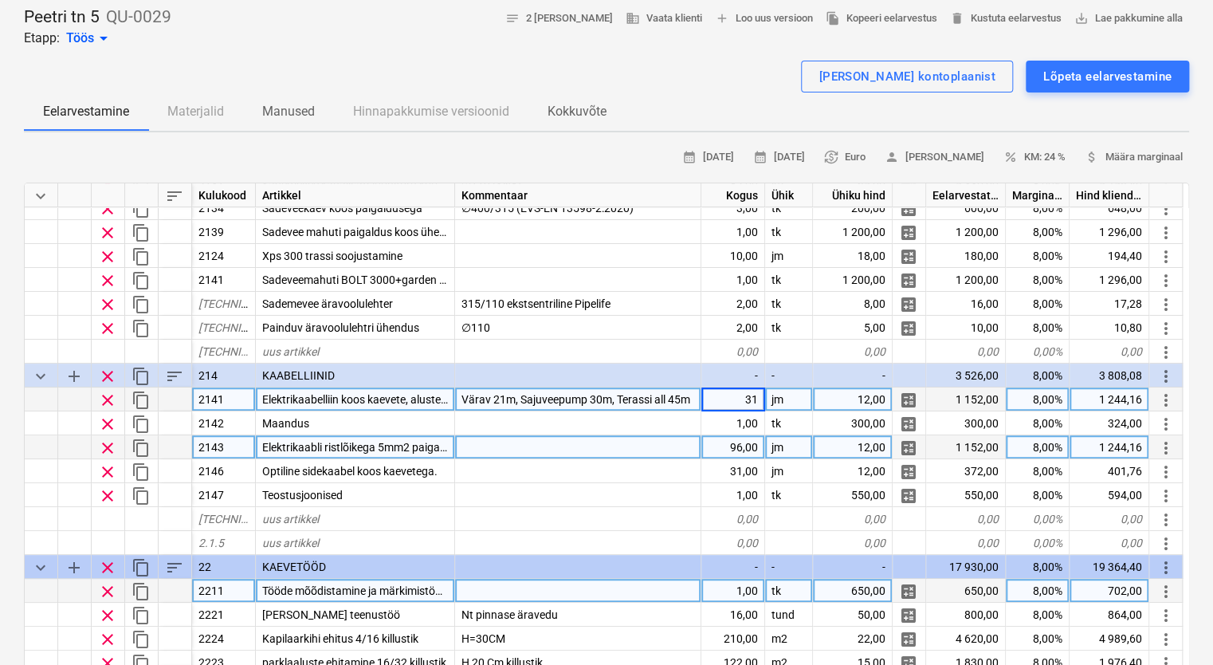
type textarea "x"
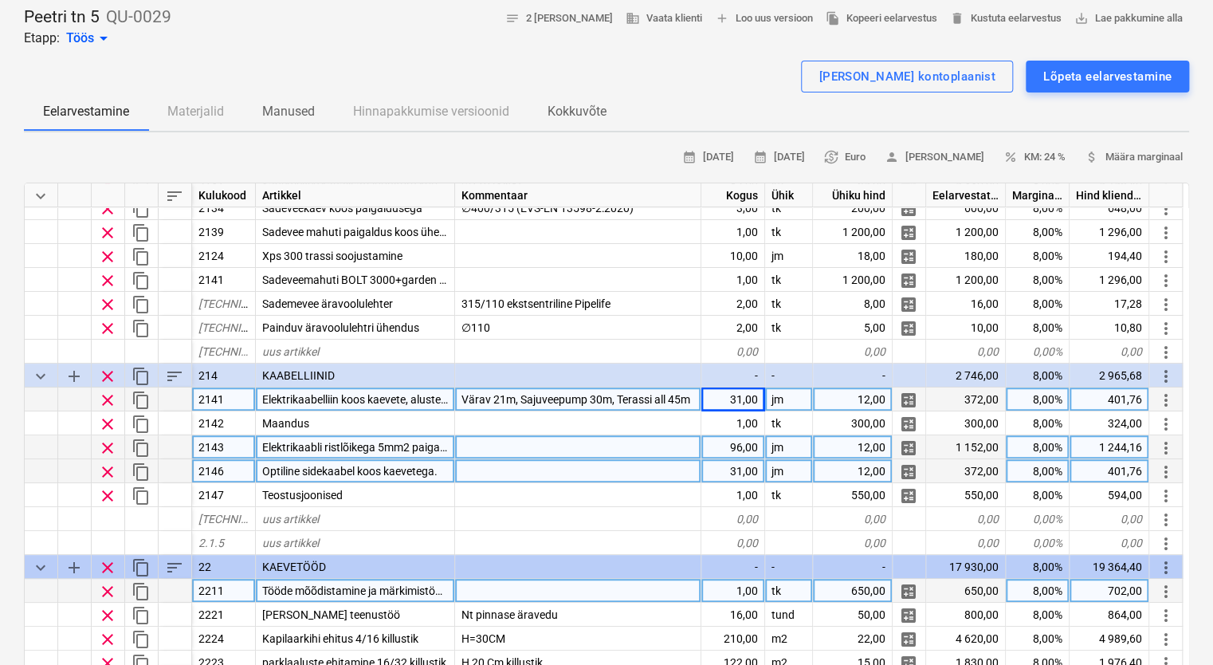
click at [871, 472] on div "12,00" at bounding box center [853, 471] width 80 height 24
type input "8"
click at [869, 442] on div "12,00" at bounding box center [853, 447] width 80 height 24
type input "8"
type textarea "x"
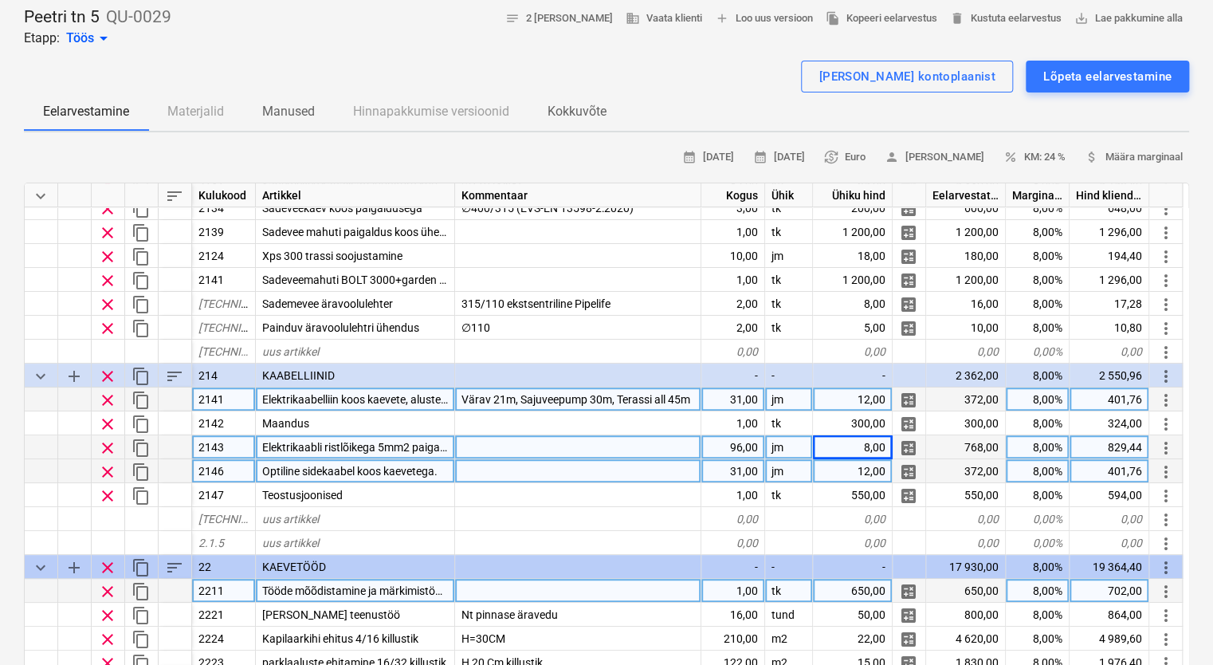
click at [858, 473] on div "12,00" at bounding box center [853, 471] width 80 height 24
click at [408, 446] on span "Elektrikaabli ristlõikega 5mm2 paigaldus koos kaevete ja tagasitäitega" at bounding box center [434, 447] width 345 height 13
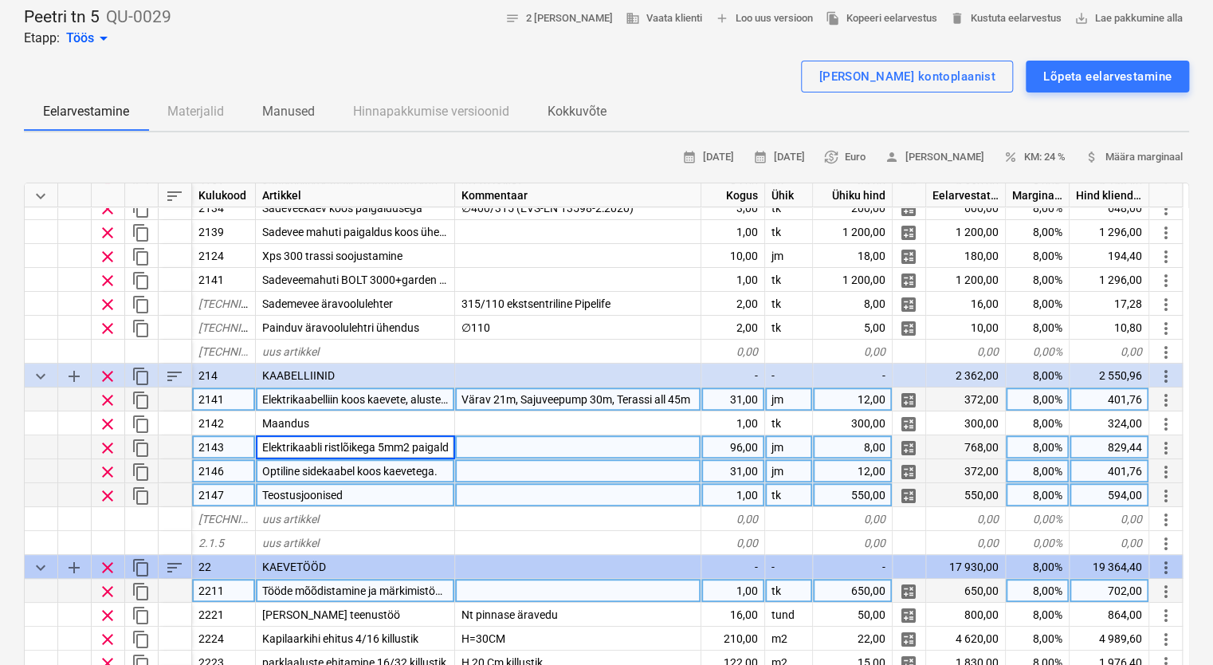
scroll to position [0, 160]
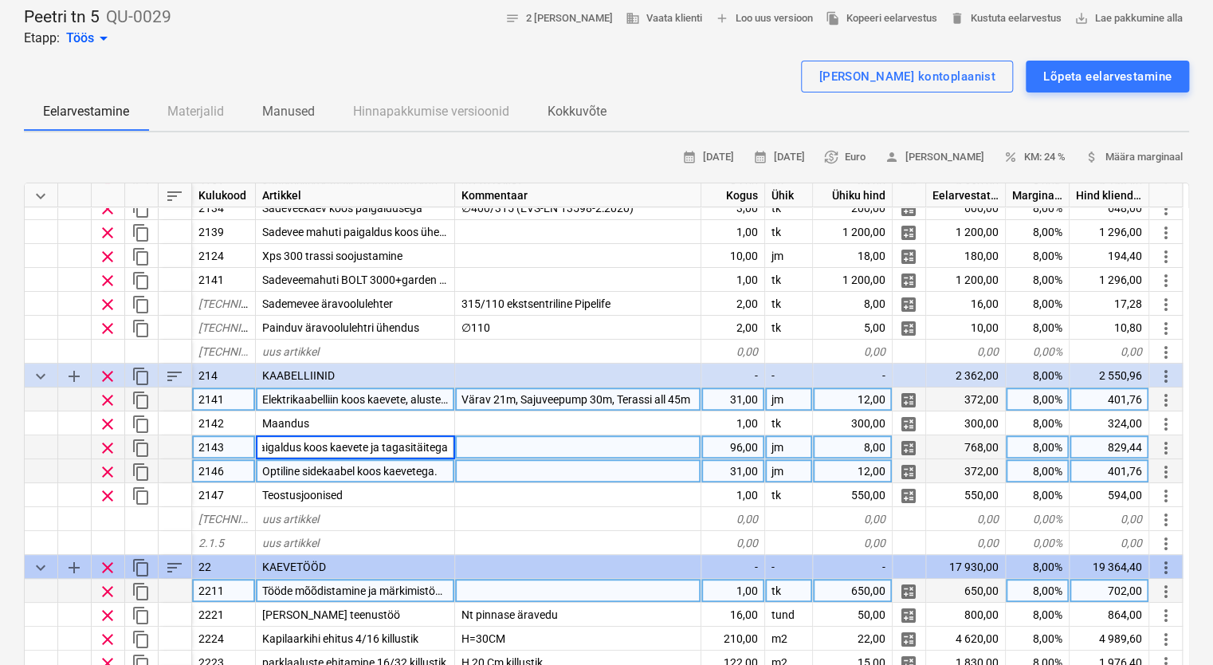
click at [411, 448] on input "Elektrikaabli ristlõikega 5mm2 paigaldus koos kaevete ja tagasitäitega" at bounding box center [355, 446] width 199 height 23
click at [336, 440] on input "Elektrikaabli ristlõikega 5mm2 paigaldus koos kaevete ja tagasitäitega" at bounding box center [355, 446] width 199 height 23
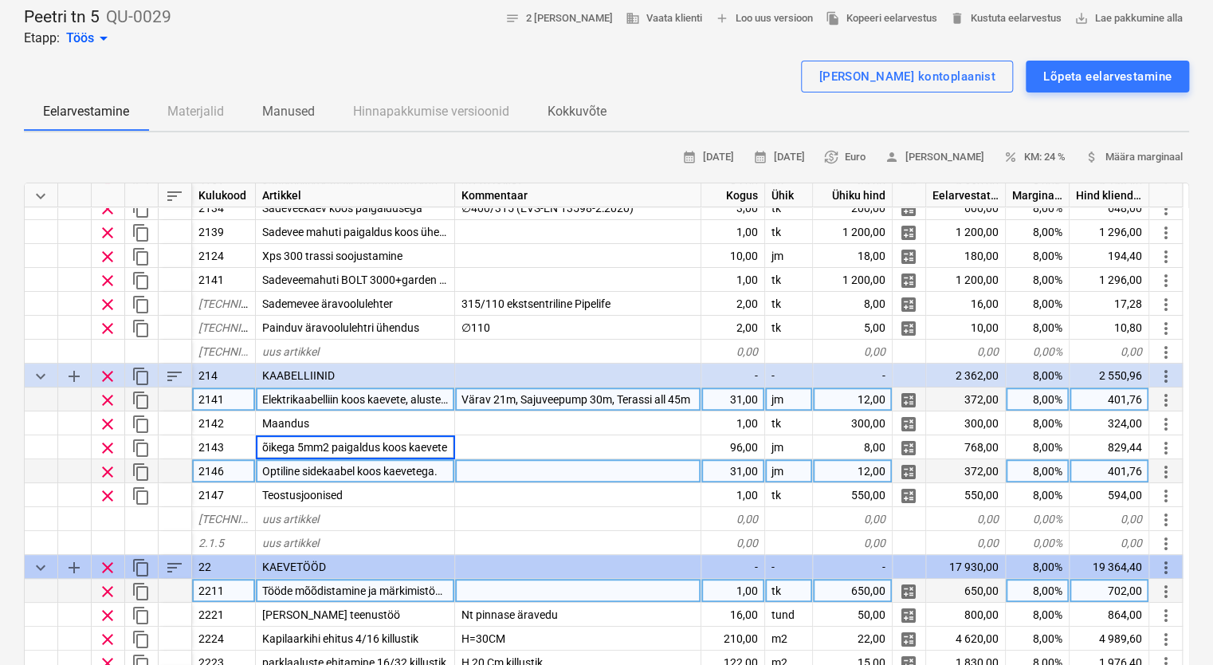
scroll to position [0, 60]
type input "Elektrikaabli ristlõikega paigaldus koos kaevete ja tagasitäitega"
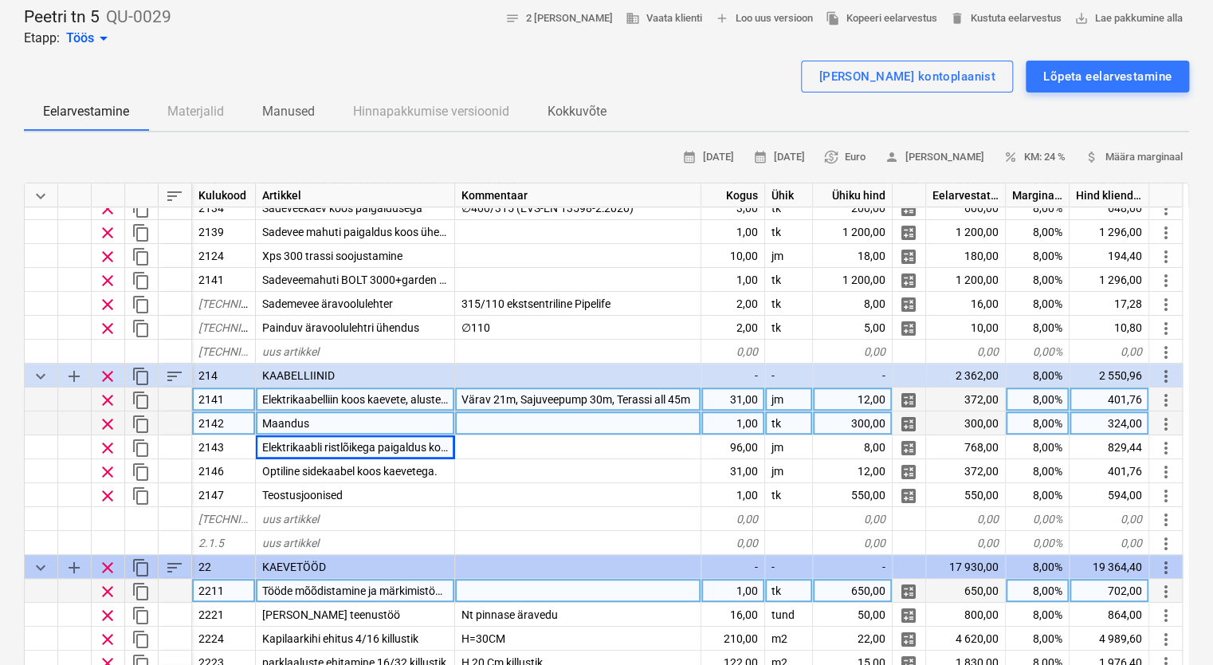
click at [494, 423] on div at bounding box center [578, 423] width 246 height 24
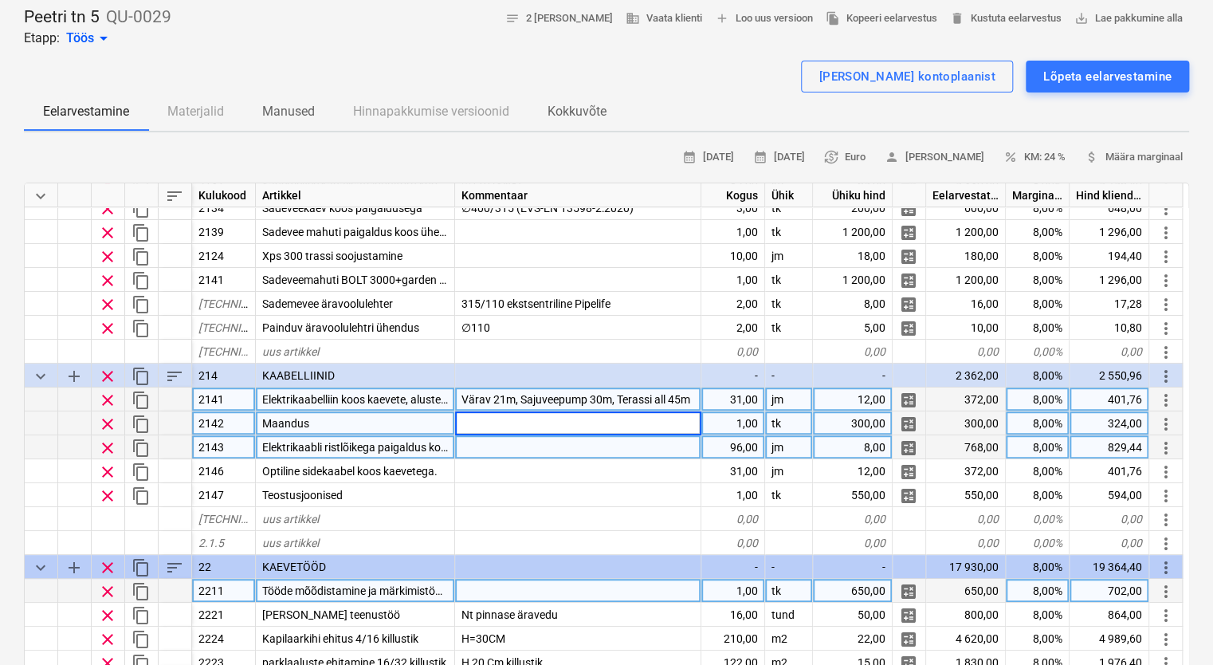
click at [482, 443] on div at bounding box center [578, 447] width 246 height 24
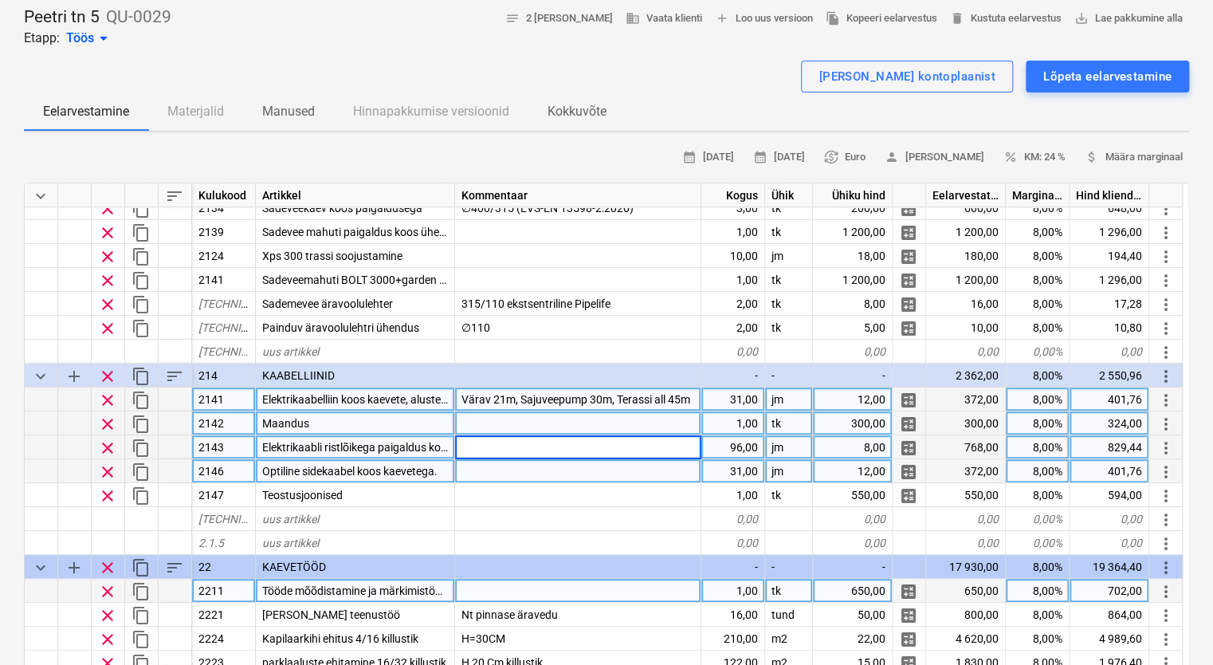
click at [501, 470] on div at bounding box center [578, 471] width 246 height 24
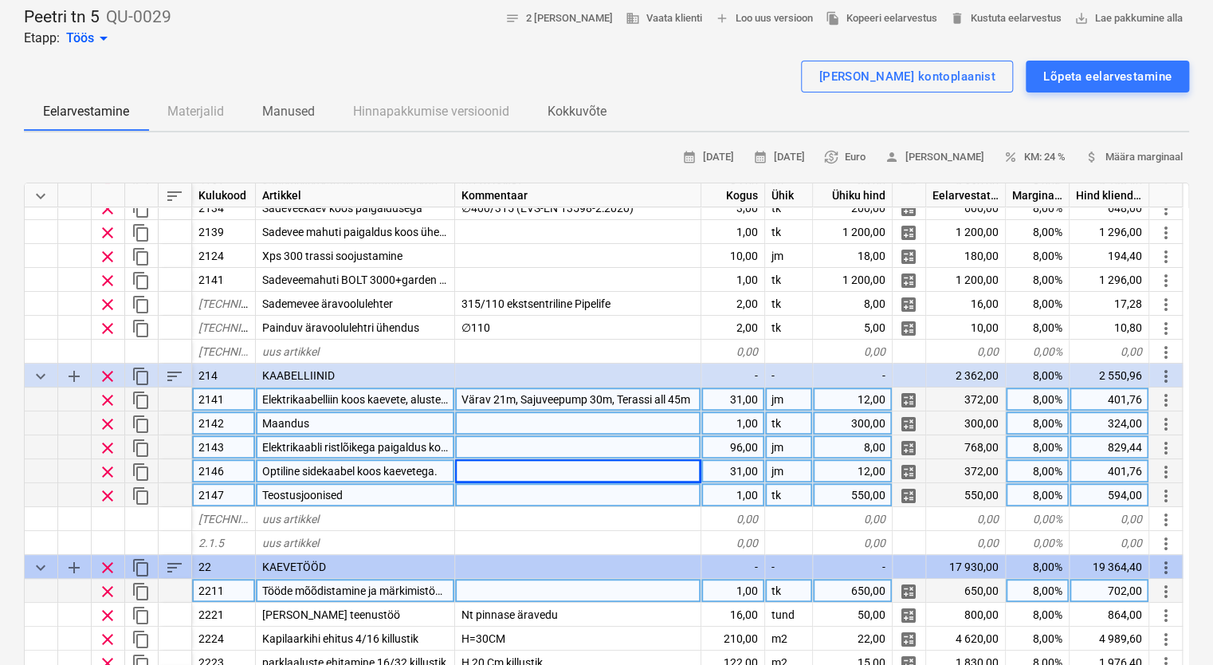
click at [490, 497] on div at bounding box center [578, 495] width 246 height 24
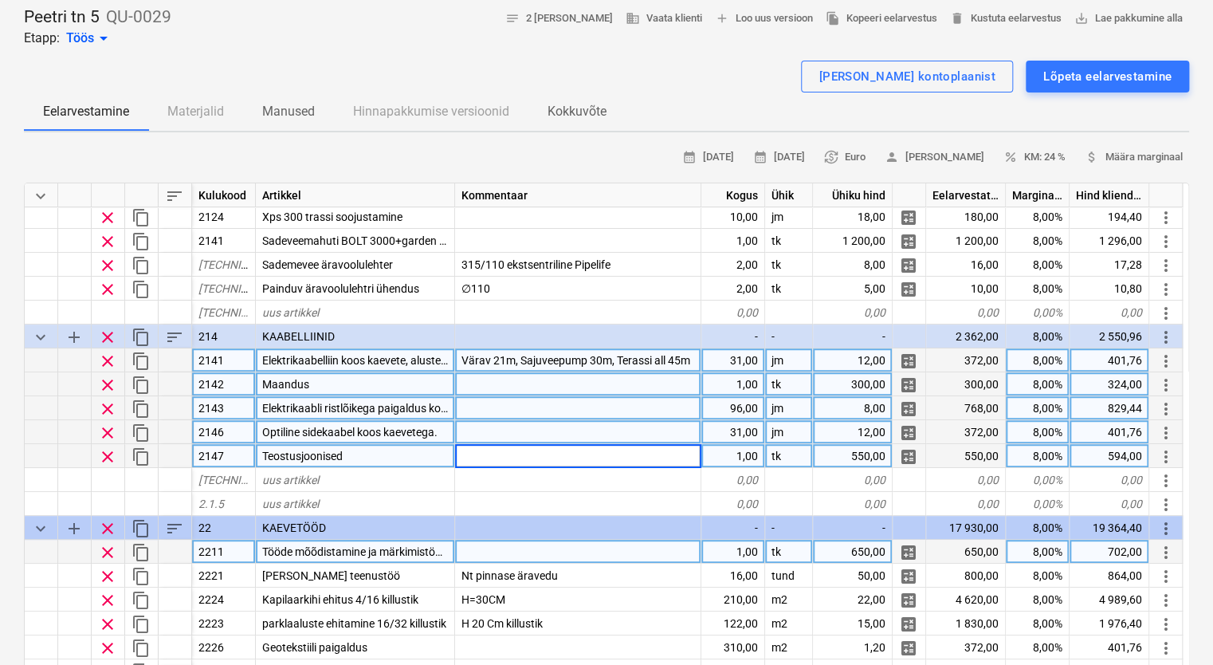
scroll to position [239, 0]
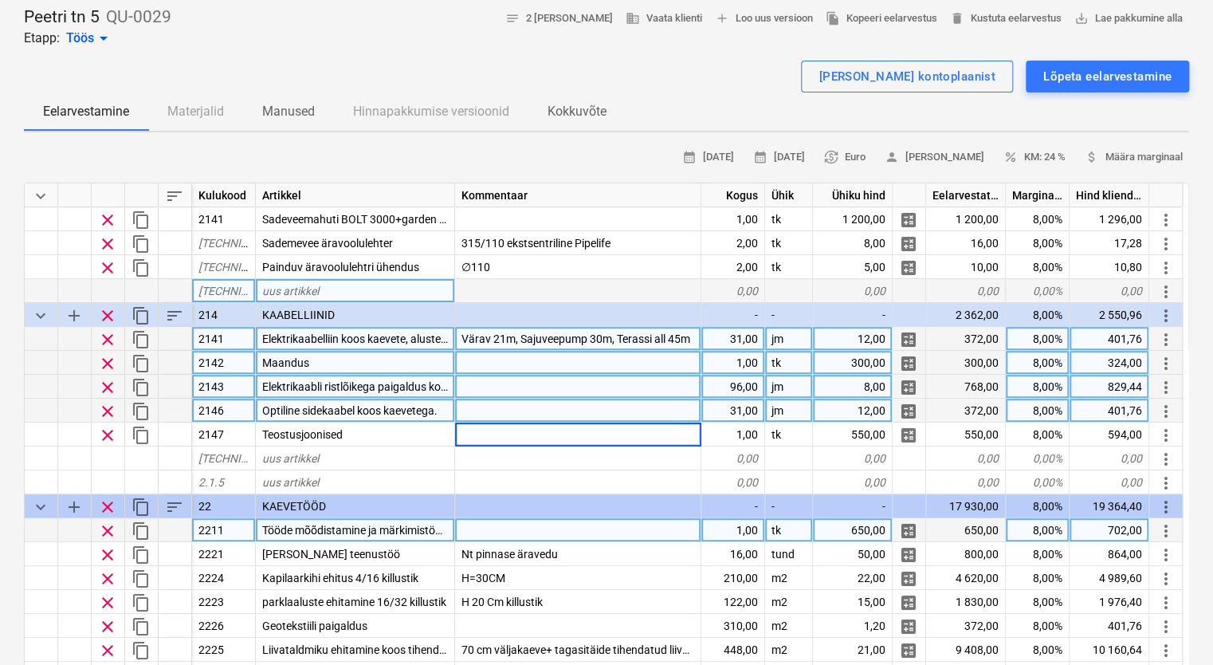
click at [552, 286] on div at bounding box center [578, 291] width 246 height 24
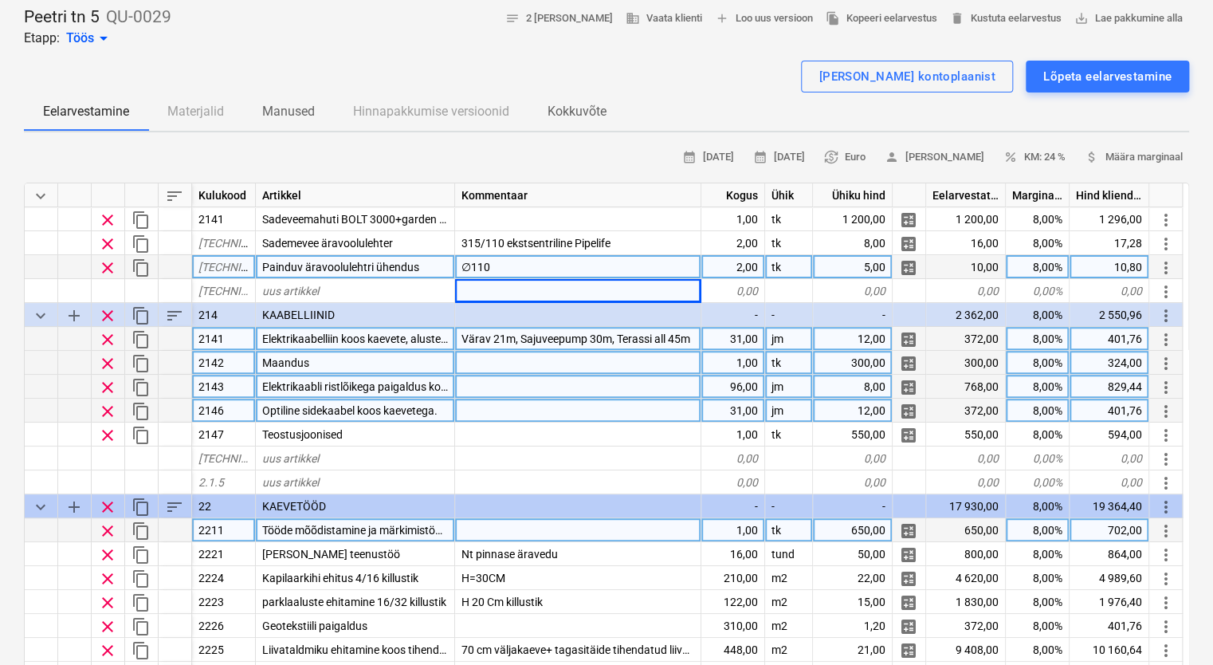
click at [620, 266] on div "∅110" at bounding box center [578, 267] width 246 height 24
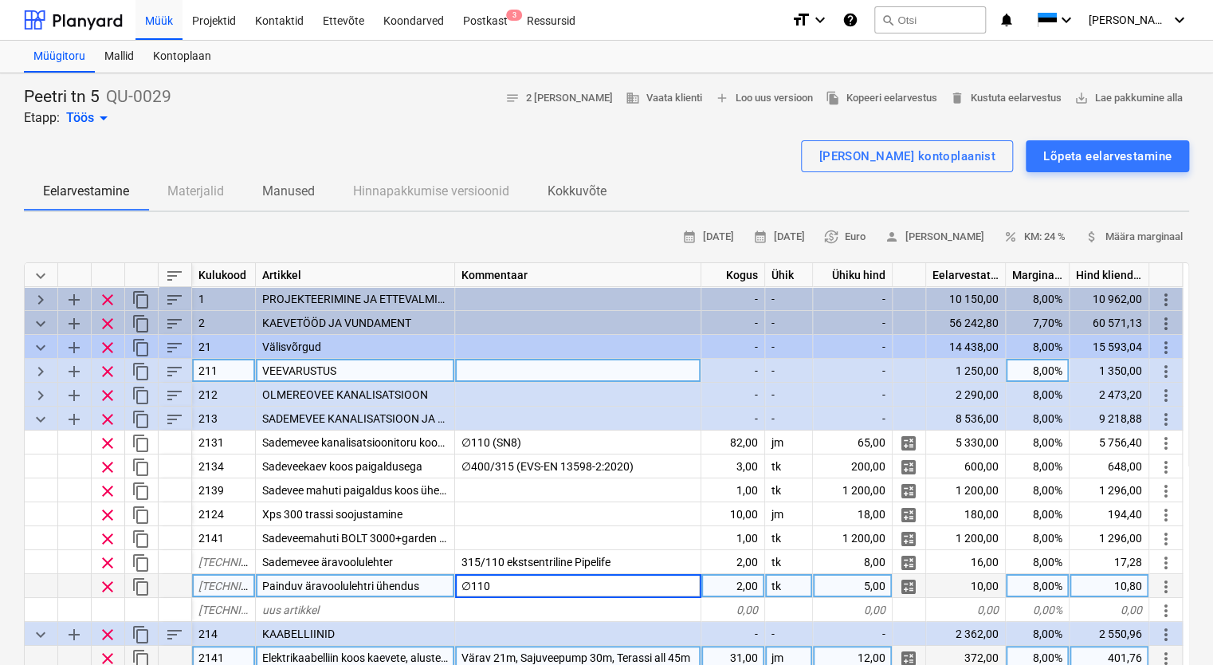
scroll to position [80, 0]
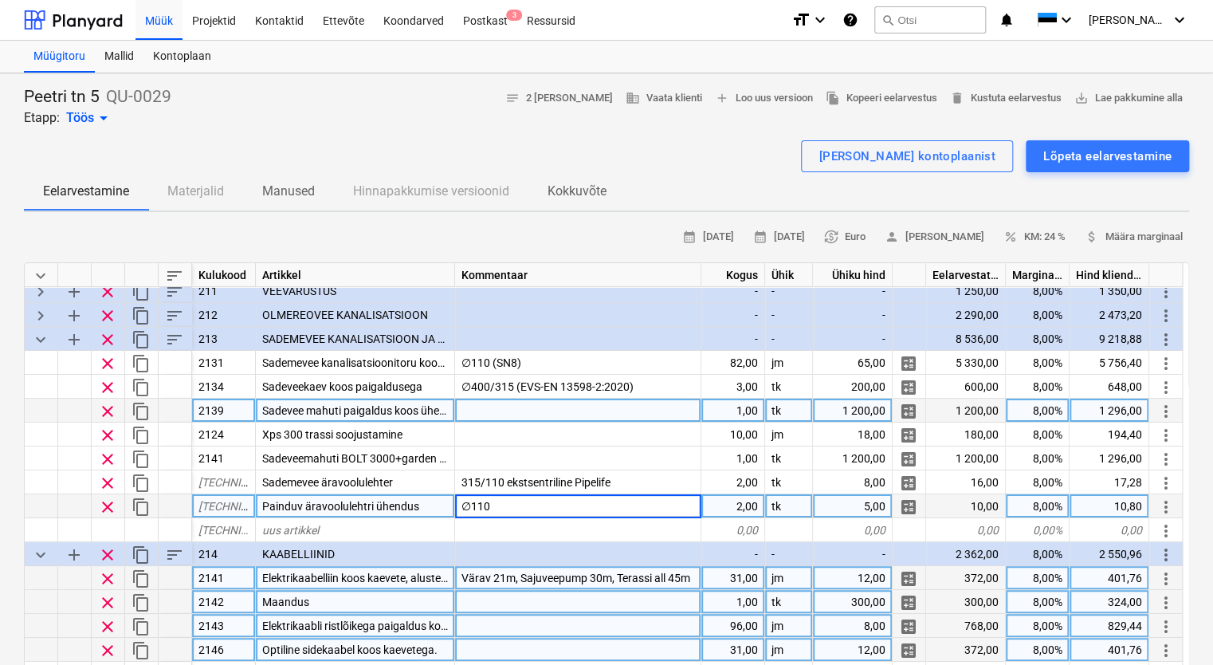
click at [577, 415] on div at bounding box center [578, 411] width 246 height 24
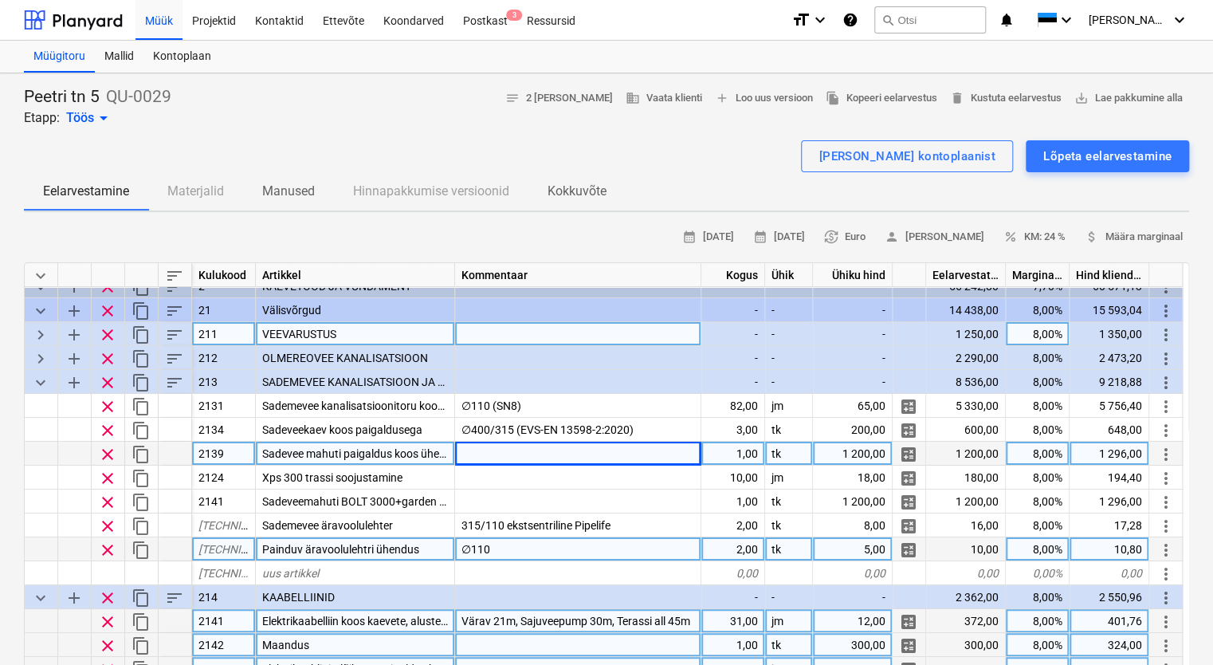
scroll to position [0, 0]
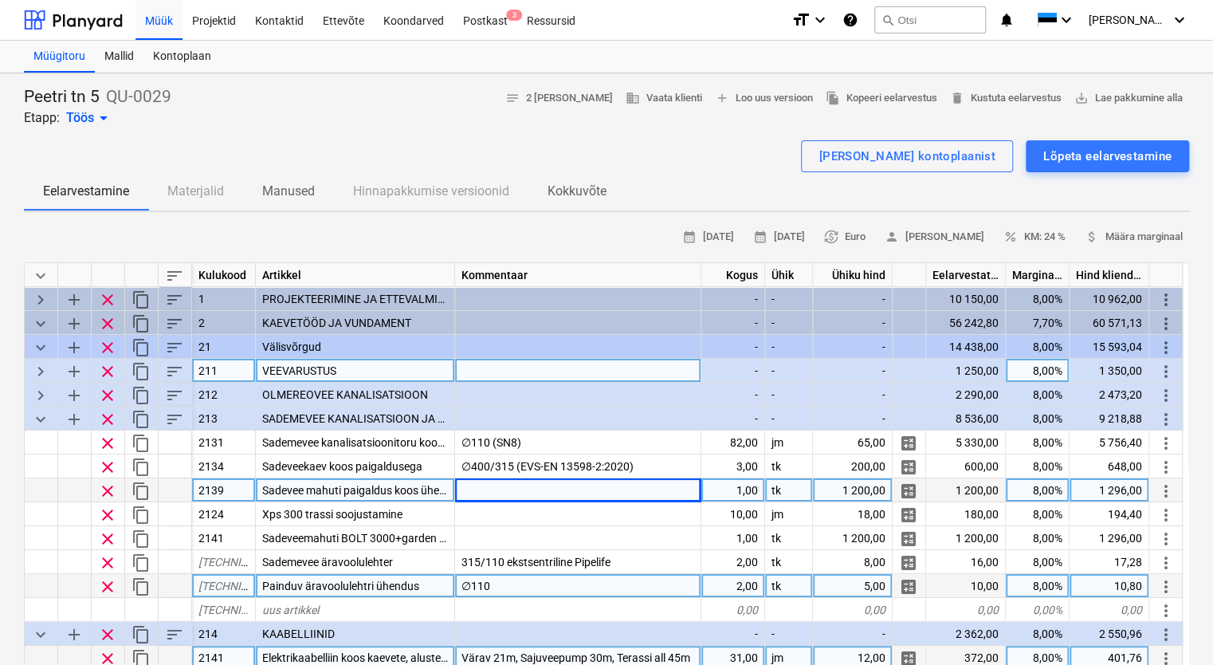
drag, startPoint x: 38, startPoint y: 344, endPoint x: 42, endPoint y: 356, distance: 12.6
click at [38, 344] on span "keyboard_arrow_down" at bounding box center [40, 347] width 19 height 19
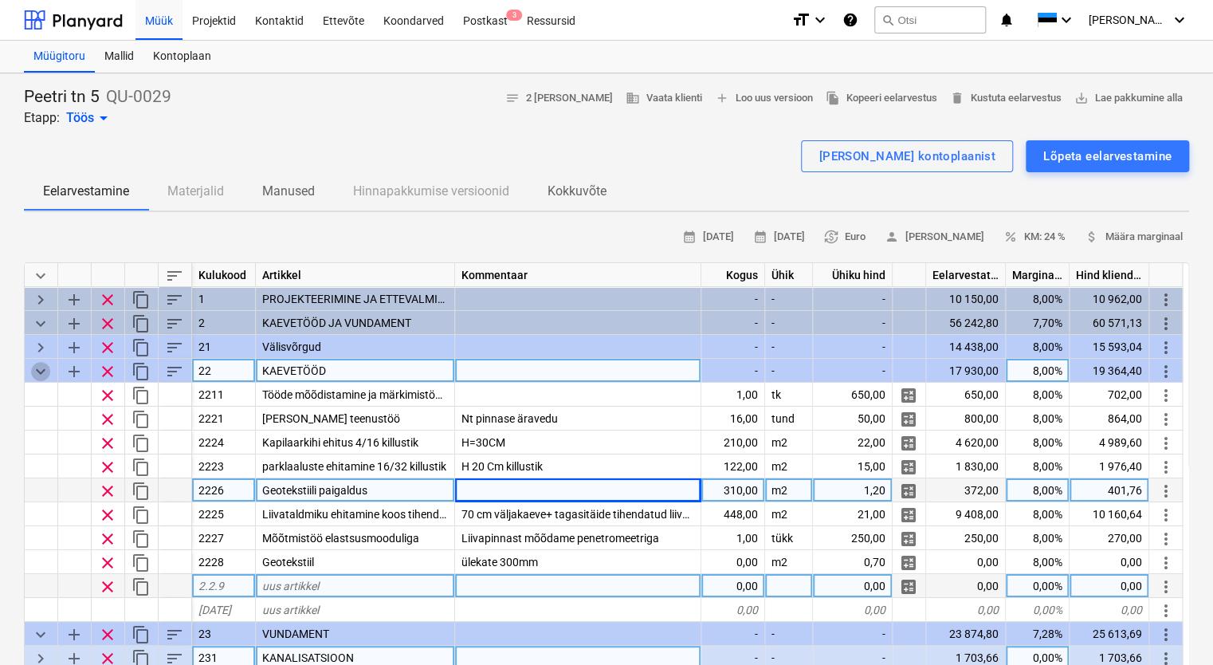
click at [45, 372] on span "keyboard_arrow_down" at bounding box center [40, 371] width 19 height 19
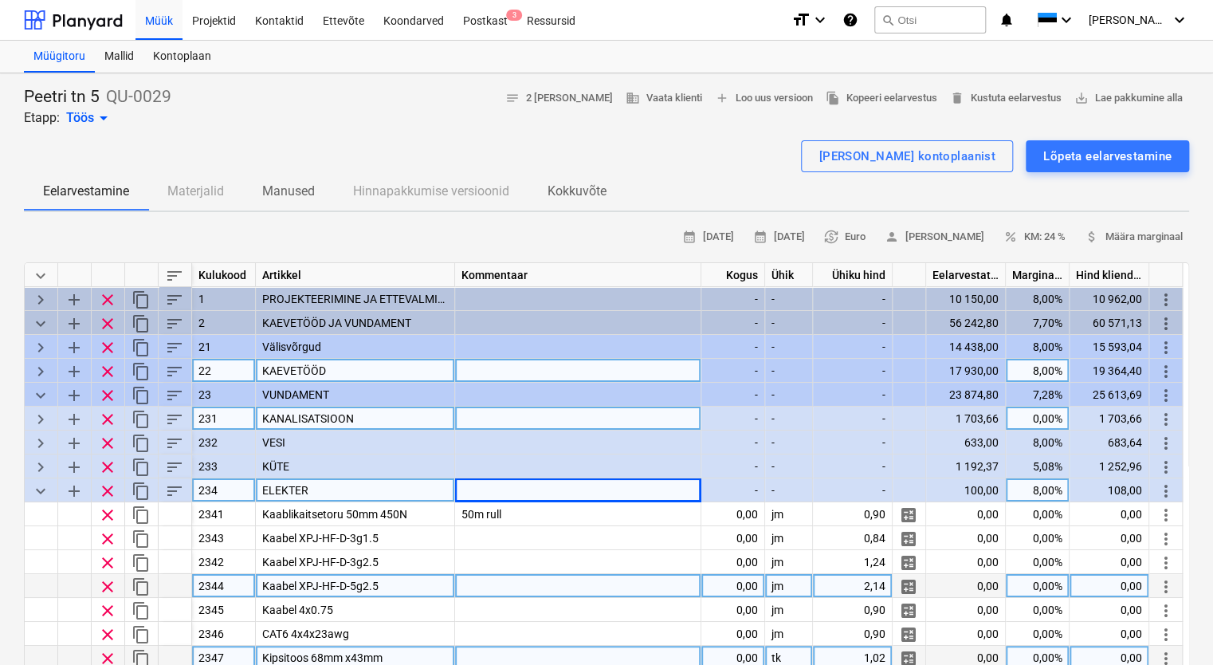
click at [38, 419] on span "keyboard_arrow_right" at bounding box center [40, 419] width 19 height 19
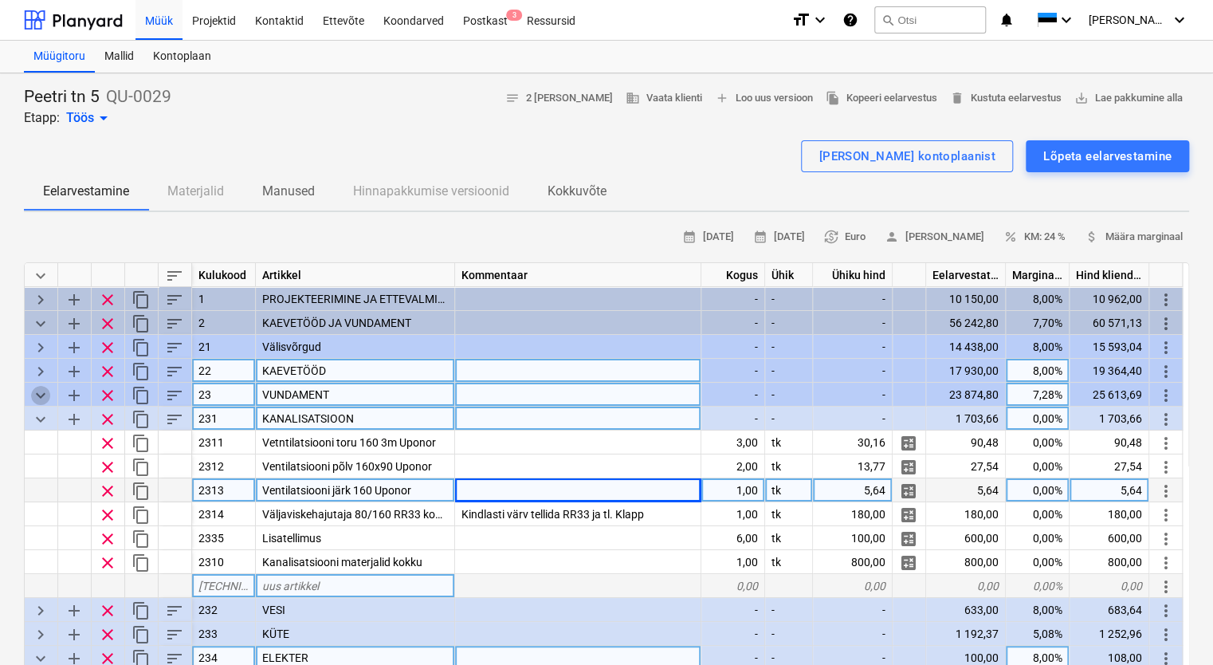
click at [39, 393] on span "keyboard_arrow_down" at bounding box center [40, 395] width 19 height 19
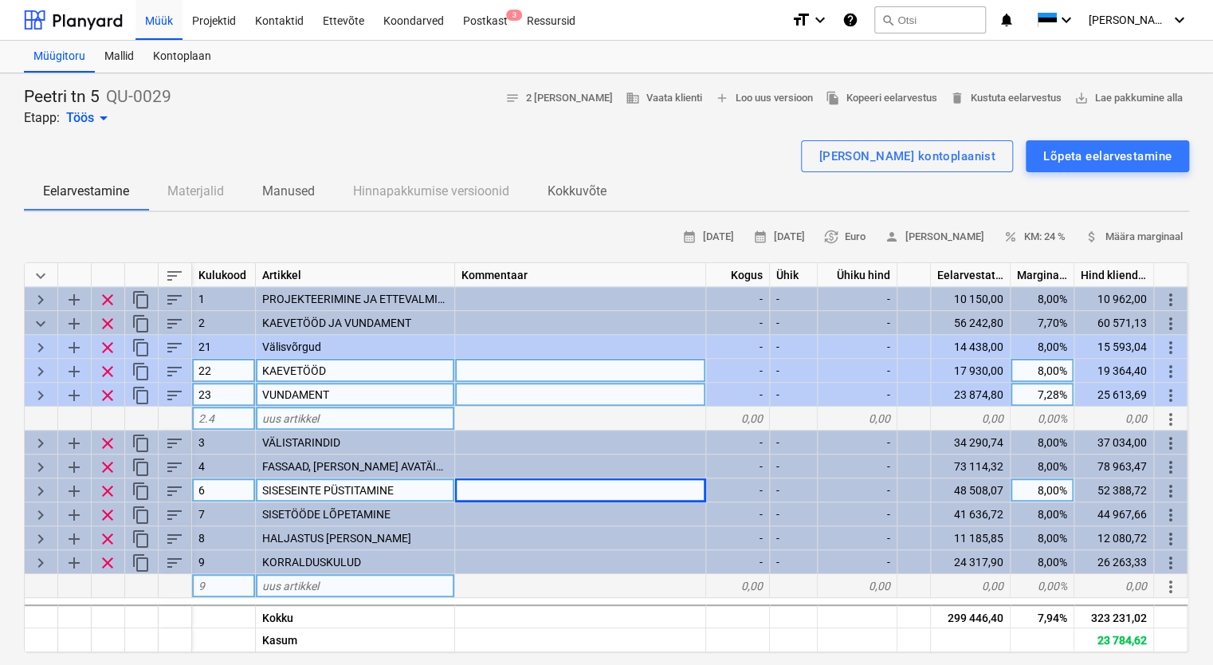
click at [41, 369] on span "keyboard_arrow_right" at bounding box center [40, 371] width 19 height 19
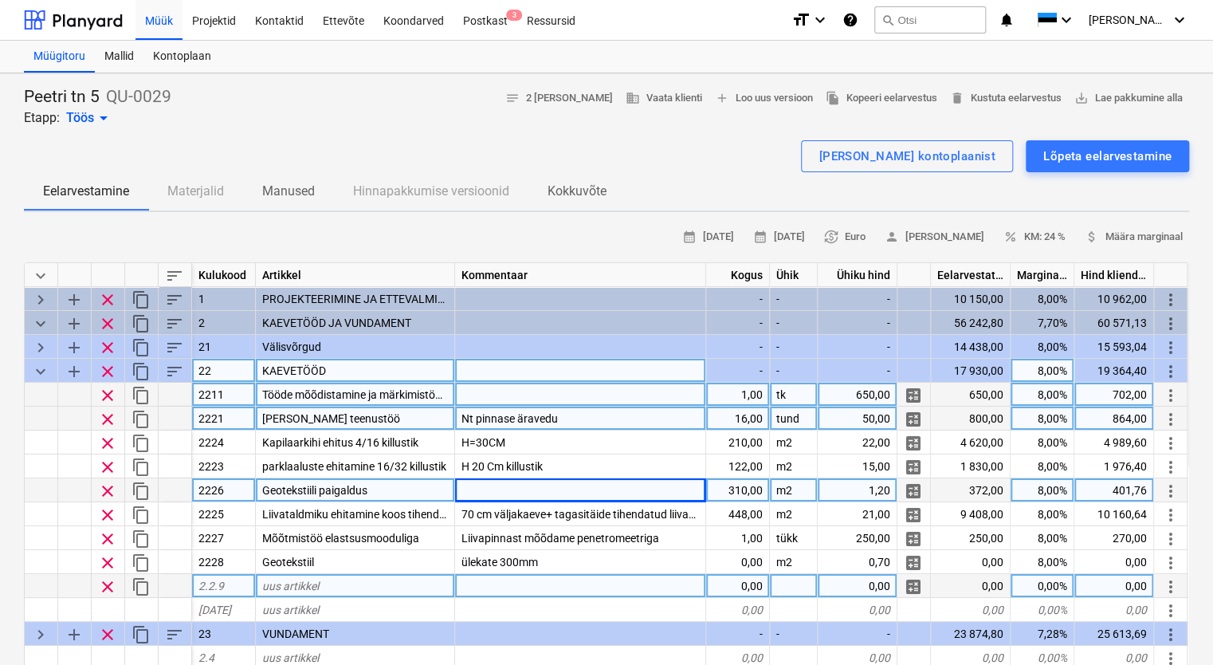
click at [388, 412] on div "Kalluri teenustöö" at bounding box center [355, 419] width 199 height 24
click at [404, 419] on input "Kalluri teenustöö" at bounding box center [355, 418] width 199 height 23
click at [411, 410] on input "Kalluri teenustöö" at bounding box center [355, 418] width 199 height 23
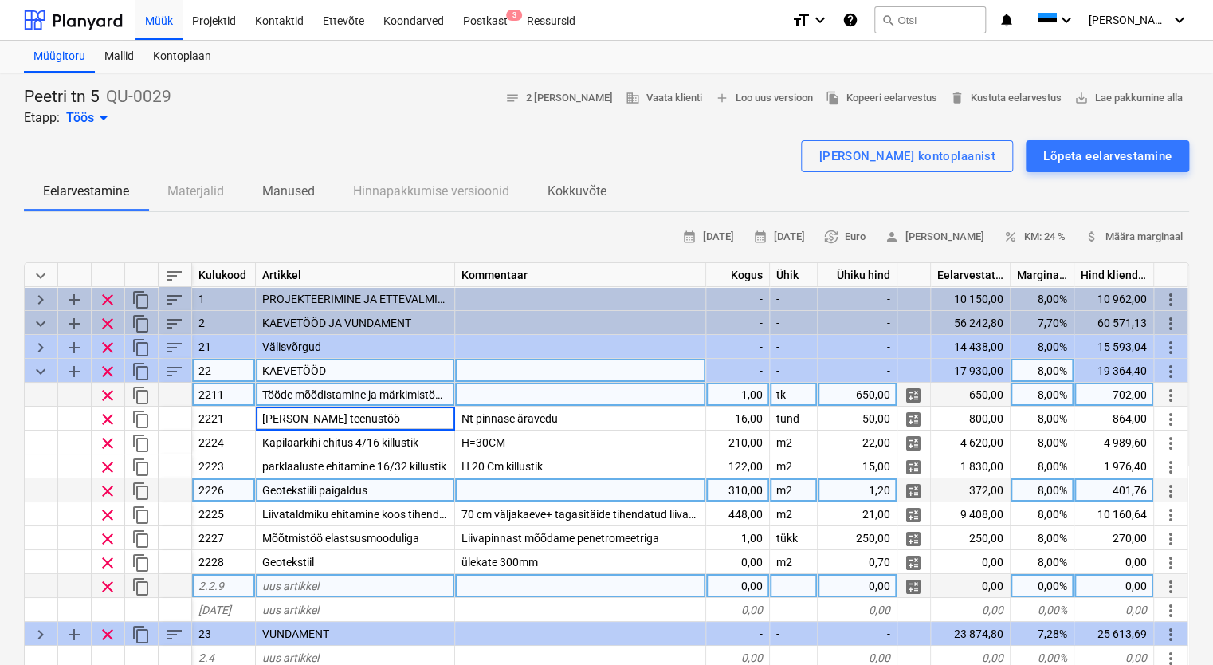
click at [420, 396] on span "Tööde mõõdistamine ja märkimistööd + teostusjoonis." at bounding box center [395, 394] width 267 height 13
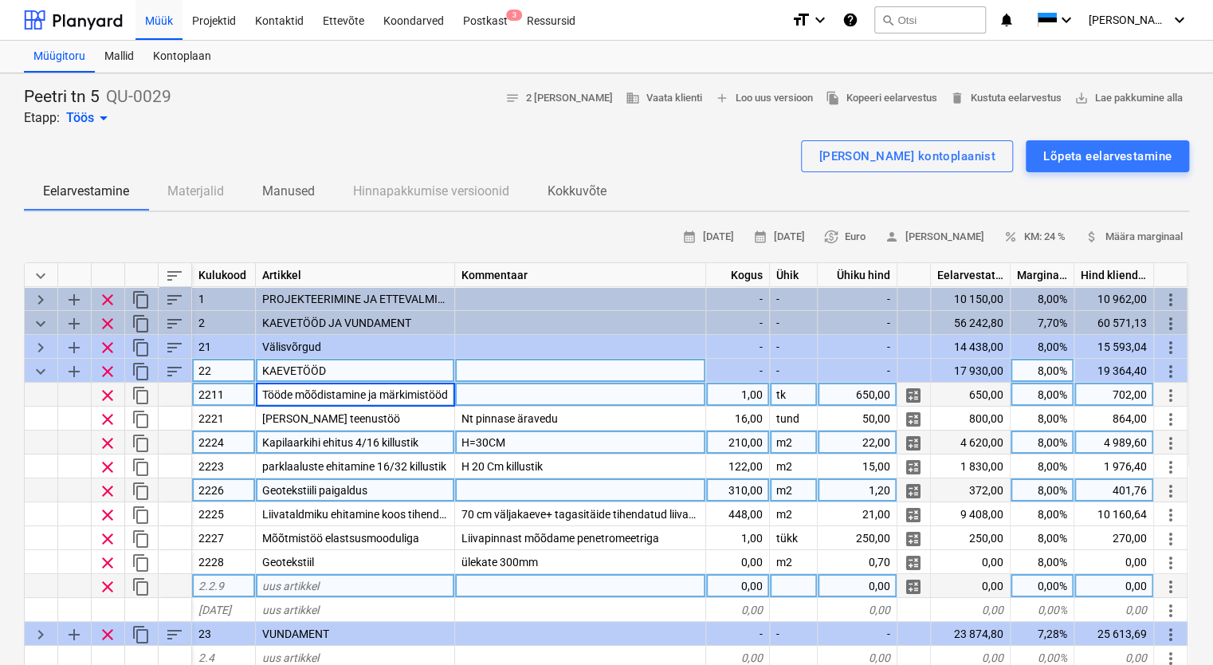
scroll to position [0, 83]
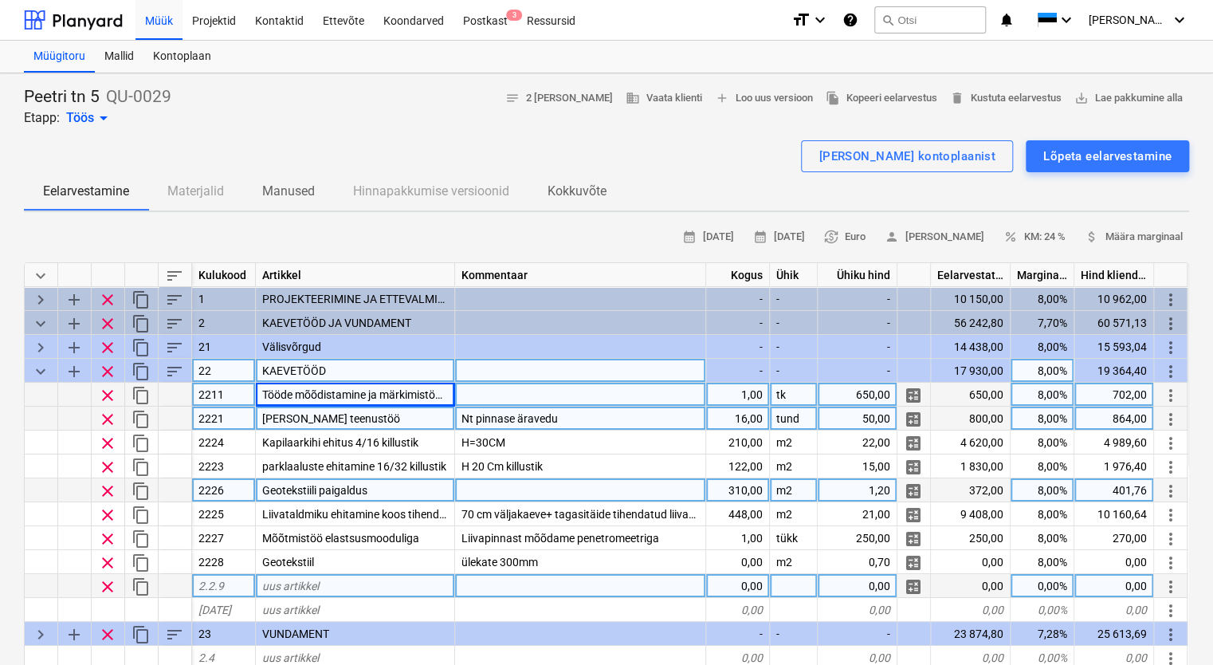
click at [407, 414] on div "Kalluri teenustöö" at bounding box center [355, 419] width 199 height 24
click at [379, 416] on input "Kalluri teenustöö" at bounding box center [355, 418] width 199 height 23
click at [566, 416] on div "Nt pinnase äravedu" at bounding box center [580, 419] width 251 height 24
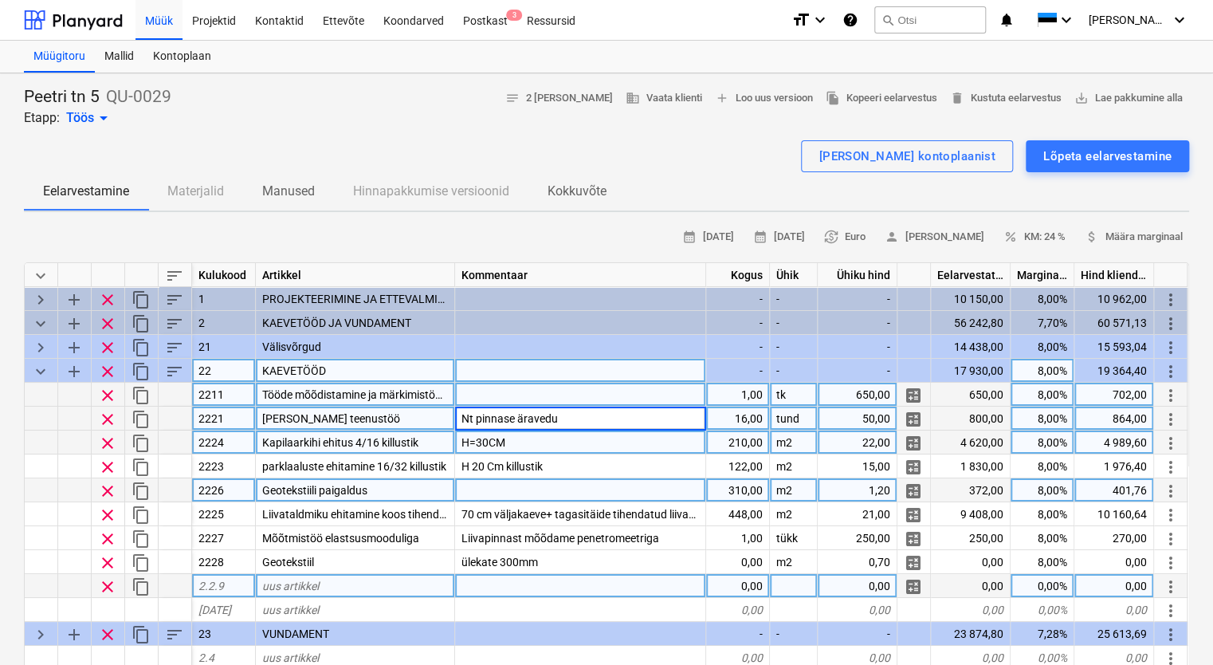
click at [561, 440] on div "H=30CM" at bounding box center [580, 443] width 251 height 24
click at [651, 419] on div "Nt pinnase äravedu" at bounding box center [580, 419] width 251 height 24
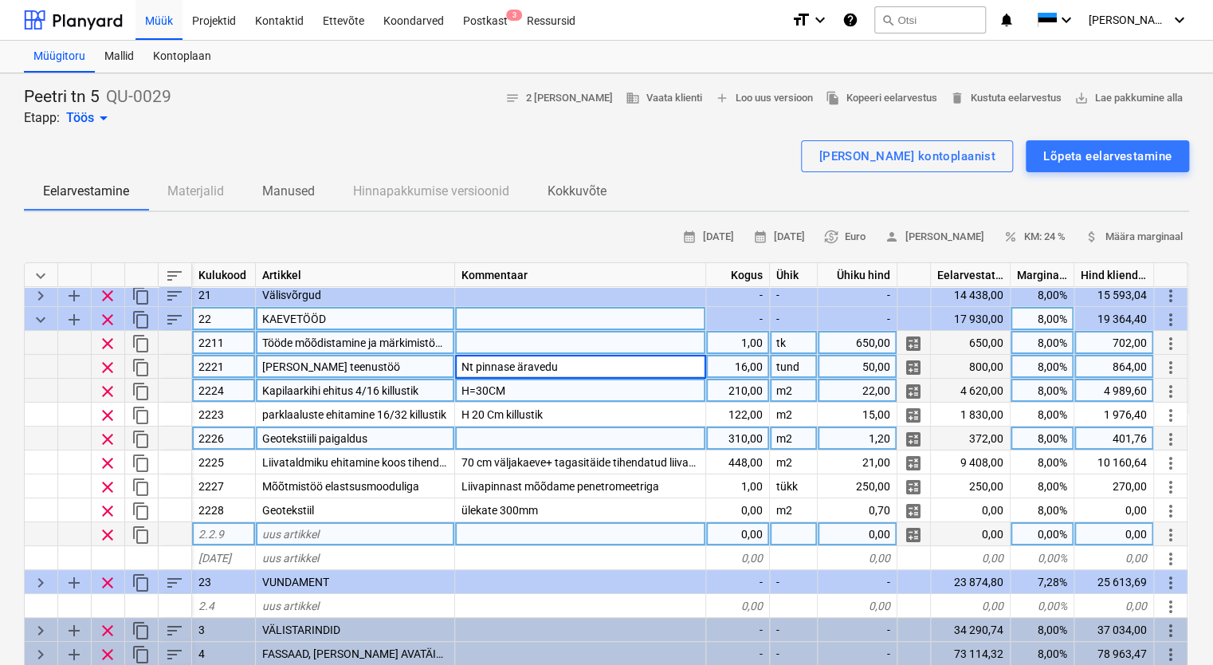
scroll to position [80, 0]
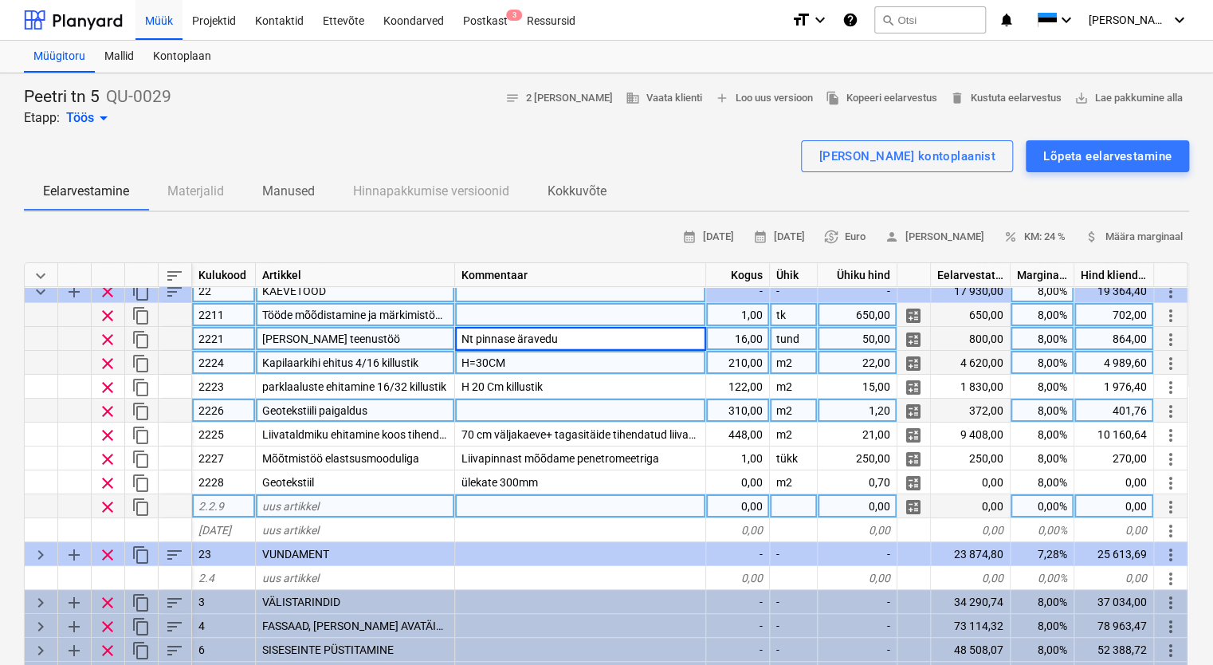
click at [604, 356] on div "H=30CM" at bounding box center [580, 363] width 251 height 24
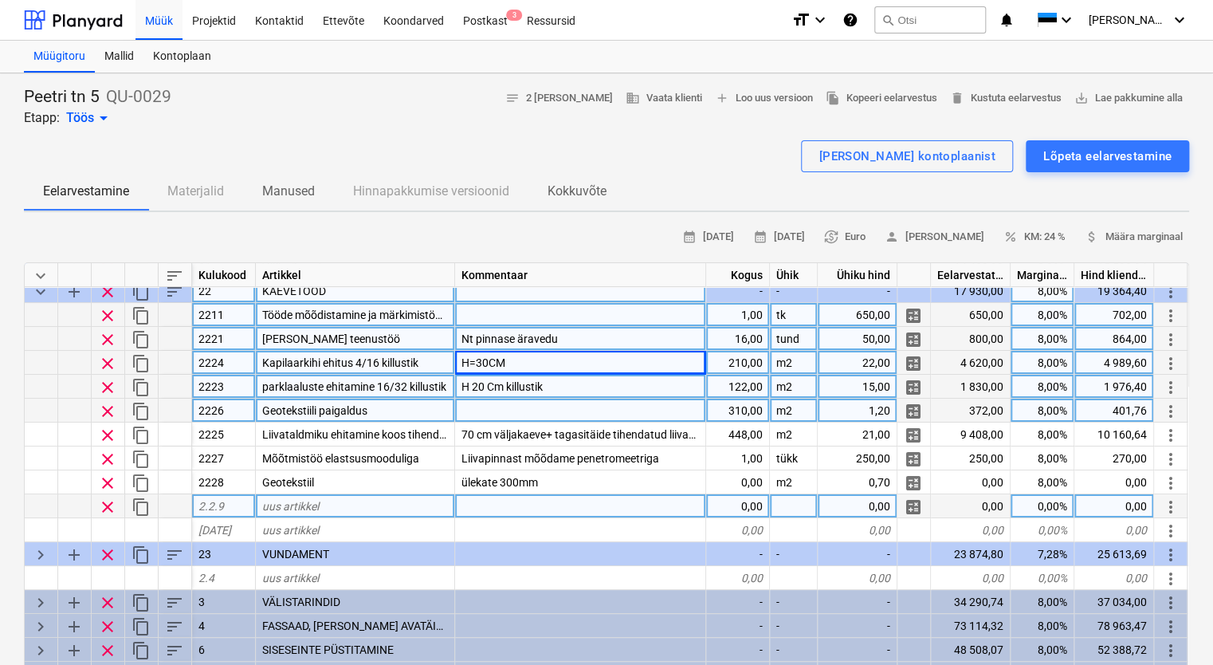
click at [584, 383] on div "H 20 Cm killustik" at bounding box center [580, 387] width 251 height 24
click at [607, 359] on div "H=30CM" at bounding box center [580, 363] width 251 height 24
click at [596, 333] on div "Nt pinnase äravedu" at bounding box center [580, 339] width 251 height 24
click at [617, 361] on div "H=30CM" at bounding box center [580, 363] width 251 height 24
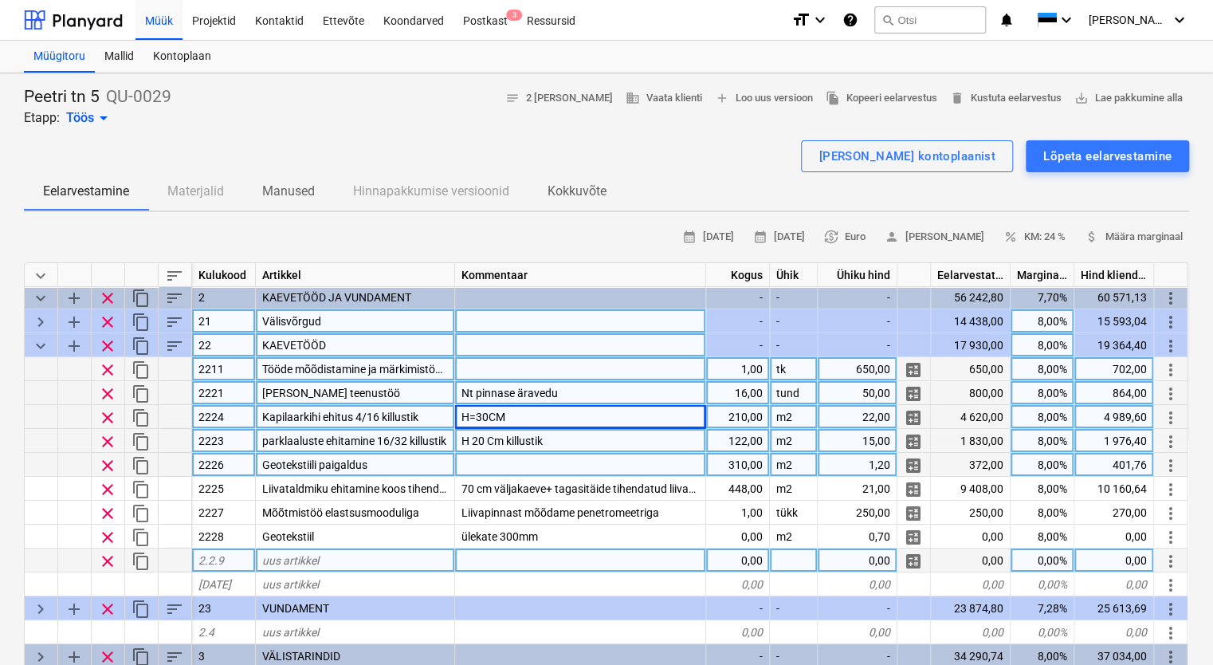
scroll to position [0, 0]
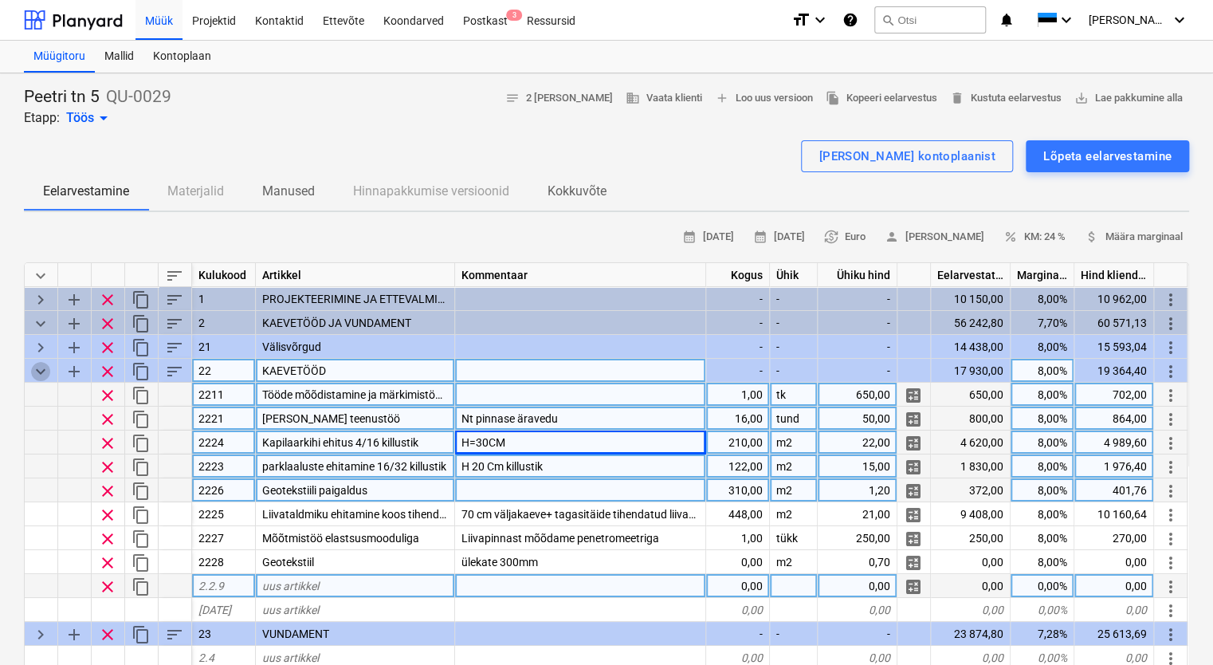
click at [41, 372] on span "keyboard_arrow_down" at bounding box center [40, 371] width 19 height 19
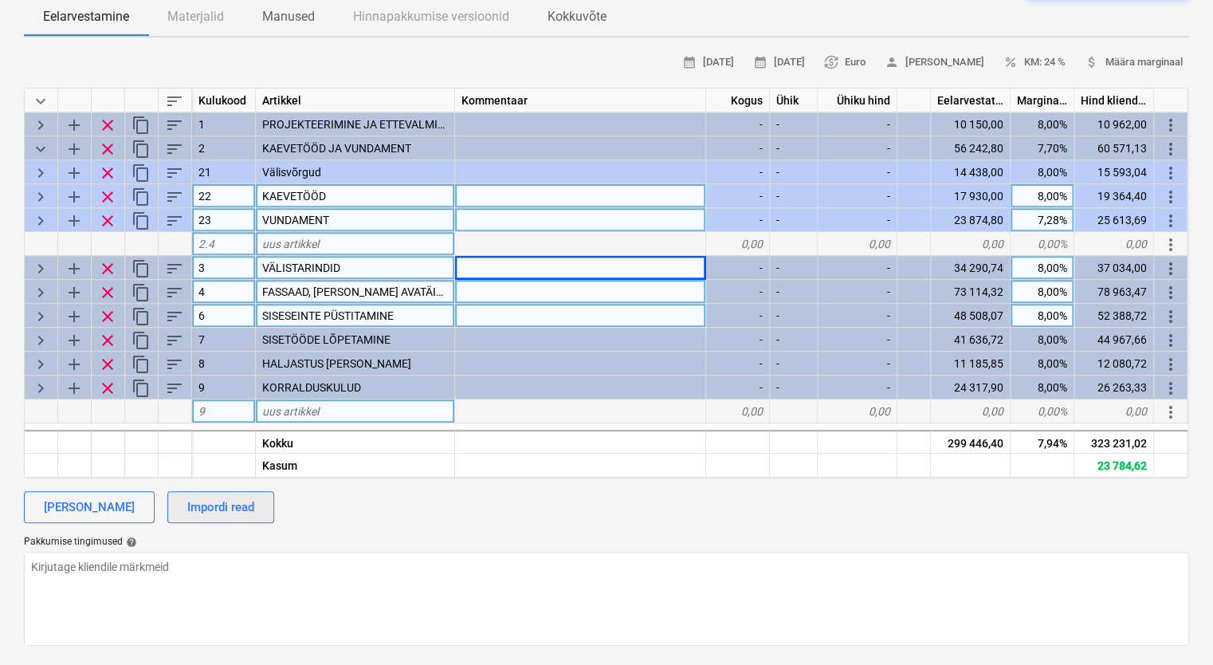
scroll to position [239, 0]
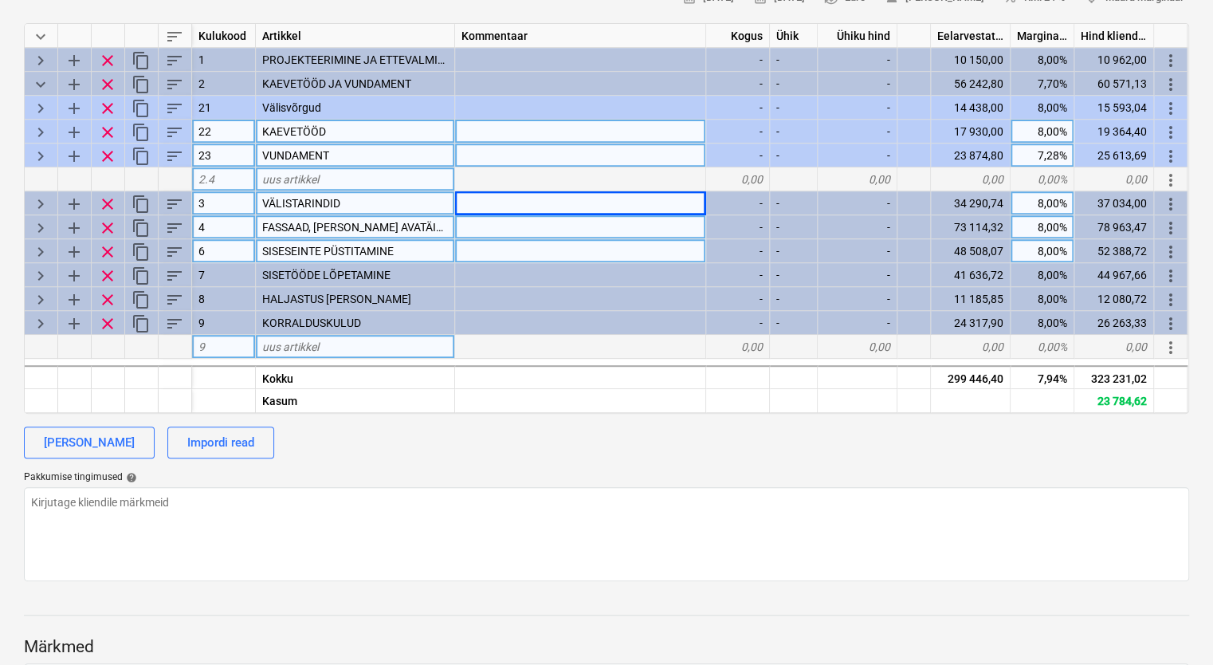
click at [40, 153] on span "keyboard_arrow_right" at bounding box center [40, 156] width 19 height 19
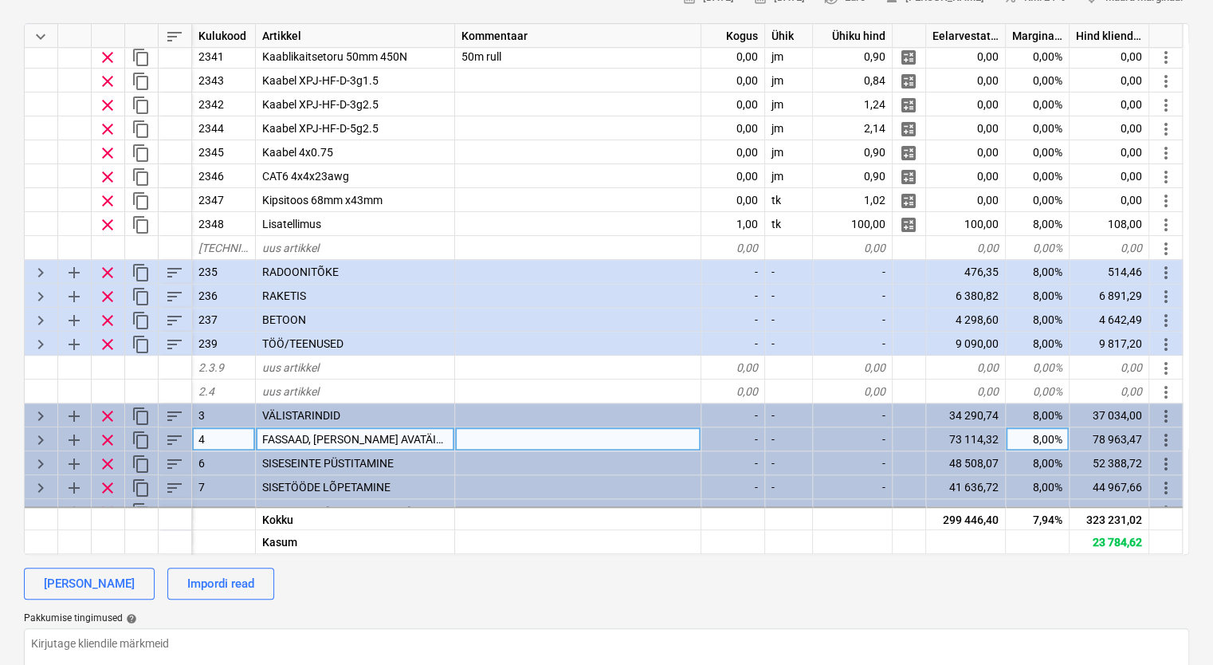
scroll to position [450, 0]
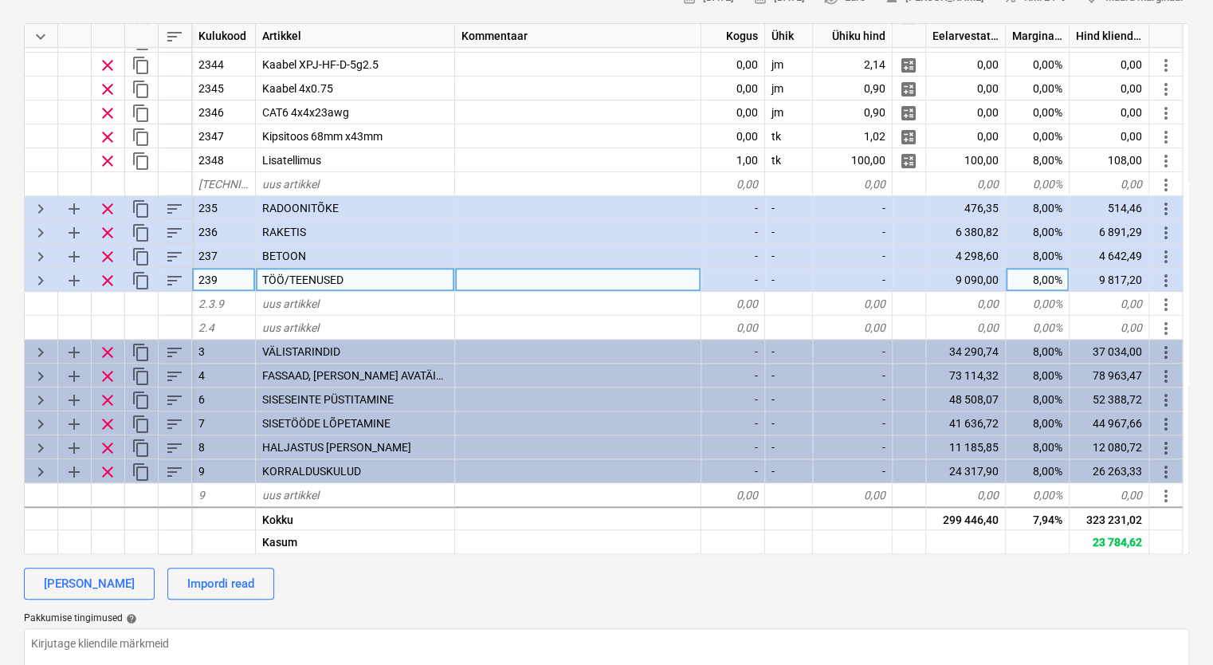
click at [38, 210] on span "keyboard_arrow_right" at bounding box center [40, 208] width 19 height 19
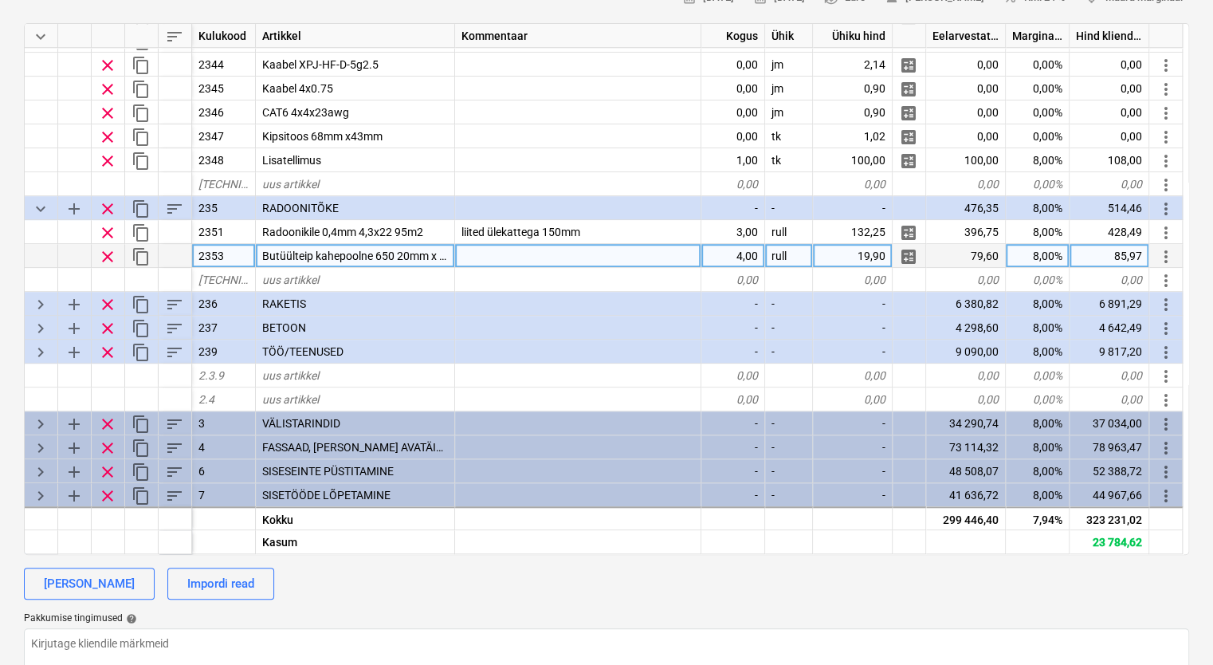
click at [502, 253] on div at bounding box center [578, 256] width 246 height 24
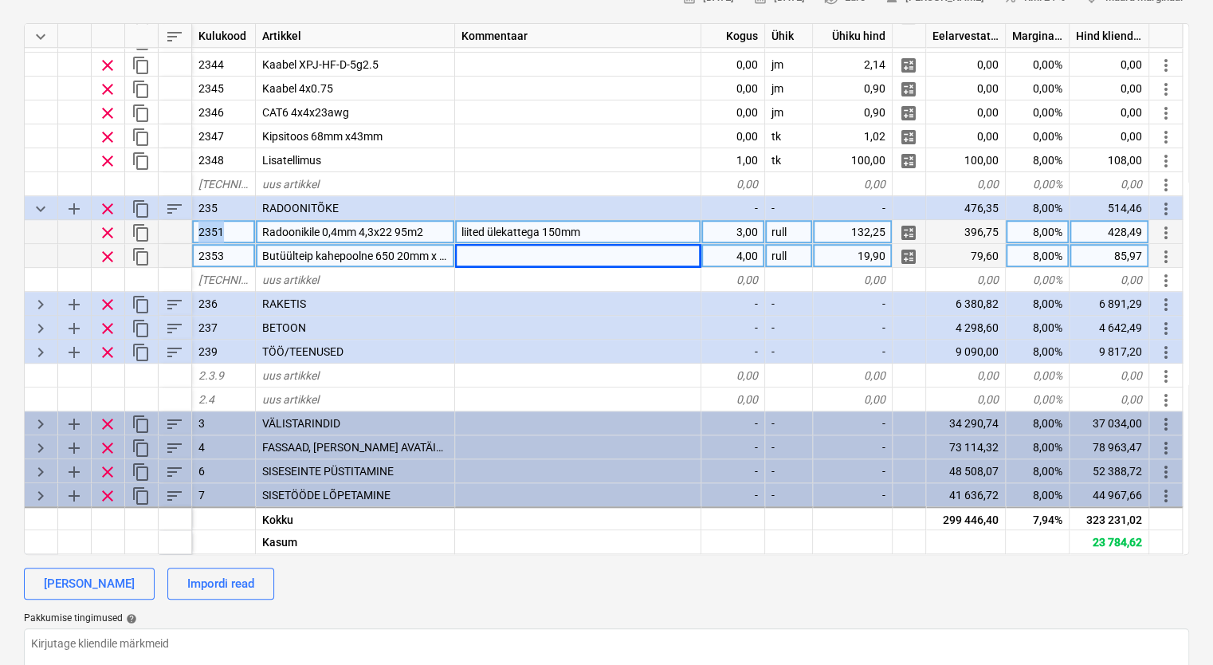
drag, startPoint x: 230, startPoint y: 230, endPoint x: 196, endPoint y: 234, distance: 33.7
click at [196, 234] on div "2351" at bounding box center [224, 232] width 64 height 24
click at [14, 90] on div "Peetri tn 5 QU-0029 Etapp: Töös arrow_drop_down notes 2 märget business Vaata k…" at bounding box center [606, 576] width 1213 height 1485
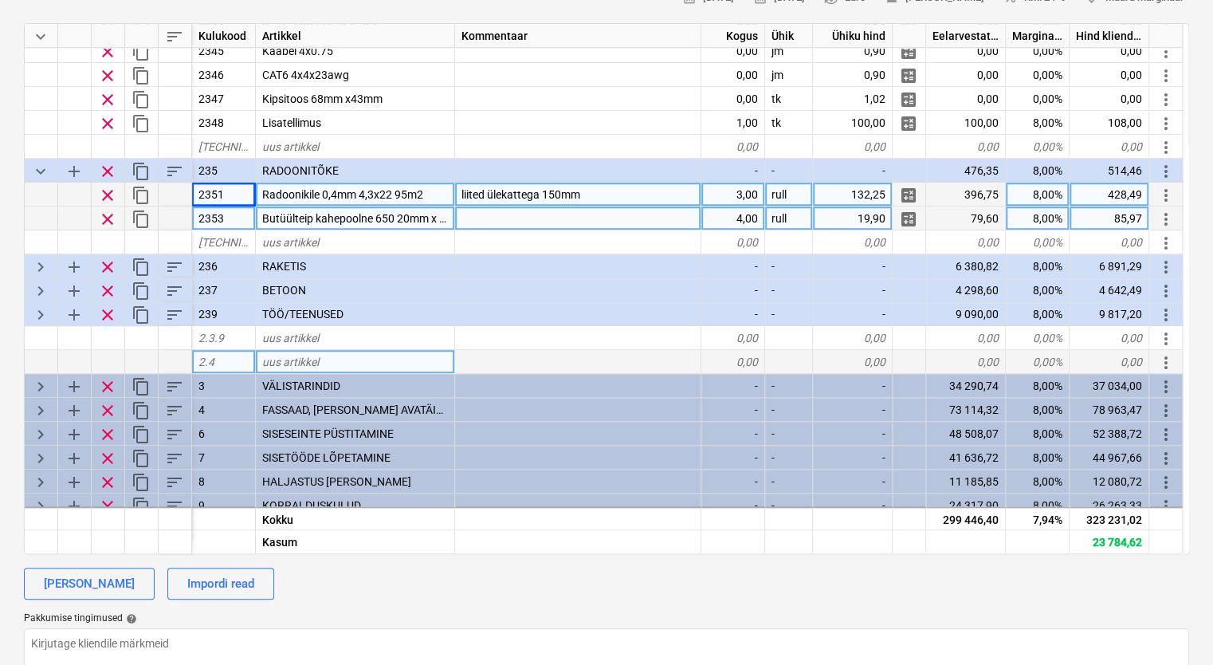
scroll to position [521, 0]
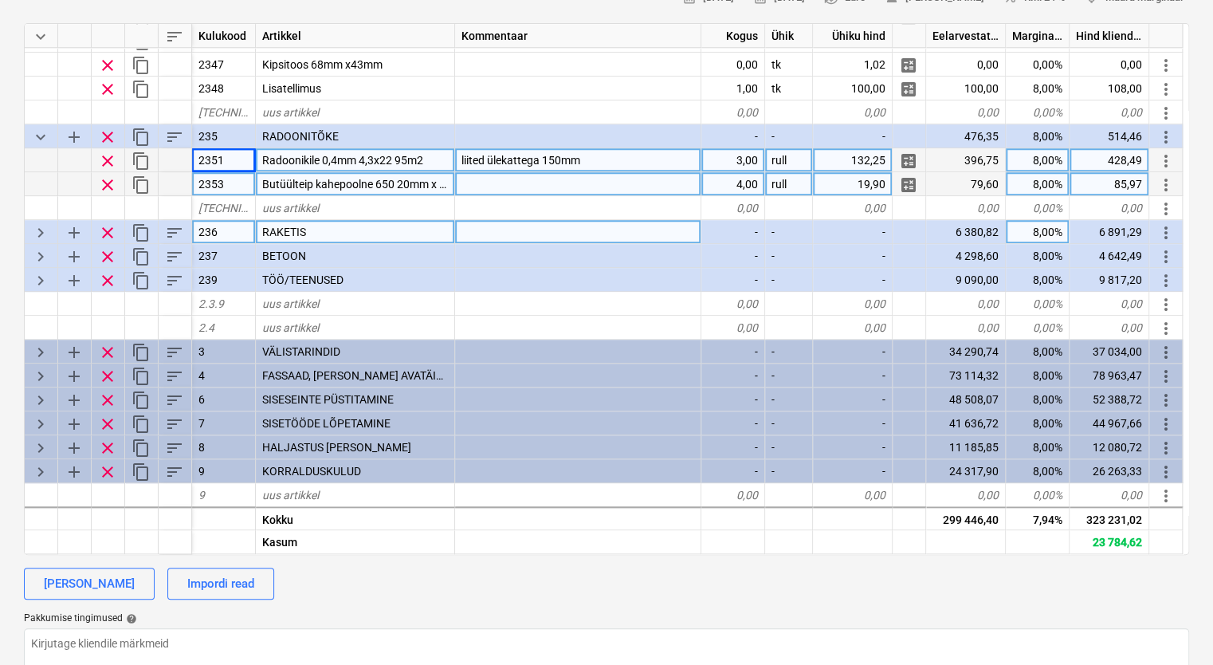
click at [41, 233] on span "keyboard_arrow_right" at bounding box center [40, 232] width 19 height 19
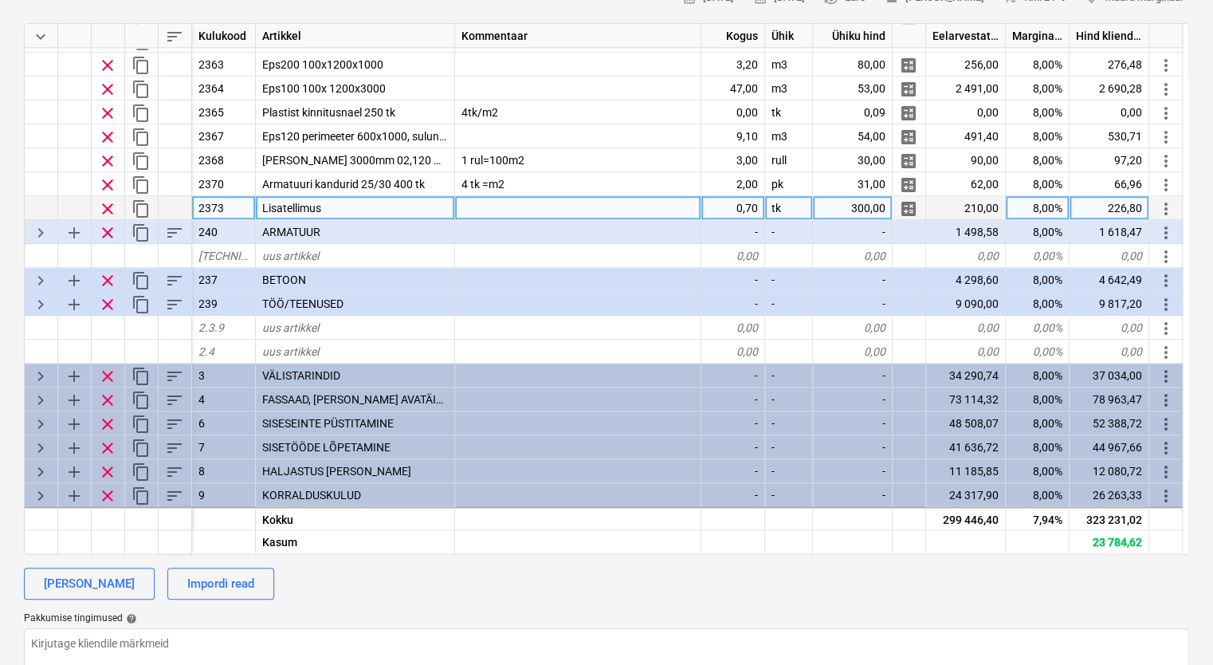
scroll to position [784, 0]
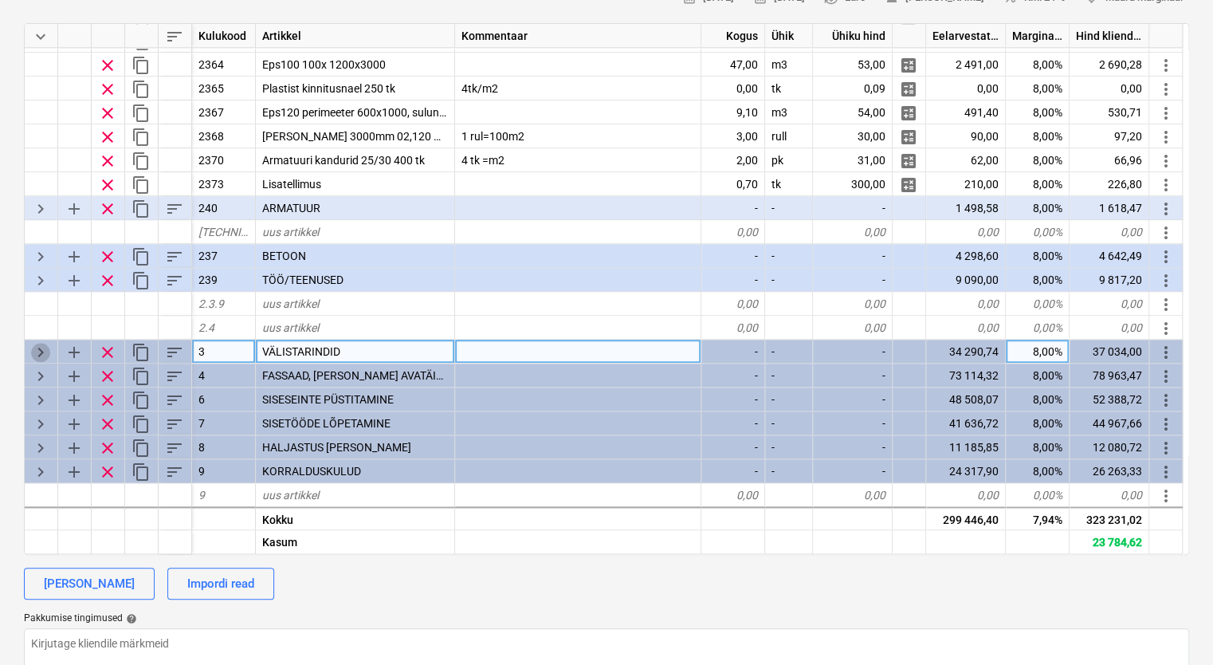
click at [33, 348] on span "keyboard_arrow_right" at bounding box center [40, 352] width 19 height 19
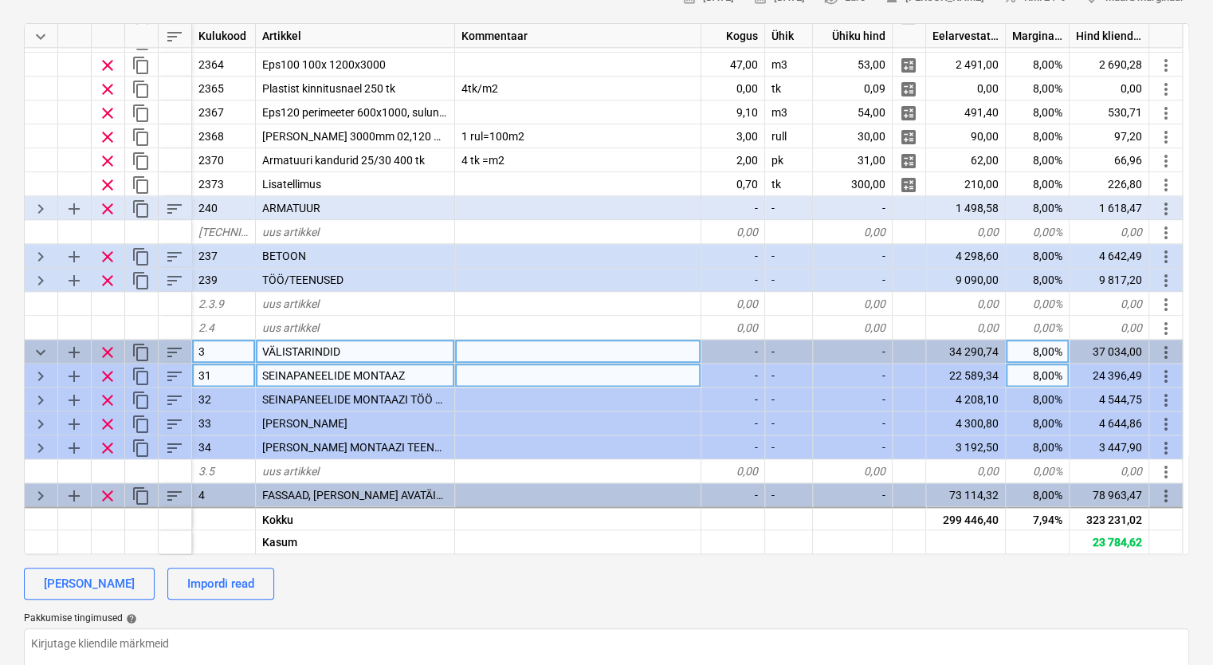
click at [43, 370] on span "keyboard_arrow_right" at bounding box center [40, 376] width 19 height 19
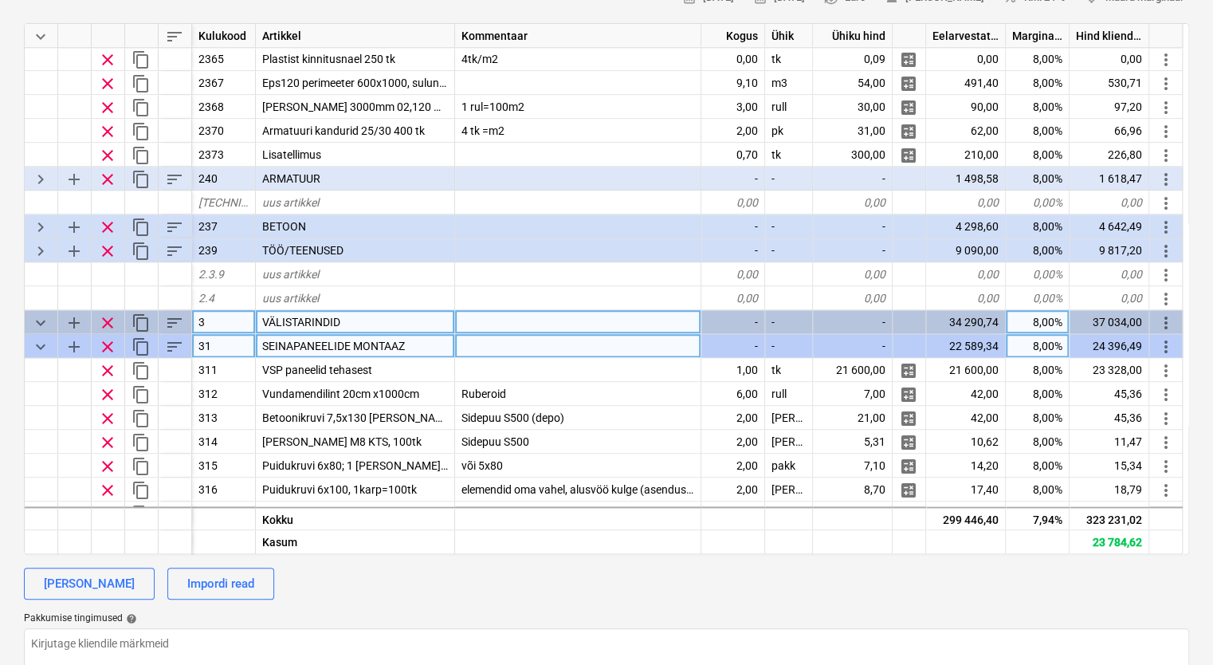
scroll to position [864, 0]
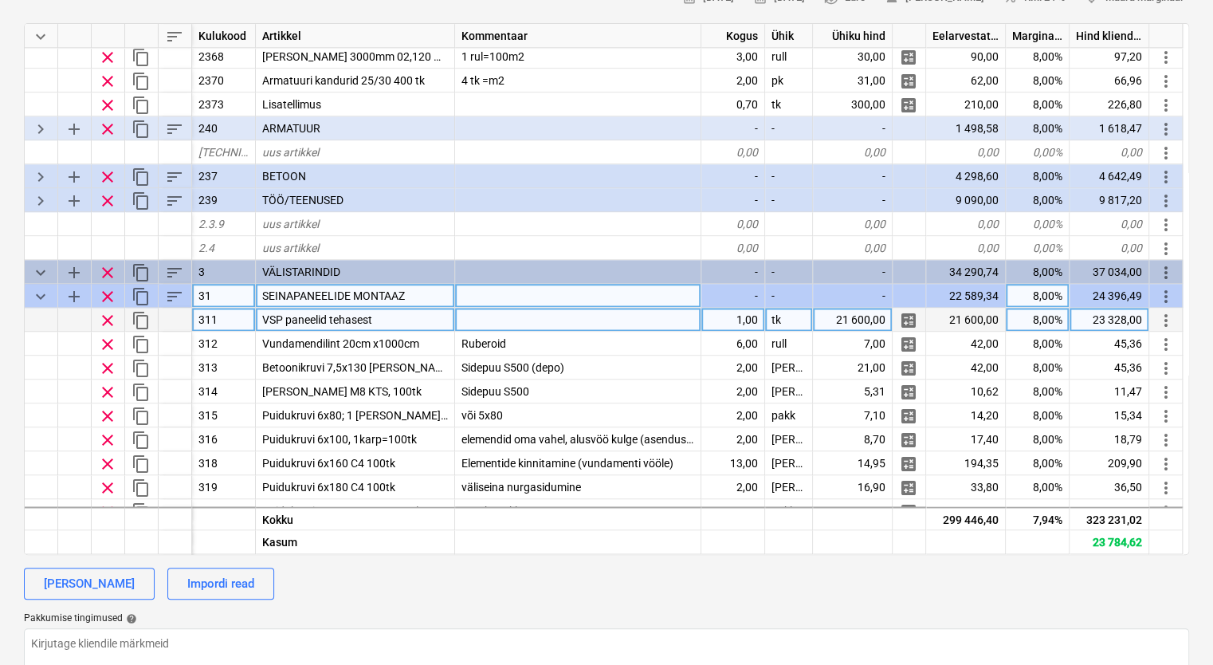
click at [413, 315] on div "VSP paneelid tehasest" at bounding box center [355, 320] width 199 height 24
click at [414, 311] on input "VSP paneelid tehasest" at bounding box center [355, 319] width 199 height 23
click at [513, 317] on div at bounding box center [578, 320] width 246 height 24
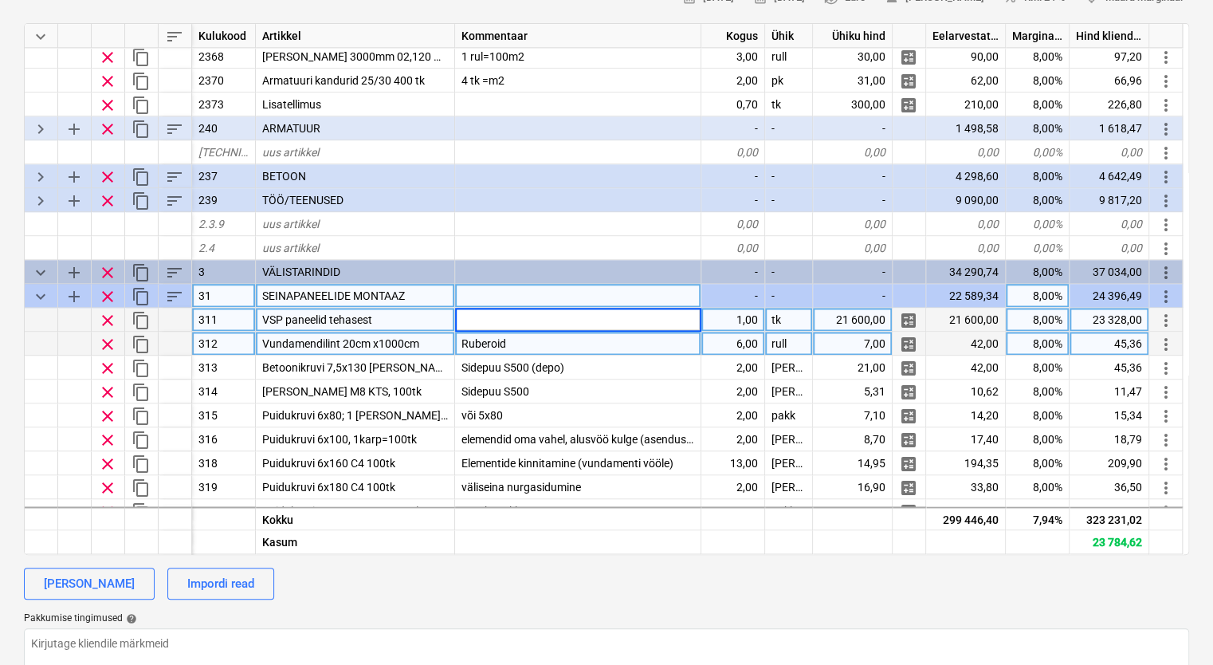
click at [569, 346] on div "Ruberoid" at bounding box center [578, 344] width 246 height 24
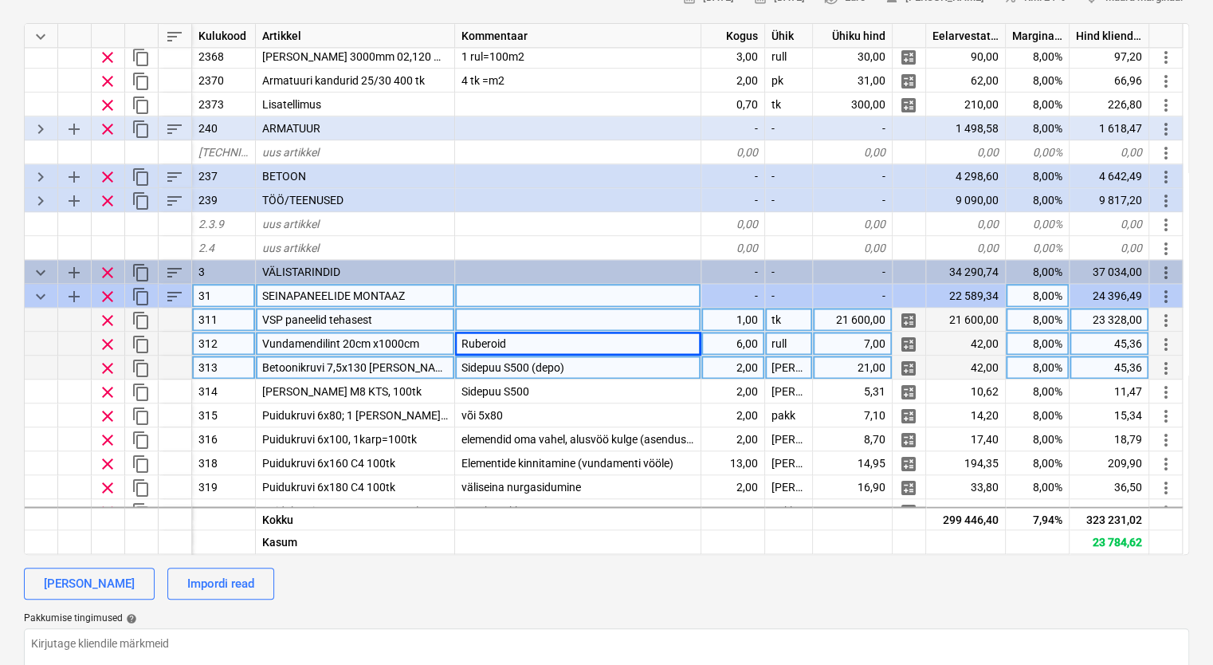
click at [655, 366] on div "Sidepuu S500 (depo)" at bounding box center [578, 368] width 246 height 24
click at [651, 340] on div "Ruberoid" at bounding box center [578, 344] width 246 height 24
click at [650, 362] on div "Sidepuu S500 (depo)" at bounding box center [578, 368] width 246 height 24
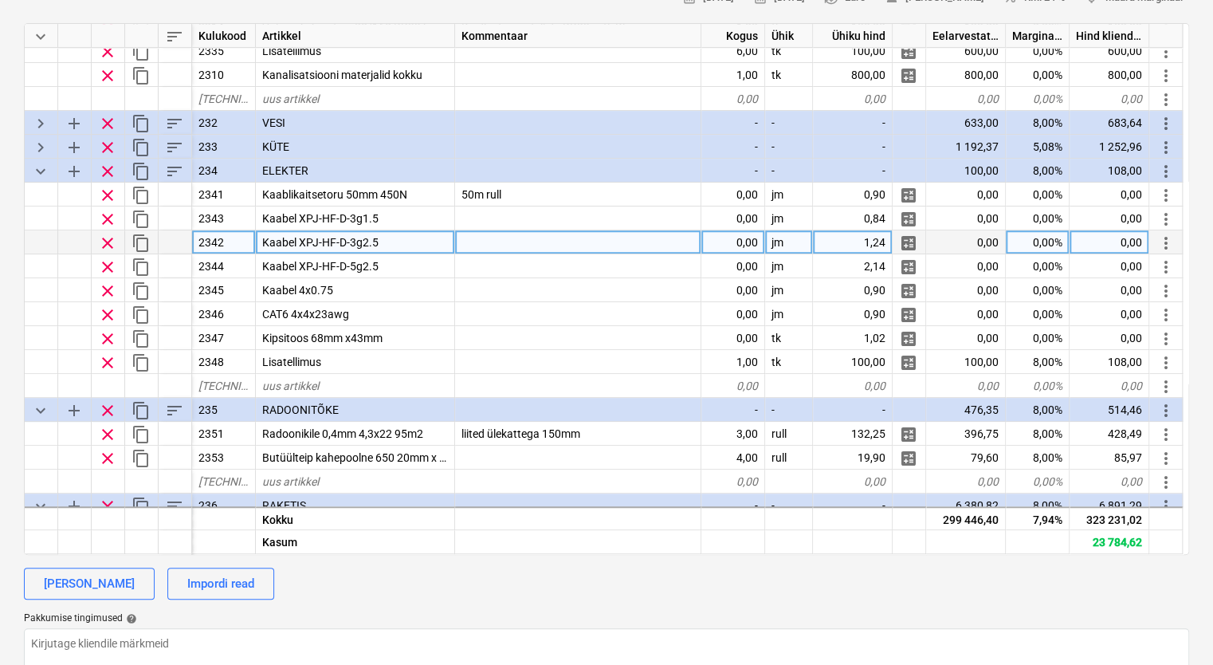
scroll to position [226, 0]
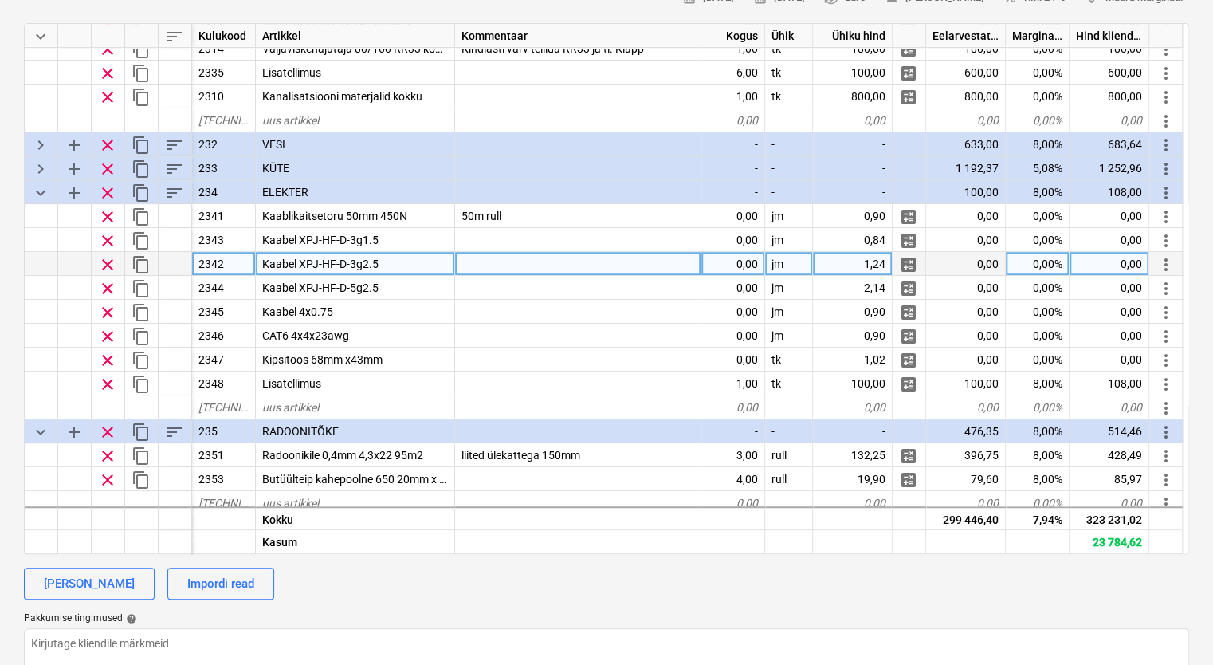
click at [386, 258] on div "Kaabel XPJ-HF-D-3g2.5" at bounding box center [355, 264] width 199 height 24
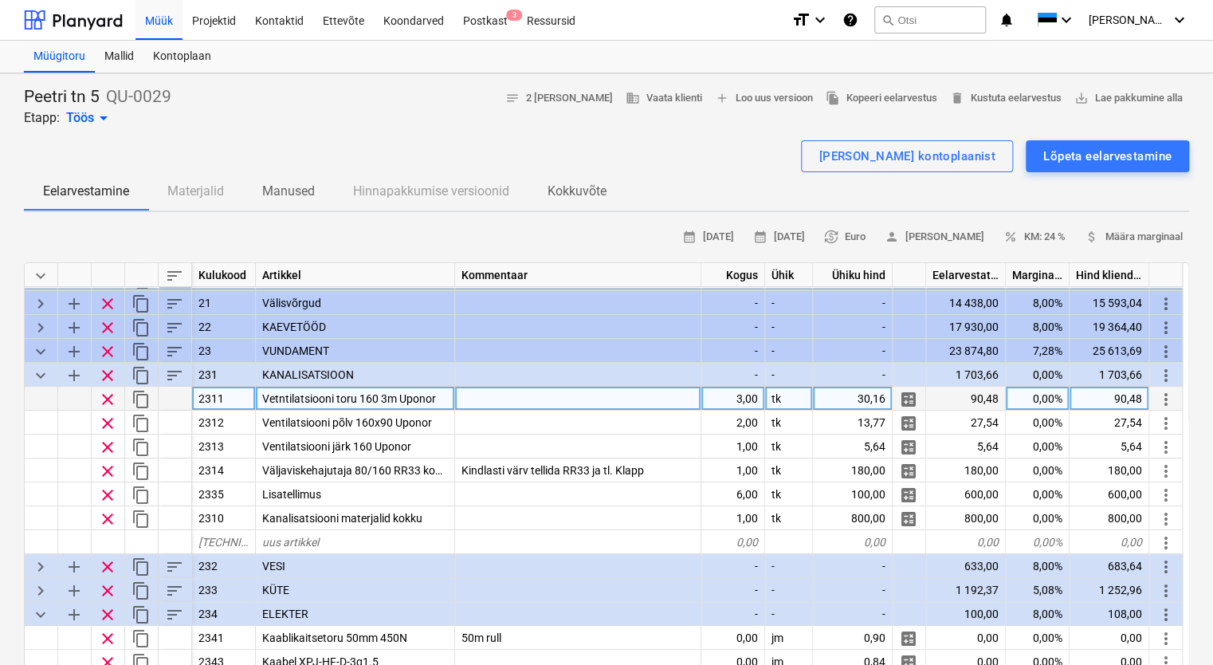
scroll to position [80, 0]
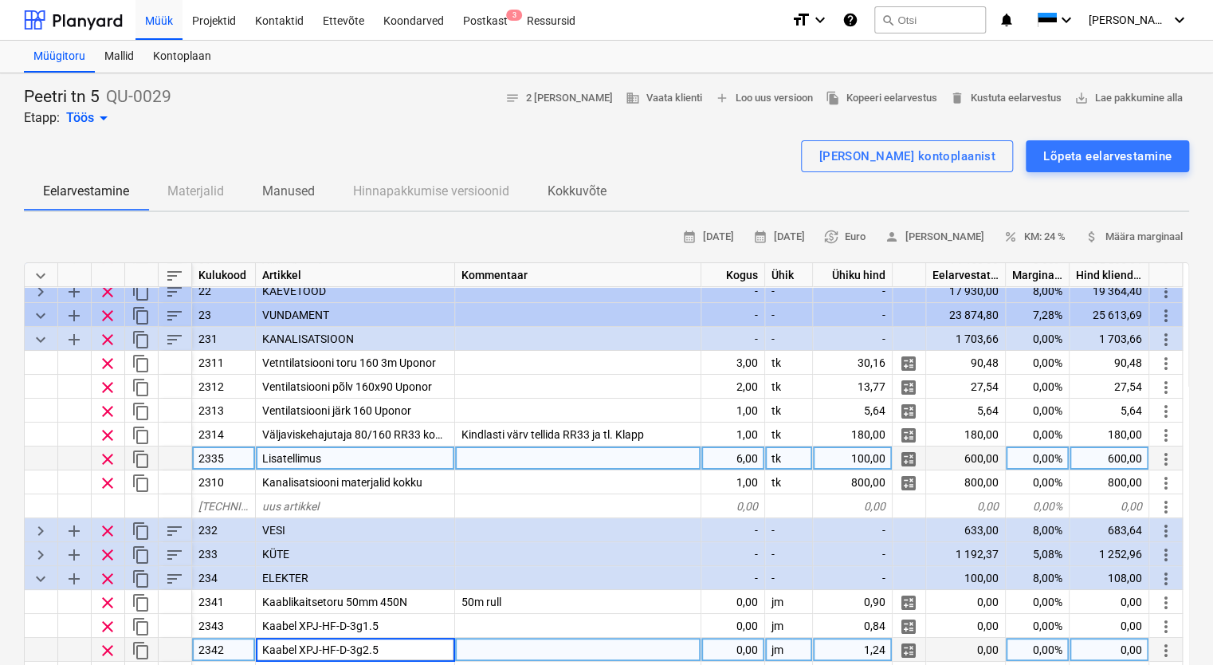
click at [390, 450] on div "Lisatellimus" at bounding box center [355, 458] width 199 height 24
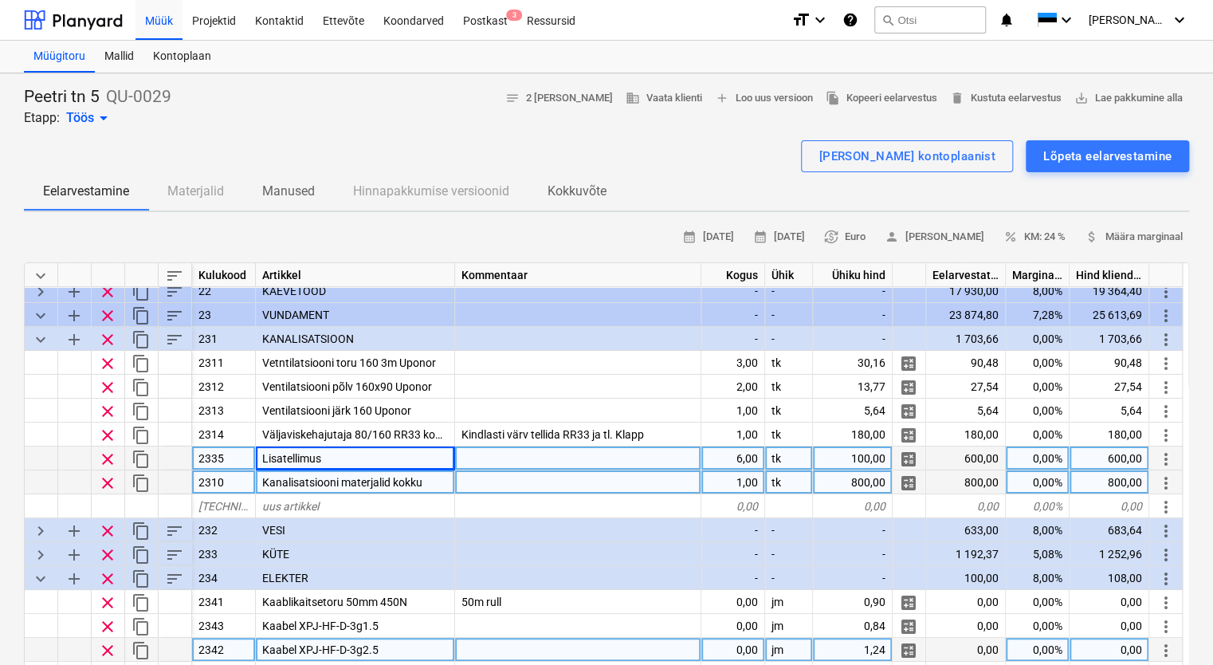
click at [446, 479] on div "Kanalisatsiooni materjalid kokku" at bounding box center [355, 482] width 199 height 24
click at [431, 458] on div "Lisatellimus" at bounding box center [355, 458] width 199 height 24
click at [442, 482] on div "Kanalisatsiooni materjalid kokku" at bounding box center [355, 482] width 199 height 24
click at [420, 454] on div "Lisatellimus" at bounding box center [355, 458] width 199 height 24
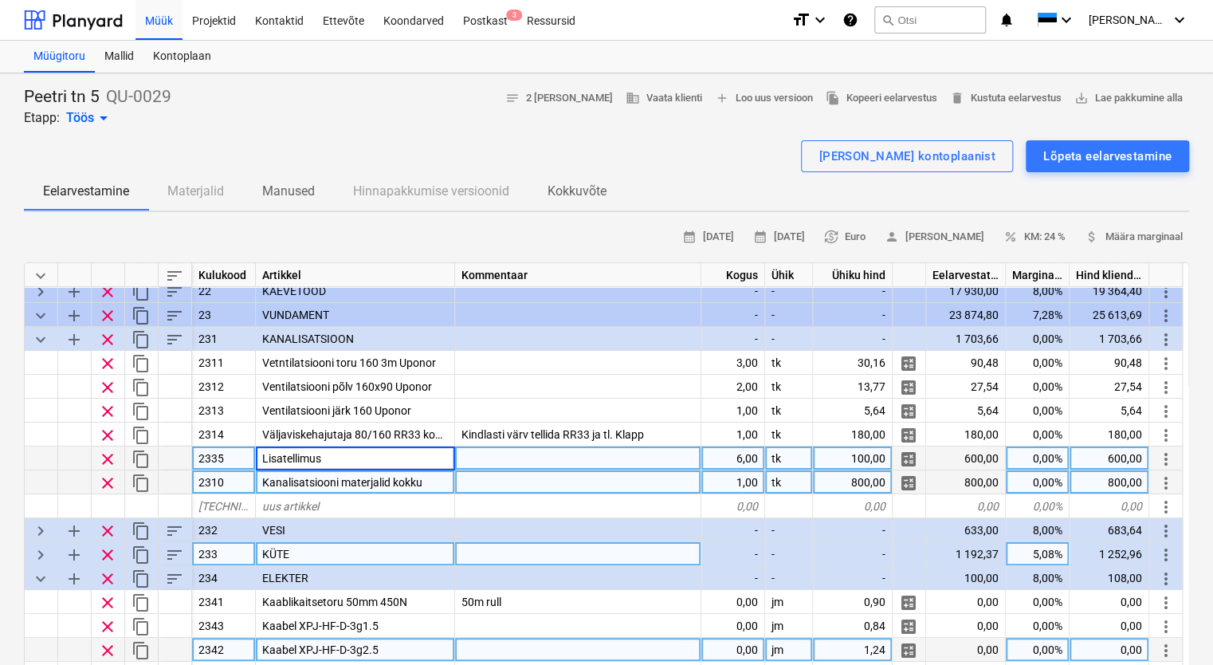
click at [43, 553] on span "keyboard_arrow_right" at bounding box center [40, 554] width 19 height 19
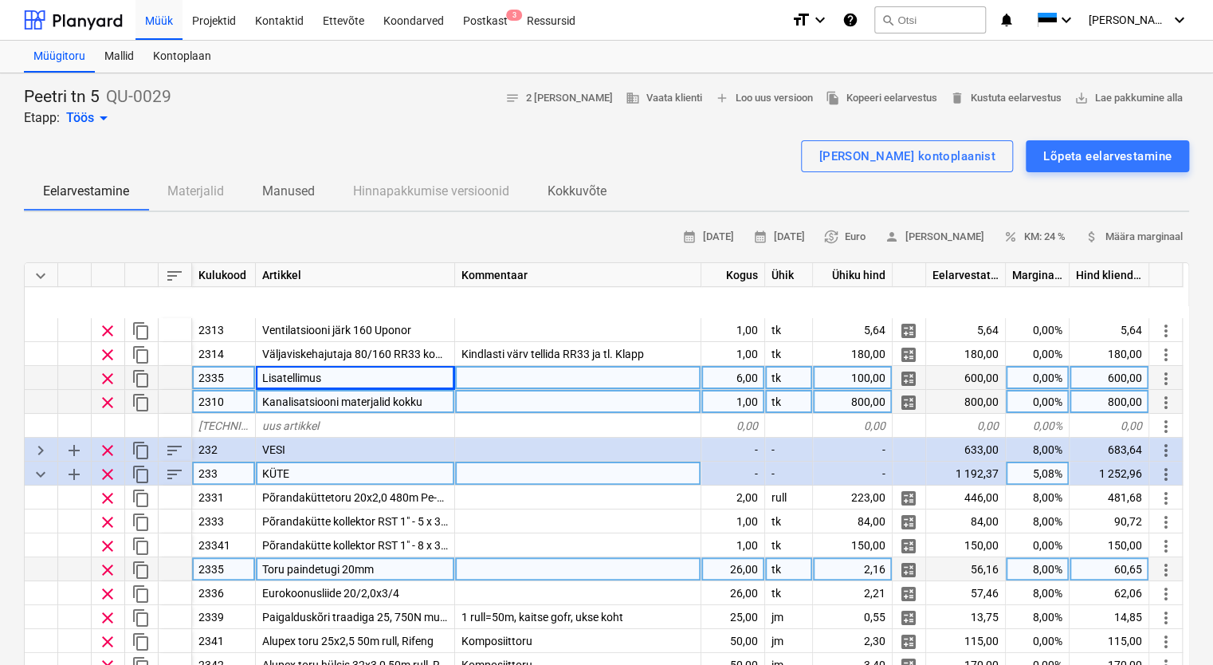
scroll to position [319, 0]
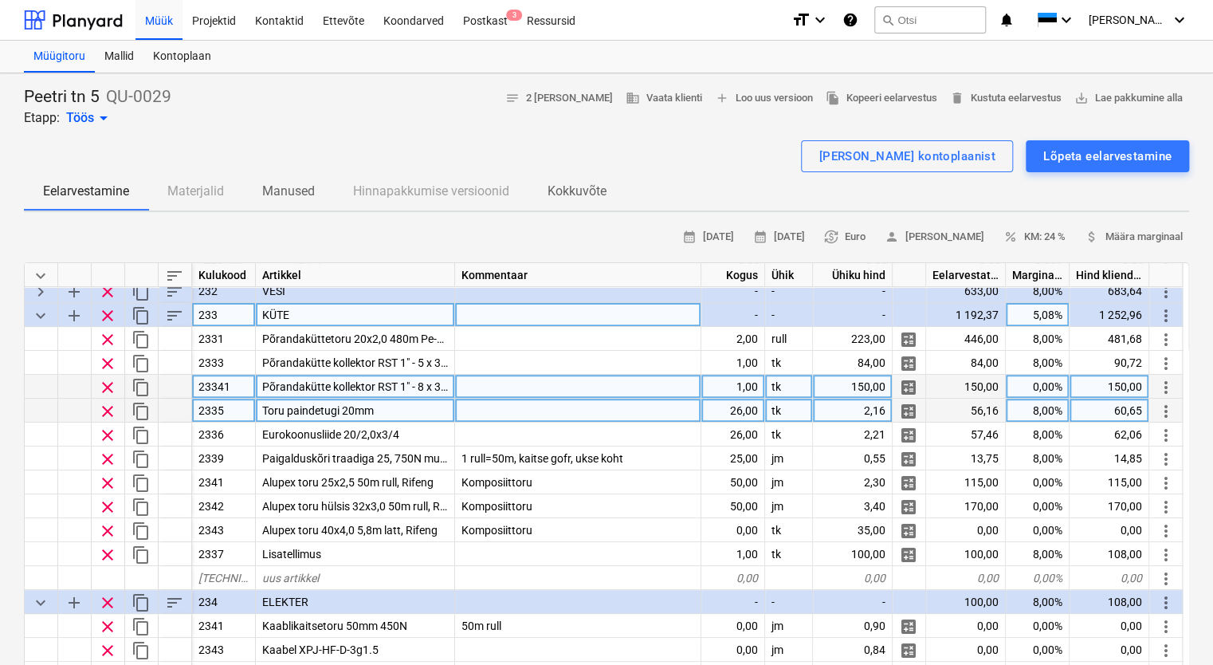
click at [651, 381] on div at bounding box center [578, 387] width 246 height 24
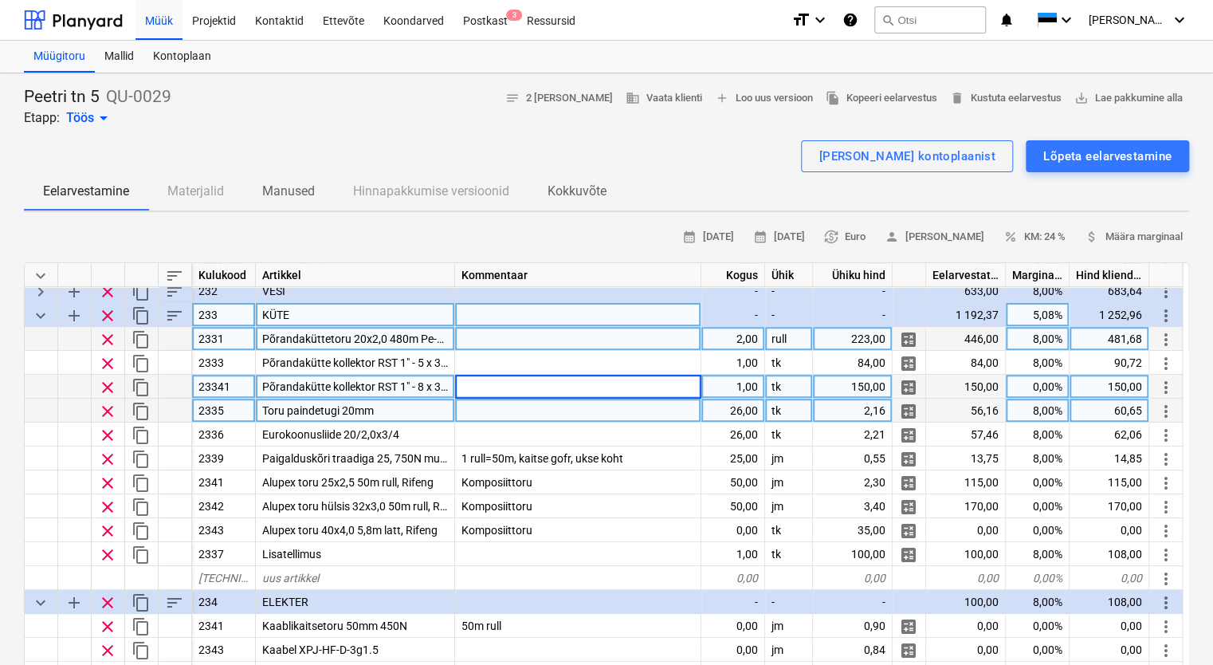
click at [552, 347] on div at bounding box center [578, 339] width 246 height 24
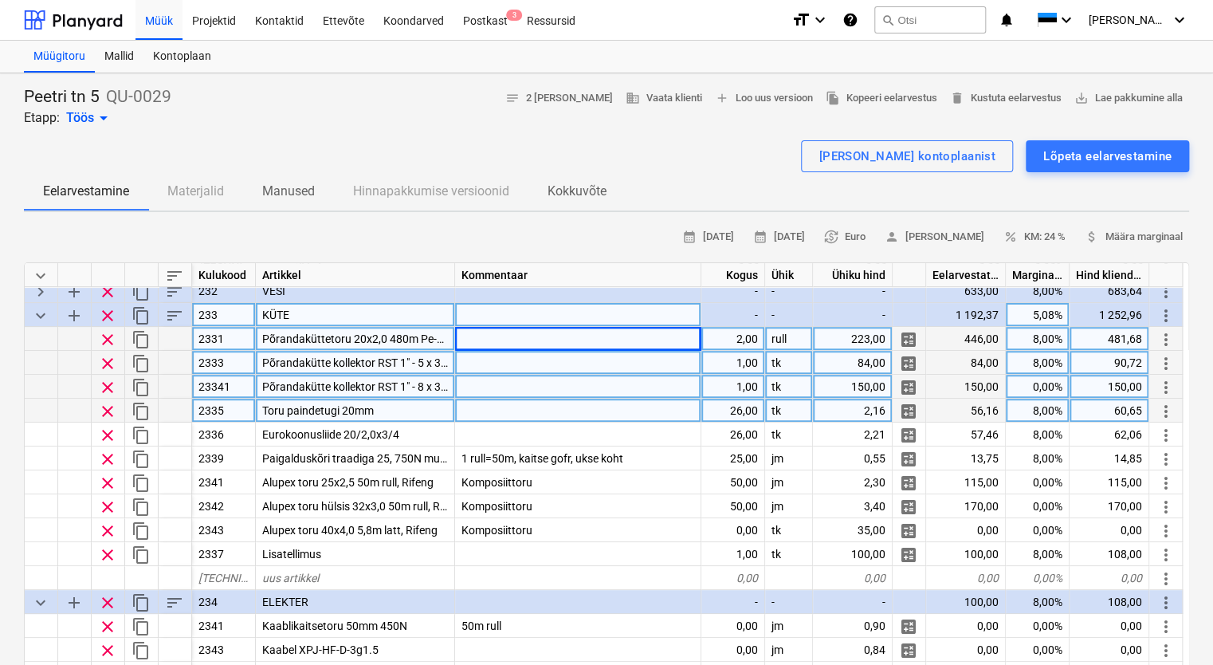
click at [534, 356] on div at bounding box center [578, 363] width 246 height 24
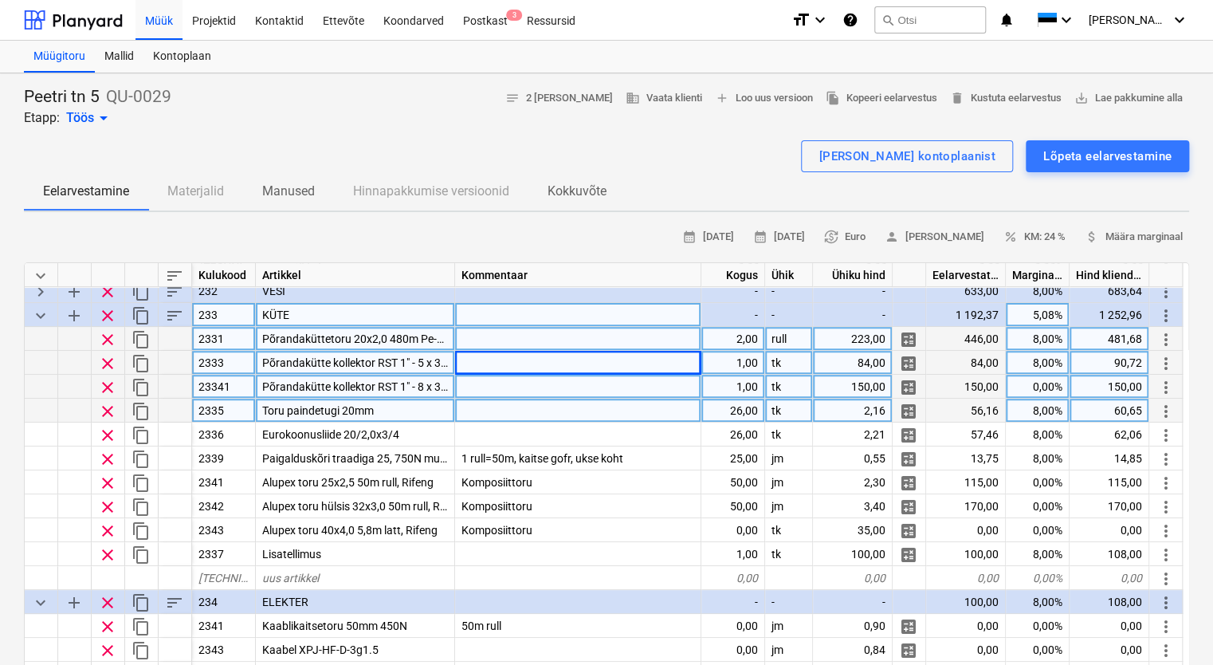
click at [593, 340] on div at bounding box center [578, 339] width 246 height 24
click at [554, 360] on div at bounding box center [578, 363] width 246 height 24
click at [525, 389] on div at bounding box center [578, 387] width 246 height 24
click at [539, 403] on div at bounding box center [578, 411] width 246 height 24
click at [536, 389] on div at bounding box center [578, 387] width 246 height 24
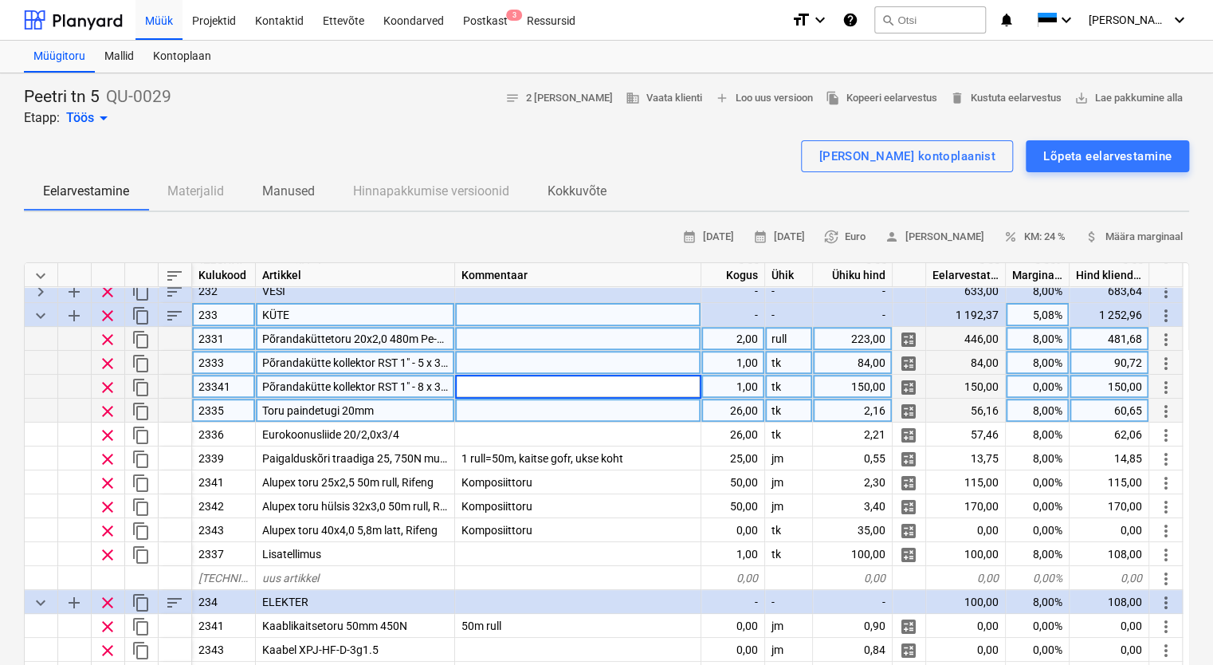
click at [502, 360] on div at bounding box center [578, 363] width 246 height 24
click at [512, 336] on div at bounding box center [578, 339] width 246 height 24
click at [525, 371] on div at bounding box center [578, 363] width 246 height 24
click at [533, 399] on div at bounding box center [578, 411] width 246 height 24
click at [663, 411] on input at bounding box center [578, 410] width 246 height 23
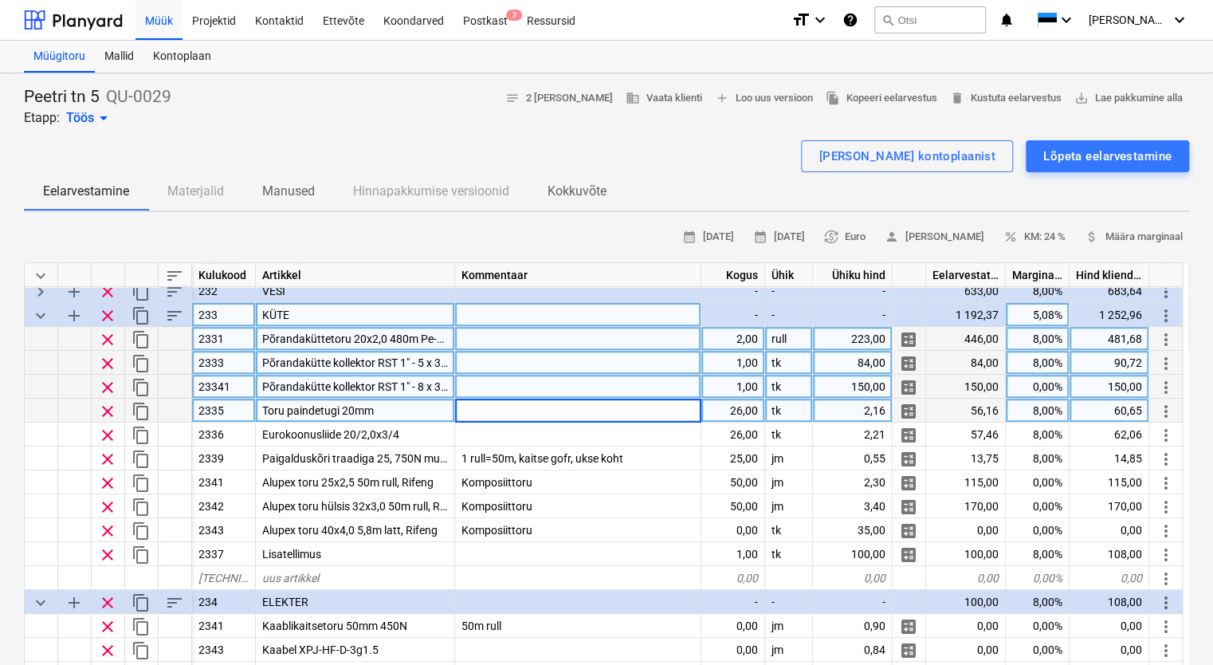
click at [589, 419] on input at bounding box center [578, 410] width 246 height 23
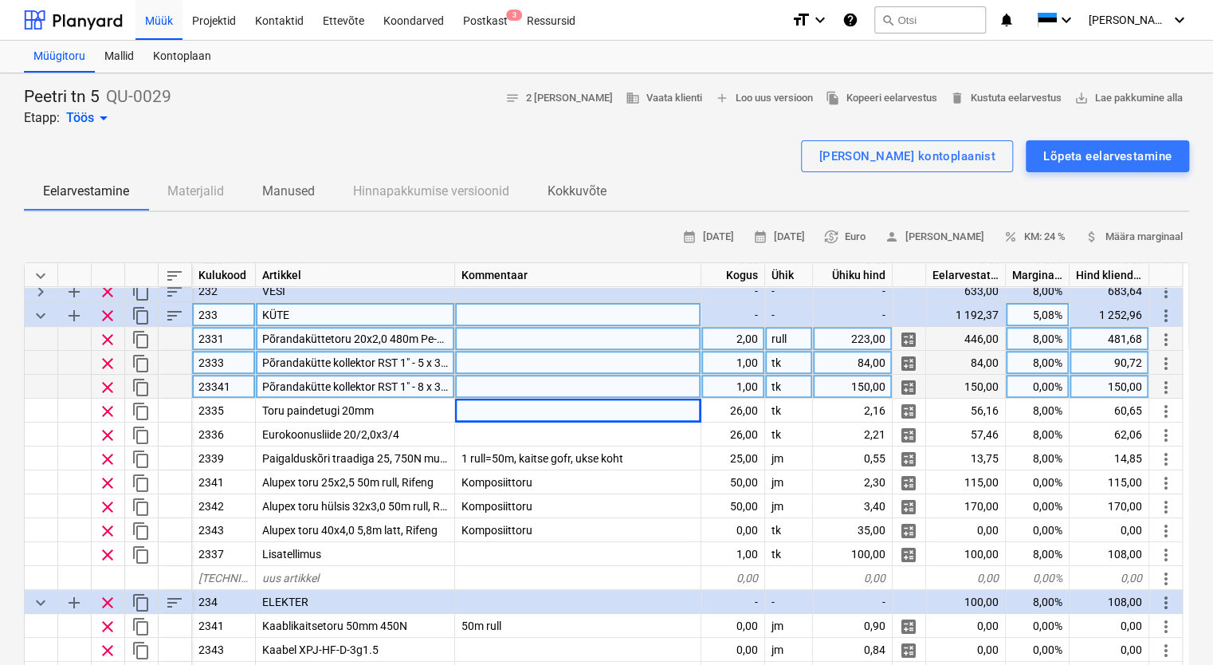
click at [561, 372] on div at bounding box center [578, 363] width 246 height 24
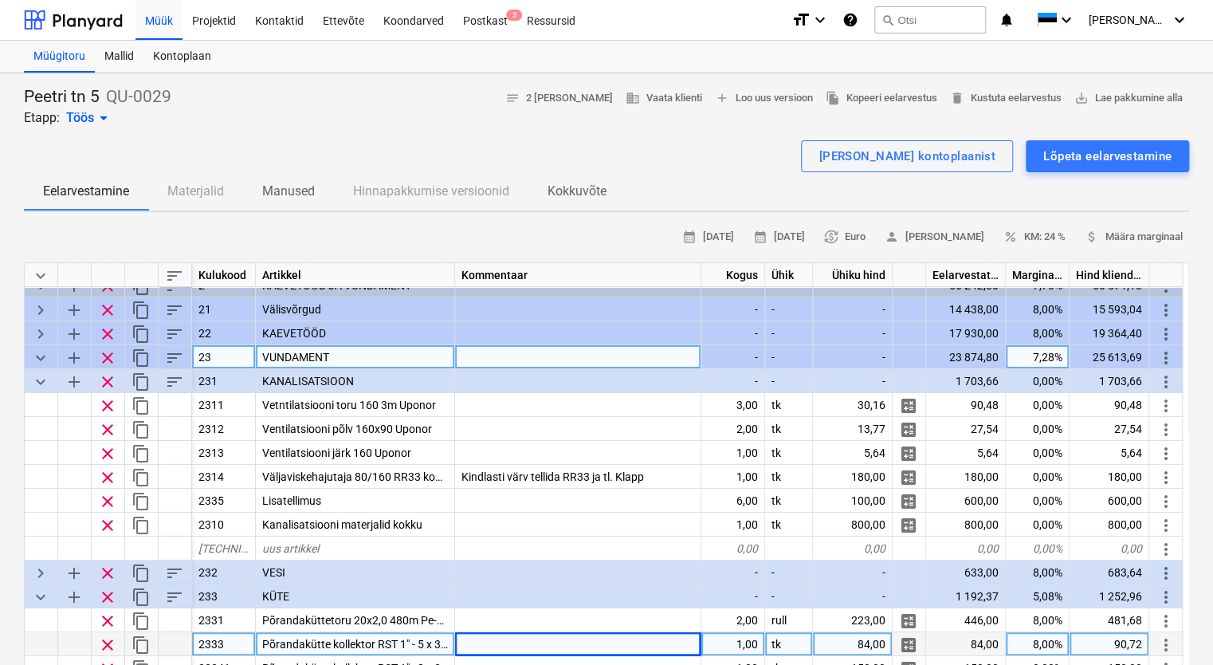
scroll to position [0, 0]
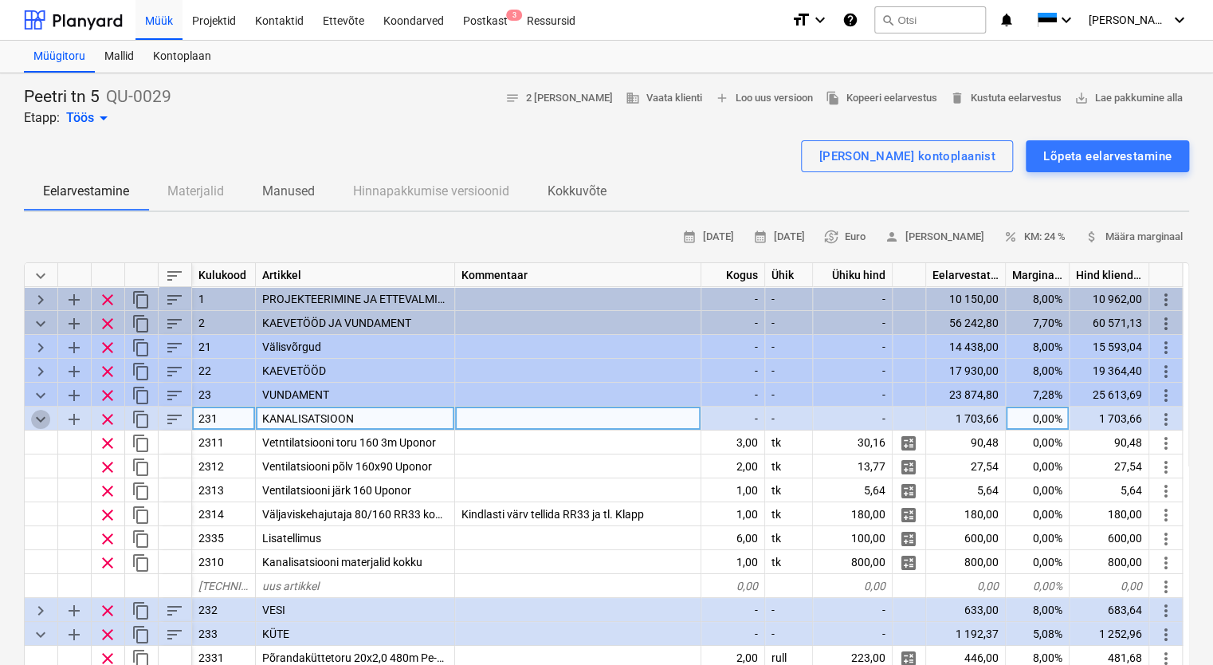
click at [41, 416] on span "keyboard_arrow_down" at bounding box center [40, 419] width 19 height 19
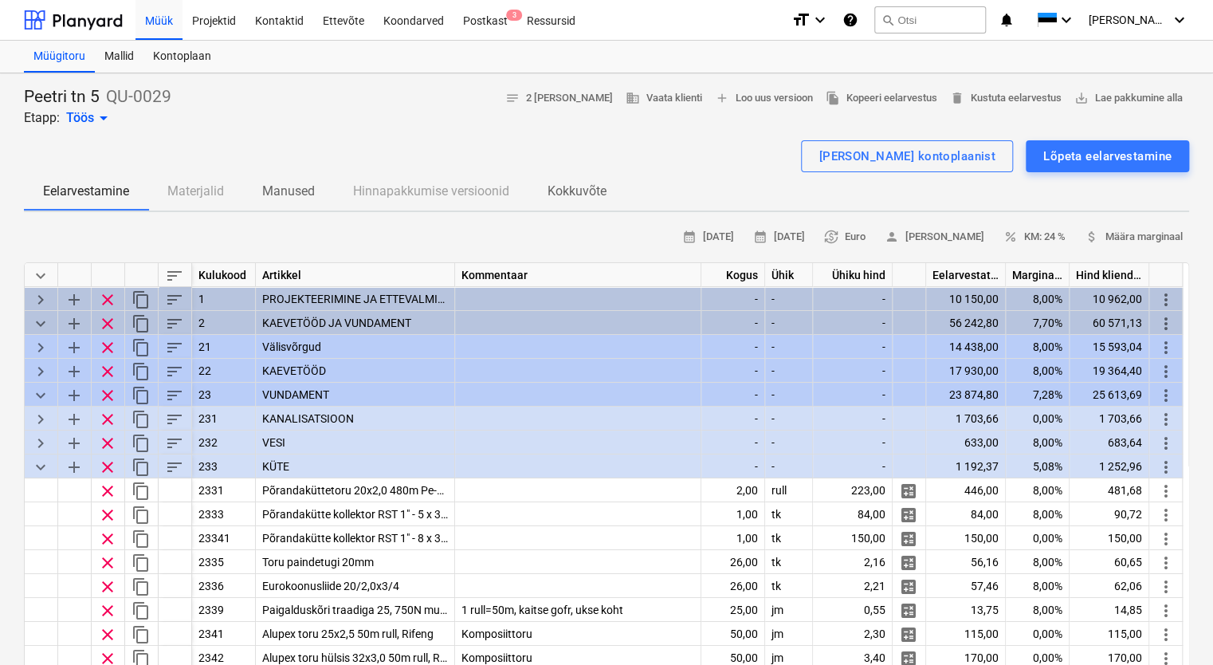
click at [0, 151] on html "Müük Projektid Kontaktid Ettevõte Koondarved Postkast 3 Ressursid format_size k…" at bounding box center [606, 332] width 1213 height 665
click at [386, 139] on div at bounding box center [607, 134] width 1166 height 13
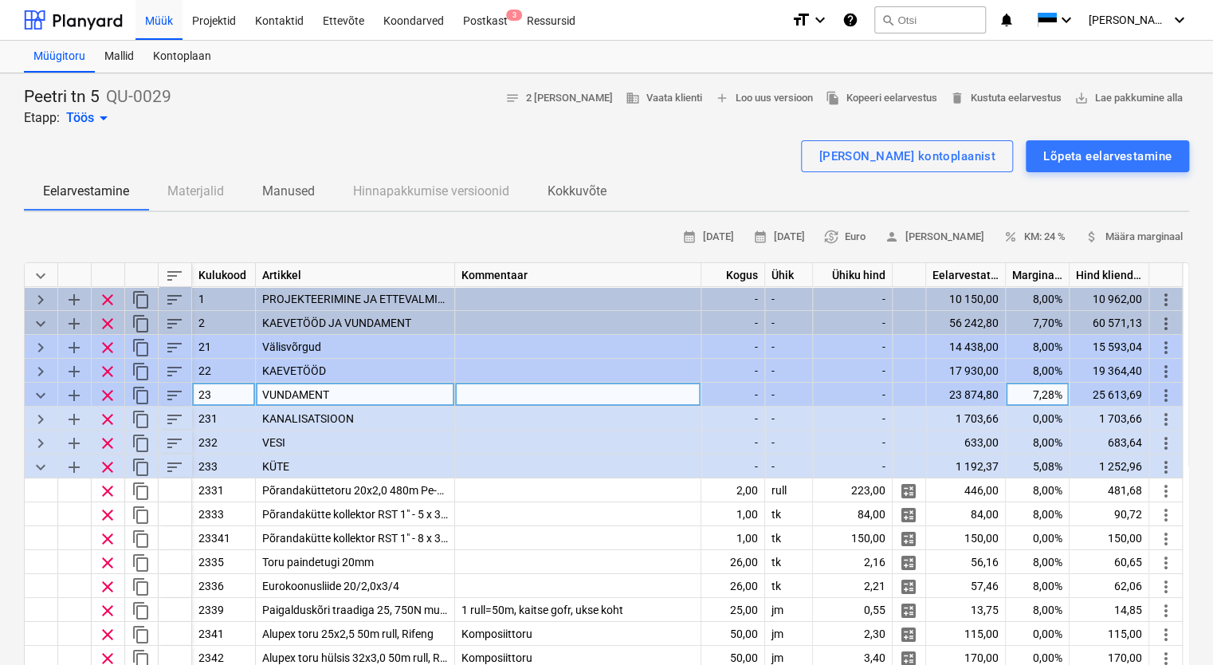
click at [43, 392] on span "keyboard_arrow_down" at bounding box center [40, 395] width 19 height 19
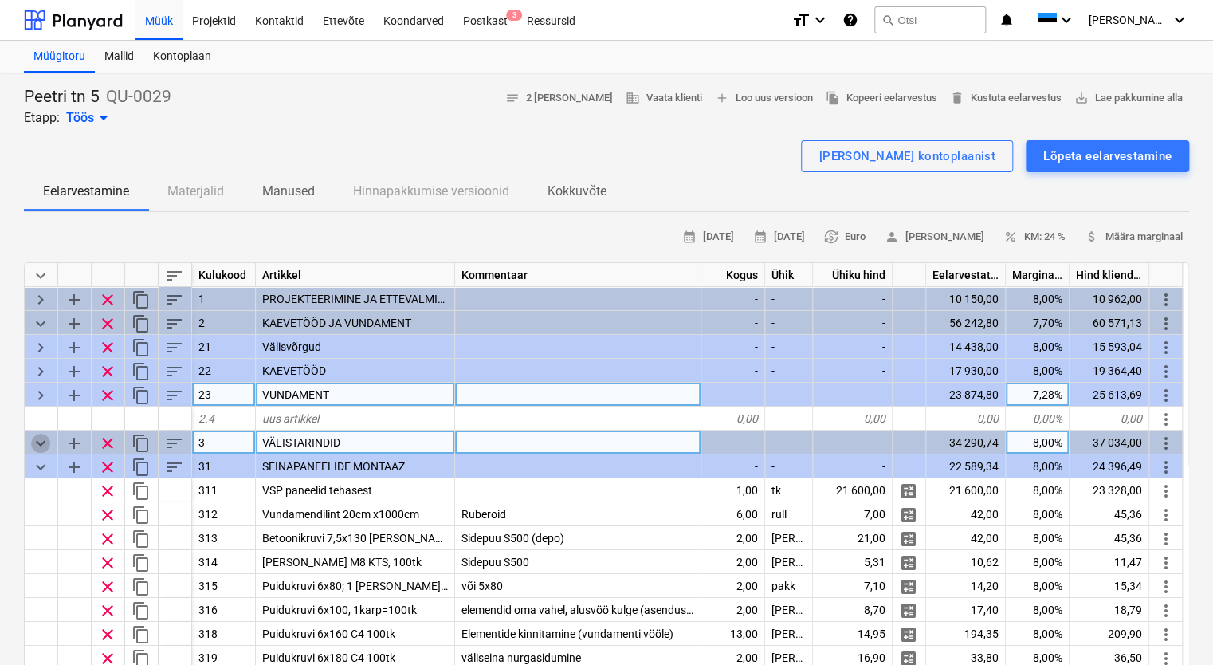
click at [40, 440] on span "keyboard_arrow_down" at bounding box center [40, 443] width 19 height 19
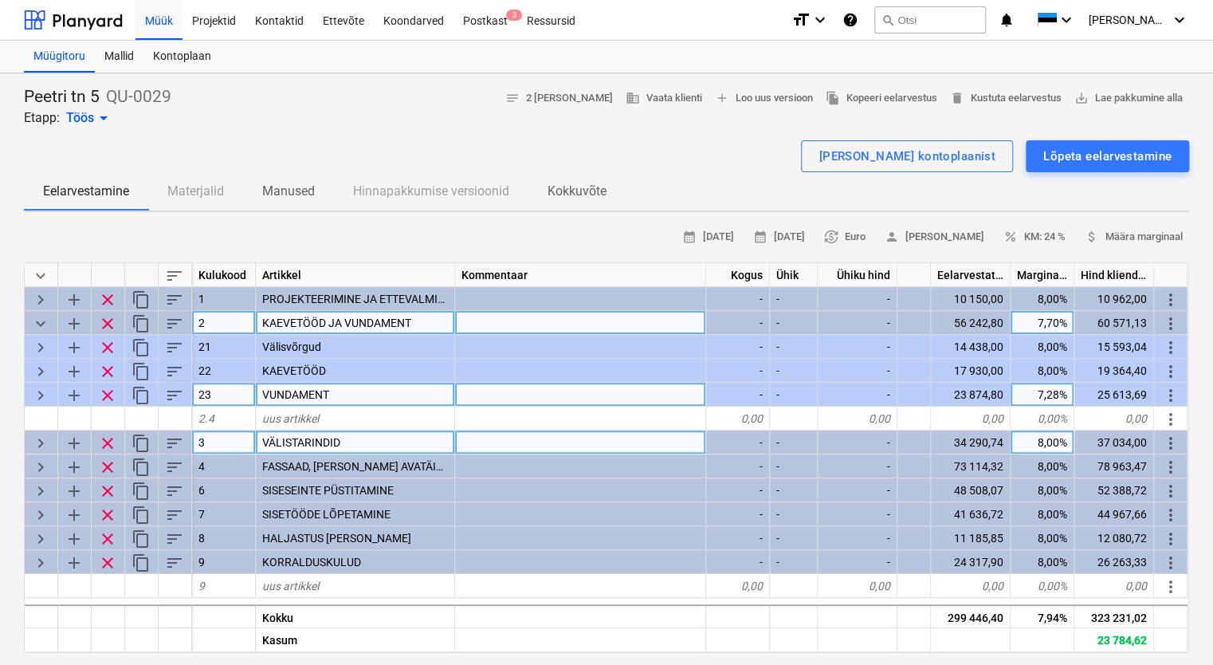
click at [40, 319] on span "keyboard_arrow_down" at bounding box center [40, 323] width 19 height 19
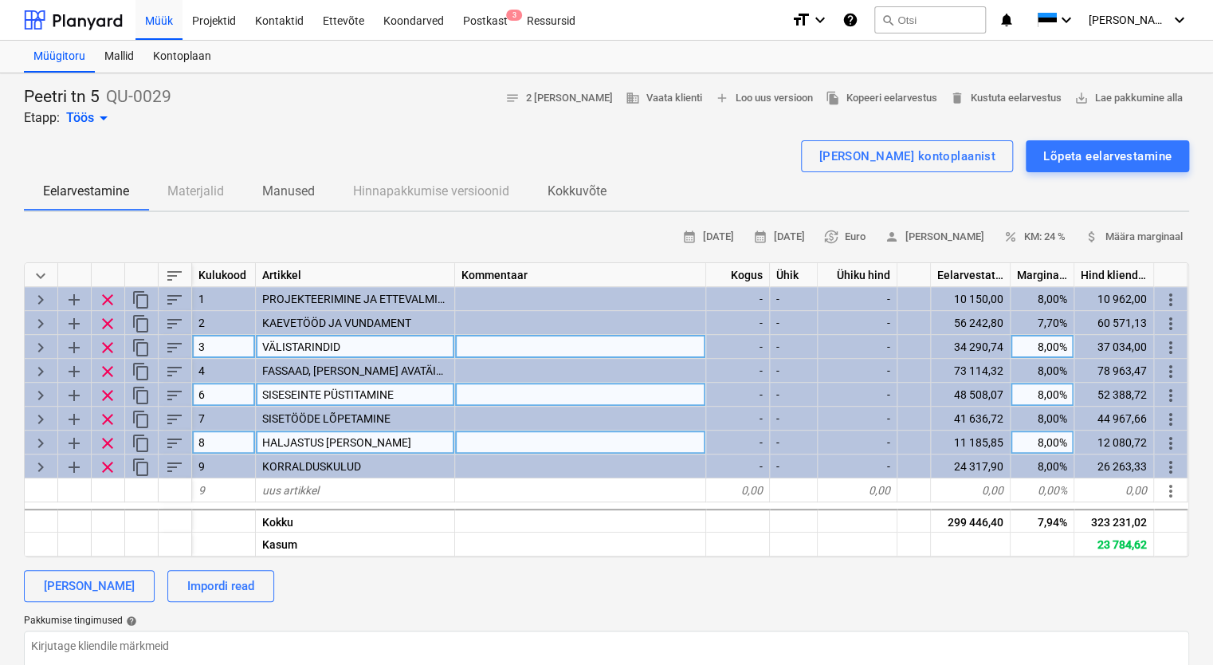
click at [38, 323] on span "keyboard_arrow_right" at bounding box center [40, 323] width 19 height 19
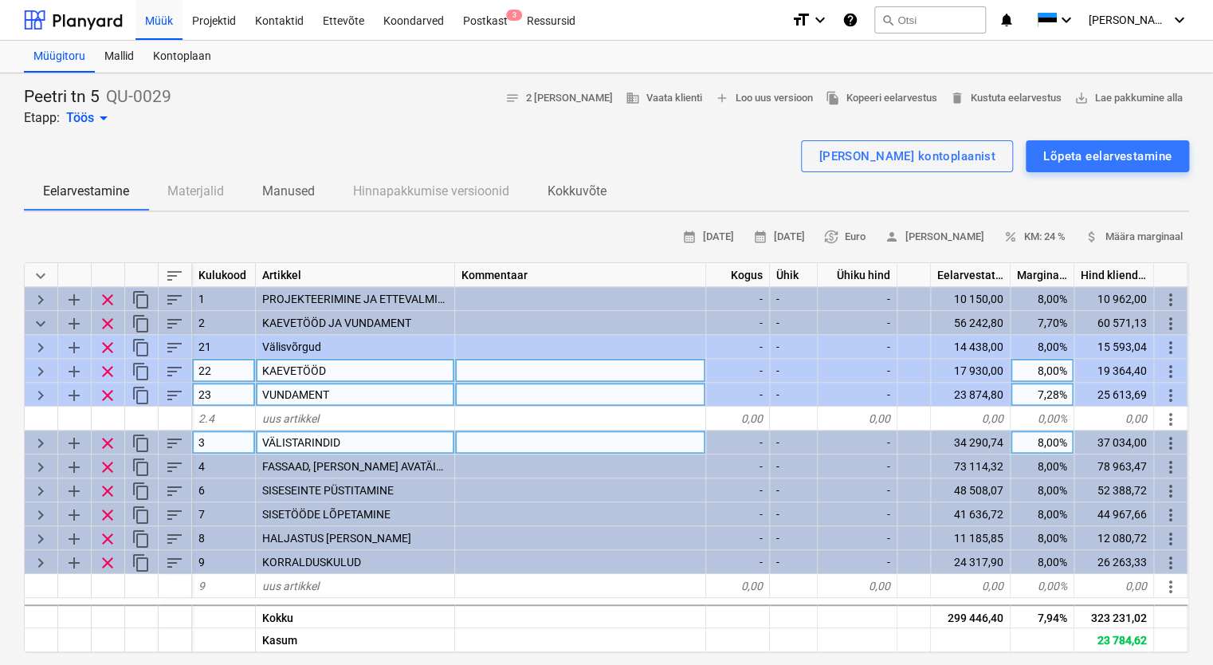
click at [41, 368] on span "keyboard_arrow_right" at bounding box center [40, 371] width 19 height 19
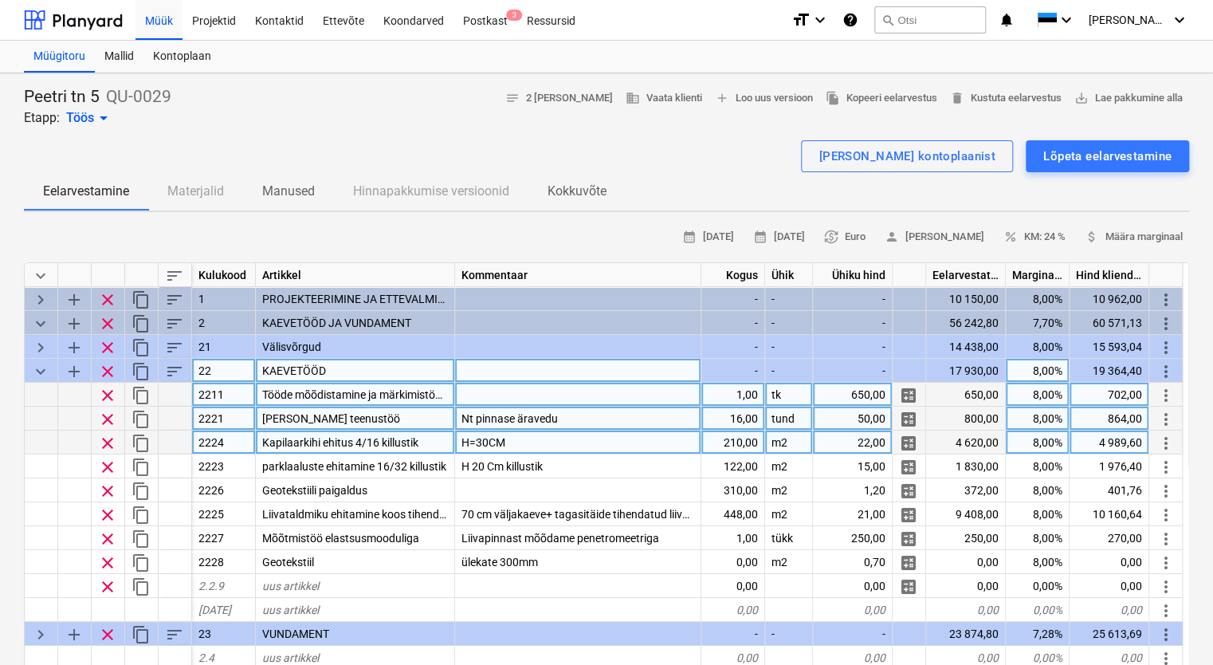
click at [624, 413] on div "Nt pinnase äravedu" at bounding box center [578, 419] width 246 height 24
click at [561, 441] on div "H=30CM" at bounding box center [578, 443] width 246 height 24
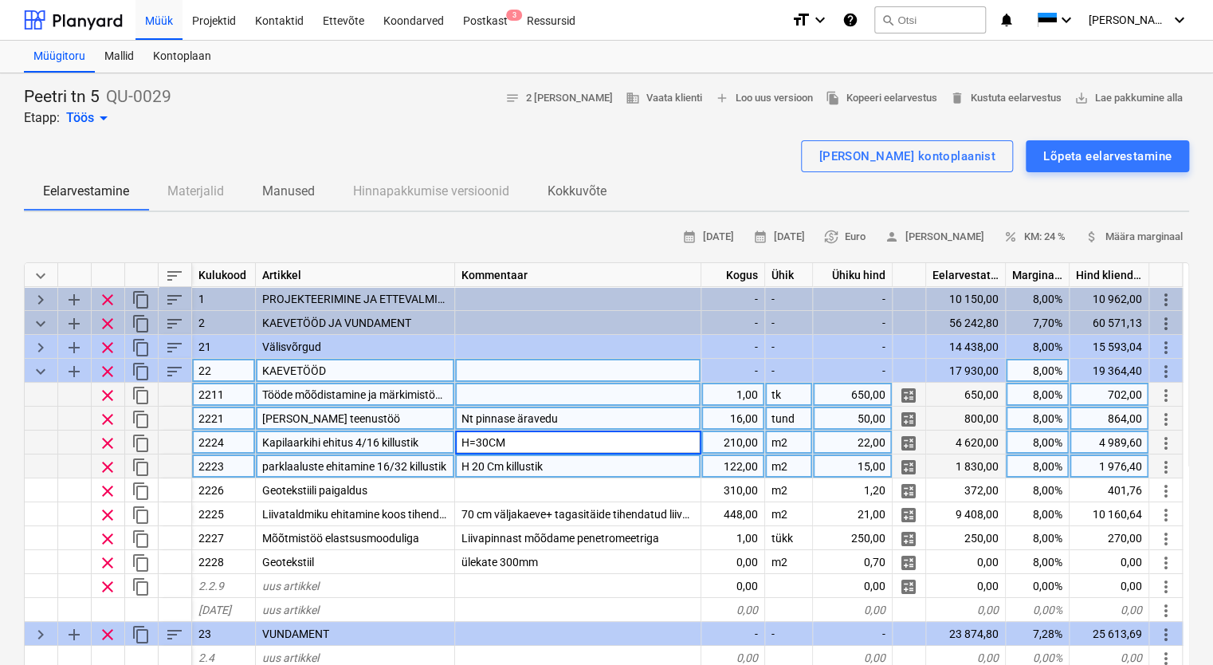
click at [572, 463] on div "H 20 Cm killustik" at bounding box center [578, 466] width 246 height 24
click at [592, 416] on div "Nt pinnase äravedu" at bounding box center [578, 419] width 246 height 24
click at [588, 449] on div "H=30CM" at bounding box center [578, 443] width 246 height 24
click at [575, 465] on div "H 20 Cm killustik" at bounding box center [578, 466] width 246 height 24
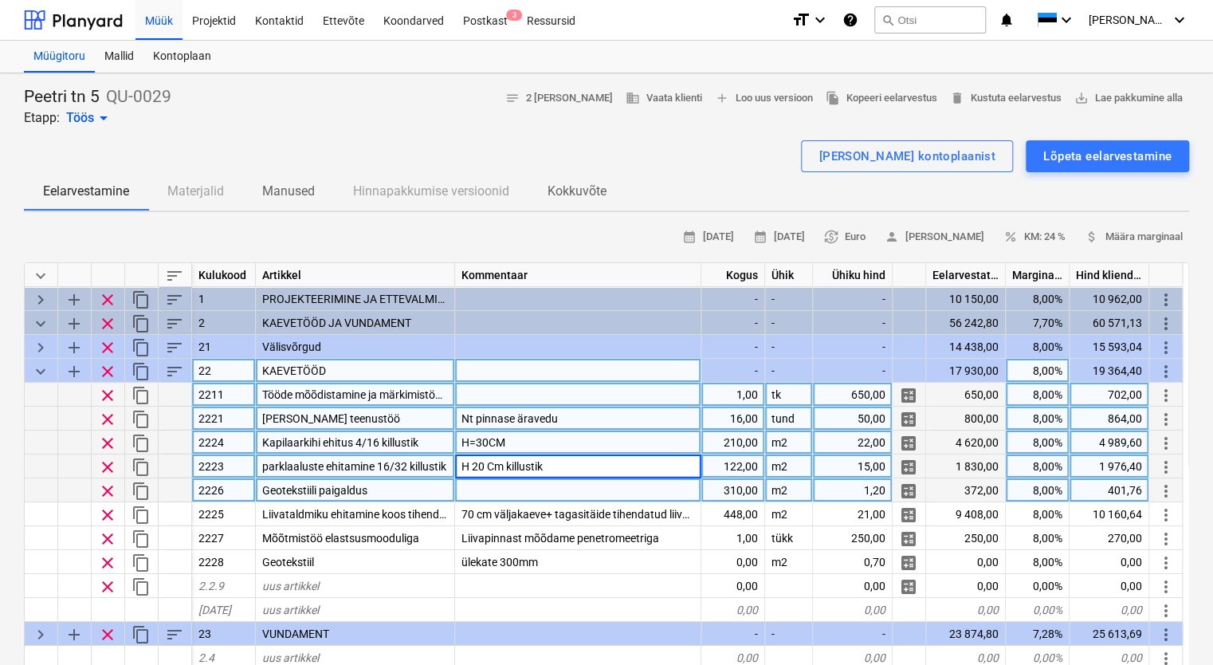
click at [582, 486] on div at bounding box center [578, 490] width 246 height 24
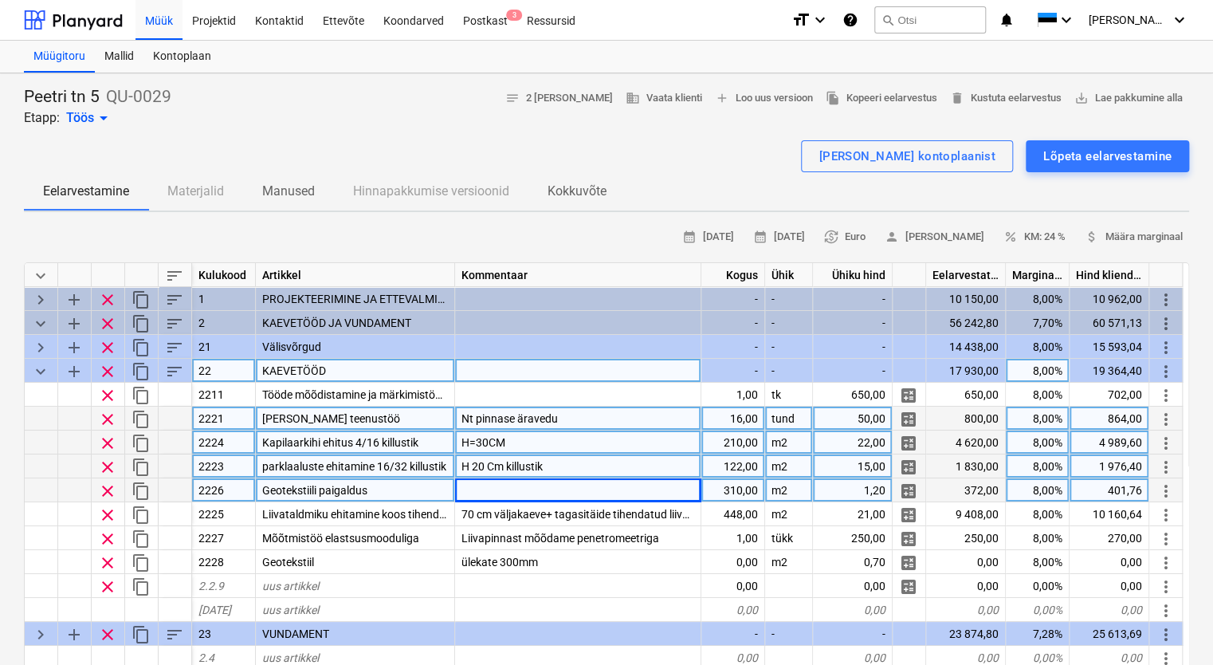
click at [43, 371] on span "keyboard_arrow_down" at bounding box center [40, 371] width 19 height 19
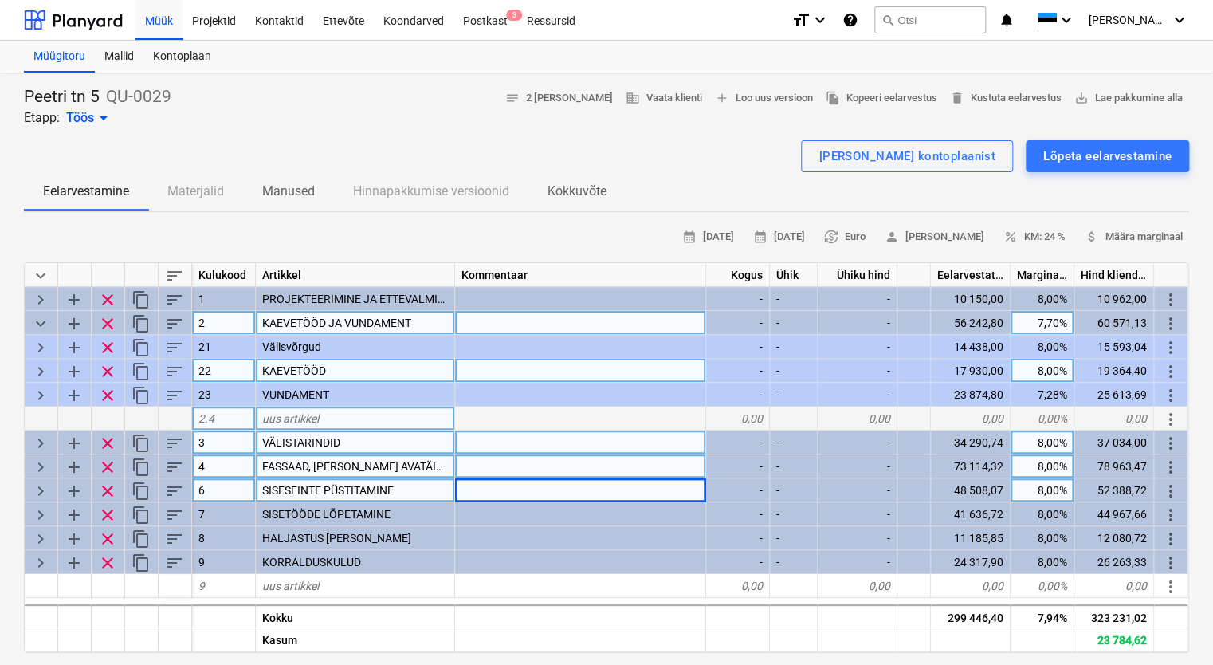
click at [41, 322] on span "keyboard_arrow_down" at bounding box center [40, 323] width 19 height 19
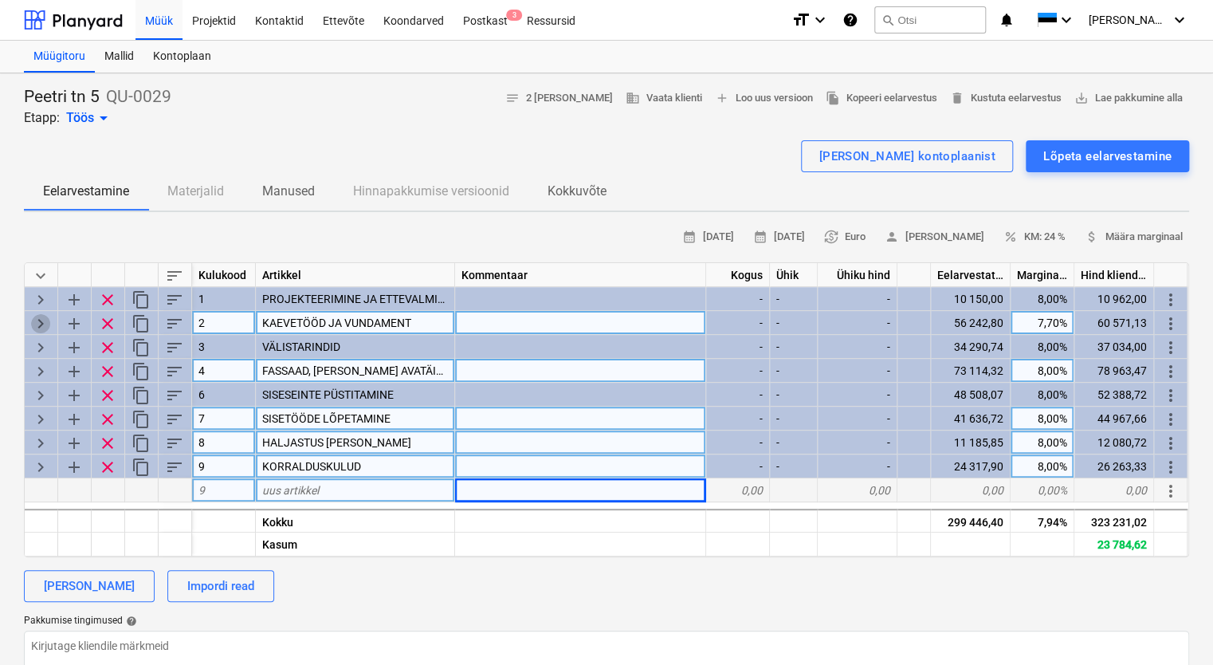
click at [43, 320] on span "keyboard_arrow_right" at bounding box center [40, 323] width 19 height 19
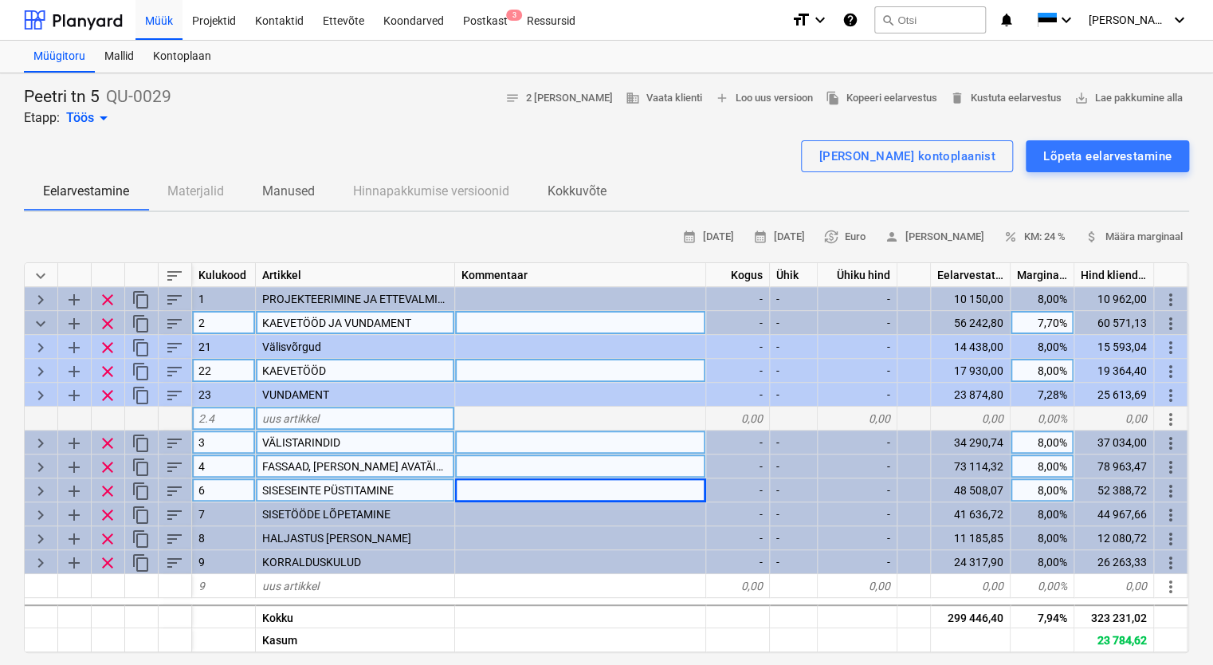
click at [45, 391] on span "keyboard_arrow_right" at bounding box center [40, 395] width 19 height 19
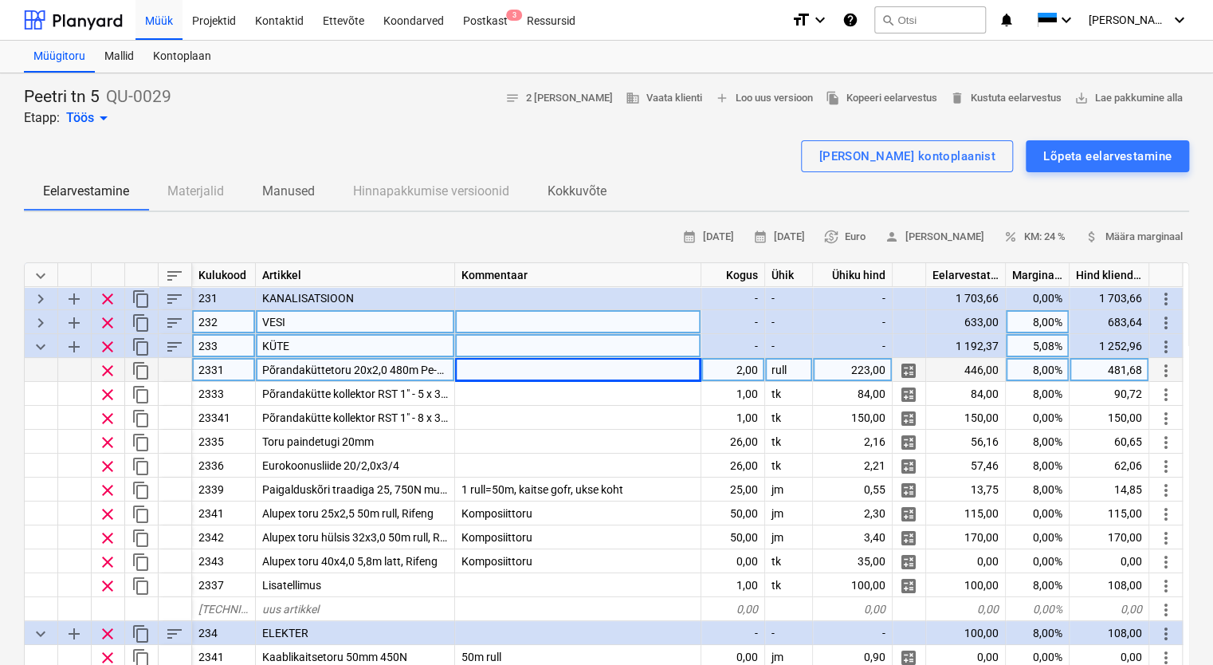
scroll to position [80, 0]
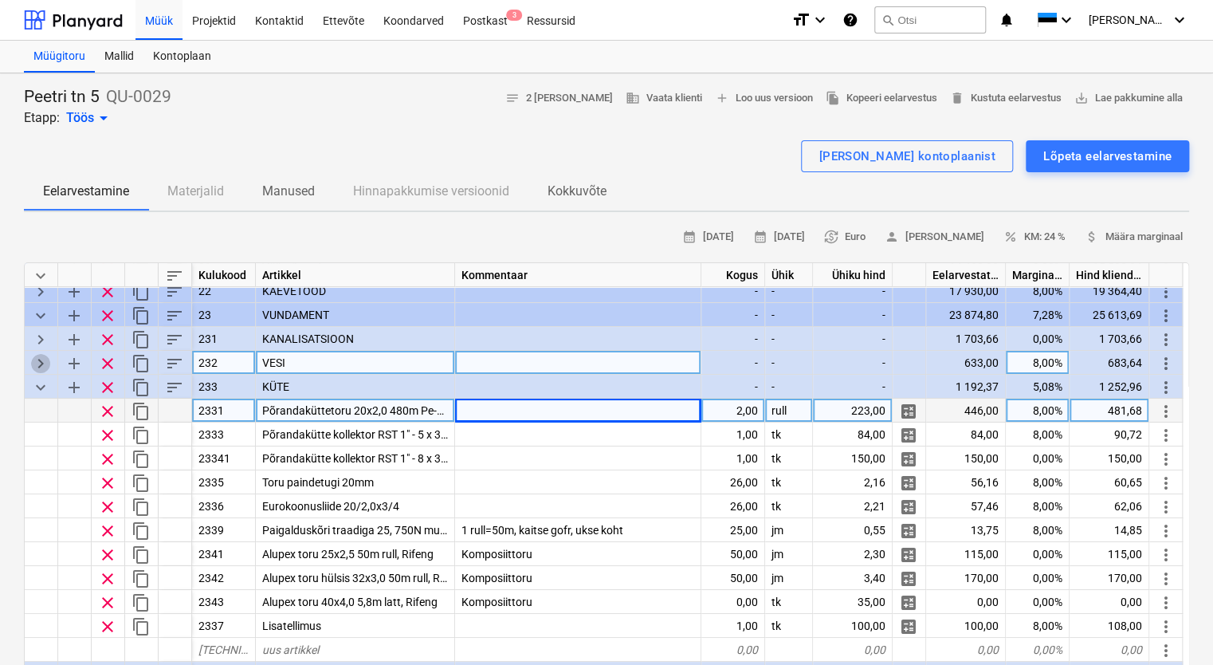
click at [32, 360] on span "keyboard_arrow_right" at bounding box center [40, 363] width 19 height 19
type textarea "x"
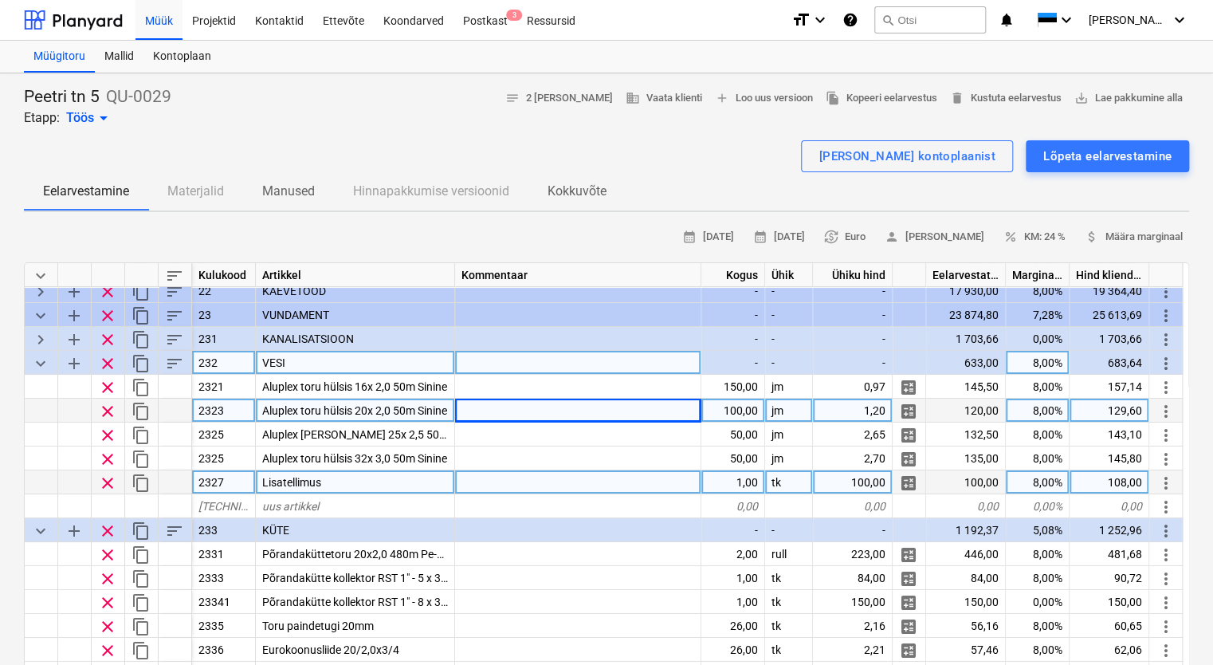
click at [364, 479] on div "Lisatellimus" at bounding box center [355, 482] width 199 height 24
click at [387, 480] on input "Lisatellimus" at bounding box center [355, 481] width 199 height 23
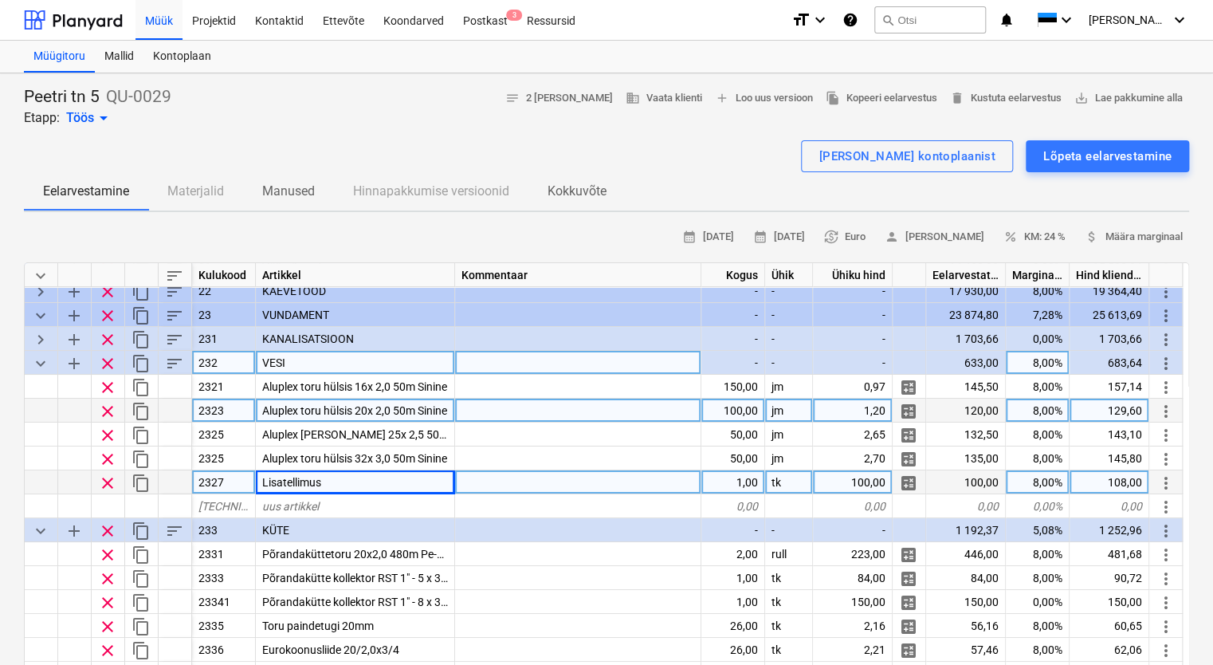
click at [228, 476] on div "2327" at bounding box center [224, 482] width 64 height 24
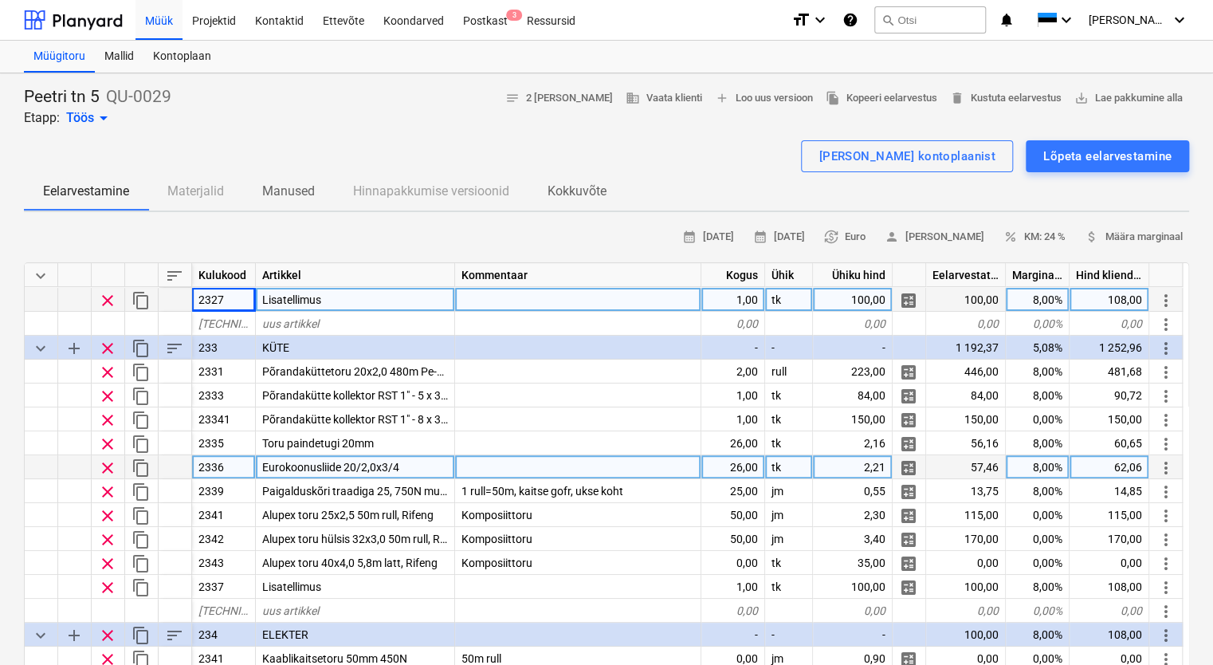
scroll to position [239, 0]
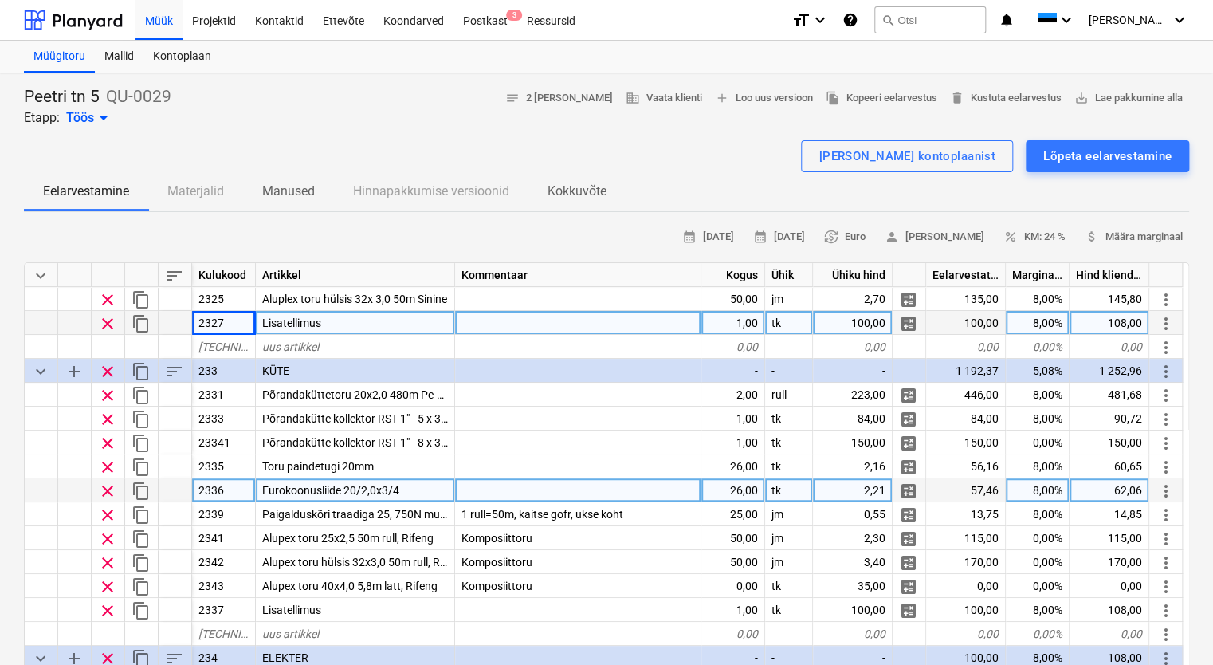
click at [418, 481] on div "Eurokoonusliide 20/2,0x3/4" at bounding box center [355, 490] width 199 height 24
click at [441, 483] on input "Eurokoonusliide 20/2,0x3/4" at bounding box center [355, 489] width 199 height 23
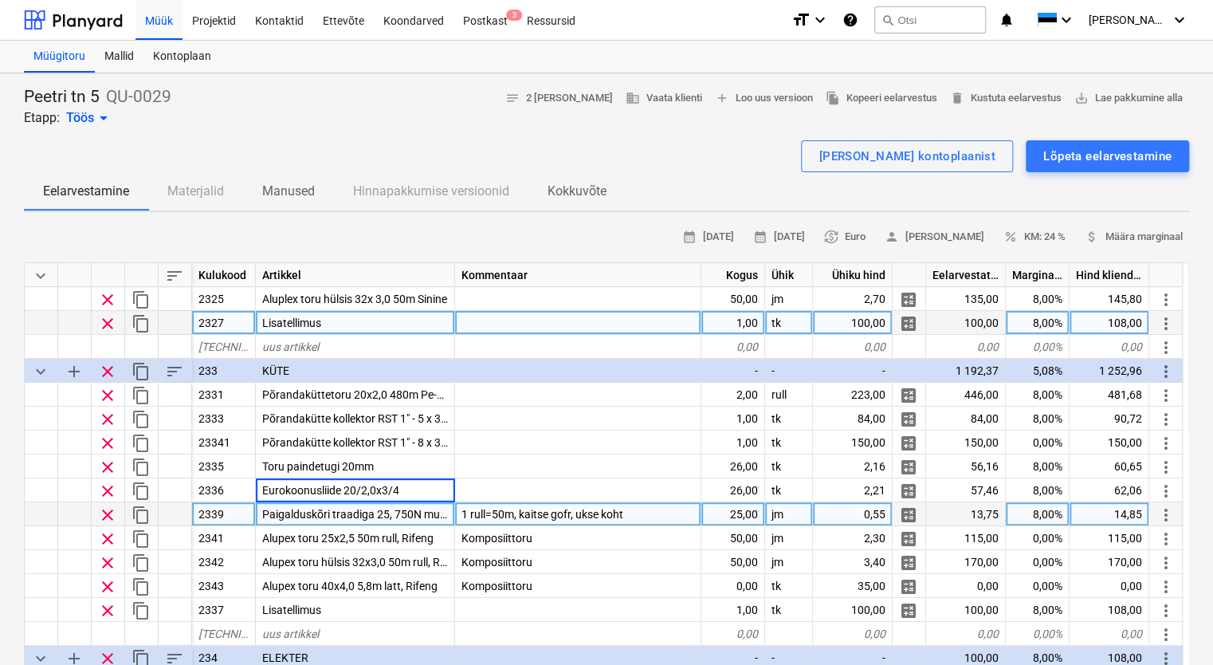
click at [434, 512] on span "Paigalduskõri traadiga 25, 750N must EXM-W-UV Pipelife" at bounding box center [402, 514] width 281 height 13
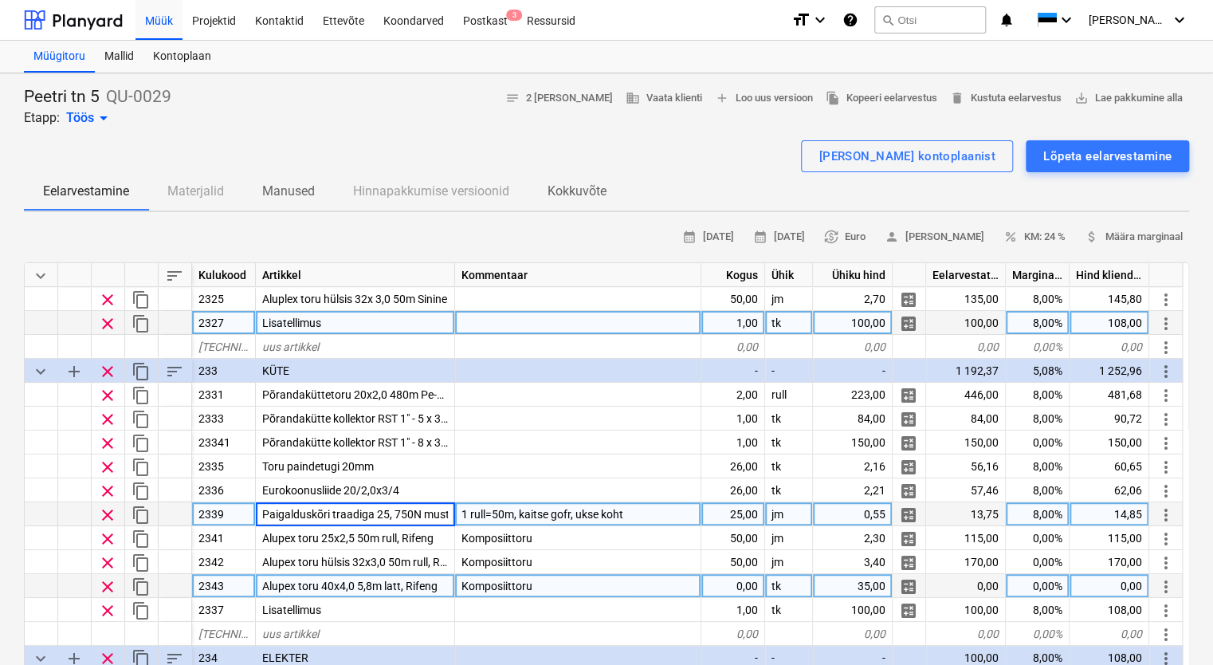
scroll to position [0, 95]
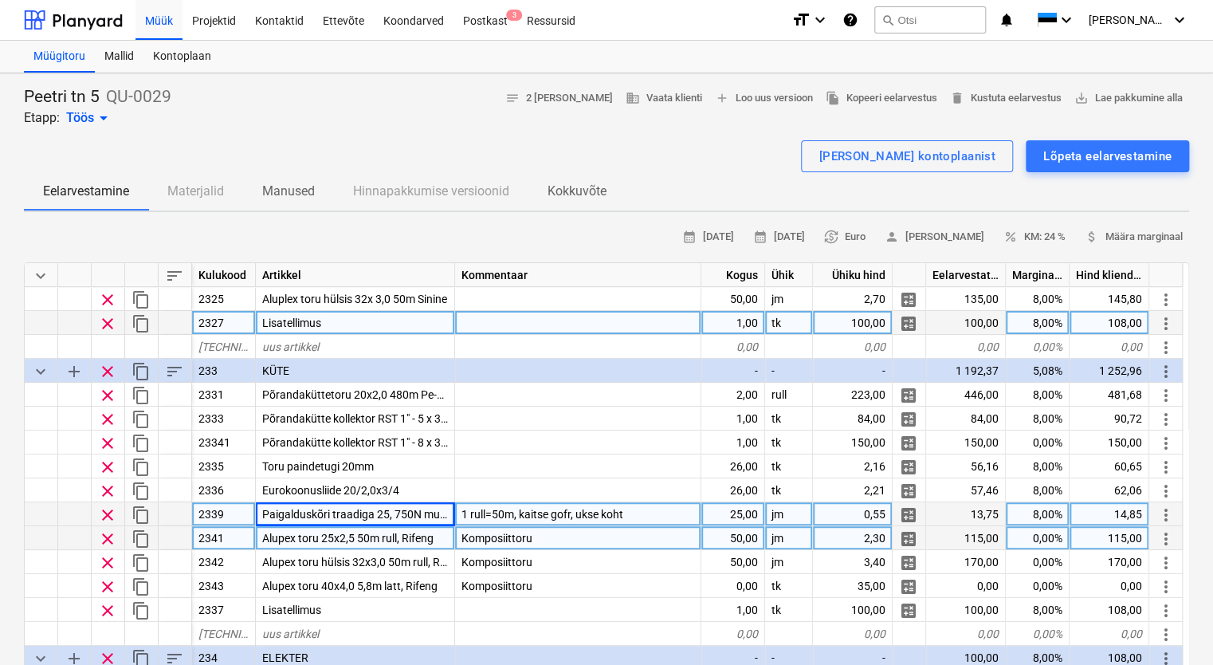
click at [415, 537] on span "Alupex toru 25x2,5 50m rull, Rifeng" at bounding box center [347, 538] width 171 height 13
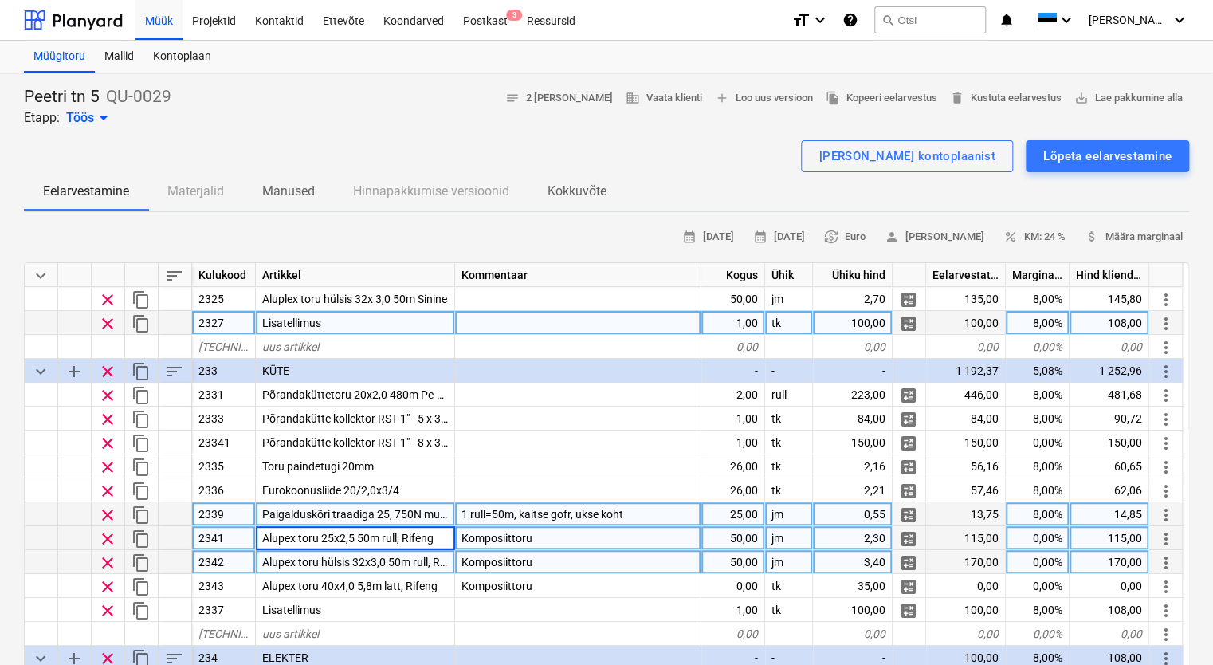
click at [424, 563] on span "Alupex toru hülsis 32x3,0 50m rull, Rifeng" at bounding box center [363, 562] width 202 height 13
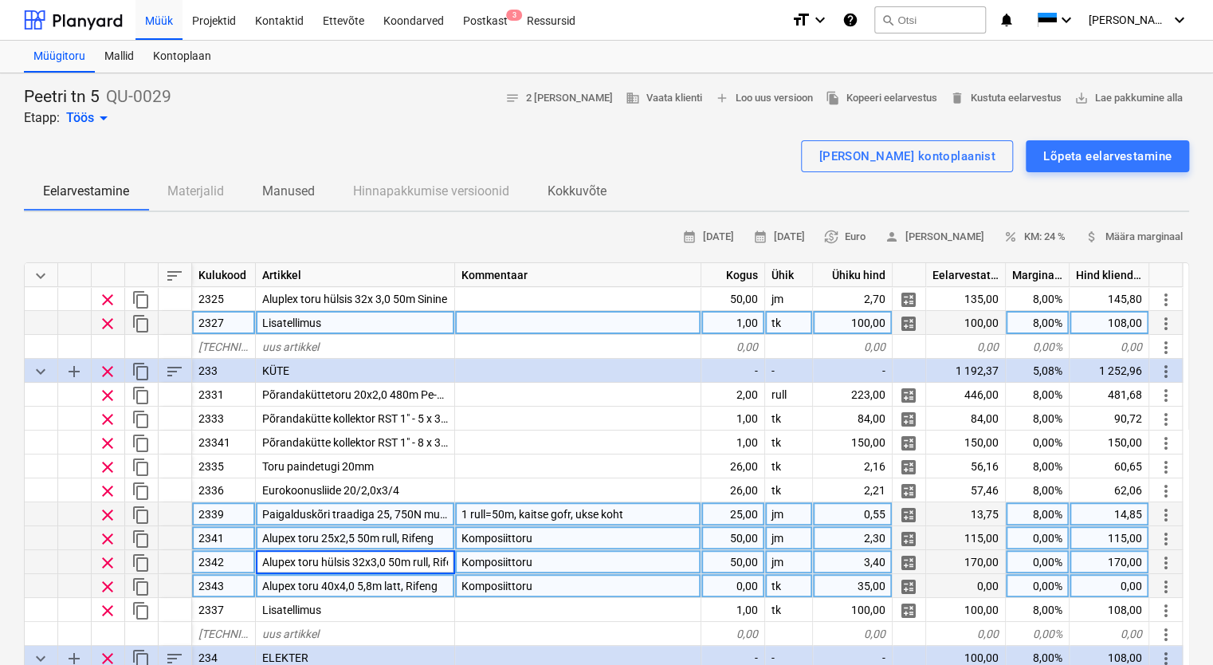
scroll to position [0, 17]
click at [436, 585] on span "Alupex toru 40x4,0 5,8m latt, Rifeng" at bounding box center [349, 586] width 175 height 13
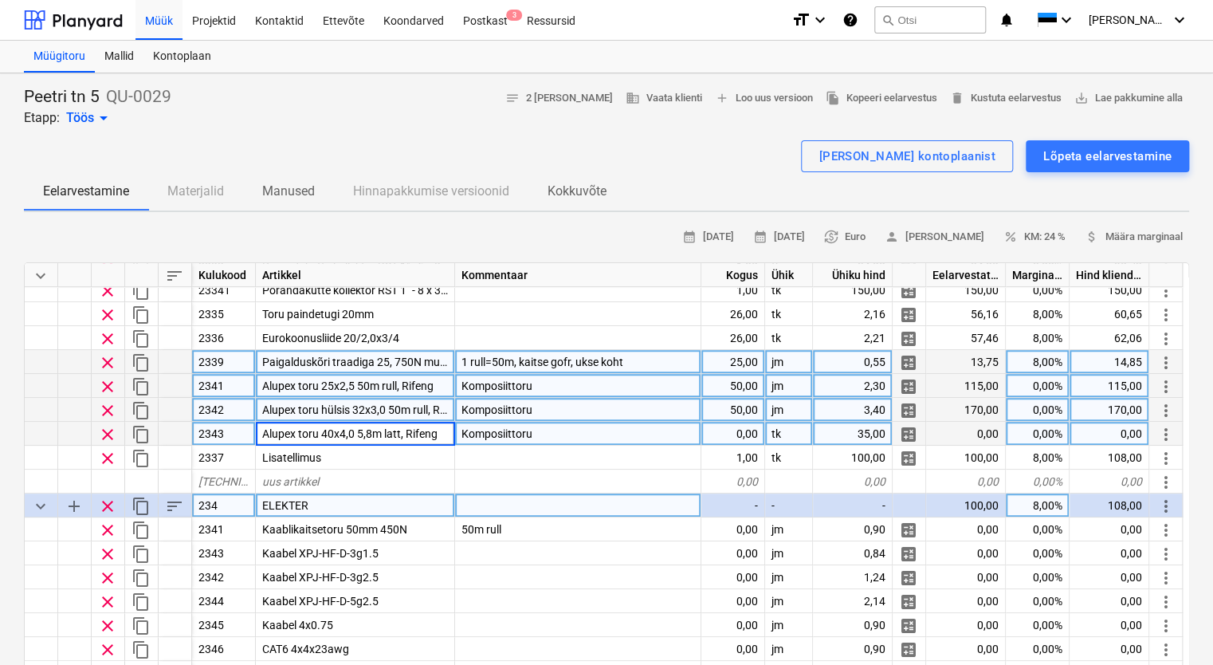
scroll to position [399, 0]
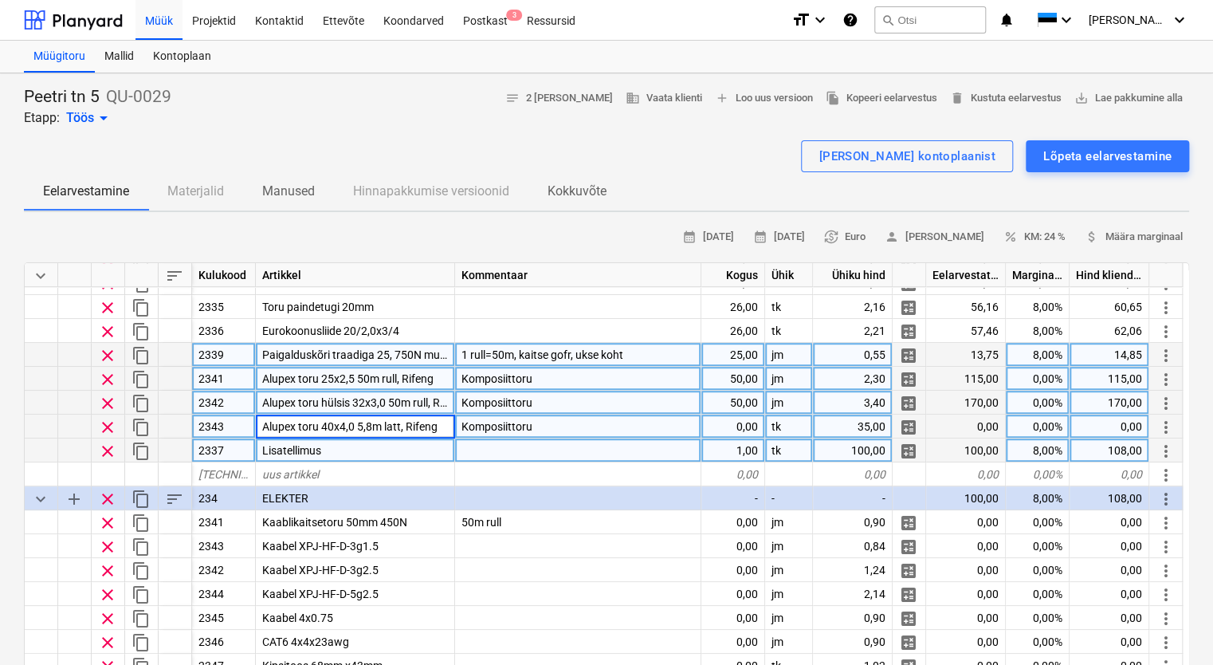
click at [395, 448] on div "Lisatellimus" at bounding box center [355, 450] width 199 height 24
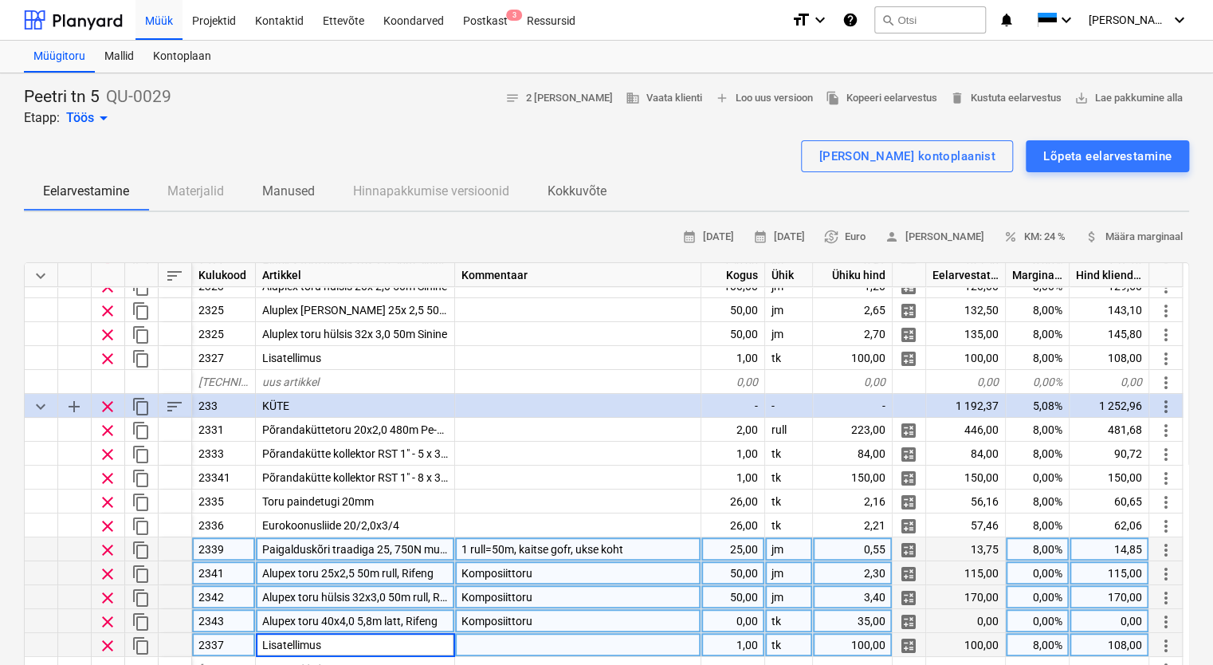
scroll to position [319, 0]
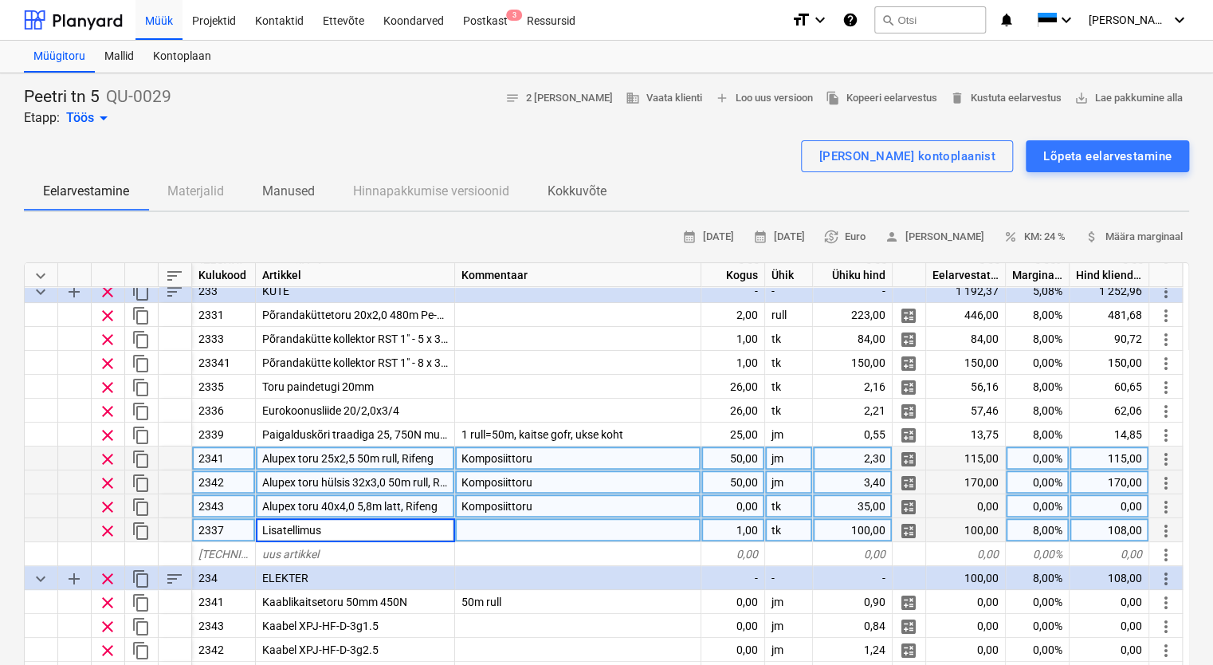
click at [557, 512] on div "Komposiittoru" at bounding box center [578, 506] width 246 height 24
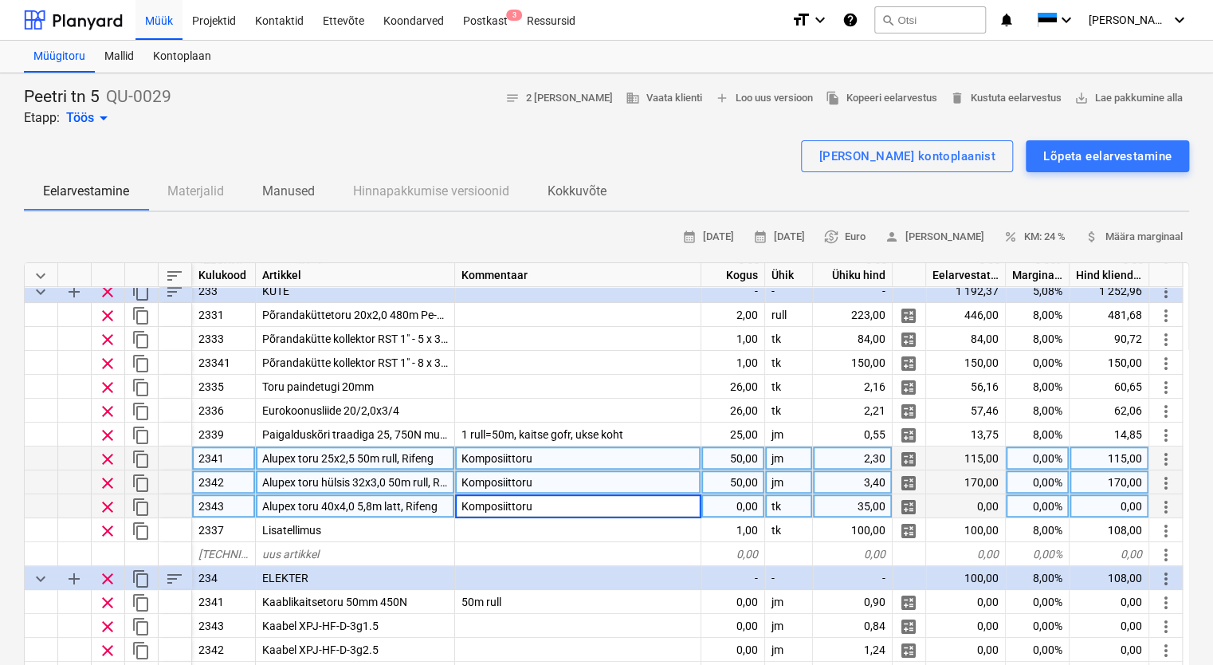
click at [595, 483] on div "Komposiittoru" at bounding box center [578, 482] width 246 height 24
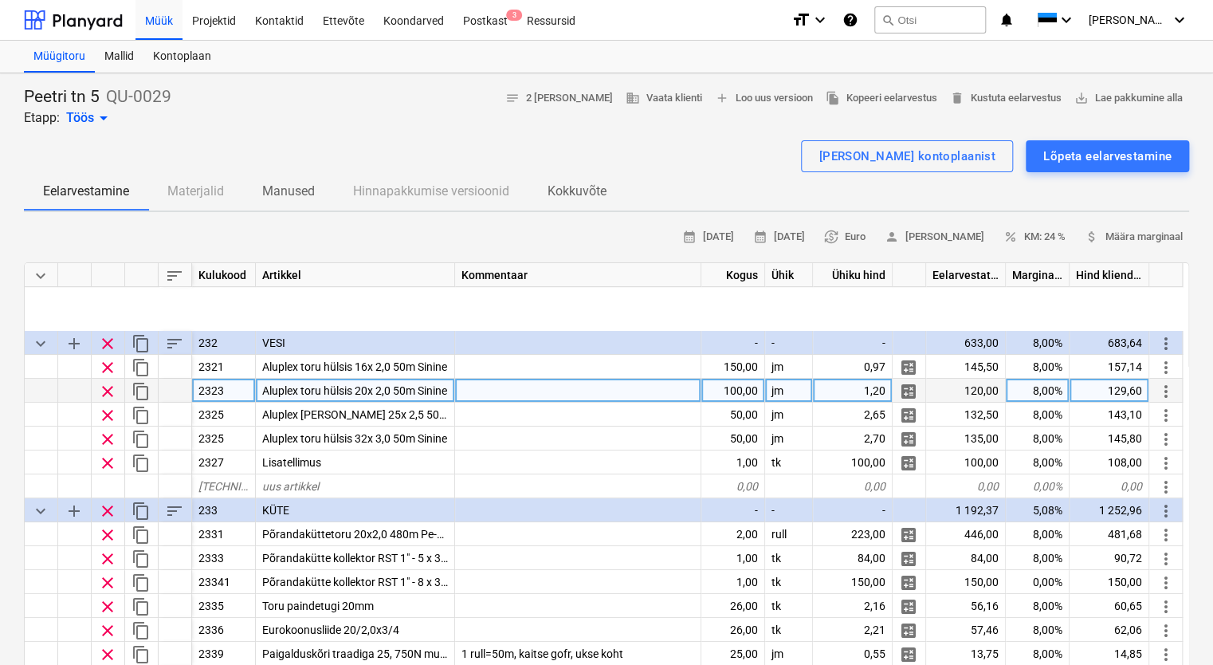
scroll to position [80, 0]
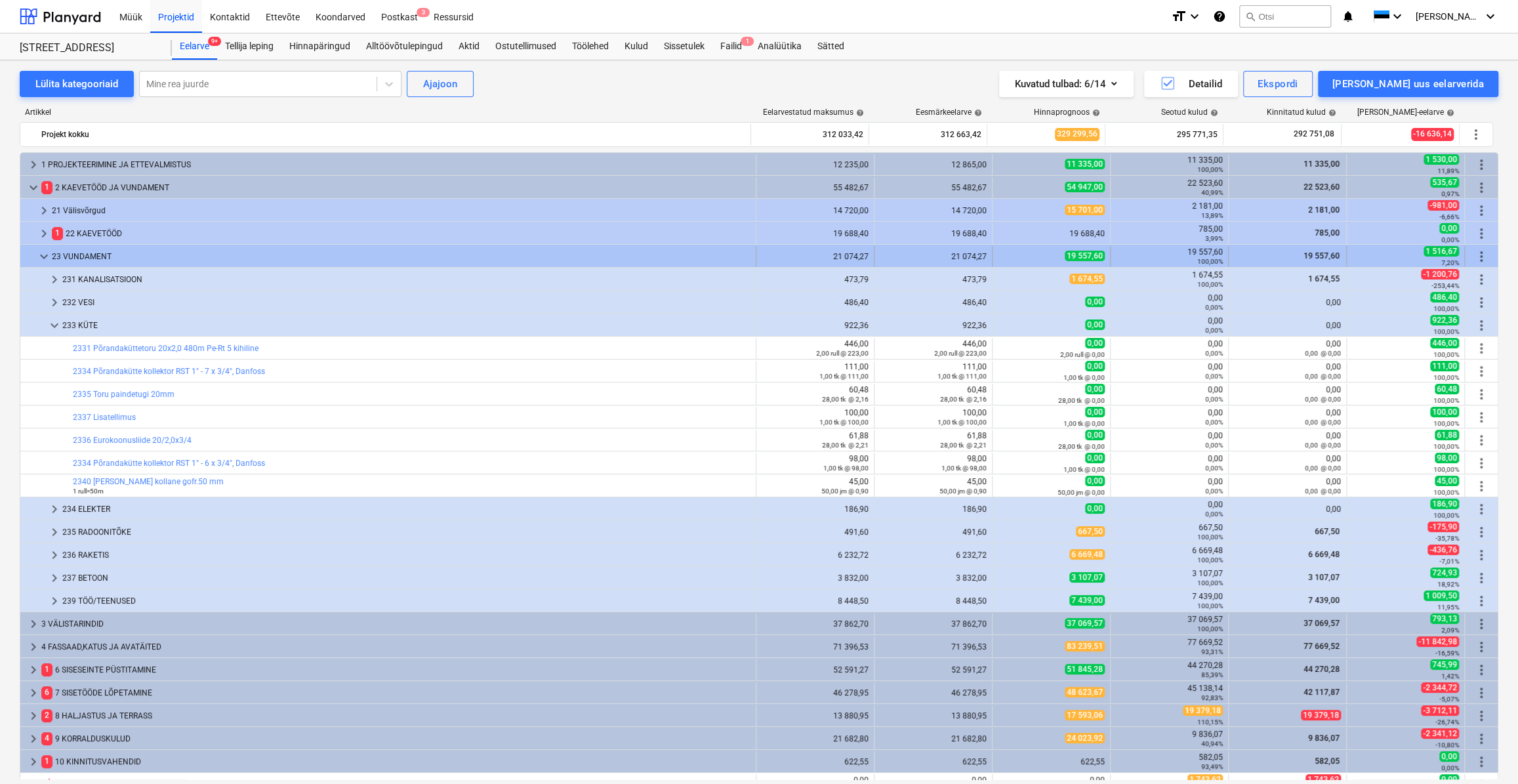
click at [47, 254] on span "keyboard_arrow_down" at bounding box center [44, 256] width 16 height 16
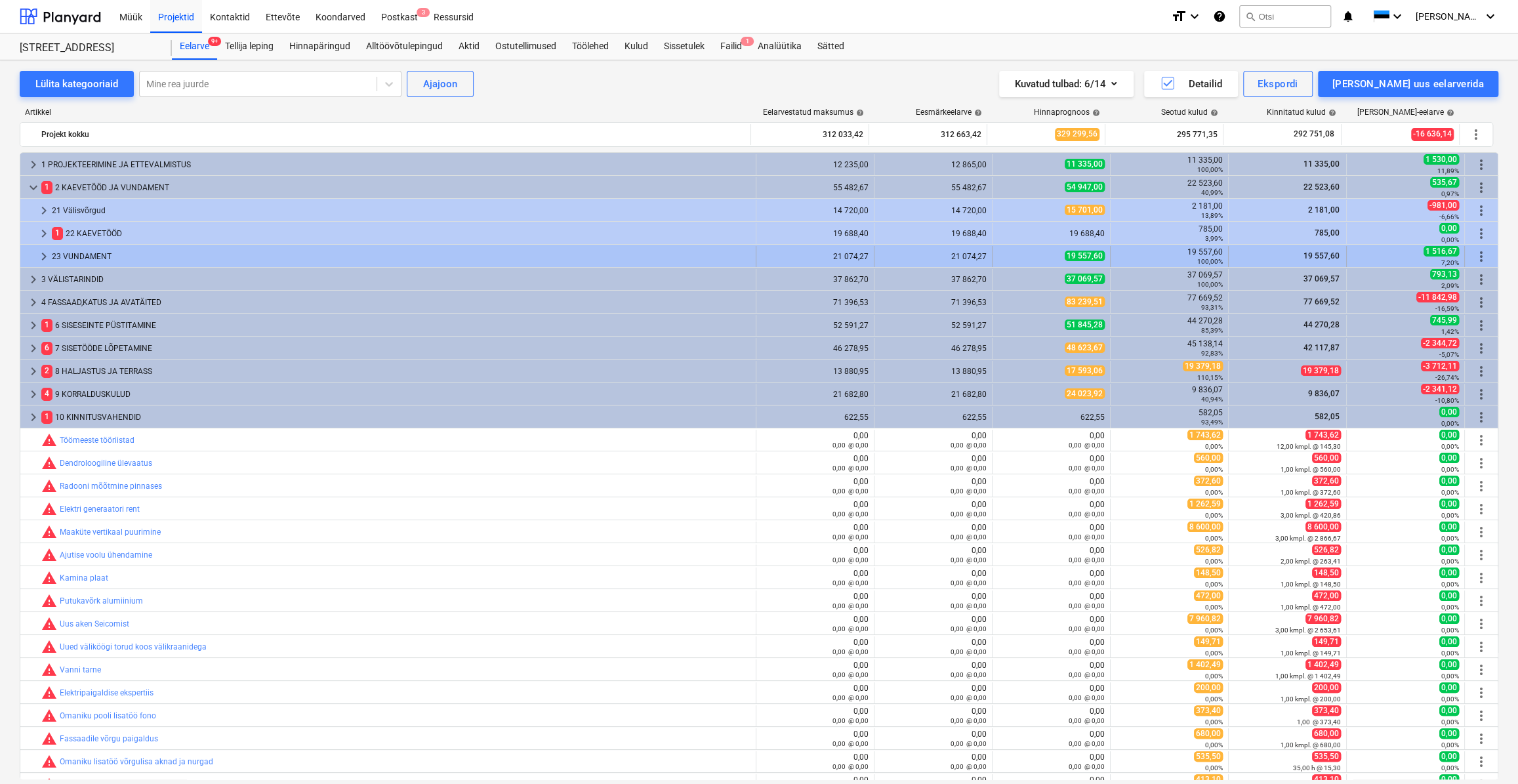
click at [47, 259] on span "keyboard_arrow_right" at bounding box center [44, 256] width 16 height 16
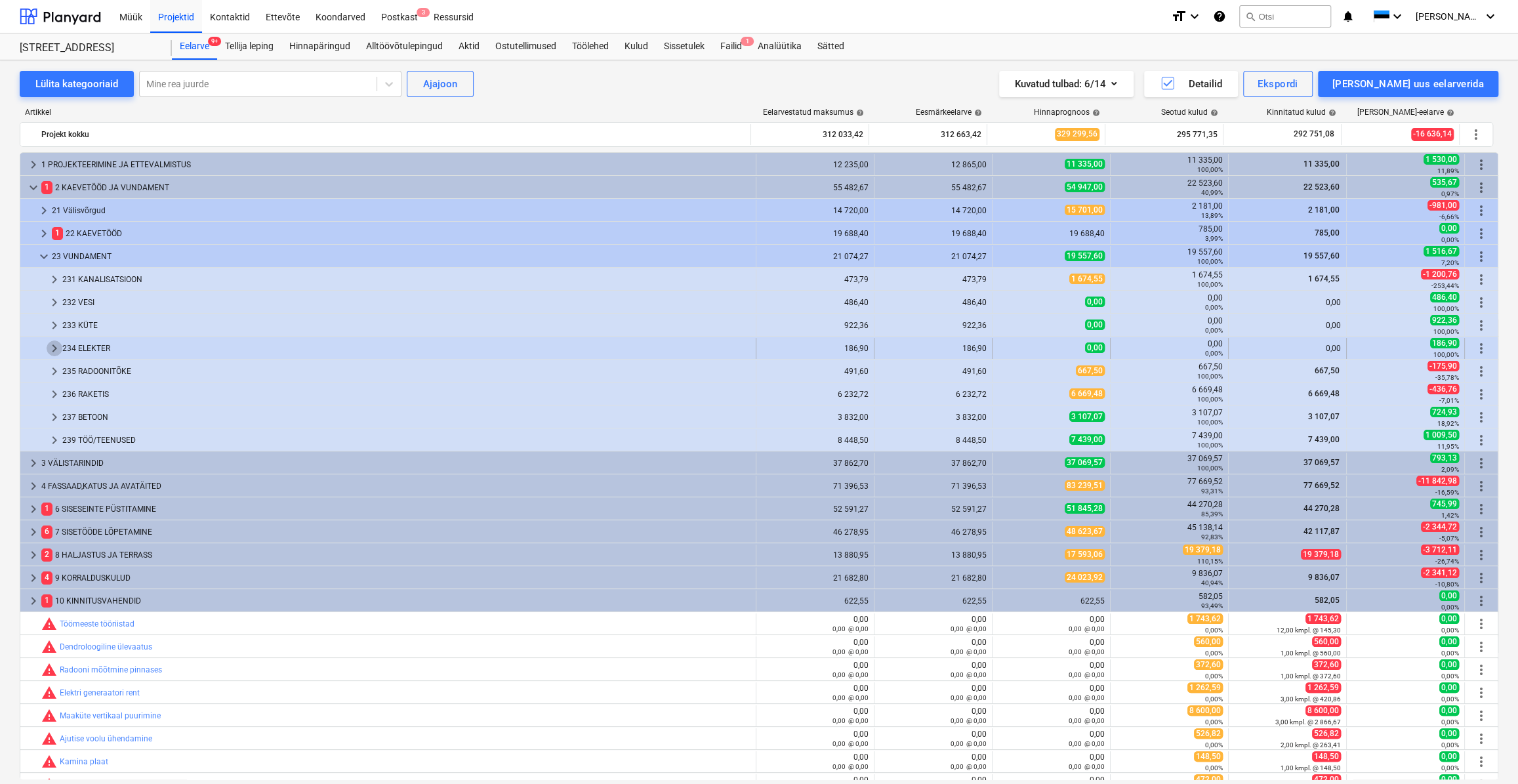
click at [56, 348] on span "keyboard_arrow_right" at bounding box center [54, 348] width 16 height 16
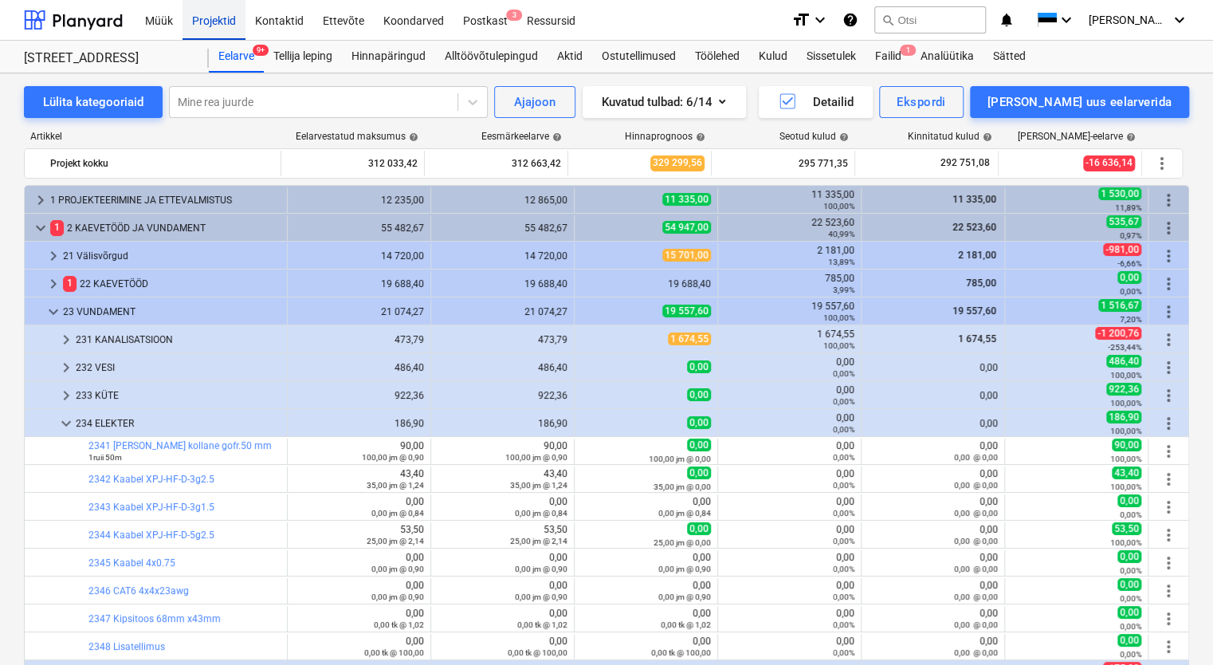
click at [214, 18] on div "Projektid" at bounding box center [214, 19] width 63 height 41
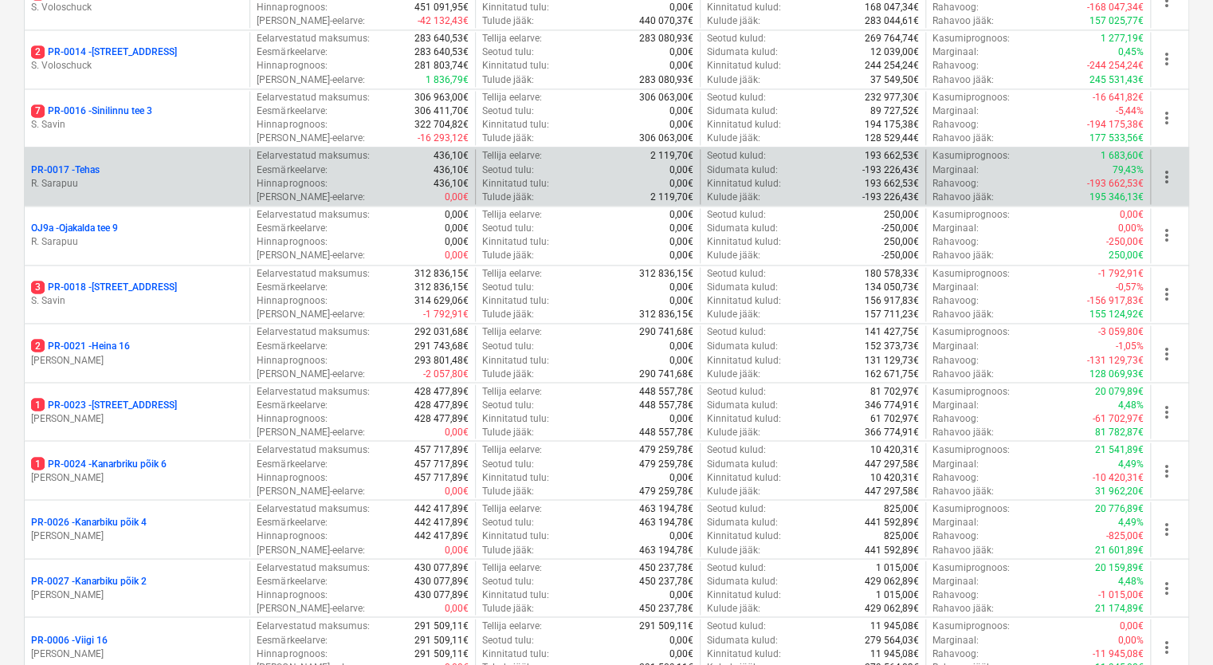
scroll to position [1196, 0]
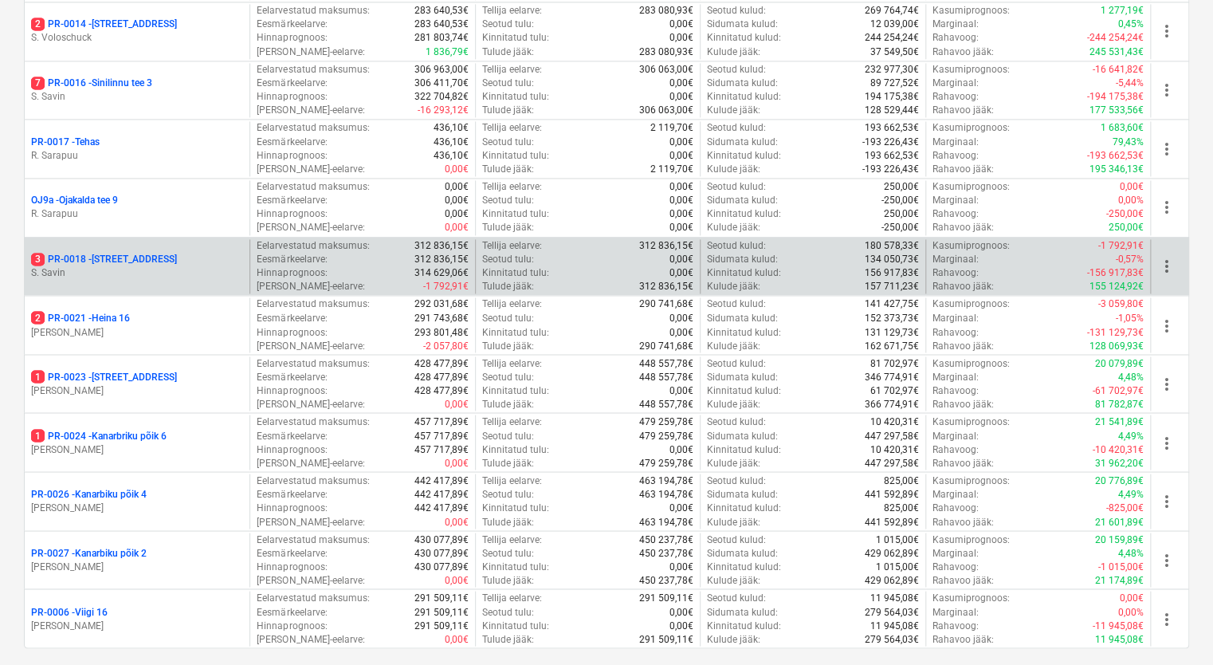
click at [127, 255] on p "3 PR-0018 - Matso tee 9" at bounding box center [104, 260] width 146 height 14
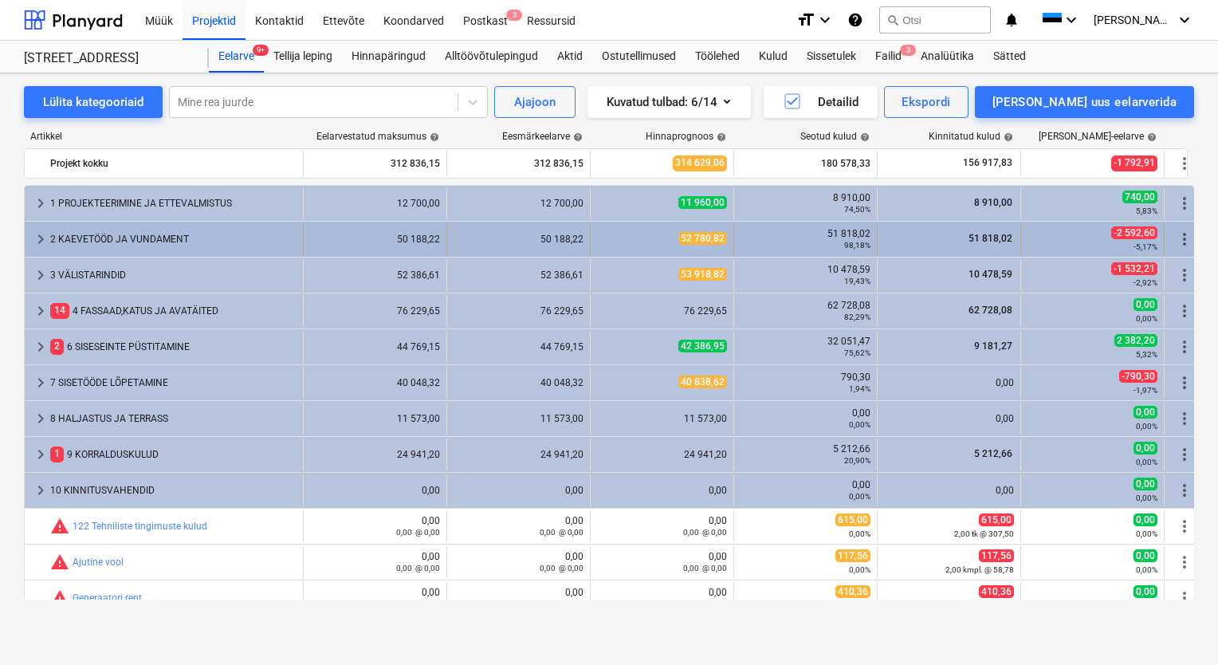
click at [40, 241] on span "keyboard_arrow_right" at bounding box center [40, 239] width 19 height 19
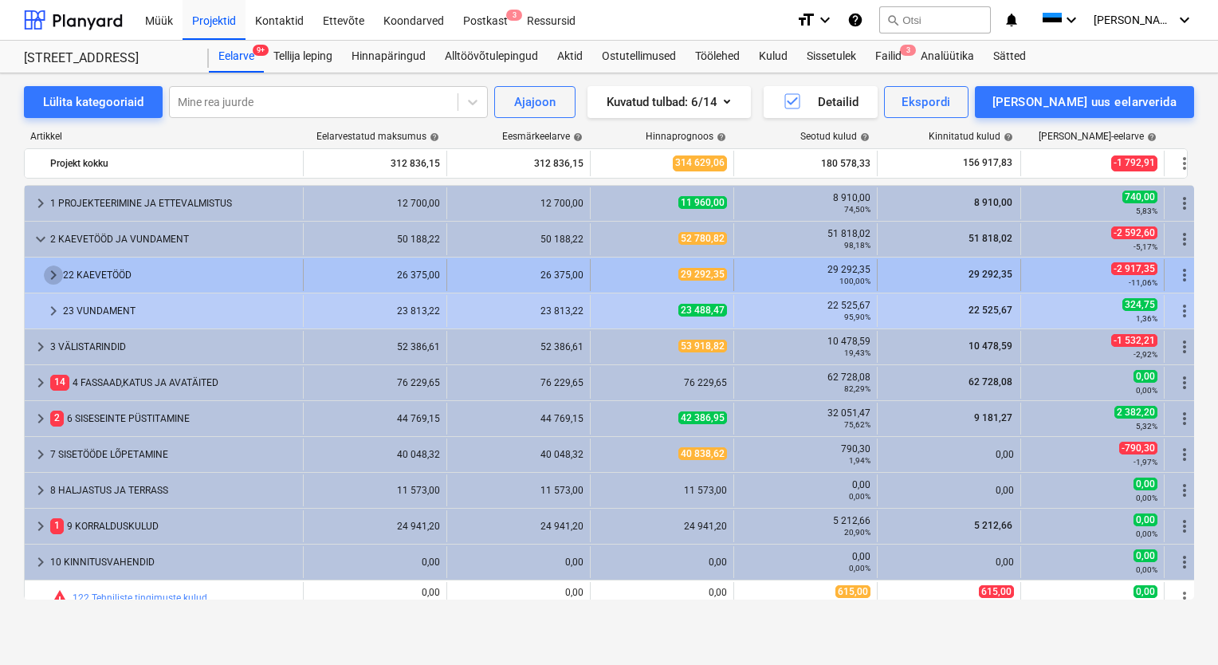
click at [49, 273] on span "keyboard_arrow_right" at bounding box center [53, 274] width 19 height 19
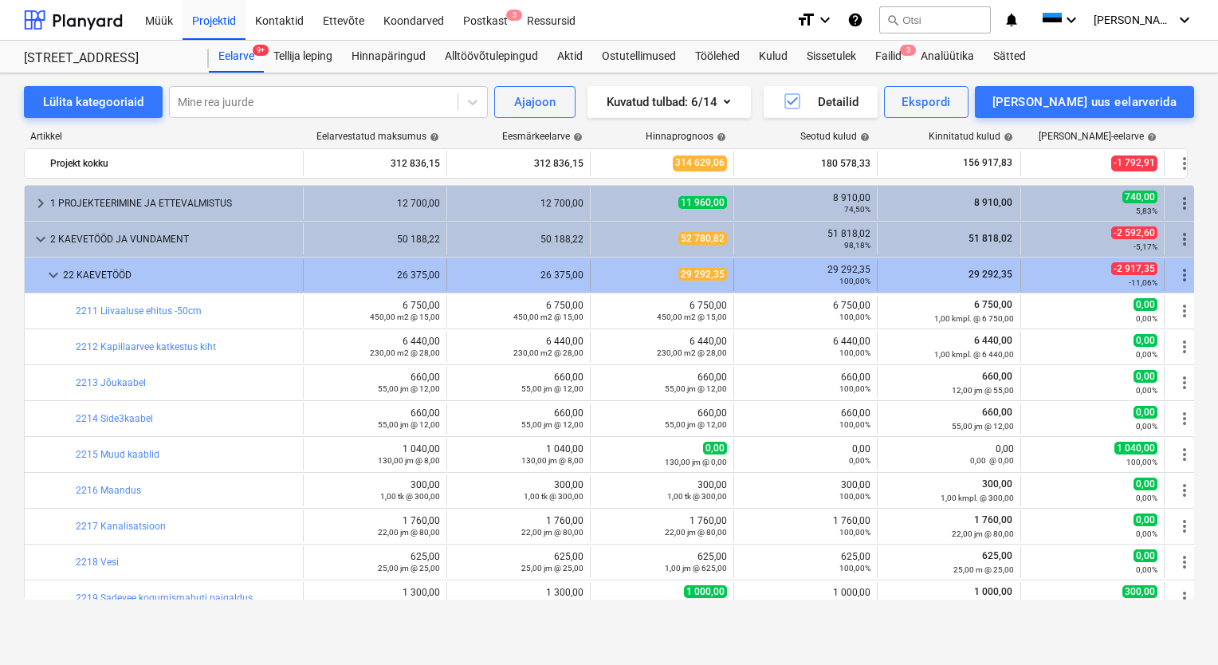
click at [51, 273] on span "keyboard_arrow_down" at bounding box center [53, 274] width 19 height 19
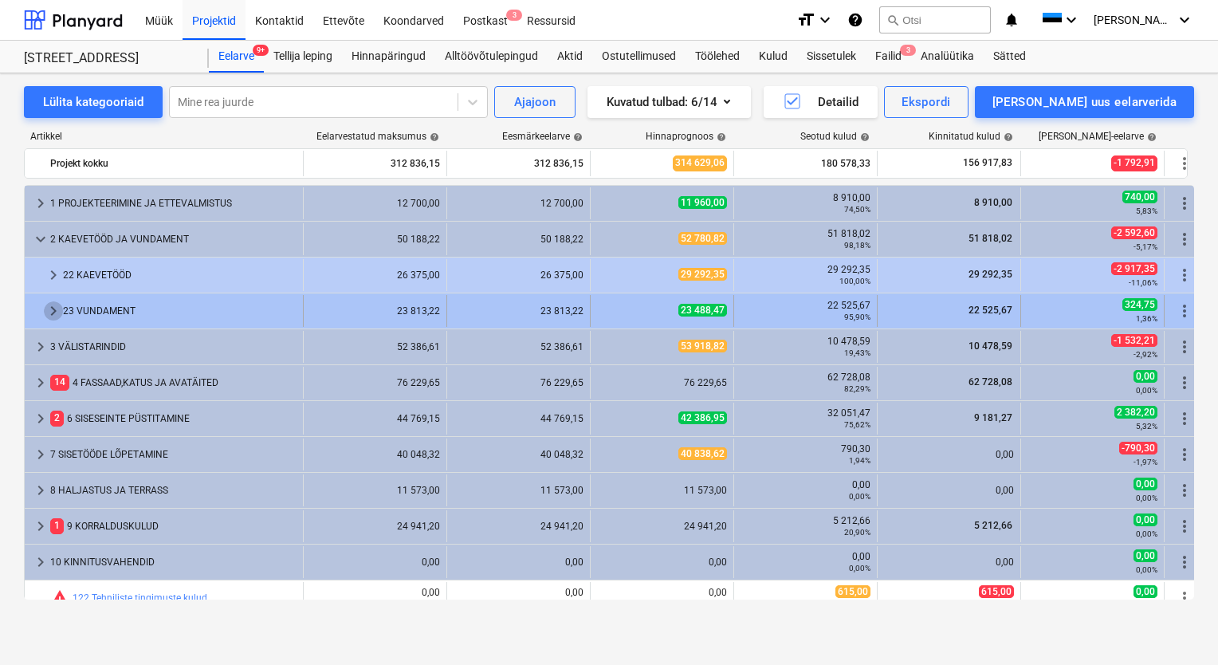
click at [52, 307] on span "keyboard_arrow_right" at bounding box center [53, 310] width 19 height 19
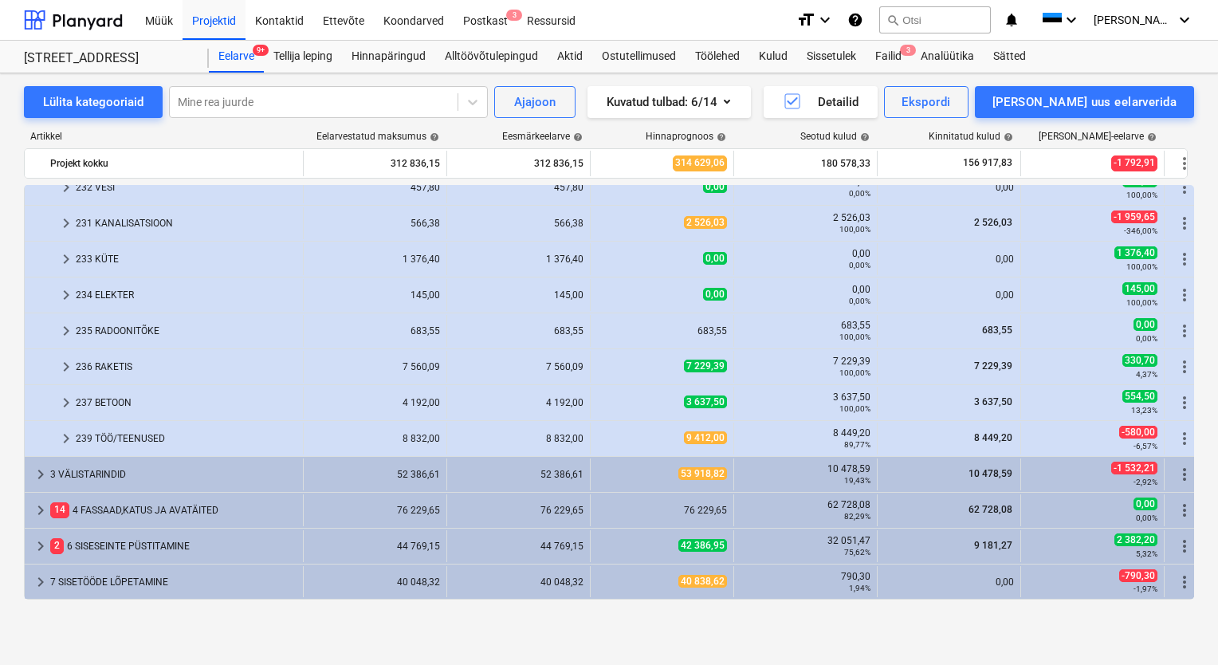
scroll to position [80, 0]
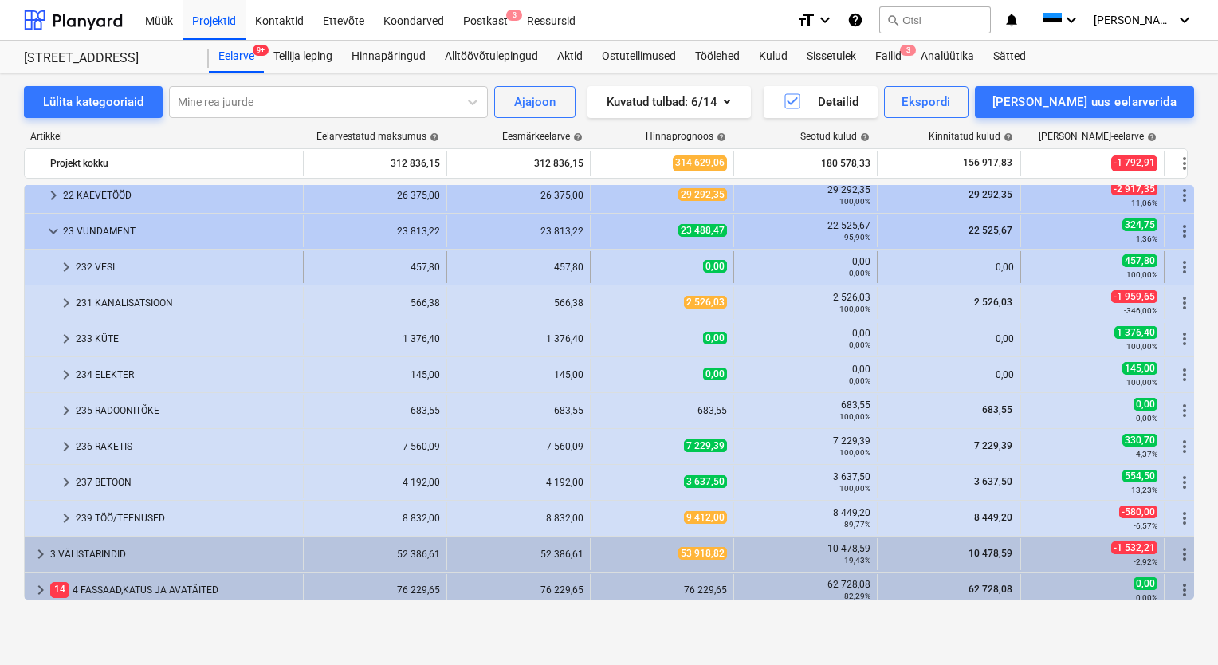
click at [65, 273] on span "keyboard_arrow_right" at bounding box center [66, 267] width 19 height 19
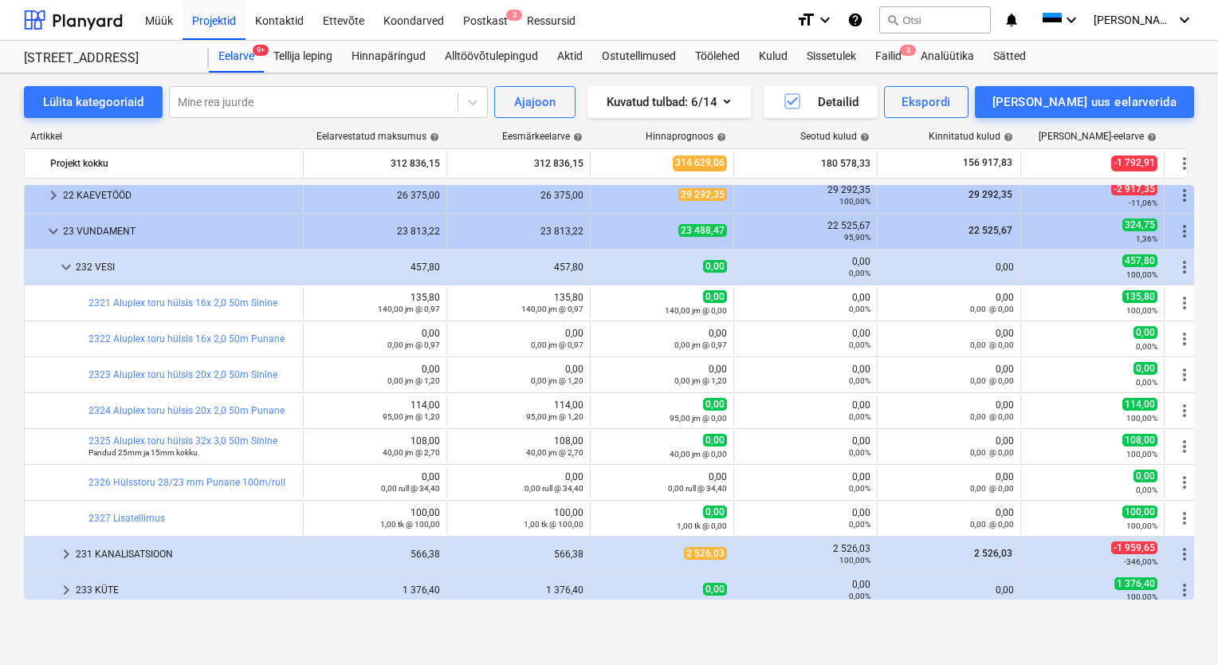
scroll to position [0, 0]
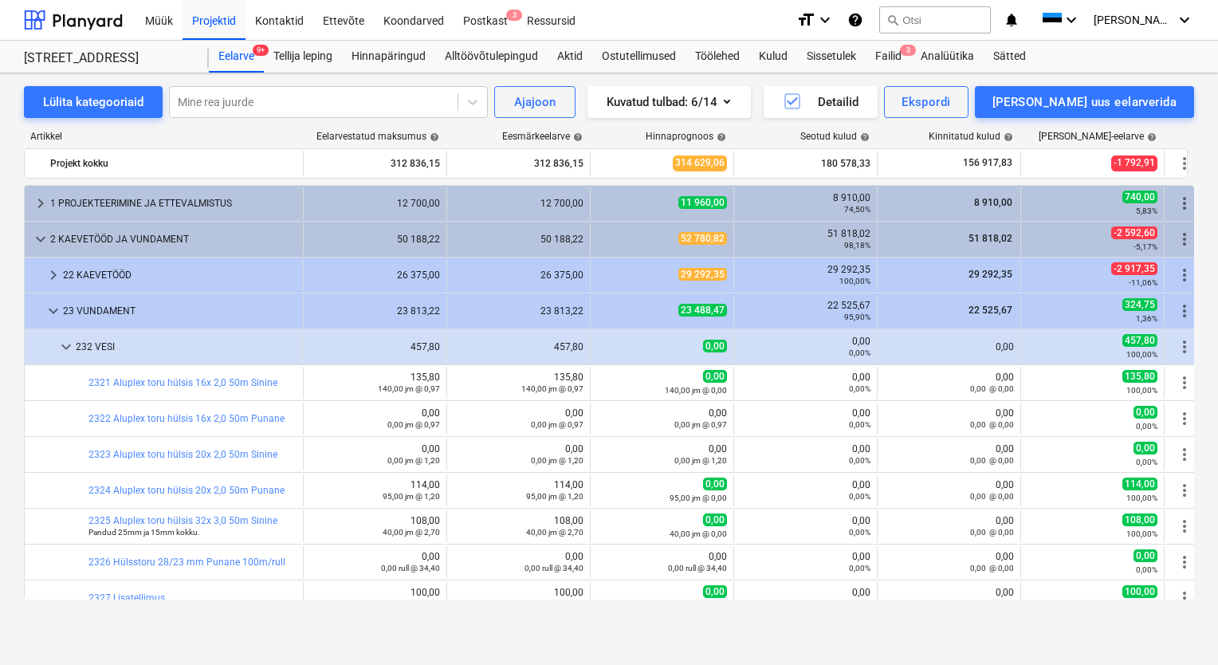
drag, startPoint x: 1, startPoint y: 151, endPoint x: 14, endPoint y: 151, distance: 12.8
click at [4, 151] on div "Lülita kategooriaid Mine rea juurde Ajajoon Kuvatud tulbad : 6/14 Detailid Eksp…" at bounding box center [609, 352] width 1218 height 558
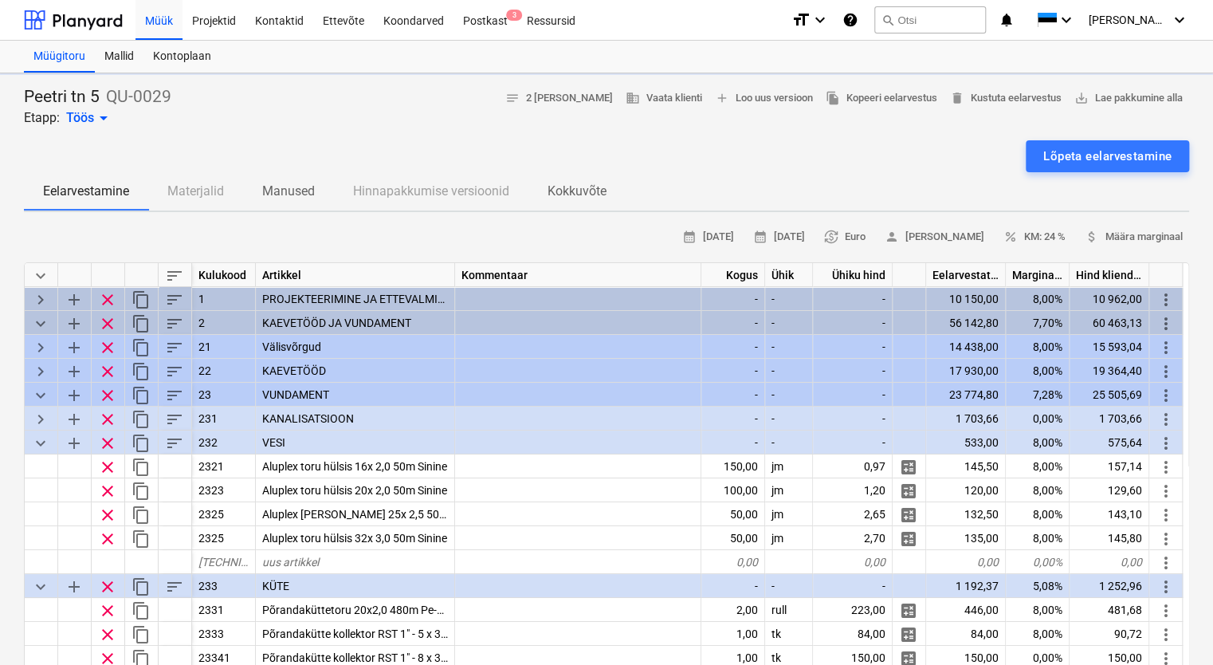
type textarea "x"
